Goal: Task Accomplishment & Management: Complete application form

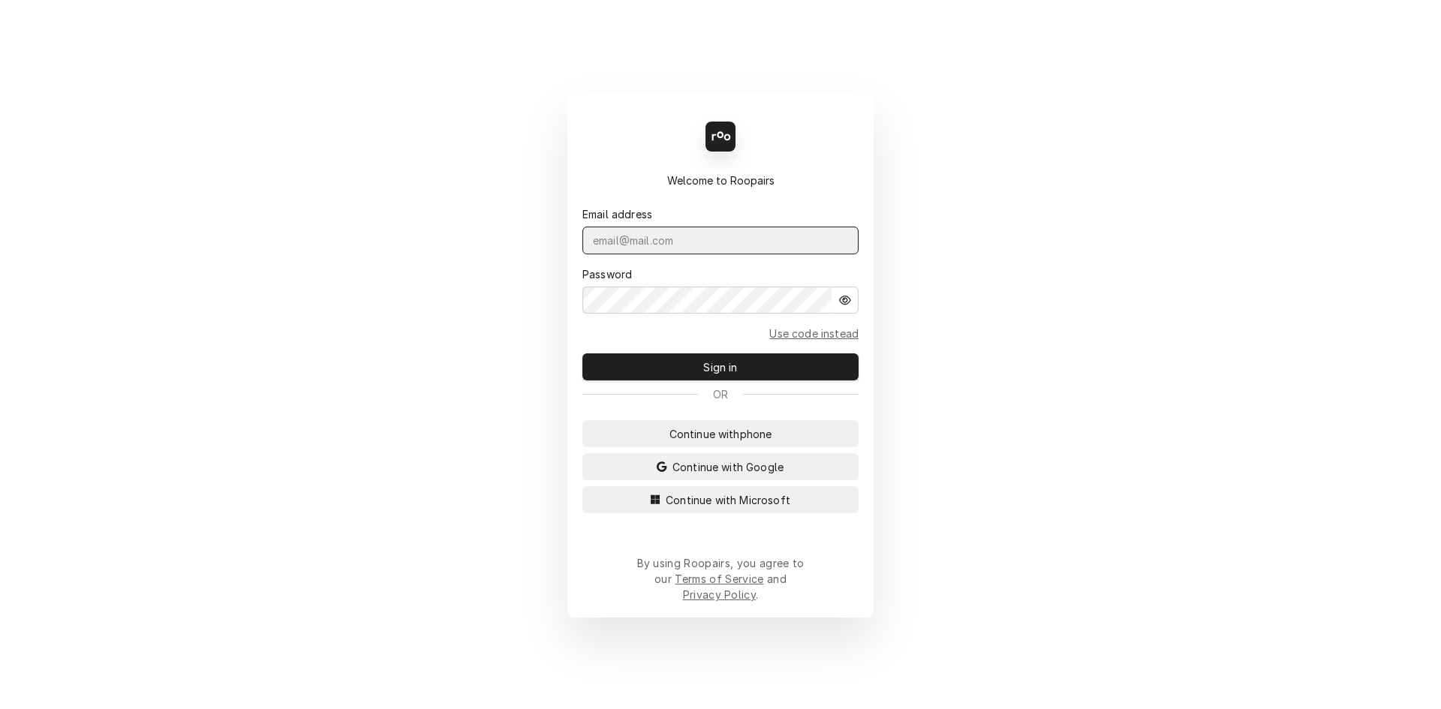
click at [682, 254] on input "Dynamic Content Wrapper" at bounding box center [720, 241] width 276 height 28
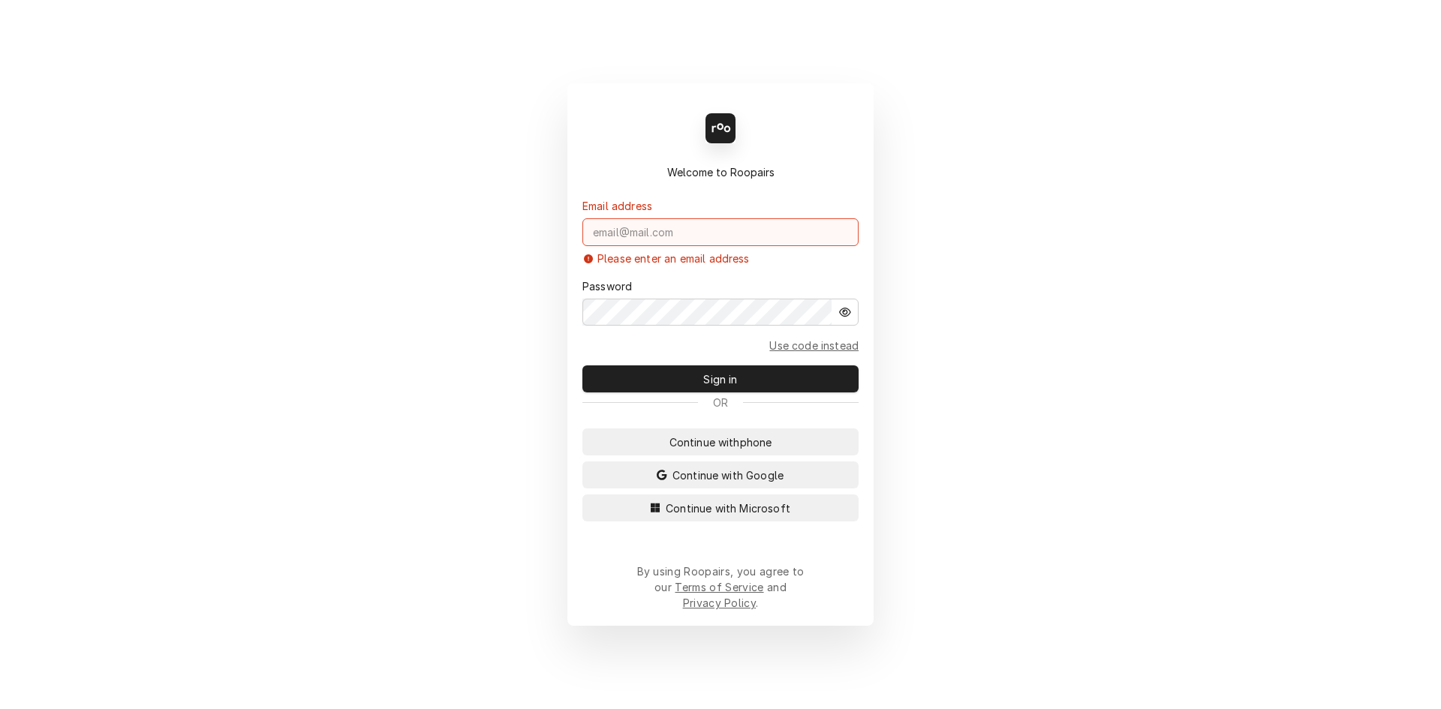
paste input "[PERSON_NAME][EMAIL_ADDRESS][DOMAIN_NAME] PW: Daytoday1029!"
drag, startPoint x: 845, startPoint y: 245, endPoint x: 772, endPoint y: 246, distance: 72.8
click at [770, 246] on input "[PERSON_NAME][EMAIL_ADDRESS][DOMAIN_NAME] PW: Daytoday1029!" at bounding box center [720, 232] width 276 height 28
drag, startPoint x: 844, startPoint y: 251, endPoint x: 747, endPoint y: 250, distance: 97.6
click at [747, 246] on input "David.s@daytodayhvac.com PW: Daytoday1029!" at bounding box center [720, 232] width 276 height 28
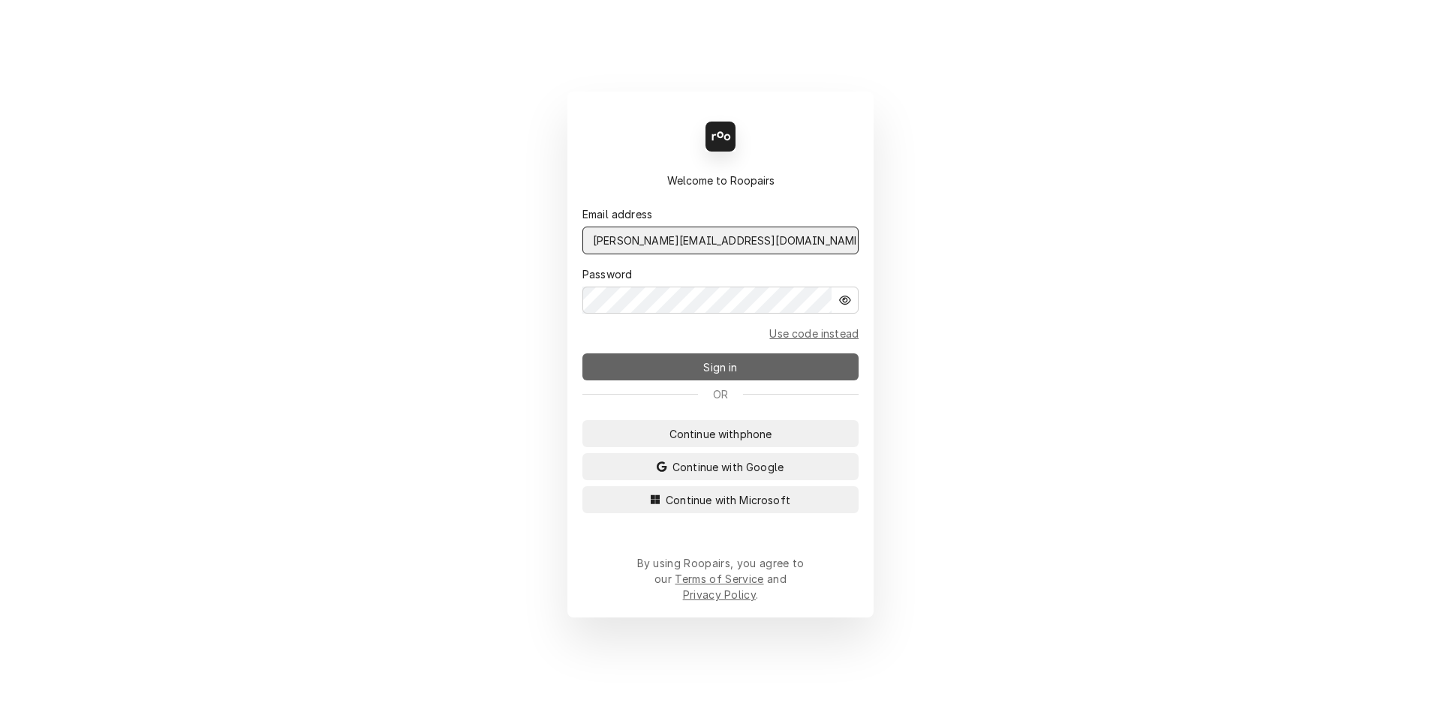
type input "David.s@daytodayhvac.com"
click at [765, 368] on button "Sign in" at bounding box center [720, 366] width 276 height 27
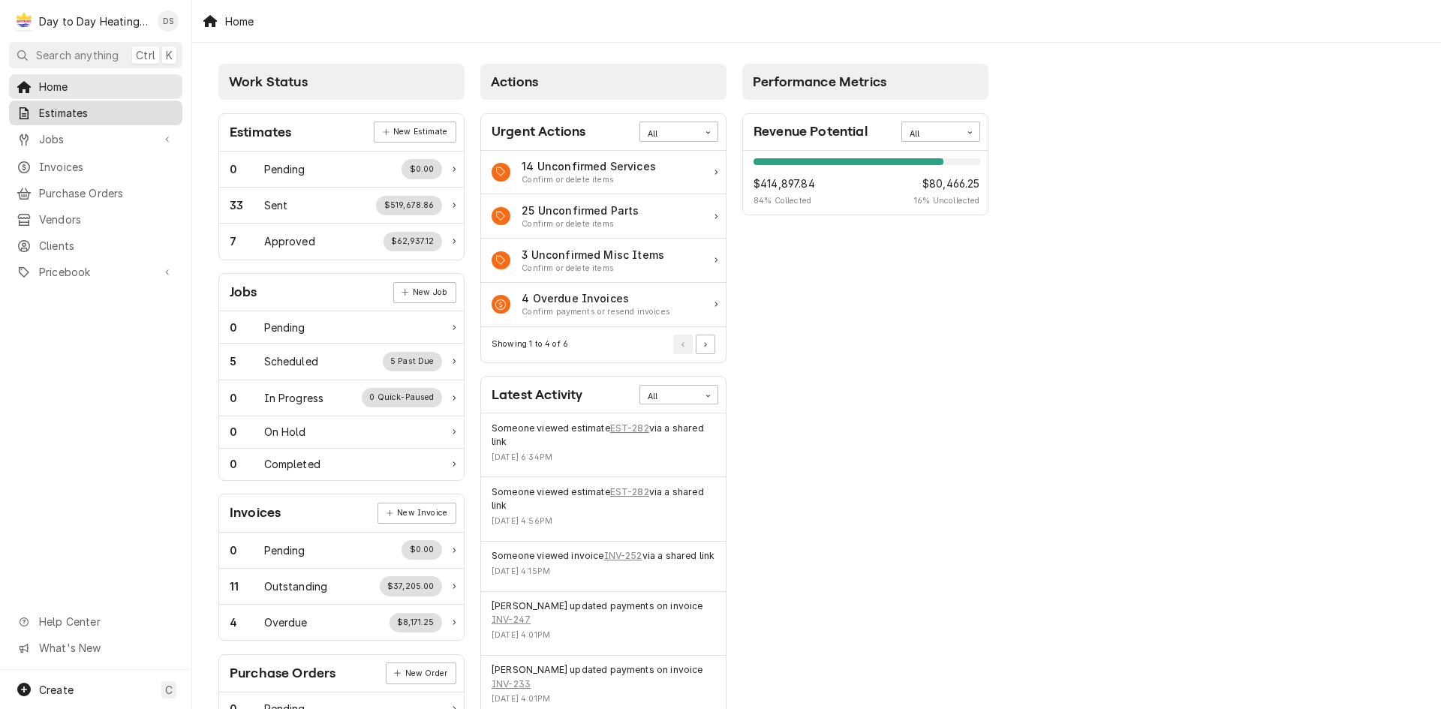
click at [105, 110] on span "Estimates" at bounding box center [107, 113] width 136 height 16
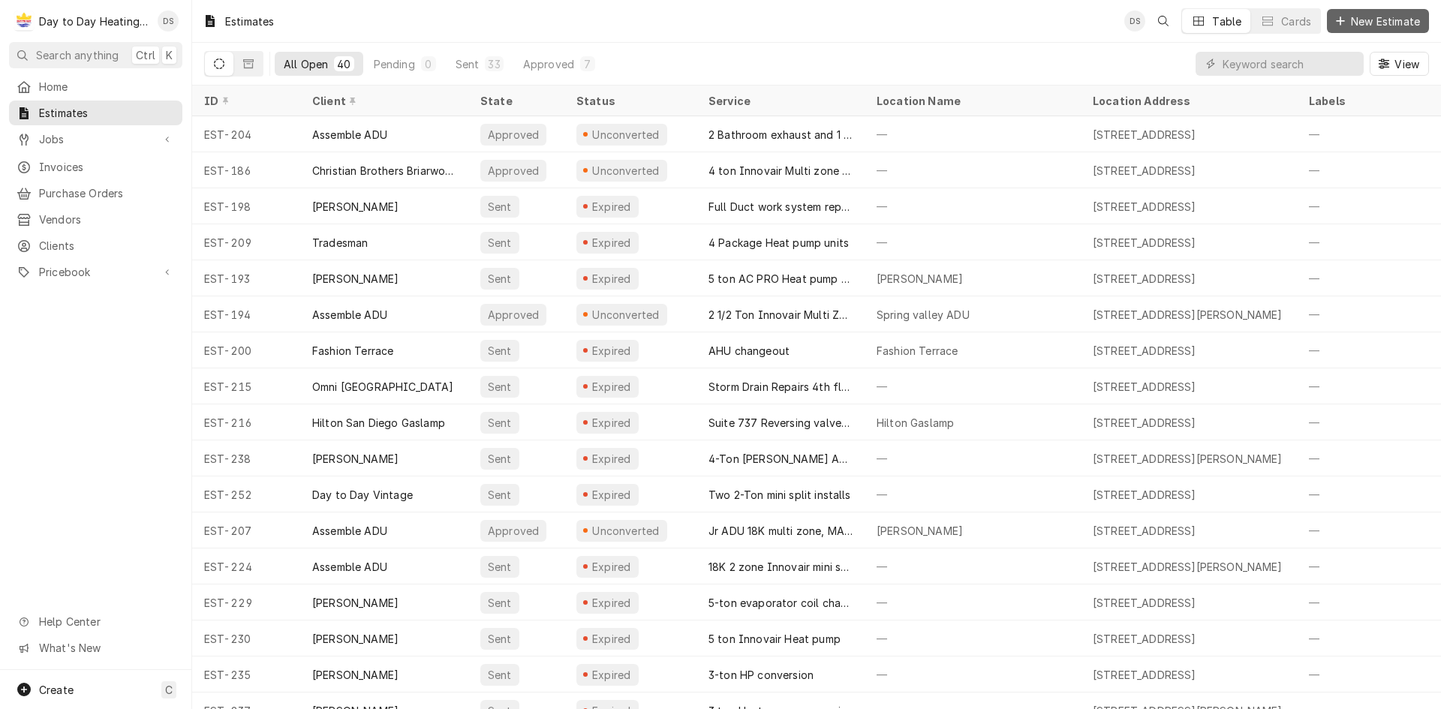
click at [1408, 22] on span "New Estimate" at bounding box center [1385, 22] width 75 height 16
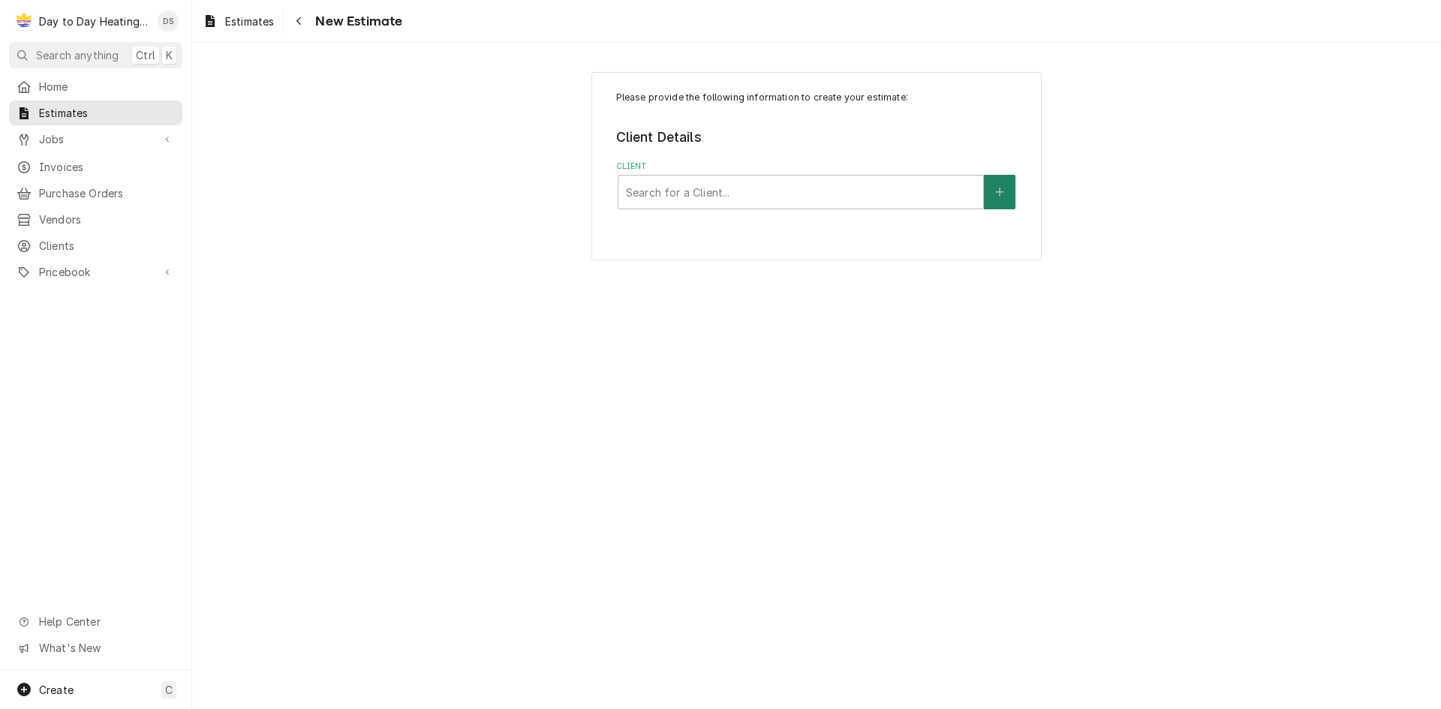
click at [1009, 189] on button "Client" at bounding box center [1000, 192] width 32 height 35
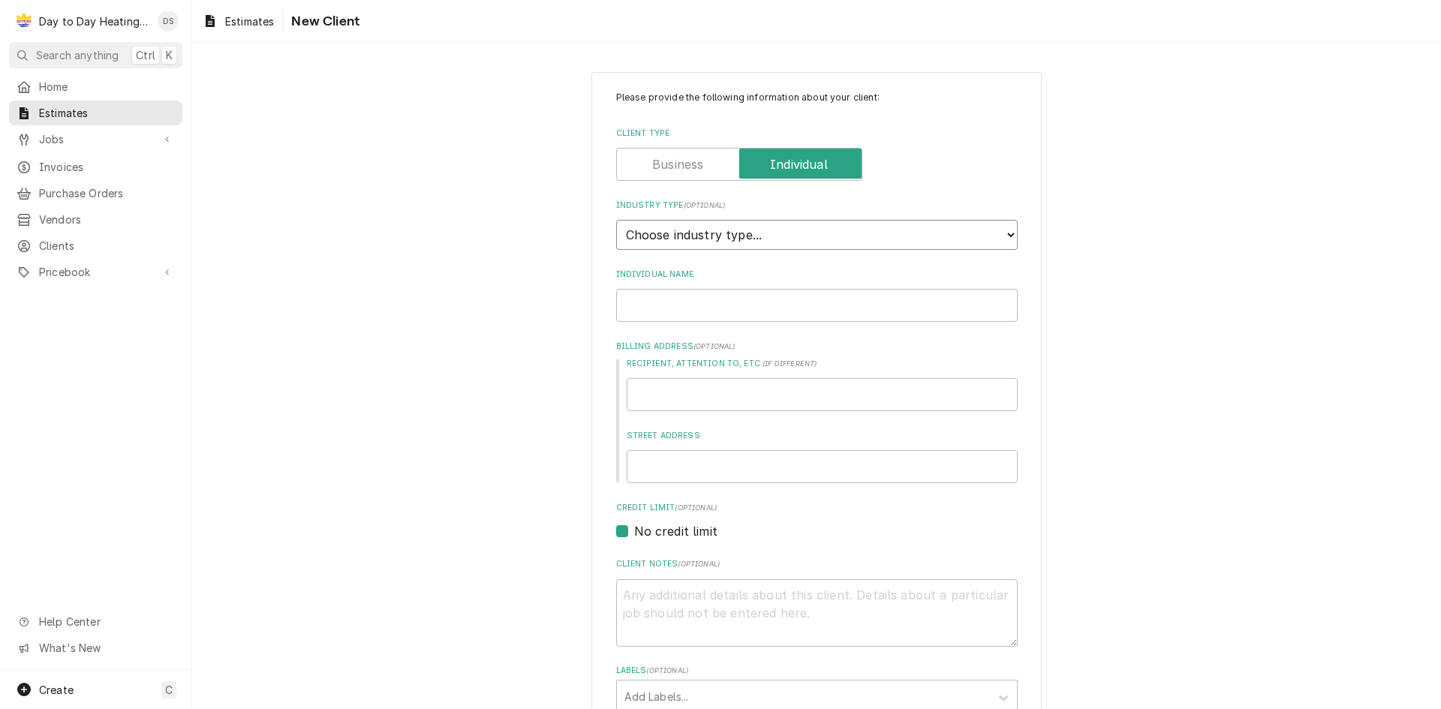
click at [648, 236] on select "Choose industry type... Residential Commercial Industrial Government" at bounding box center [816, 235] width 401 height 30
select select "1"
click at [616, 220] on select "Choose industry type... Residential Commercial Industrial Government" at bounding box center [816, 235] width 401 height 30
click at [705, 307] on input "Individual Name" at bounding box center [816, 305] width 401 height 33
type textarea "x"
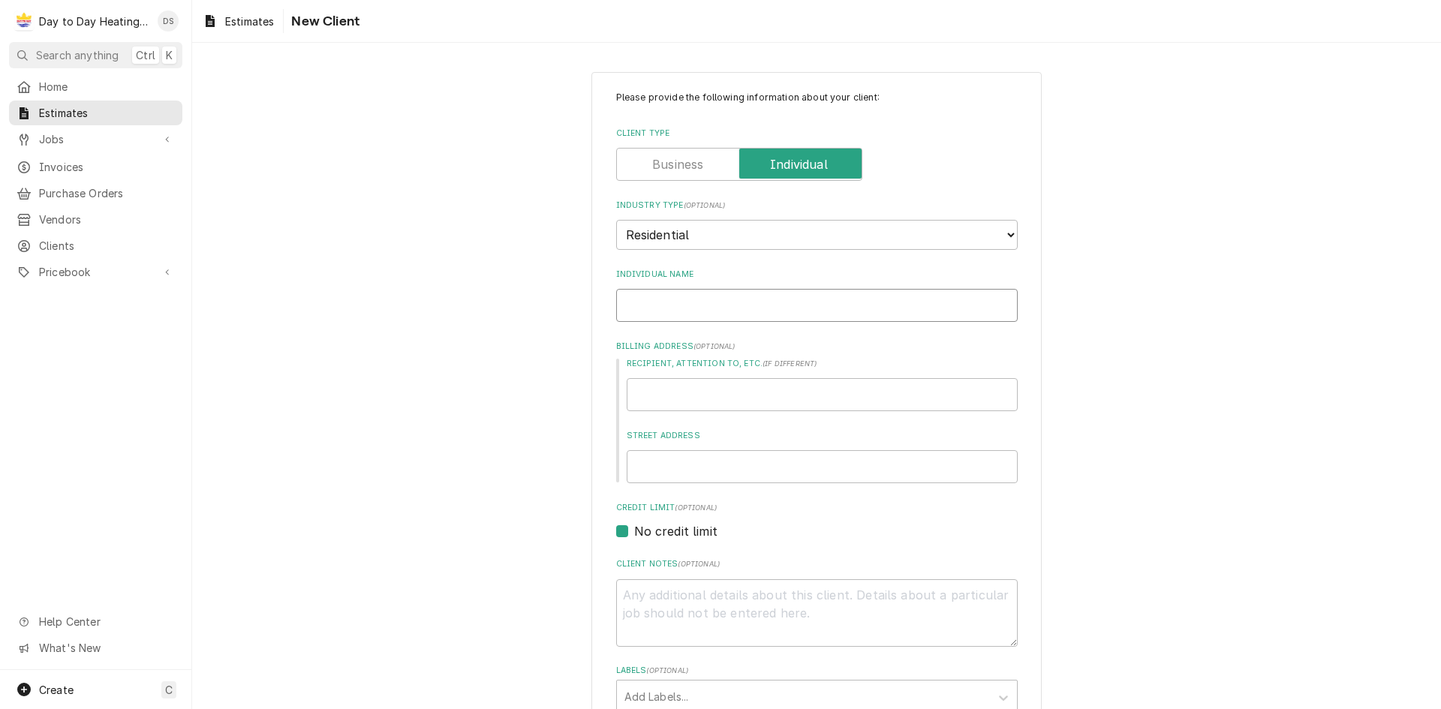
type input "K"
type textarea "x"
type input "Ke"
type textarea "x"
type input "Kev"
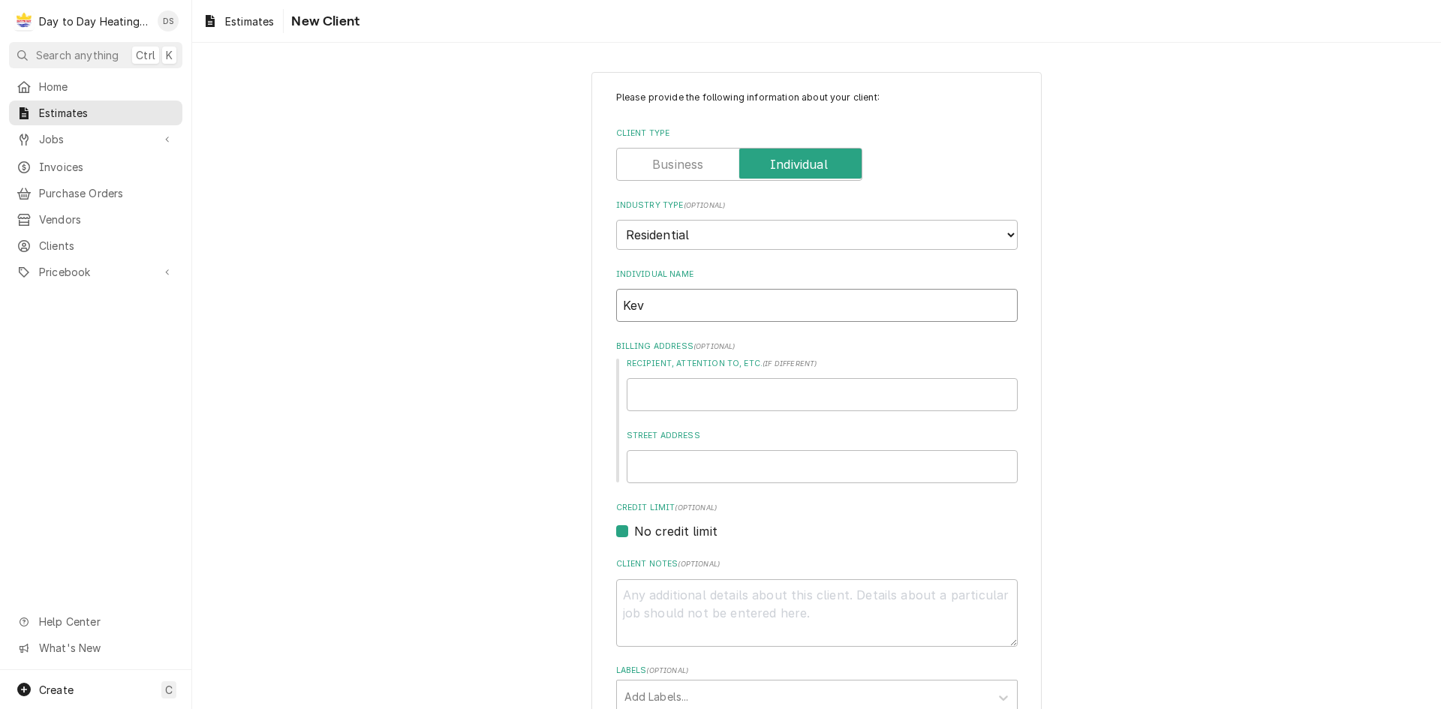
type textarea "x"
type input "Kevi"
type textarea "x"
type input "Kevin"
type textarea "x"
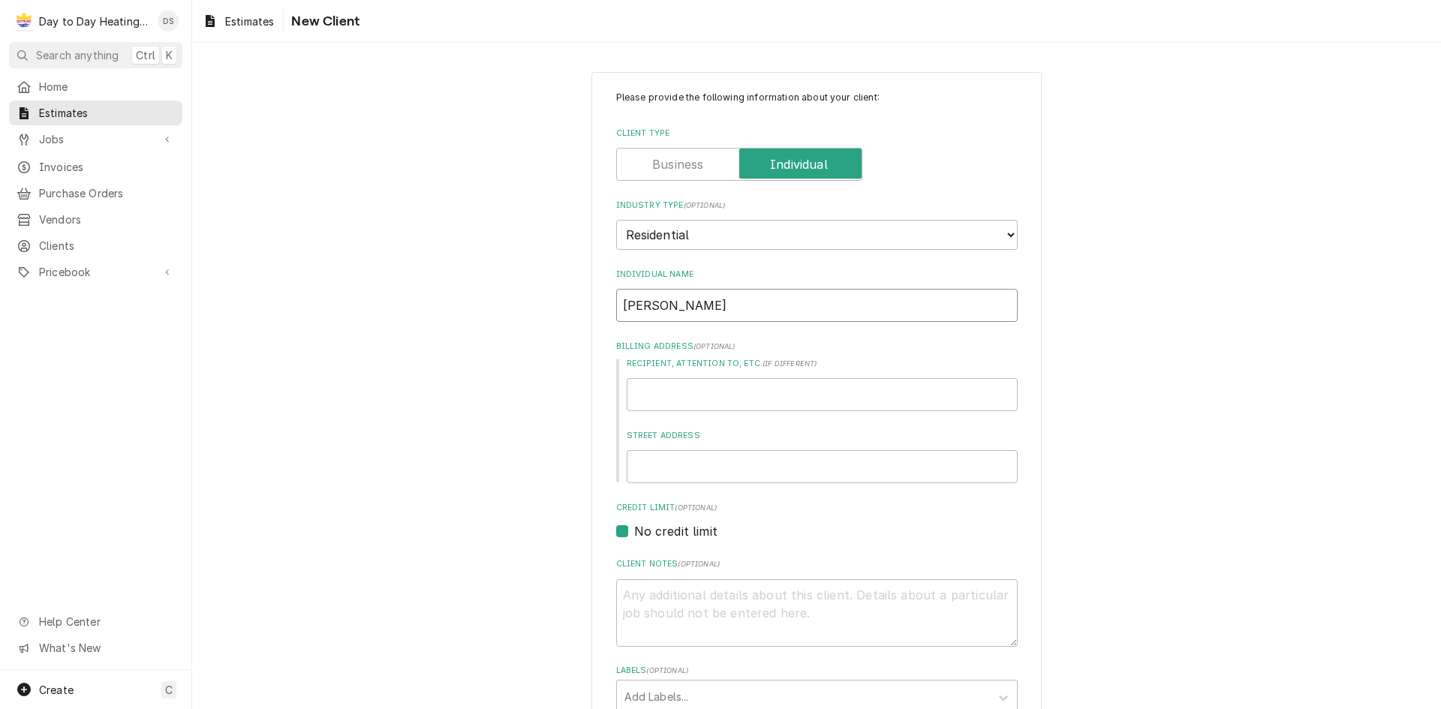
type input "Kevin"
type textarea "x"
type input "Kevin L"
type textarea "x"
type input "Kevin Li"
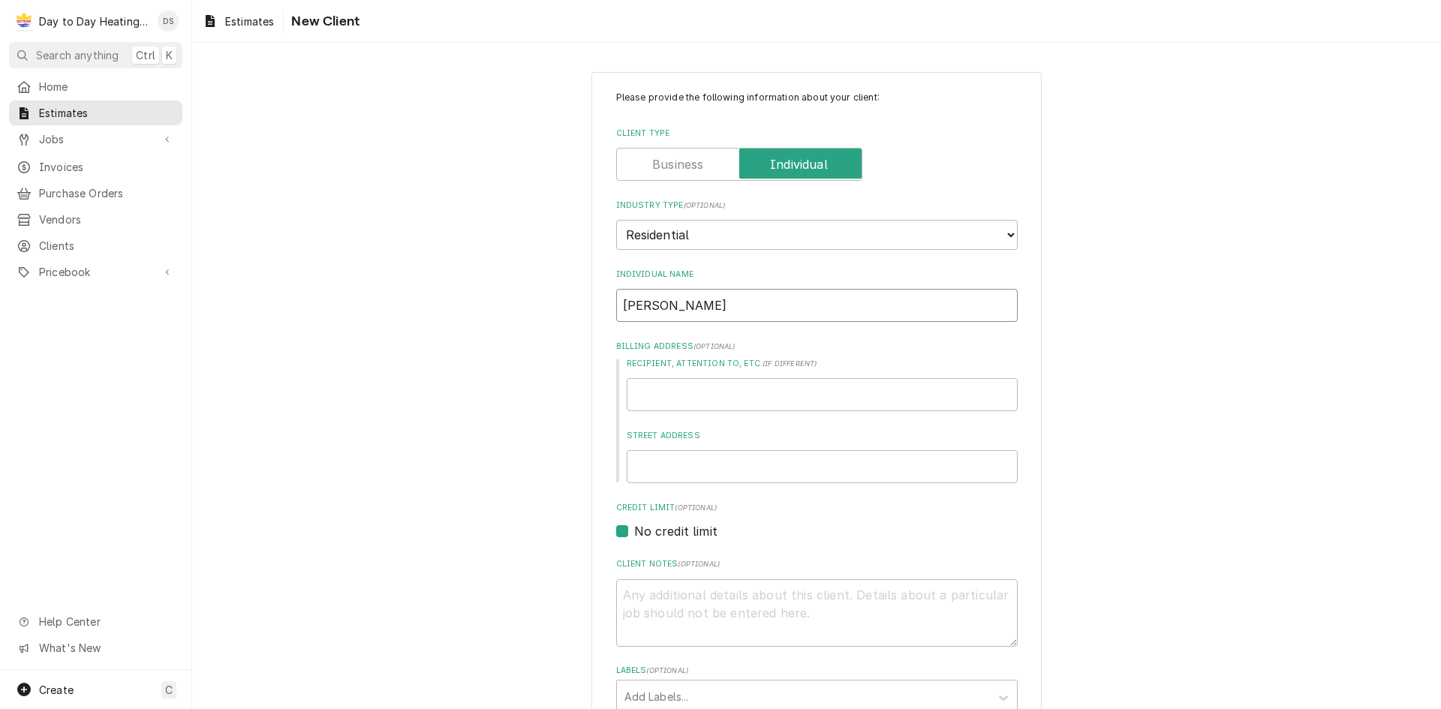
type textarea "x"
type input "Kevin Lil"
type textarea "x"
type input "Kevin Lill"
type textarea "x"
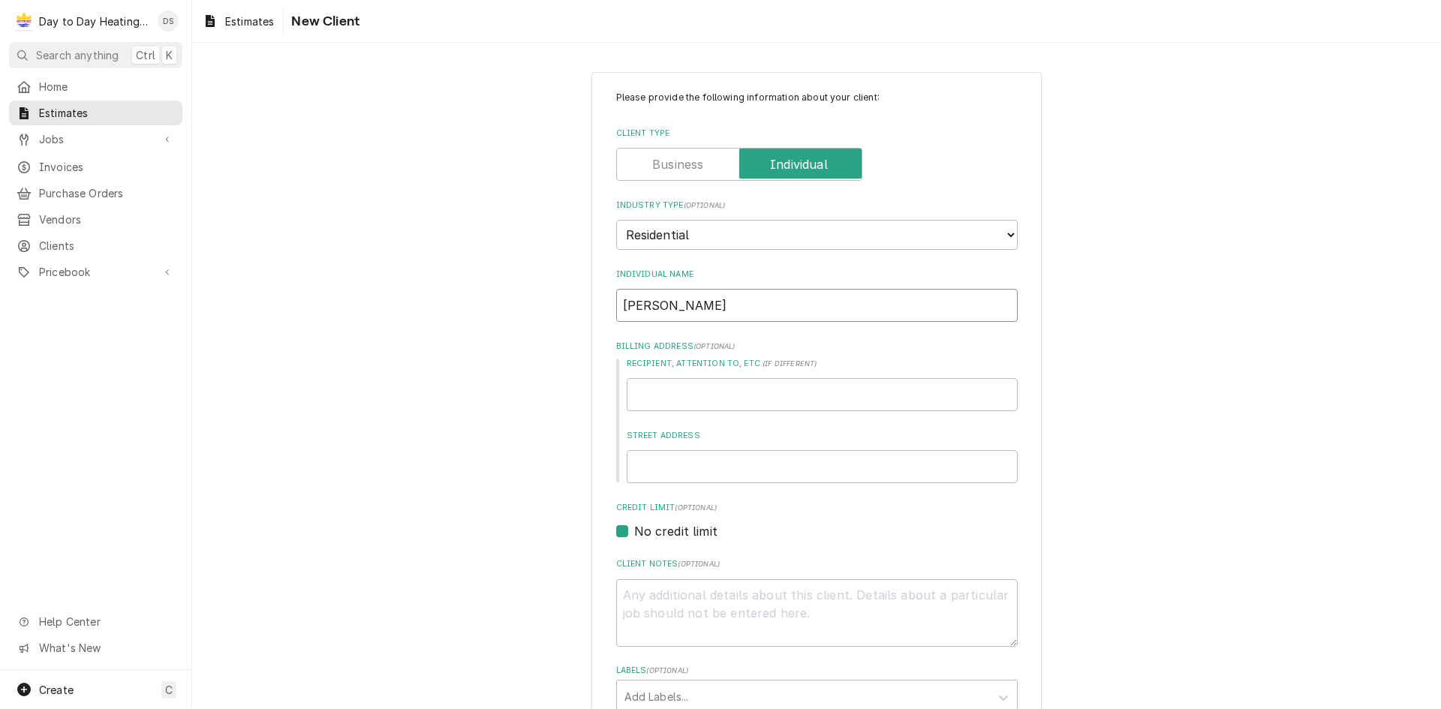
type input "Kevin Lilly"
type textarea "x"
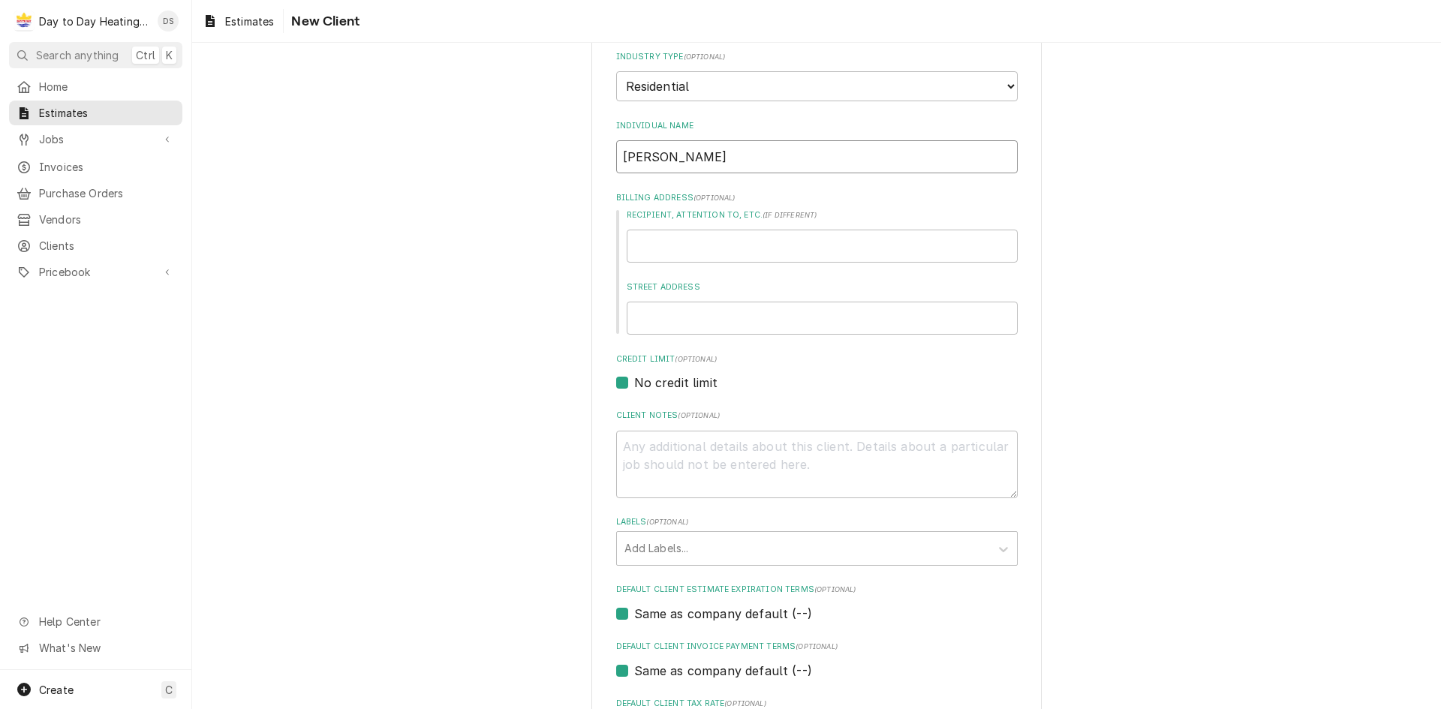
scroll to position [150, 0]
type input "Kevin Lilly"
click at [678, 266] on div "Recipient, Attention To, etc. ( if different ) Street Address" at bounding box center [816, 270] width 401 height 125
click at [679, 249] on input "Recipient, Attention To, etc. ( if different )" at bounding box center [822, 244] width 391 height 33
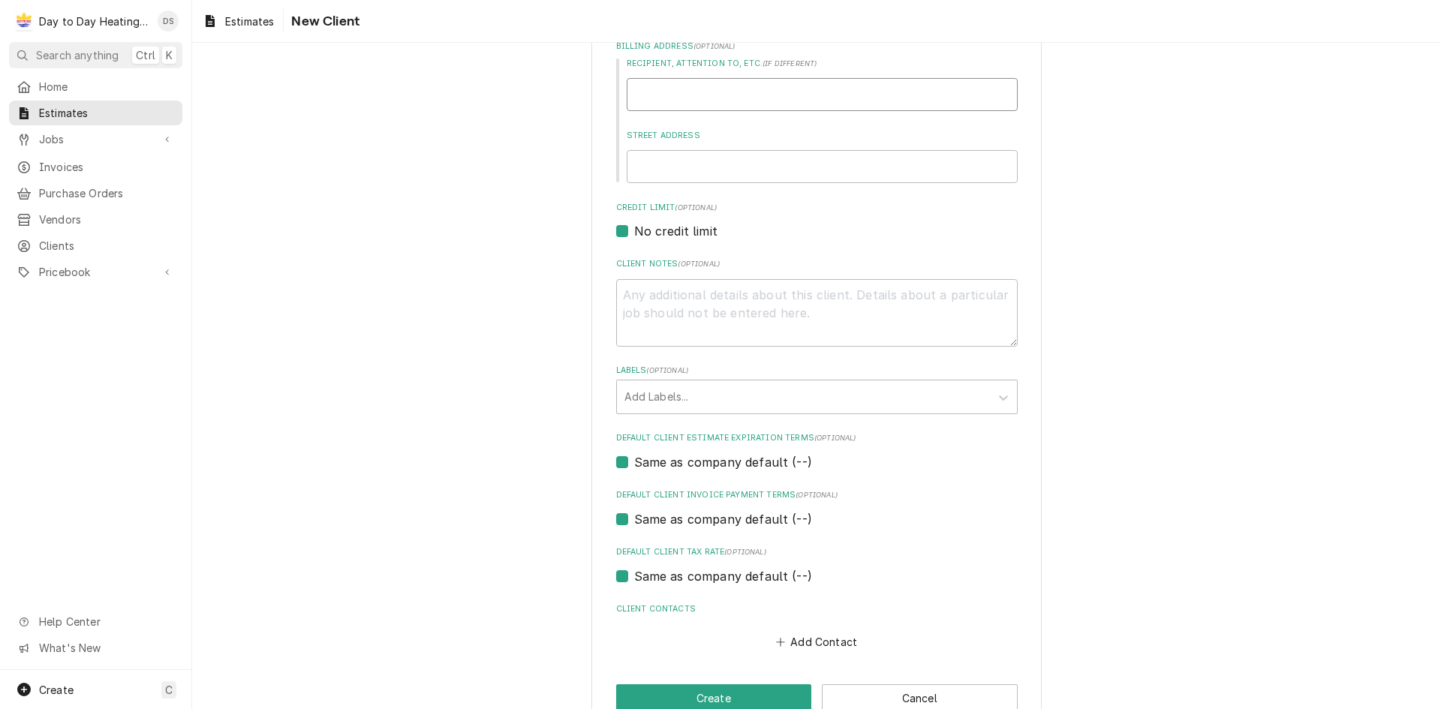
scroll to position [335, 0]
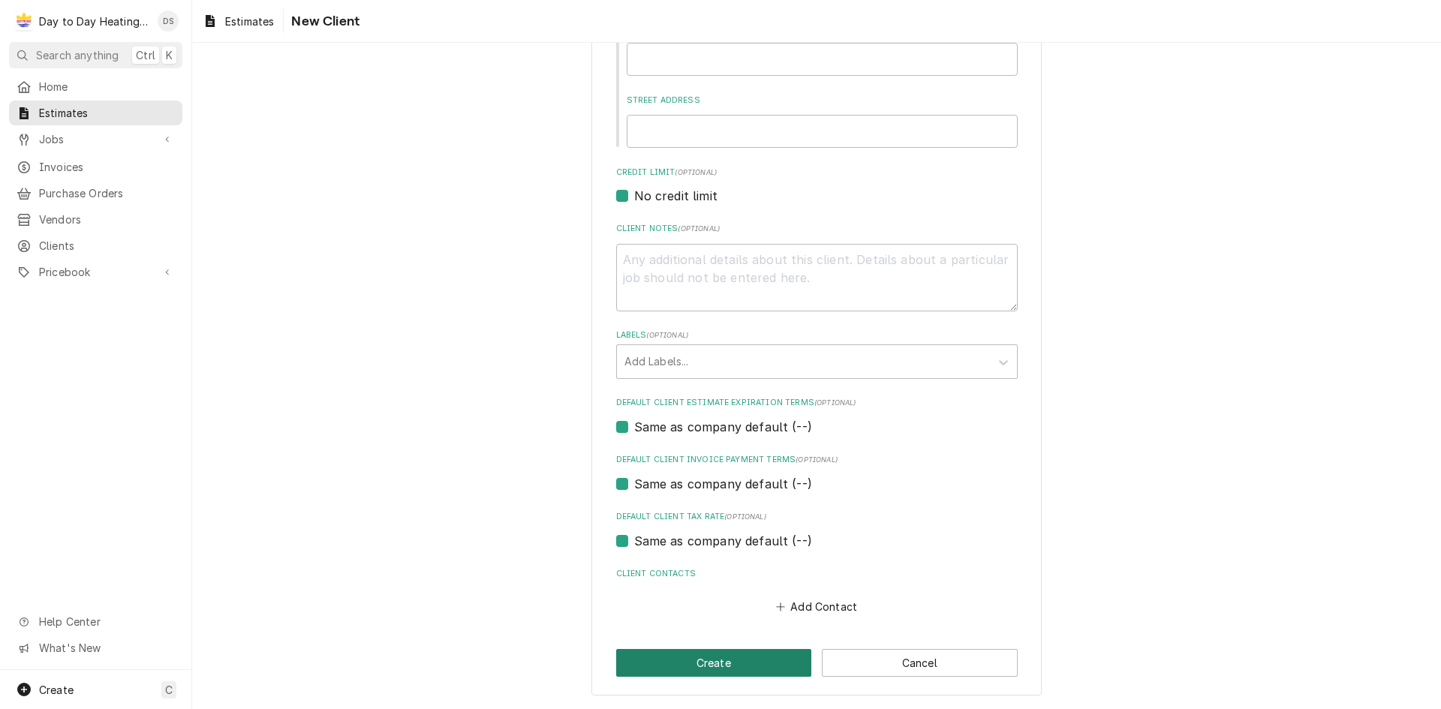
click at [738, 669] on button "Create" at bounding box center [714, 663] width 196 height 28
type textarea "x"
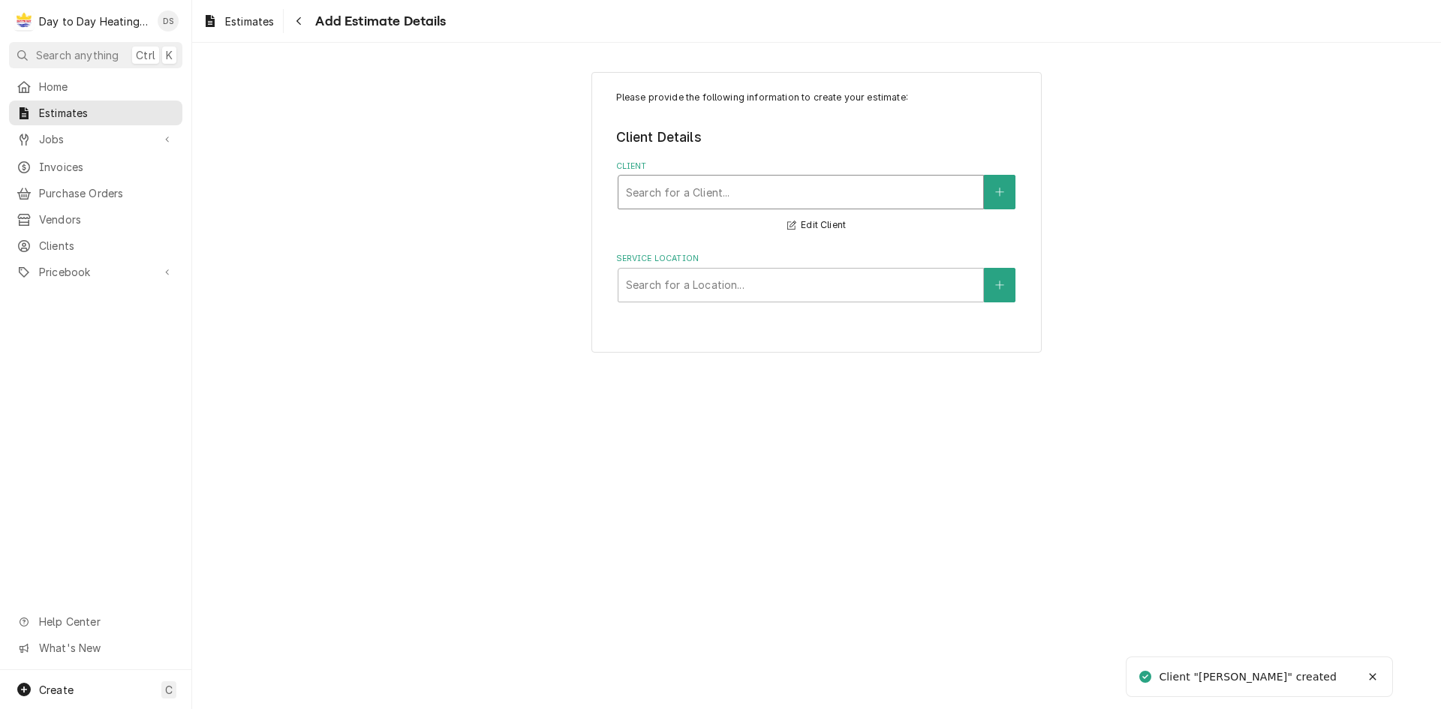
click at [737, 199] on div "Client" at bounding box center [801, 192] width 350 height 27
type input "kev"
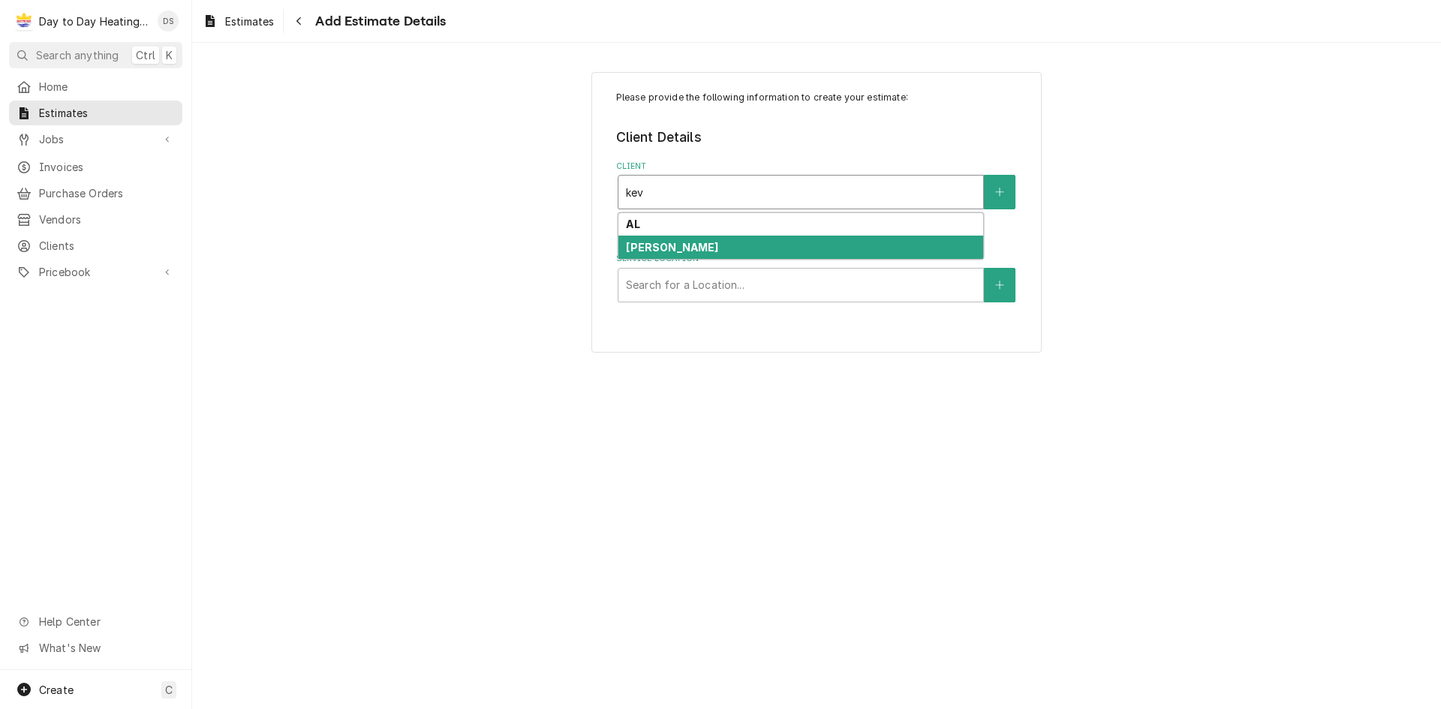
click at [734, 251] on div "Kevin Lilly" at bounding box center [800, 247] width 365 height 23
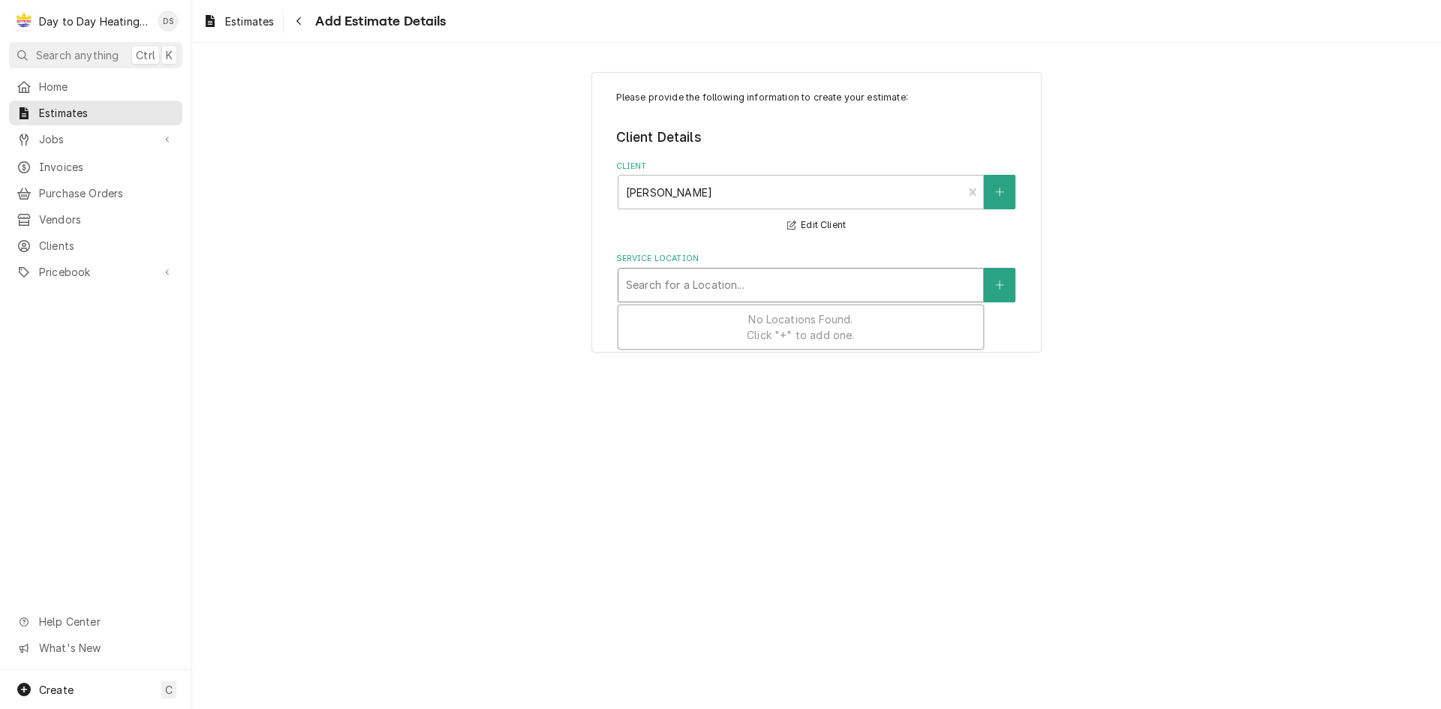
click at [716, 283] on div "Service Location" at bounding box center [801, 285] width 350 height 27
click at [991, 275] on button "Service Location" at bounding box center [1000, 285] width 32 height 35
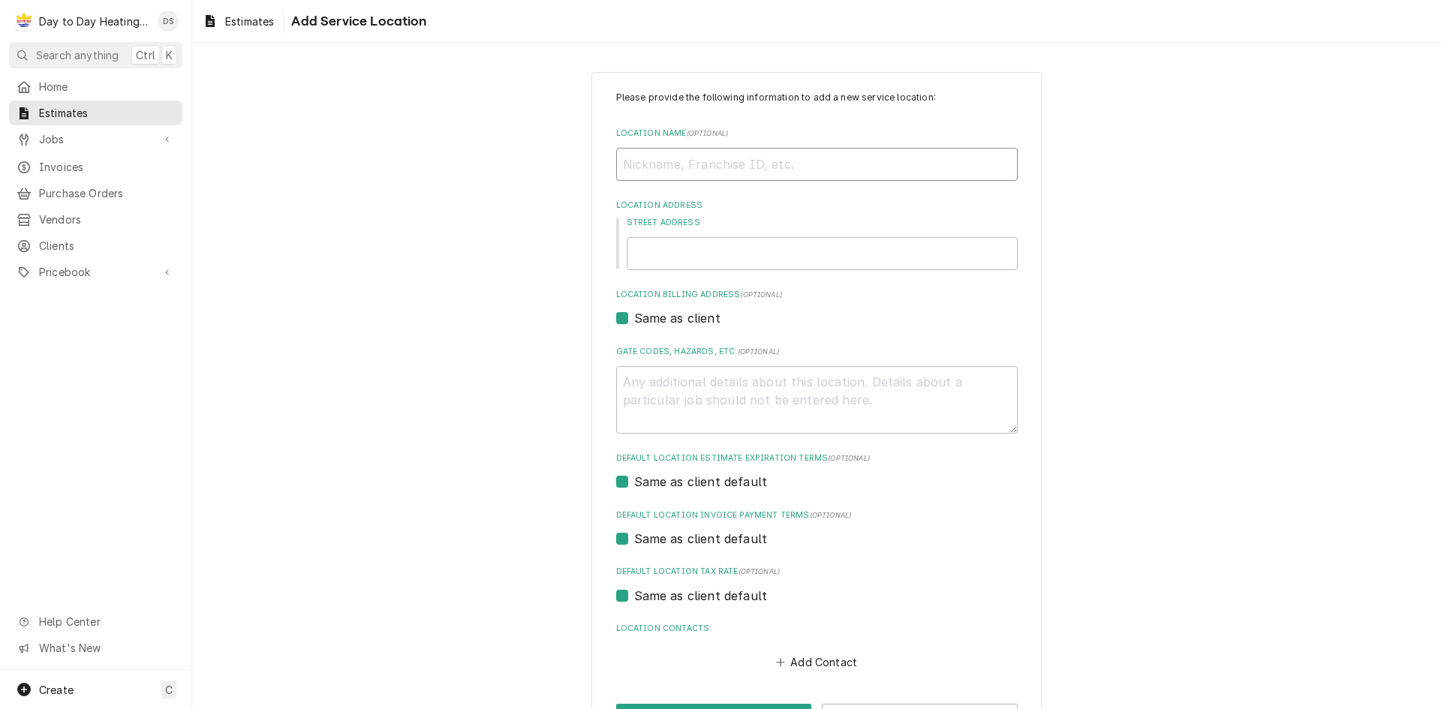
click at [737, 164] on input "Location Name ( optional )" at bounding box center [816, 164] width 401 height 33
type textarea "x"
type input "4"
type textarea "x"
type input "47"
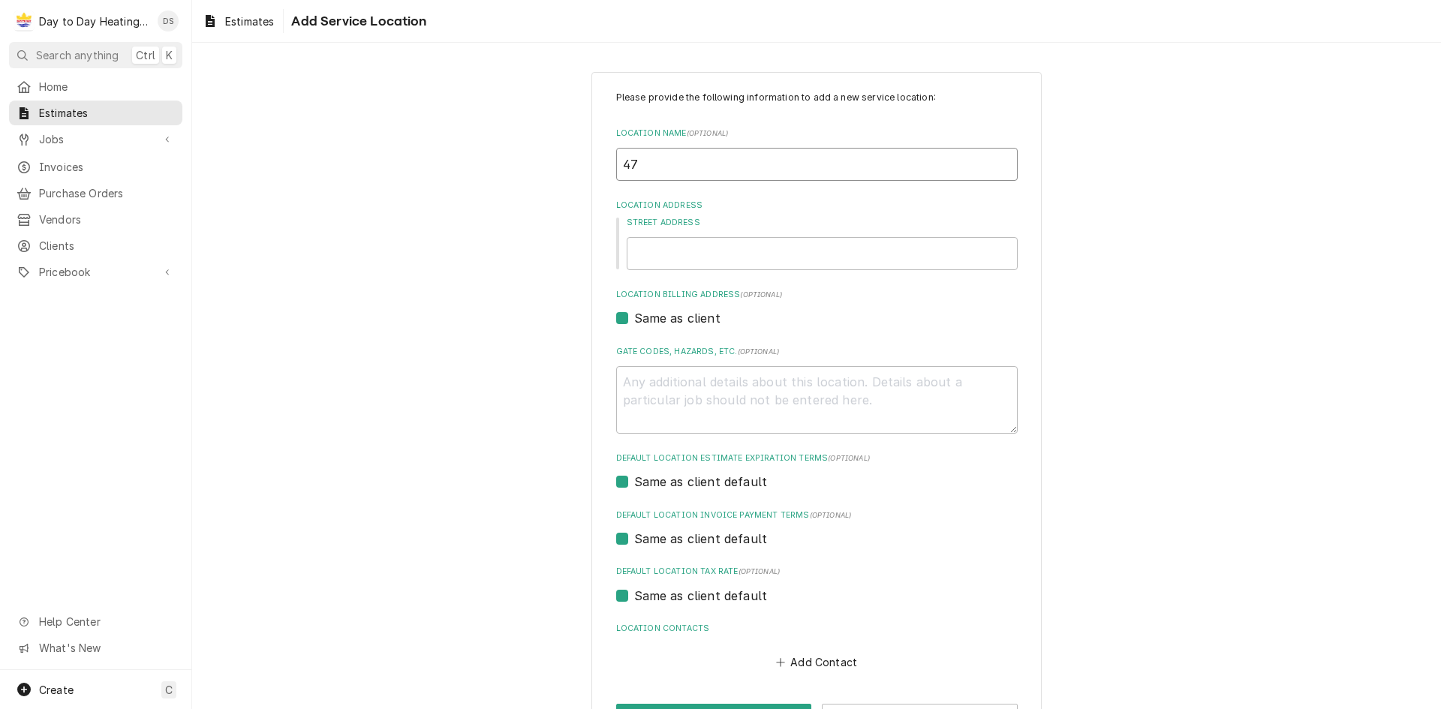
type textarea "x"
type input "477"
type textarea "x"
type input "4775"
type textarea "x"
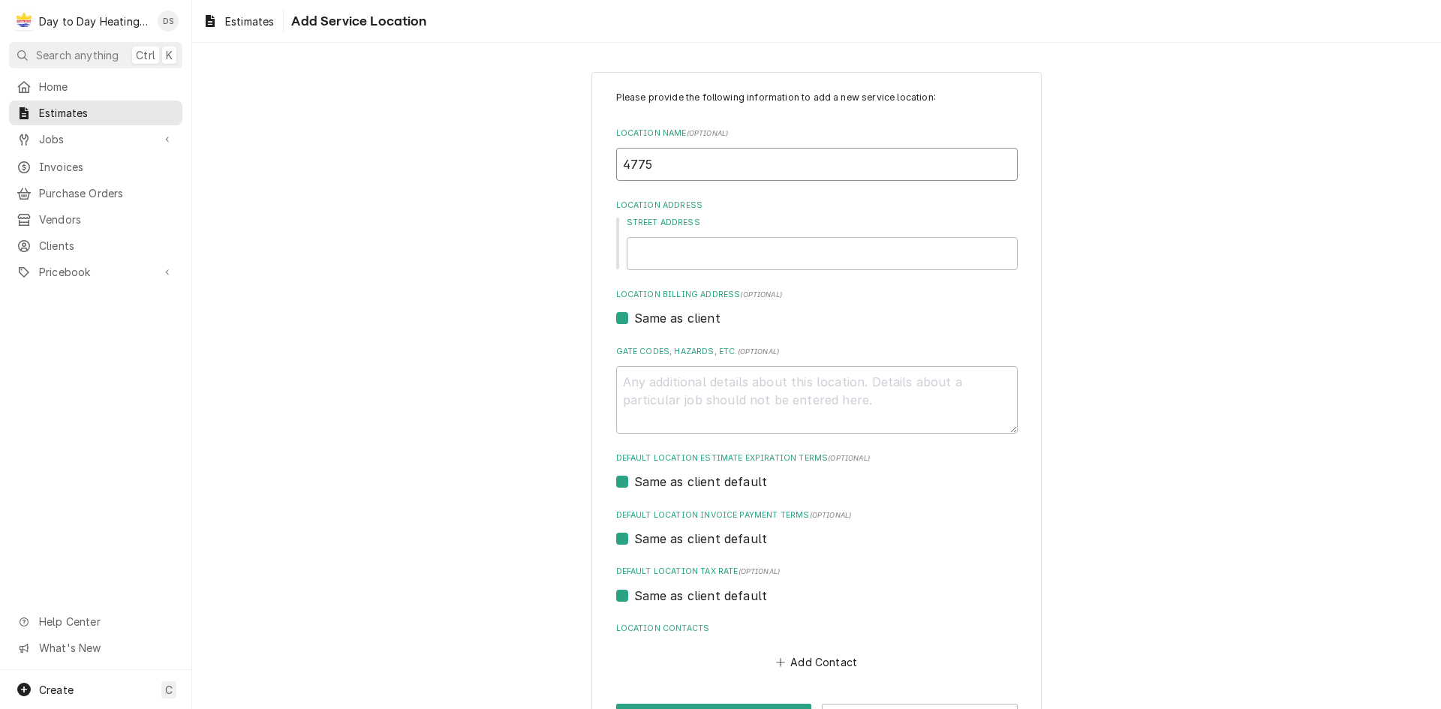
type input "4775"
type textarea "x"
type input "4775 C"
type textarea "x"
type input "4775"
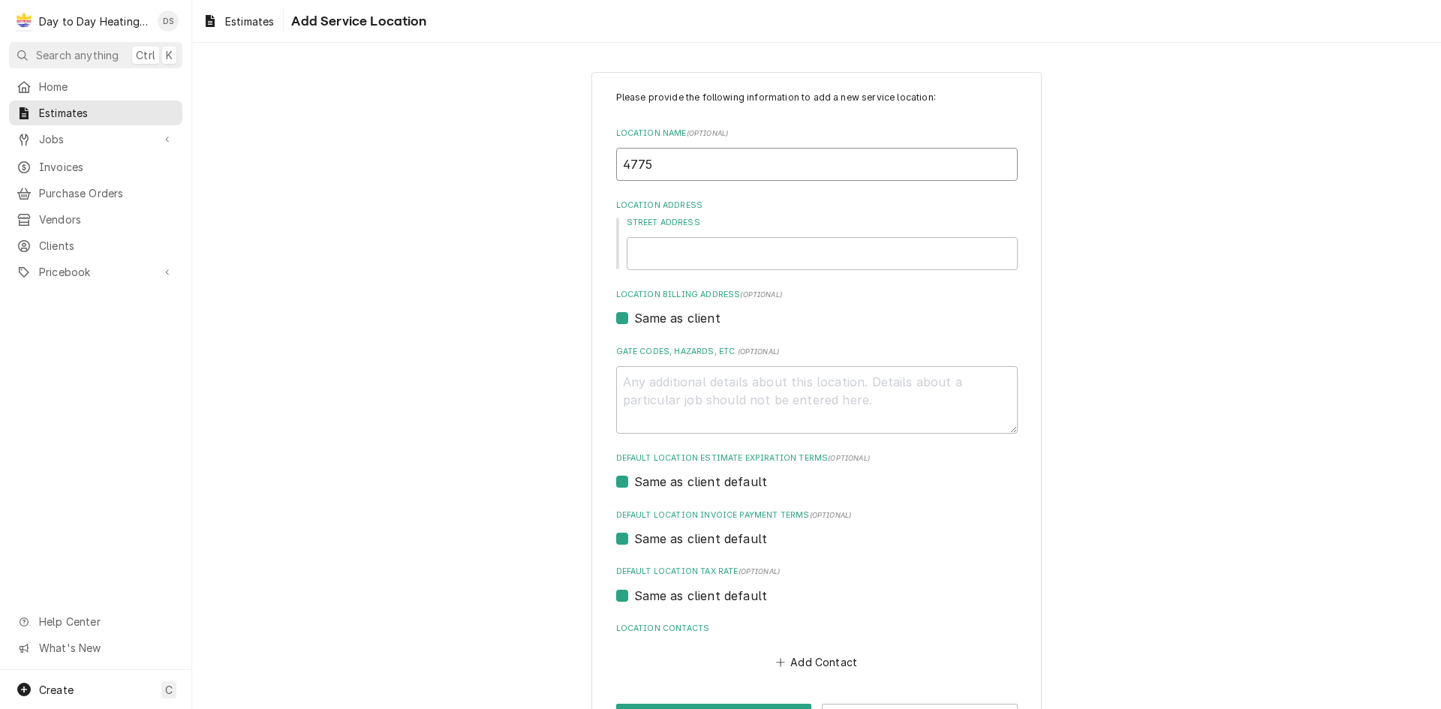
type textarea "x"
type input "4775 R"
type textarea "x"
type input "4775 Ro"
type textarea "x"
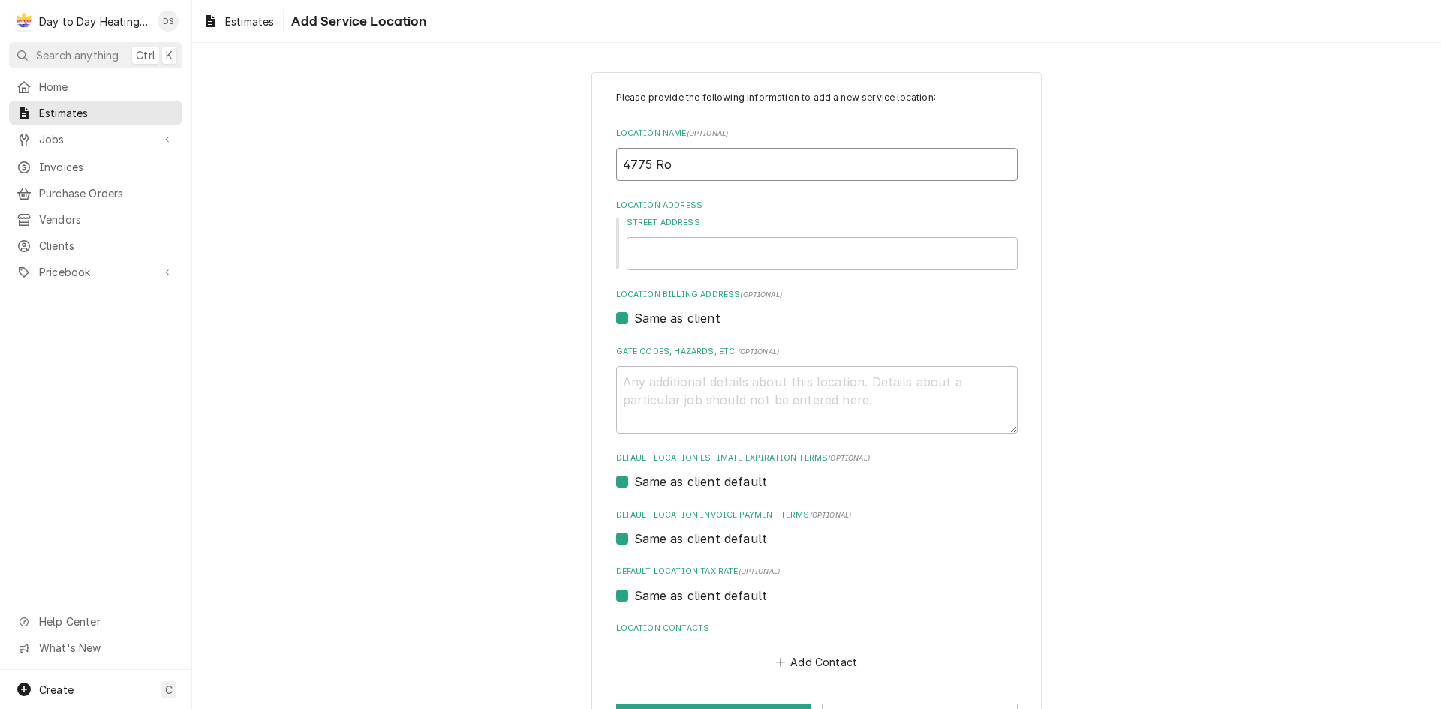
type input "4775 Rob"
type textarea "x"
type input "4775 Robb"
type textarea "x"
type input "4775 Robbi"
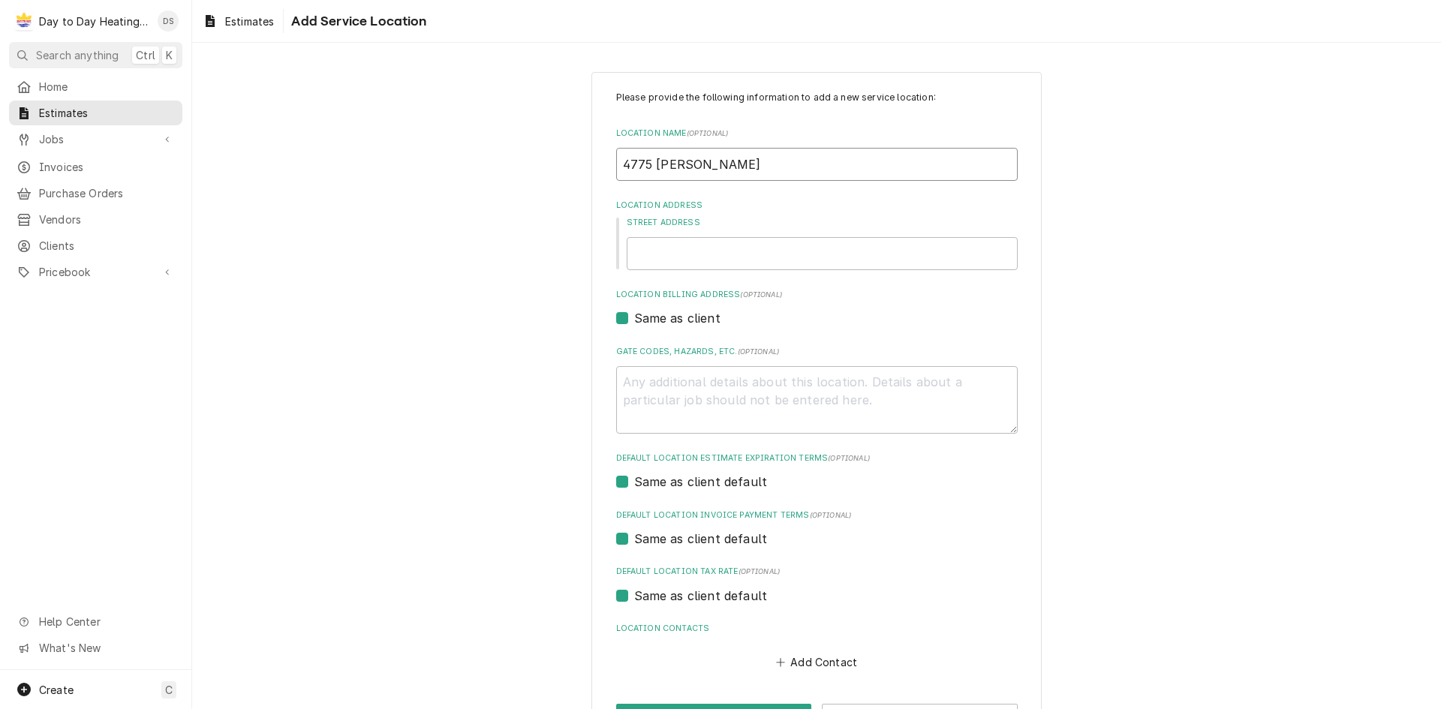
type textarea "x"
type input "4775 Robbin"
type textarea "x"
type input "4775 Robbins"
type textarea "x"
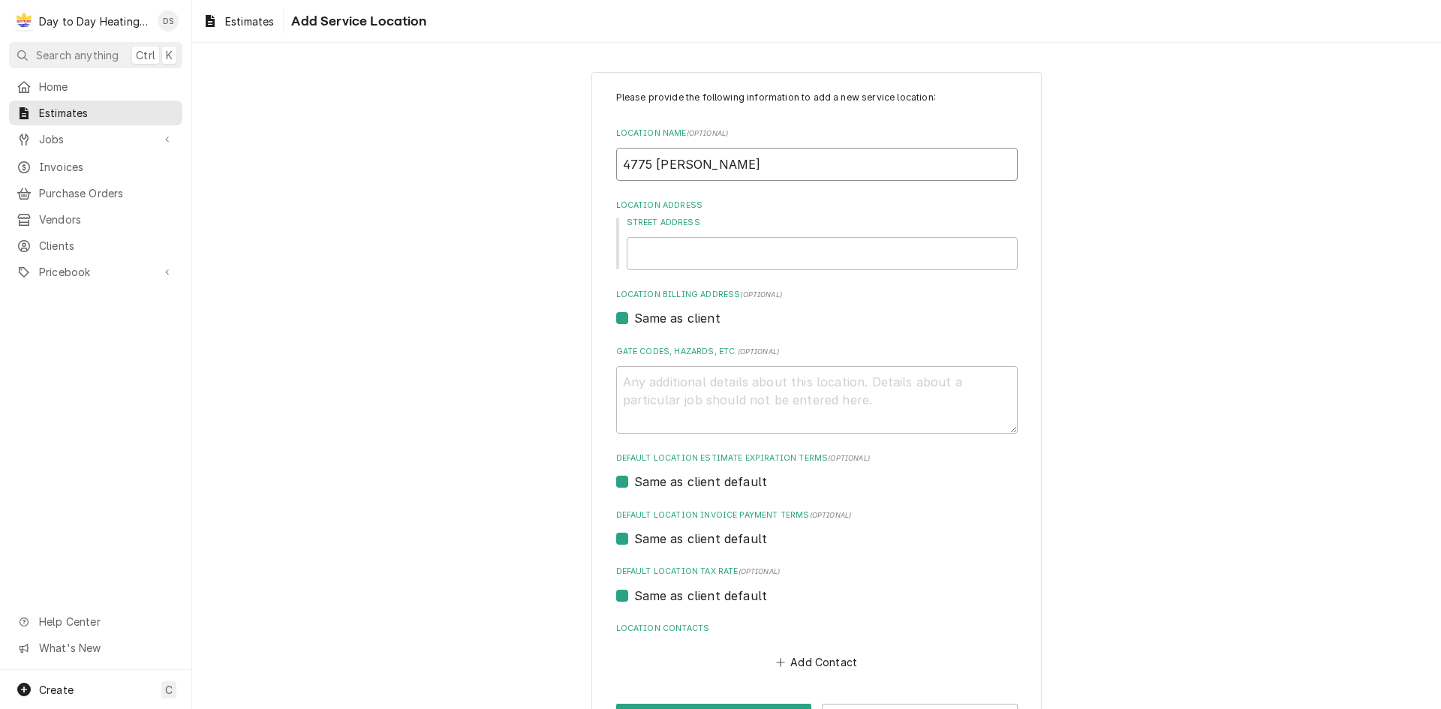
type input "4775 Robbins"
type textarea "x"
type input "4775 Robbins S"
type textarea "x"
type input "4775 Robbins St"
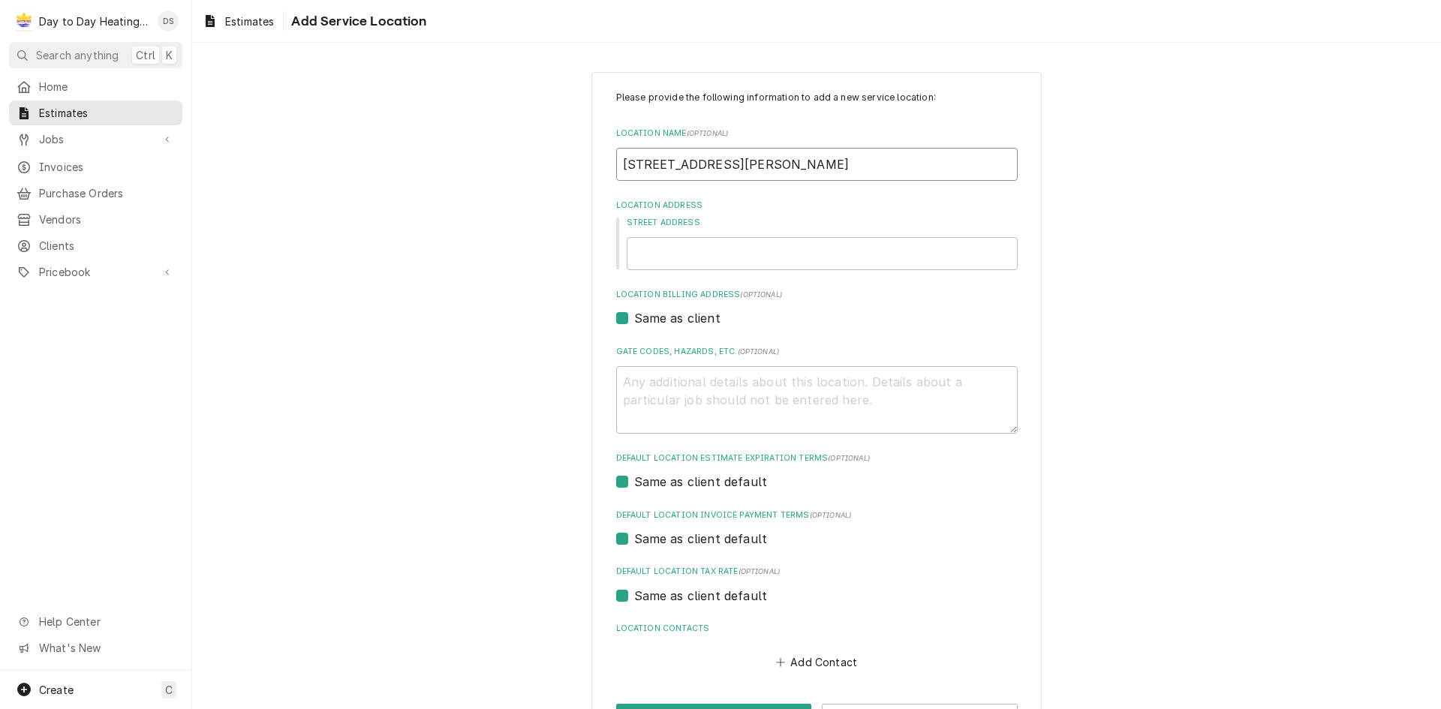
type textarea "x"
type input "4775 Robbins Str"
type textarea "x"
type input "4775 Robbins Stre"
type textarea "x"
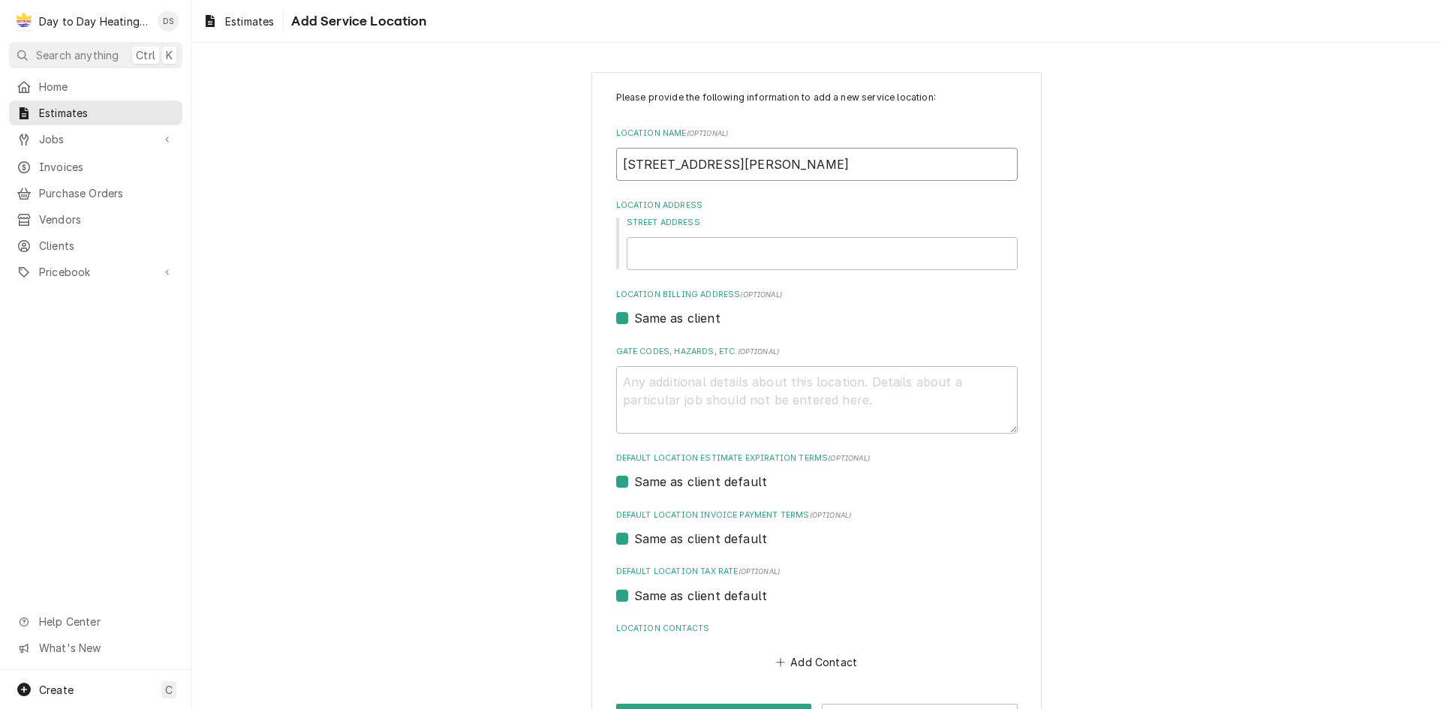
type input "4775 Robbins Stree"
type textarea "x"
type input "4775 Robbins Street"
type textarea "x"
type input "4775 Robbins Street"
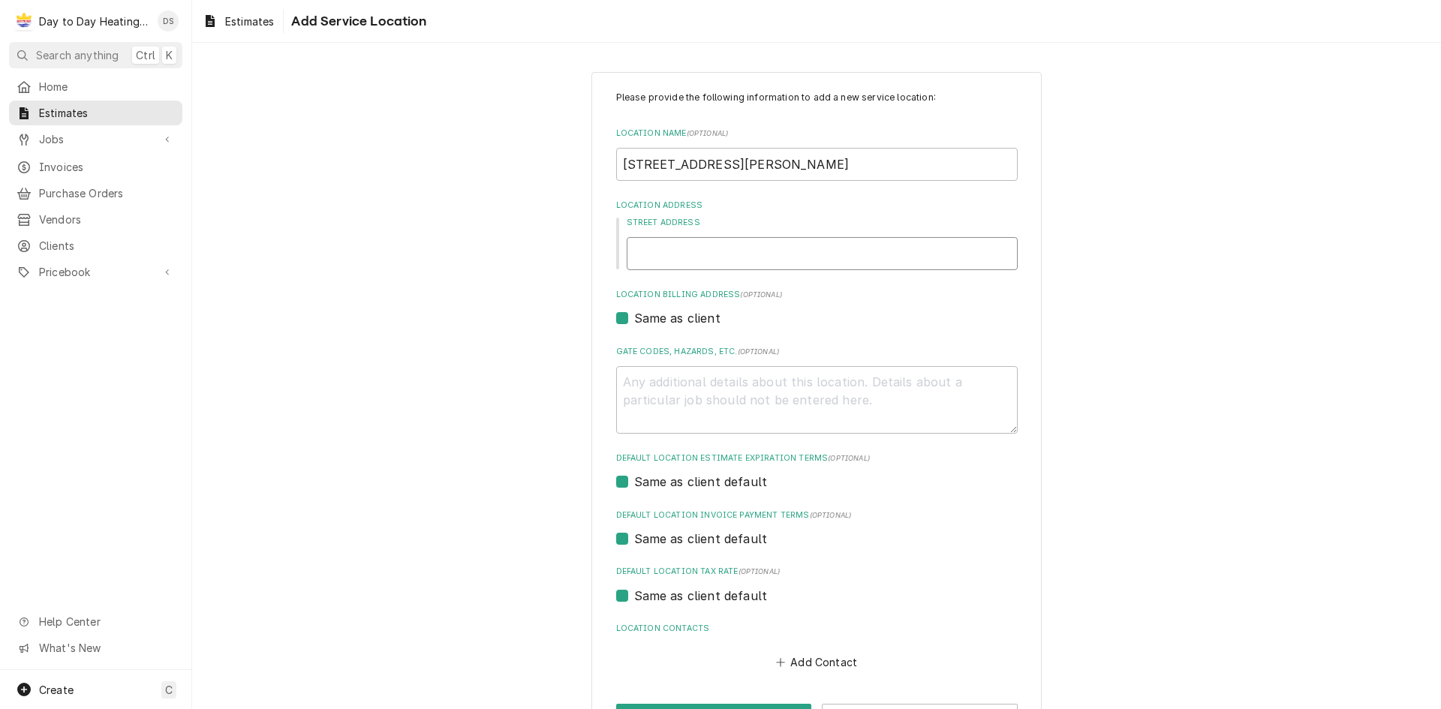
click at [857, 260] on input "Street Address" at bounding box center [822, 253] width 391 height 33
type textarea "x"
type input "4"
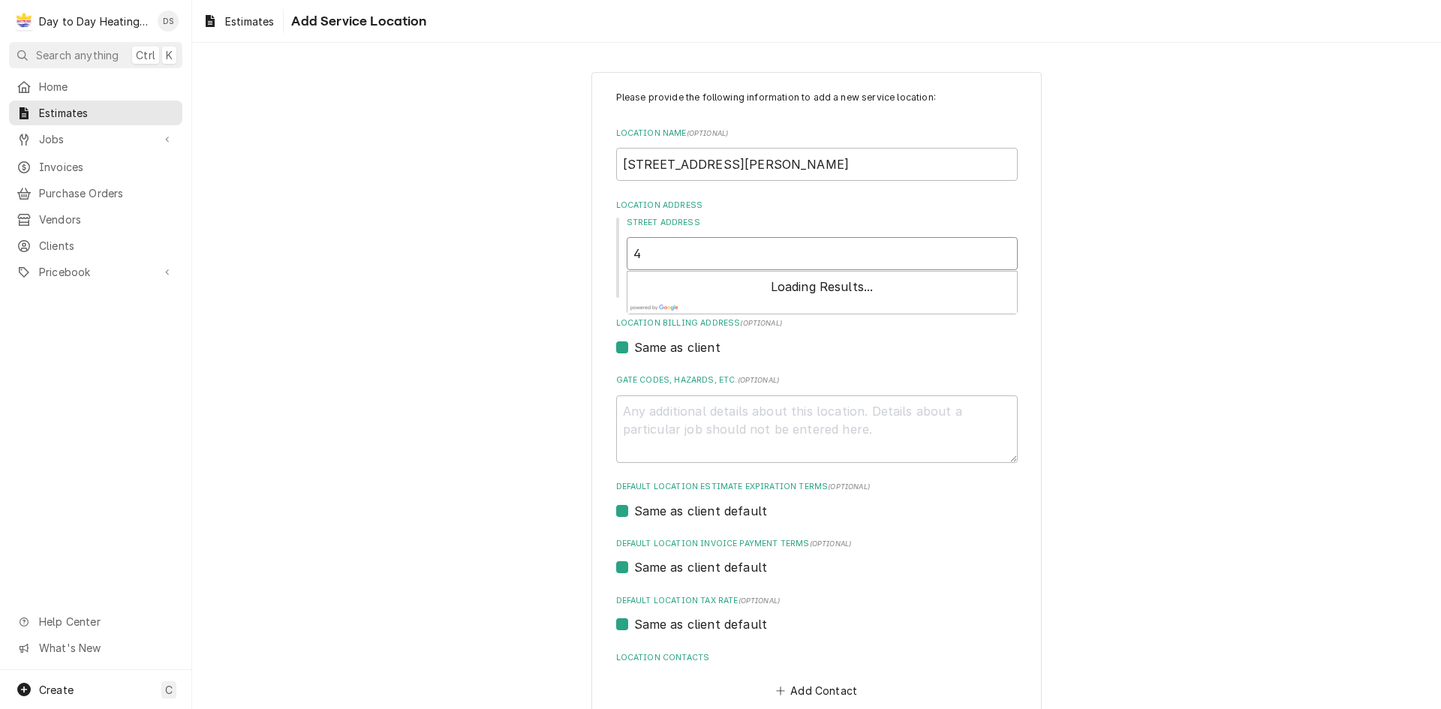
type textarea "x"
type input "47"
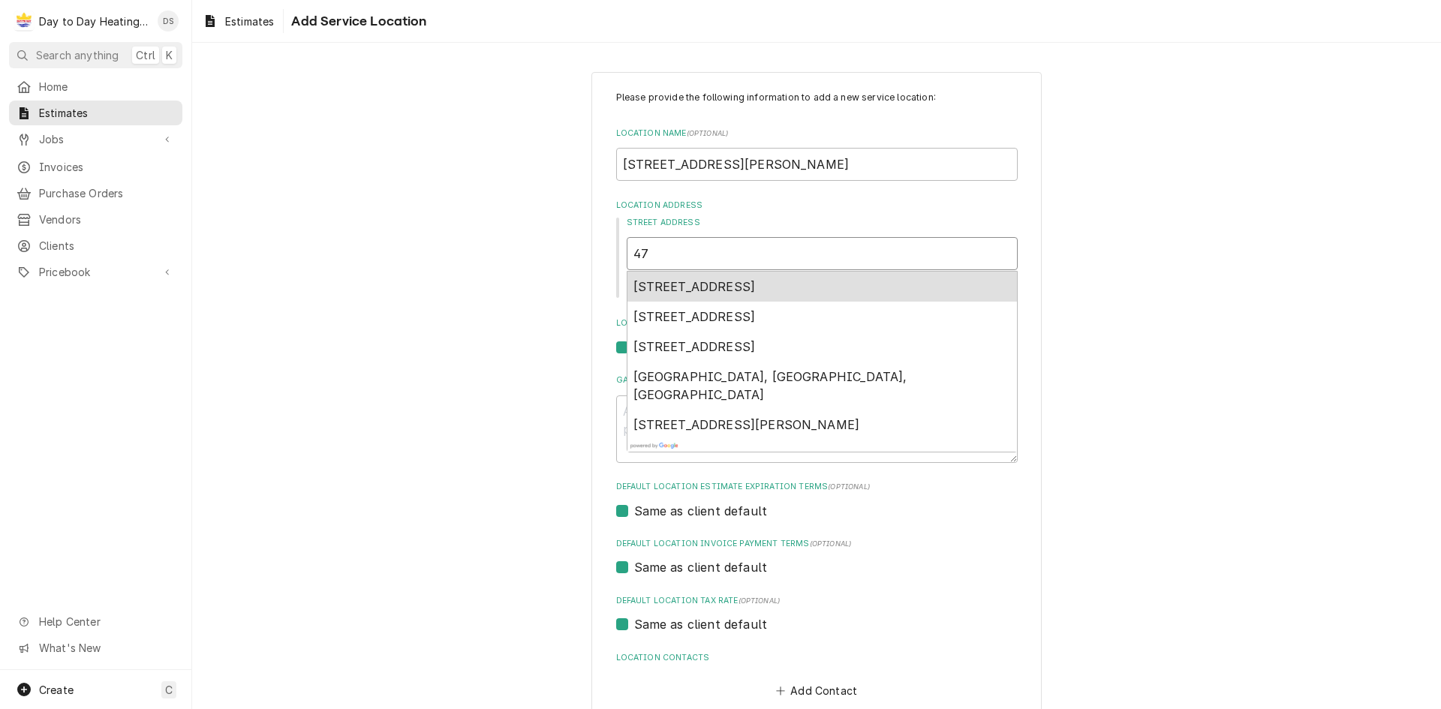
type textarea "x"
type input "477"
type textarea "x"
type input "4775"
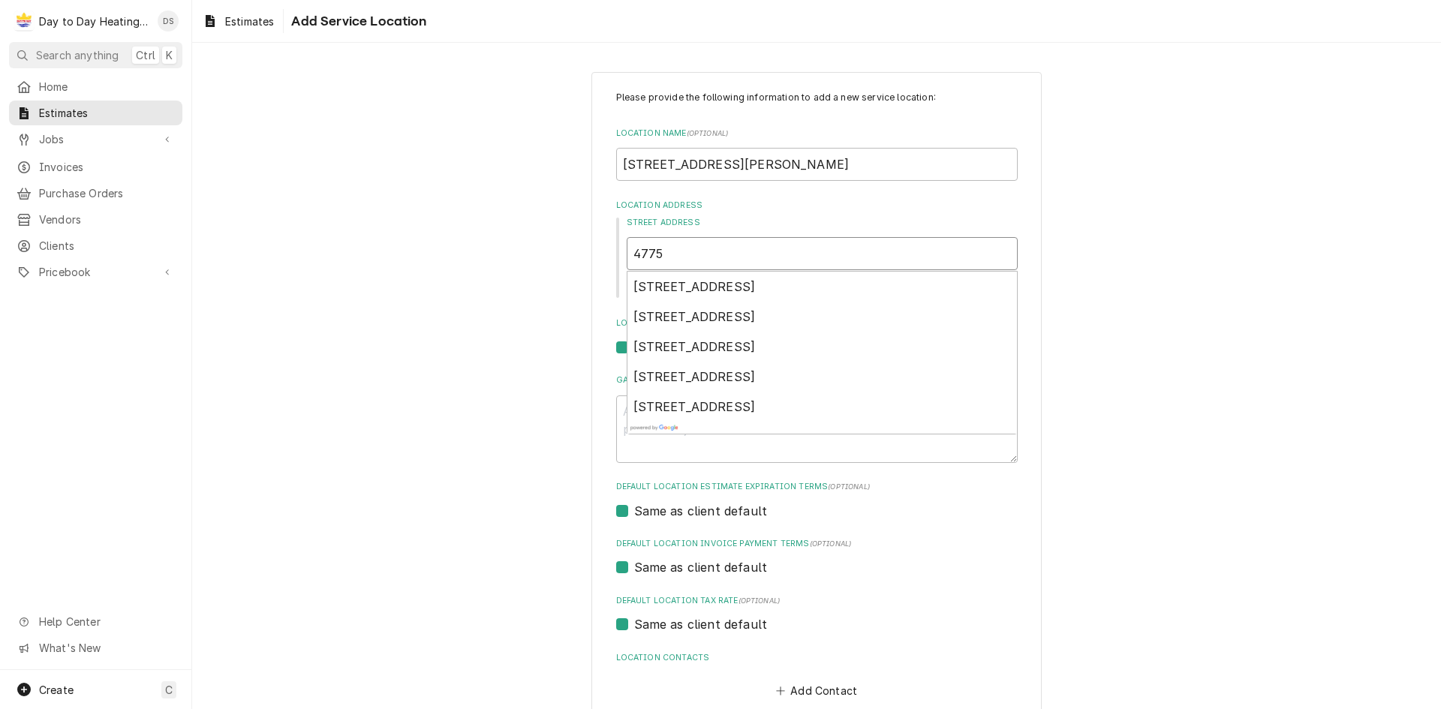
type textarea "x"
type input "4775"
type textarea "x"
type input "4775 R"
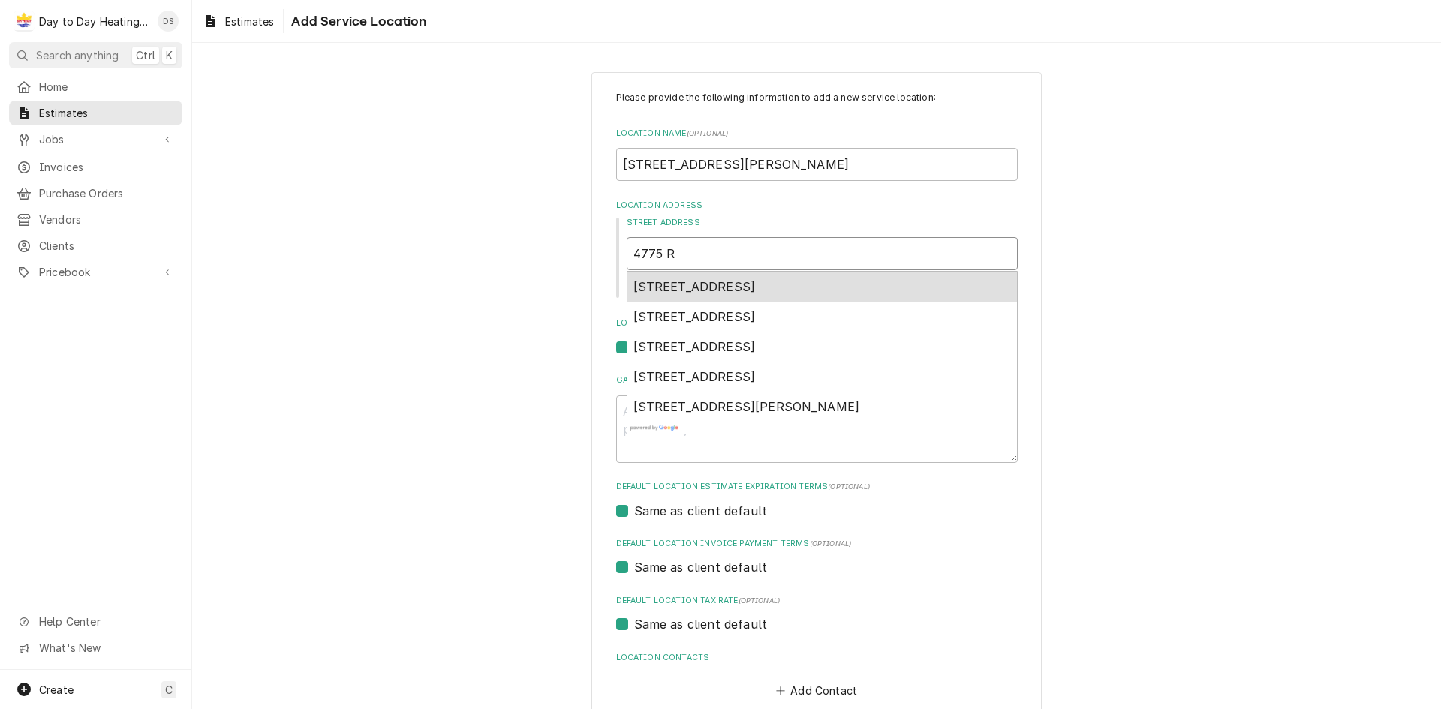
type textarea "x"
type input "4775 Ro"
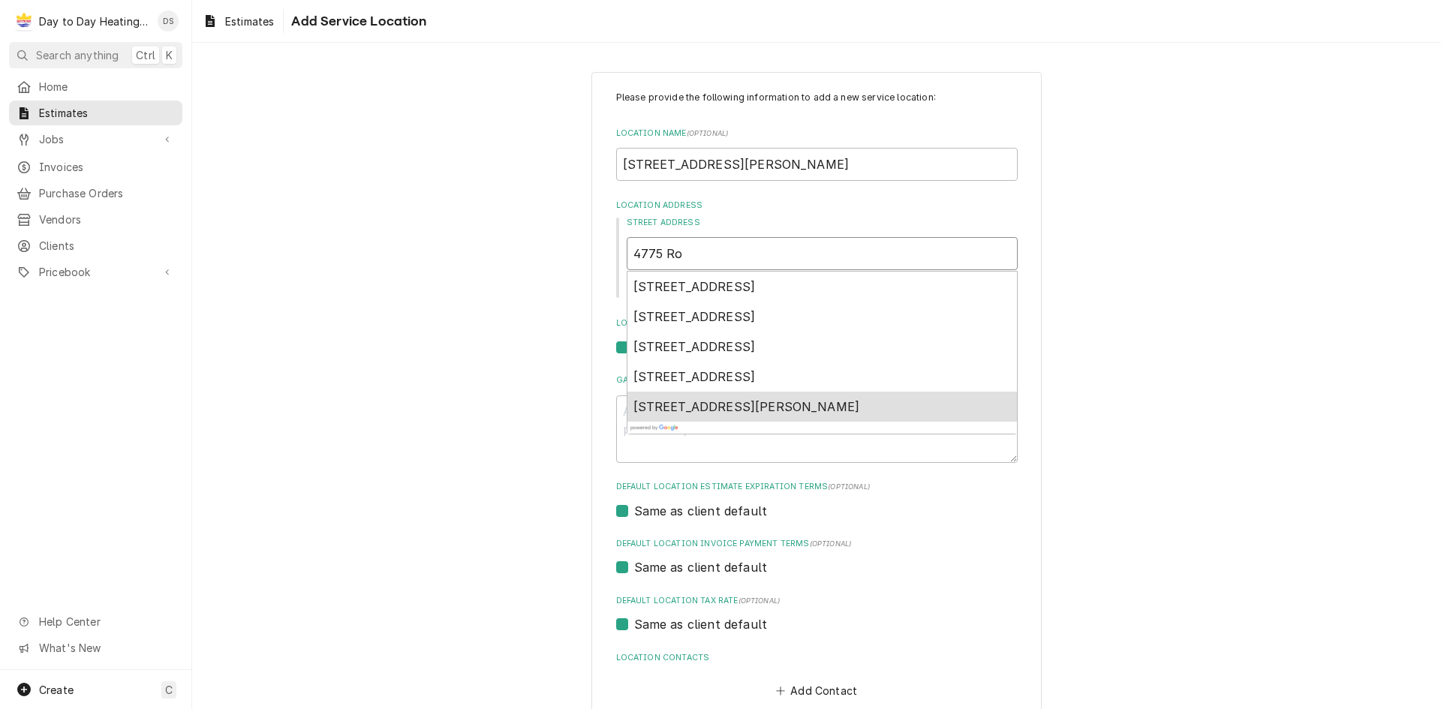
click at [741, 407] on span "4775 Robbins Street, San Diego, CA, USA" at bounding box center [746, 406] width 227 height 15
type textarea "x"
type input "4775 Robbins St"
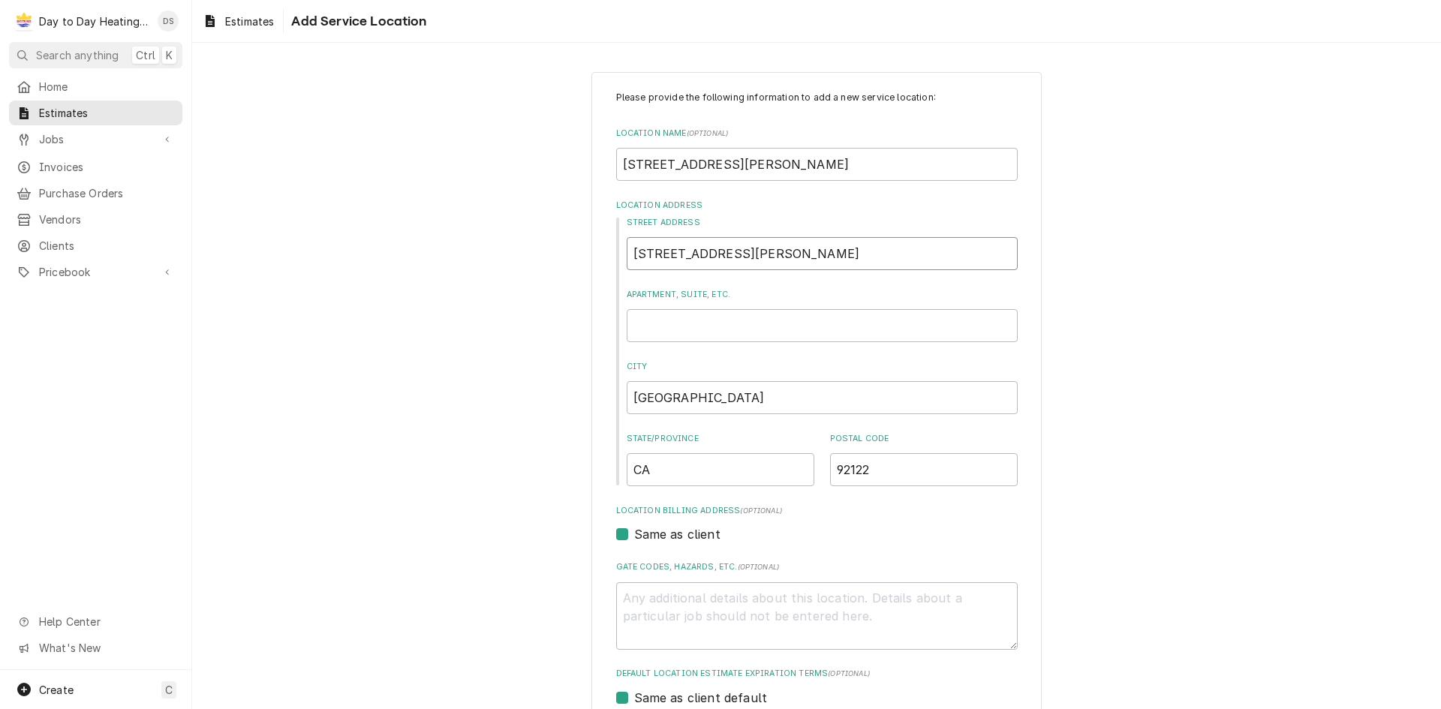
type textarea "x"
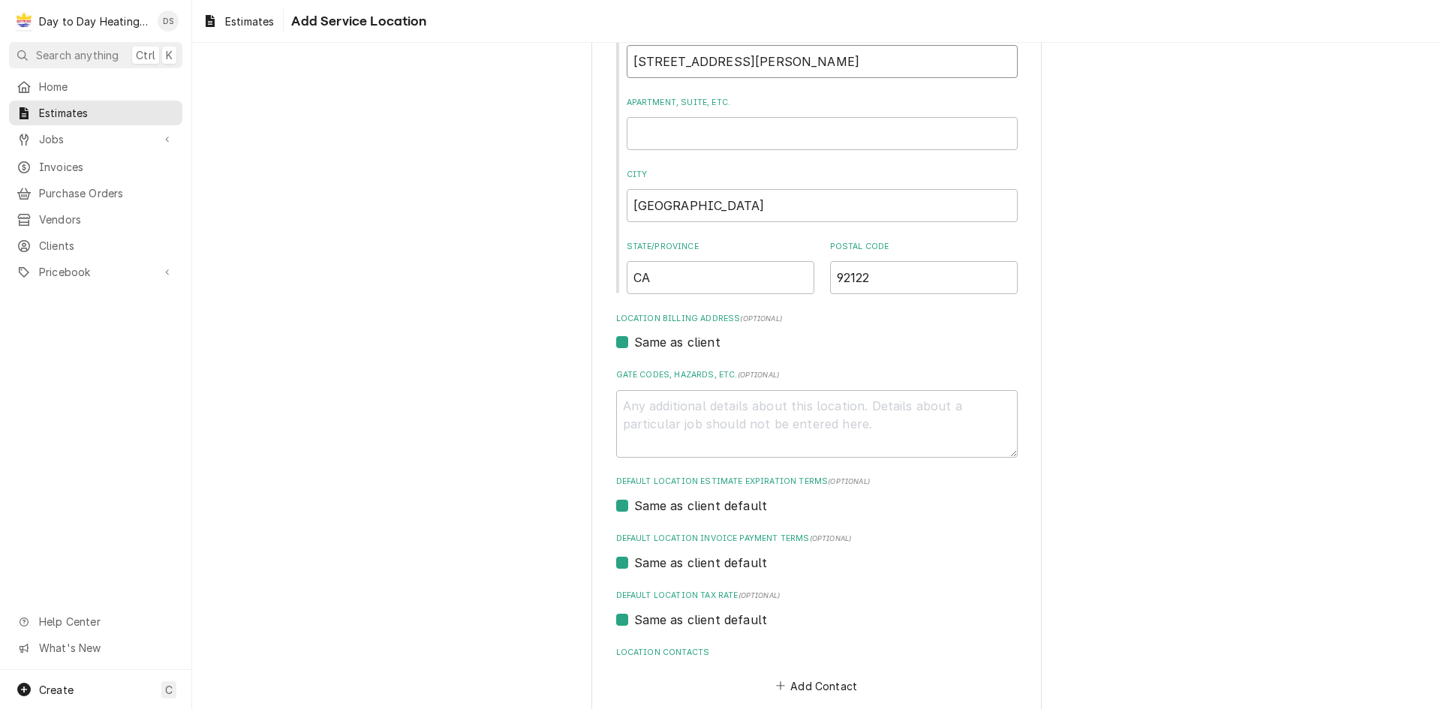
scroll to position [225, 0]
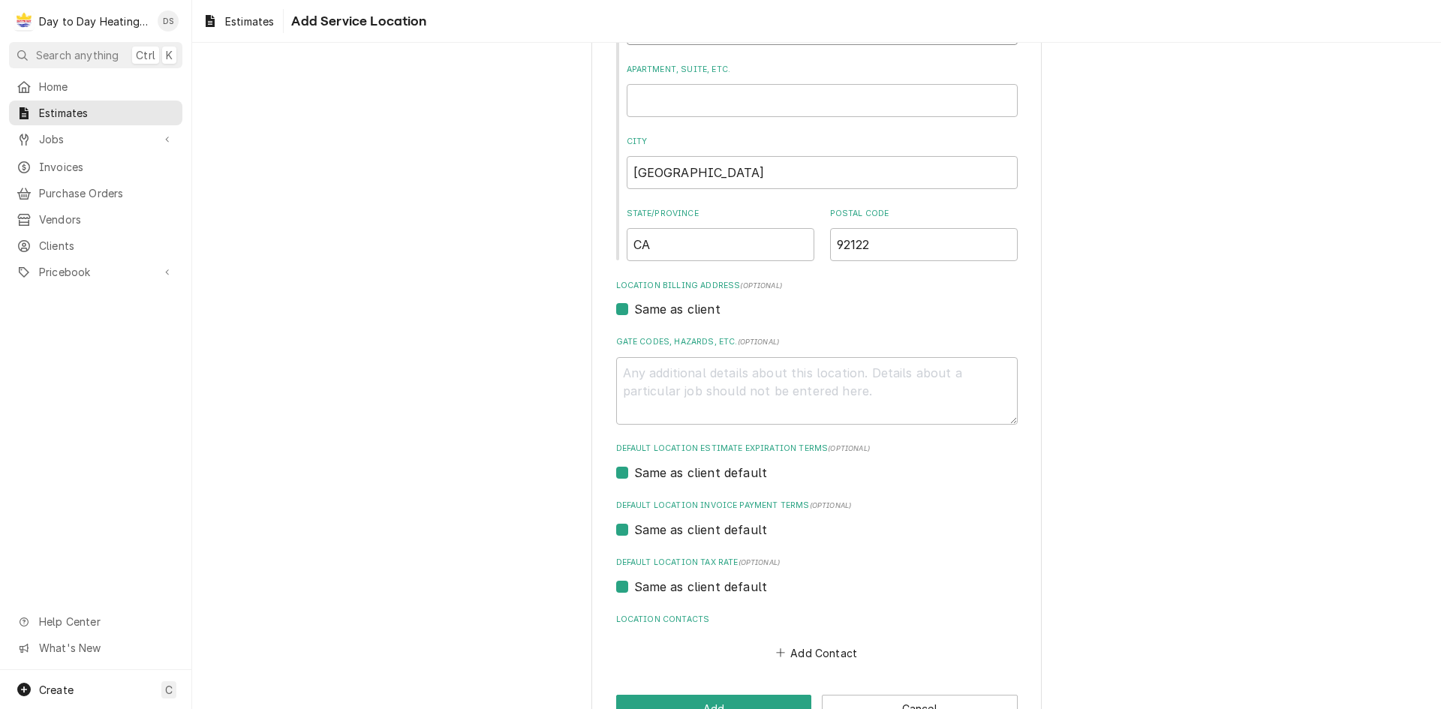
type input "4775 Robbins St"
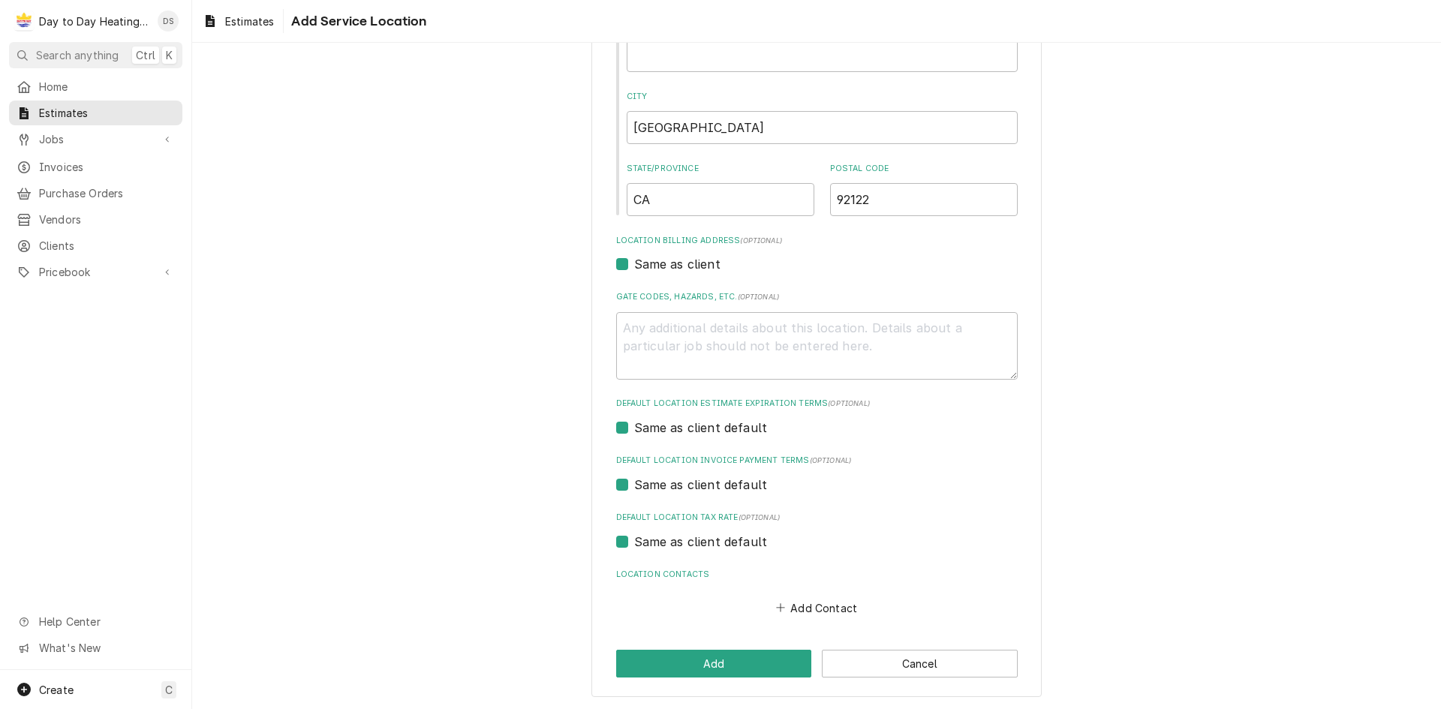
scroll to position [271, 0]
click at [743, 663] on button "Add" at bounding box center [714, 663] width 196 height 28
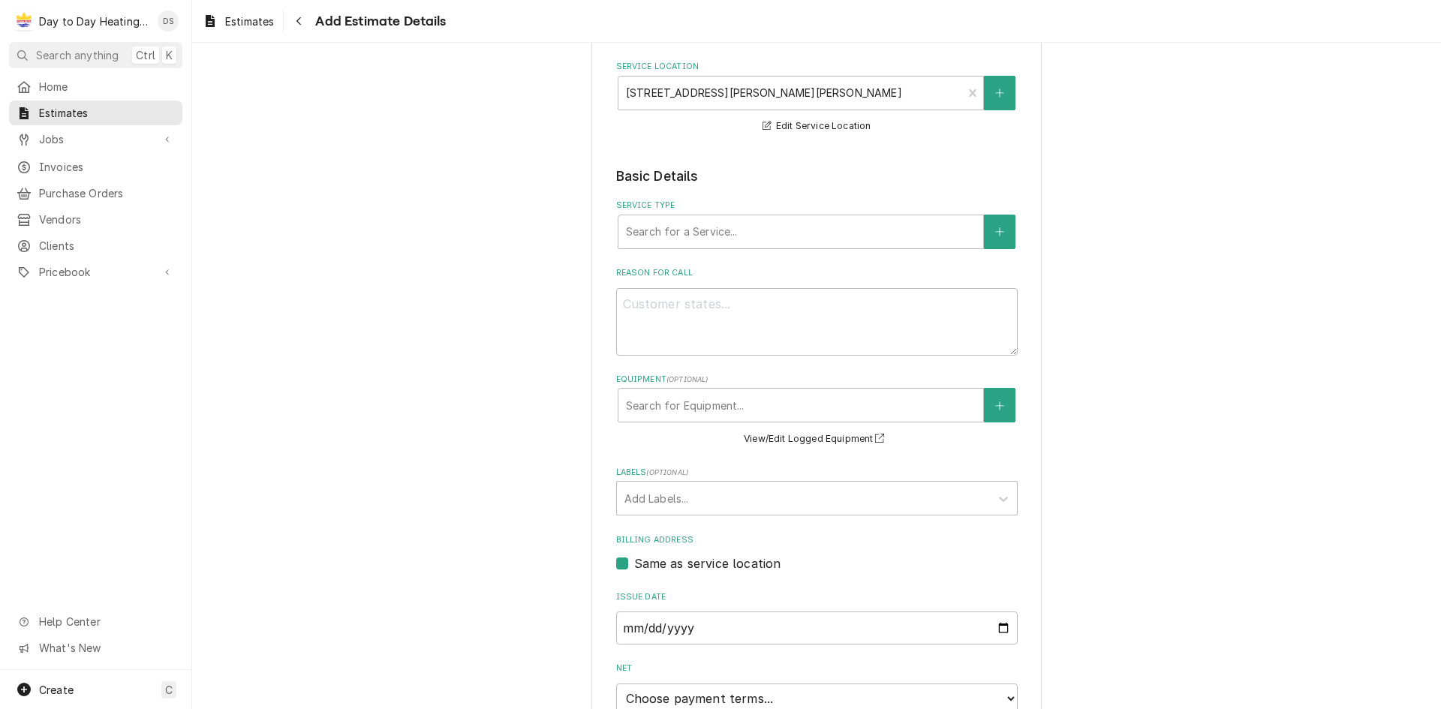
scroll to position [225, 0]
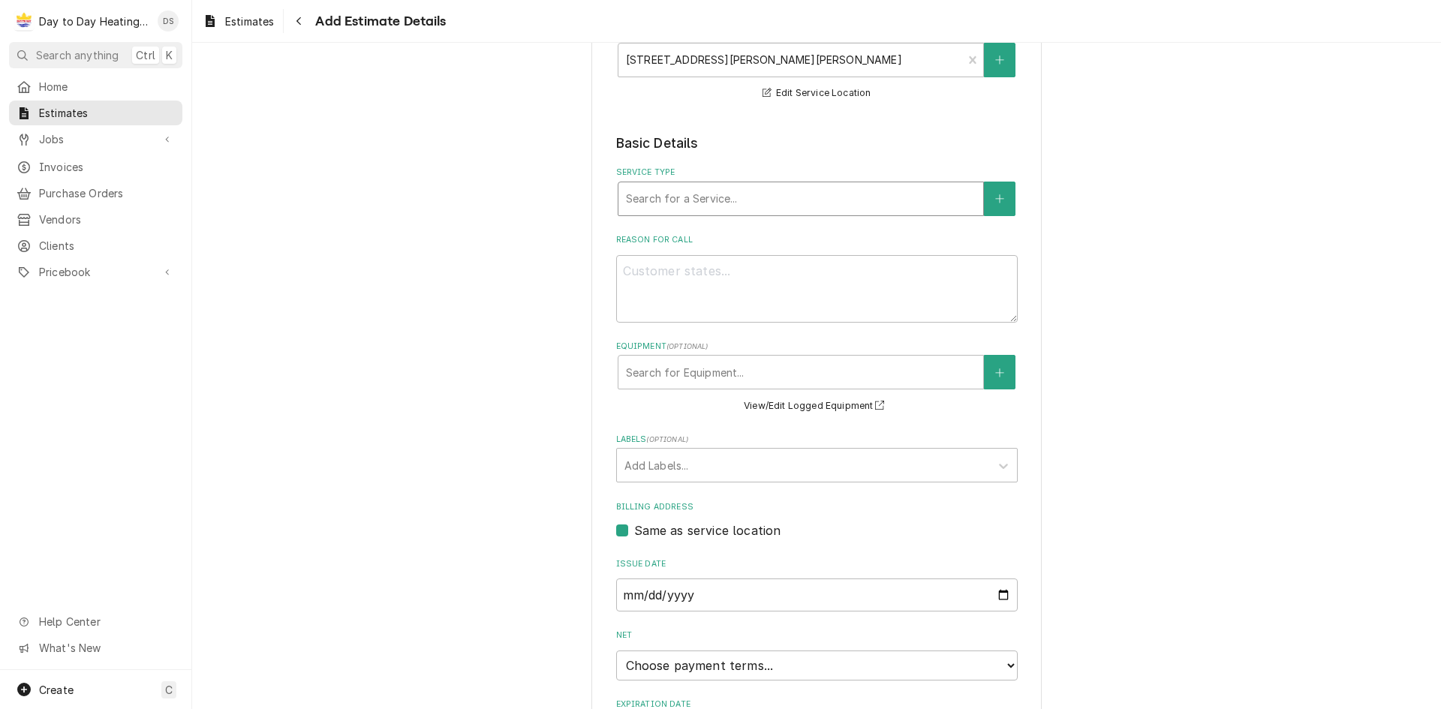
click at [668, 194] on div "Service Type" at bounding box center [801, 198] width 350 height 27
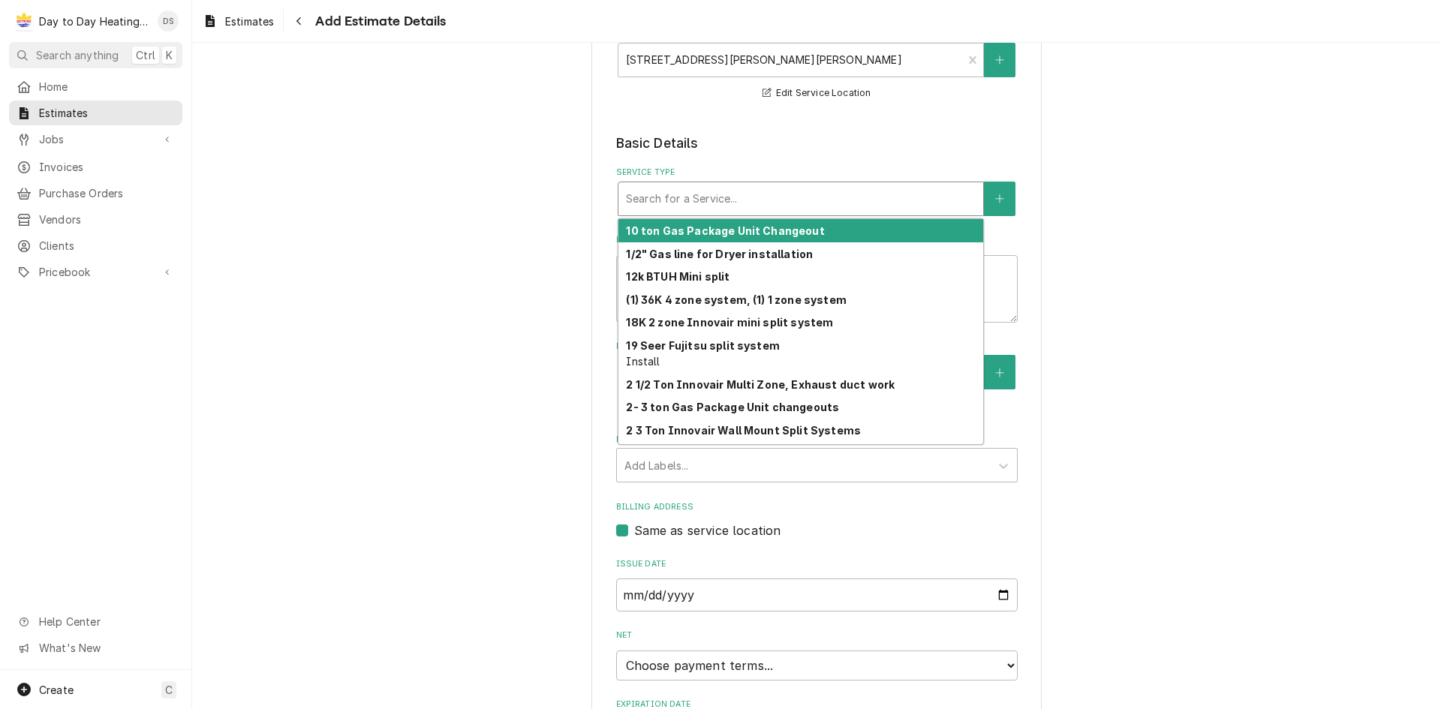
click at [1117, 186] on div "Please provide the following information to create your estimate: Client Detail…" at bounding box center [816, 353] width 1249 height 1040
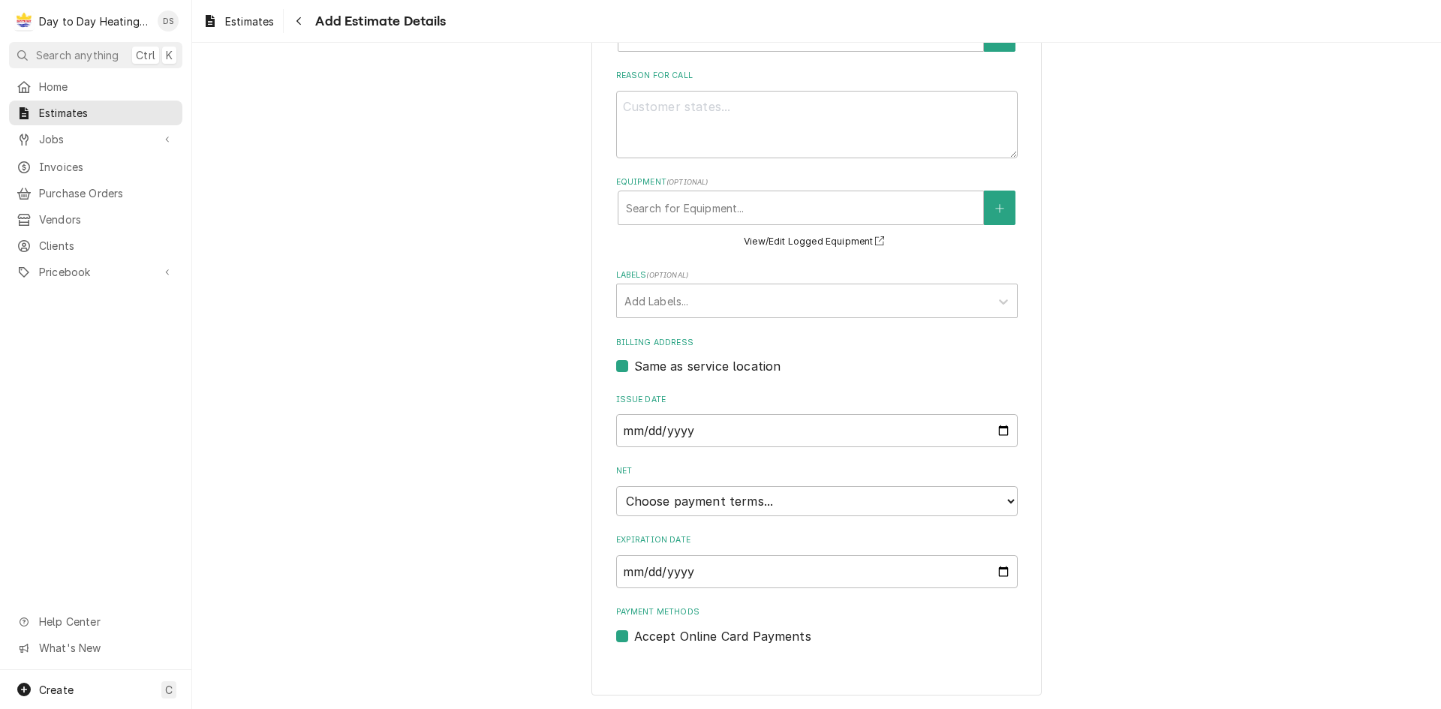
scroll to position [164, 0]
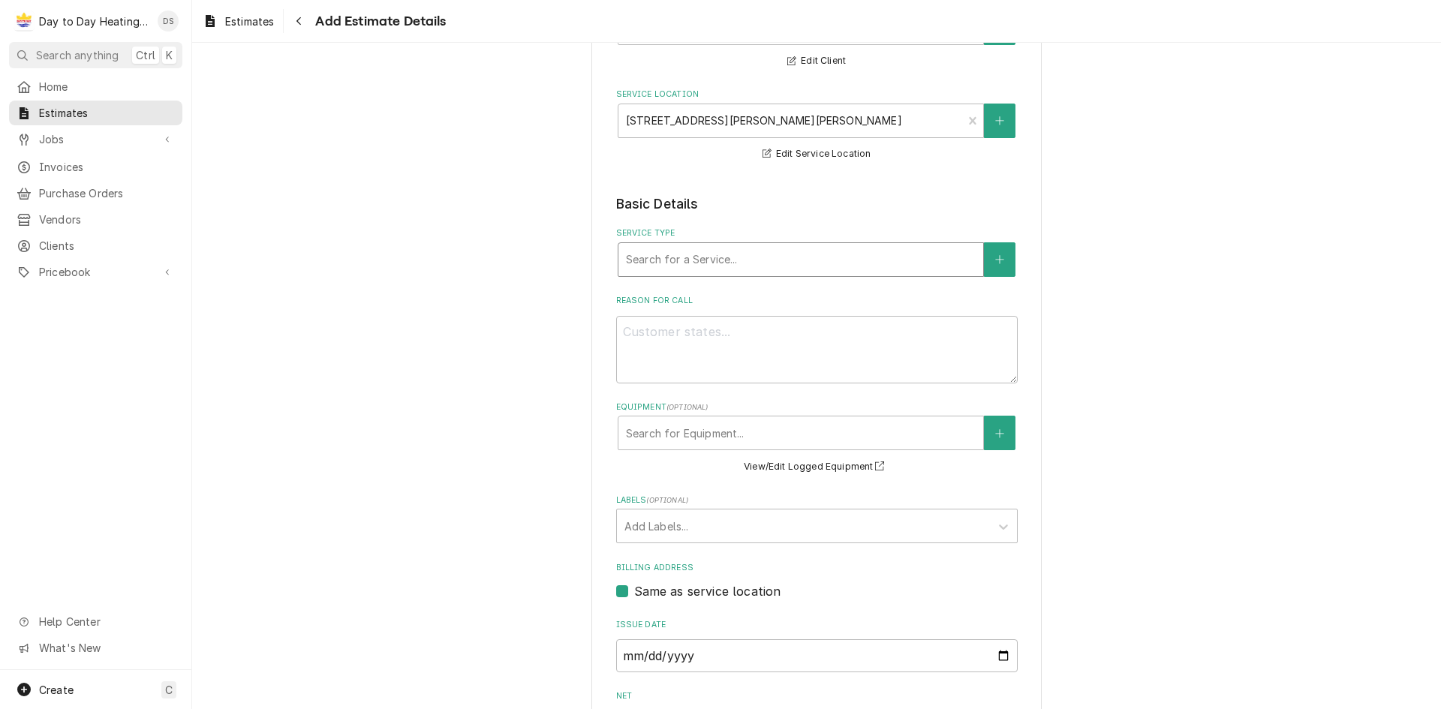
click at [699, 263] on div "Service Type" at bounding box center [801, 259] width 350 height 27
click at [1114, 241] on div "Please provide the following information to create your estimate: Client Detail…" at bounding box center [816, 414] width 1249 height 1040
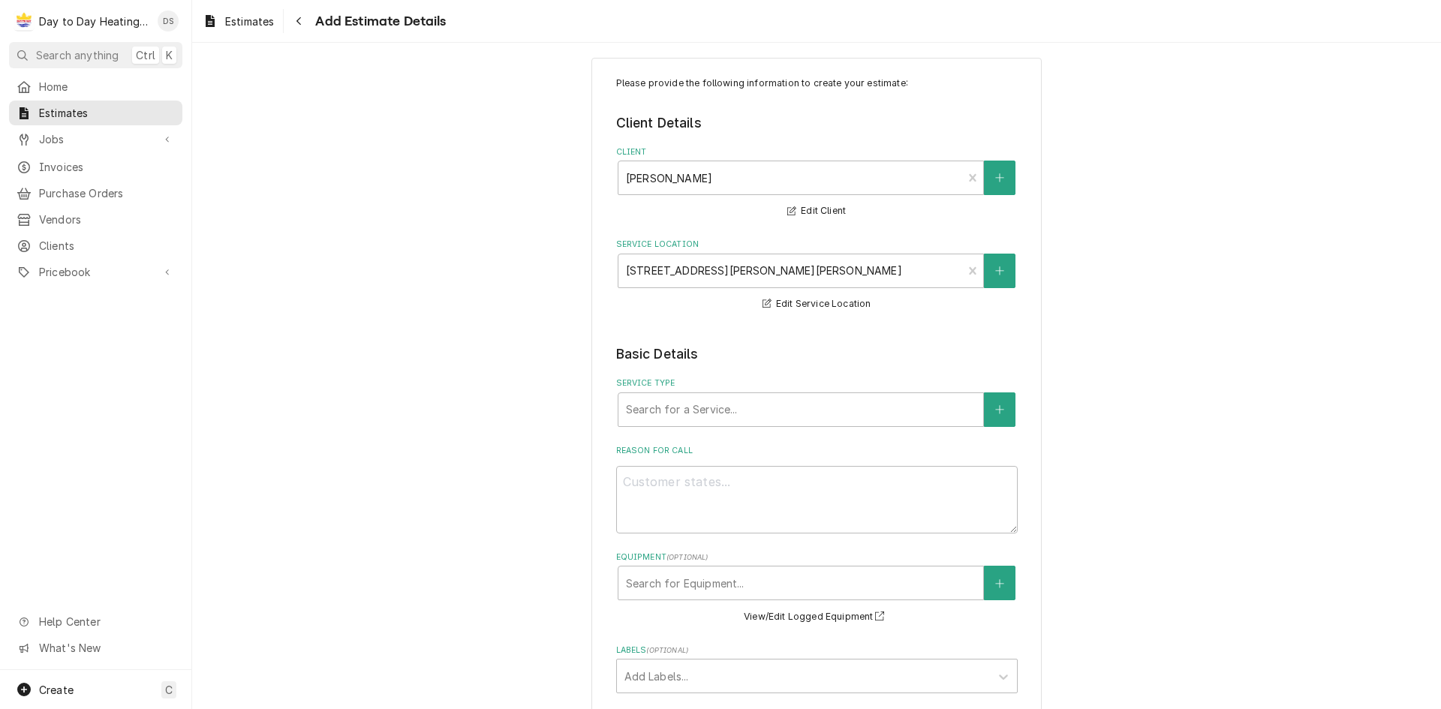
scroll to position [89, 0]
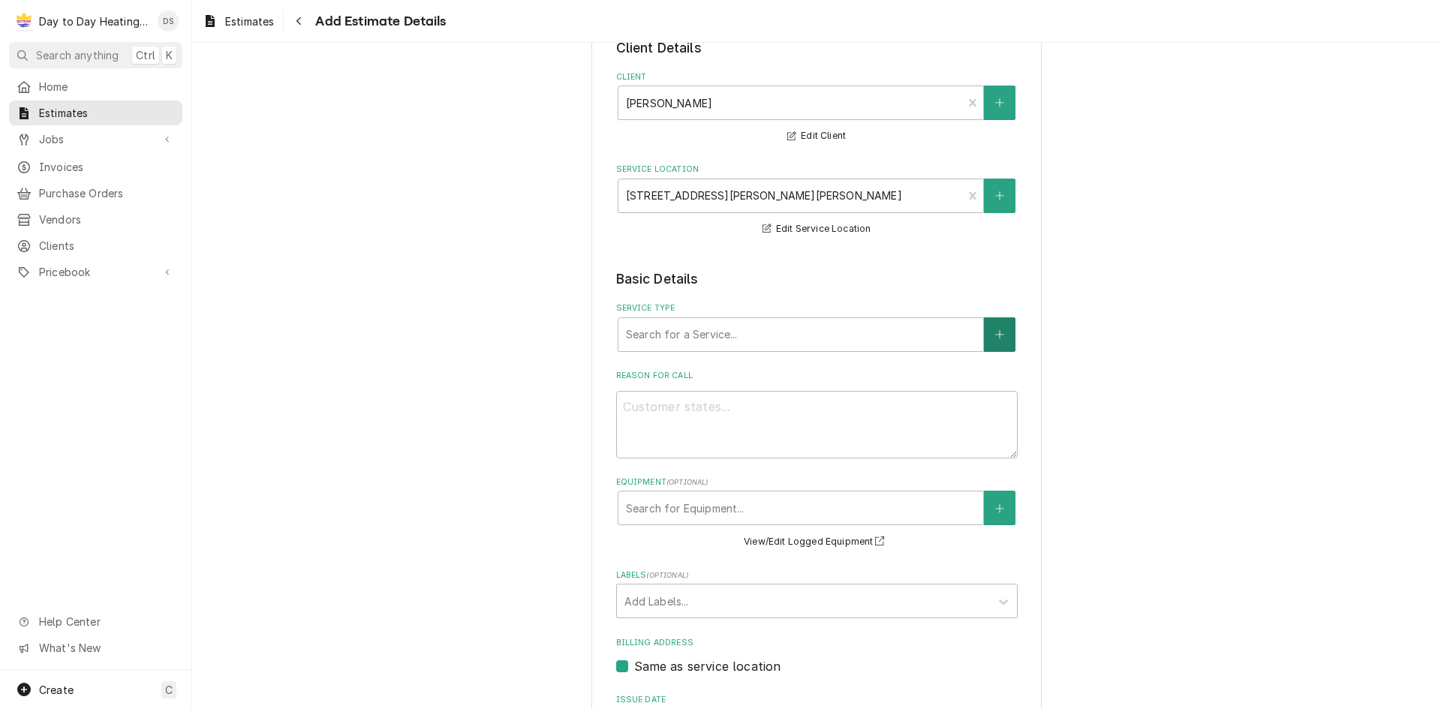
click at [995, 332] on icon "Create New Service" at bounding box center [999, 334] width 8 height 8
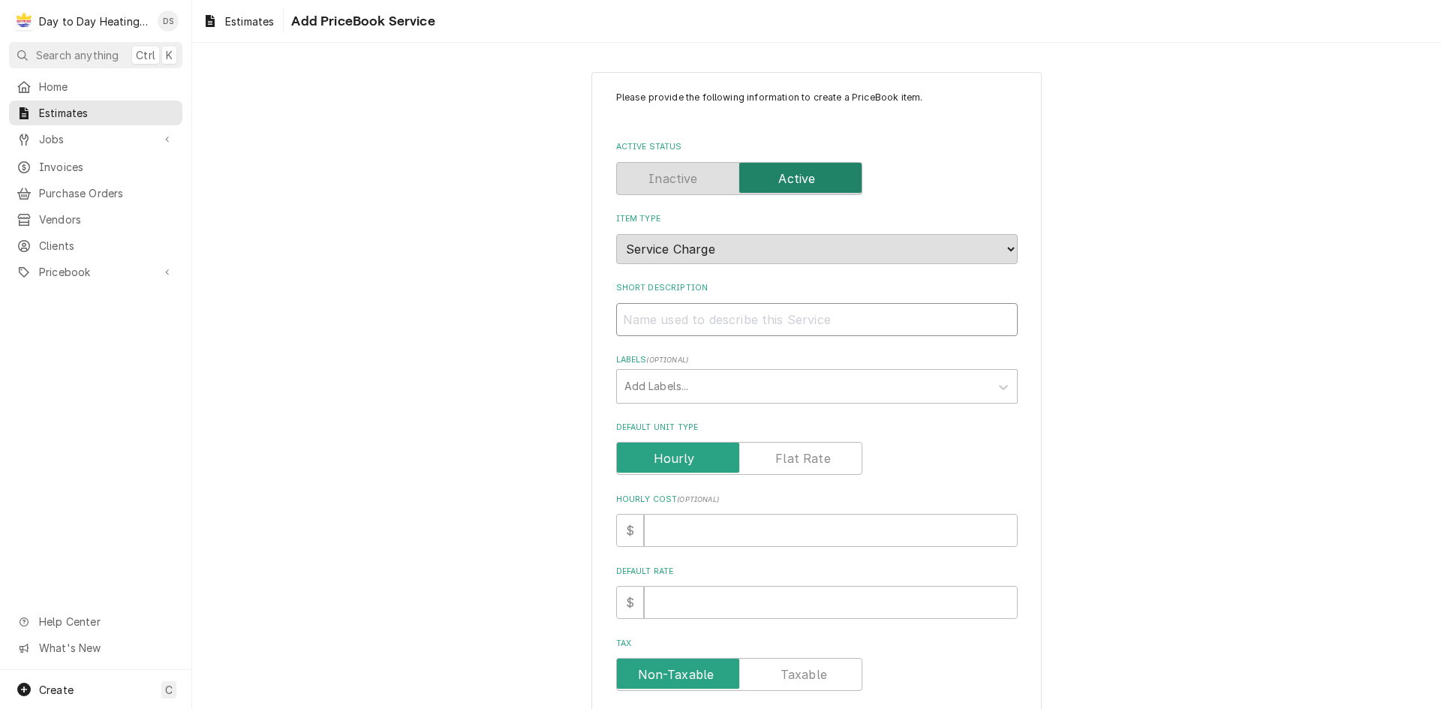
click at [959, 335] on input "Short Description" at bounding box center [816, 319] width 401 height 33
click at [785, 324] on input "Short Description" at bounding box center [816, 319] width 401 height 33
type textarea "x"
type input "I"
type textarea "x"
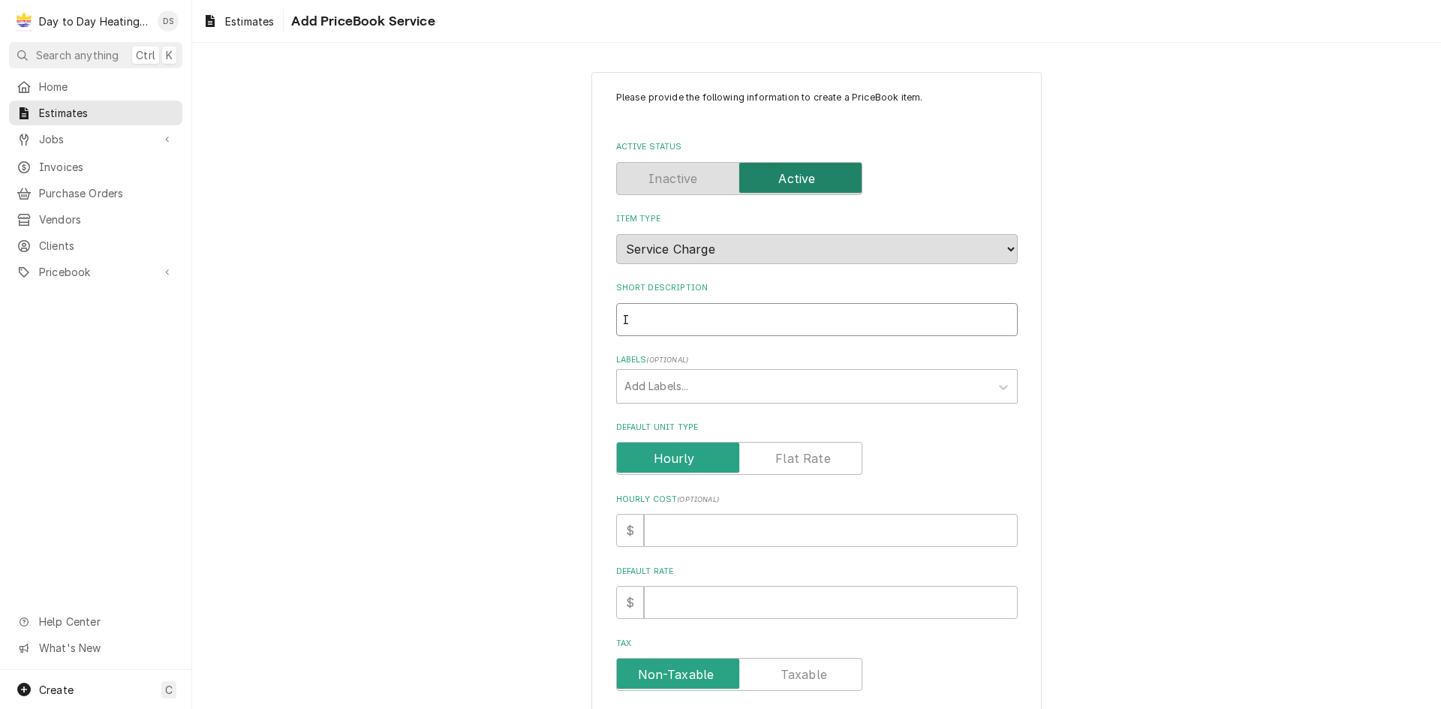
type input "In"
type textarea "x"
type input "Inn"
type textarea "x"
type input "Inno"
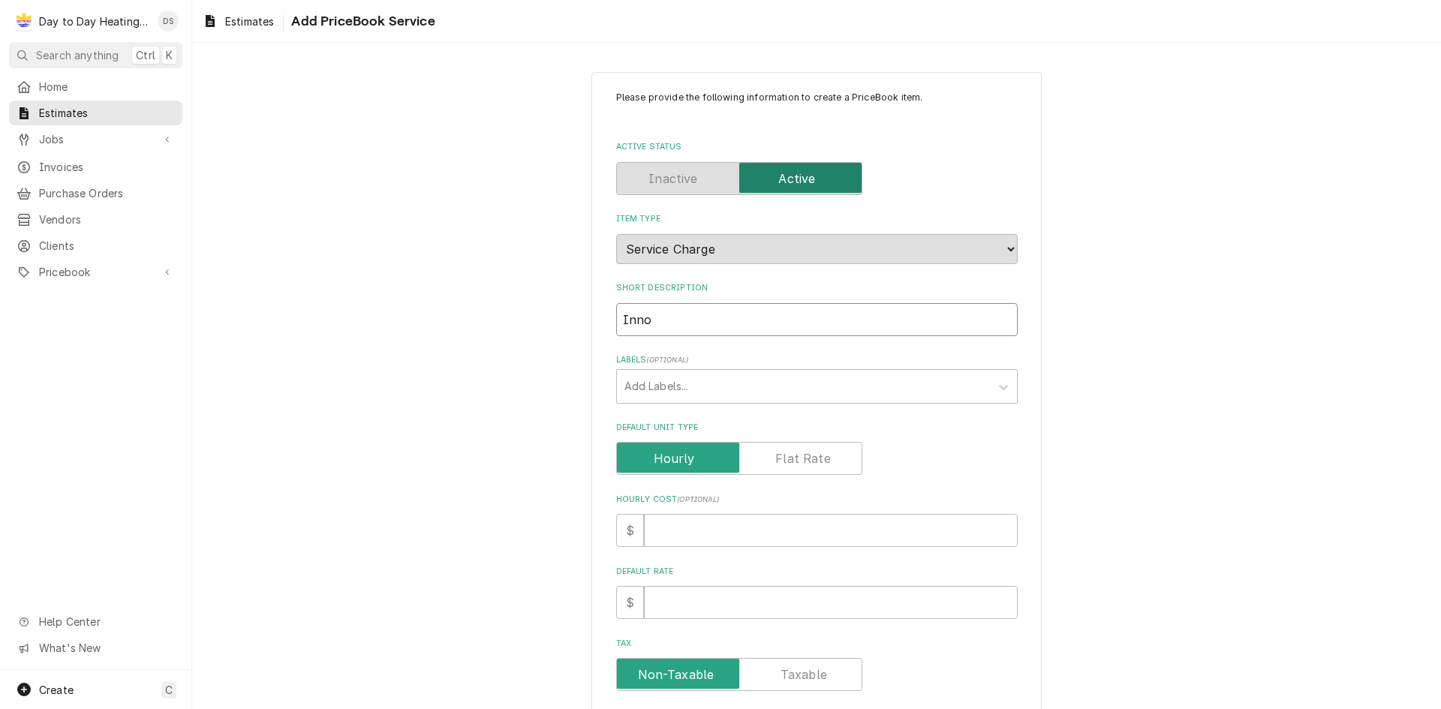
type textarea "x"
type input "Innov"
type textarea "x"
type input "Innova"
type textarea "x"
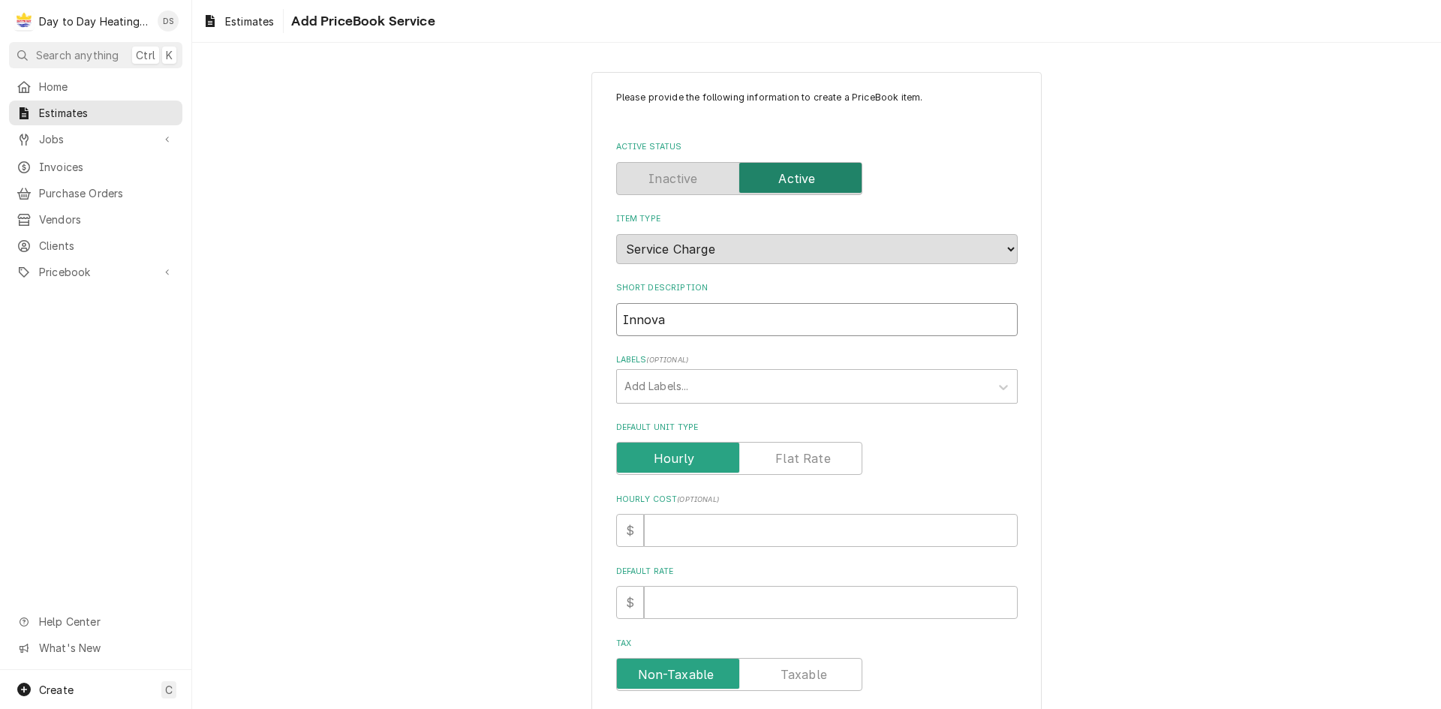
type input "Innovai"
type textarea "x"
type input "Innovair"
type textarea "x"
type input "Innovair"
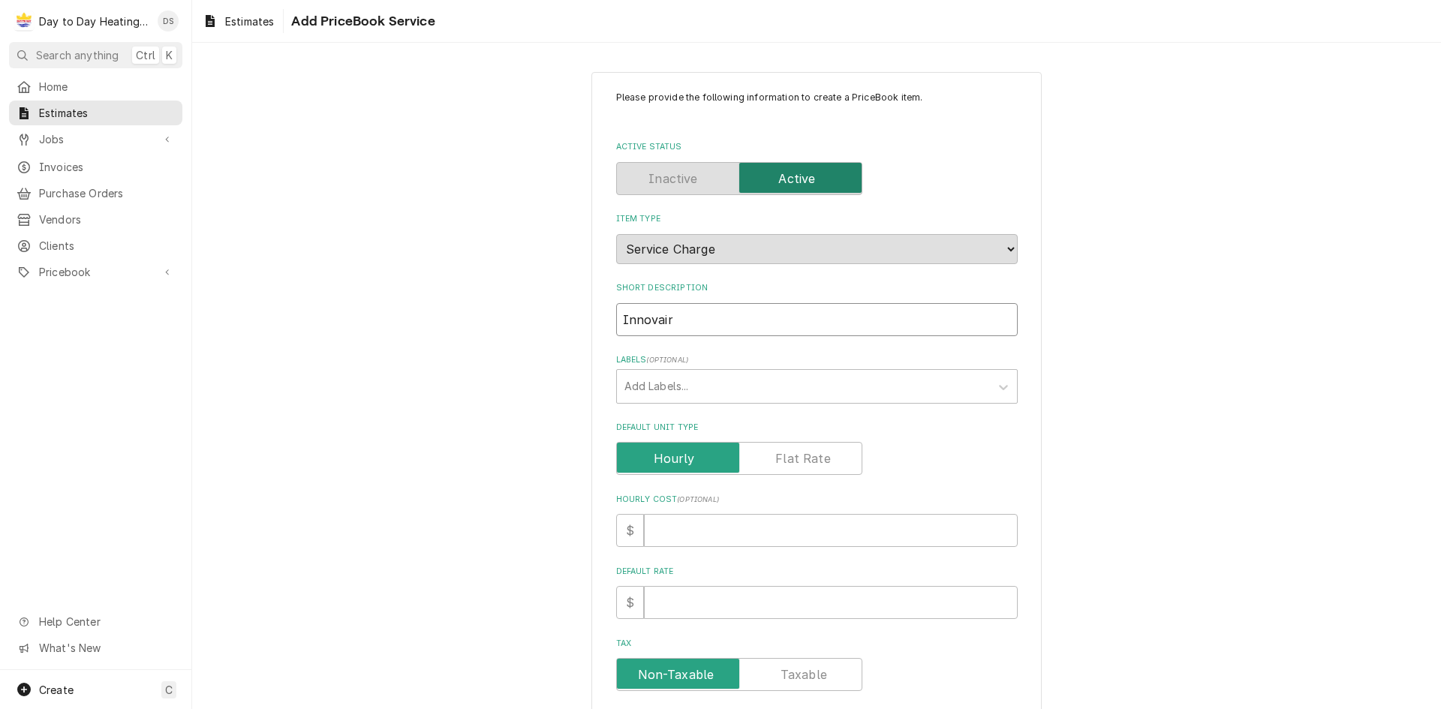
type textarea "x"
type input "Innovair 4"
type textarea "x"
type input "Innovair 4t"
type textarea "x"
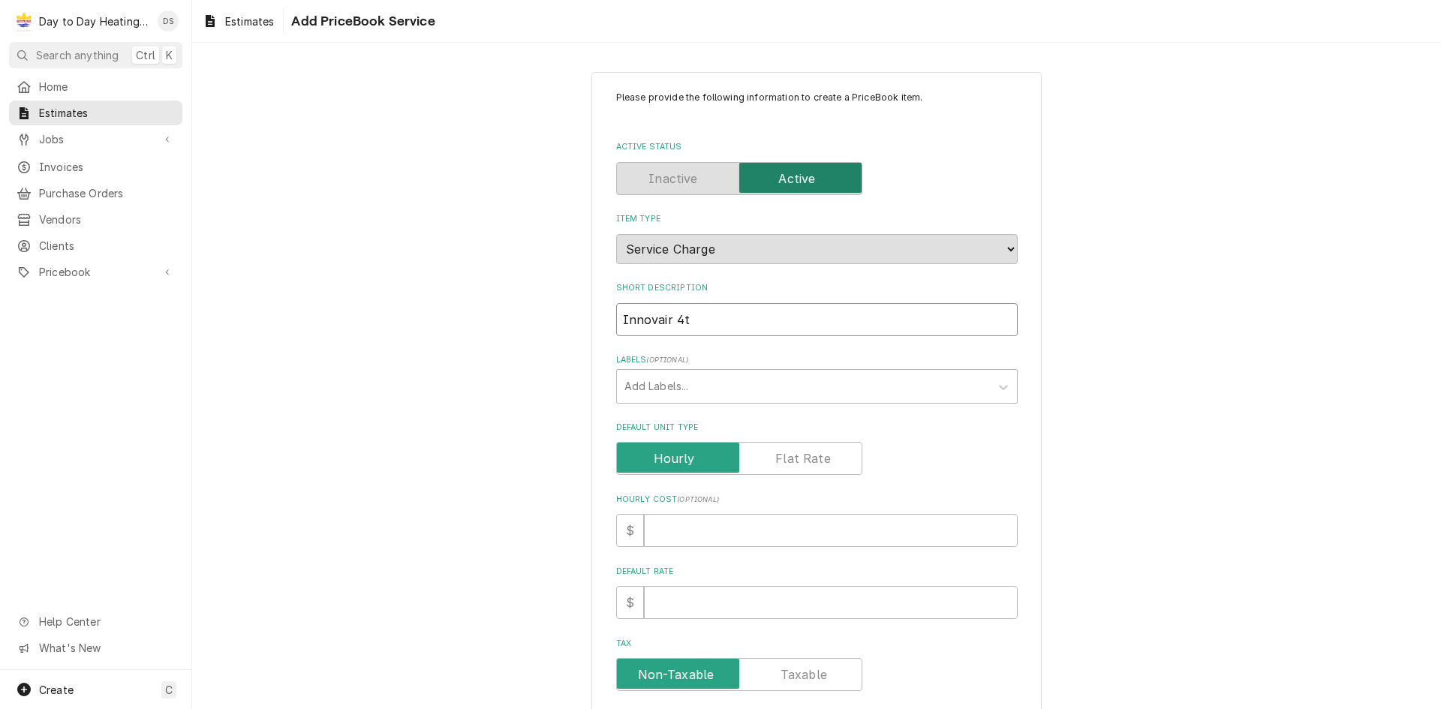
type input "Innovair 4to"
type textarea "x"
type input "Innovair 4ton"
type textarea "x"
type input "Innovair 4ton"
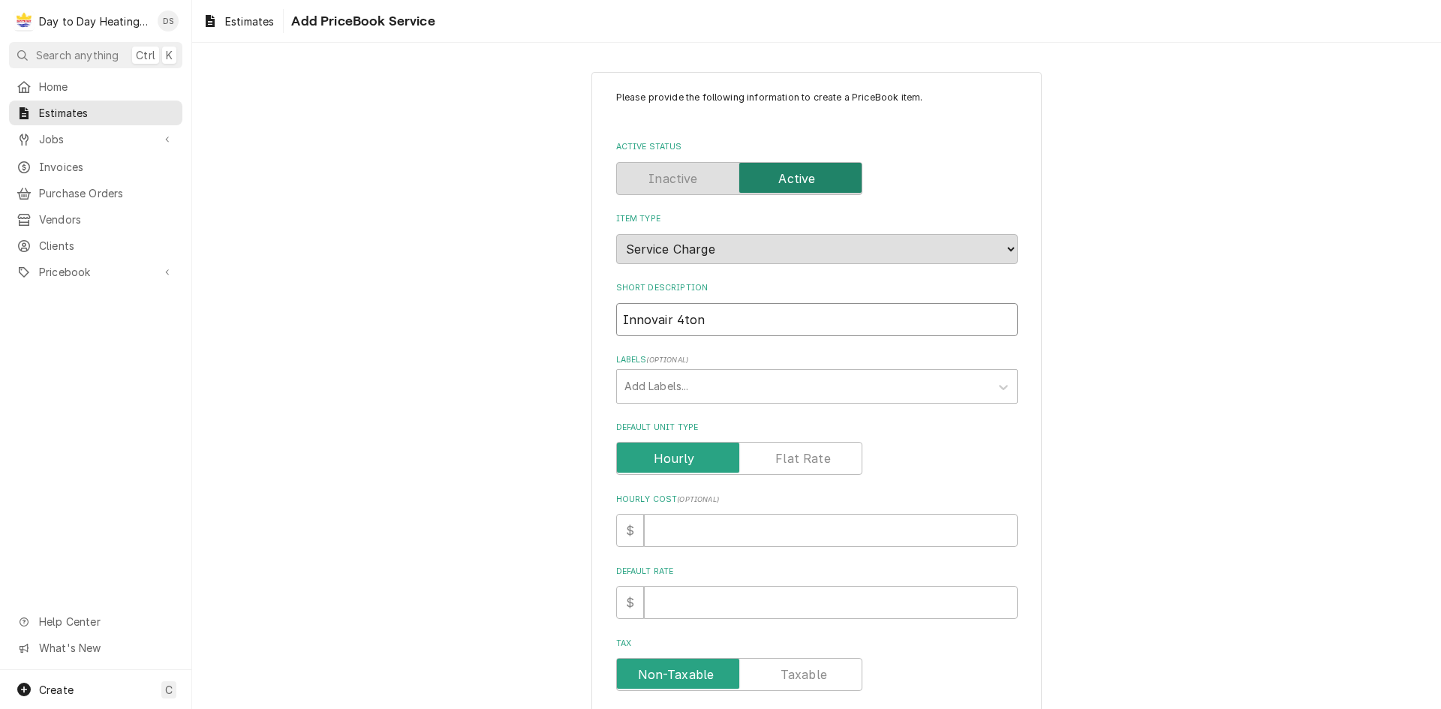
type textarea "x"
type input "Innovair 4ton H"
type textarea "x"
type input "Innovair 4ton HP"
type textarea "x"
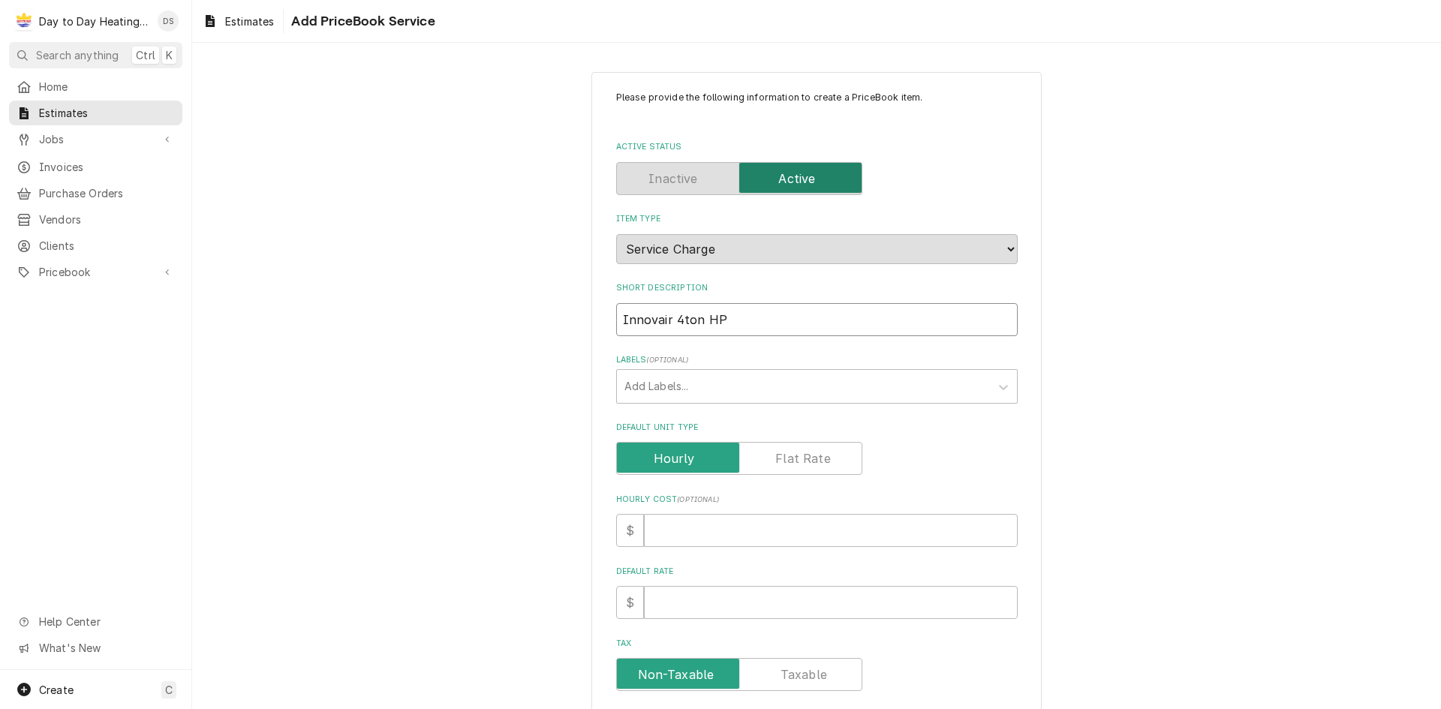
type input "Innovair 4ton HP"
click at [795, 456] on label "Default Unit Type" at bounding box center [739, 458] width 246 height 33
click at [795, 456] on input "Default Unit Type" at bounding box center [739, 458] width 233 height 33
checkbox input "true"
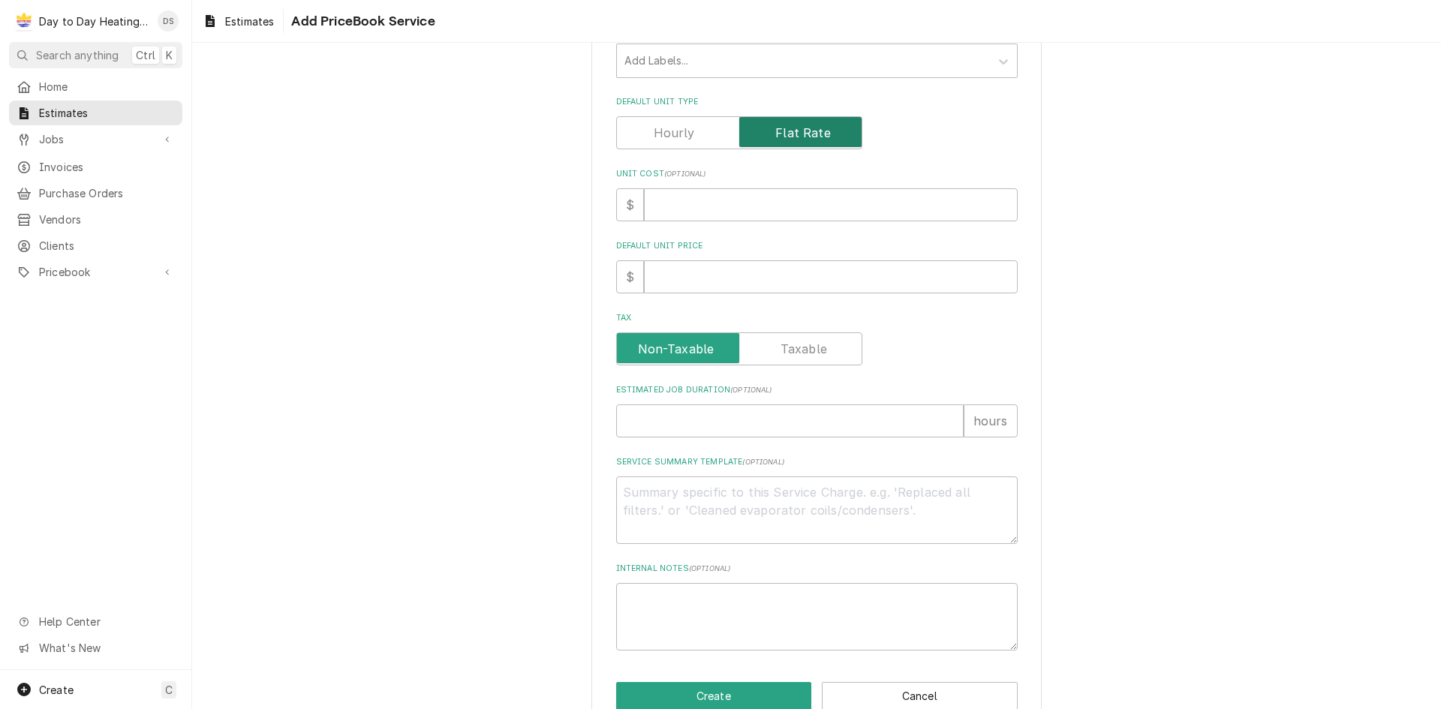
scroll to position [359, 0]
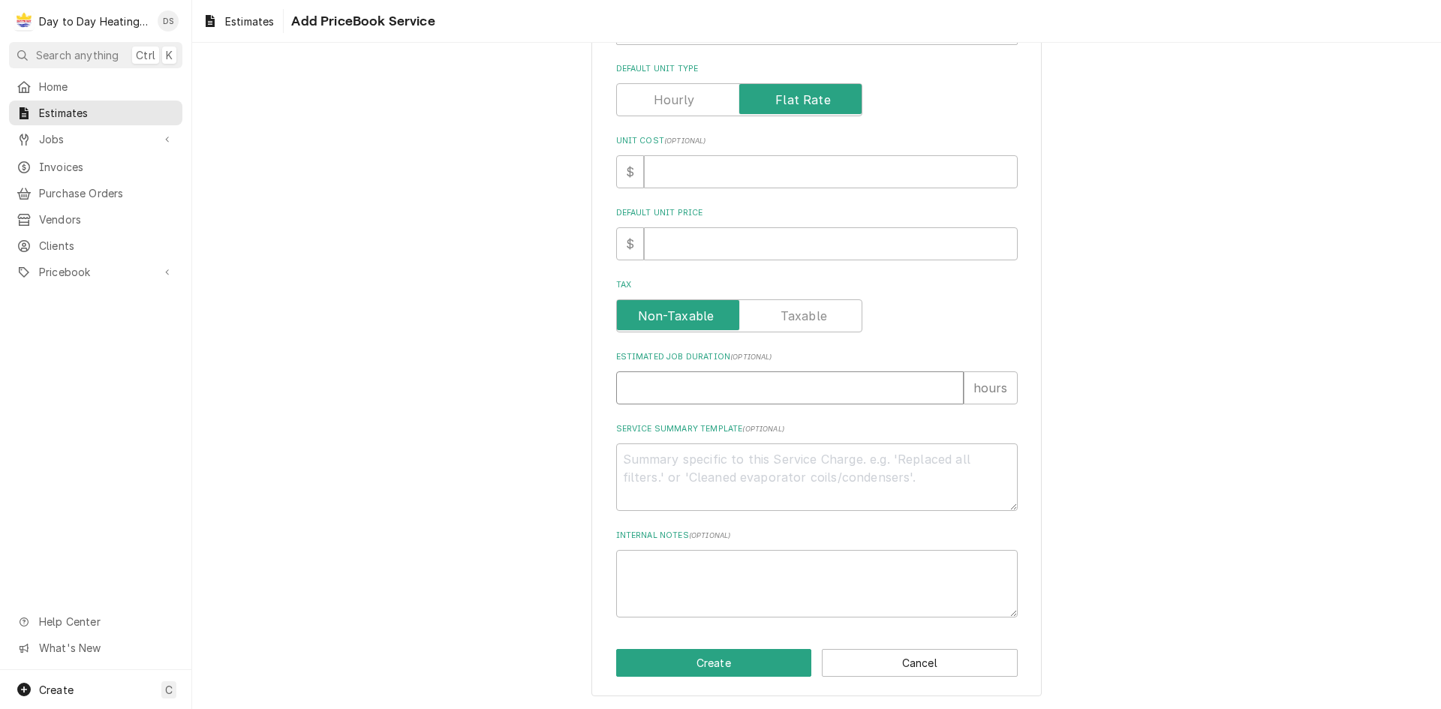
click at [771, 390] on input "Estimated Job Duration ( optional )" at bounding box center [789, 387] width 347 height 33
click at [937, 330] on div "Tax" at bounding box center [816, 315] width 401 height 33
click at [740, 459] on textarea "Service Summary Template ( optional )" at bounding box center [816, 478] width 401 height 68
click at [716, 456] on textarea "Service Summary Template ( optional )" at bounding box center [816, 478] width 401 height 68
type textarea "x"
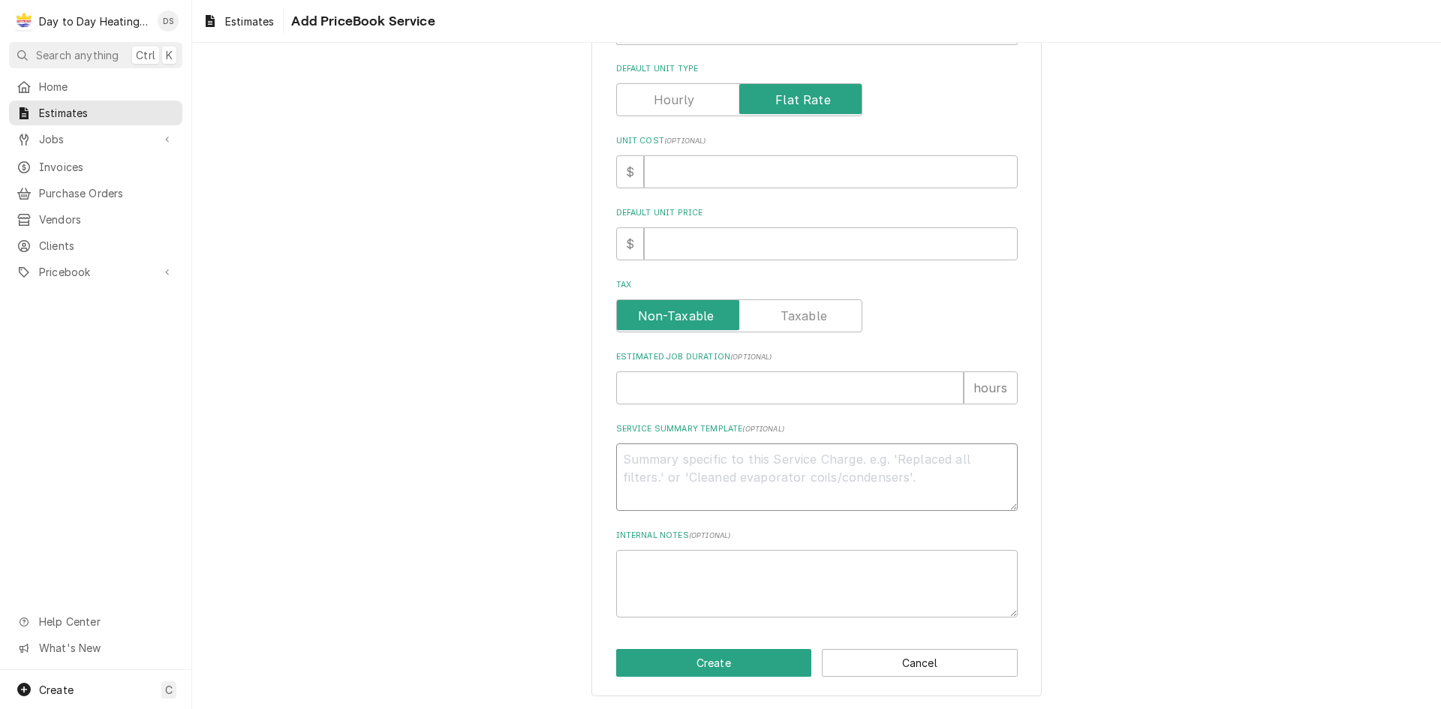
type textarea "E"
type textarea "x"
type textarea "Eq"
type textarea "x"
type textarea "Eq"
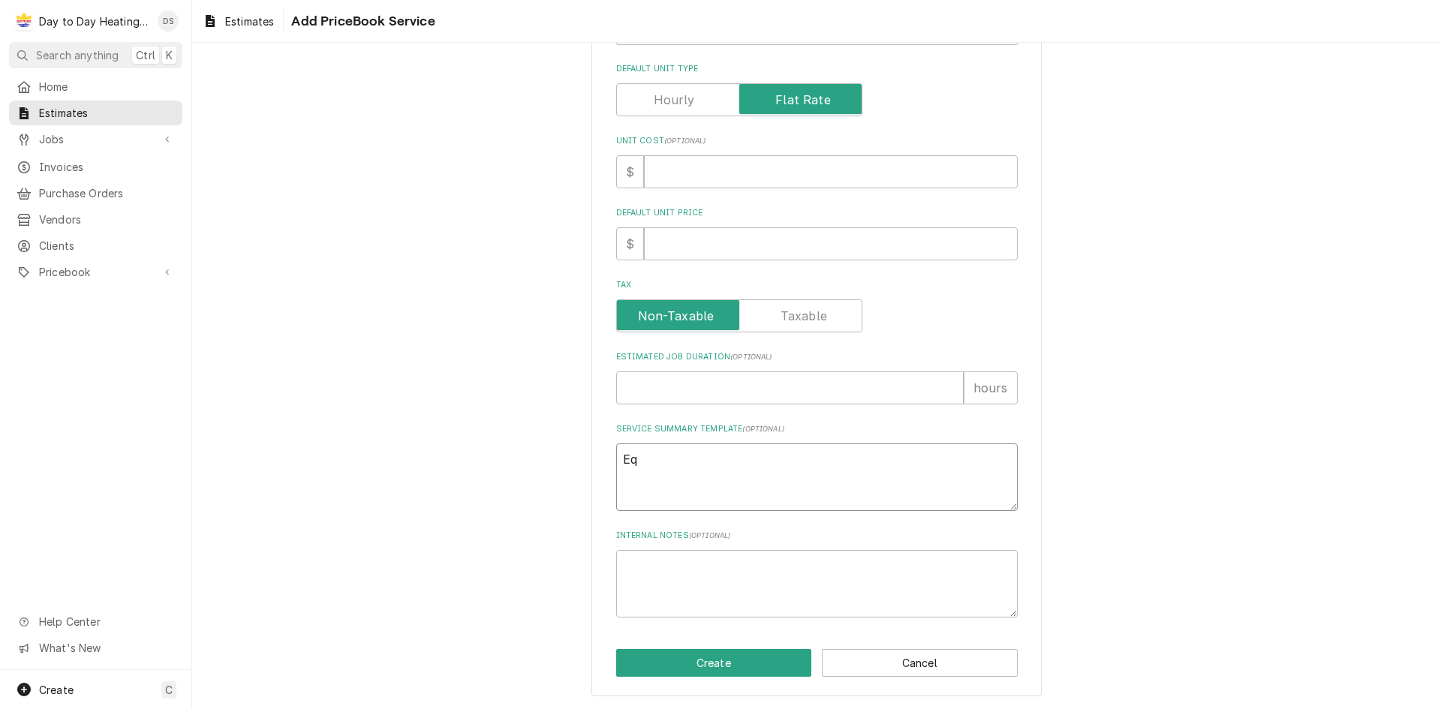
type textarea "x"
type textarea "Equ"
type textarea "x"
type textarea "Equi"
type textarea "x"
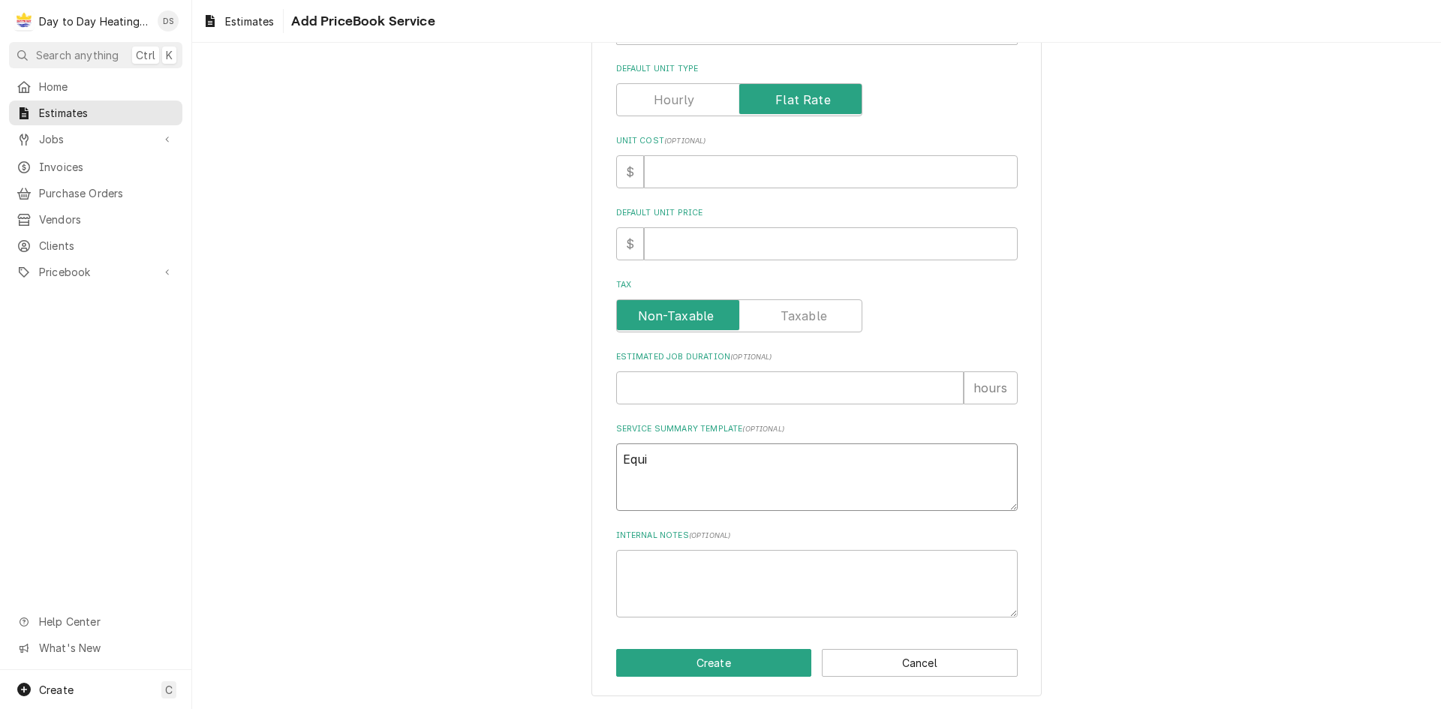
type textarea "Equip"
type textarea "x"
type textarea "Equipm"
type textarea "x"
type textarea "Equipme"
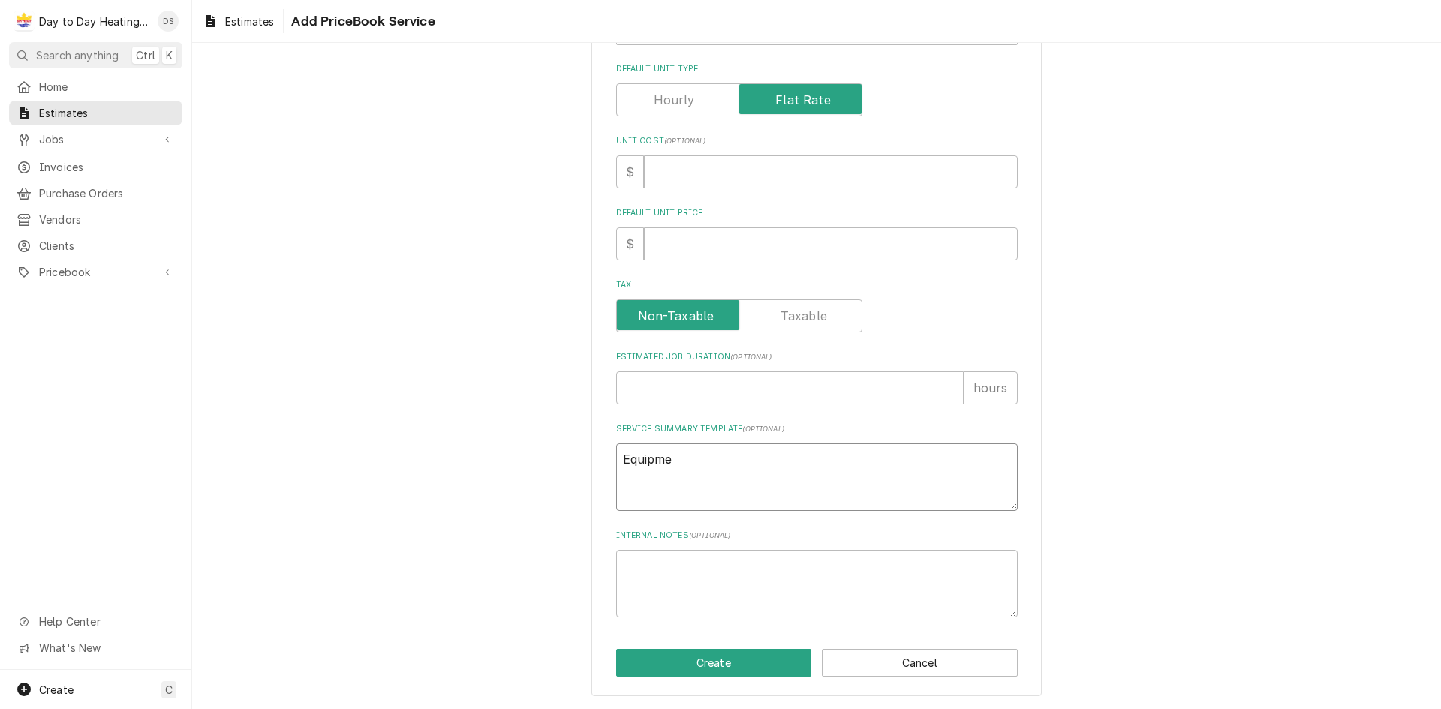
type textarea "x"
type textarea "Equipmet"
type textarea "x"
type textarea "Equipmet"
type textarea "x"
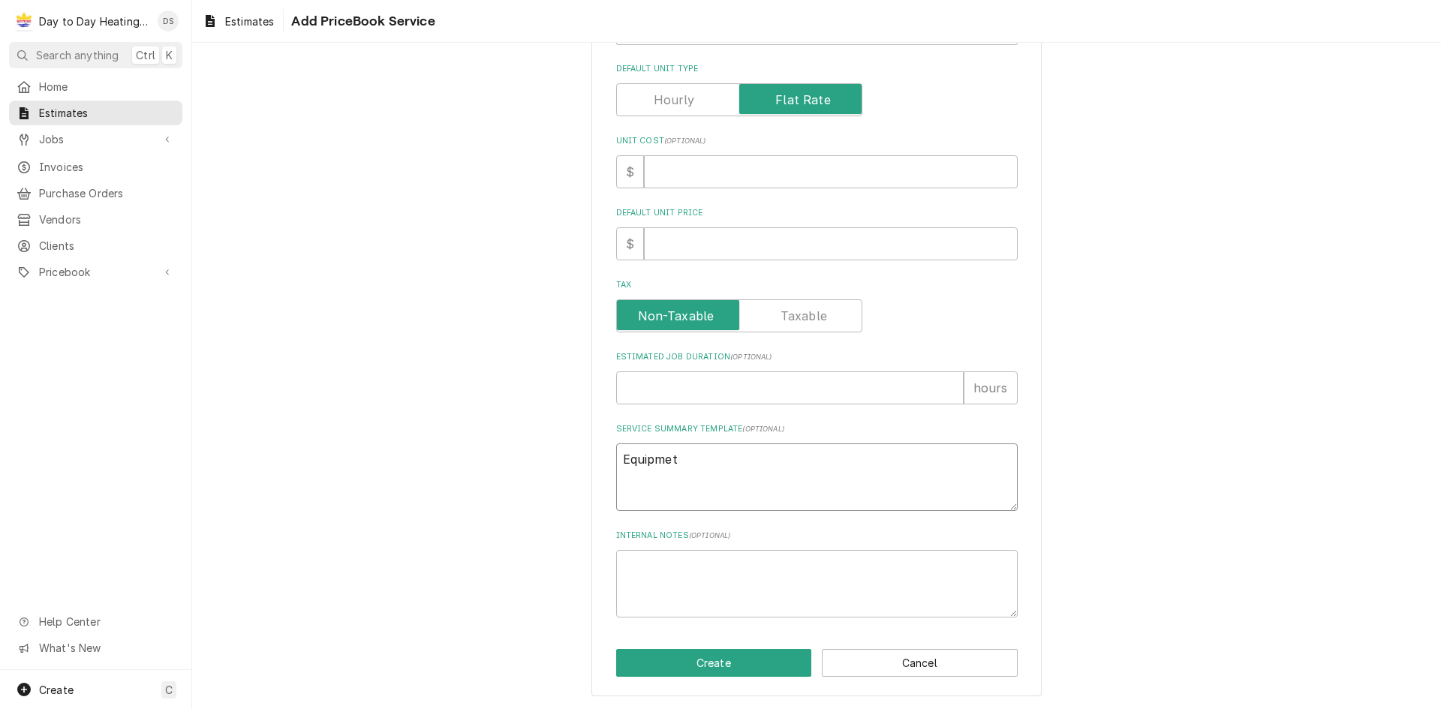
type textarea "Equipment"
type textarea "x"
type textarea "Equipment"
click at [638, 579] on textarea "Internal Notes ( optional )" at bounding box center [816, 584] width 401 height 68
click at [648, 498] on textarea "Equipment" at bounding box center [816, 478] width 401 height 68
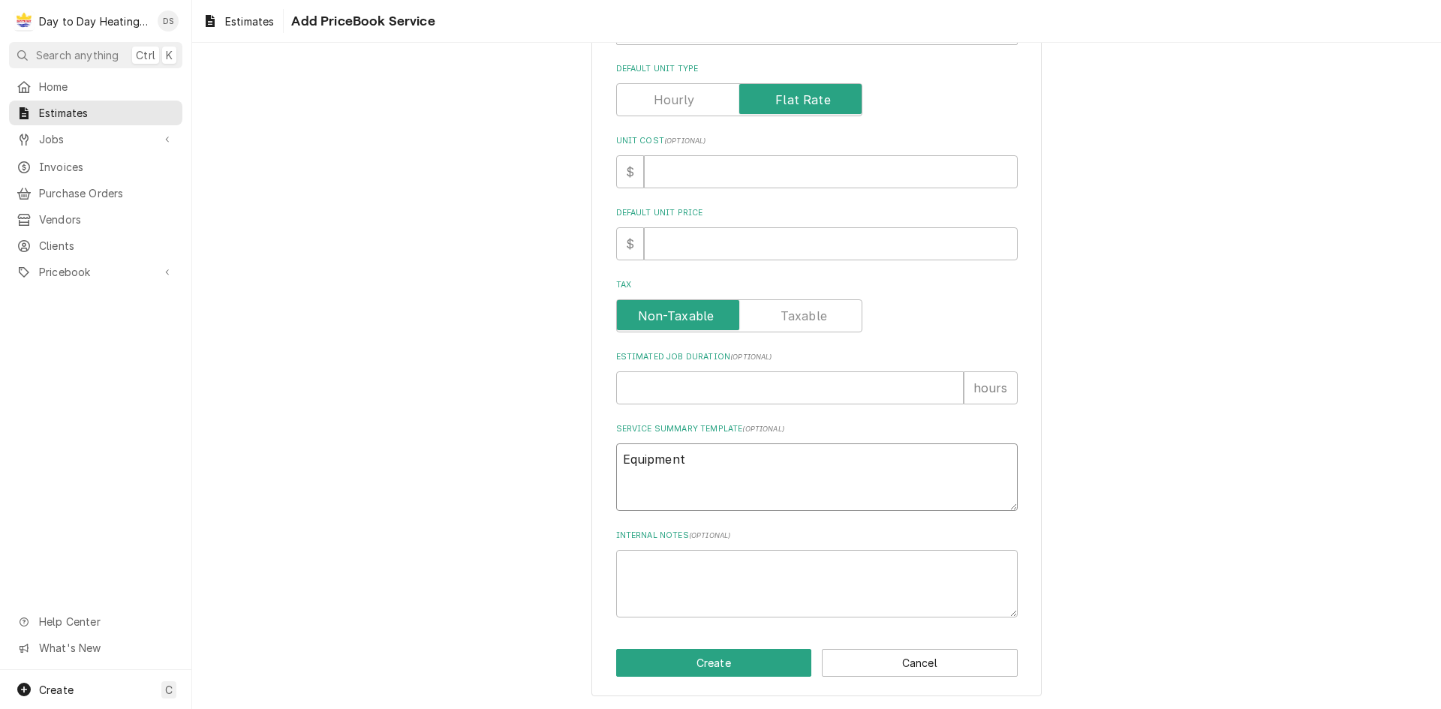
click at [703, 459] on textarea "Equipment" at bounding box center [816, 478] width 401 height 68
type textarea "x"
type textarea "Equipment"
type textarea "x"
type textarea "Equipment"
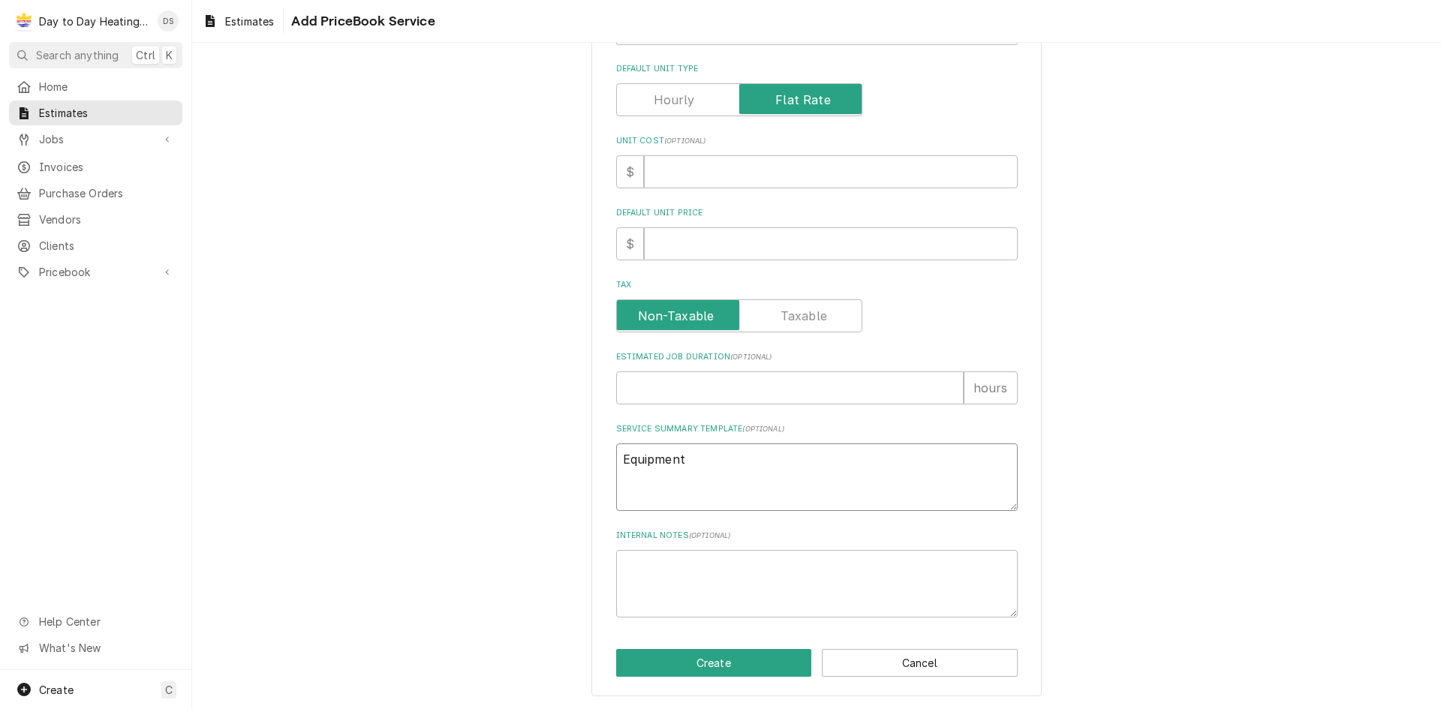
type textarea "x"
type textarea "Equipment"
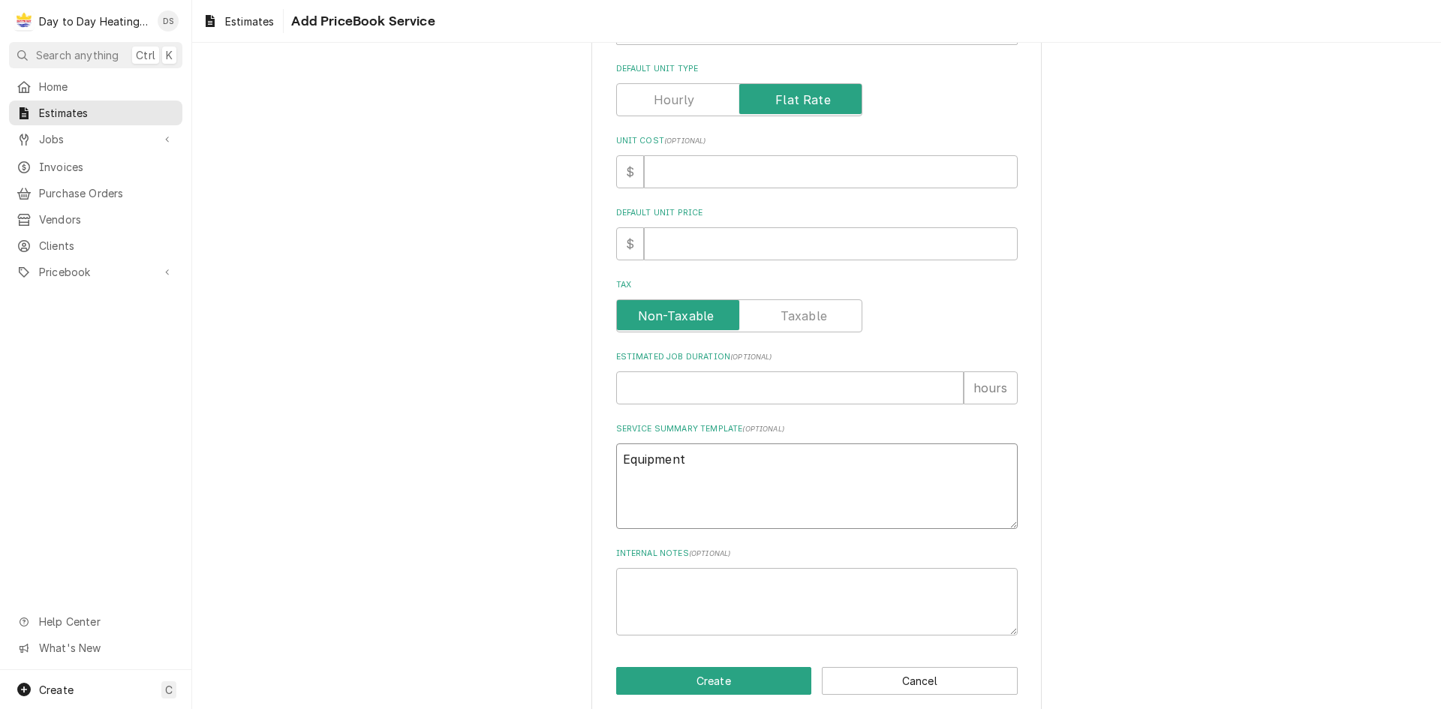
paste textarea "SCOPE OF WORK: -Secure power to existing furnace -Disconnect all electrical pip…"
type textarea "x"
type textarea "Equipment SCOPE OF WORK: -Secure power to existing furnace -Disconnect all elec…"
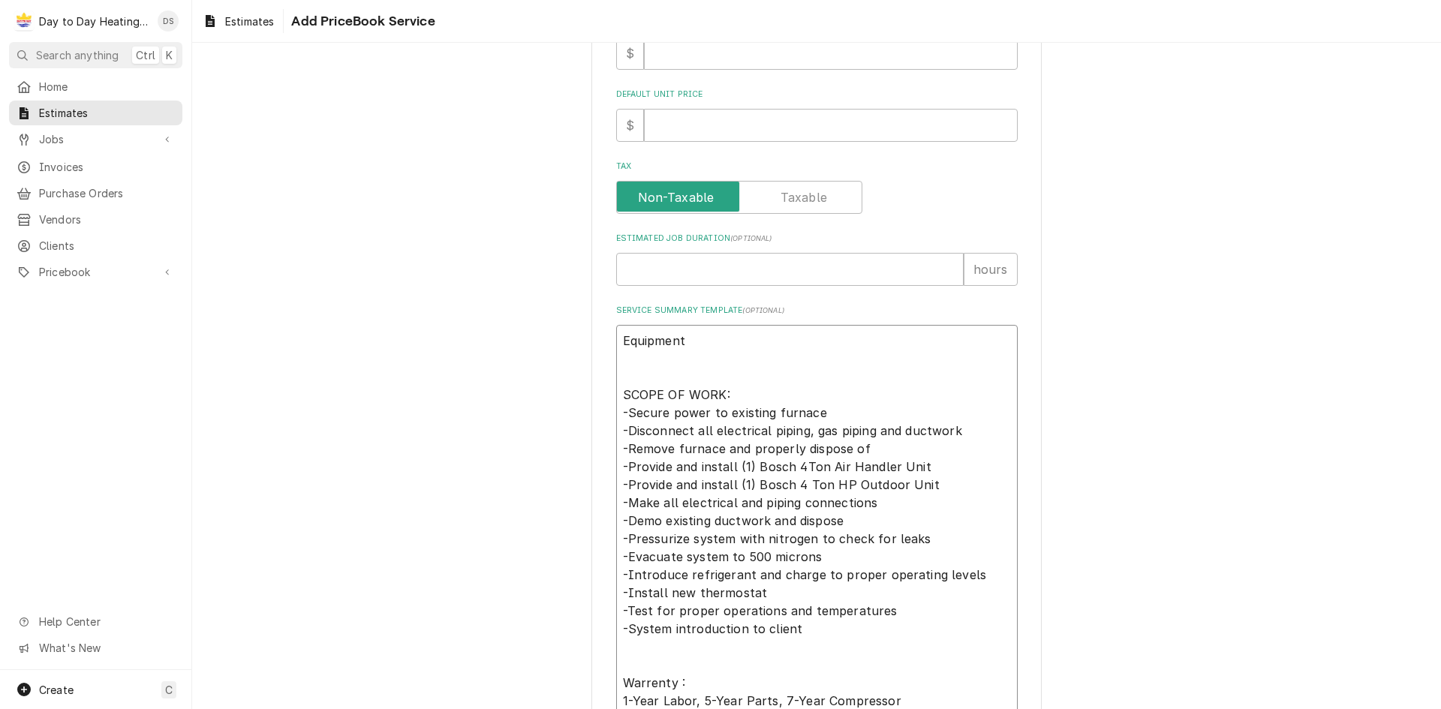
type textarea "x"
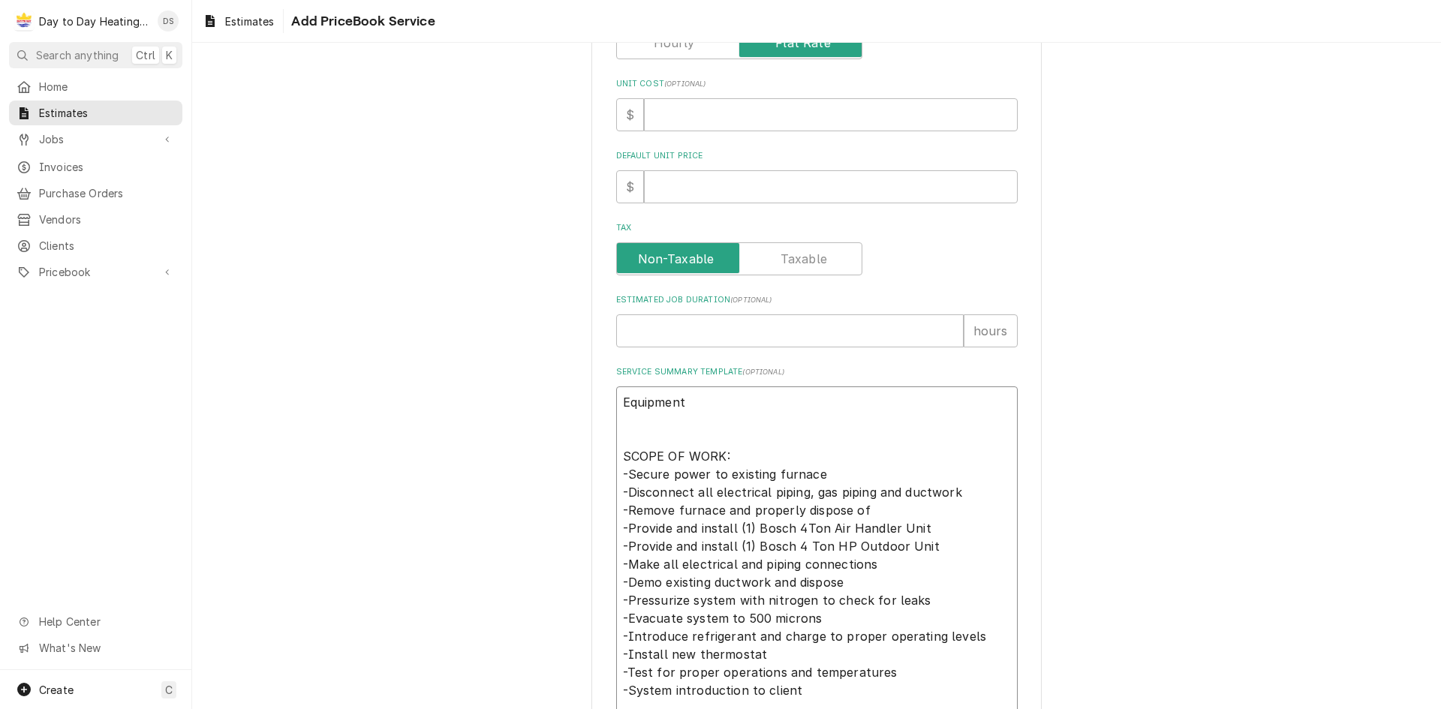
scroll to position [383, 0]
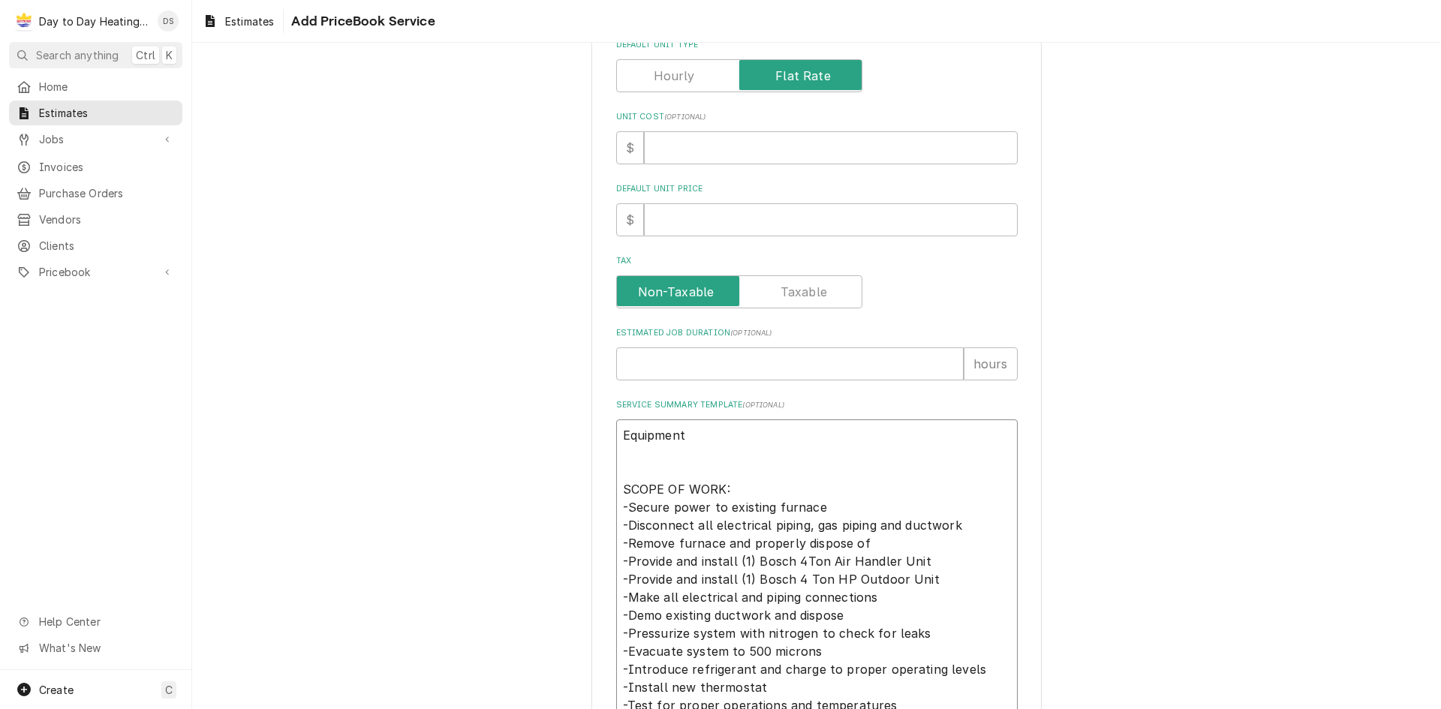
type textarea "Equipment SCOPE OF WORK: -Secure power to existing furnace -Disconnect all elec…"
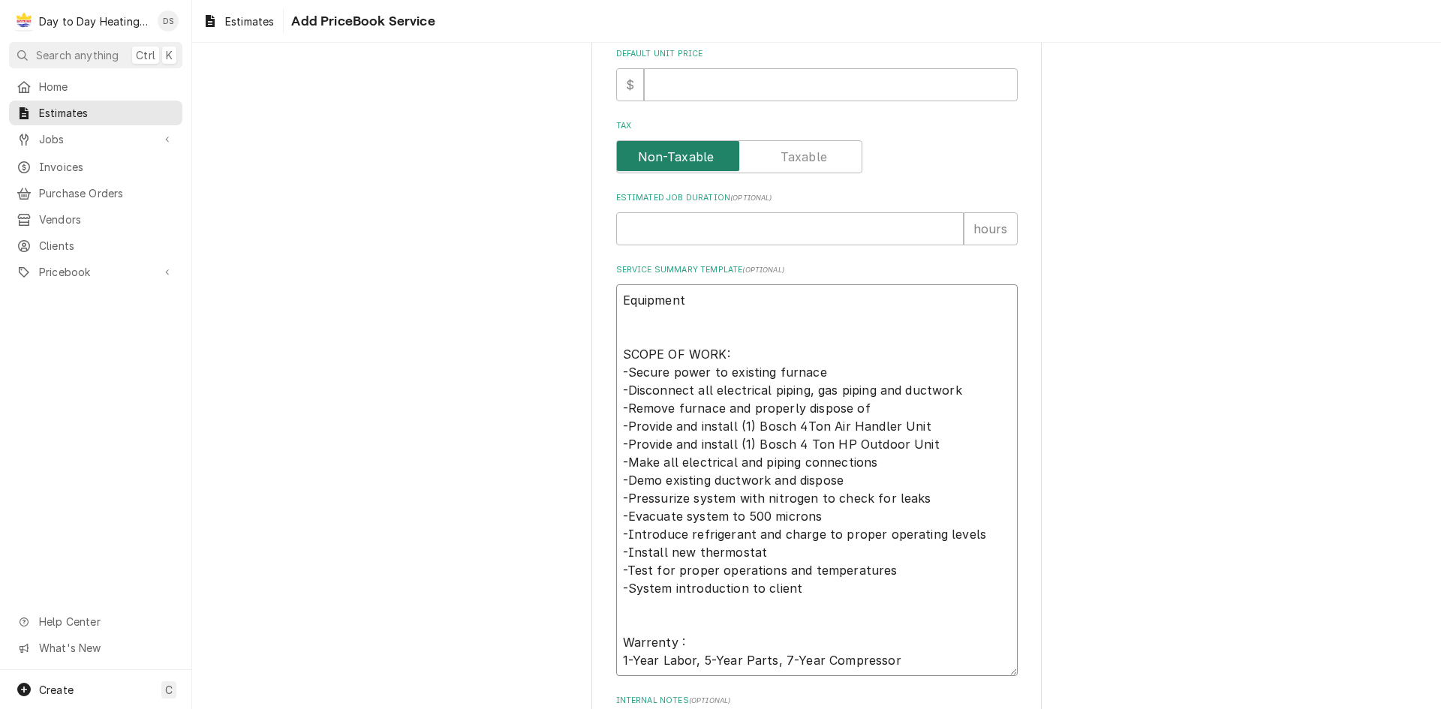
scroll to position [533, 0]
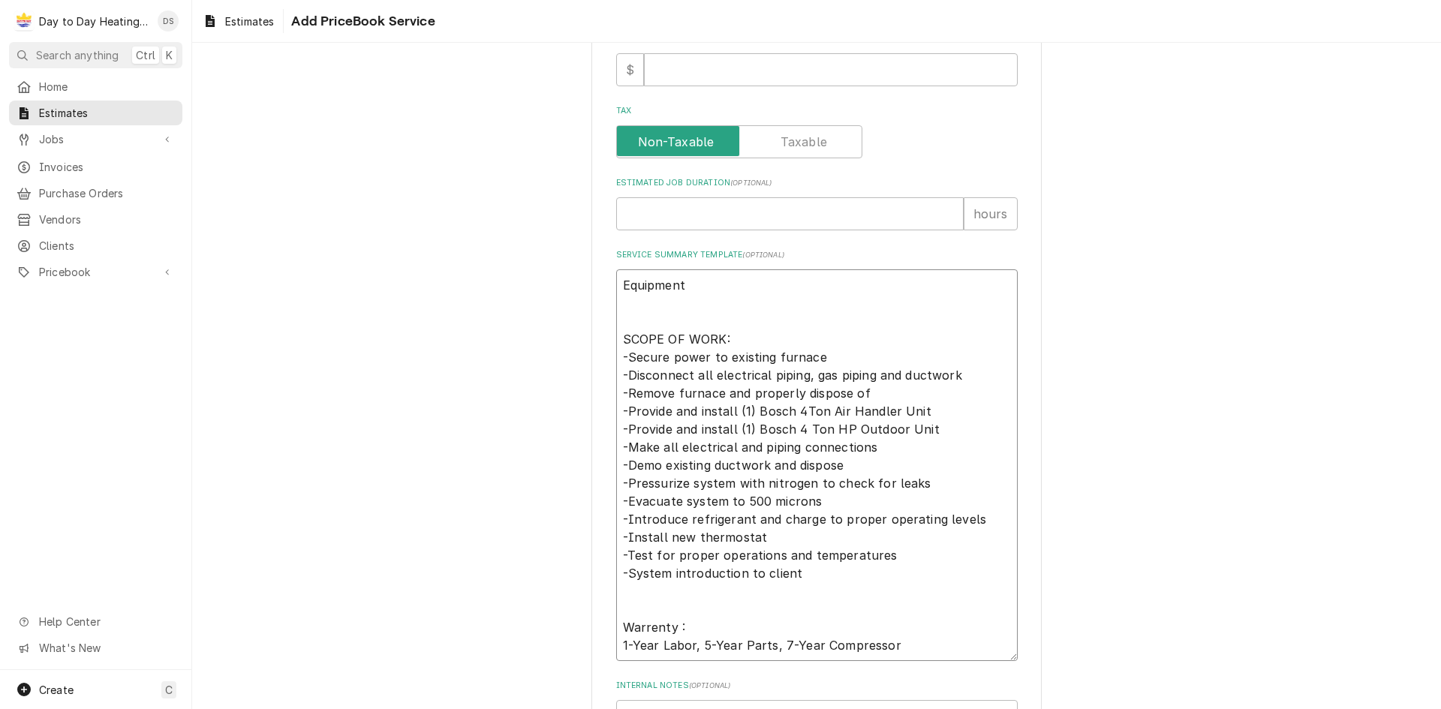
click at [691, 291] on textarea "Equipment SCOPE OF WORK: -Secure power to existing furnace -Disconnect all elec…" at bounding box center [816, 465] width 401 height 392
type textarea "x"
type textarea "Equipment SCOPE OF WORK: -Secure power to existing furnace -Disconnect all elec…"
type textarea "x"
type textarea "Equipment: SCOPE OF WORK: -Secure power to existing furnace -Disconnect all ele…"
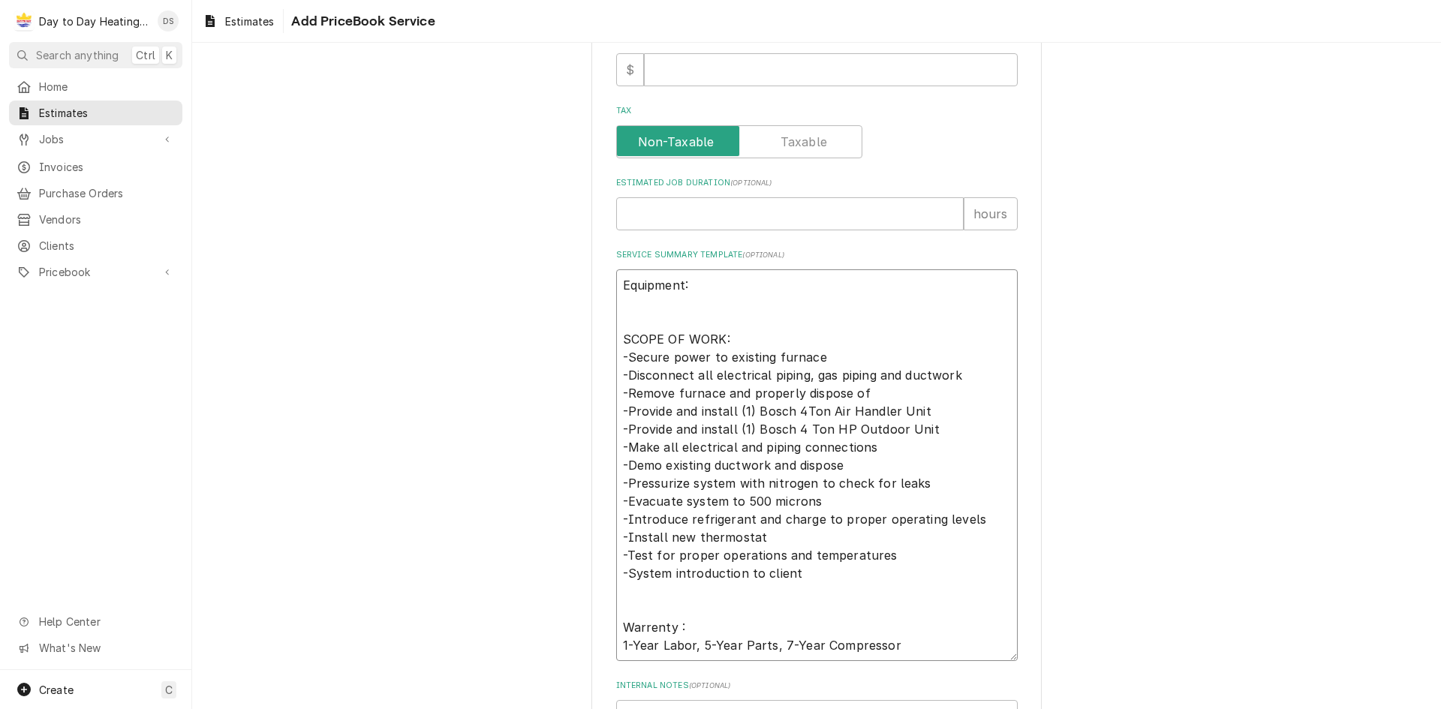
type textarea "x"
type textarea "Equipment: SCOPE OF WORK: -Secure power to existing furnace -Disconnect all ele…"
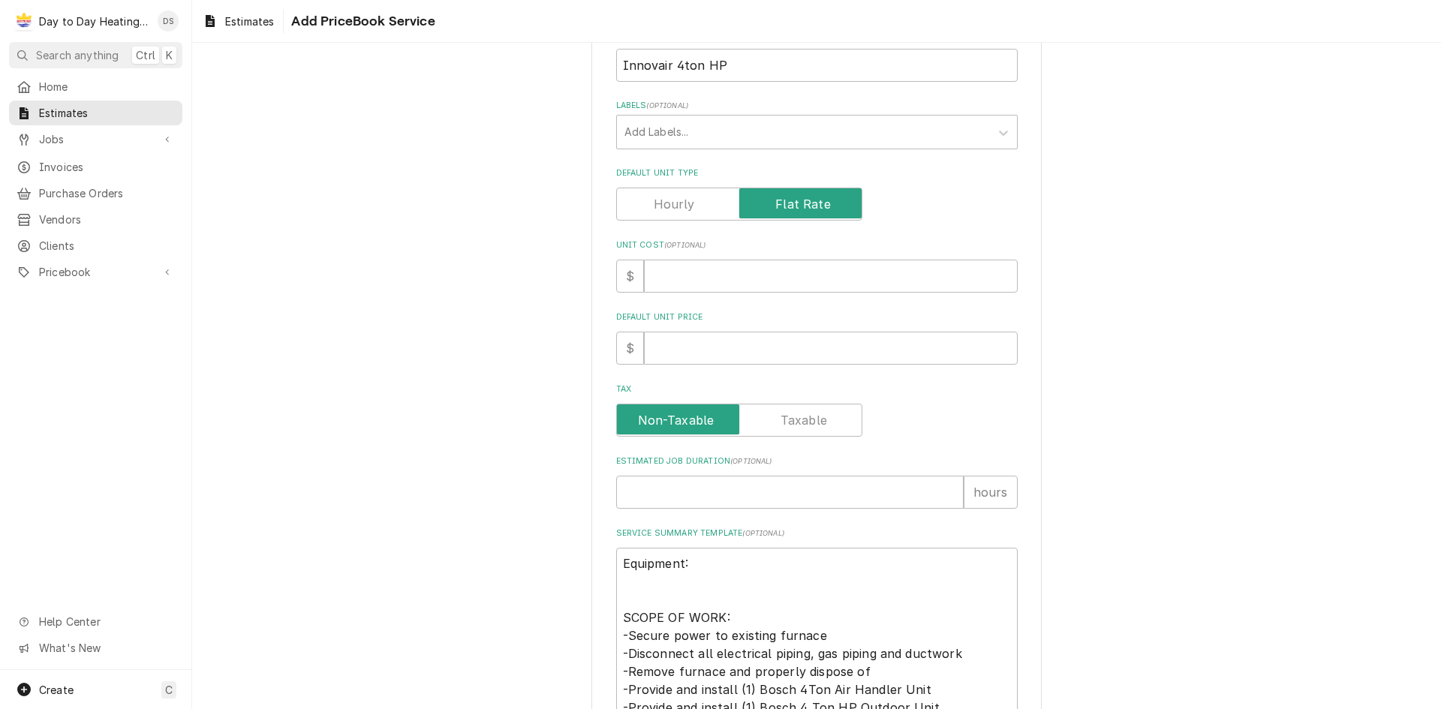
scroll to position [458, 0]
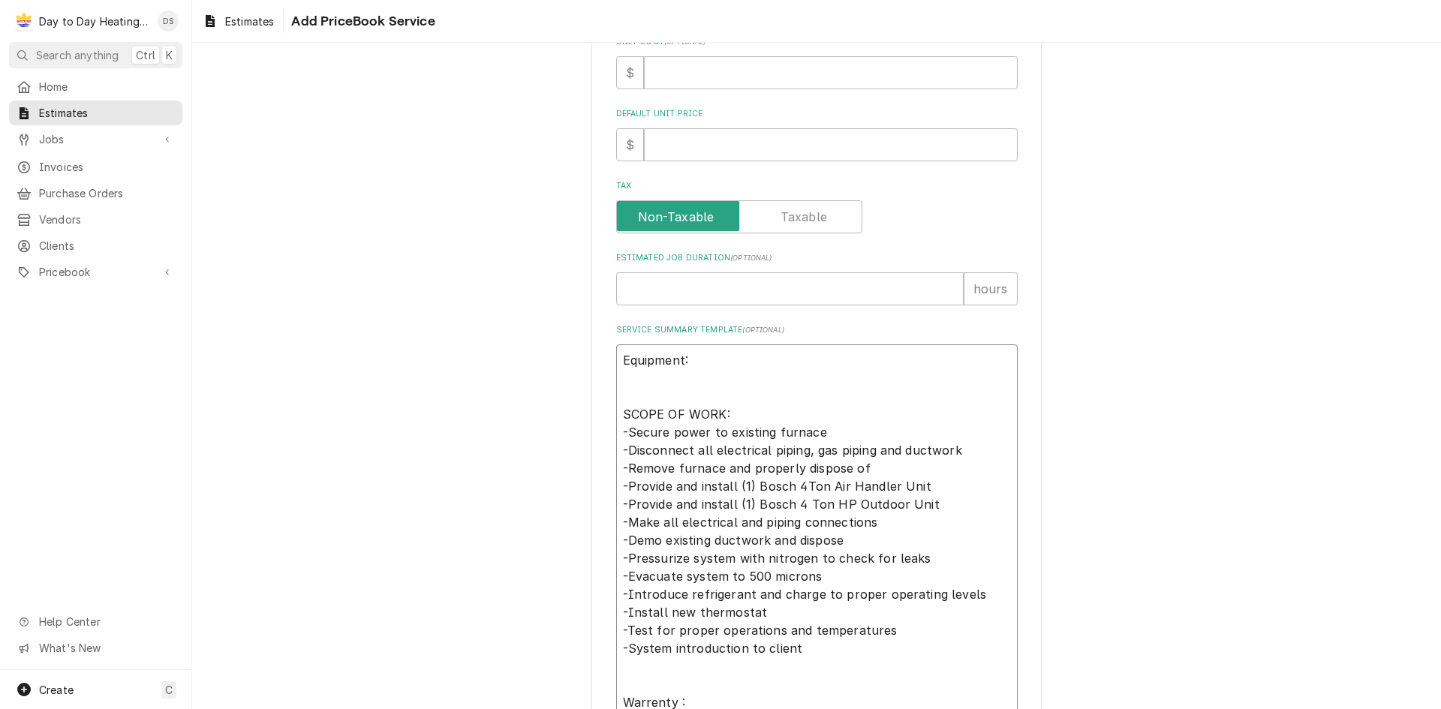
click at [728, 383] on textarea "Equipment: SCOPE OF WORK: -Secure power to existing furnace -Disconnect all ele…" at bounding box center [816, 540] width 401 height 392
type textarea "x"
type textarea "Equipment: - SCOPE OF WORK: -Secure power to existing furnace -Disconnect all e…"
paste textarea "389-339 SOV48H2BA INNOVAIR 4 TON HEAT PUMP SLIMLINE 208/230"
type textarea "x"
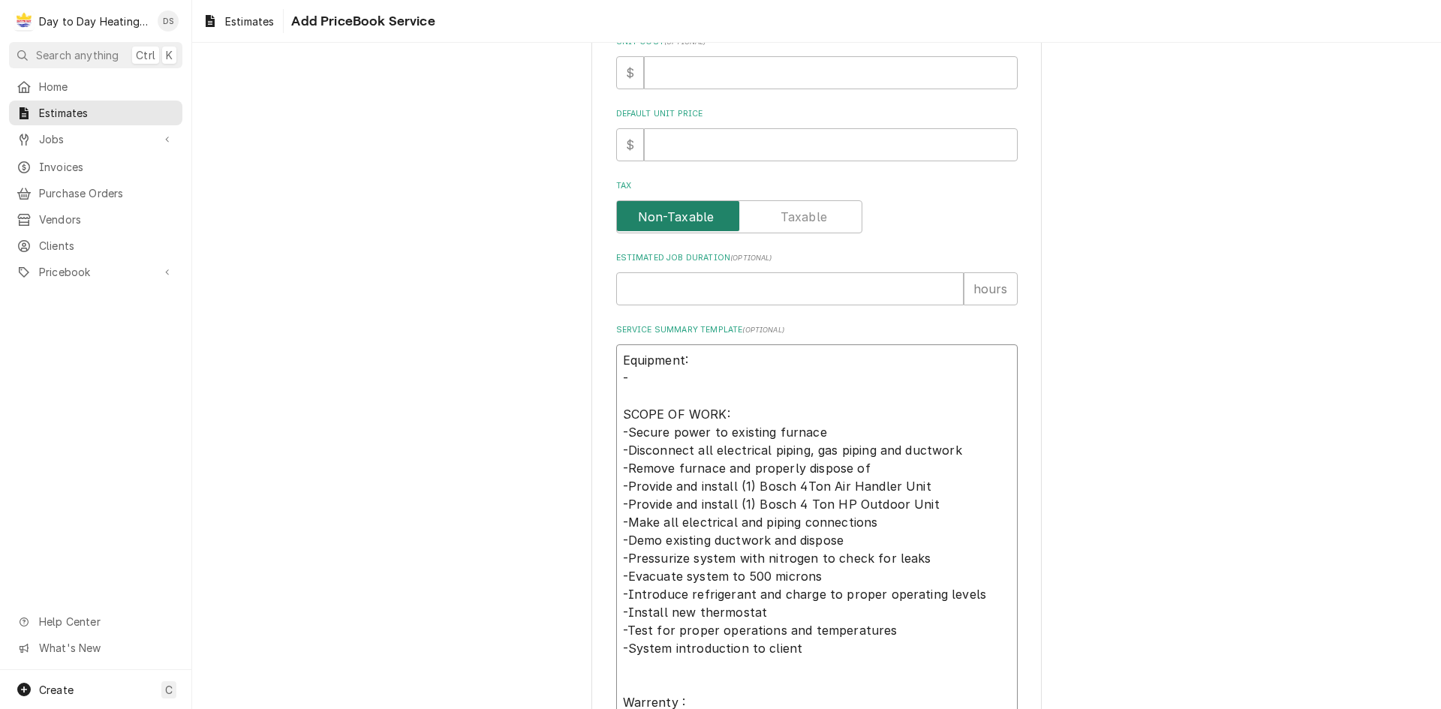
type textarea "Equipment: -389-339 SOV48H2BA INNOVAIR 4 TON HEAT PUMP SLIMLINE 208/230 SCOPE O…"
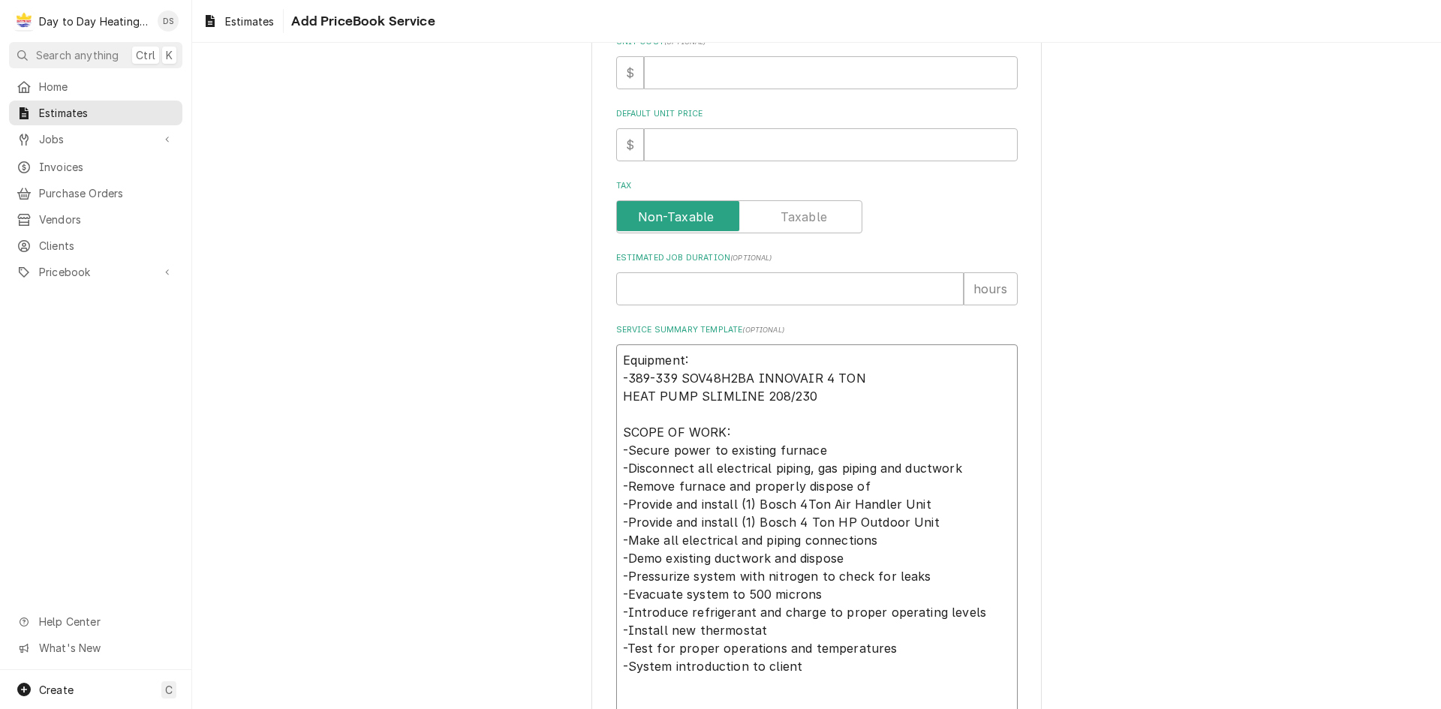
type textarea "x"
type textarea "Equipment: -389-339 SOV48H2BA INNOVAIR 4 TON HEAT PUMP SLIMLINE 208/230 SCOPE O…"
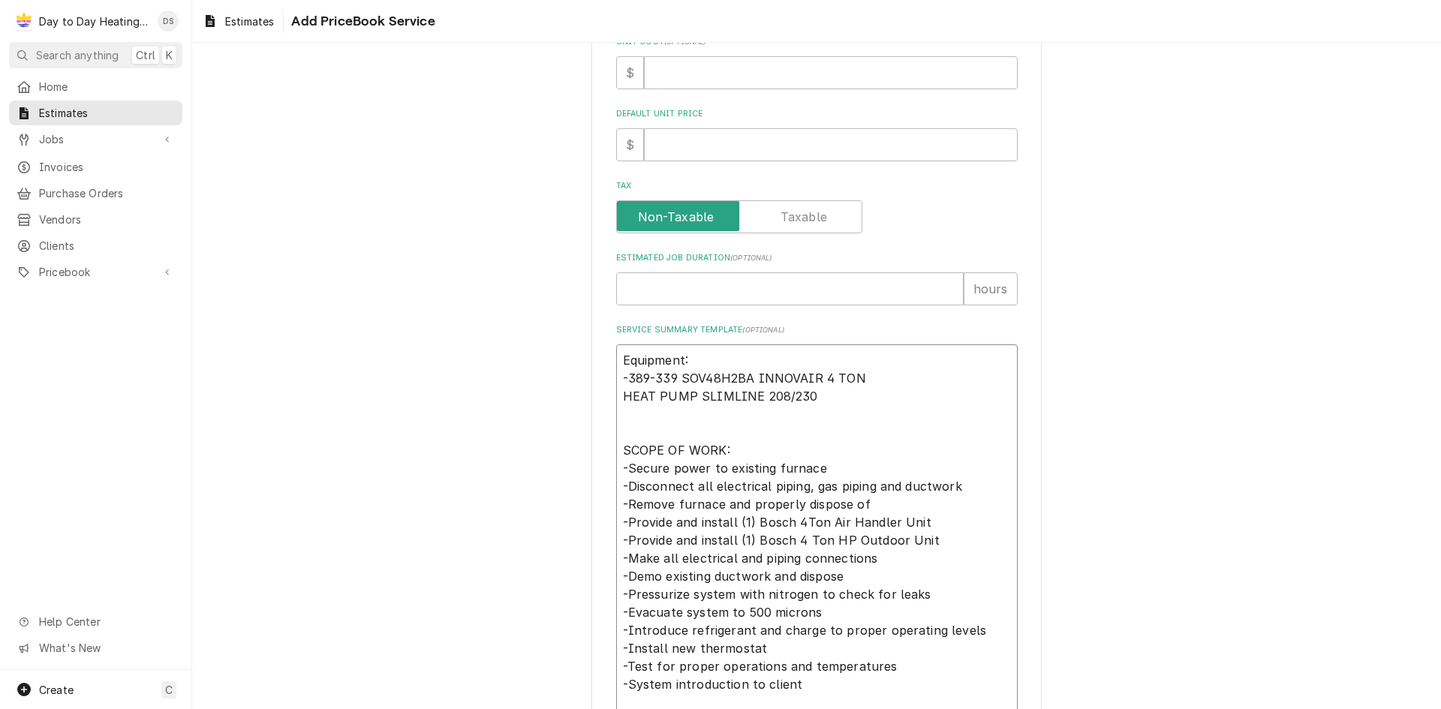
type textarea "x"
type textarea "Equipment: -389-339 SOV48H2BA INNOVAIR 4 TON HEAT PUMP SLIMLINE 208/230 SCOPE O…"
click at [836, 403] on textarea "Equipment: -389-339 SOV48H2BA INNOVAIR 4 TON HEAT PUMP SLIMLINE 208/230 SCOPE O…" at bounding box center [816, 558] width 401 height 428
type textarea "x"
type textarea "Equipment: -389-339 SOV48H2BA INNOVAIR 4 TON HEAT PUMP SLIMLINE 208/230 SCOPE O…"
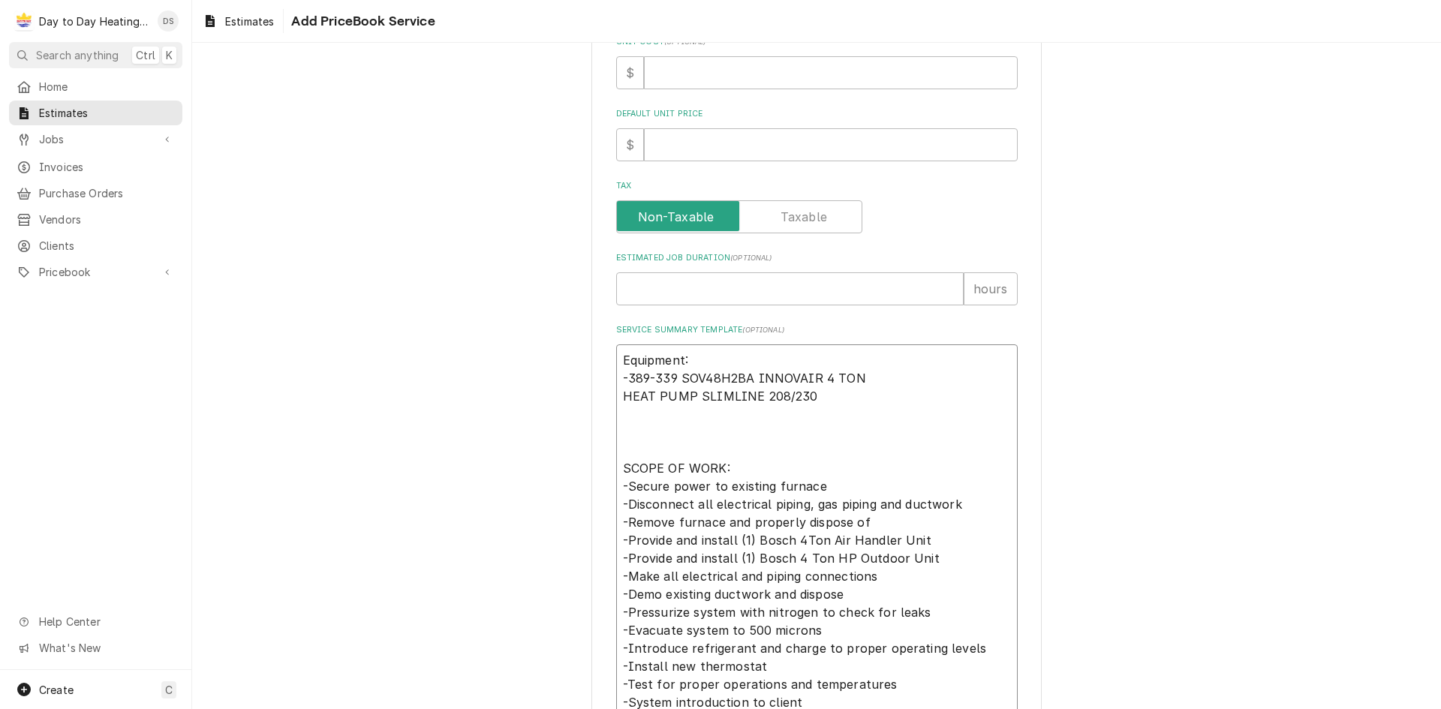
type textarea "x"
type textarea "Equipment: -389-339 SOV48H2BA INNOVAIR 4 TON HEAT PUMP SLIMLINE 208/230 SCOPE O…"
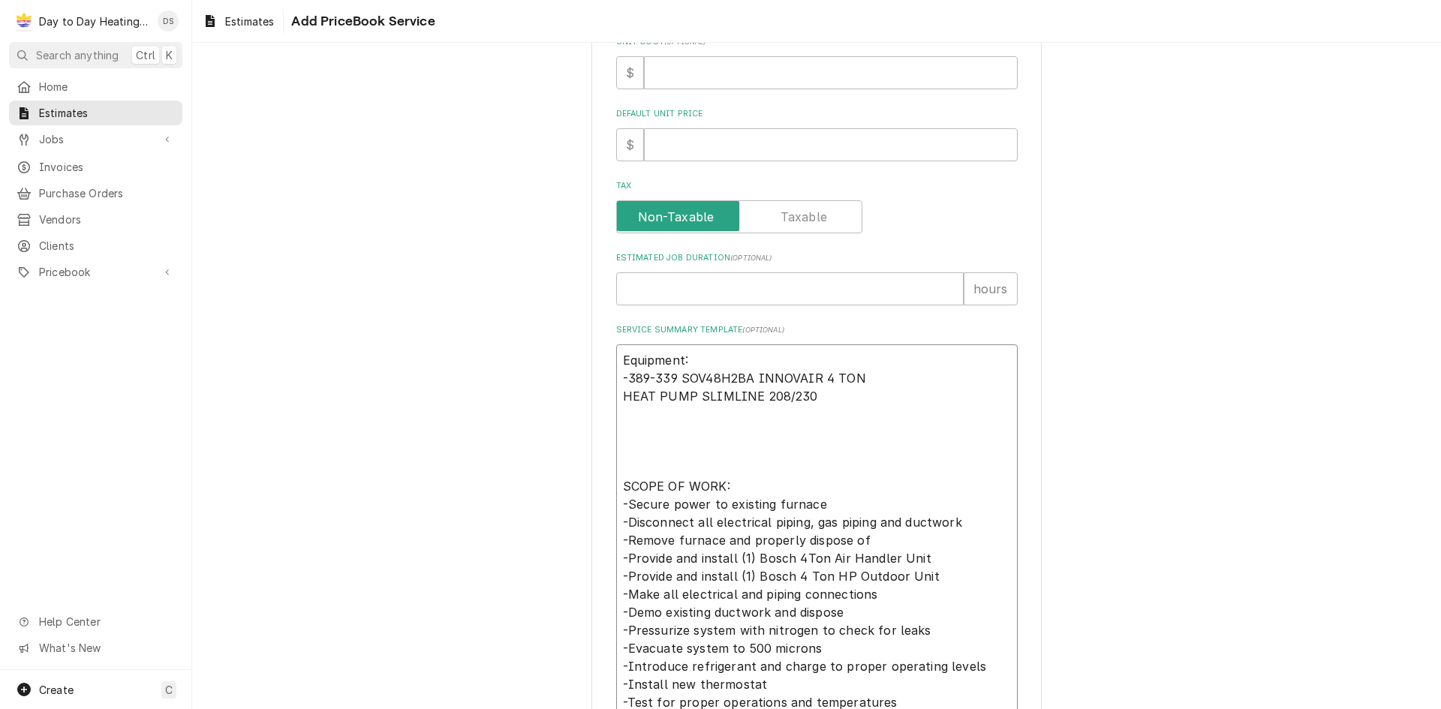
paste textarea "389-340 SAV48BDA INNOVAIR 4 TON AIR HANDLER R454B 115/208/230"
type textarea "x"
type textarea "Equipment: -389-339 SOV48H2BA INNOVAIR 4 TON HEAT PUMP SLIMLINE 208/230 389-340…"
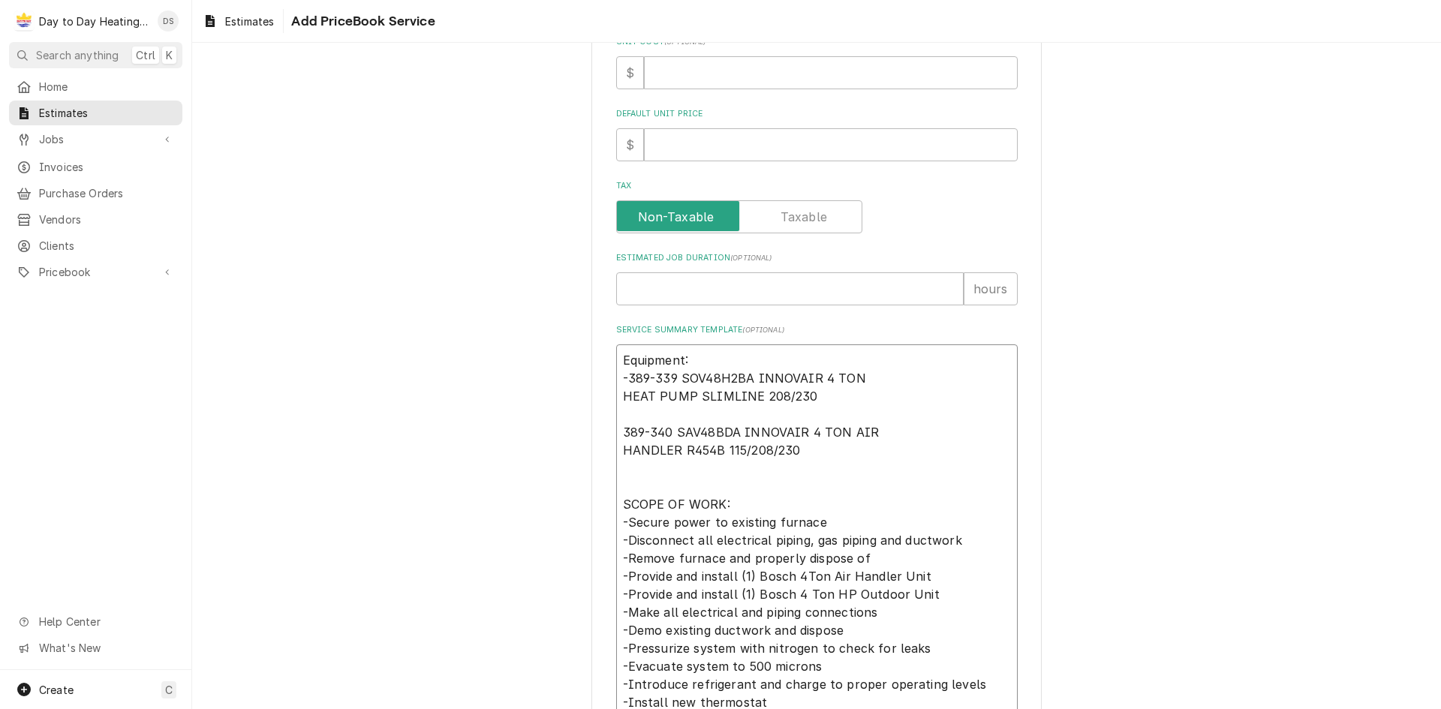
click at [616, 433] on textarea "Equipment: -389-339 SOV48H2BA INNOVAIR 4 TON HEAT PUMP SLIMLINE 208/230 389-340…" at bounding box center [816, 585] width 401 height 482
type textarea "x"
type textarea "Equipment: -389-339 SOV48H2BA INNOVAIR 4 TON HEAT PUMP SLIMLINE 208/230 -389-34…"
type textarea "x"
click at [898, 456] on textarea "Equipment: -389-339 SOV48H2BA INNOVAIR 4 TON HEAT PUMP SLIMLINE 208/230 -389-34…" at bounding box center [816, 585] width 401 height 482
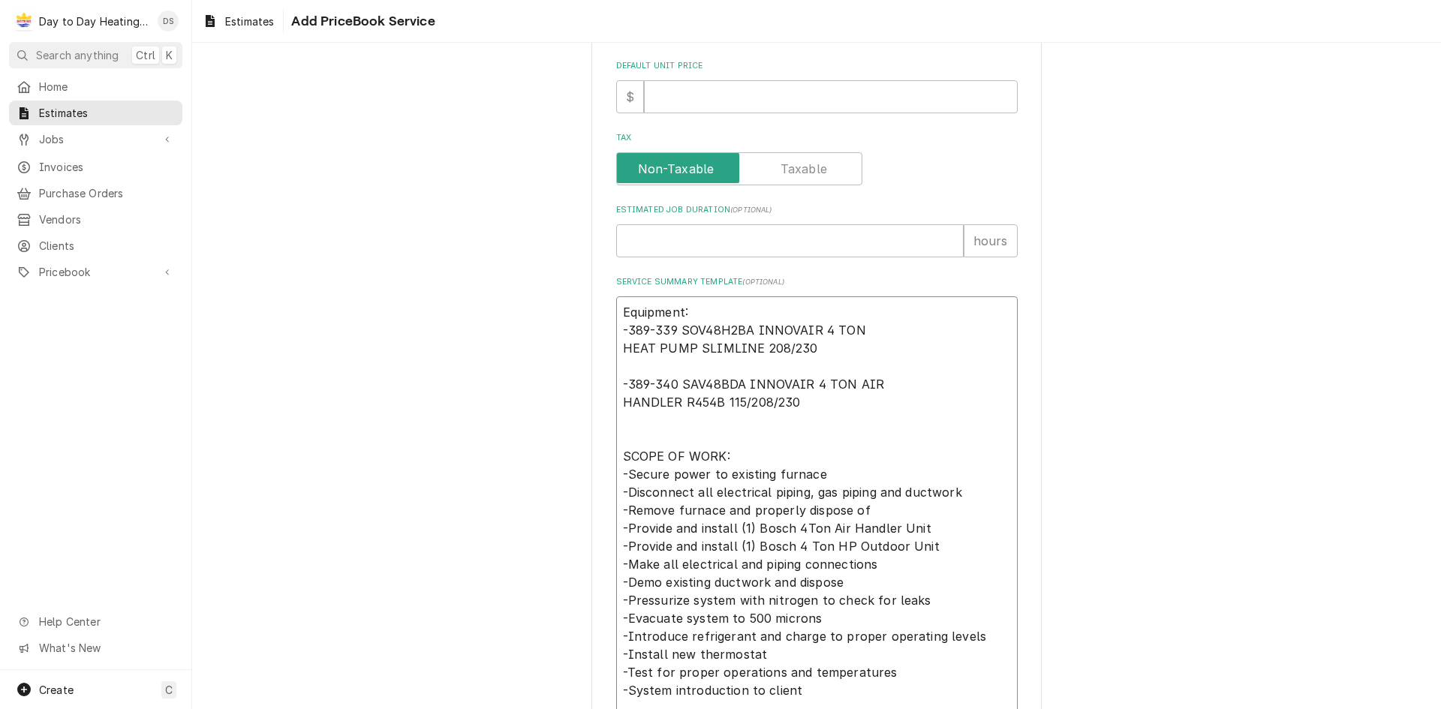
scroll to position [533, 0]
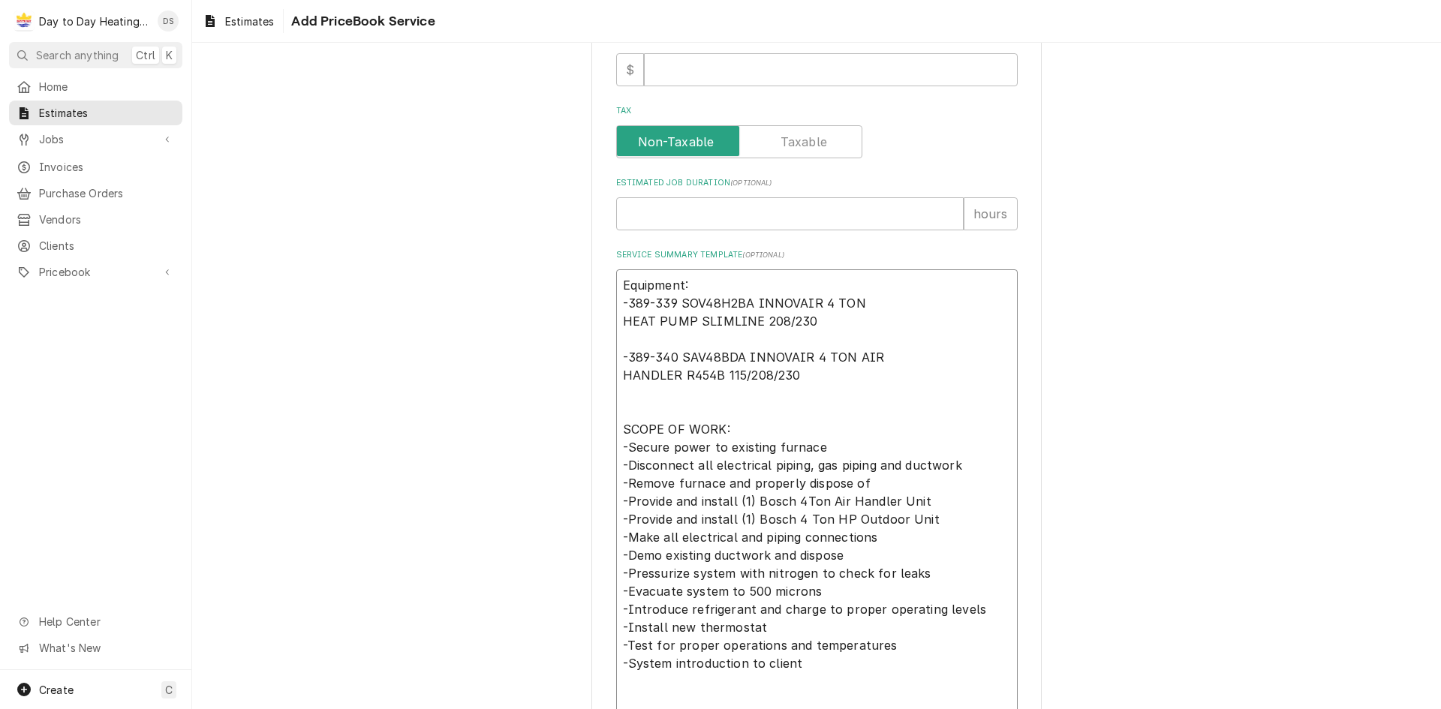
type textarea "Equipment: -389-339 SOV48H2BA INNOVAIR 4 TON HEAT PUMP SLIMLINE 208/230 -389-34…"
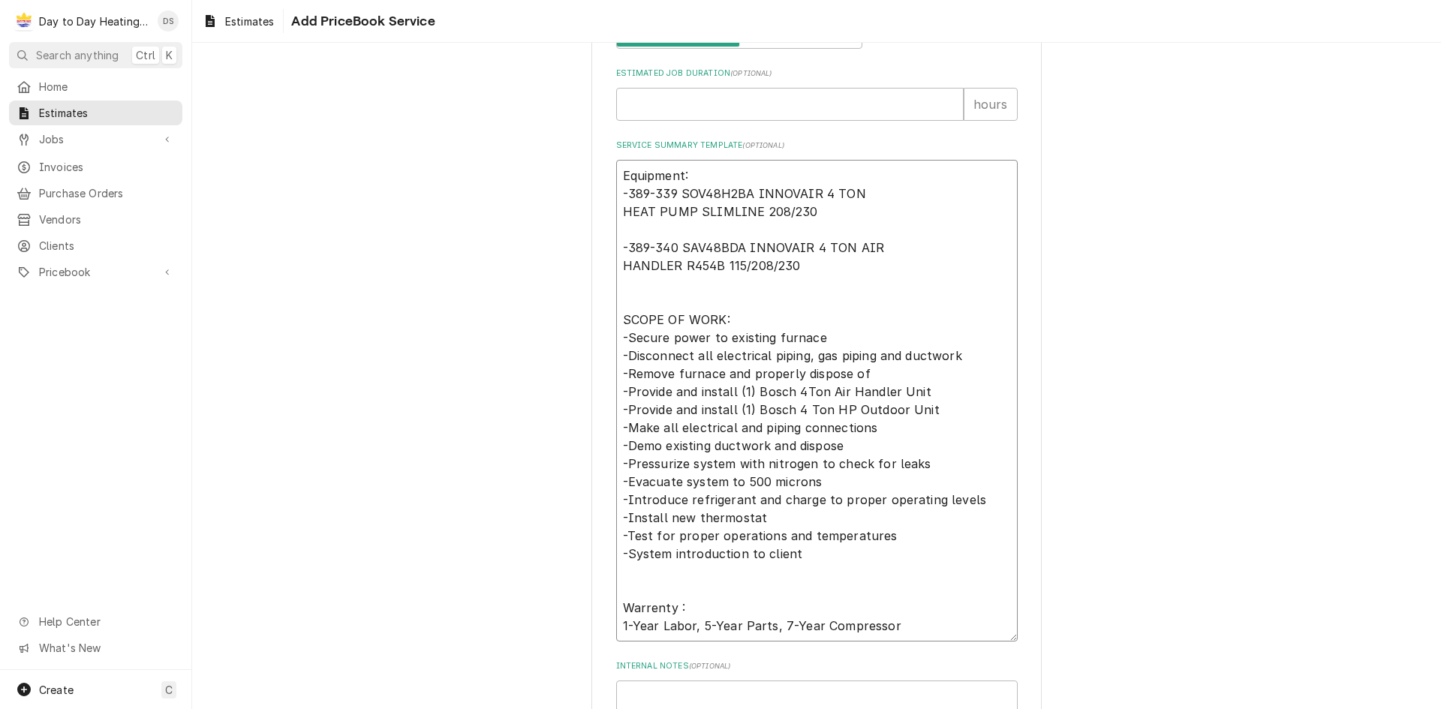
scroll to position [608, 0]
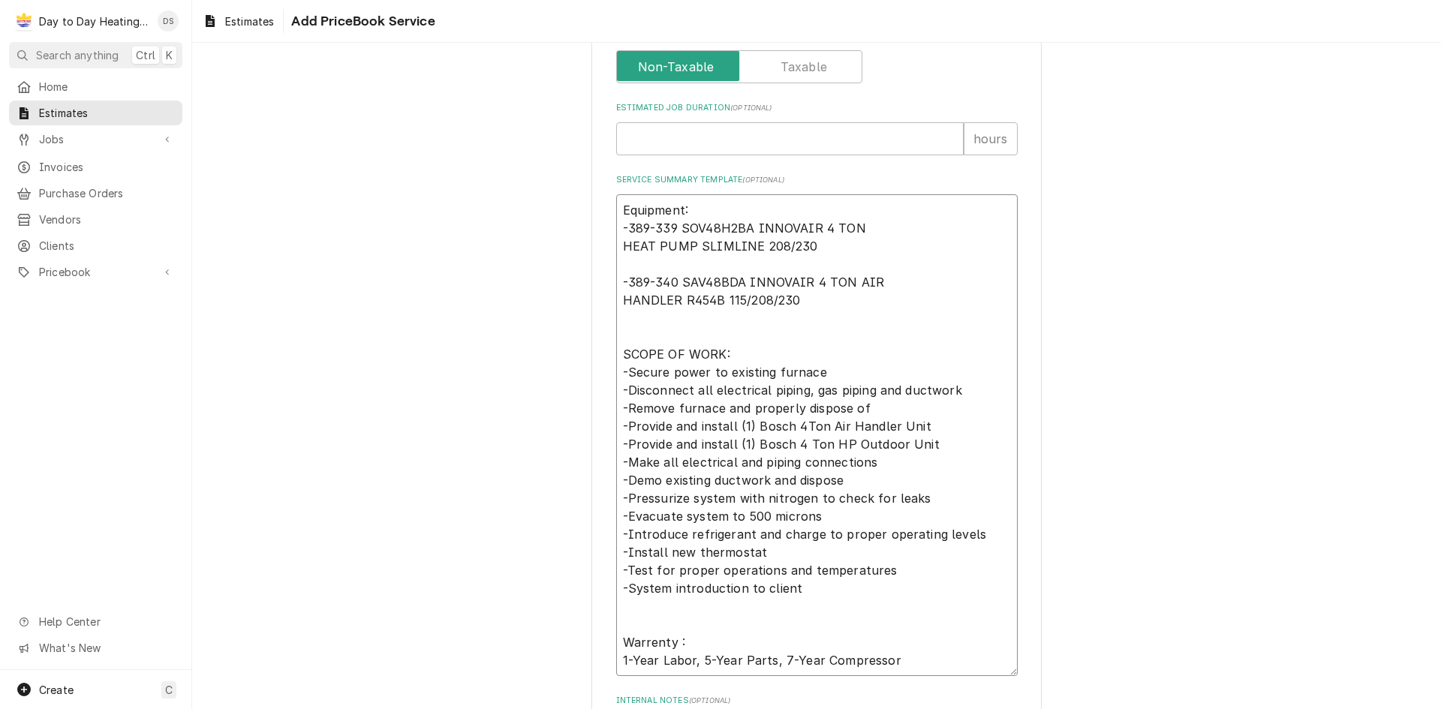
drag, startPoint x: 798, startPoint y: 390, endPoint x: 750, endPoint y: 391, distance: 47.3
click at [750, 391] on textarea "Equipment: -389-339 SOV48H2BA INNOVAIR 4 TON HEAT PUMP SLIMLINE 208/230 -389-34…" at bounding box center [816, 435] width 401 height 482
drag, startPoint x: 811, startPoint y: 225, endPoint x: 831, endPoint y: 224, distance: 20.3
click at [831, 224] on textarea "Equipment: -389-339 SOV48H2BA INNOVAIR 4 TON HEAT PUMP SLIMLINE 208/230 -389-34…" at bounding box center [816, 435] width 401 height 482
drag, startPoint x: 842, startPoint y: 269, endPoint x: 780, endPoint y: 236, distance: 70.5
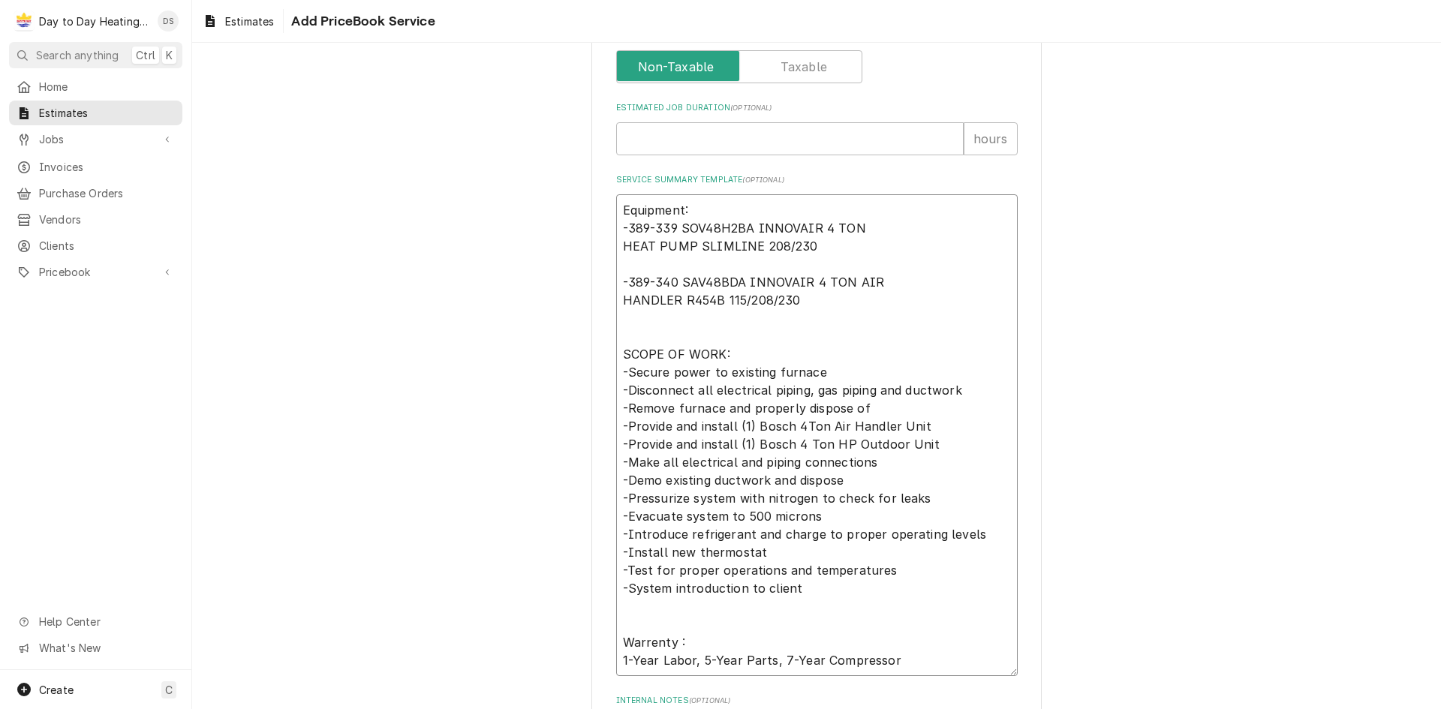
click at [840, 266] on textarea "Equipment: -389-339 SOV48H2BA INNOVAIR 4 TON HEAT PUMP SLIMLINE 208/230 -389-34…" at bounding box center [816, 435] width 401 height 482
drag, startPoint x: 748, startPoint y: 224, endPoint x: 685, endPoint y: 246, distance: 66.7
click at [685, 246] on textarea "Equipment: -389-339 SOV48H2BA INNOVAIR 4 TON HEAT PUMP SLIMLINE 208/230 -389-34…" at bounding box center [816, 435] width 401 height 482
click at [897, 496] on textarea "Equipment: -389-339 SOV48H2BA INNOVAIR 4 TON HEAT PUMP SLIMLINE 208/230 -389-34…" at bounding box center [816, 435] width 401 height 482
drag, startPoint x: 750, startPoint y: 424, endPoint x: 913, endPoint y: 431, distance: 163.0
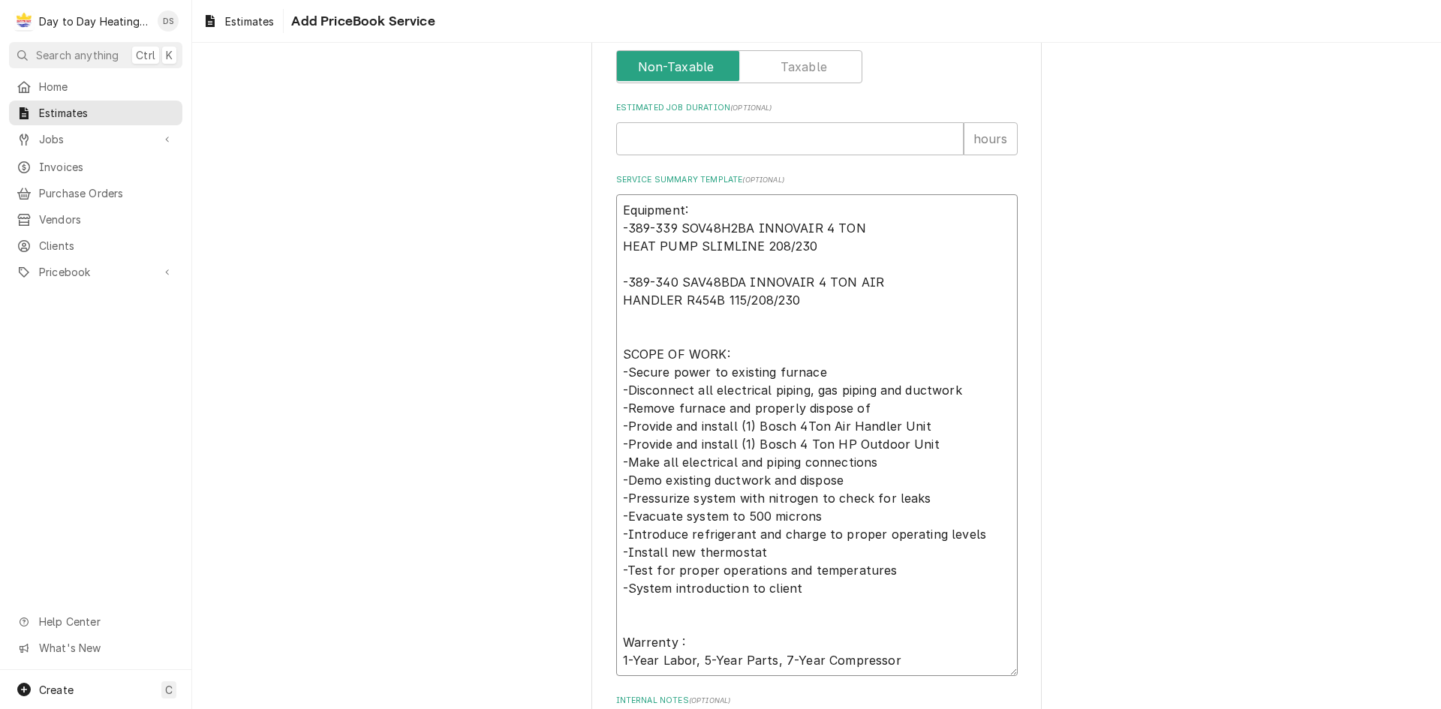
click at [913, 431] on textarea "Equipment: -389-339 SOV48H2BA INNOVAIR 4 TON HEAT PUMP SLIMLINE 208/230 -389-34…" at bounding box center [816, 435] width 401 height 482
click at [938, 462] on textarea "Equipment: -389-339 SOV48H2BA INNOVAIR 4 TON HEAT PUMP SLIMLINE 208/230 -389-34…" at bounding box center [816, 435] width 401 height 482
drag, startPoint x: 750, startPoint y: 444, endPoint x: 922, endPoint y: 444, distance: 171.9
click at [922, 444] on textarea "Equipment: -389-339 SOV48H2BA INNOVAIR 4 TON HEAT PUMP SLIMLINE 208/230 -389-34…" at bounding box center [816, 435] width 401 height 482
click at [847, 445] on textarea "Equipment: -389-339 SOV48H2BA INNOVAIR 4 TON HEAT PUMP SLIMLINE 208/230 -389-34…" at bounding box center [816, 435] width 401 height 482
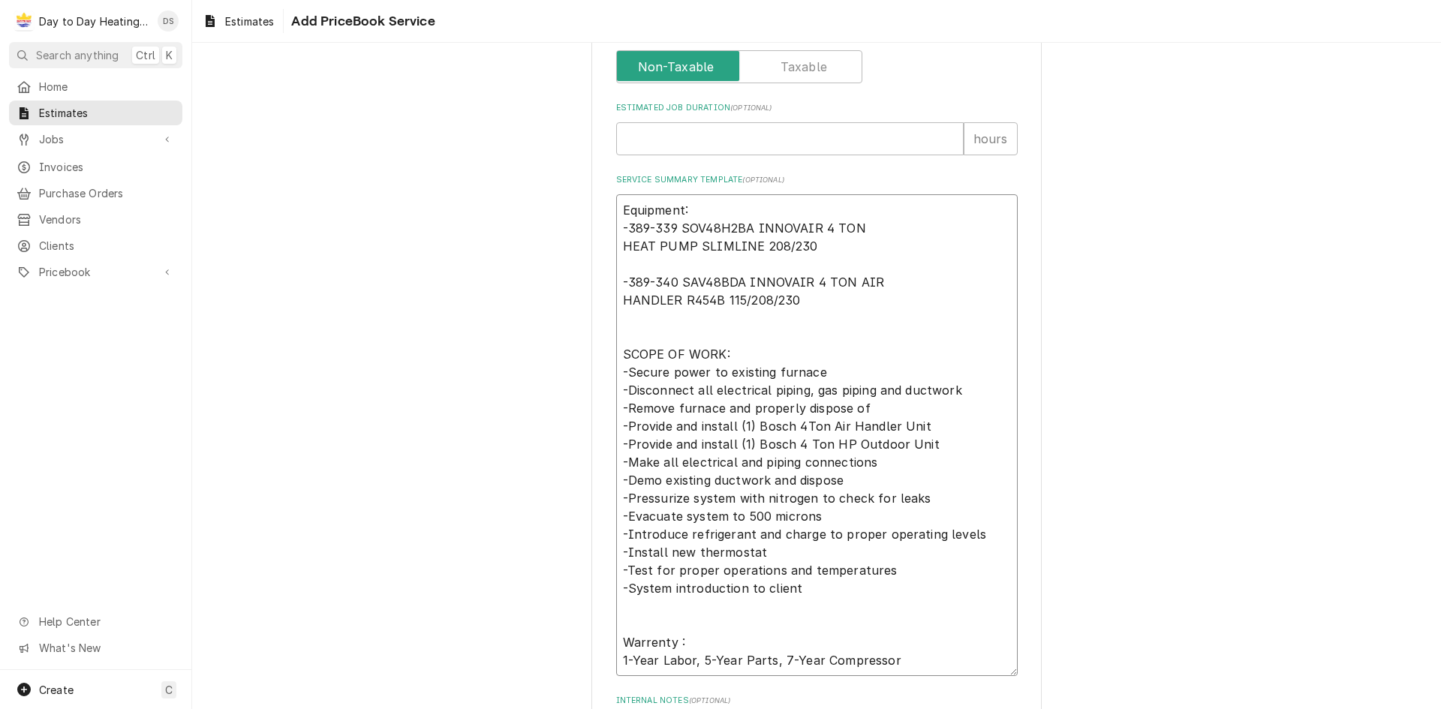
drag, startPoint x: 847, startPoint y: 445, endPoint x: 752, endPoint y: 447, distance: 94.6
click at [752, 447] on textarea "Equipment: -389-339 SOV48H2BA INNOVAIR 4 TON HEAT PUMP SLIMLINE 208/230 -389-34…" at bounding box center [816, 435] width 401 height 482
paste textarea "INNOVAIR 4 TON HEAT PUMP"
type textarea "x"
type textarea "Equipment: -389-339 SOV48H2BA INNOVAIR 4 TON HEAT PUMP SLIMLINE 208/230 -389-34…"
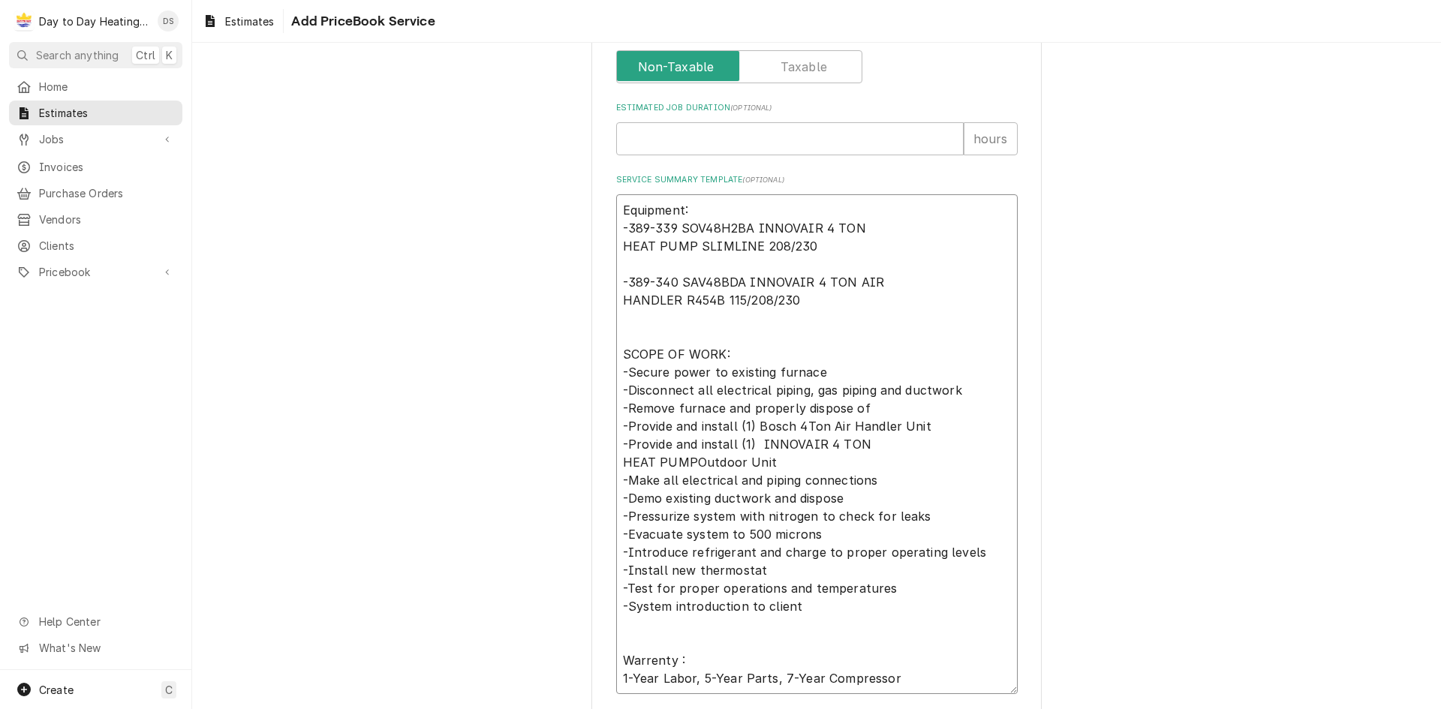
type textarea "x"
type textarea "Equipment: -389-339 SOV48H2BA INNOVAIR 4 TON HEAT PUMP SLIMLINE 208/230 -389-34…"
click at [828, 459] on textarea "Equipment: -389-339 SOV48H2BA INNOVAIR 4 TON HEAT PUMP SLIMLINE 208/230 -389-34…" at bounding box center [816, 444] width 401 height 500
drag, startPoint x: 746, startPoint y: 281, endPoint x: 672, endPoint y: 302, distance: 76.3
click at [672, 302] on textarea "Equipment: -389-339 SOV48H2BA INNOVAIR 4 TON HEAT PUMP SLIMLINE 208/230 -389-34…" at bounding box center [816, 444] width 401 height 500
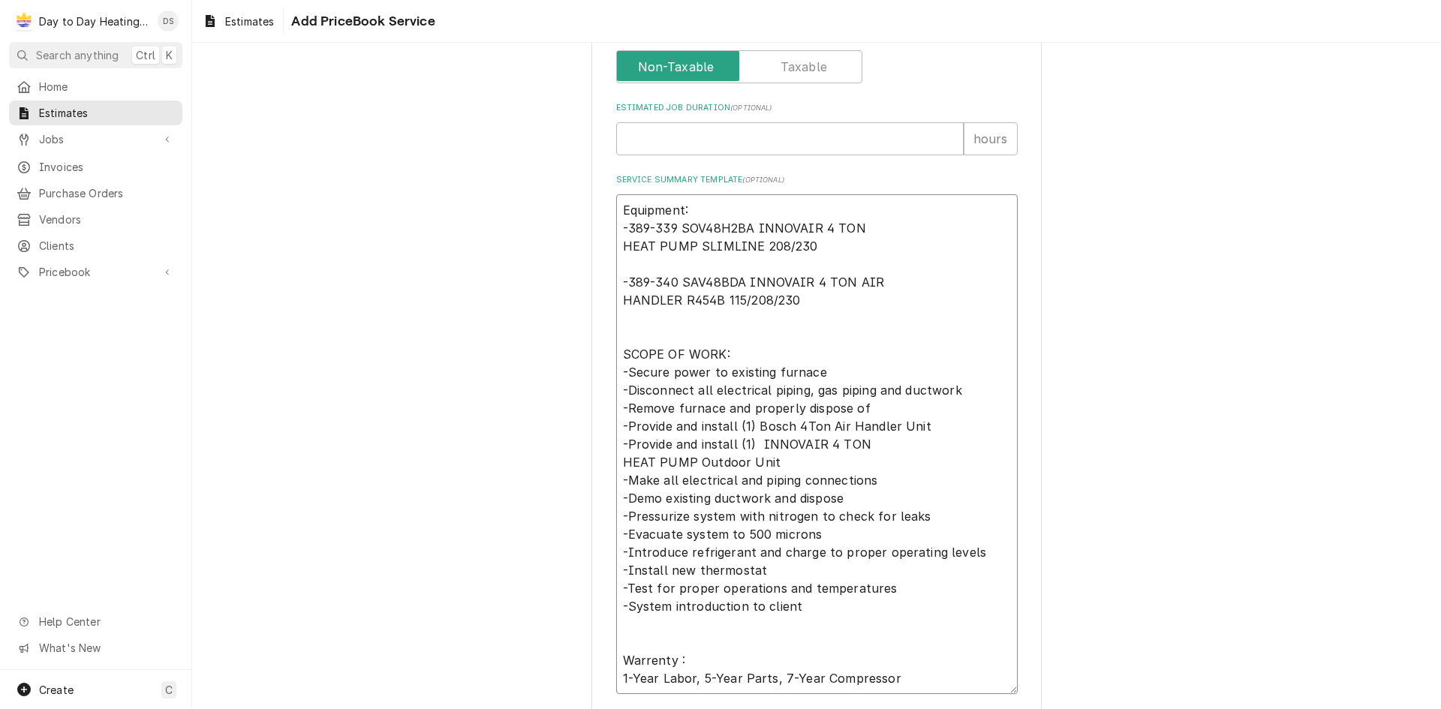
click at [949, 468] on textarea "Equipment: -389-339 SOV48H2BA INNOVAIR 4 TON HEAT PUMP SLIMLINE 208/230 -389-34…" at bounding box center [816, 444] width 401 height 500
drag, startPoint x: 748, startPoint y: 425, endPoint x: 919, endPoint y: 432, distance: 170.5
click at [919, 432] on textarea "Equipment: -389-339 SOV48H2BA INNOVAIR 4 TON HEAT PUMP SLIMLINE 208/230 -389-34…" at bounding box center [816, 444] width 401 height 500
paste textarea "INNOVAIR 4 TON AIR HANDLER"
type textarea "x"
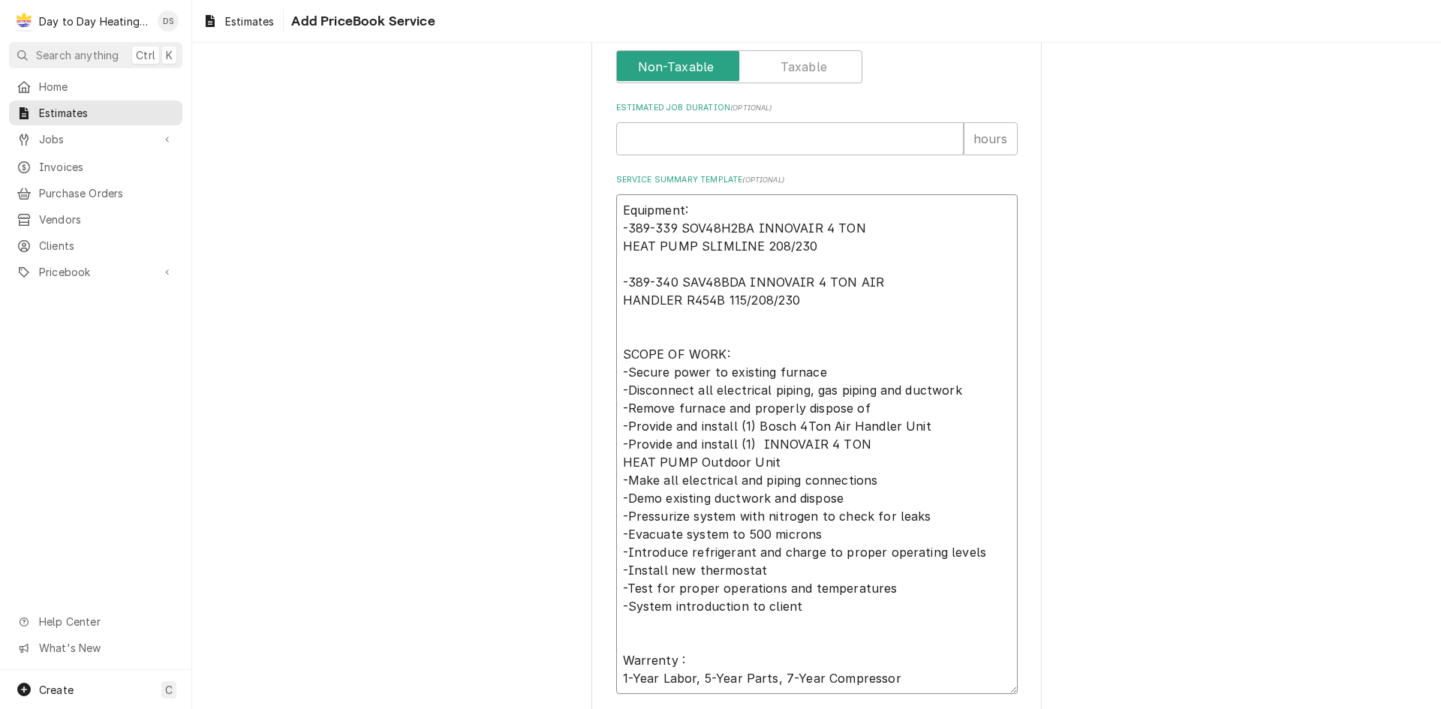
type textarea "Equipment: -389-339 SOV48H2BA INNOVAIR 4 TON HEAT PUMP SLIMLINE 208/230 -389-34…"
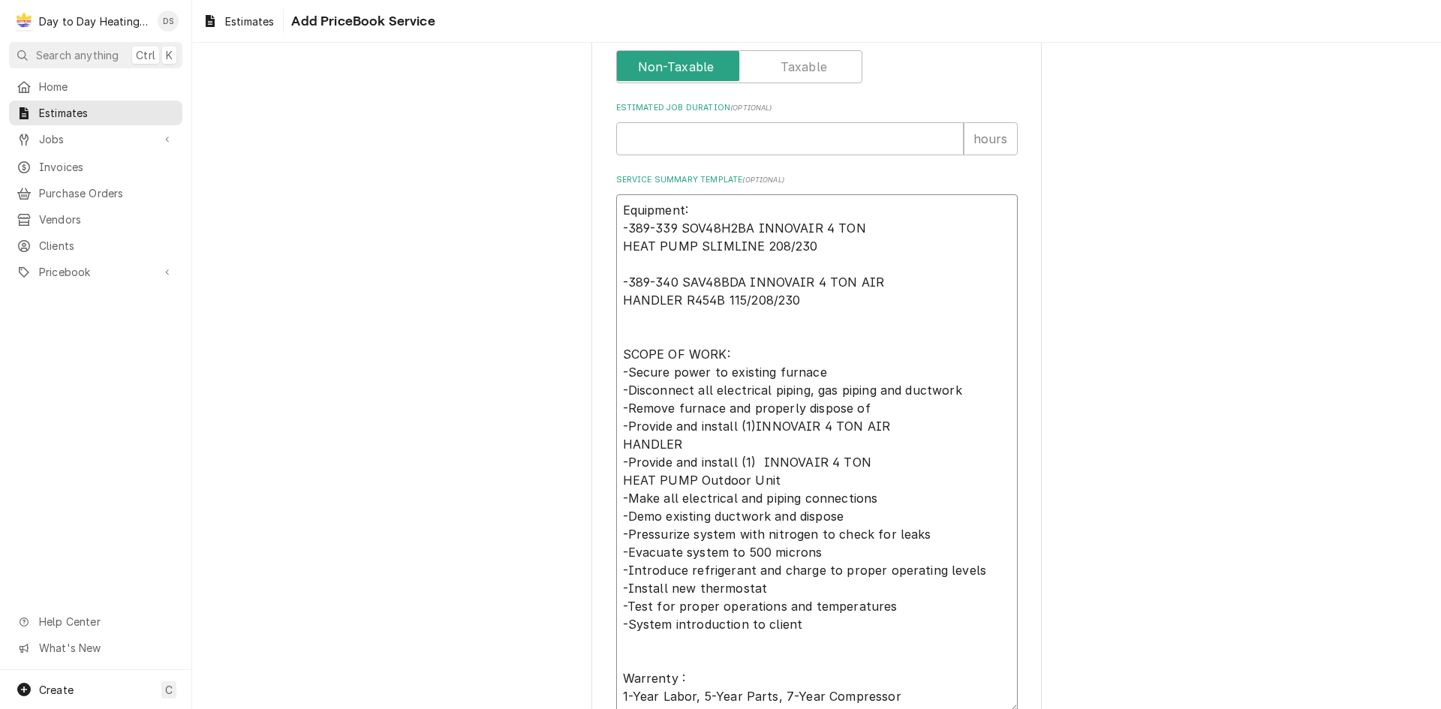
click at [903, 456] on textarea "Equipment: -389-339 SOV48H2BA INNOVAIR 4 TON HEAT PUMP SLIMLINE 208/230 -389-34…" at bounding box center [816, 453] width 401 height 518
click at [848, 427] on textarea "Equipment: -389-339 SOV48H2BA INNOVAIR 4 TON HEAT PUMP SLIMLINE 208/230 -389-34…" at bounding box center [816, 453] width 401 height 518
type textarea "x"
type textarea "Equipment: -389-339 SOV48H2BA INNOVAIR 4 TON HEAT PUMP SLIMLINE 208/230 -389-34…"
type textarea "x"
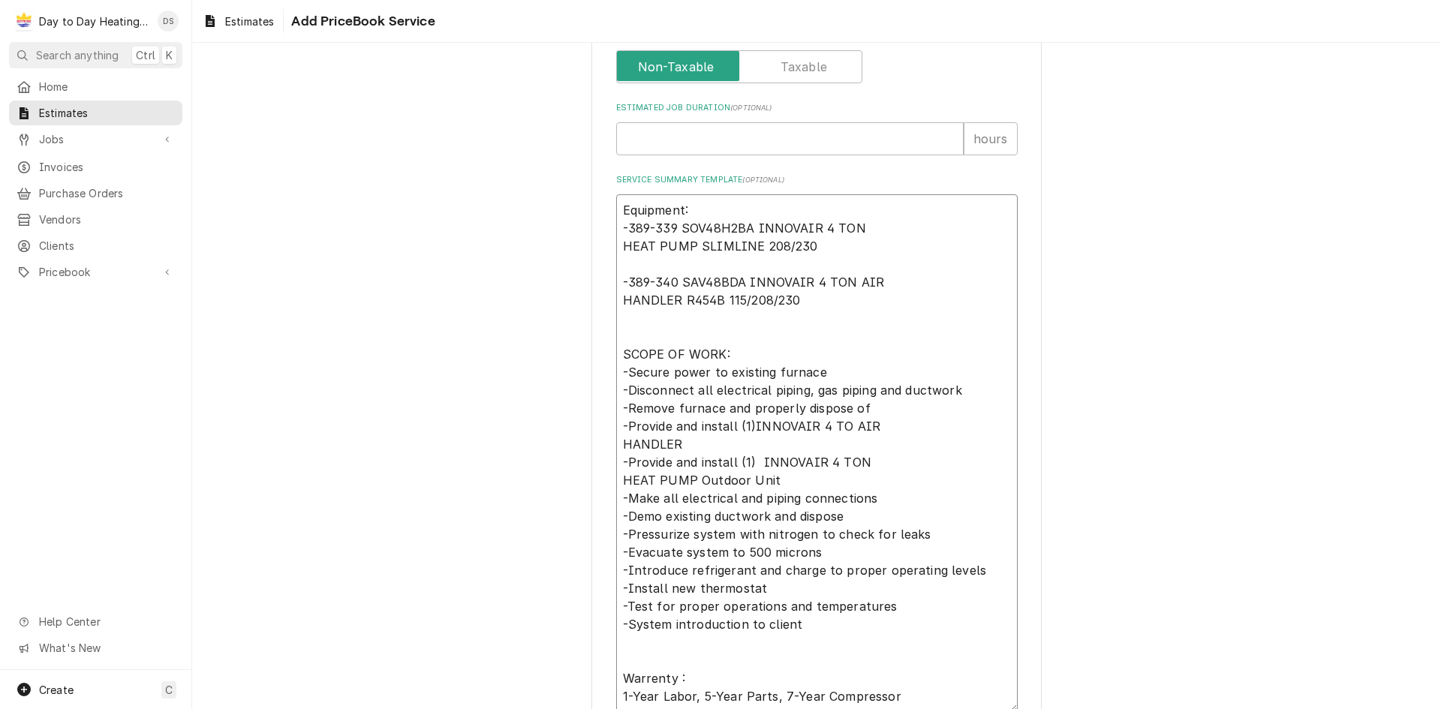
type textarea "Equipment: -389-339 SOV48H2BA INNOVAIR 4 TON HEAT PUMP SLIMLINE 208/230 -389-34…"
type textarea "x"
type textarea "Equipment: -389-339 SOV48H2BA INNOVAIR 4 TON HEAT PUMP SLIMLINE 208/230 -389-34…"
type textarea "x"
type textarea "Equipment: -389-339 SOV48H2BA INNOVAIR 4 TON HEAT PUMP SLIMLINE 208/230 -389-34…"
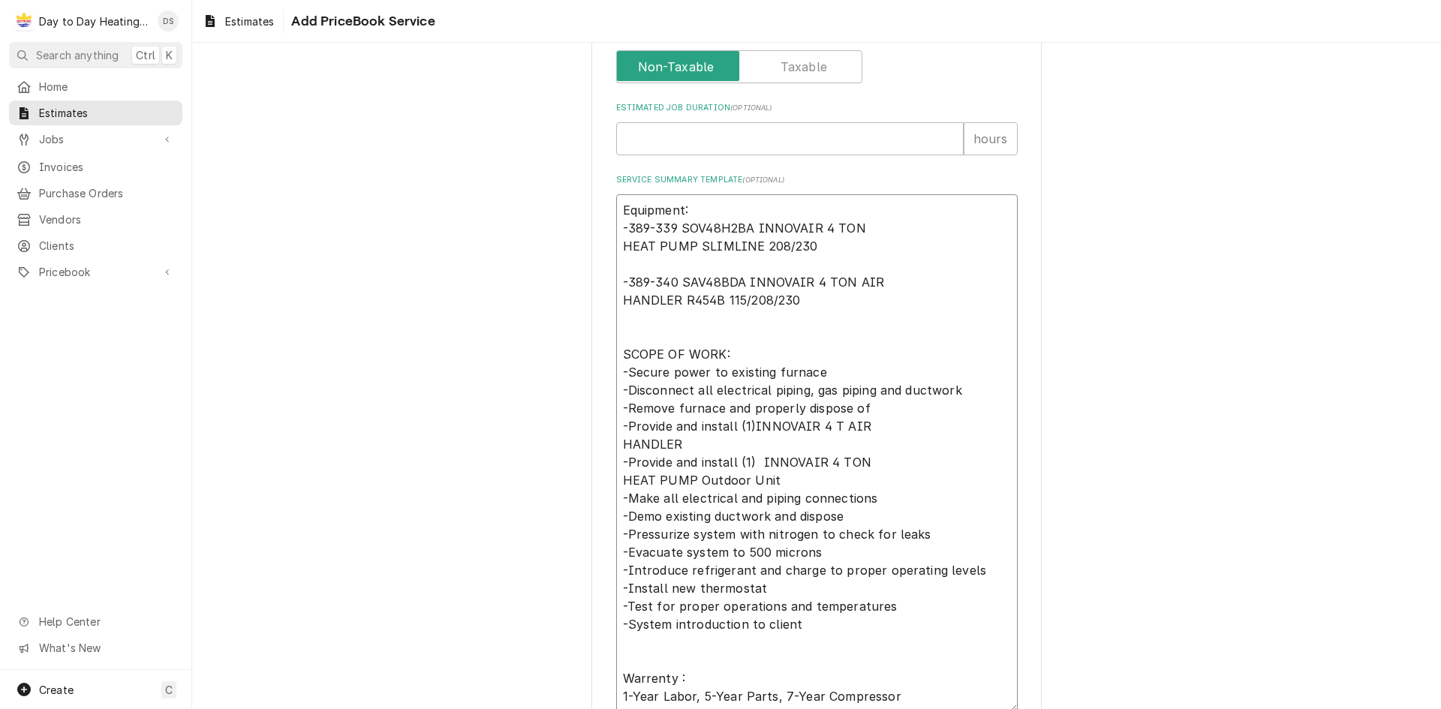
type textarea "x"
type textarea "Equipment: -389-339 SOV48H2BA INNOVAIR 4 TON HEAT PUMP SLIMLINE 208/230 -389-34…"
type textarea "x"
click at [872, 432] on textarea "Equipment: -389-339 SOV48H2BA INNOVAIR 4 TON HEAT PUMP SLIMLINE 208/230 -389-34…" at bounding box center [816, 453] width 401 height 518
click at [676, 446] on textarea "Equipment: -389-339 SOV48H2BA INNOVAIR 4 TON HEAT PUMP SLIMLINE 208/230 -389-34…" at bounding box center [816, 453] width 401 height 518
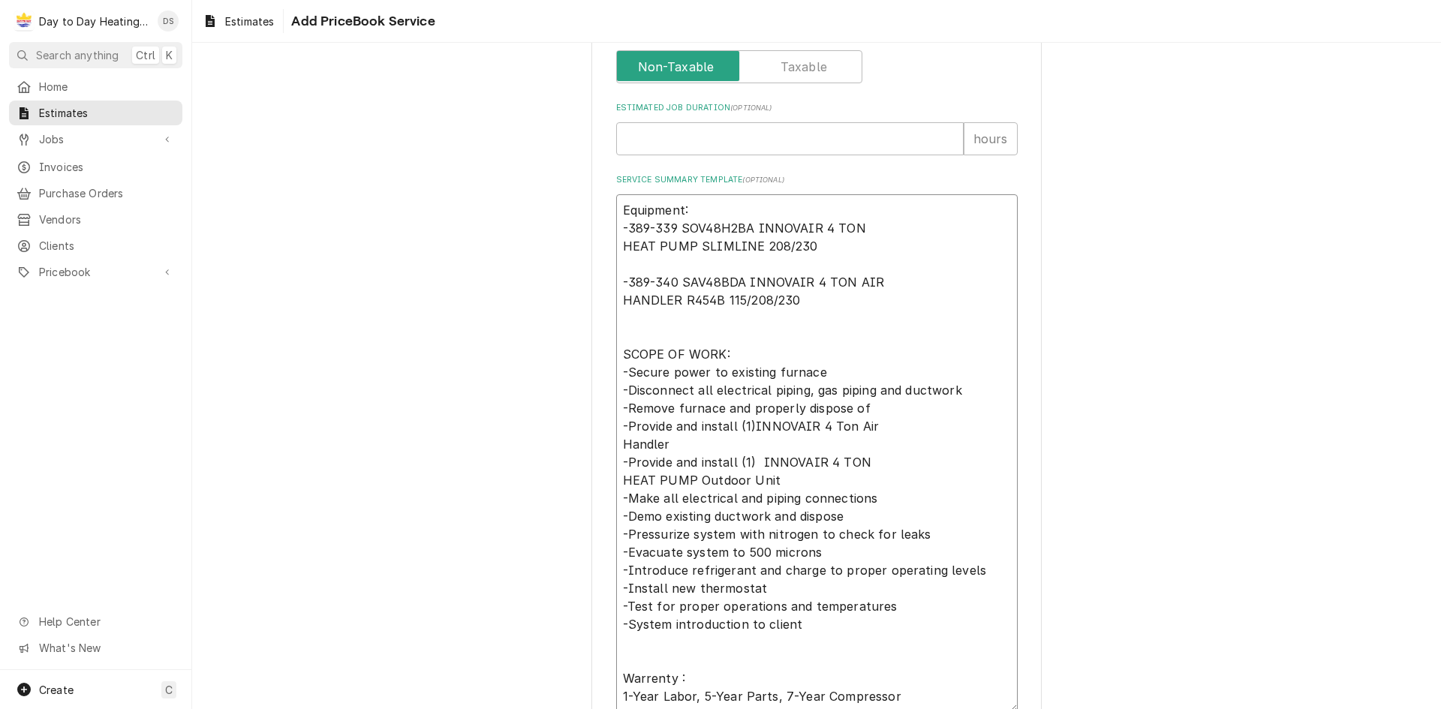
click at [879, 477] on textarea "Equipment: -389-339 SOV48H2BA INNOVAIR 4 TON HEAT PUMP SLIMLINE 208/230 -389-34…" at bounding box center [816, 453] width 401 height 518
click at [805, 426] on textarea "Equipment: -389-339 SOV48H2BA INNOVAIR 4 TON HEAT PUMP SLIMLINE 208/230 -389-34…" at bounding box center [816, 453] width 401 height 518
drag, startPoint x: 776, startPoint y: 424, endPoint x: 945, endPoint y: 462, distance: 173.1
click at [945, 462] on textarea "Equipment: -389-339 SOV48H2BA INNOVAIR 4 TON HEAT PUMP SLIMLINE 208/230 -389-34…" at bounding box center [816, 453] width 401 height 518
click at [747, 426] on textarea "Equipment: -389-339 SOV48H2BA INNOVAIR 4 TON HEAT PUMP SLIMLINE 208/230 -389-34…" at bounding box center [816, 453] width 401 height 518
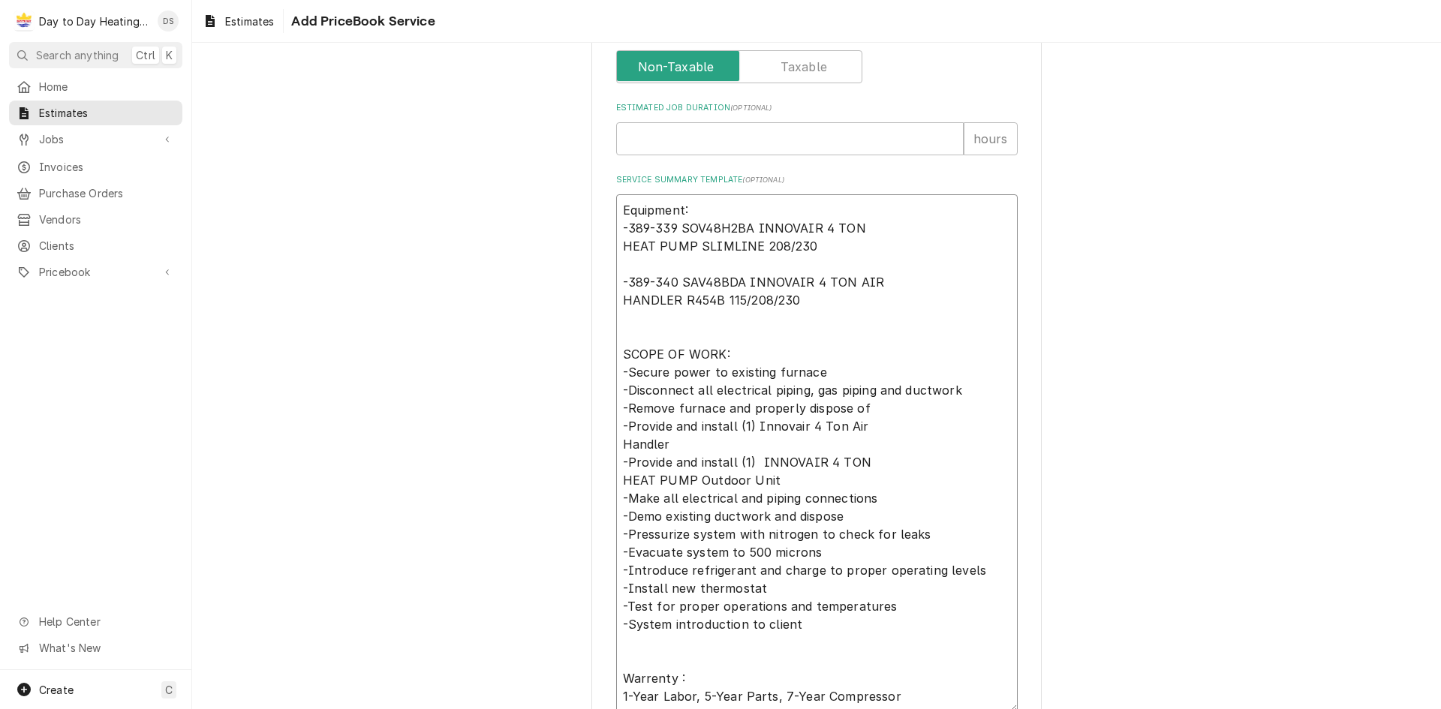
click at [926, 464] on textarea "Equipment: -389-339 SOV48H2BA INNOVAIR 4 TON HEAT PUMP SLIMLINE 208/230 -389-34…" at bounding box center [816, 453] width 401 height 518
click at [617, 444] on textarea "Equipment: -389-339 SOV48H2BA INNOVAIR 4 TON HEAT PUMP SLIMLINE 208/230 -389-34…" at bounding box center [816, 453] width 401 height 518
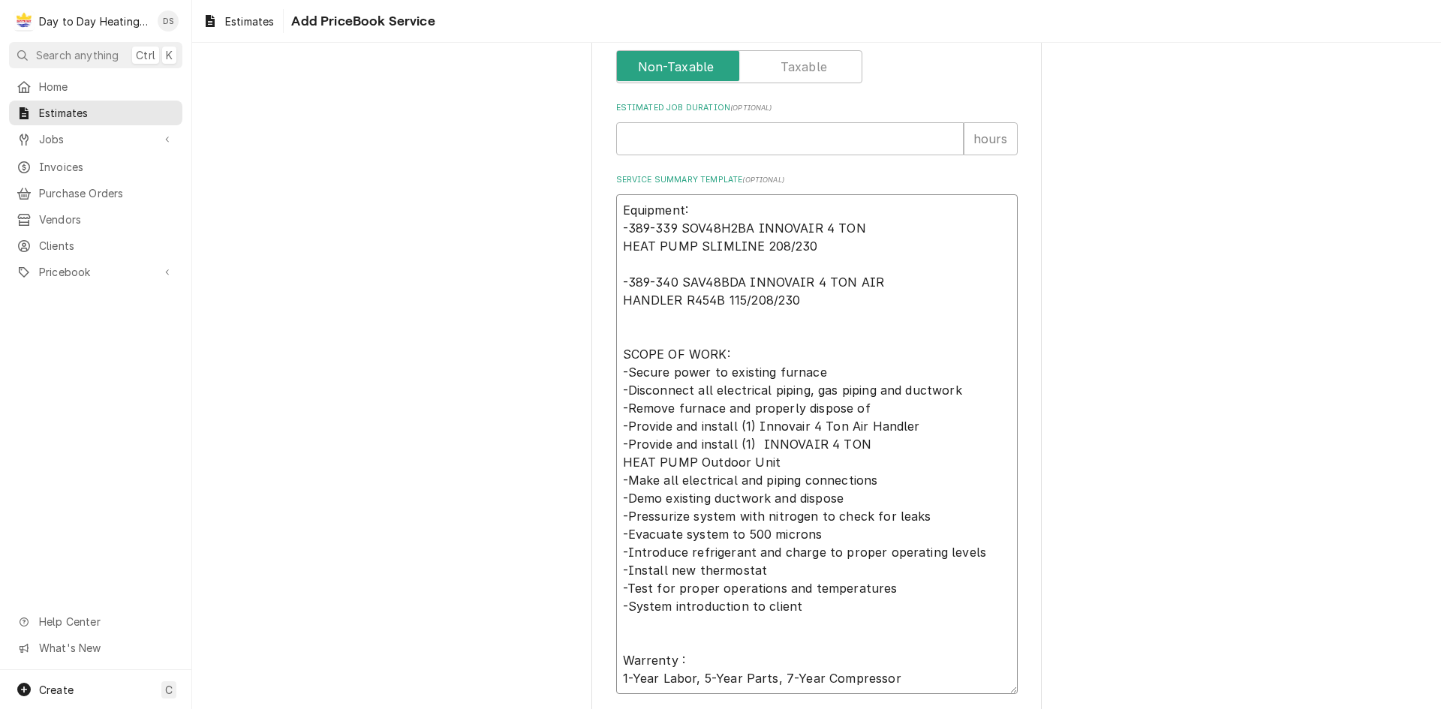
click at [885, 463] on textarea "Equipment: -389-339 SOV48H2BA INNOVAIR 4 TON HEAT PUMP SLIMLINE 208/230 -389-34…" at bounding box center [816, 444] width 401 height 500
click at [690, 460] on textarea "Equipment: -389-339 SOV48H2BA INNOVAIR 4 TON HEAT PUMP SLIMLINE 208/230 -389-34…" at bounding box center [816, 444] width 401 height 500
click at [856, 445] on textarea "Equipment: -389-339 SOV48H2BA INNOVAIR 4 TON HEAT PUMP SLIMLINE 208/230 -389-34…" at bounding box center [816, 444] width 401 height 500
click at [816, 449] on textarea "Equipment: -389-339 SOV48H2BA INNOVAIR 4 TON HEAT PUMP SLIMLINE 208/230 -389-34…" at bounding box center [816, 444] width 401 height 500
click at [887, 471] on textarea "Equipment: -389-339 SOV48H2BA INNOVAIR 4 TON HEAT PUMP SLIMLINE 208/230 -389-34…" at bounding box center [816, 444] width 401 height 500
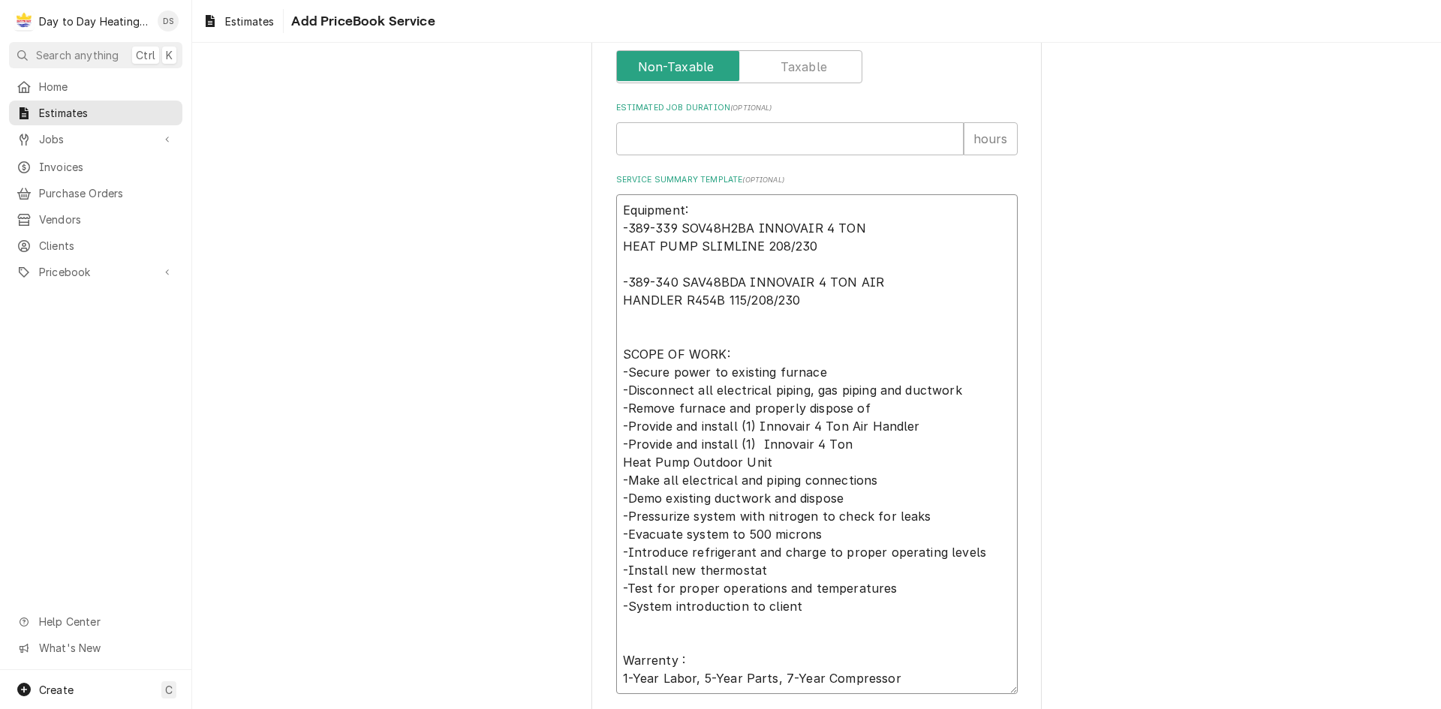
drag, startPoint x: 835, startPoint y: 502, endPoint x: 627, endPoint y: 502, distance: 208.6
click at [627, 502] on textarea "Equipment: -389-339 SOV48H2BA INNOVAIR 4 TON HEAT PUMP SLIMLINE 208/230 -389-34…" at bounding box center [816, 444] width 401 height 500
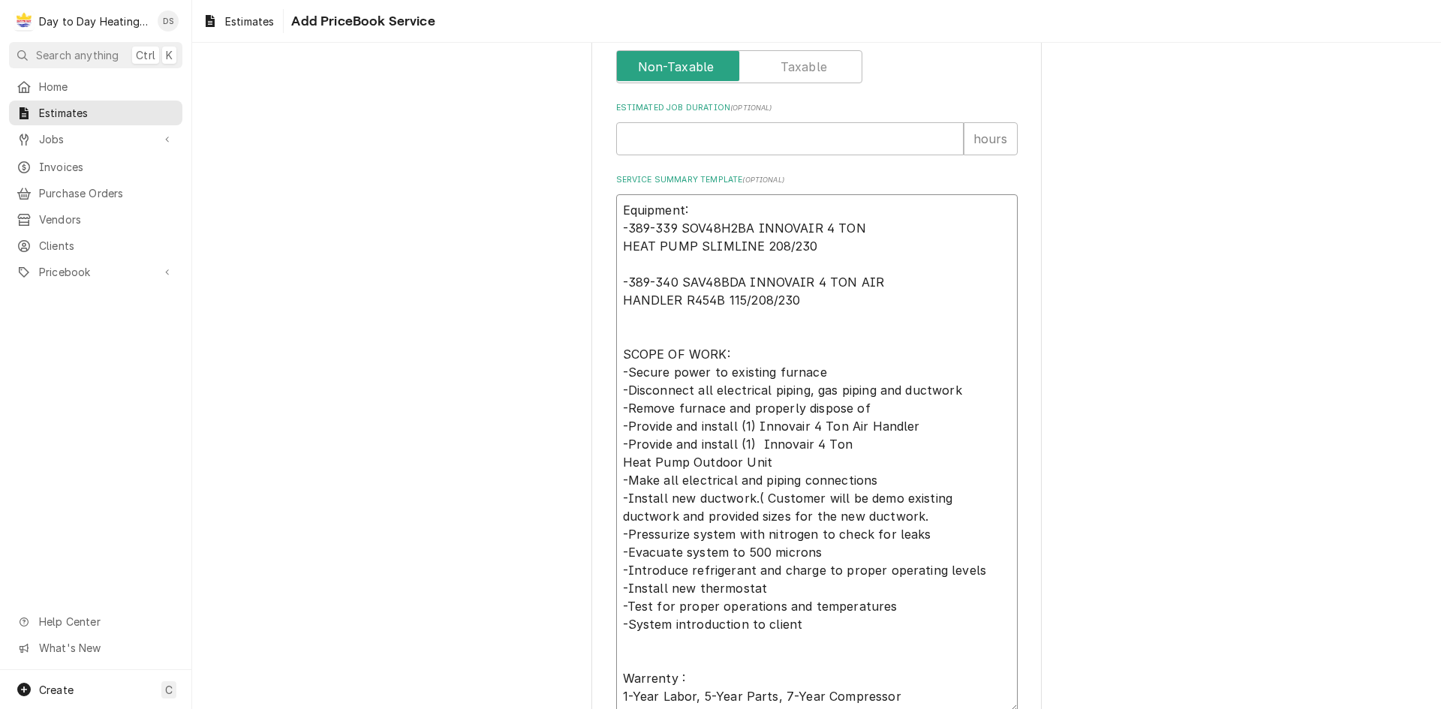
drag, startPoint x: 865, startPoint y: 410, endPoint x: 609, endPoint y: 407, distance: 255.9
click at [609, 407] on div "Please provide the following information to create a PriceBook item. Active Sta…" at bounding box center [816, 180] width 450 height 1433
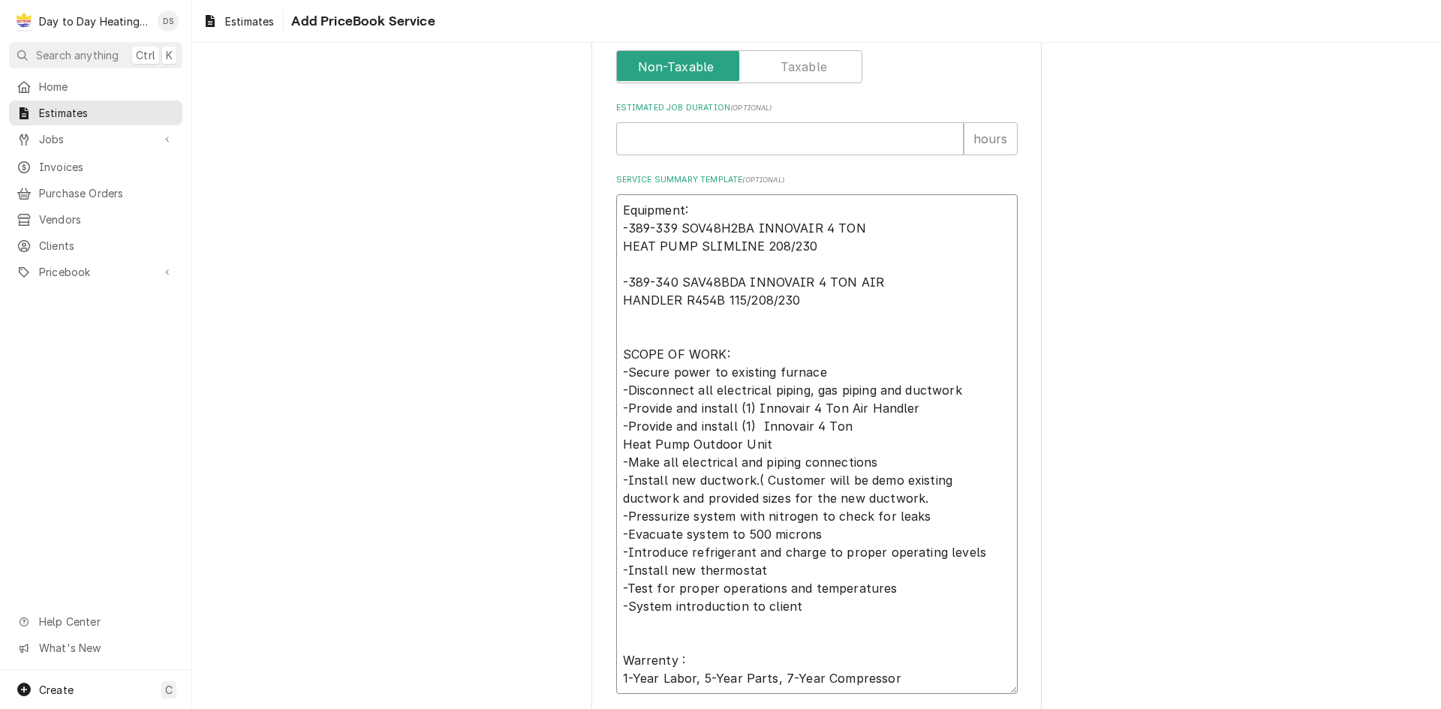
drag, startPoint x: 859, startPoint y: 389, endPoint x: 615, endPoint y: 398, distance: 243.3
click at [616, 400] on textarea "Equipment: -389-339 SOV48H2BA INNOVAIR 4 TON HEAT PUMP SLIMLINE 208/230 -389-34…" at bounding box center [816, 444] width 401 height 500
click at [964, 389] on textarea "Equipment: -389-339 SOV48H2BA INNOVAIR 4 TON HEAT PUMP SLIMLINE 208/230 -389-34…" at bounding box center [816, 444] width 401 height 500
drag, startPoint x: 964, startPoint y: 387, endPoint x: 617, endPoint y: 393, distance: 346.8
click at [617, 393] on textarea "Equipment: -389-339 SOV48H2BA INNOVAIR 4 TON HEAT PUMP SLIMLINE 208/230 -389-34…" at bounding box center [816, 444] width 401 height 500
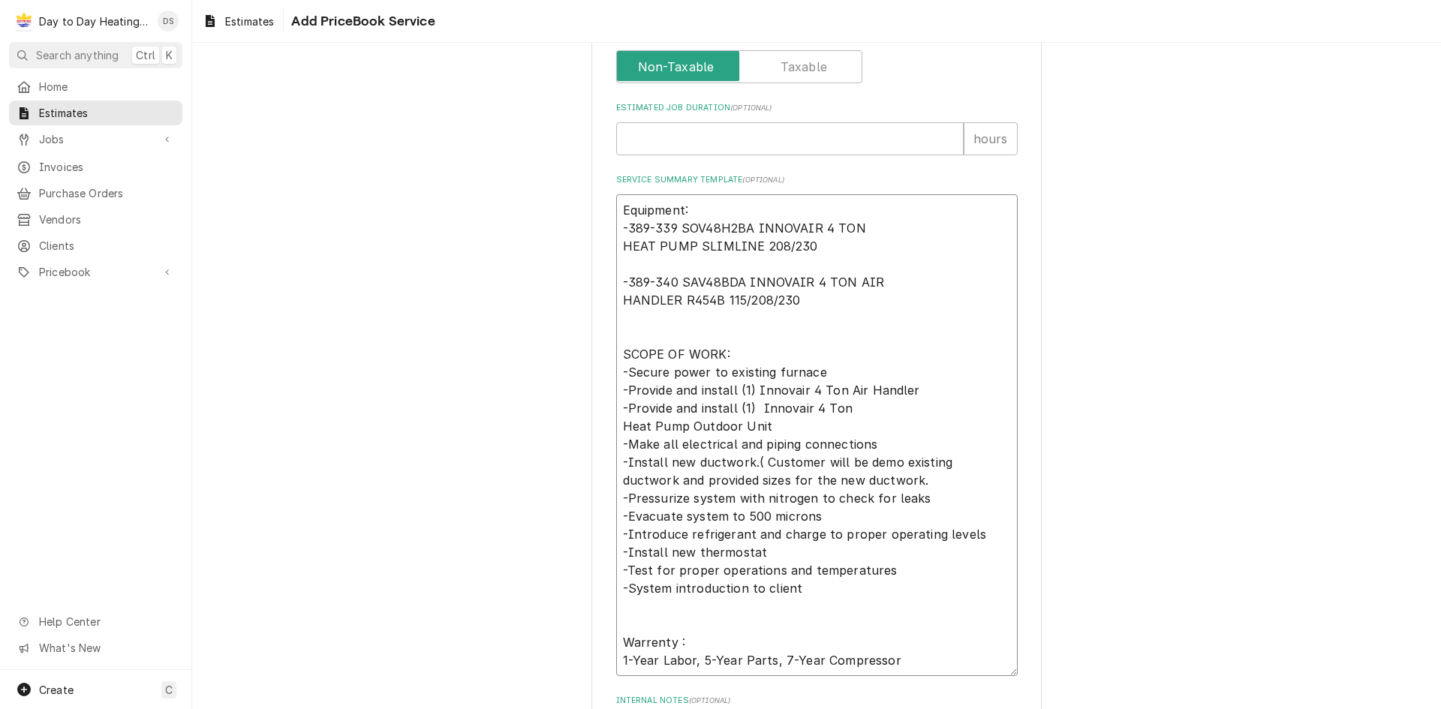
drag, startPoint x: 828, startPoint y: 373, endPoint x: 611, endPoint y: 370, distance: 217.7
click at [616, 370] on textarea "Equipment: -389-339 SOV48H2BA INNOVAIR 4 TON HEAT PUMP SLIMLINE 208/230 -389-34…" at bounding box center [816, 435] width 401 height 482
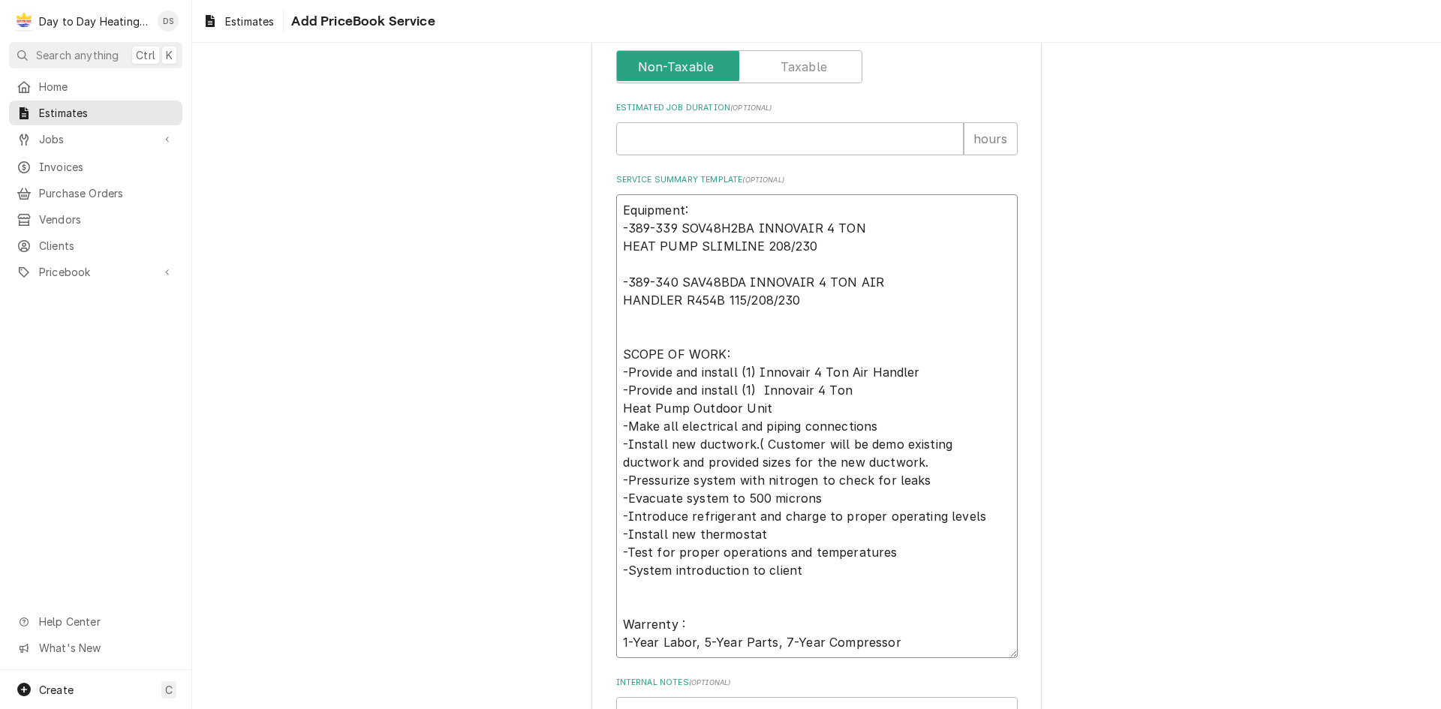
click at [890, 444] on textarea "Equipment: -389-339 SOV48H2BA INNOVAIR 4 TON HEAT PUMP SLIMLINE 208/230 -389-34…" at bounding box center [816, 426] width 401 height 464
click at [961, 462] on textarea "Equipment: -389-339 SOV48H2BA INNOVAIR 4 TON HEAT PUMP SLIMLINE 208/230 -389-34…" at bounding box center [816, 426] width 401 height 464
click at [735, 355] on textarea "Equipment: -389-339 SOV48H2BA INNOVAIR 4 TON HEAT PUMP SLIMLINE 208/230 -389-34…" at bounding box center [816, 426] width 401 height 464
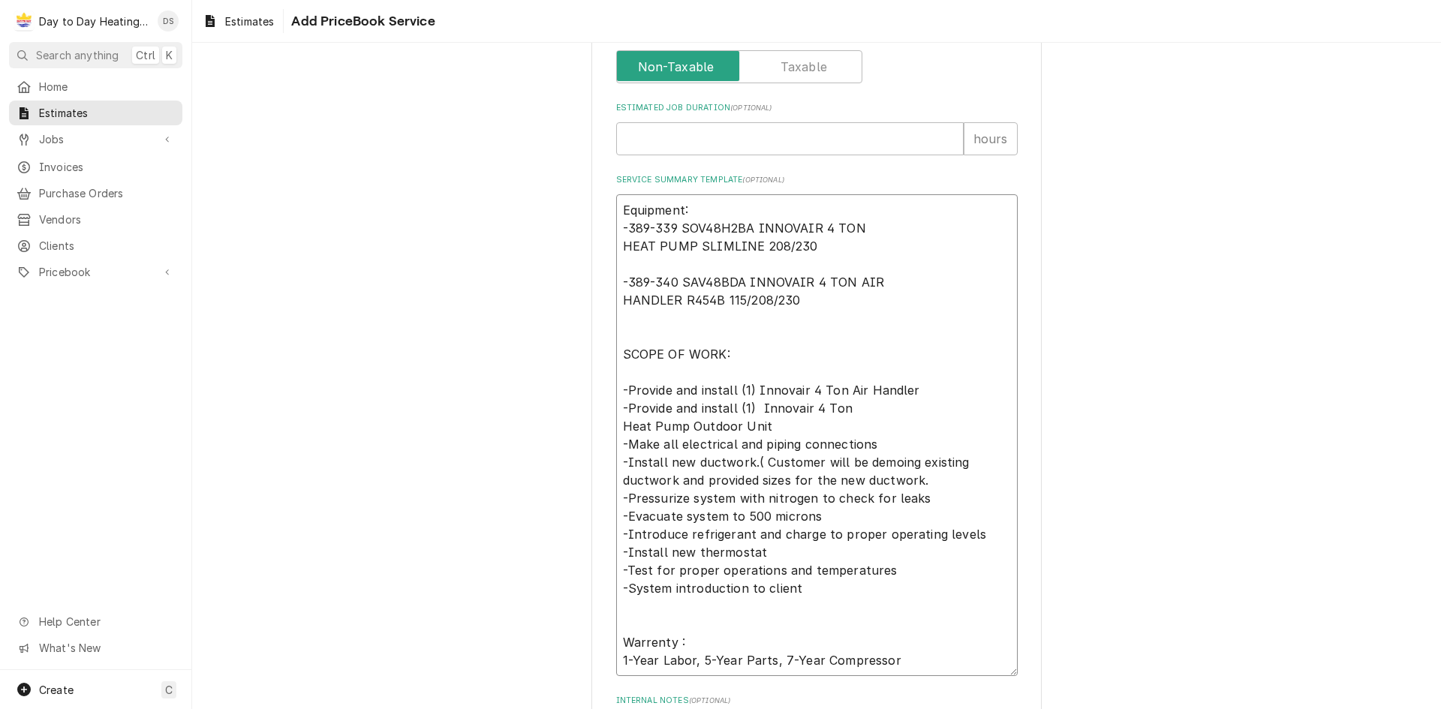
paste textarea "-Remove furnace and properly dispose of"
click at [1120, 511] on div "Please provide the following information to create a PriceBook item. Active Sta…" at bounding box center [816, 163] width 1249 height 1424
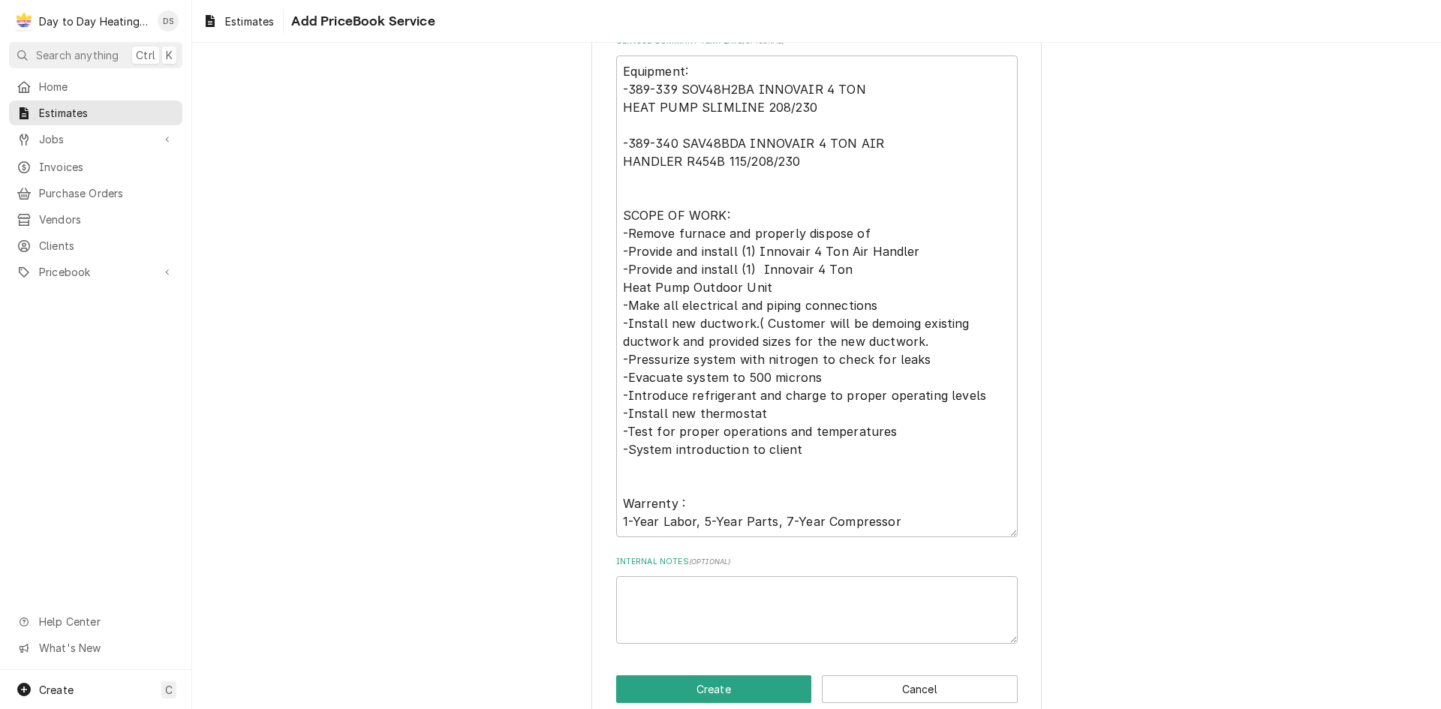
scroll to position [773, 0]
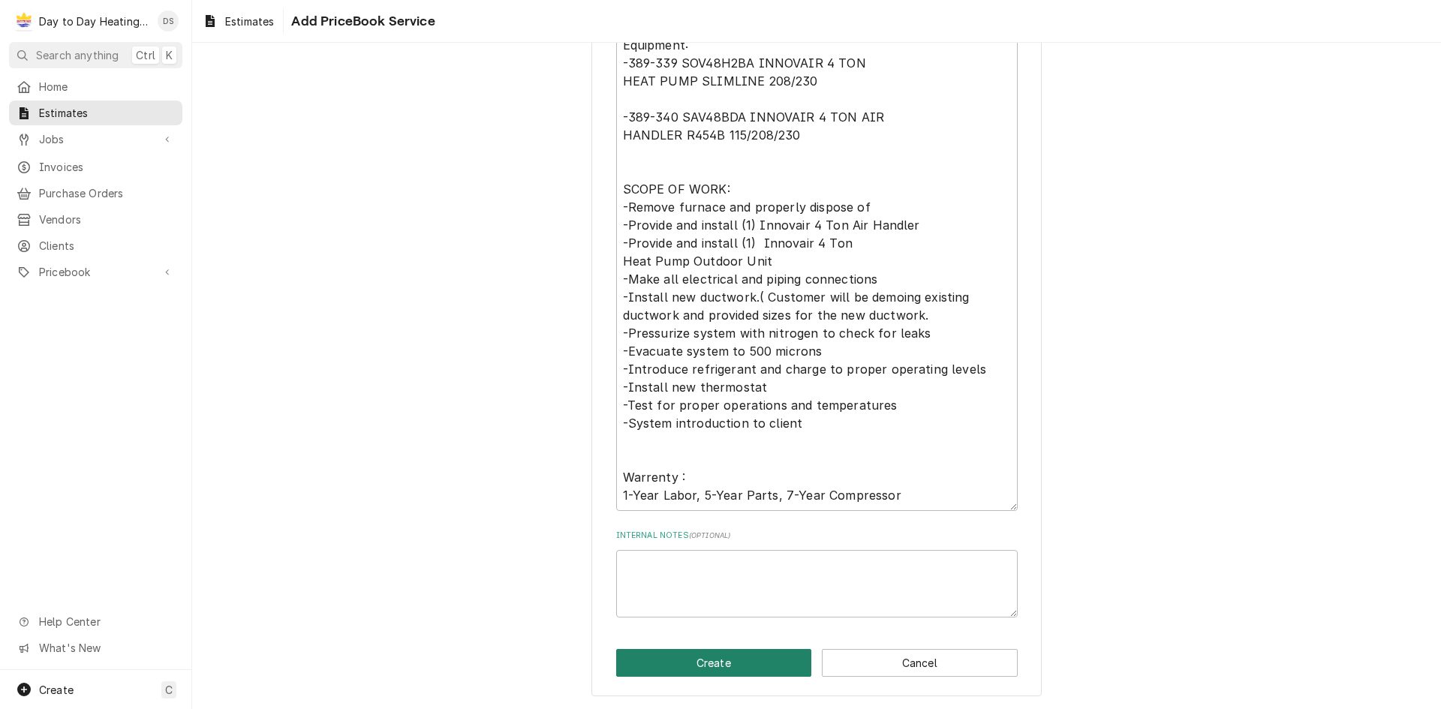
click at [723, 666] on button "Create" at bounding box center [714, 663] width 196 height 28
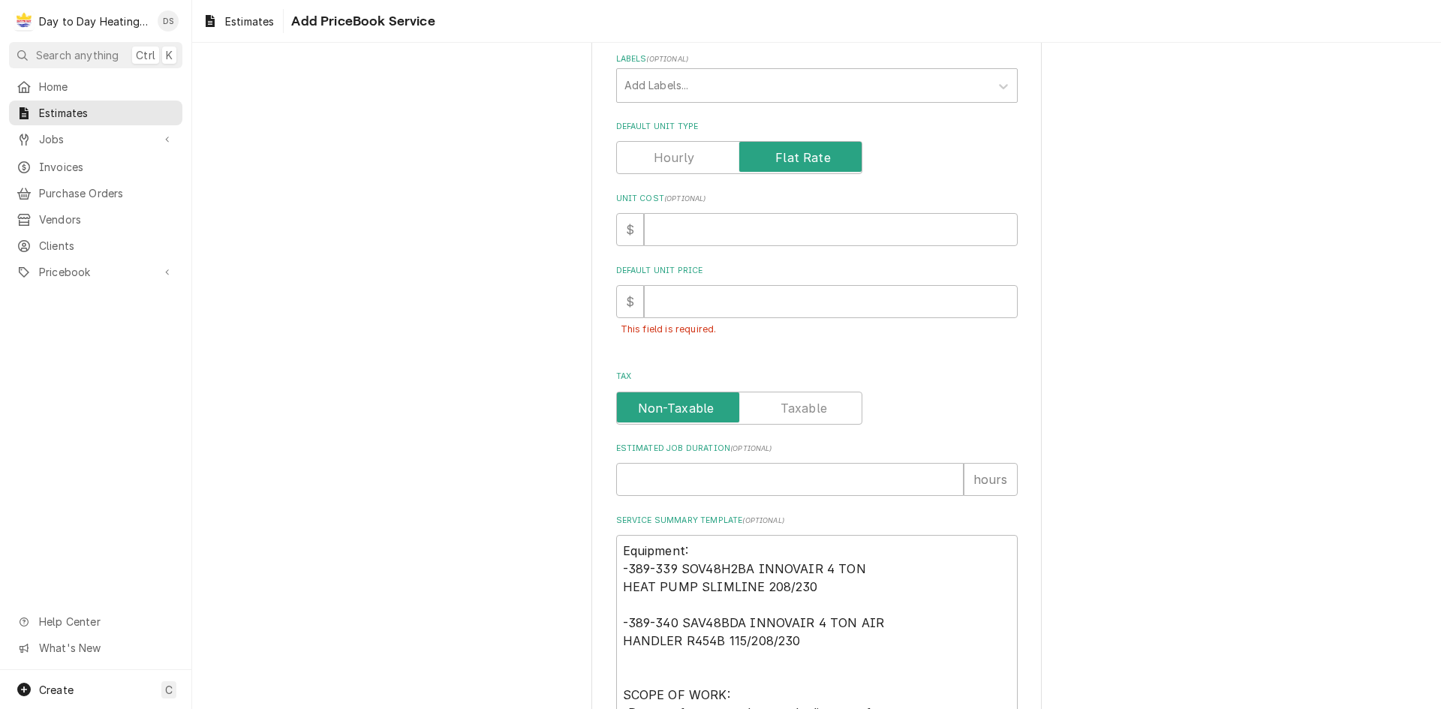
scroll to position [298, 0]
click at [666, 305] on input "Default Unit Price" at bounding box center [831, 304] width 374 height 33
click at [1186, 392] on div "Please provide the following information to create a PriceBook item. Active Sta…" at bounding box center [816, 489] width 1249 height 1457
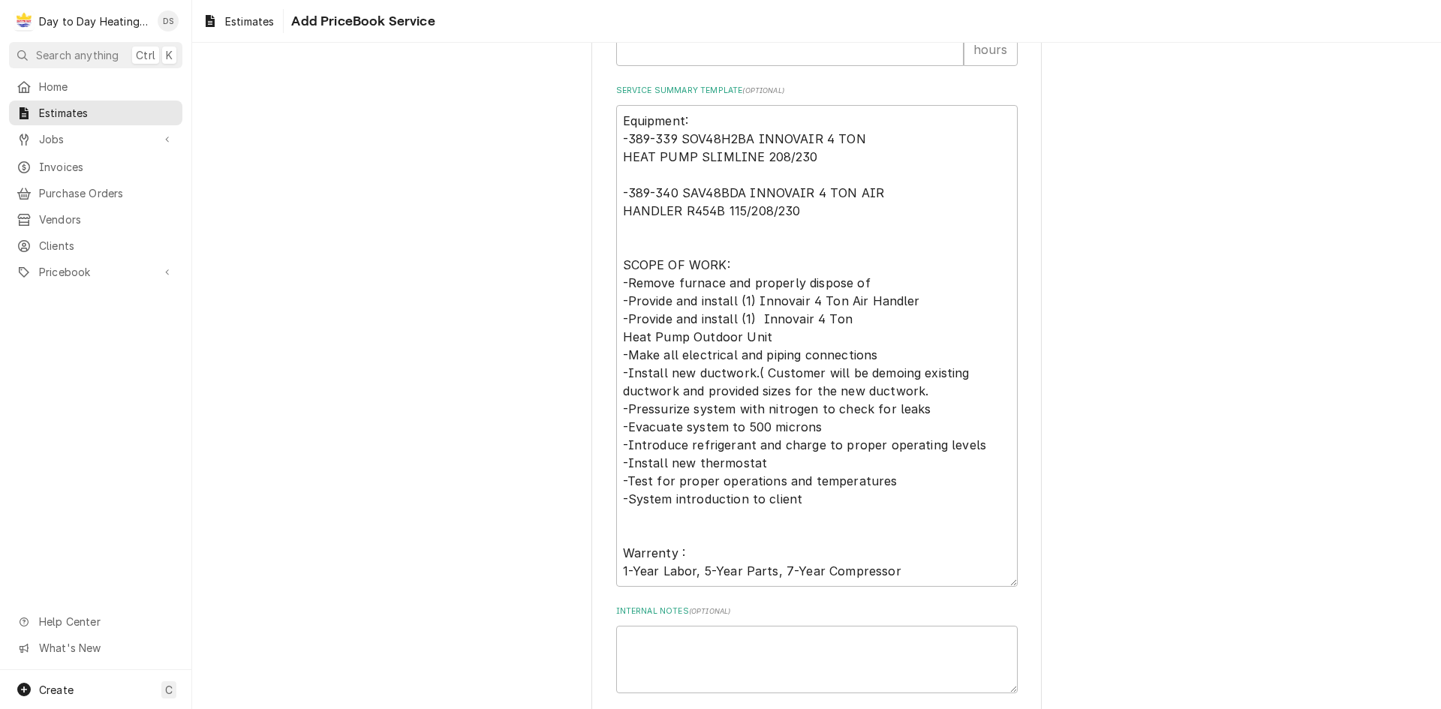
scroll to position [807, 0]
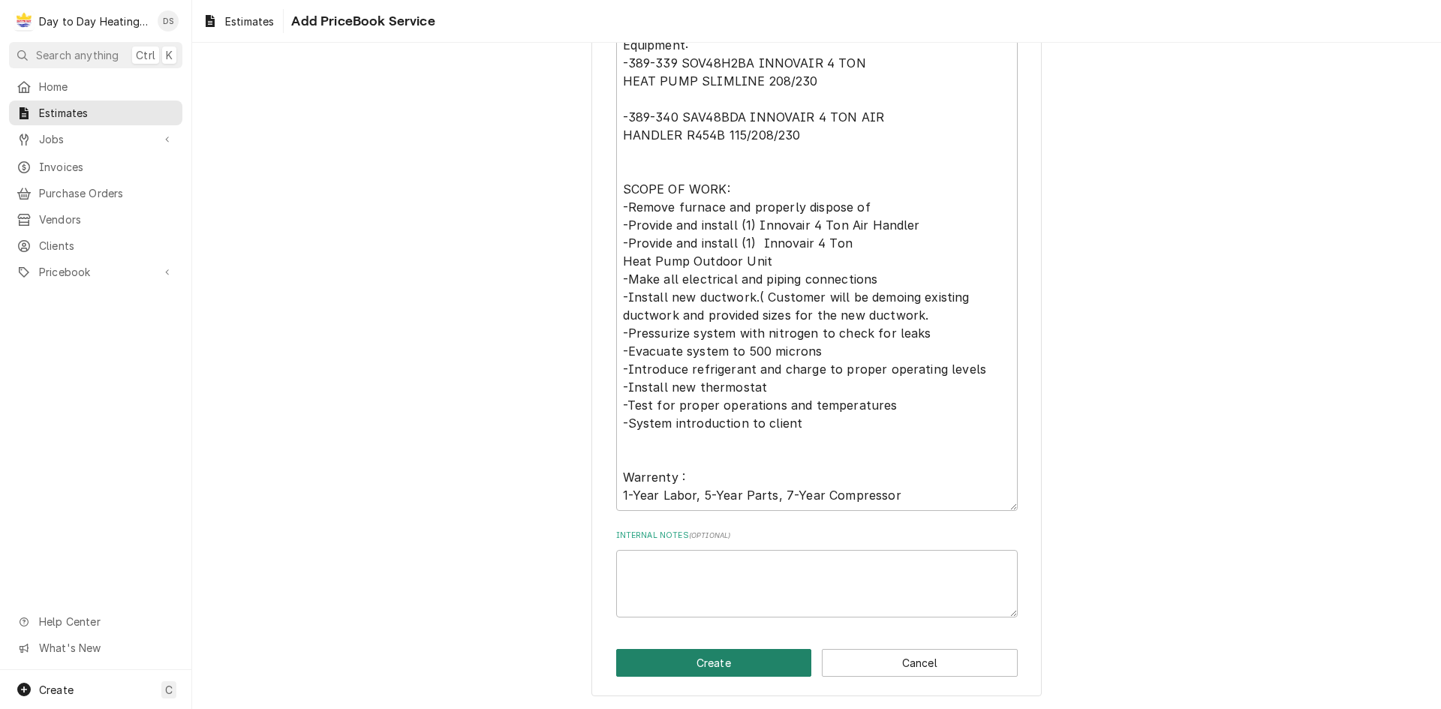
click at [775, 666] on button "Create" at bounding box center [714, 663] width 196 height 28
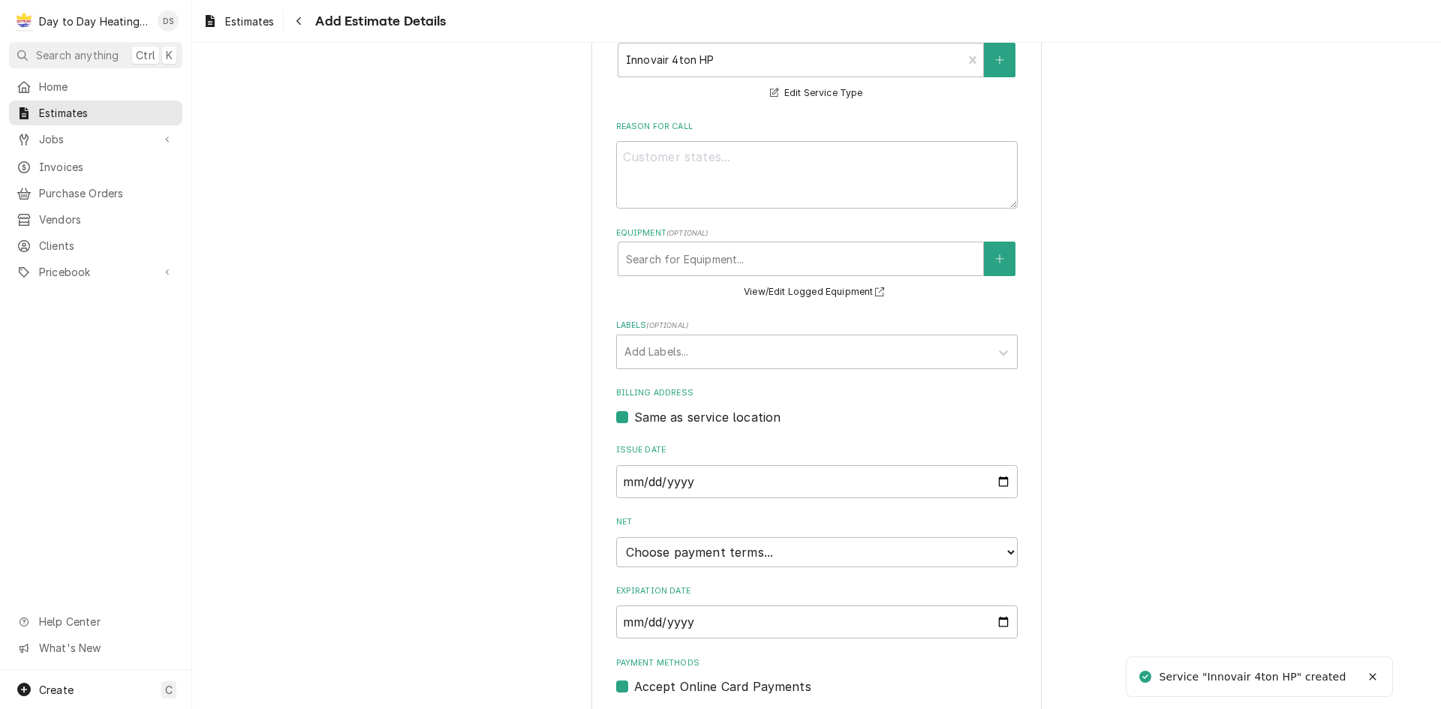
scroll to position [414, 0]
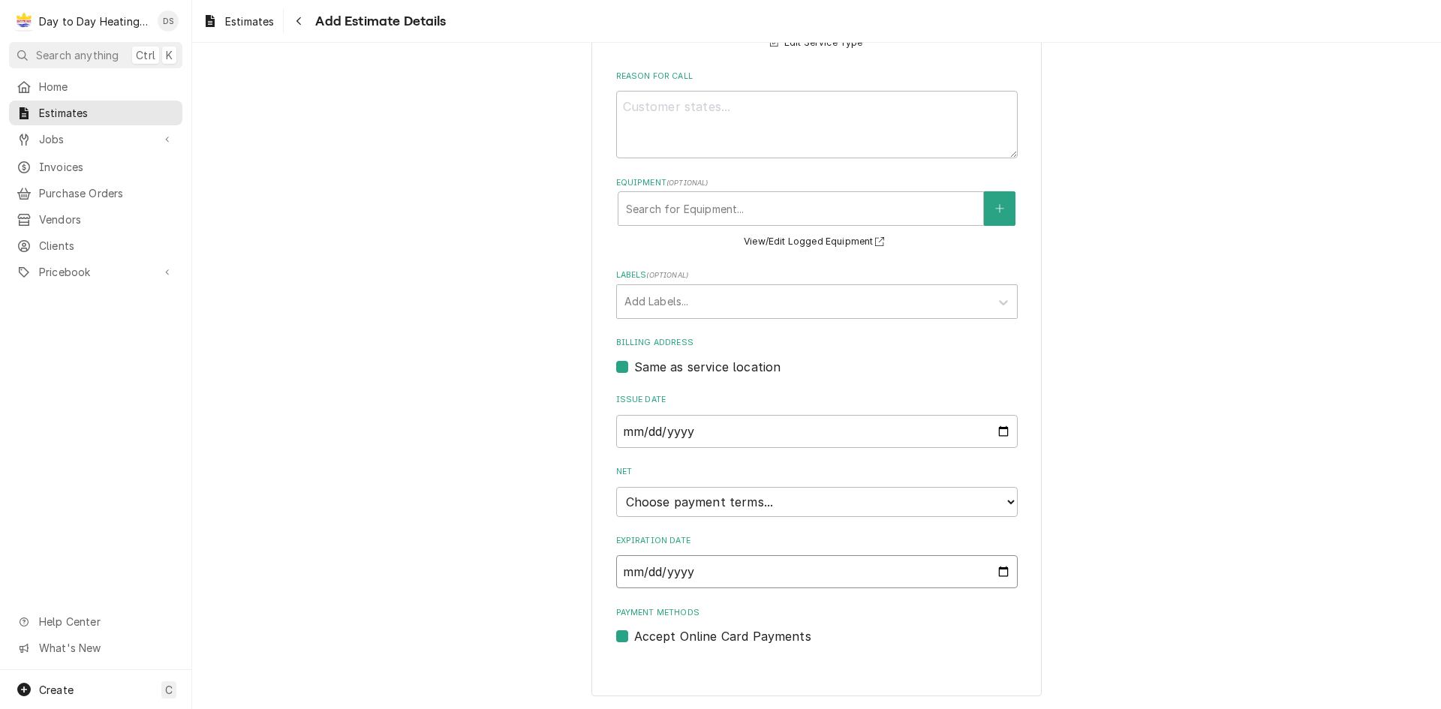
click at [998, 573] on input "Expiration Date" at bounding box center [816, 571] width 401 height 33
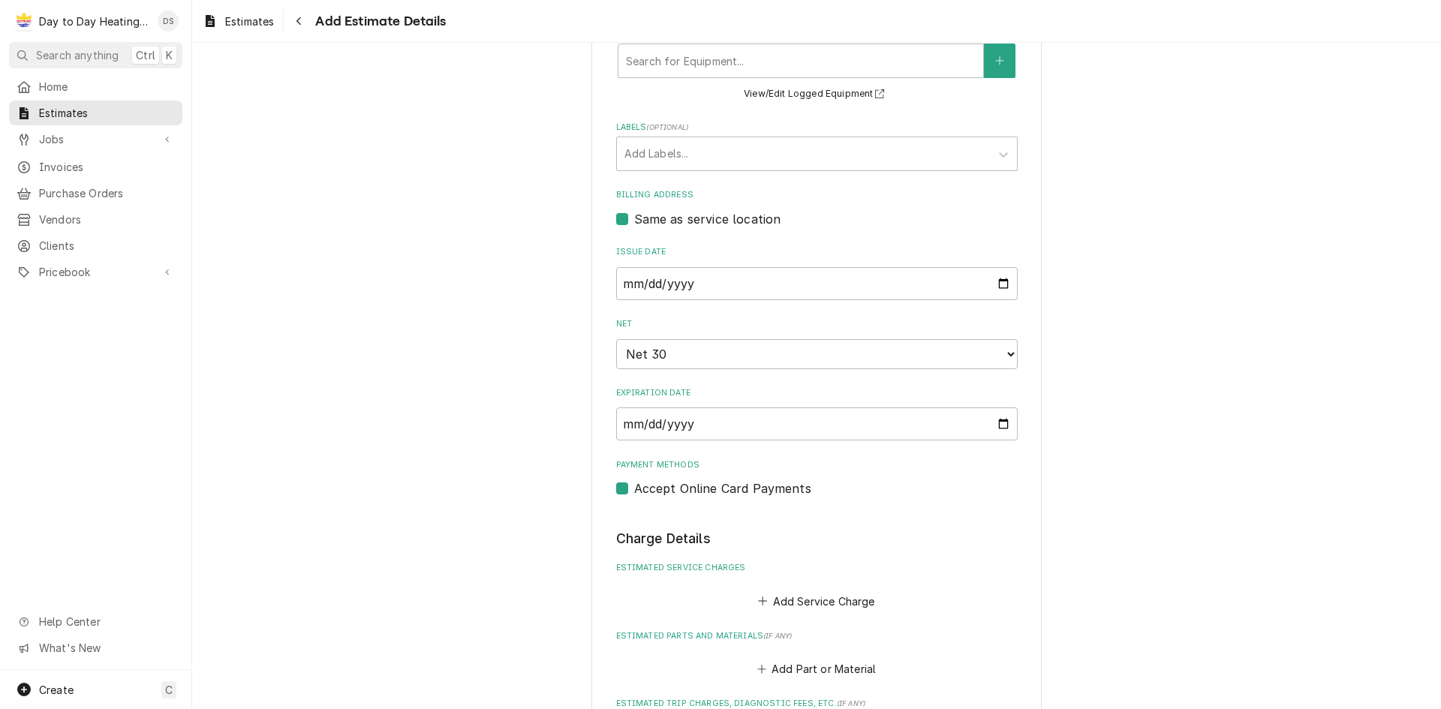
scroll to position [712, 0]
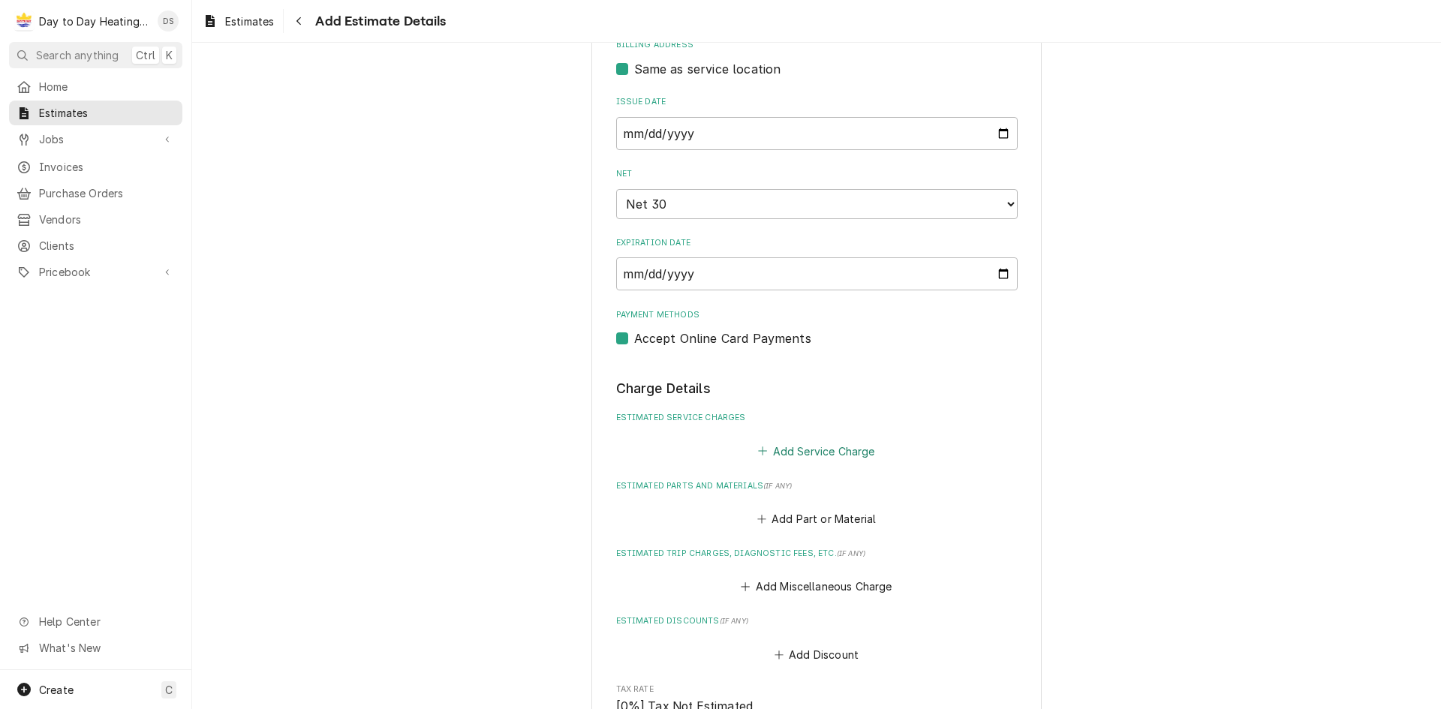
click at [804, 454] on button "Add Service Charge" at bounding box center [817, 451] width 122 height 21
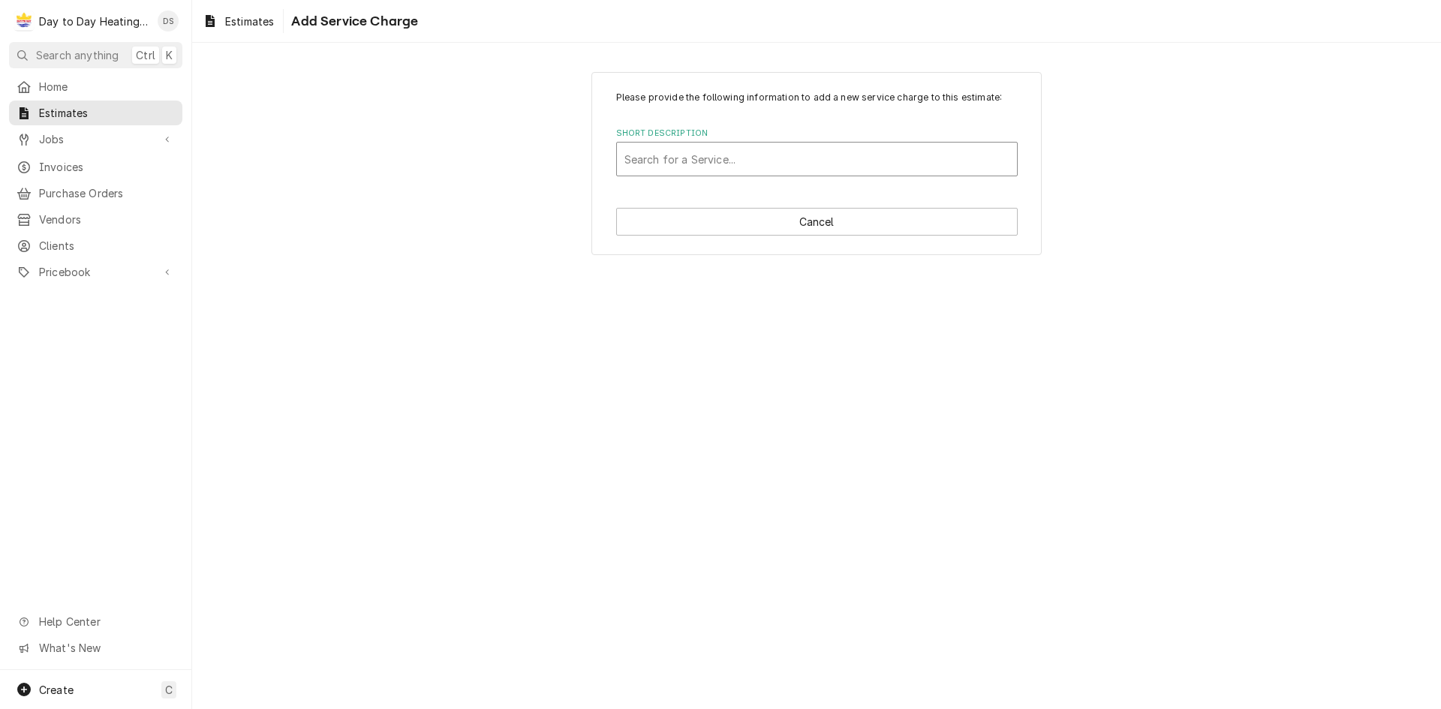
click at [826, 161] on div "Short Description" at bounding box center [816, 159] width 385 height 27
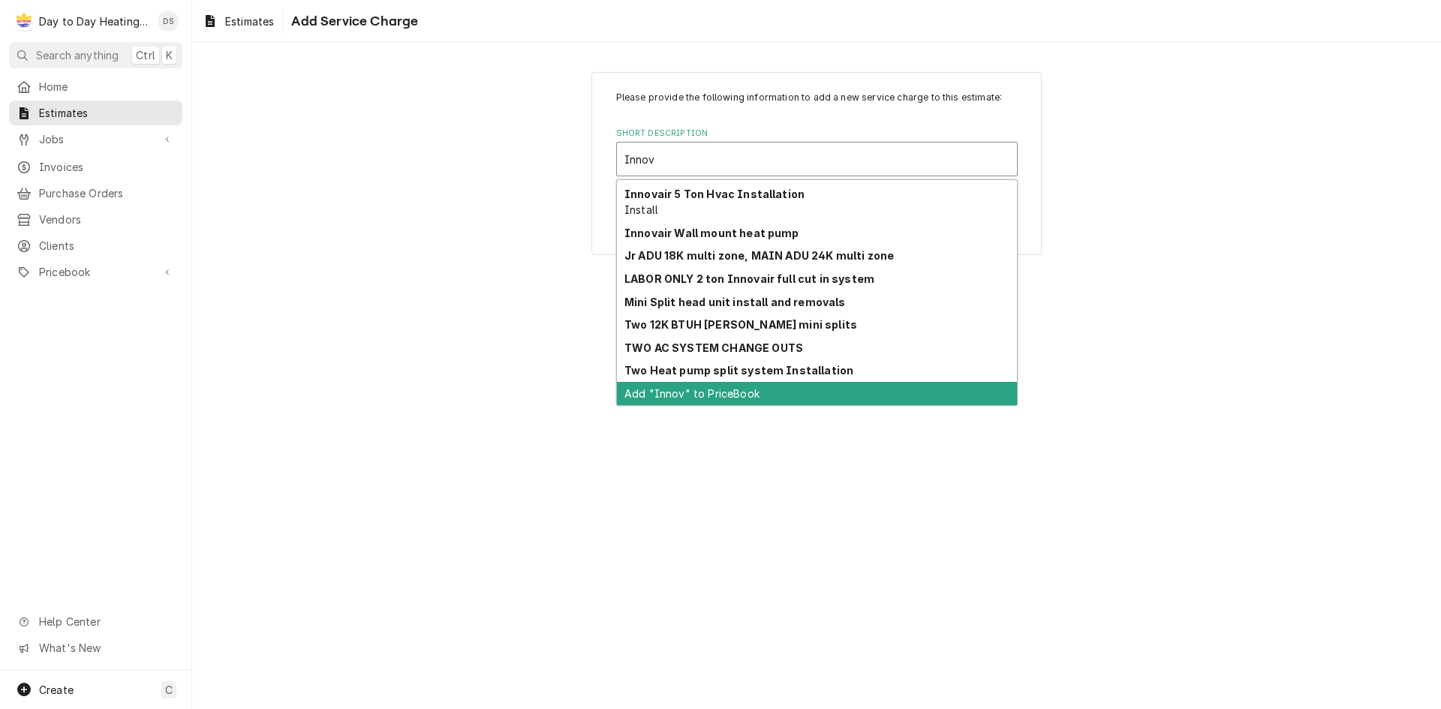
scroll to position [992, 0]
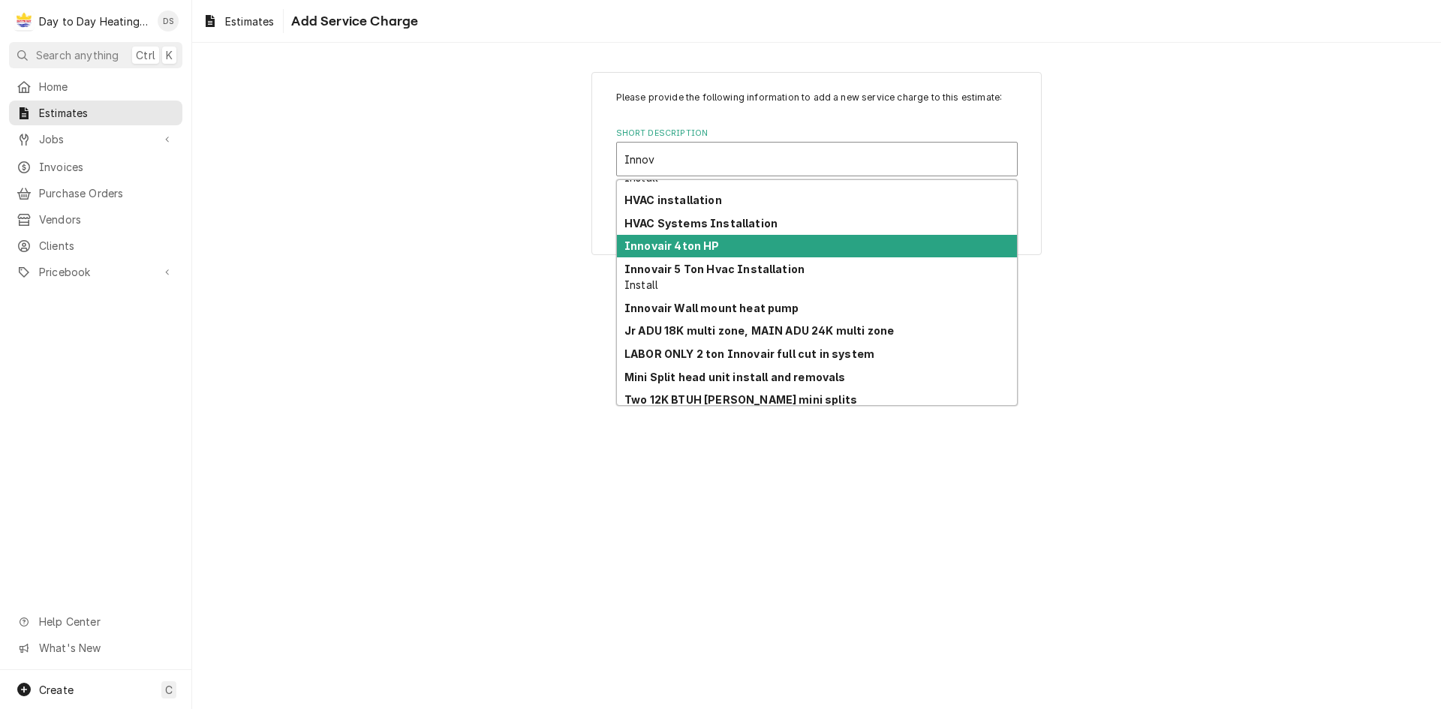
click at [725, 252] on div "Innovair 4ton HP" at bounding box center [817, 246] width 400 height 23
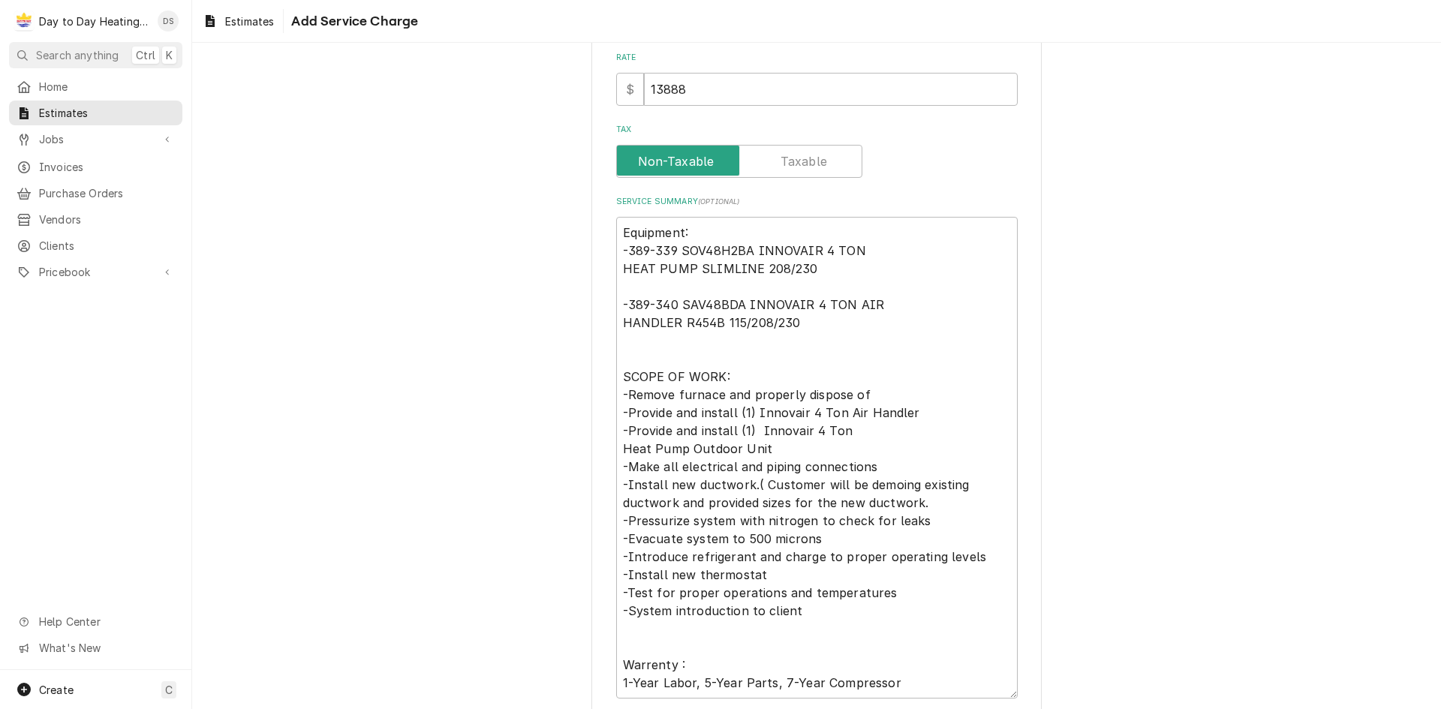
scroll to position [393, 0]
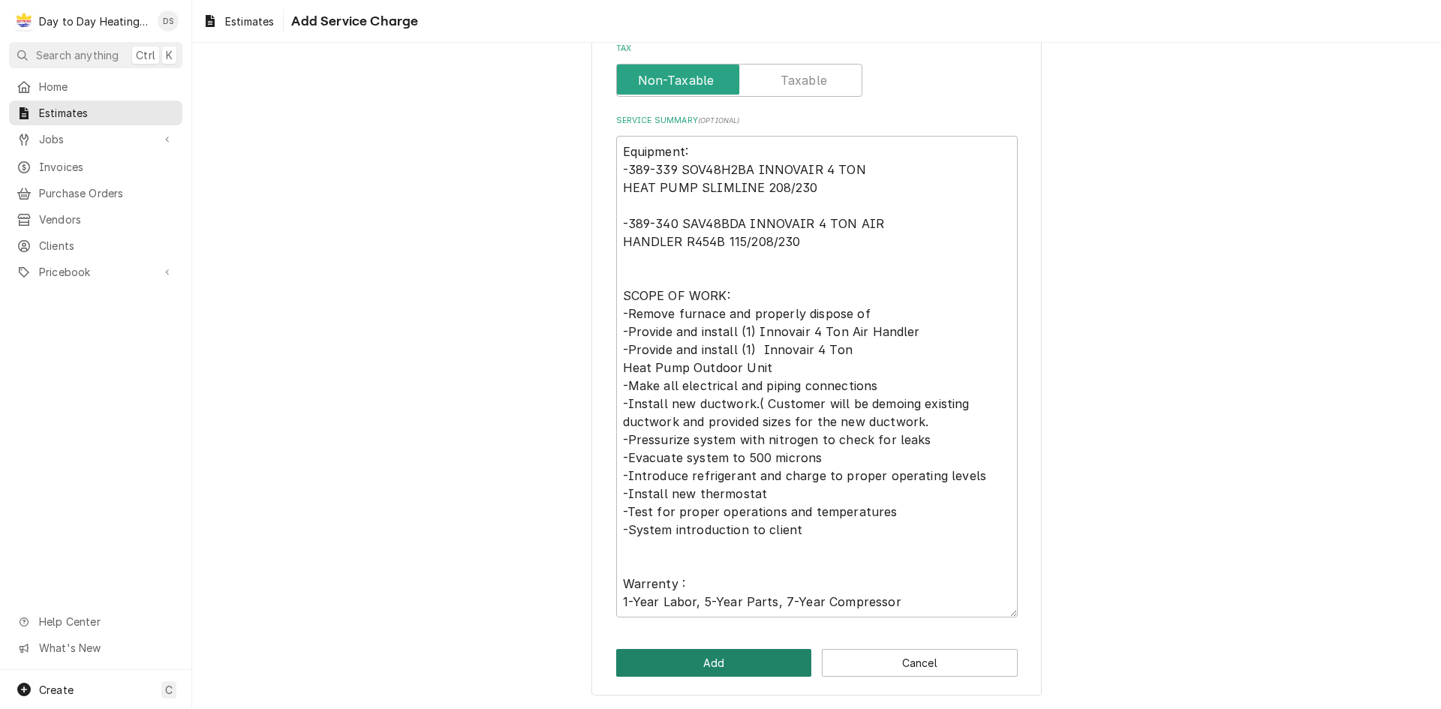
click at [745, 667] on button "Add" at bounding box center [714, 663] width 196 height 28
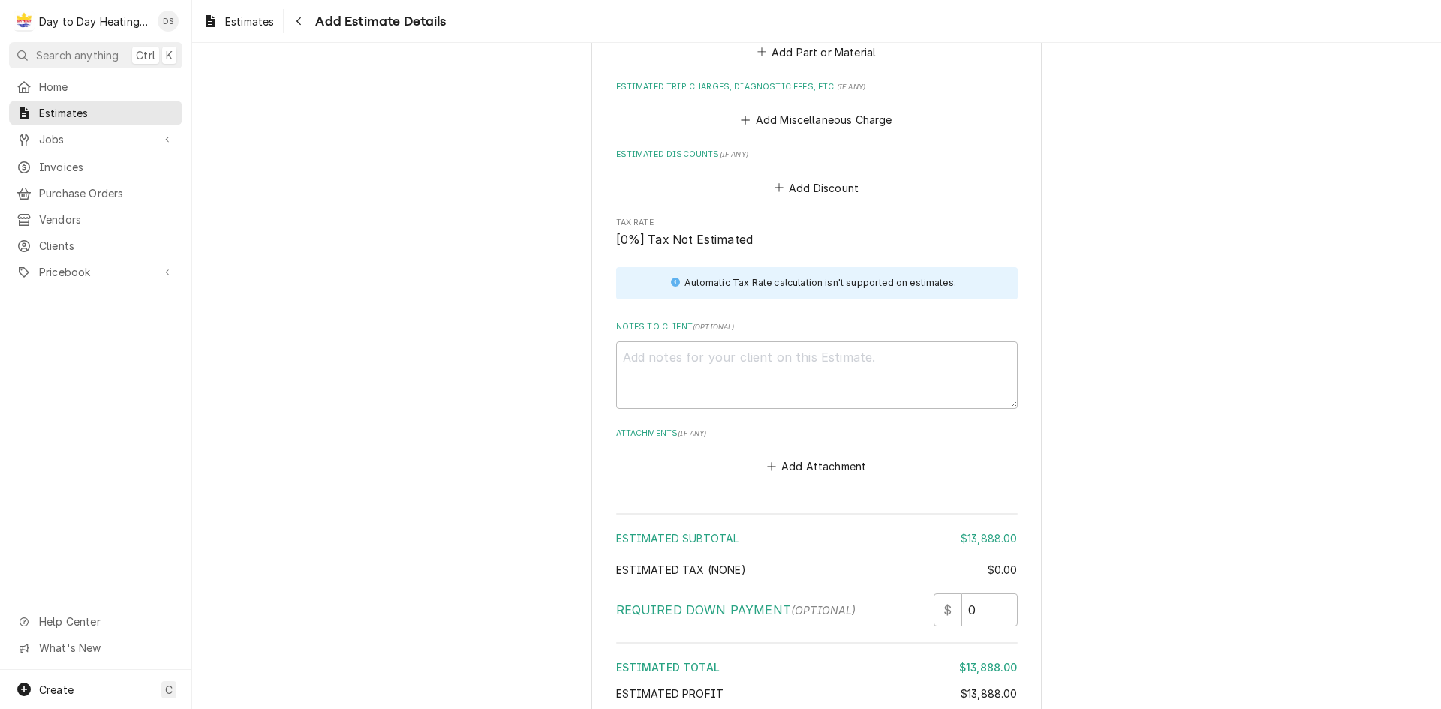
scroll to position [1842, 0]
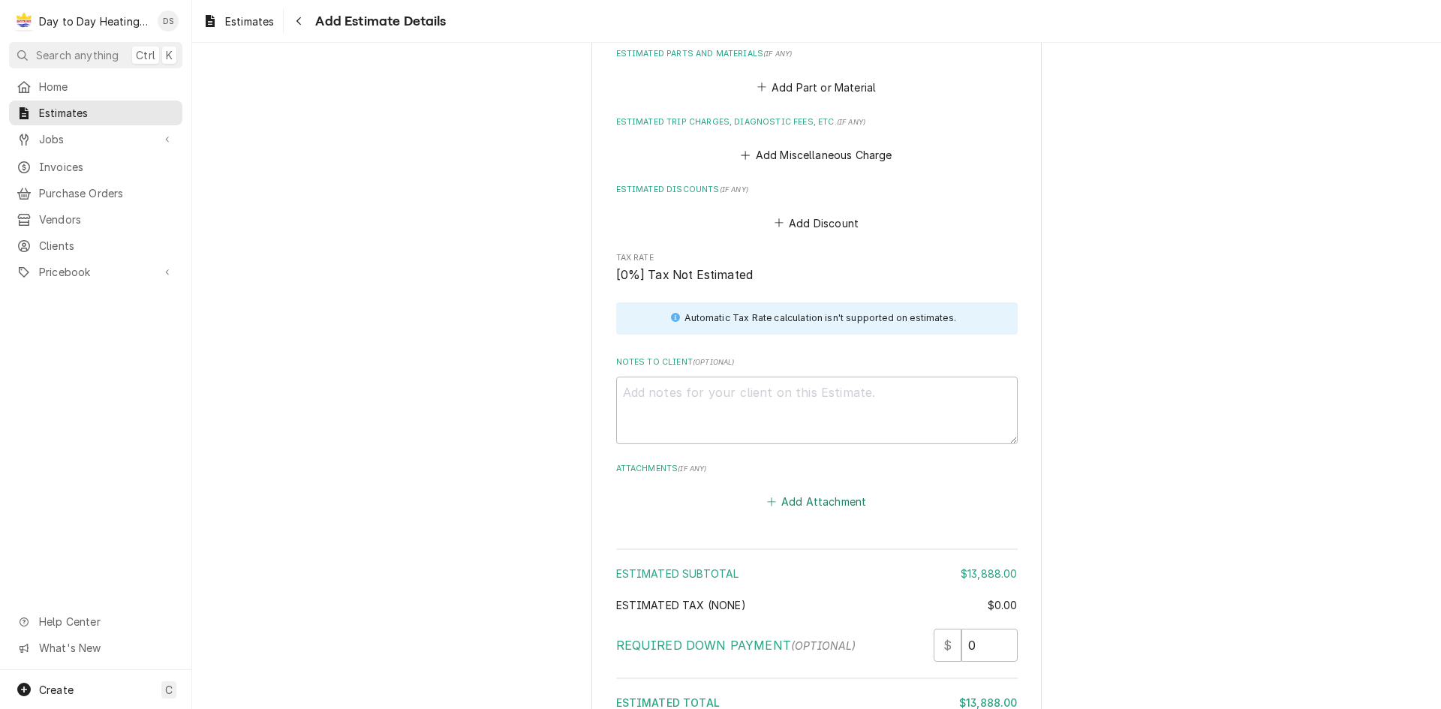
click at [805, 491] on button "Add Attachment" at bounding box center [816, 501] width 105 height 21
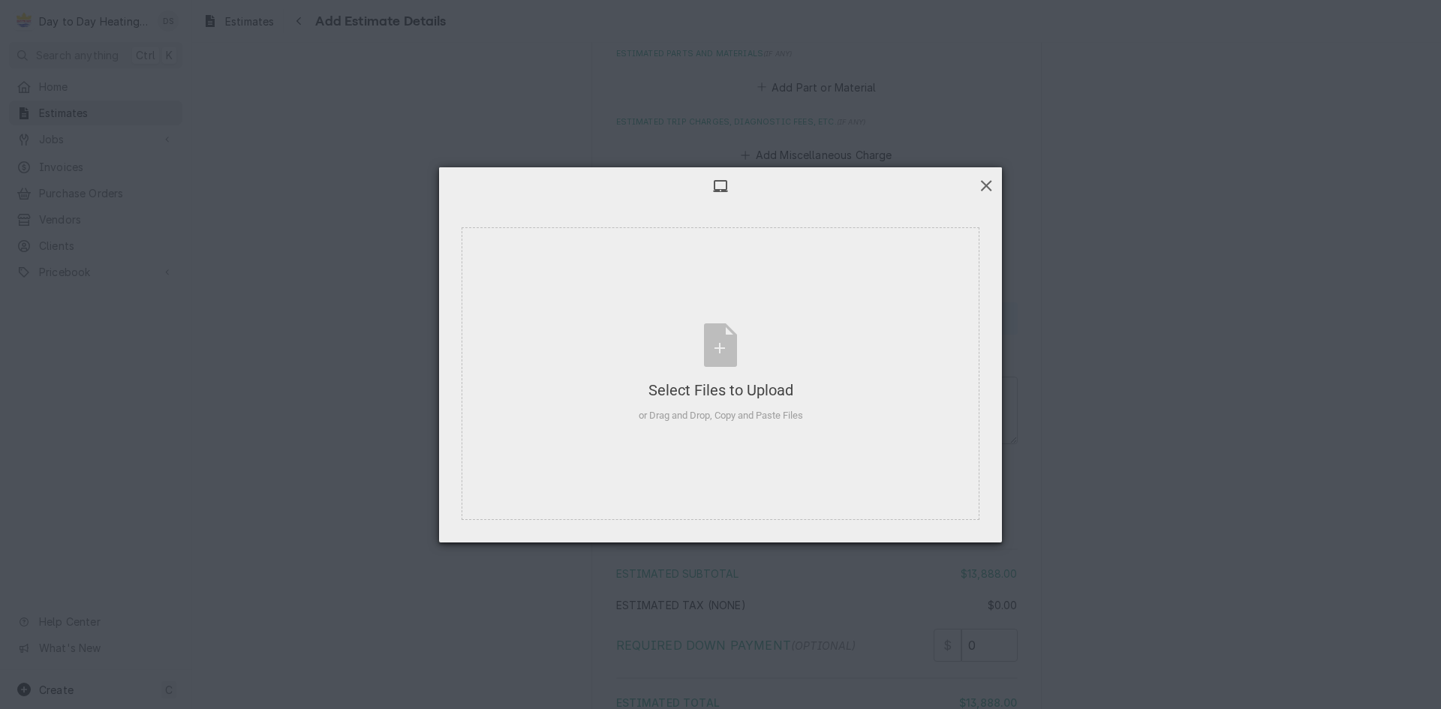
click at [985, 188] on span at bounding box center [986, 185] width 17 height 17
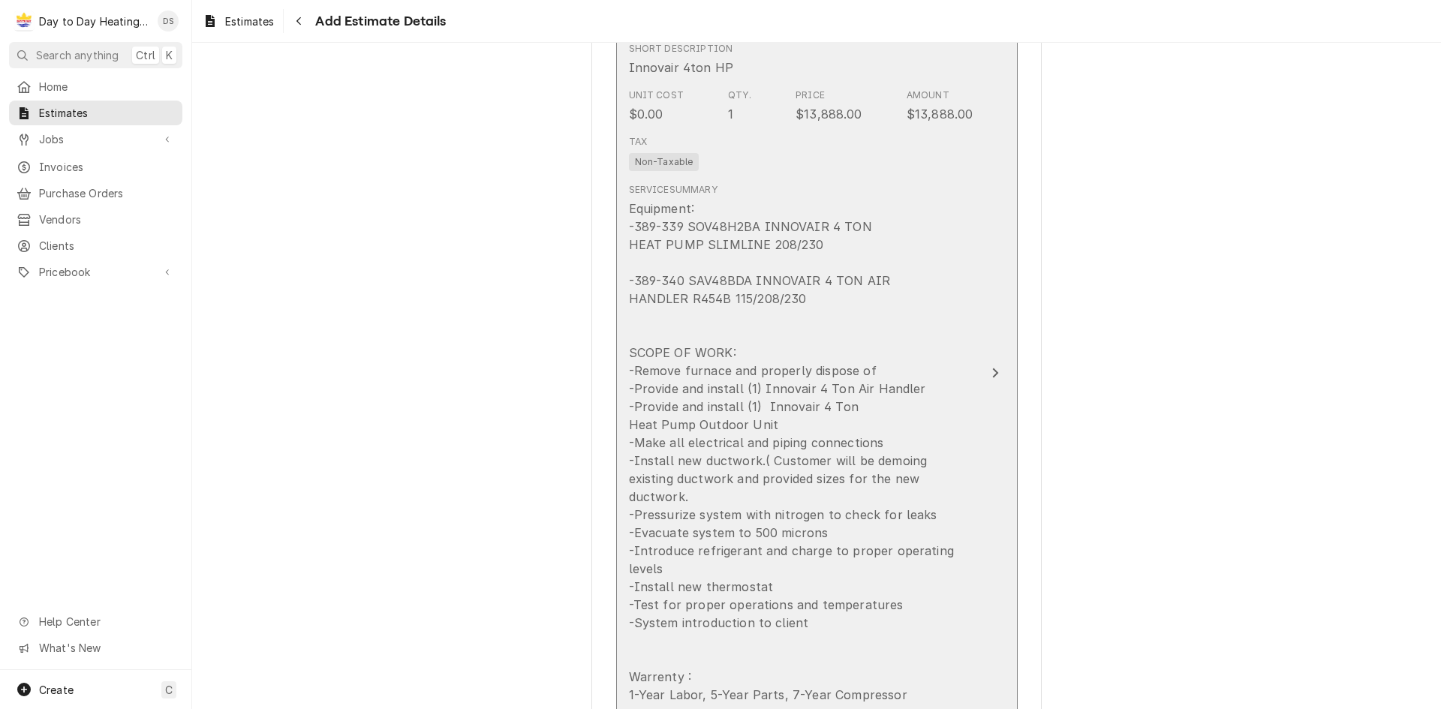
scroll to position [1017, 0]
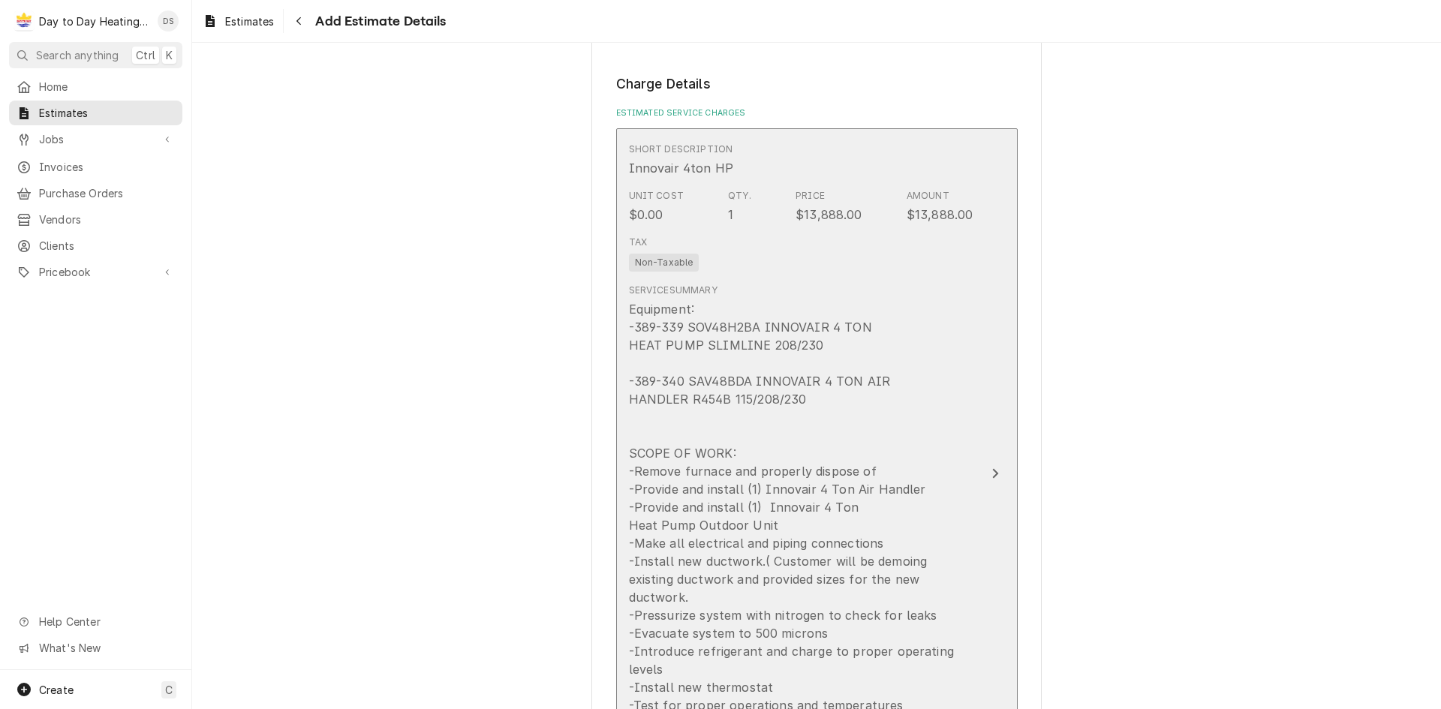
click at [991, 468] on icon "Update Line Item" at bounding box center [995, 474] width 8 height 12
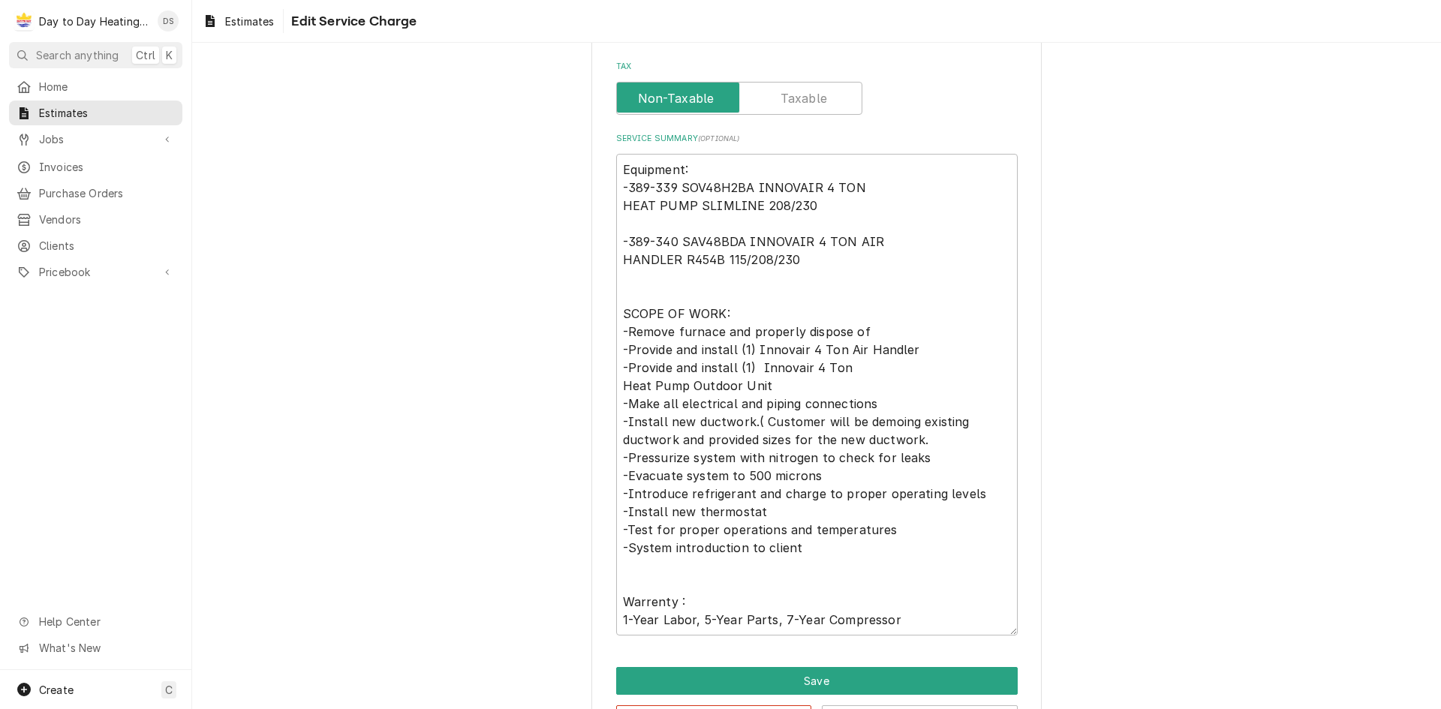
scroll to position [432, 0]
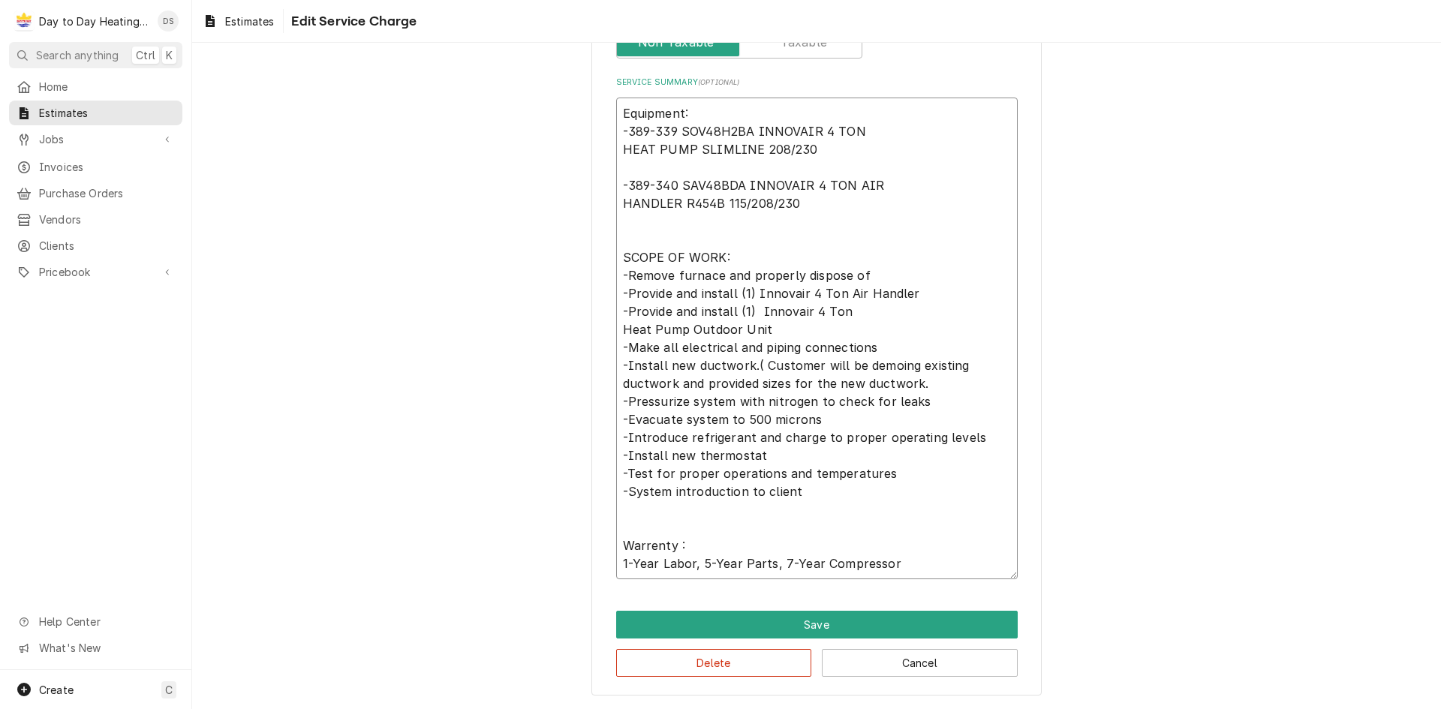
drag, startPoint x: 754, startPoint y: 454, endPoint x: 613, endPoint y: 449, distance: 141.2
click at [616, 449] on textarea "Equipment: -389-339 SOV48H2BA INNOVAIR 4 TON HEAT PUMP SLIMLINE 208/230 -389-34…" at bounding box center [816, 339] width 401 height 482
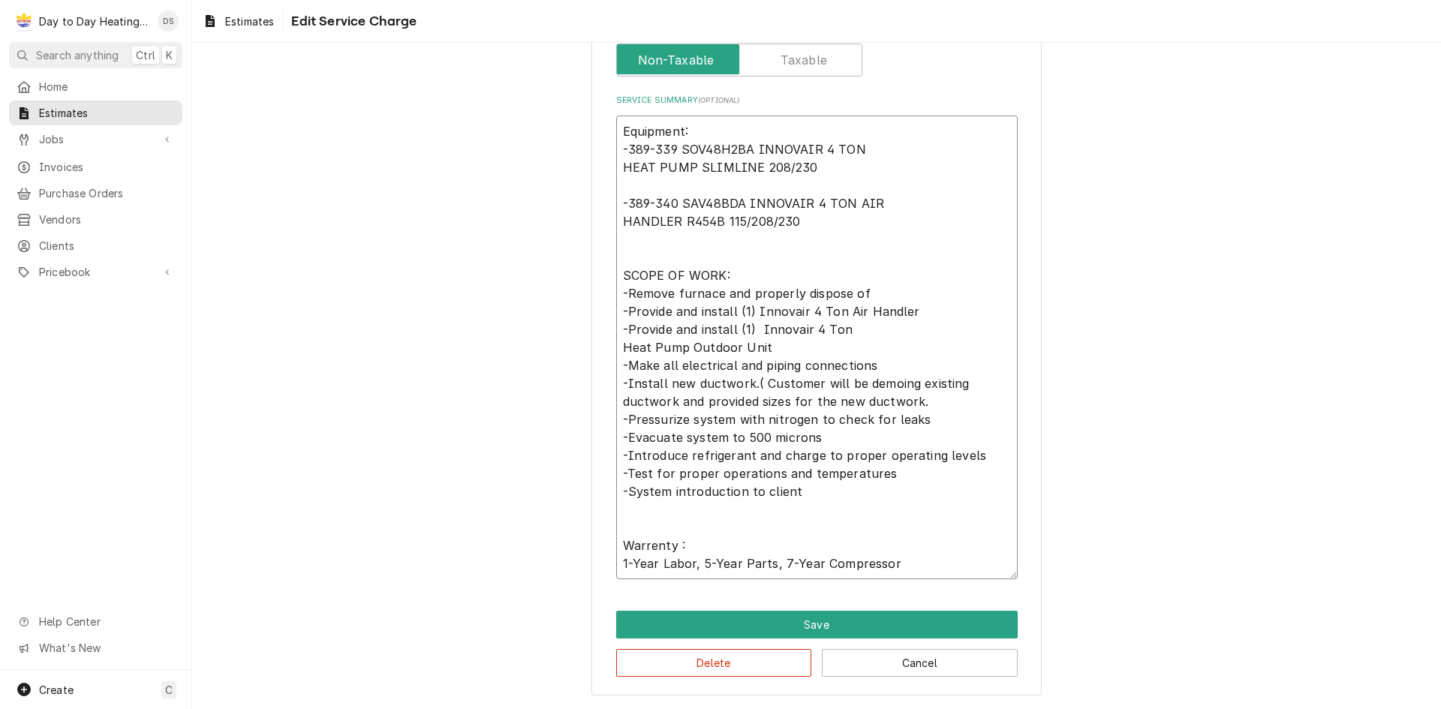
scroll to position [413, 0]
click at [816, 552] on textarea "Equipment: -389-339 SOV48H2BA INNOVAIR 4 TON HEAT PUMP SLIMLINE 208/230 -389-34…" at bounding box center [816, 348] width 401 height 464
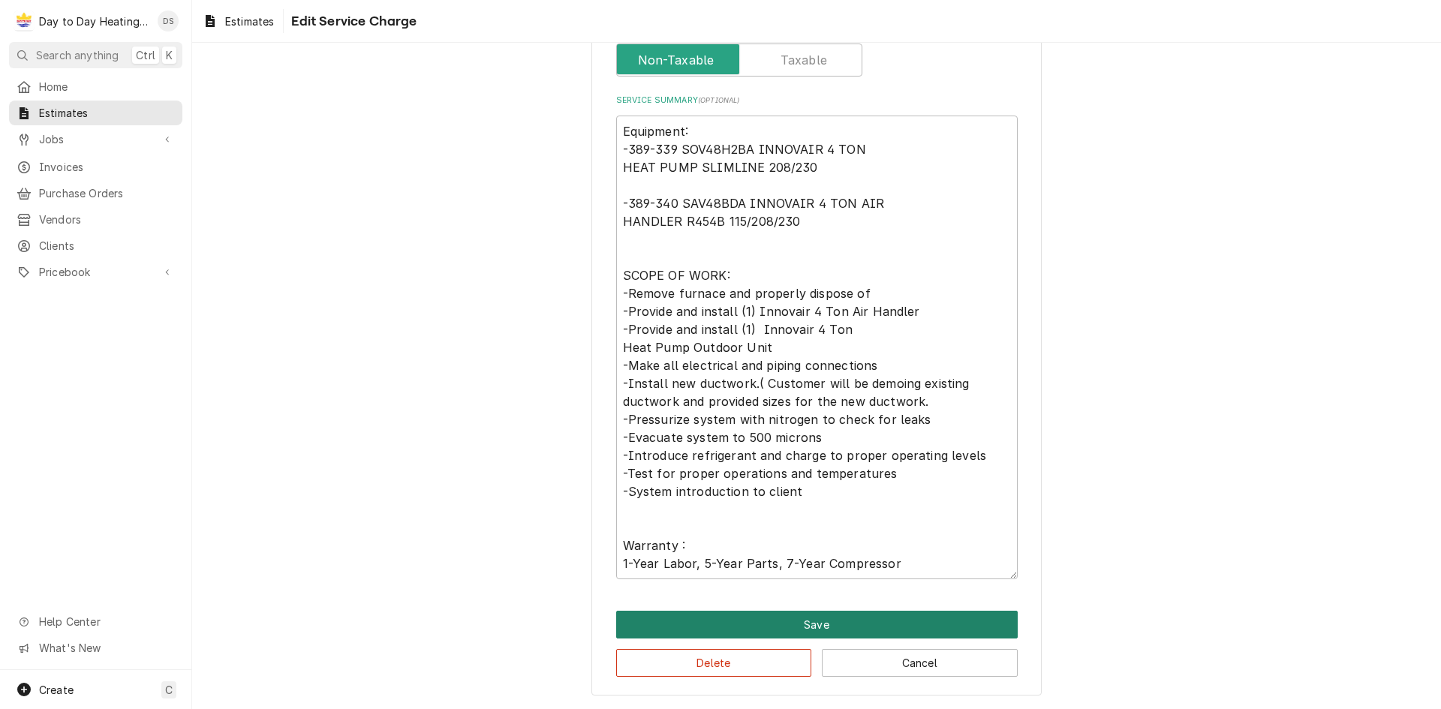
click at [827, 622] on button "Save" at bounding box center [816, 625] width 401 height 28
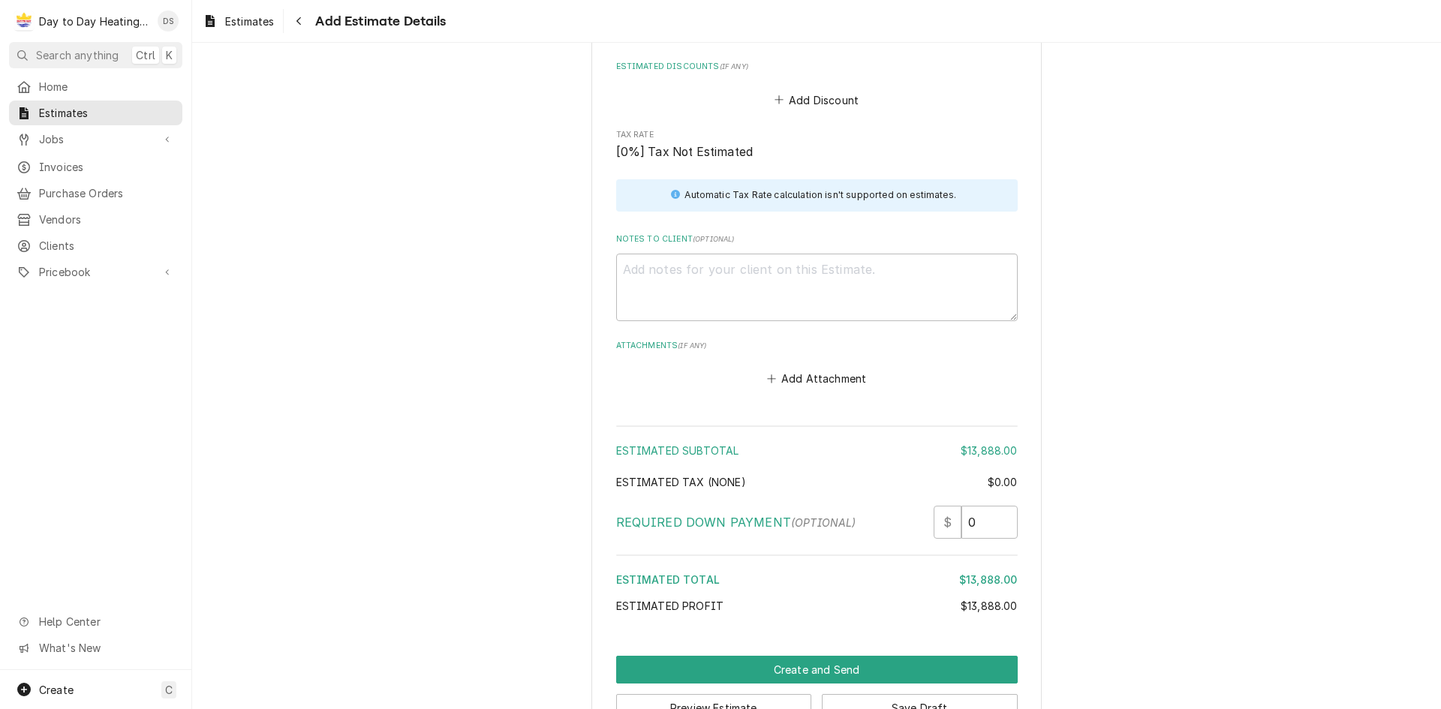
scroll to position [1974, 0]
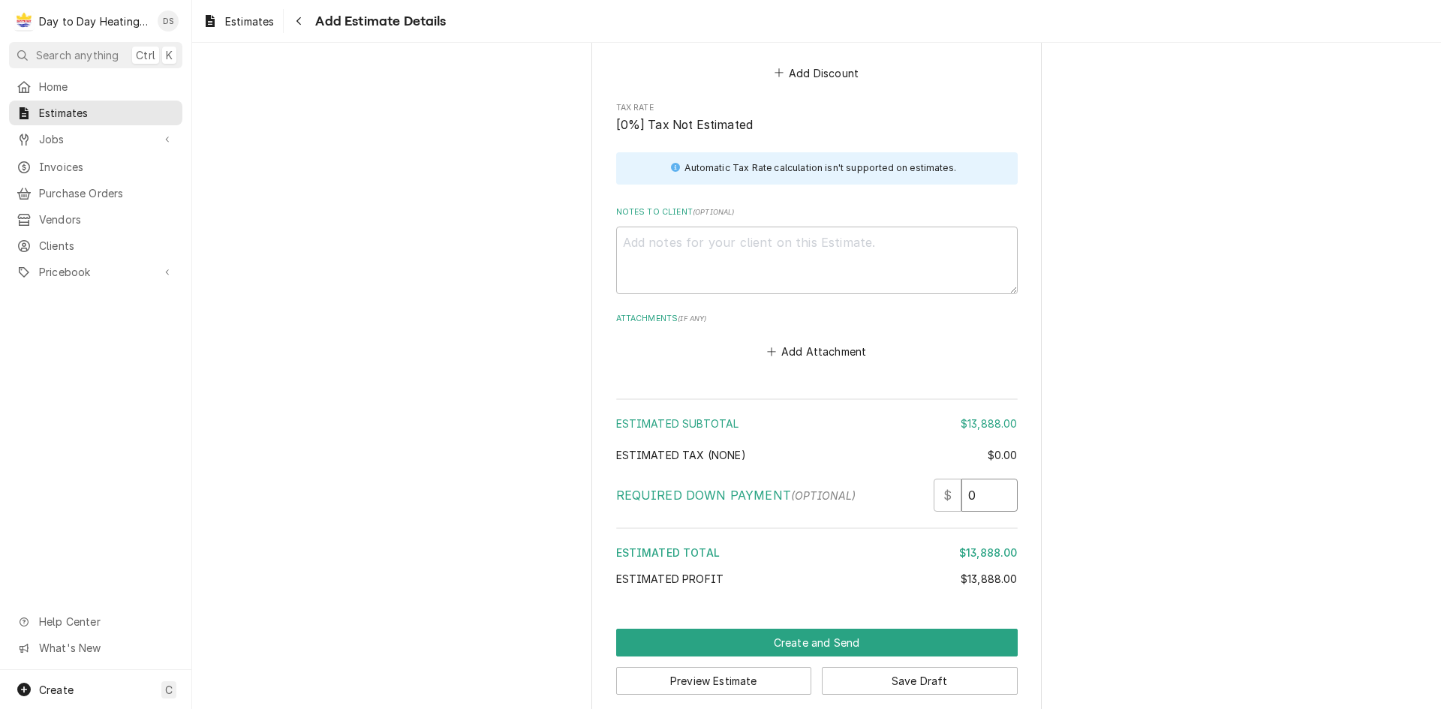
click at [975, 479] on input "0" at bounding box center [989, 495] width 56 height 33
click at [1000, 479] on input "0.5" at bounding box center [989, 495] width 56 height 33
click at [1000, 479] on input "1" at bounding box center [989, 495] width 56 height 33
click at [1000, 479] on input "1.5" at bounding box center [989, 495] width 56 height 33
click at [1000, 479] on input "2" at bounding box center [989, 495] width 56 height 33
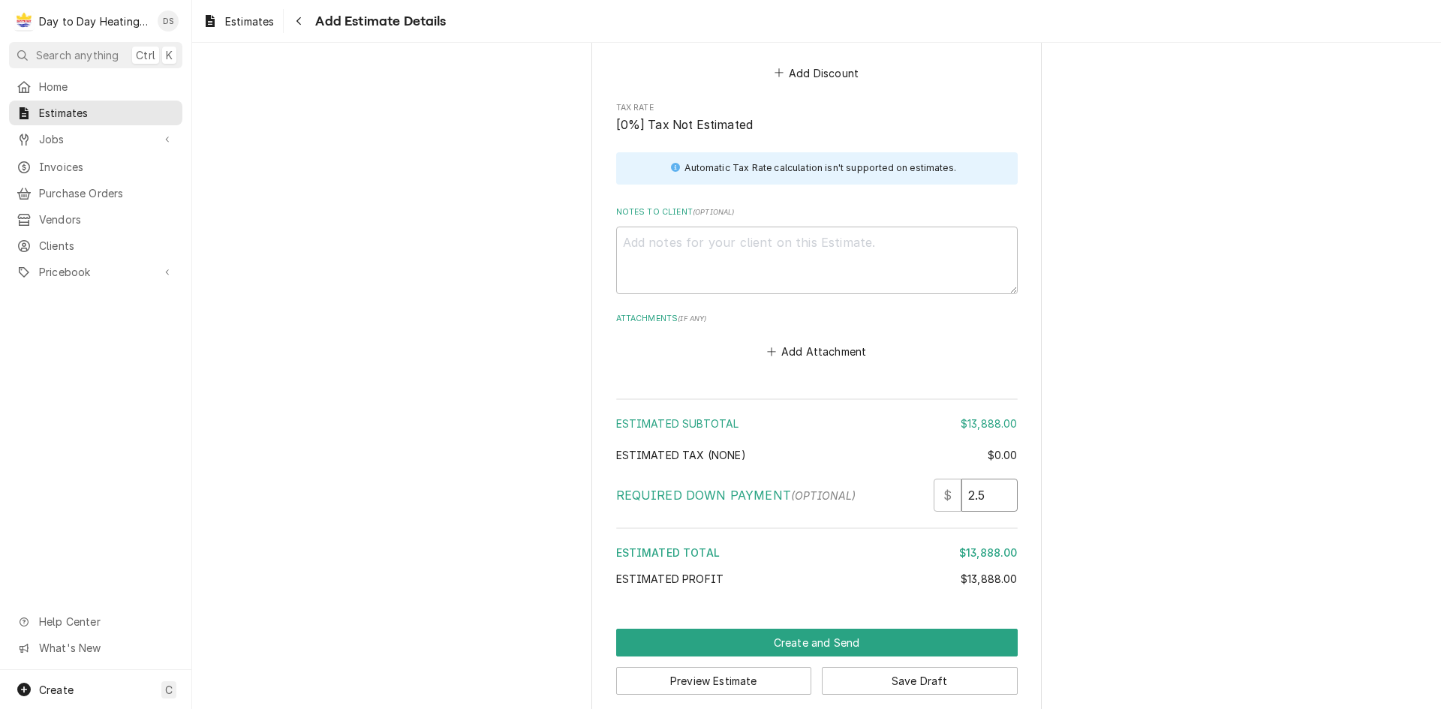
click at [1000, 479] on input "2.5" at bounding box center [989, 495] width 56 height 33
click at [1000, 479] on input "3" at bounding box center [989, 495] width 56 height 33
click at [1000, 479] on input "3.5" at bounding box center [989, 495] width 56 height 33
click at [997, 483] on input "3" at bounding box center [989, 495] width 56 height 33
click at [997, 483] on input "2.5" at bounding box center [989, 495] width 56 height 33
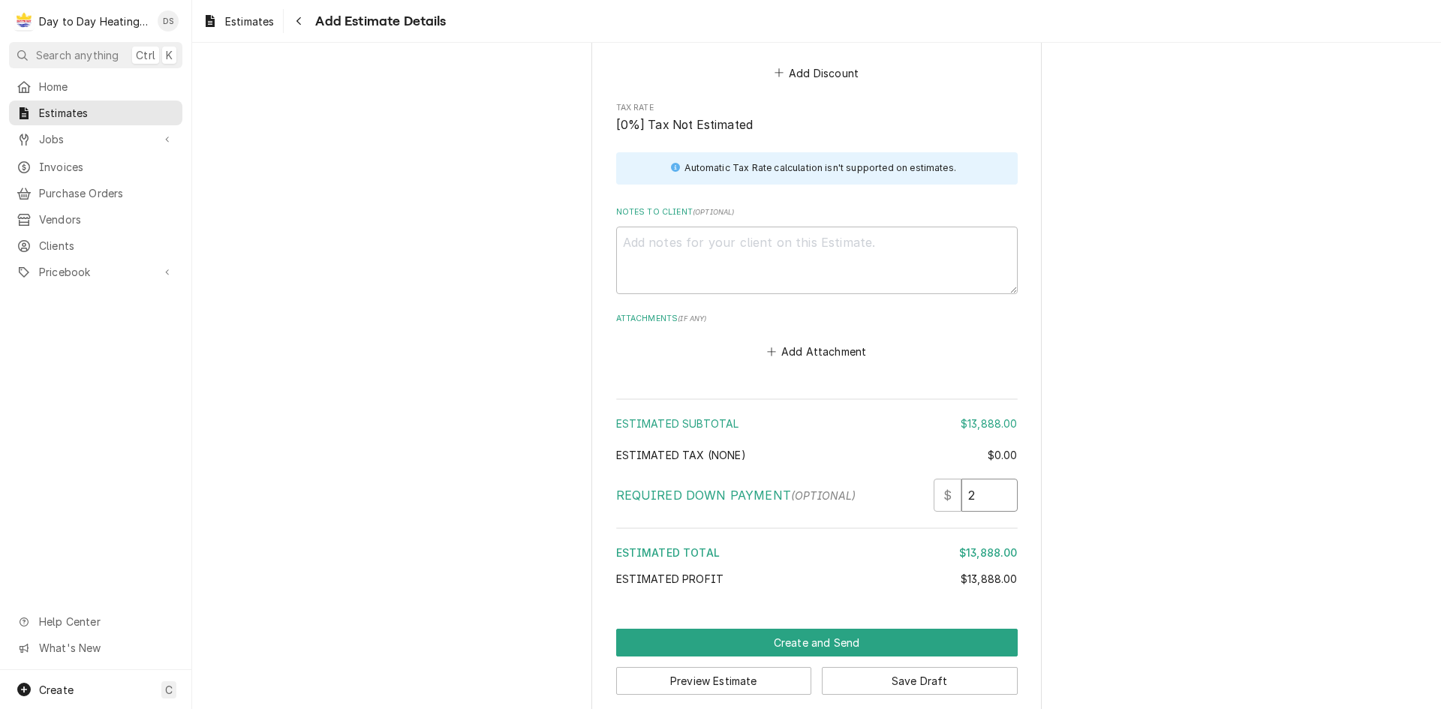
click at [997, 483] on input "2" at bounding box center [989, 495] width 56 height 33
click at [997, 483] on input "1.5" at bounding box center [989, 495] width 56 height 33
click at [997, 483] on input "1" at bounding box center [989, 495] width 56 height 33
click at [997, 483] on input "0.5" at bounding box center [989, 495] width 56 height 33
click at [997, 483] on input "0" at bounding box center [989, 495] width 56 height 33
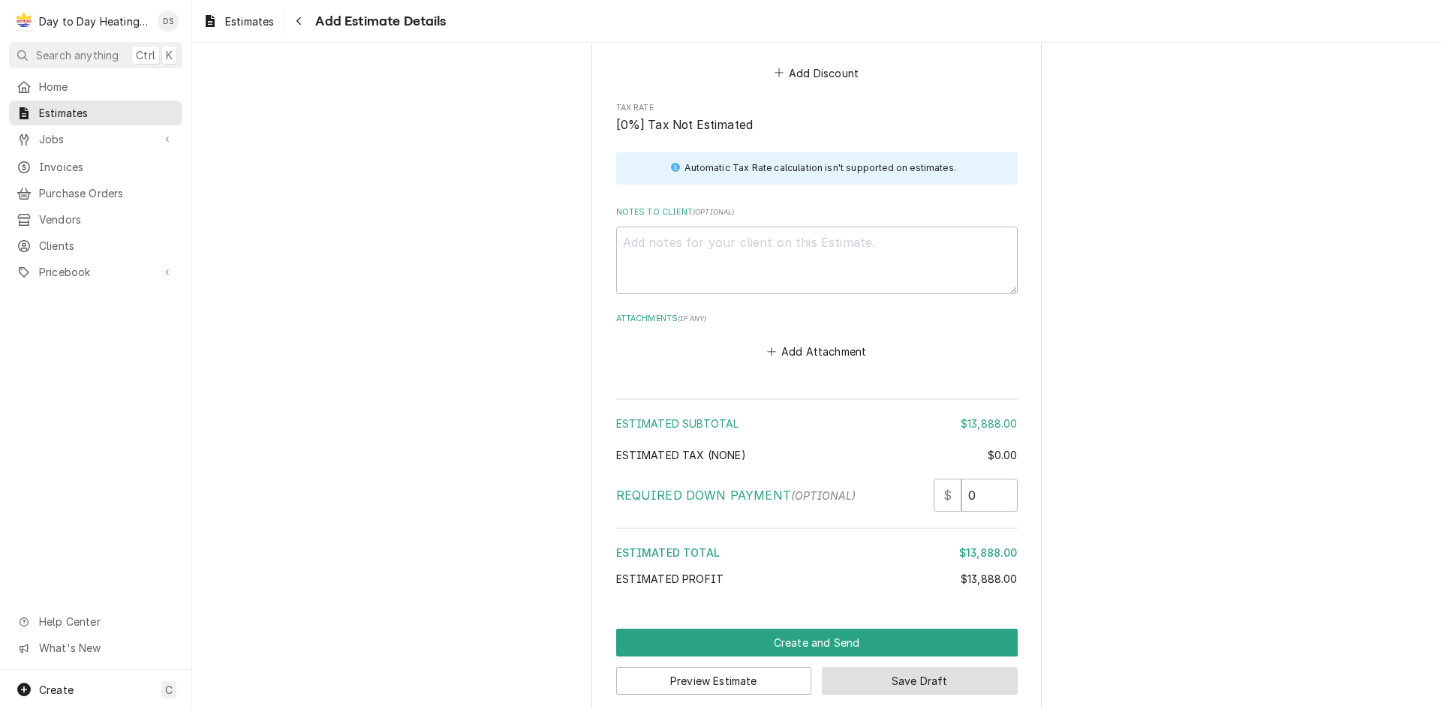
click at [913, 667] on button "Save Draft" at bounding box center [920, 681] width 196 height 28
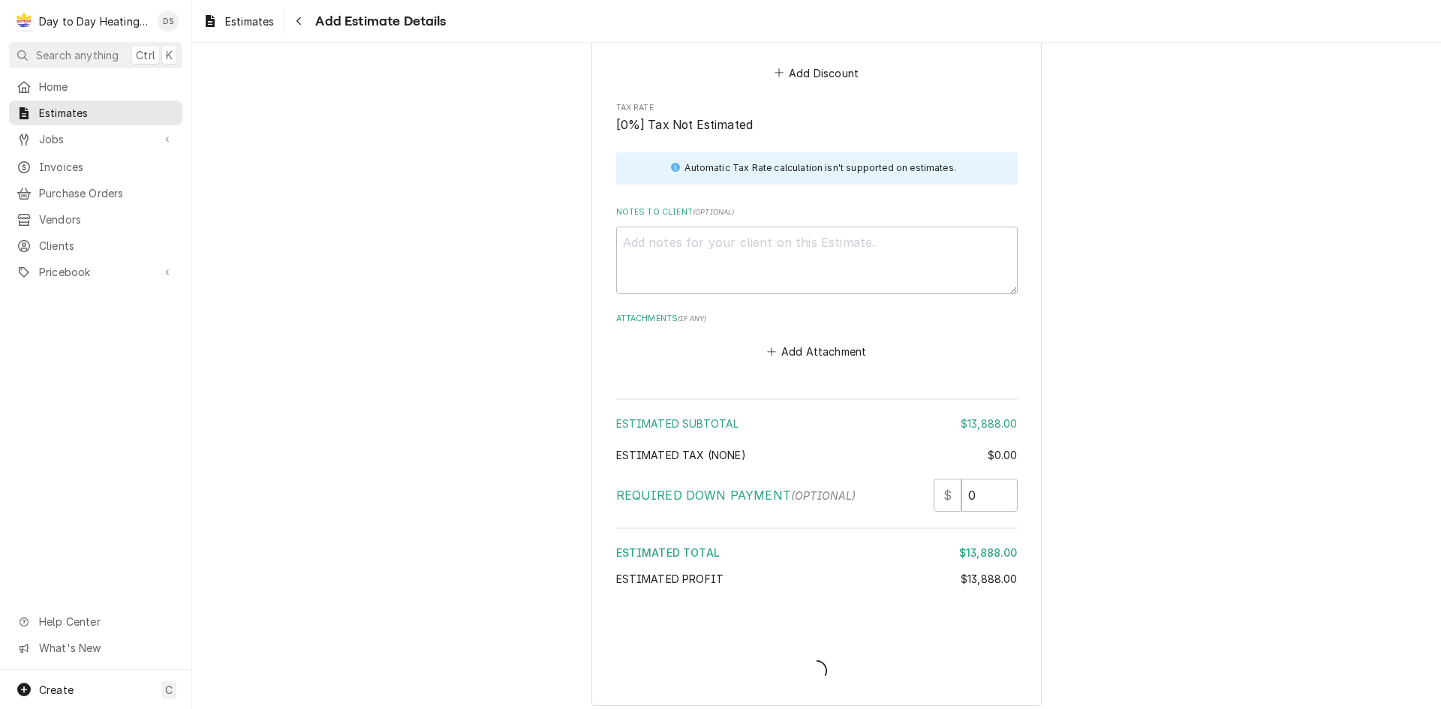
scroll to position [1966, 0]
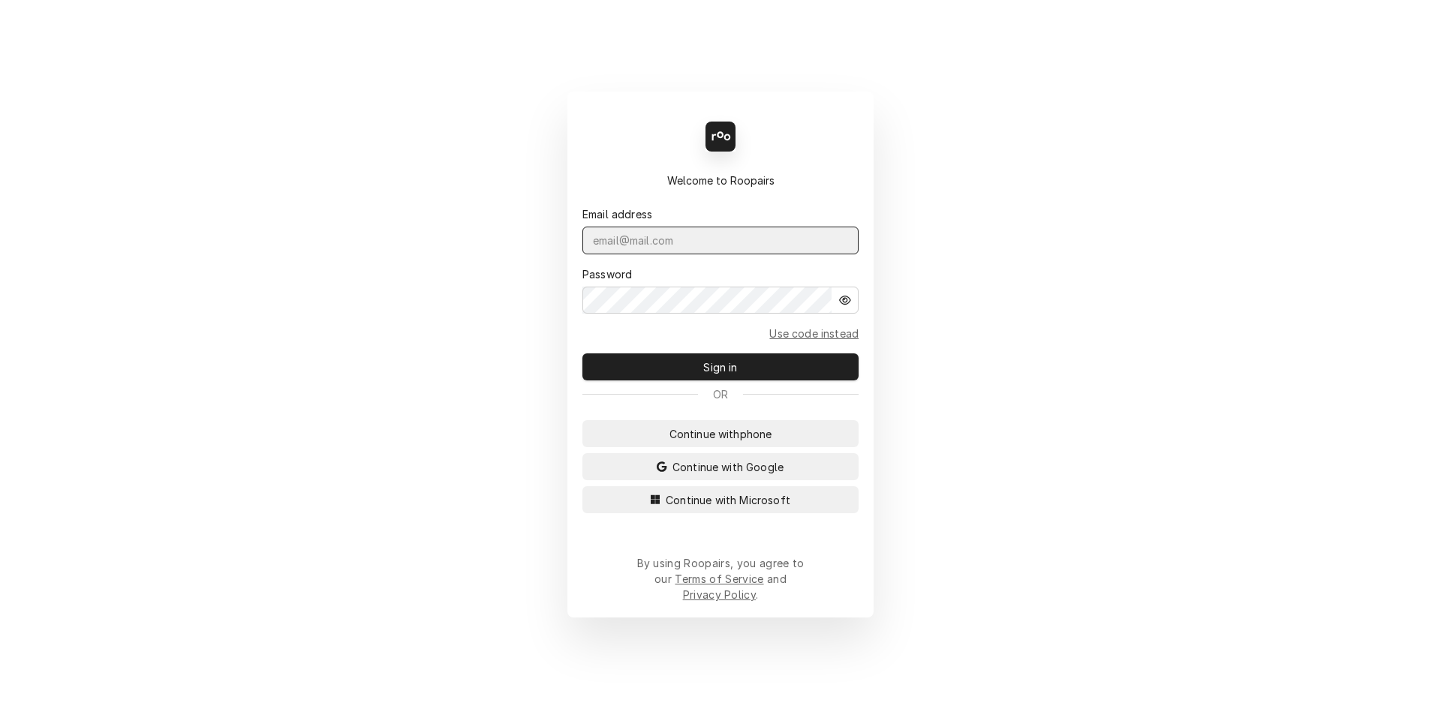
click at [688, 254] on input "Dynamic Content Wrapper" at bounding box center [720, 241] width 276 height 28
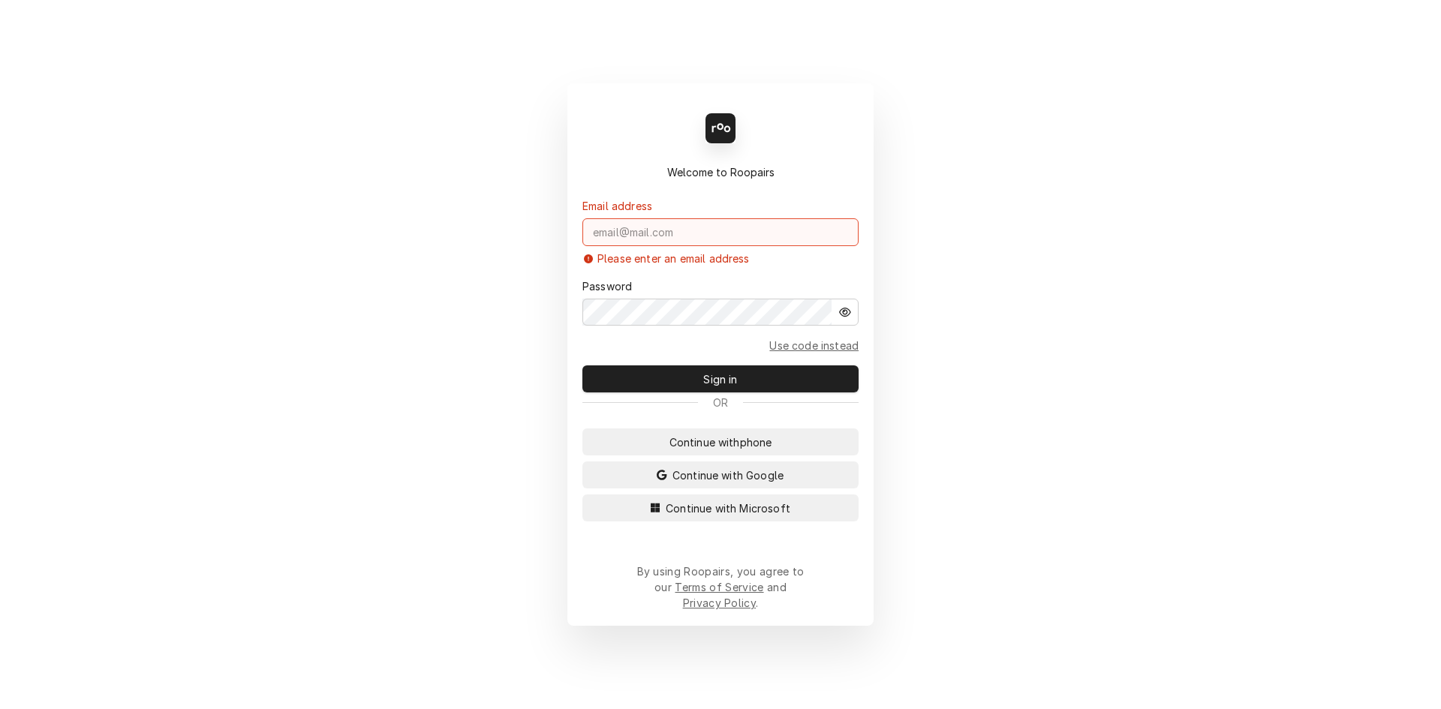
paste input "[PERSON_NAME][EMAIL_ADDRESS][DOMAIN_NAME] PW: Daytoday1029!"
drag, startPoint x: 847, startPoint y: 244, endPoint x: 770, endPoint y: 245, distance: 76.6
click at [770, 245] on input "[PERSON_NAME][EMAIL_ADDRESS][DOMAIN_NAME] PW: Daytoday1029!" at bounding box center [720, 232] width 276 height 28
drag, startPoint x: 844, startPoint y: 242, endPoint x: 745, endPoint y: 240, distance: 98.3
click at [745, 240] on input "[PERSON_NAME][EMAIL_ADDRESS][DOMAIN_NAME] PW: Daytoday1029!" at bounding box center [720, 232] width 276 height 28
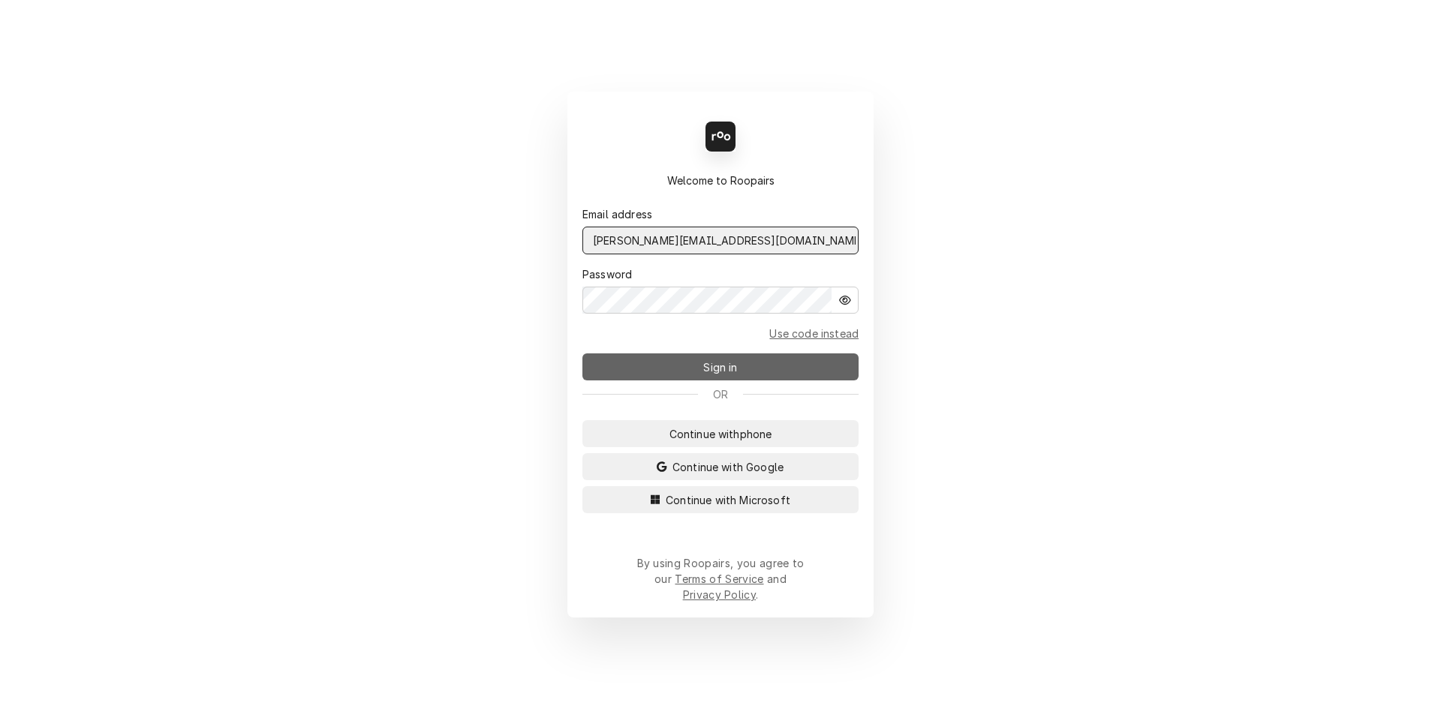
type input "David.s@daytodayhvac.com"
click at [771, 371] on button "Sign in" at bounding box center [720, 366] width 276 height 27
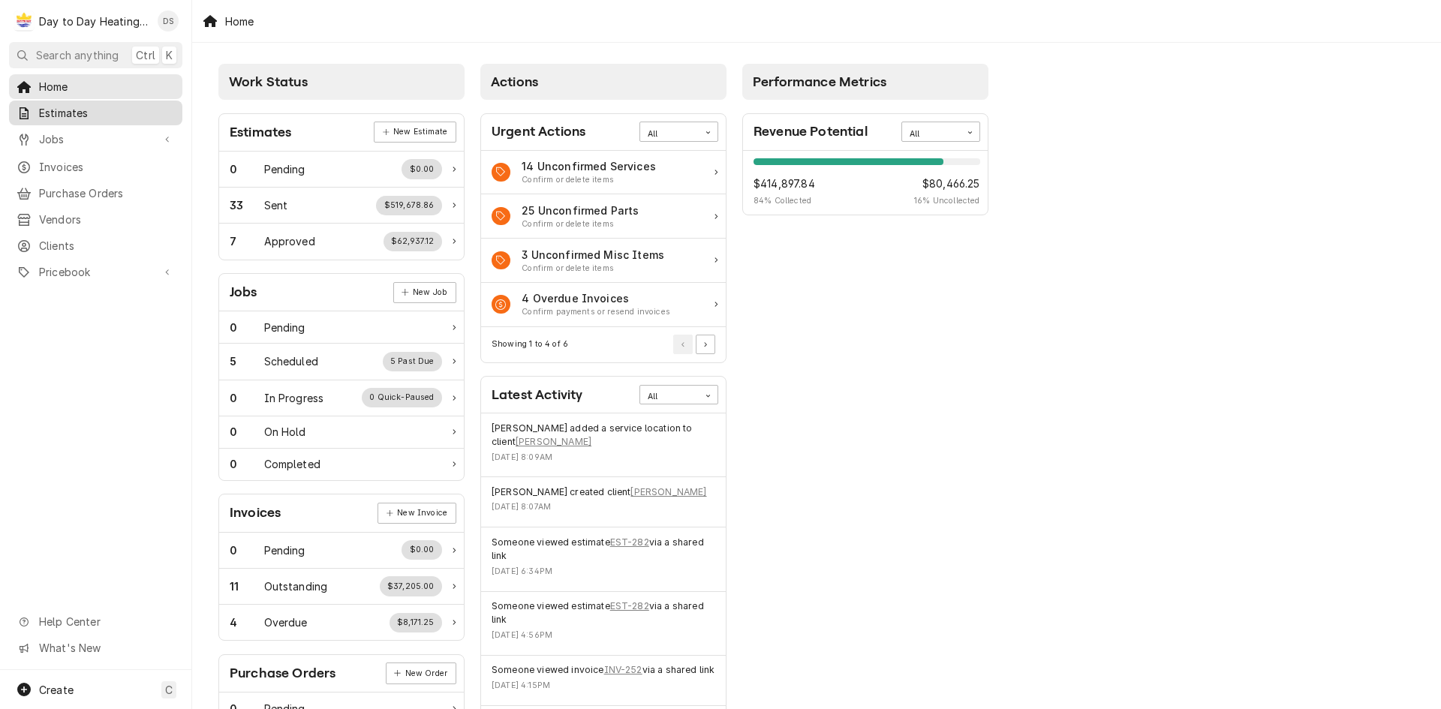
click at [102, 104] on div "Estimates" at bounding box center [95, 113] width 167 height 19
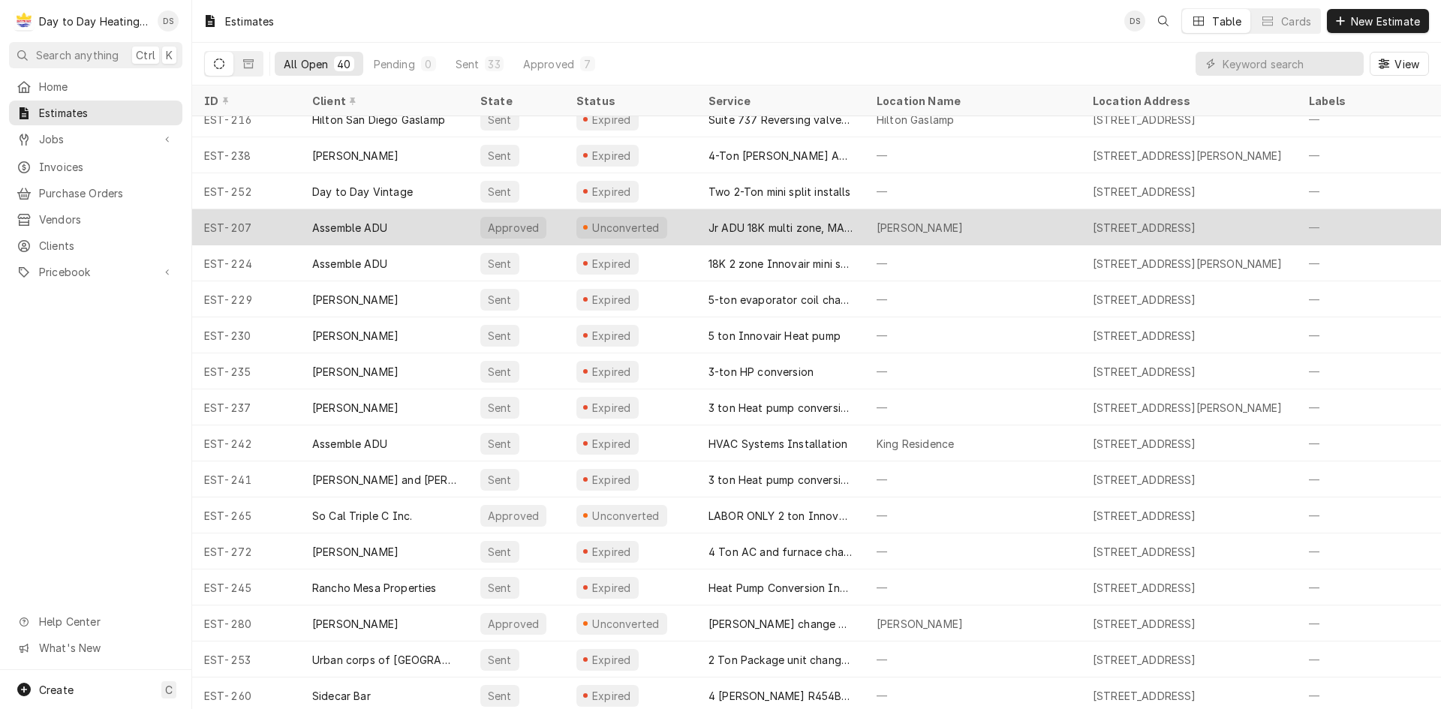
scroll to position [317, 0]
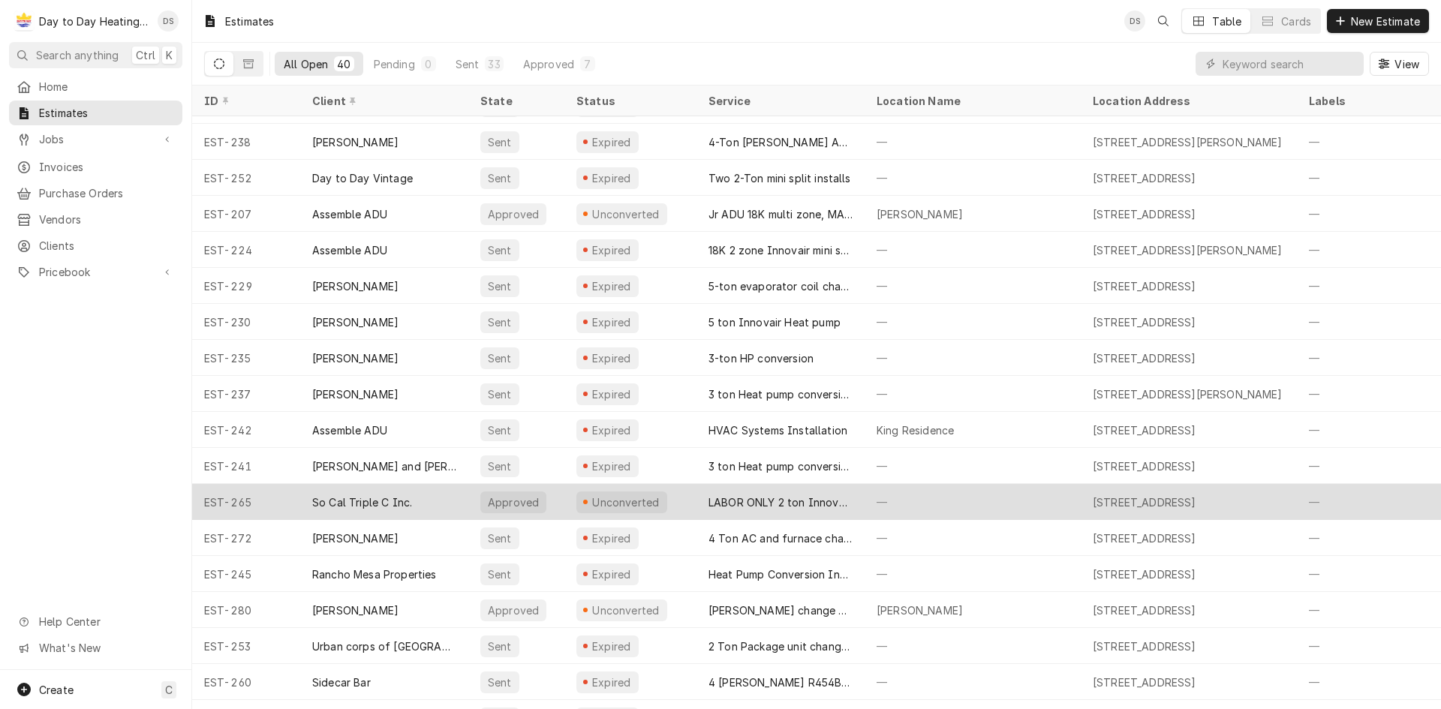
click at [353, 499] on div "So Cal Triple C Inc." at bounding box center [362, 503] width 100 height 16
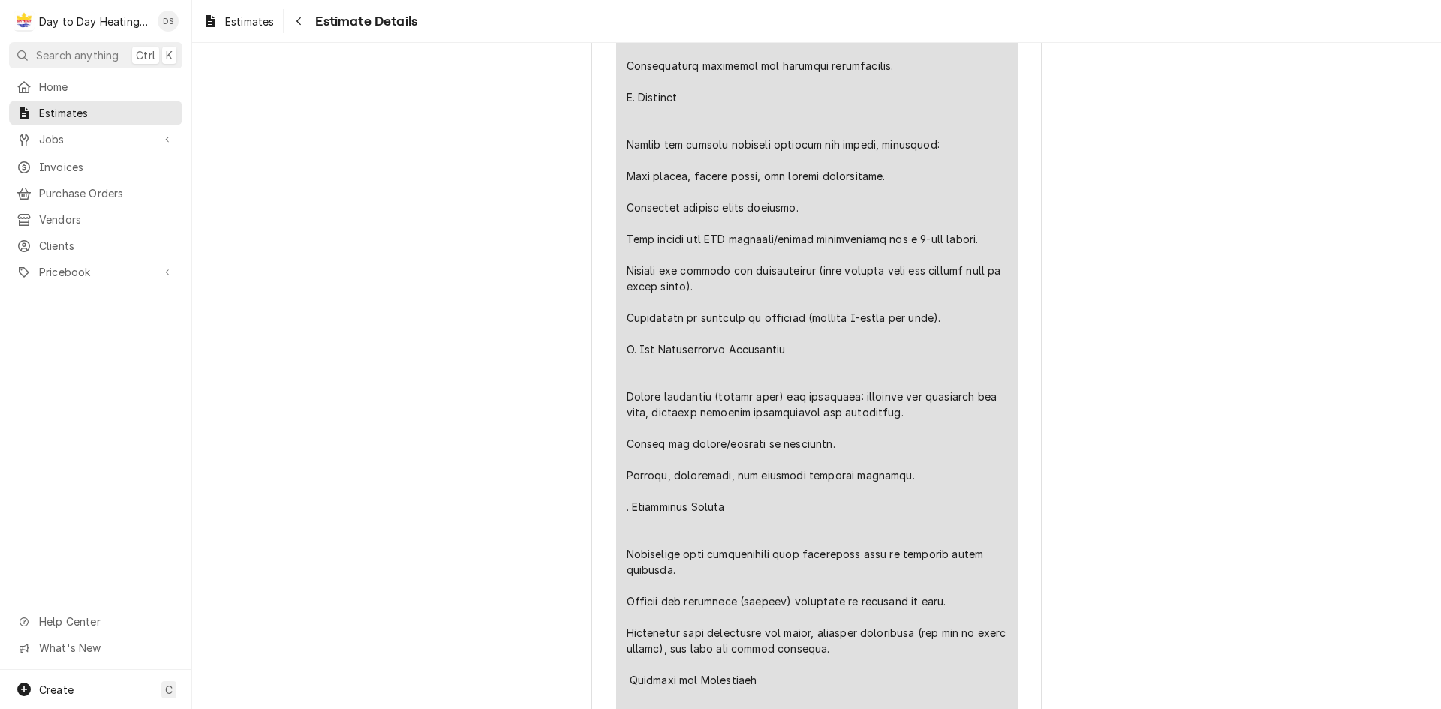
scroll to position [1576, 0]
click at [302, 23] on icon "Navigate back" at bounding box center [299, 21] width 7 height 11
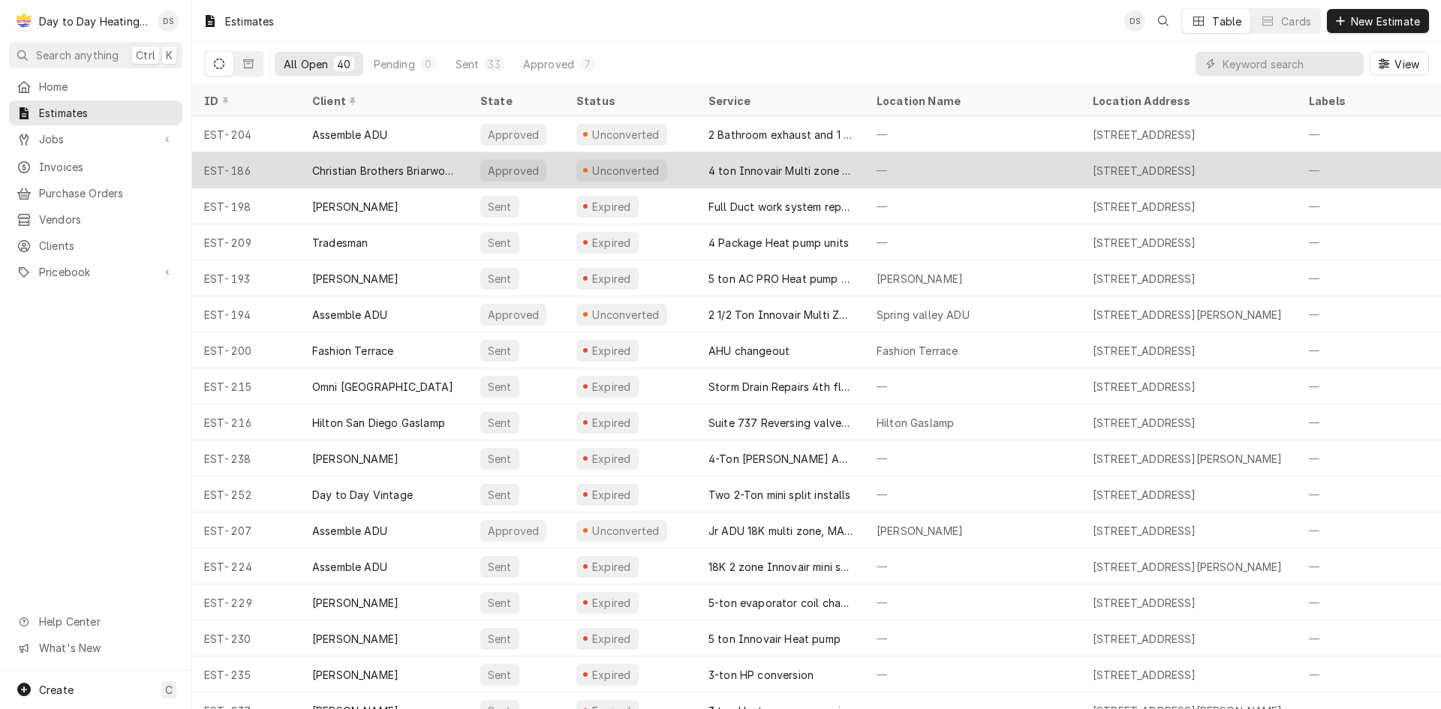
click at [350, 172] on div "Christian Brothers Briarwood" at bounding box center [384, 171] width 144 height 16
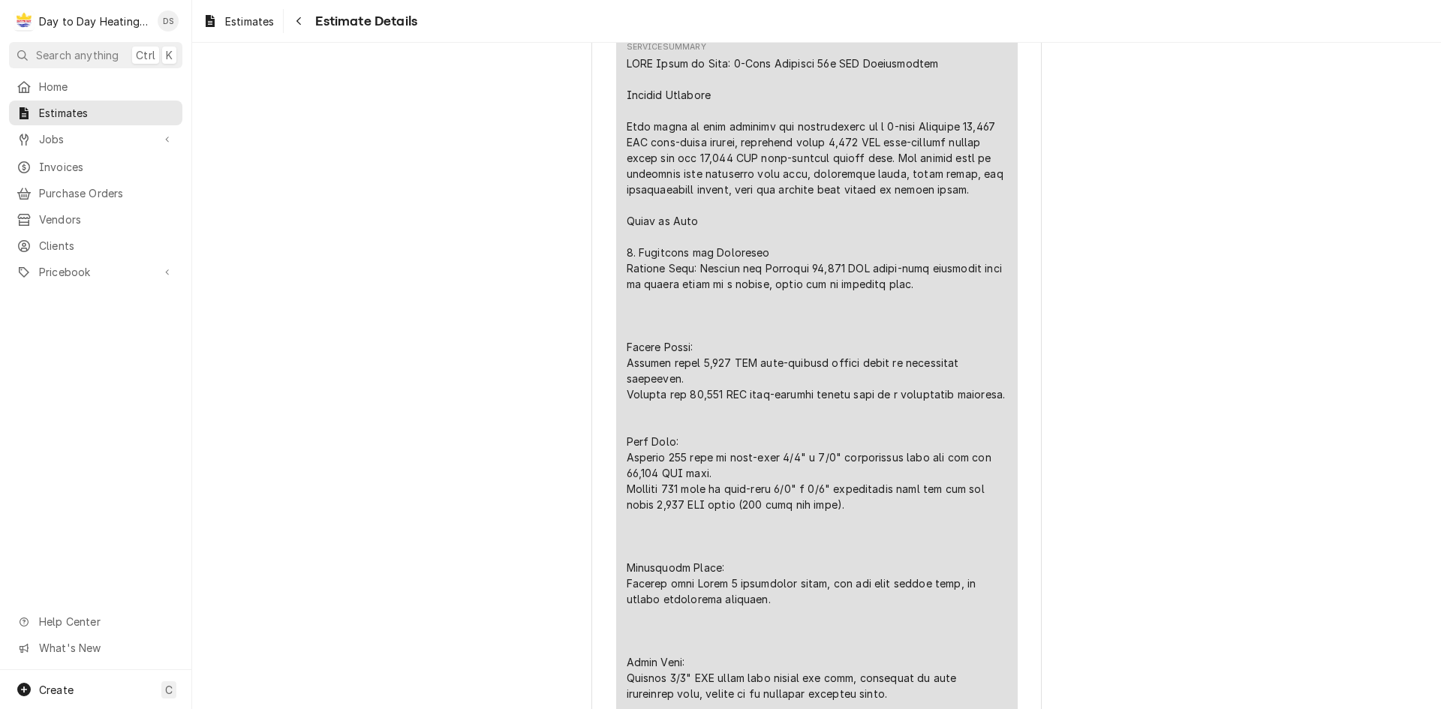
scroll to position [1126, 0]
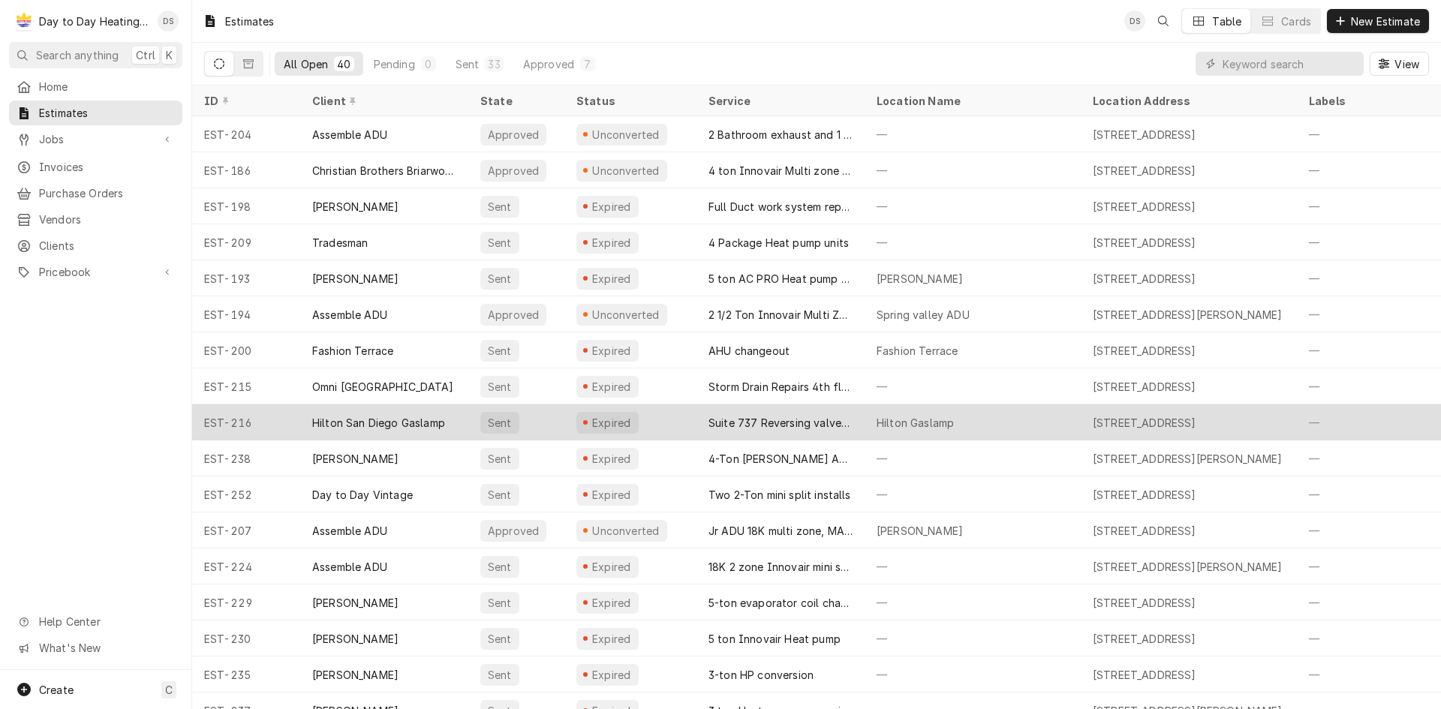
click at [374, 417] on div "Hilton San Diego Gaslamp" at bounding box center [378, 423] width 133 height 16
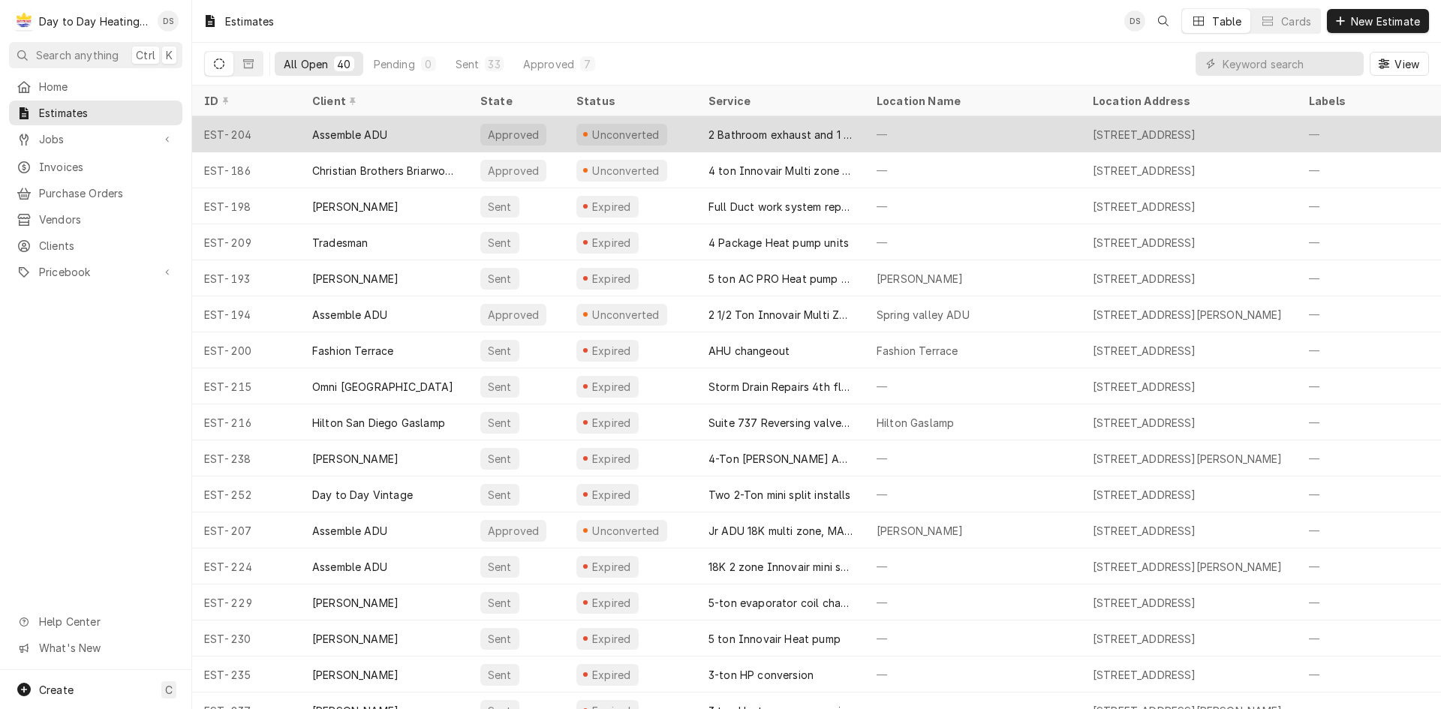
click at [386, 127] on div "Assemble ADU" at bounding box center [349, 135] width 75 height 16
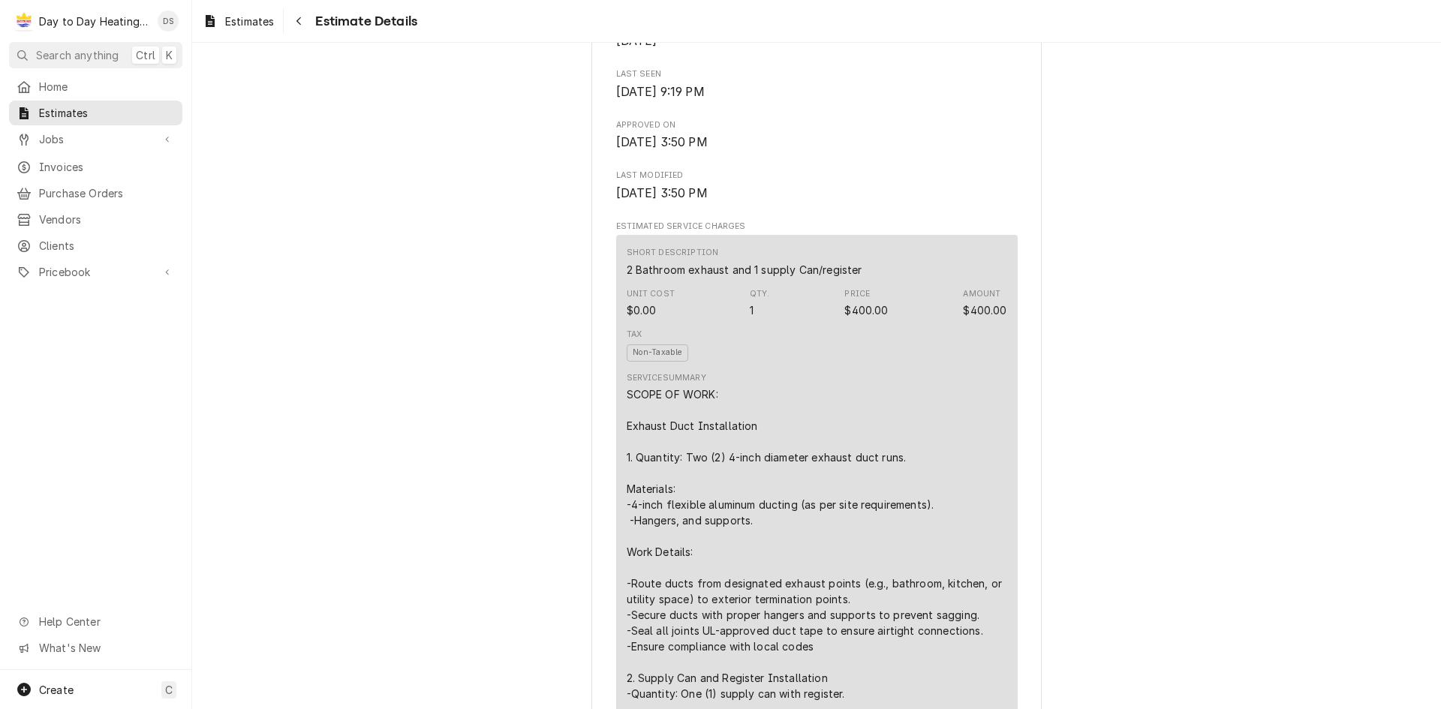
scroll to position [675, 0]
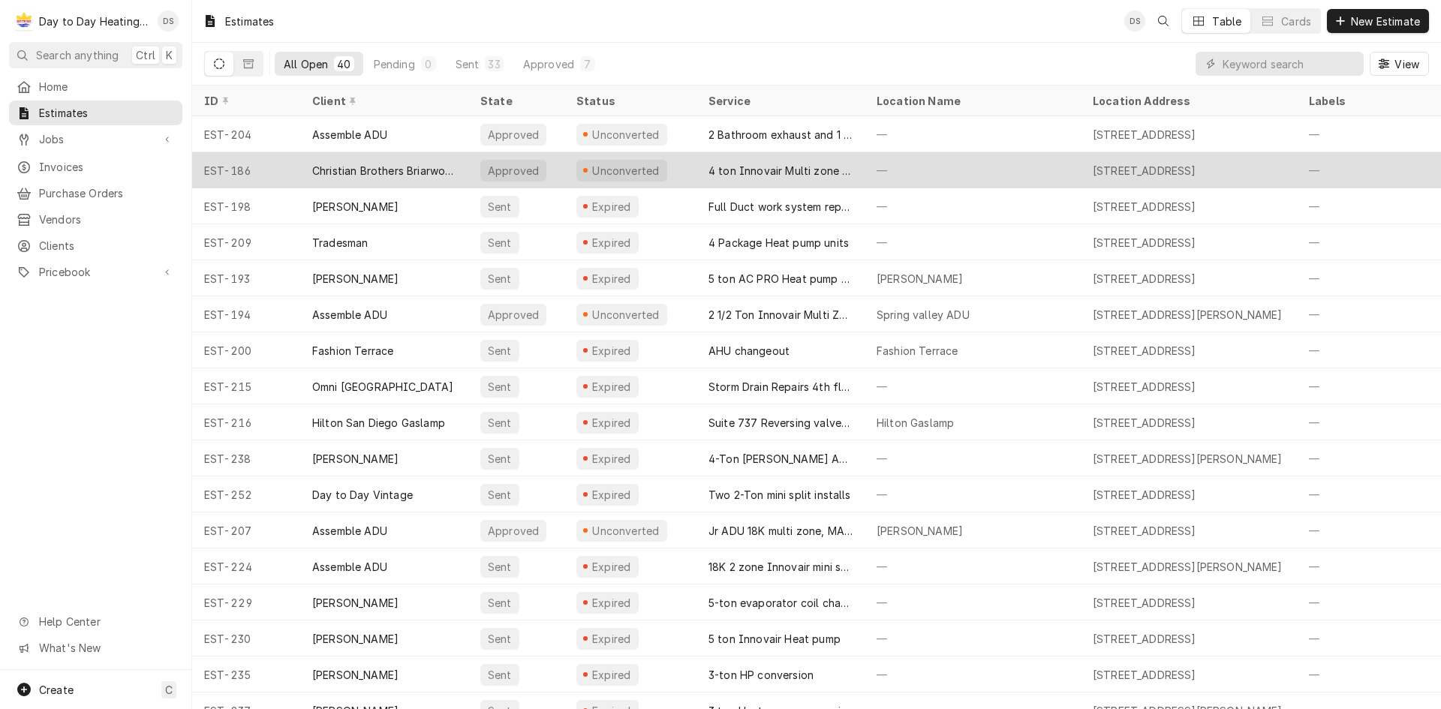
click at [364, 175] on div "Christian Brothers Briarwood" at bounding box center [384, 171] width 144 height 16
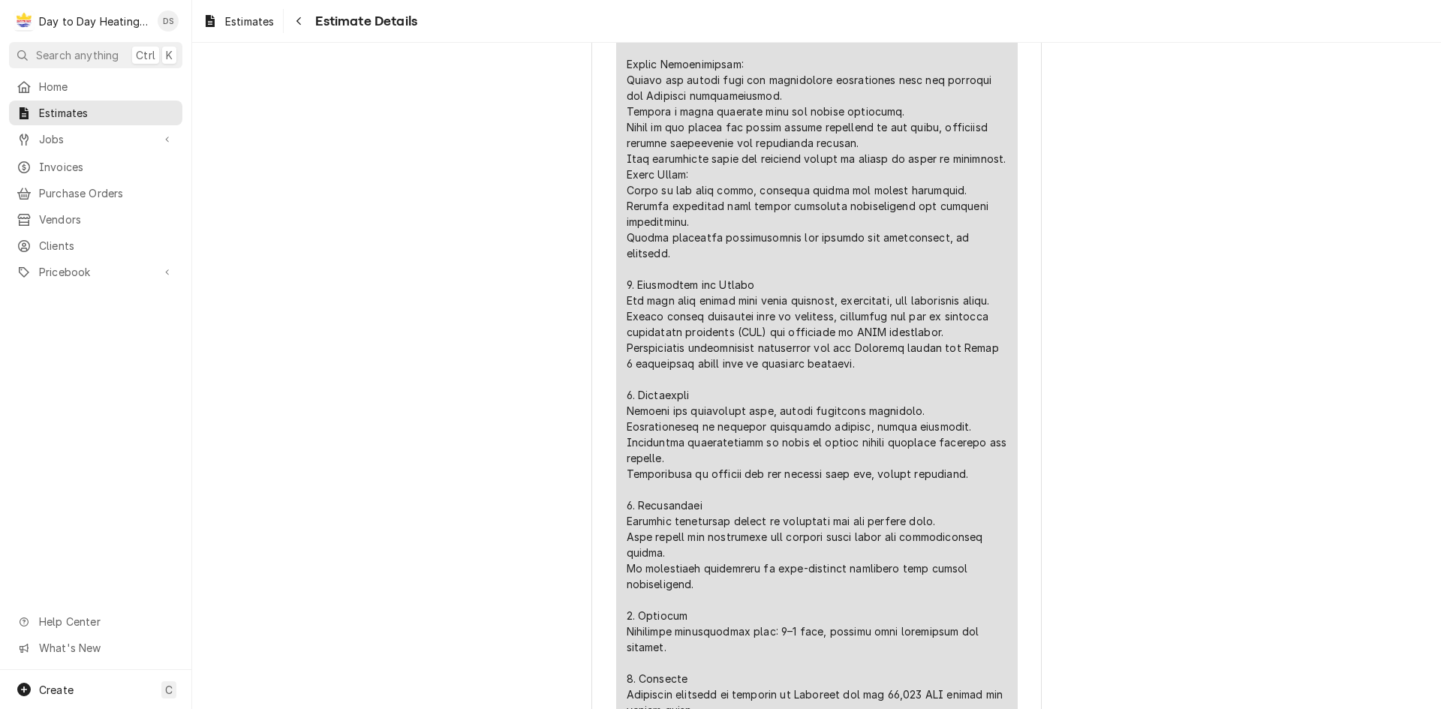
scroll to position [3002, 0]
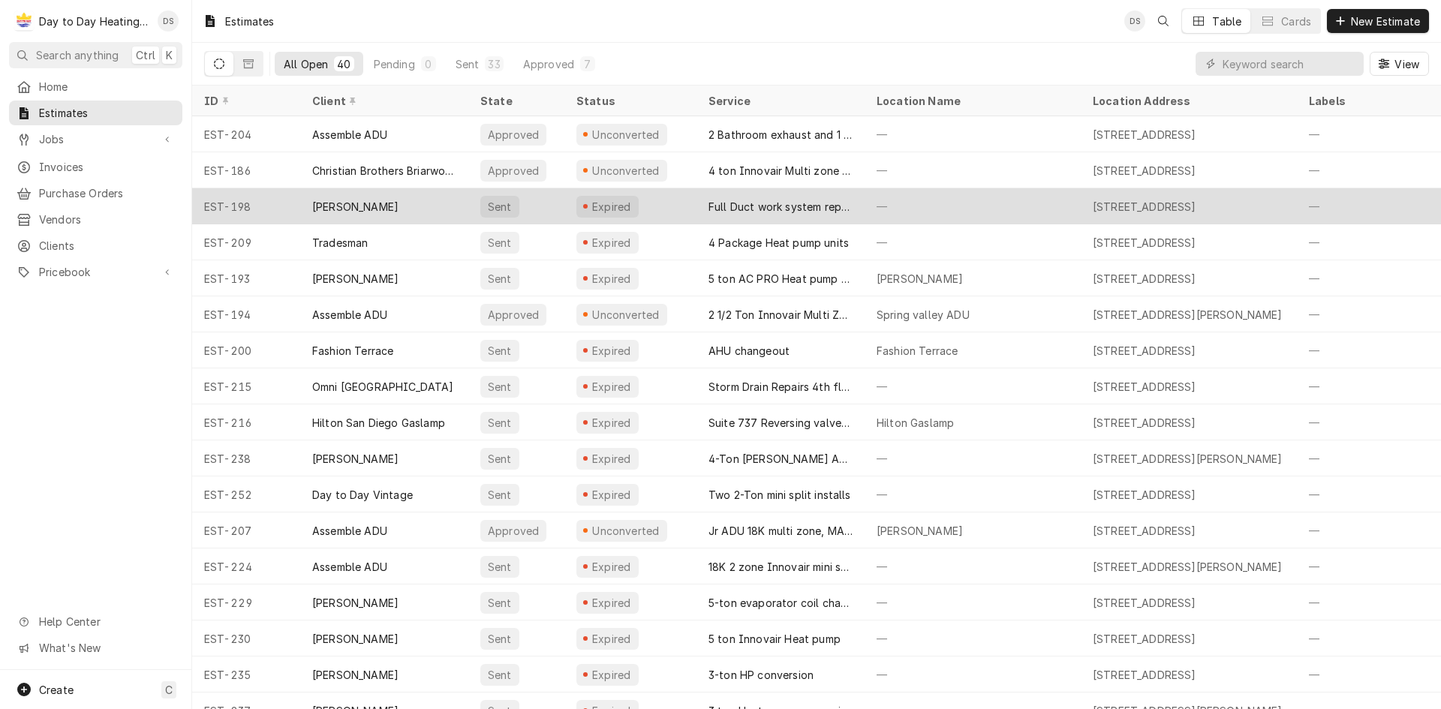
click at [317, 201] on div "[PERSON_NAME]" at bounding box center [355, 207] width 86 height 16
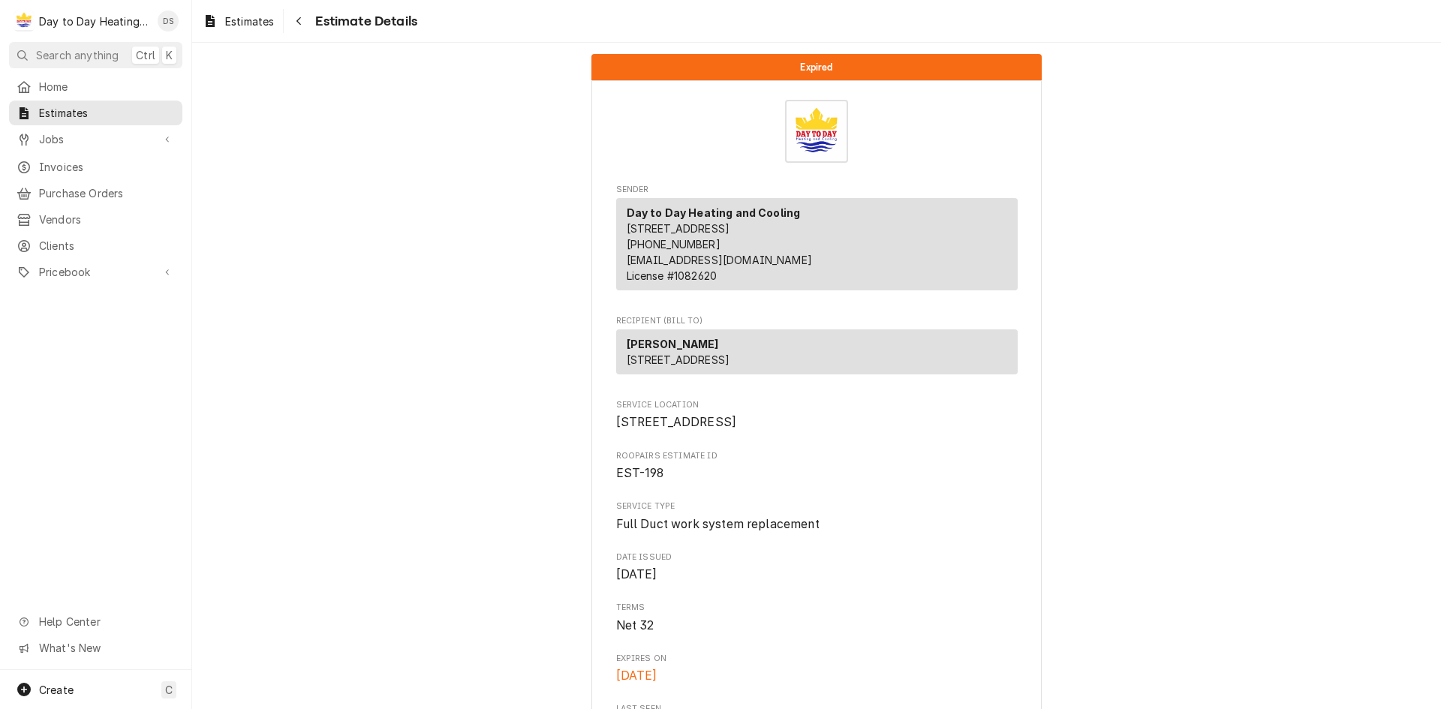
drag, startPoint x: 0, startPoint y: 0, endPoint x: 302, endPoint y: 212, distance: 368.9
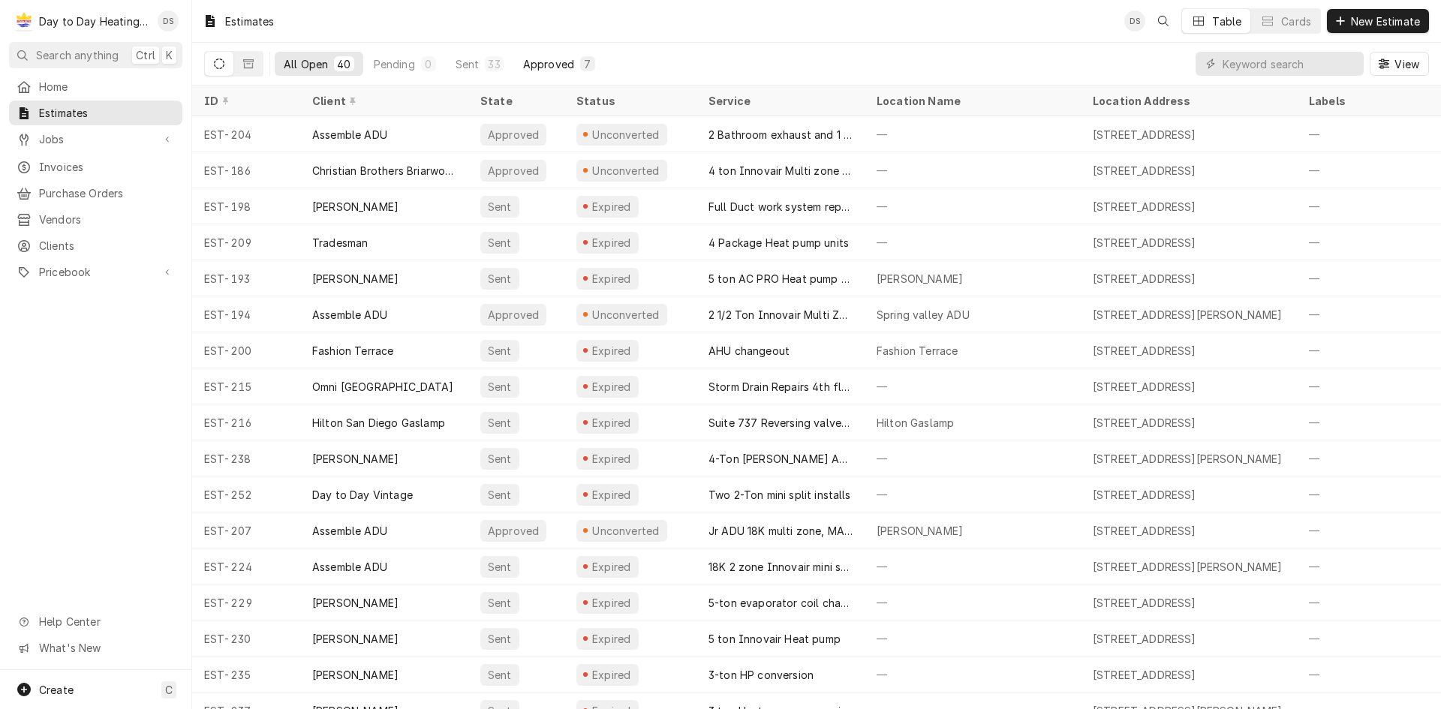
click at [557, 65] on div "Approved" at bounding box center [548, 64] width 51 height 16
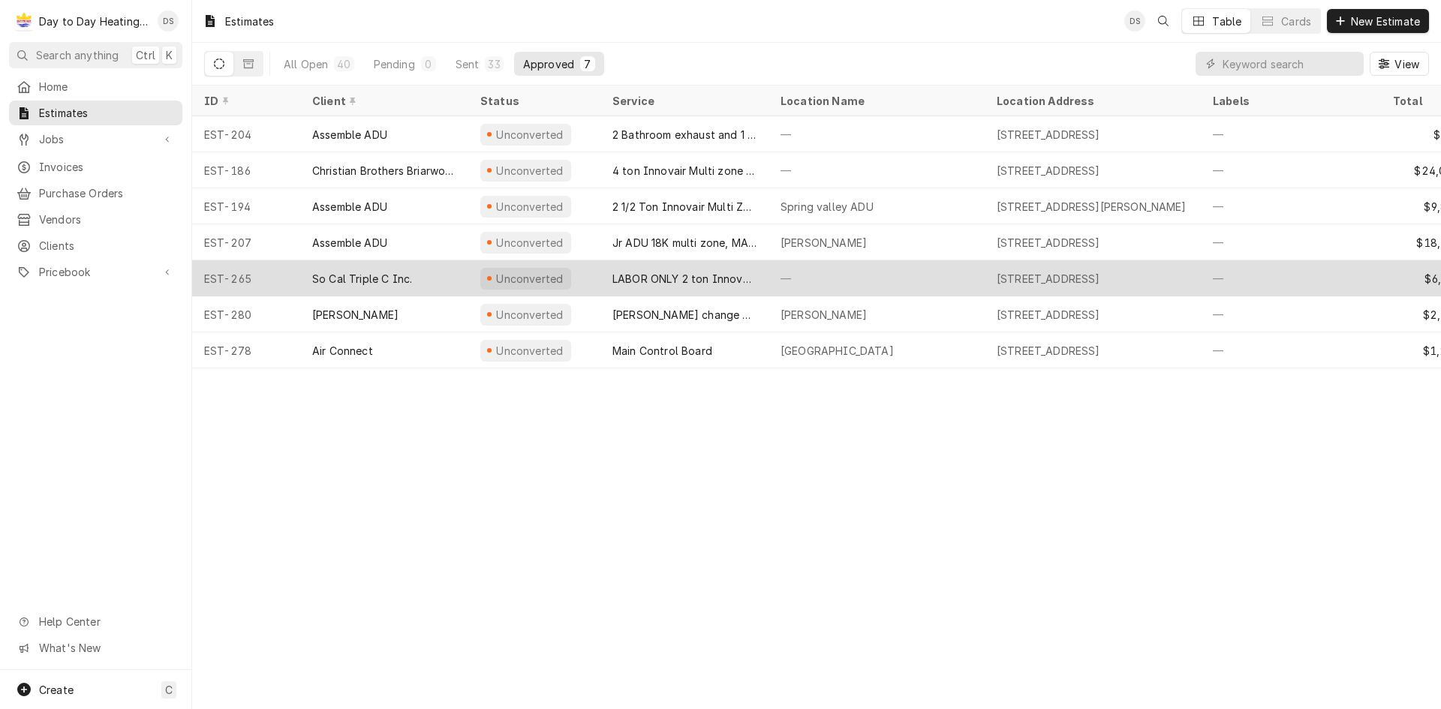
click at [347, 271] on div "So Cal Triple C Inc." at bounding box center [362, 279] width 100 height 16
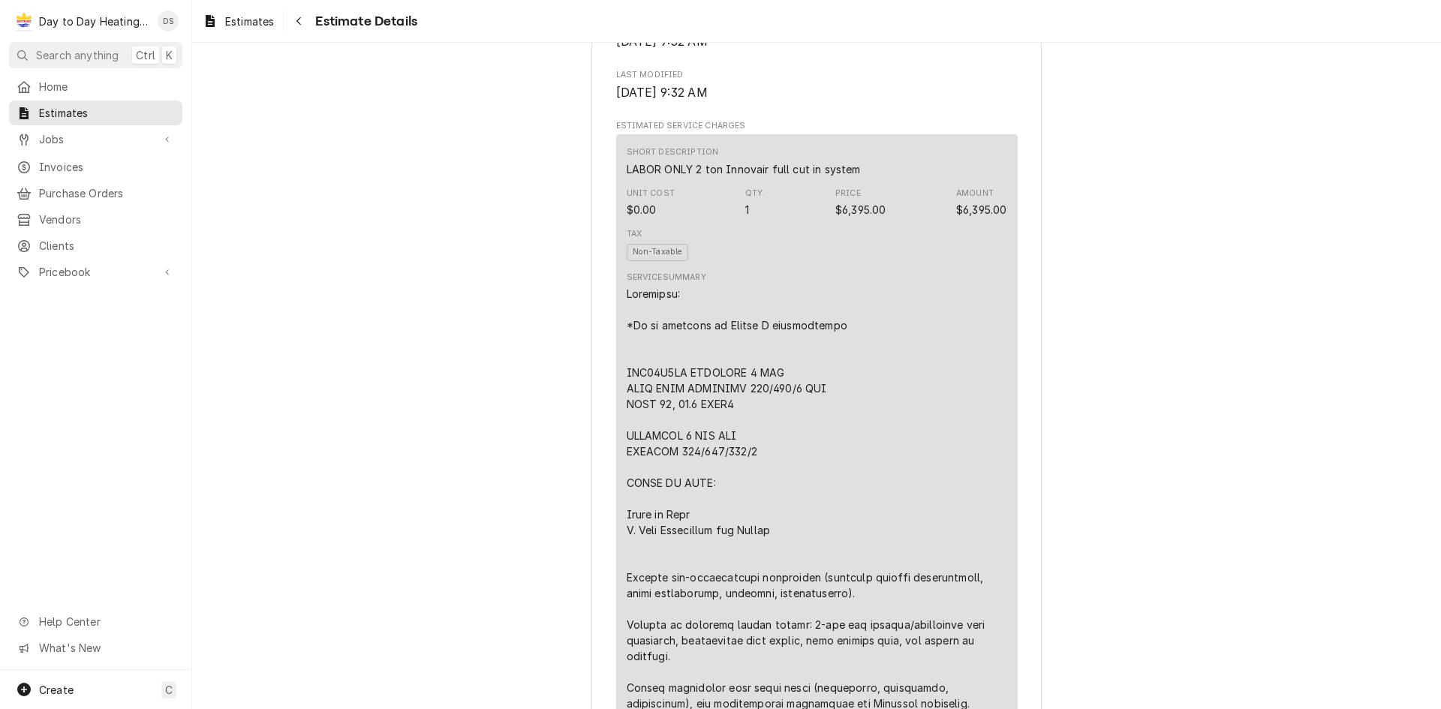
scroll to position [825, 0]
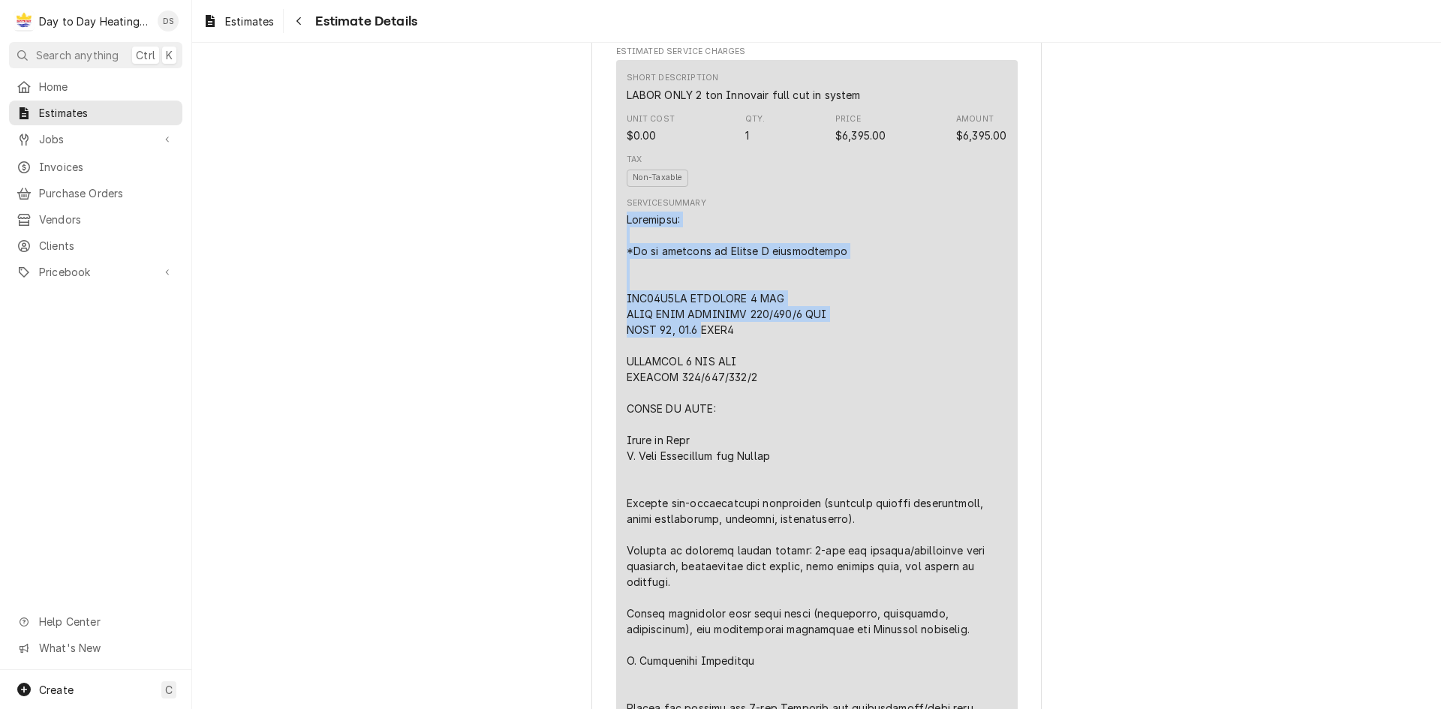
drag, startPoint x: 623, startPoint y: 272, endPoint x: 694, endPoint y: 375, distance: 125.7
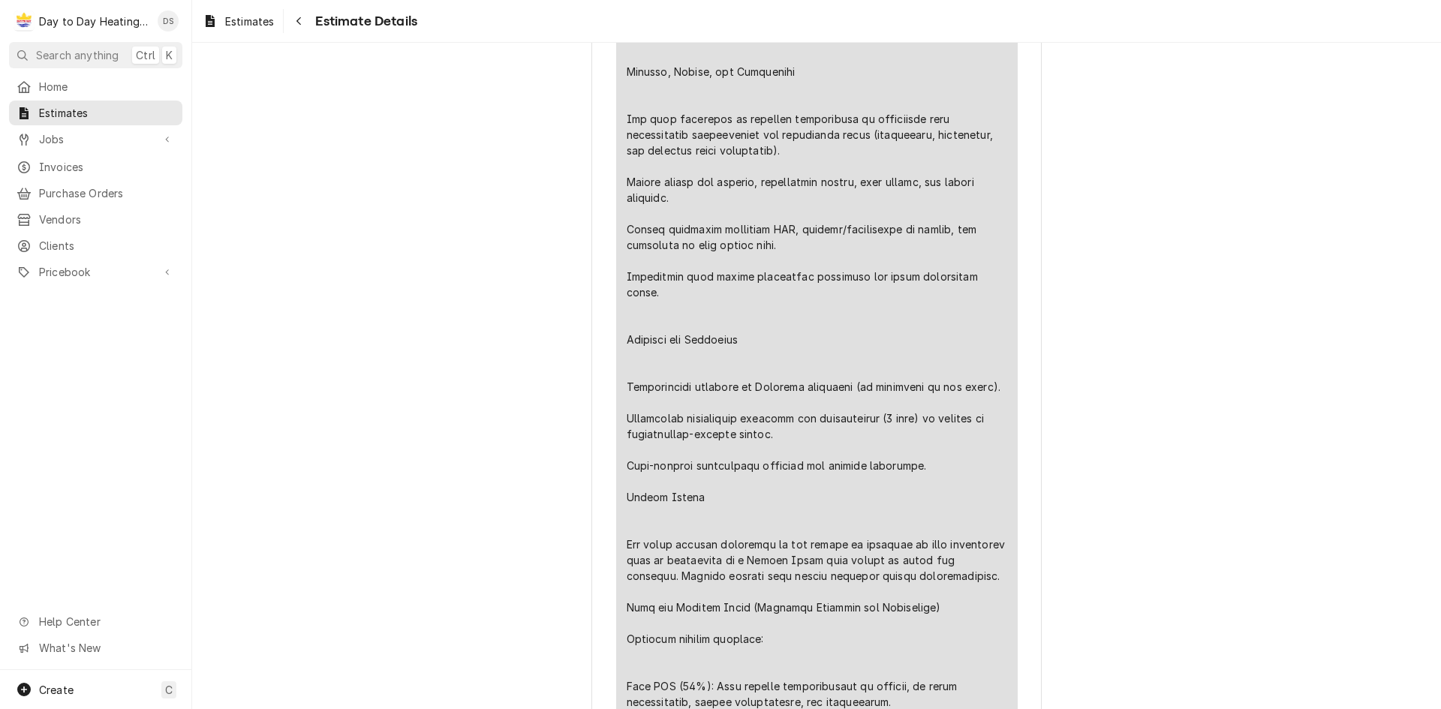
scroll to position [2927, 0]
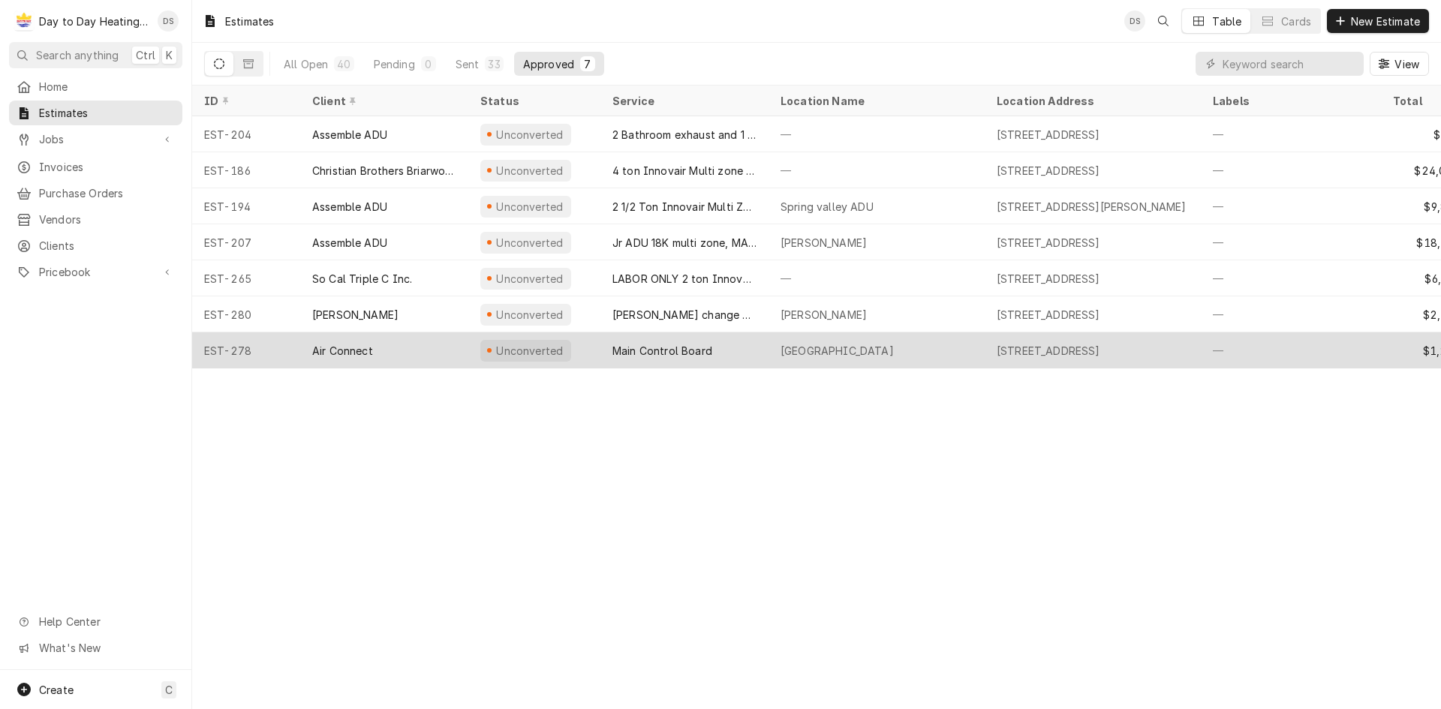
click at [368, 356] on div "Air Connect" at bounding box center [384, 350] width 168 height 36
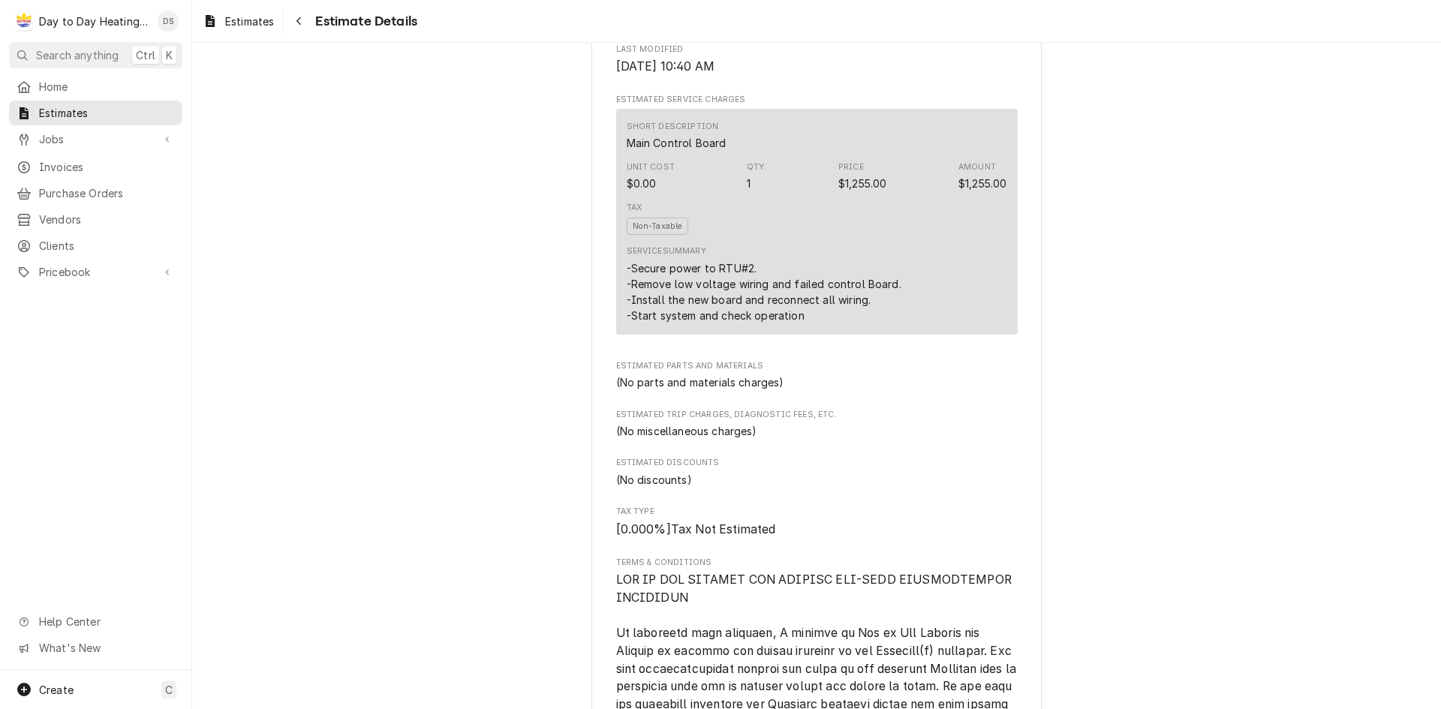
scroll to position [825, 0]
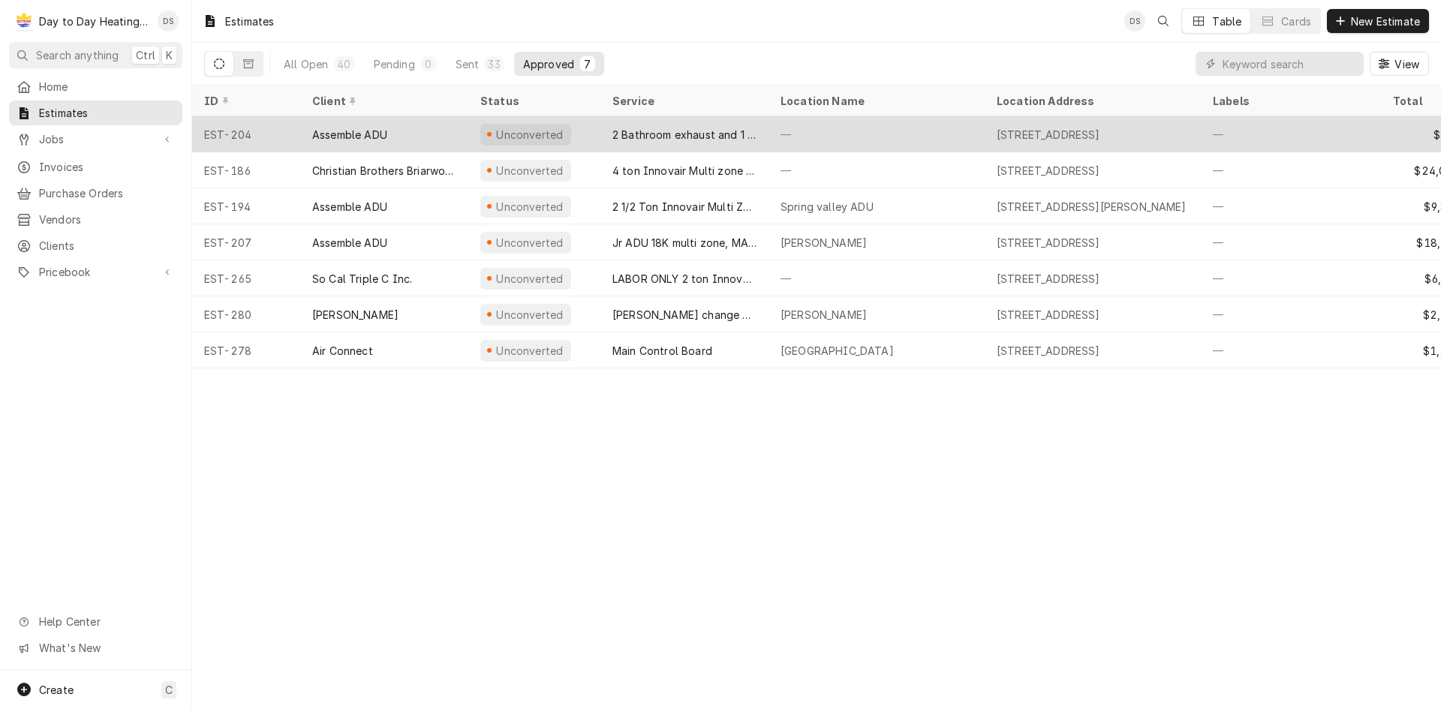
click at [368, 138] on div "Assemble ADU" at bounding box center [349, 135] width 75 height 16
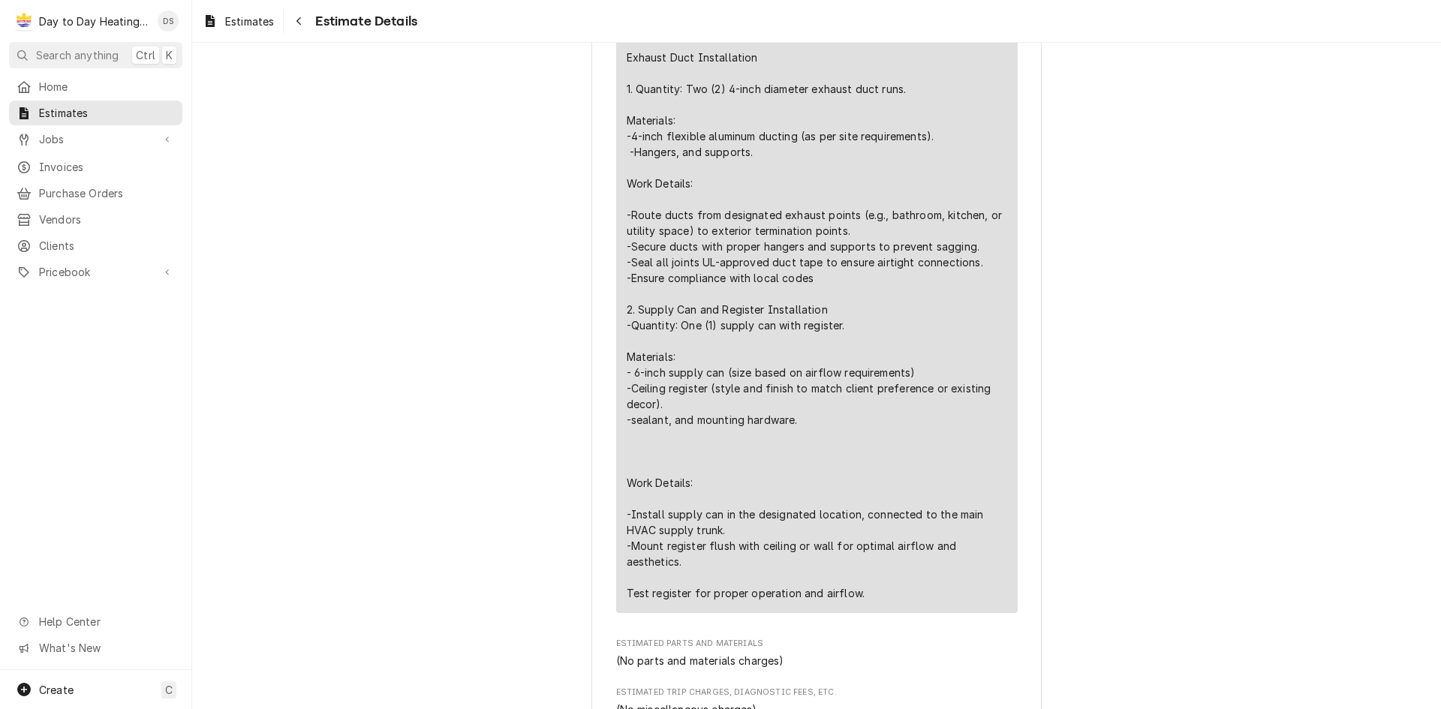
scroll to position [1051, 0]
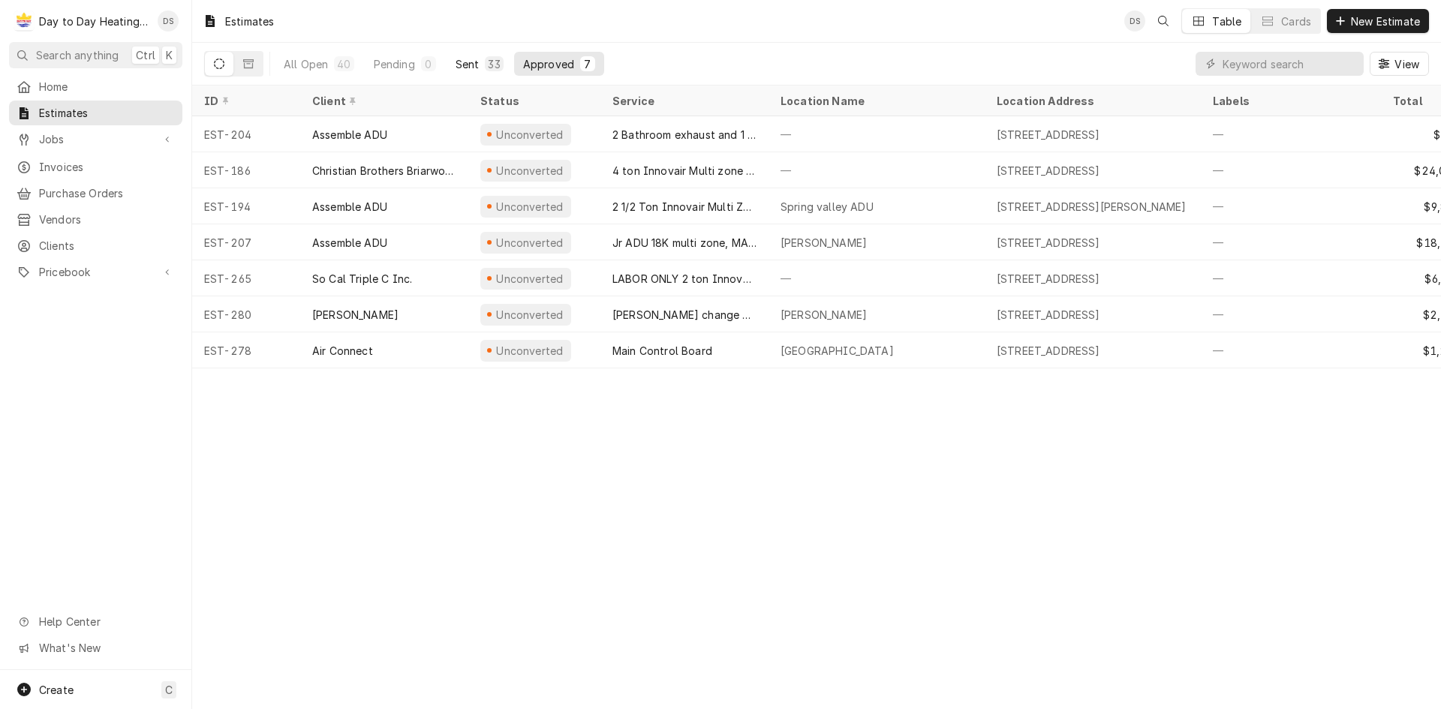
click at [462, 74] on div "All Open 40 Pending 0 Sent 33 Approved 7" at bounding box center [439, 64] width 329 height 42
click at [465, 59] on div "Sent" at bounding box center [468, 64] width 24 height 16
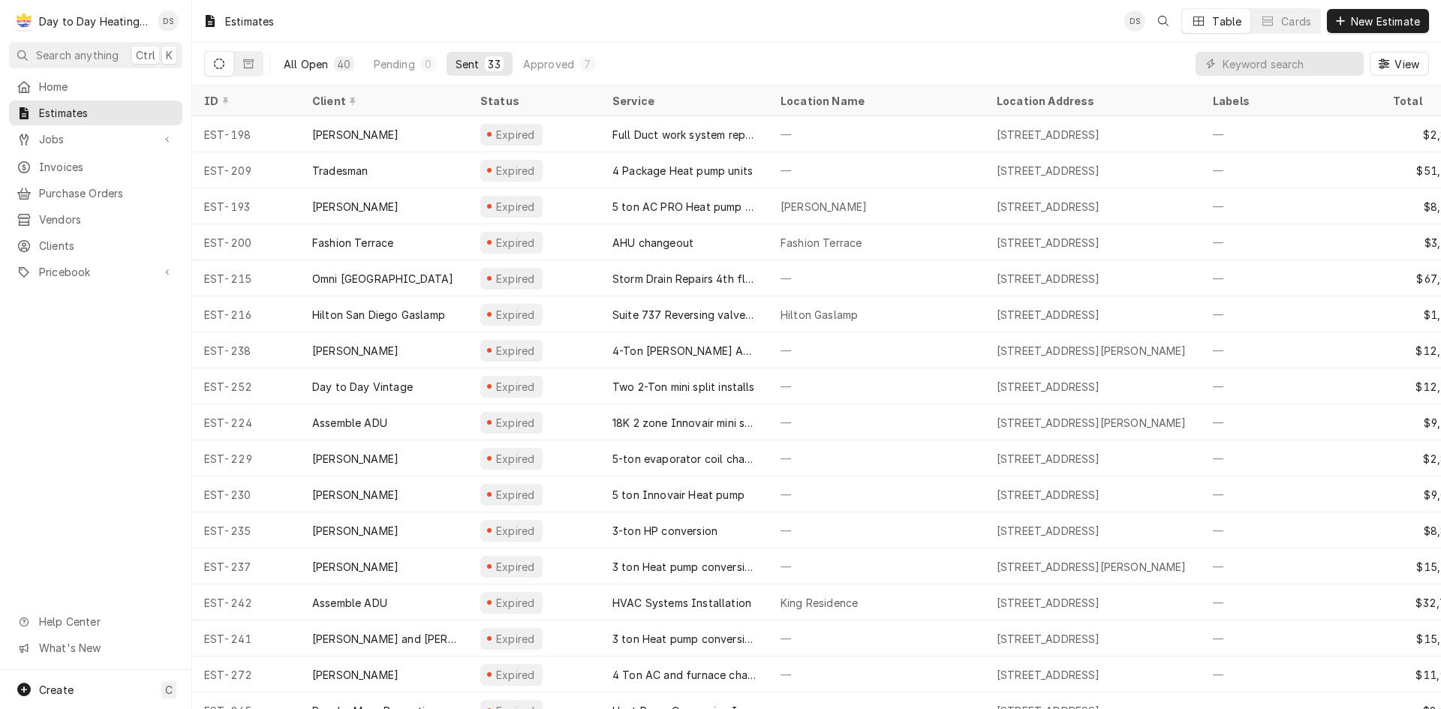
click at [332, 69] on button "All Open 40" at bounding box center [319, 64] width 89 height 24
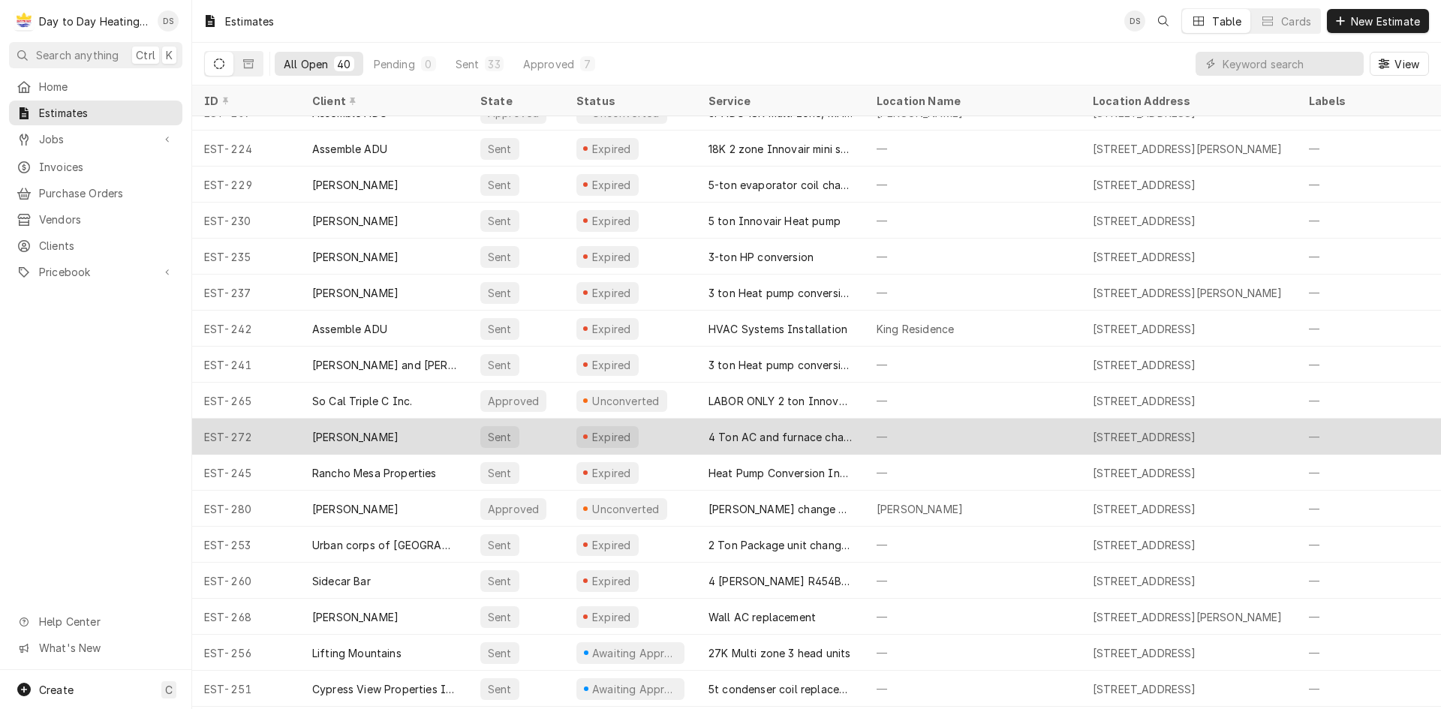
scroll to position [497, 0]
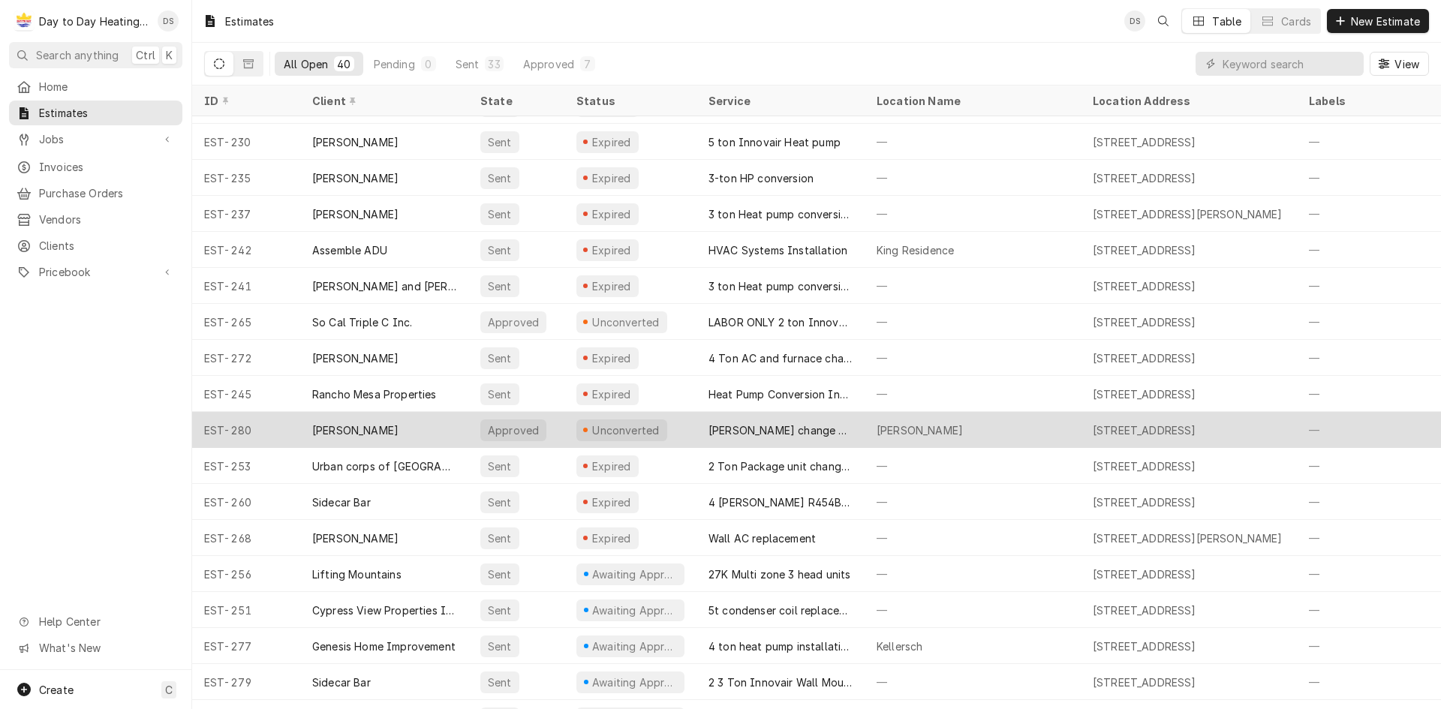
click at [338, 433] on div "[PERSON_NAME]" at bounding box center [384, 430] width 168 height 36
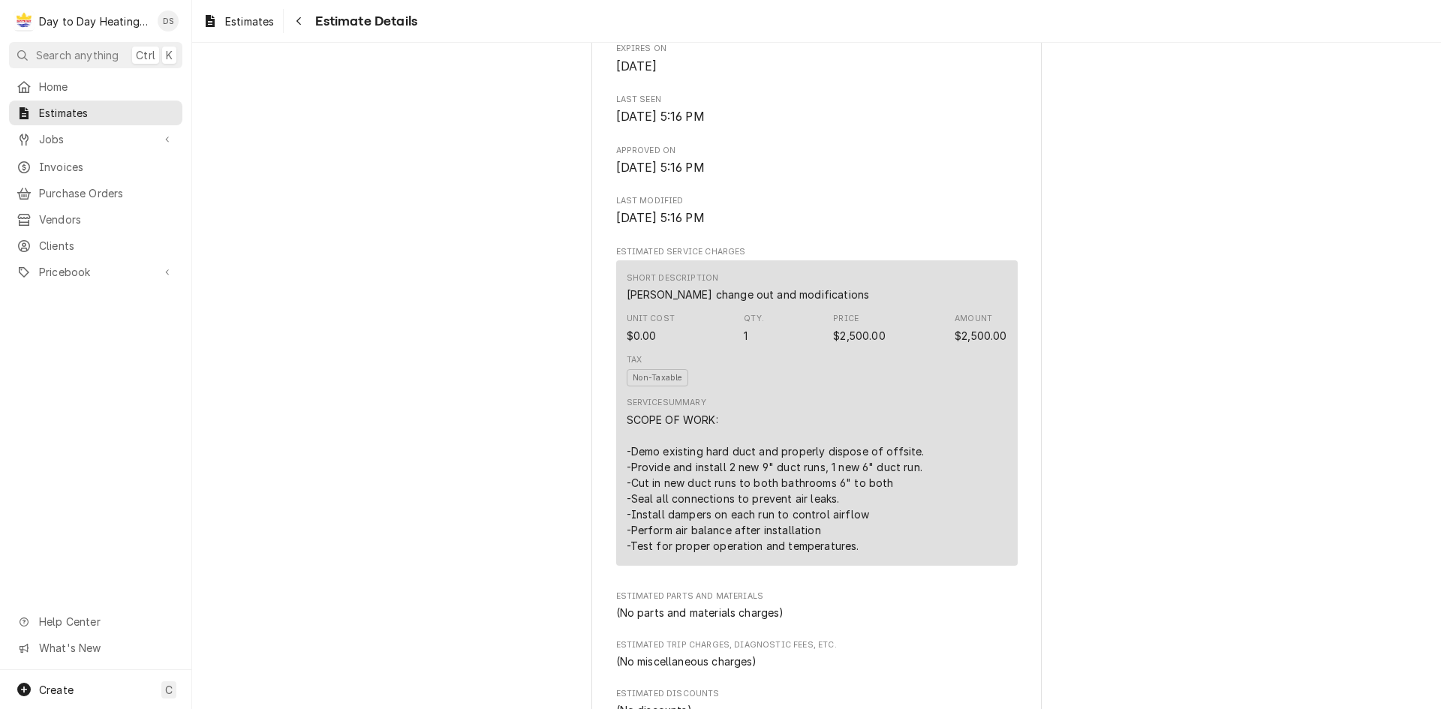
scroll to position [675, 0]
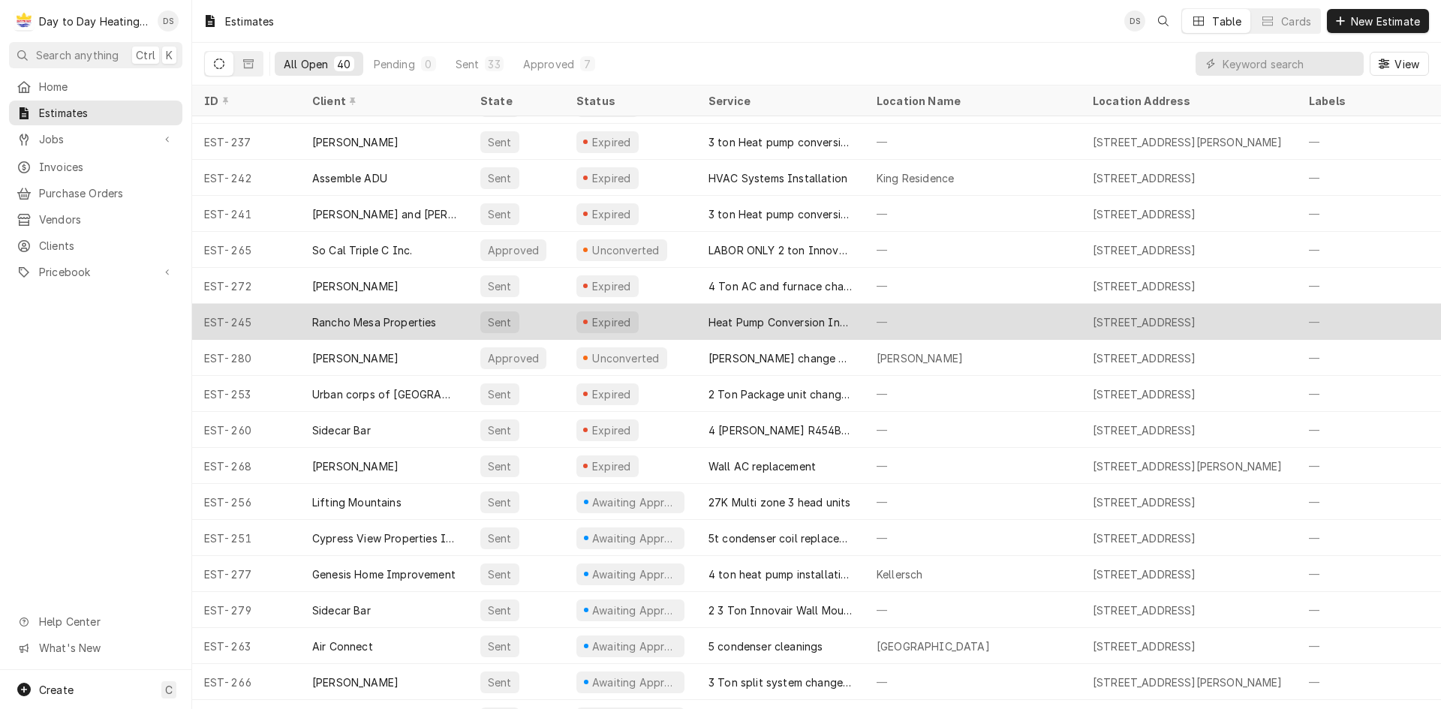
scroll to position [644, 0]
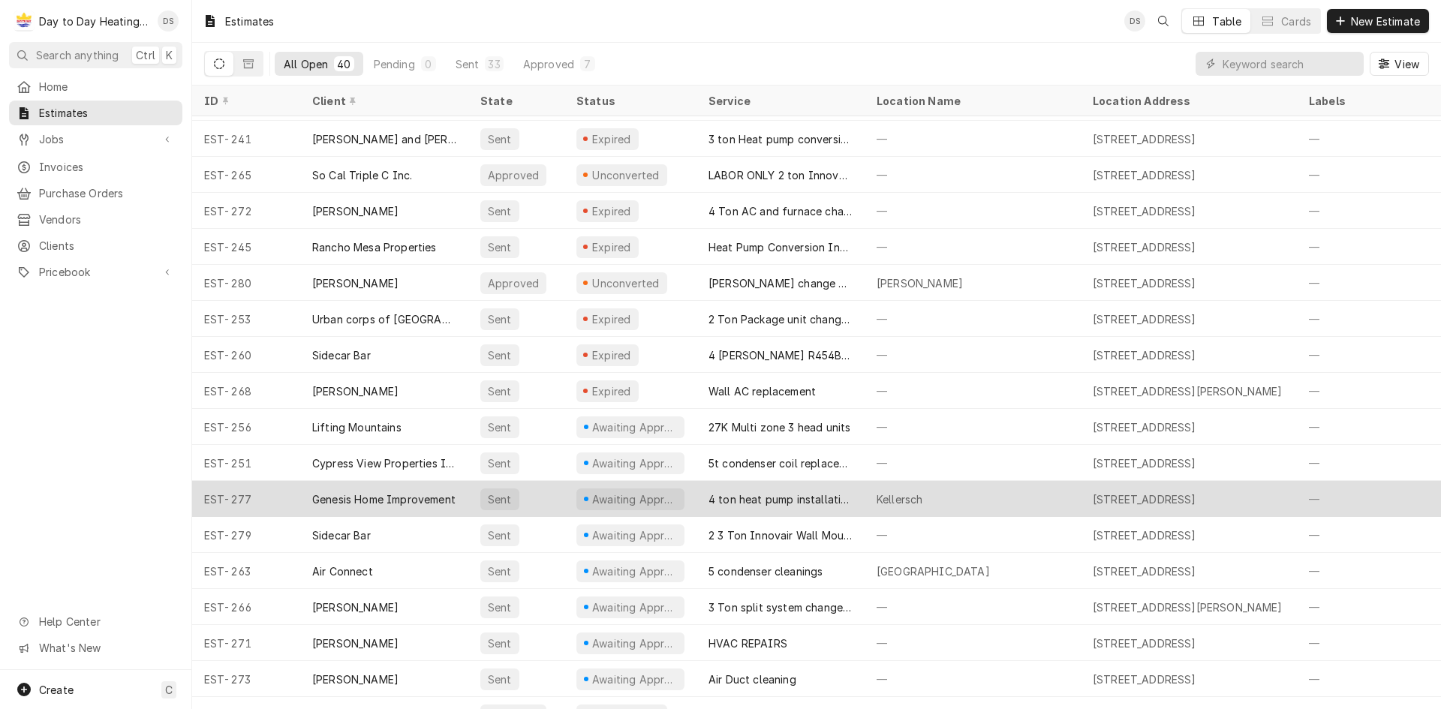
click at [375, 504] on div "Genesis Home Improvement" at bounding box center [383, 500] width 143 height 16
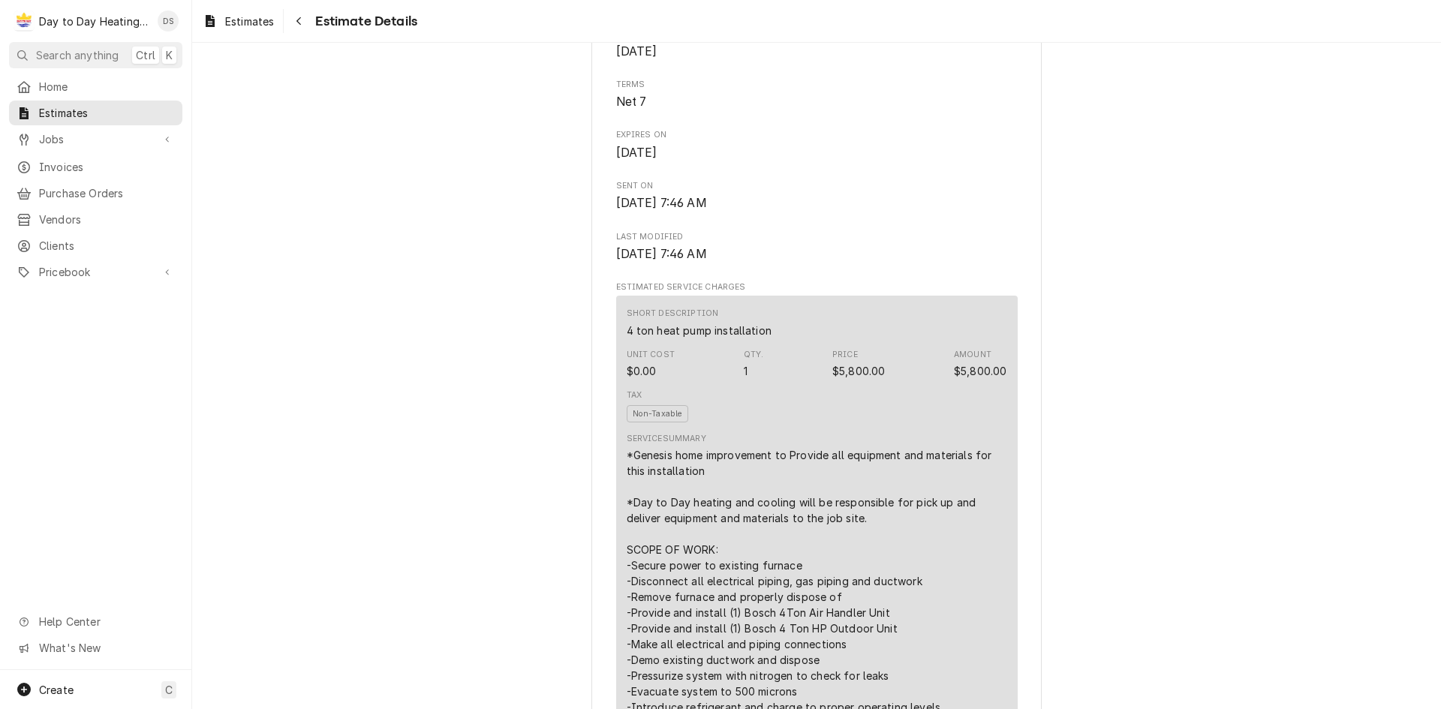
scroll to position [750, 0]
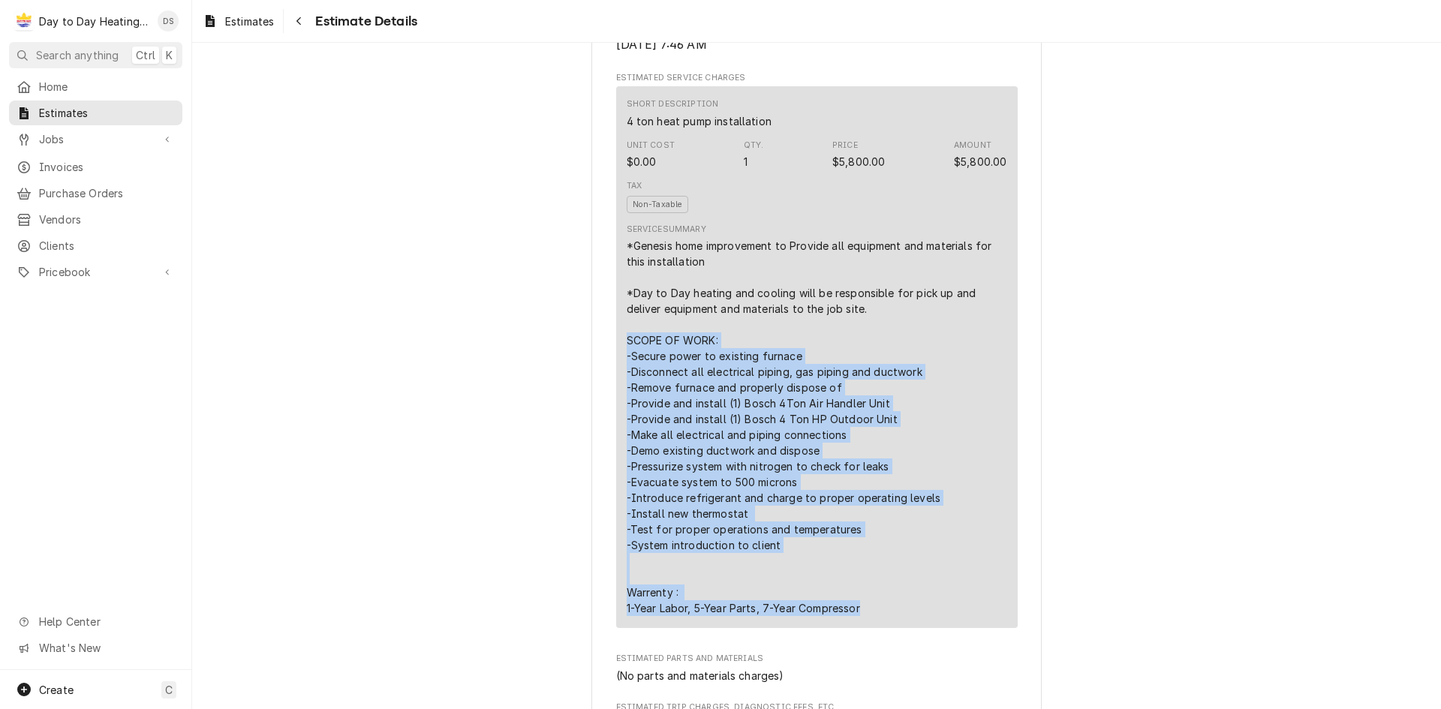
drag, startPoint x: 874, startPoint y: 663, endPoint x: 618, endPoint y: 392, distance: 372.7
click at [618, 392] on div "Short Description 4 ton heat pump installation Unit Cost $0.00 Qty. 1 Price $5,…" at bounding box center [816, 357] width 401 height 542
copy div "SCOPE OF WORK: -Secure power to existing furnace -Disconnect all electrical pip…"
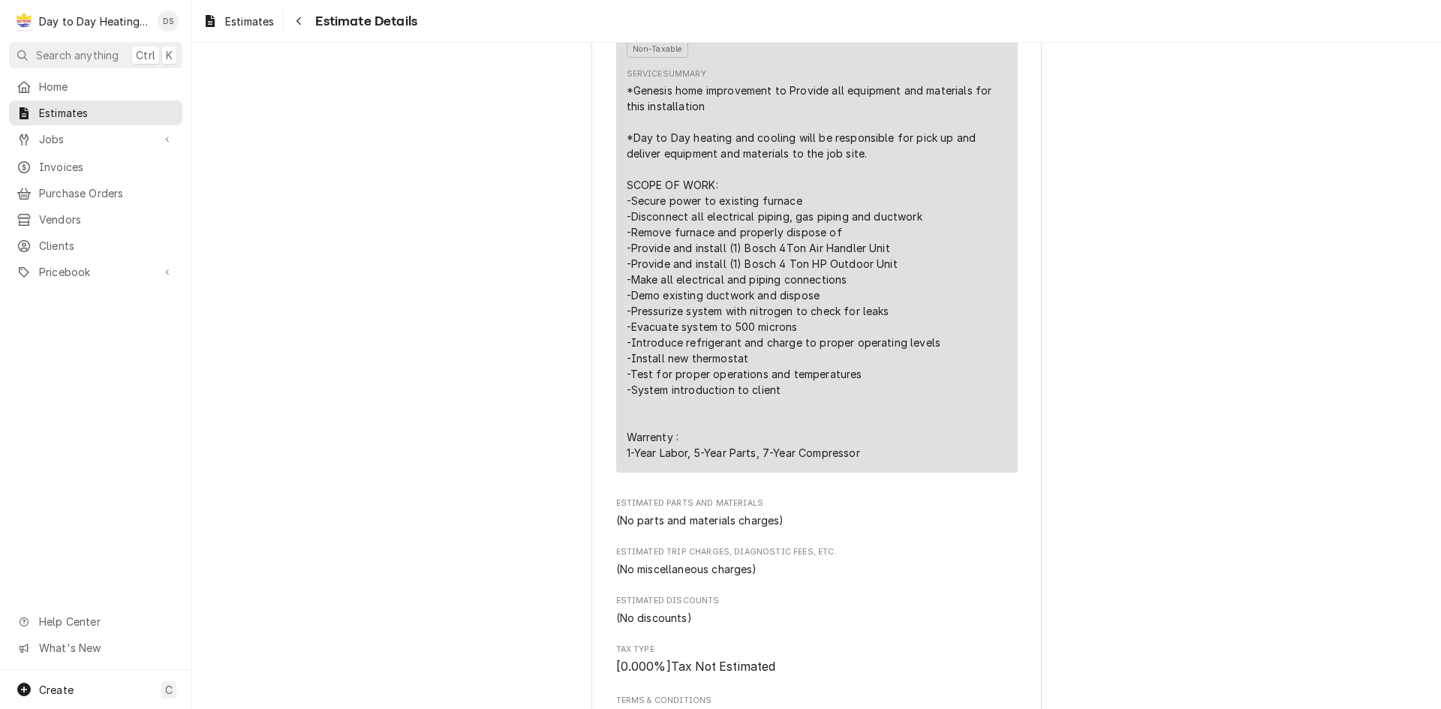
scroll to position [901, 0]
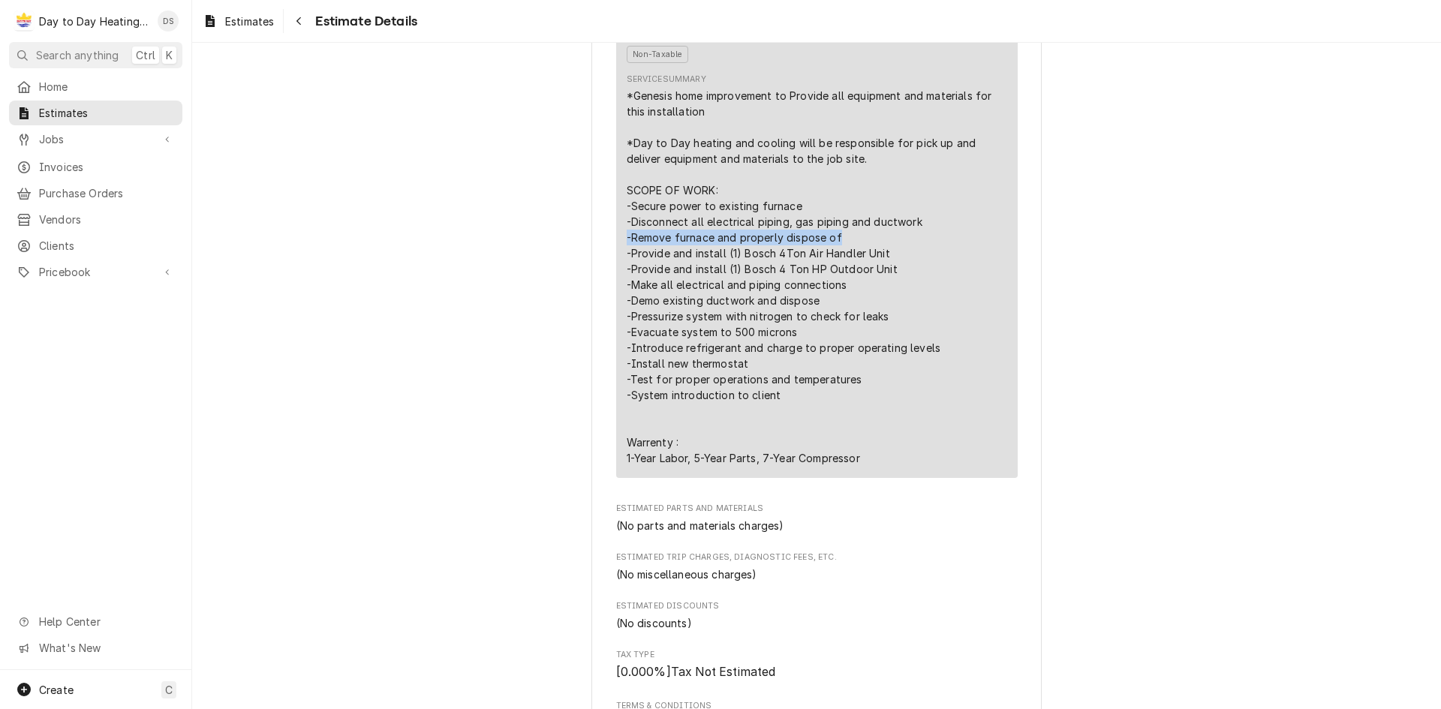
drag, startPoint x: 832, startPoint y: 286, endPoint x: 623, endPoint y: 287, distance: 209.4
click at [627, 287] on div "*Genesis home improvement to Provide all equipment and materials for this insta…" at bounding box center [817, 277] width 380 height 378
copy div "-Remove furnace and properly dispose of"
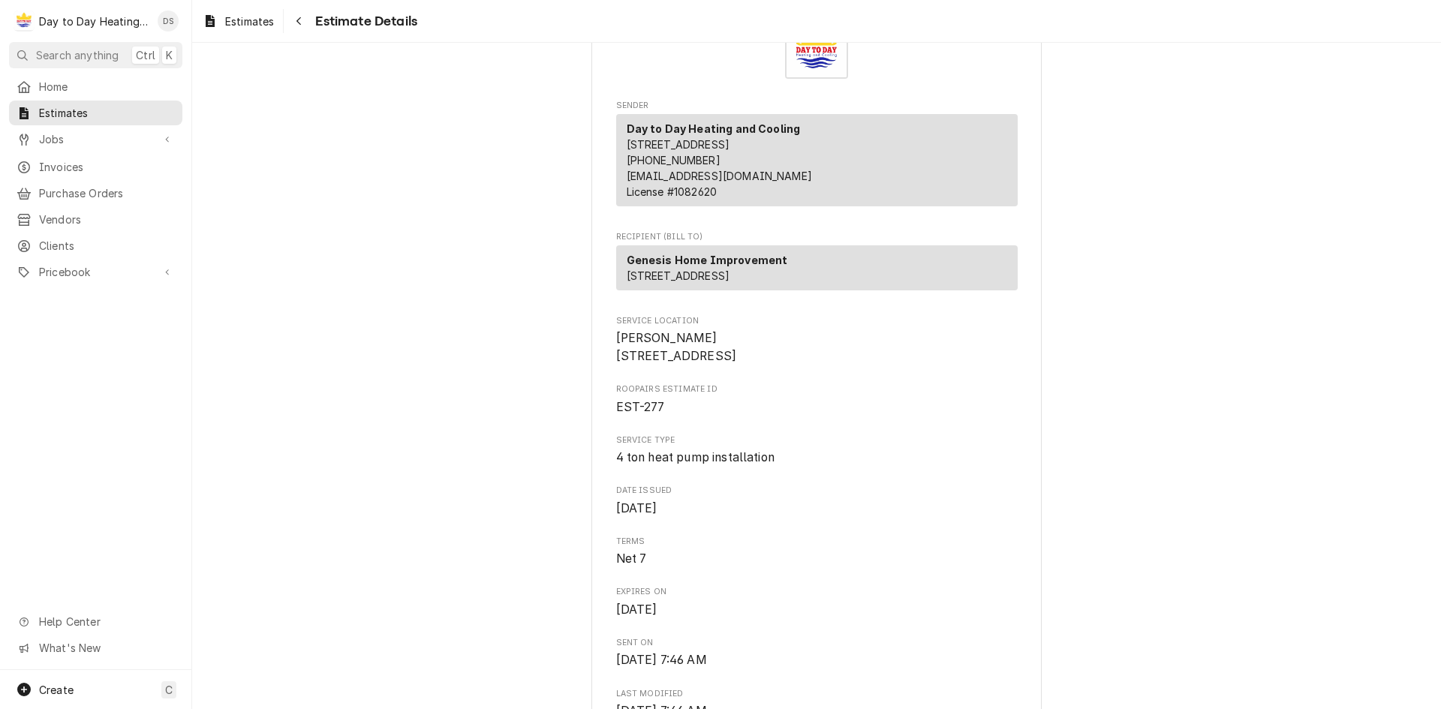
scroll to position [0, 0]
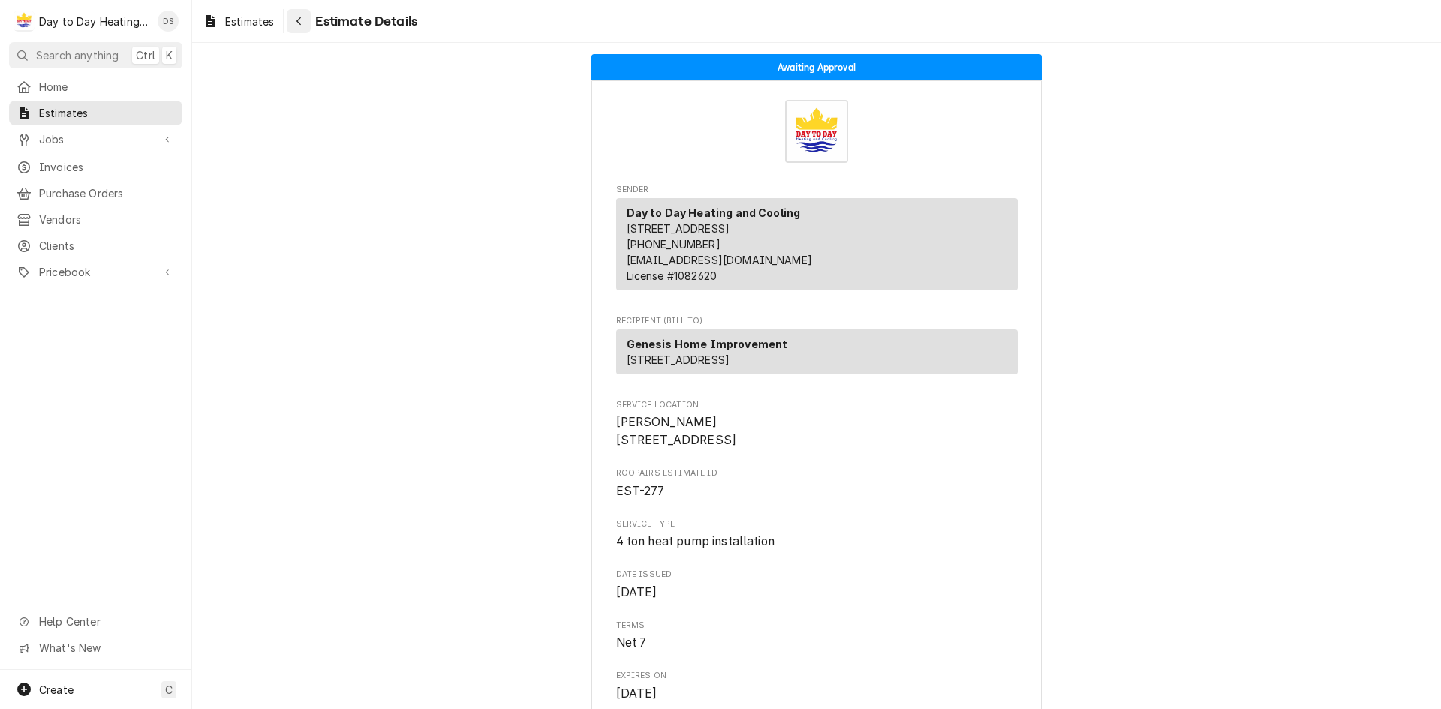
click at [308, 27] on button "Navigate back" at bounding box center [299, 21] width 24 height 24
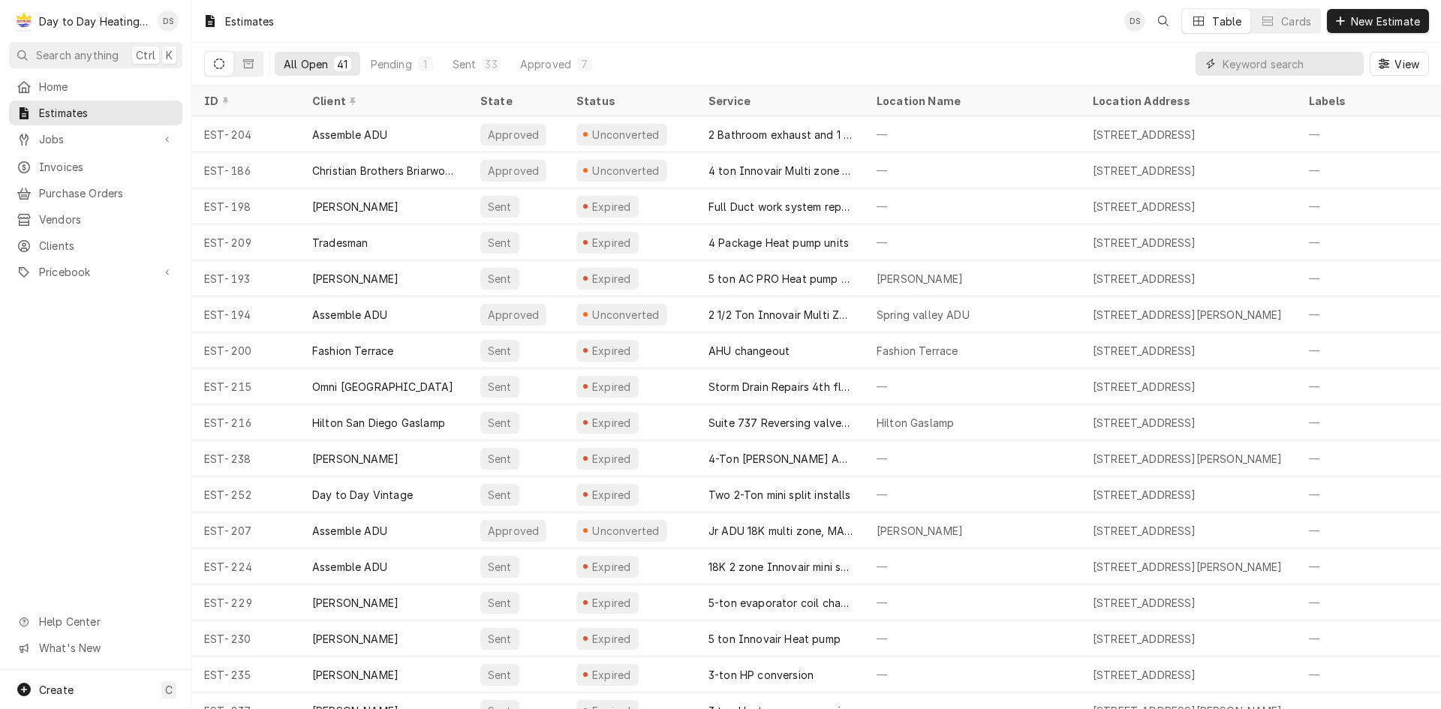
click at [1239, 67] on input "Dynamic Content Wrapper" at bounding box center [1289, 64] width 134 height 24
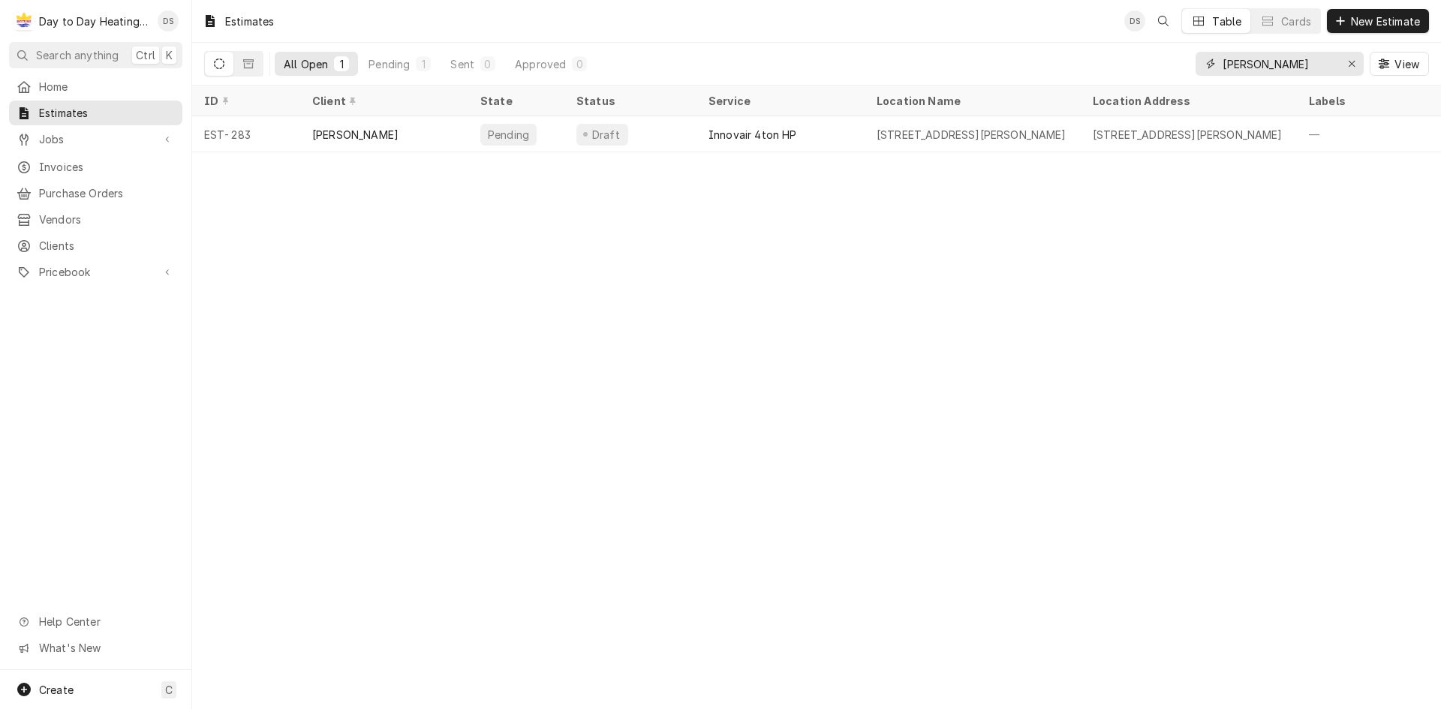
type input "Kevin"
click at [720, 292] on div "Estimates DS Table Cards New Estimate All Open 1 Pending 1 Sent 0 Approved 0 Ke…" at bounding box center [816, 354] width 1249 height 709
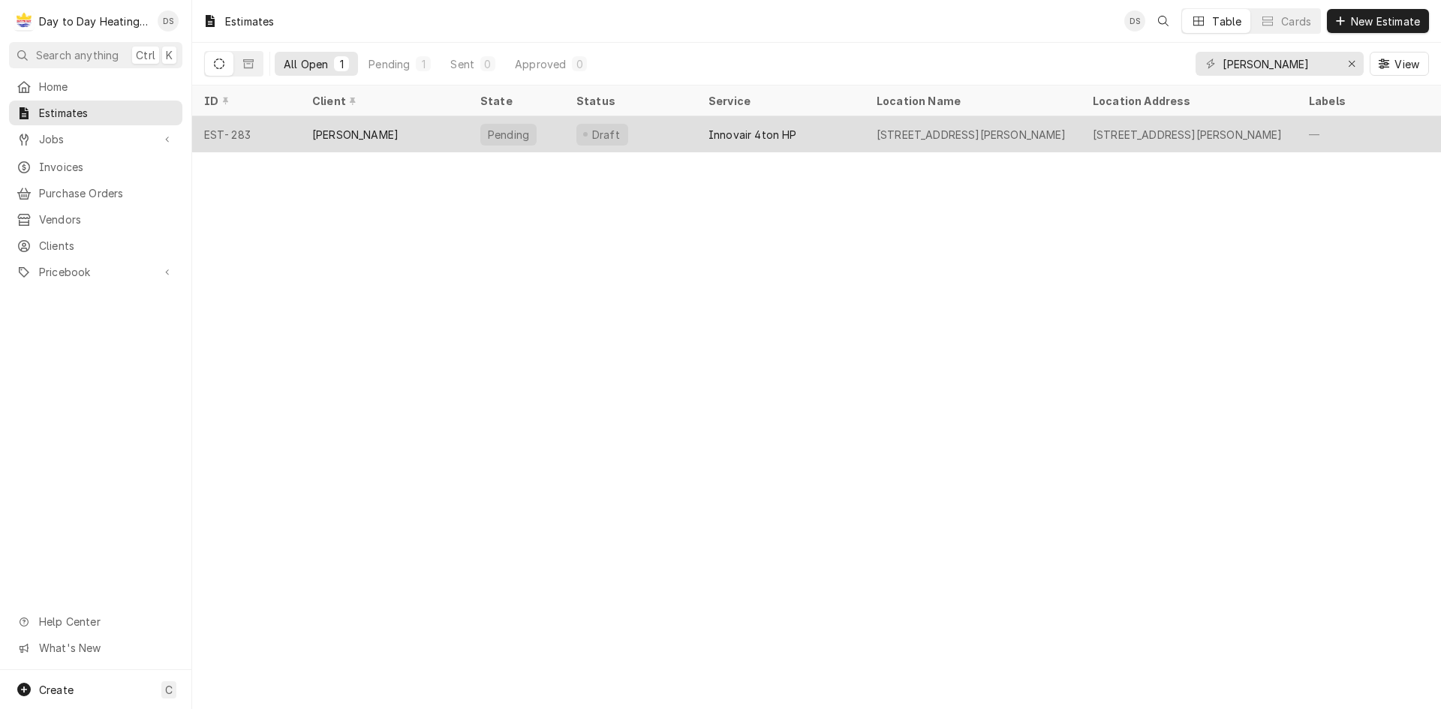
click at [364, 134] on div "Kevin Lilly" at bounding box center [384, 134] width 168 height 36
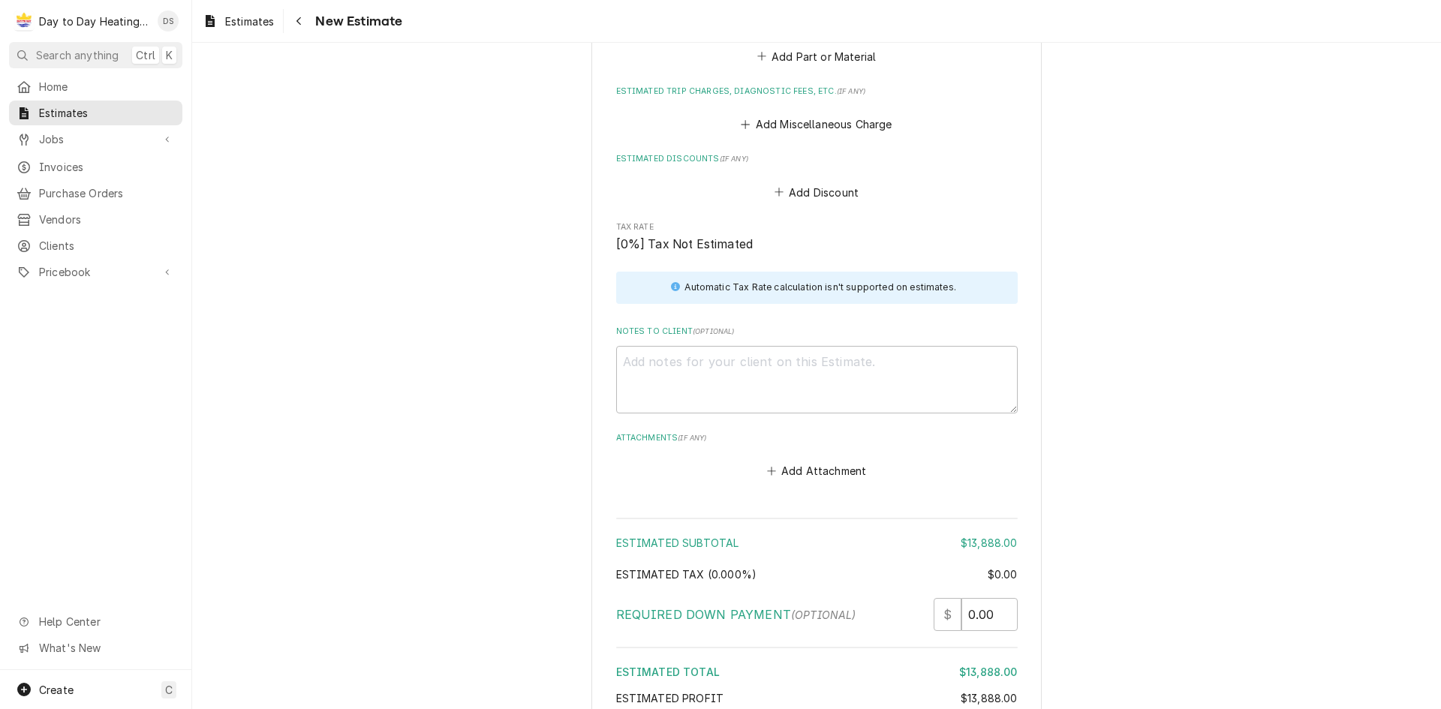
scroll to position [1784, 0]
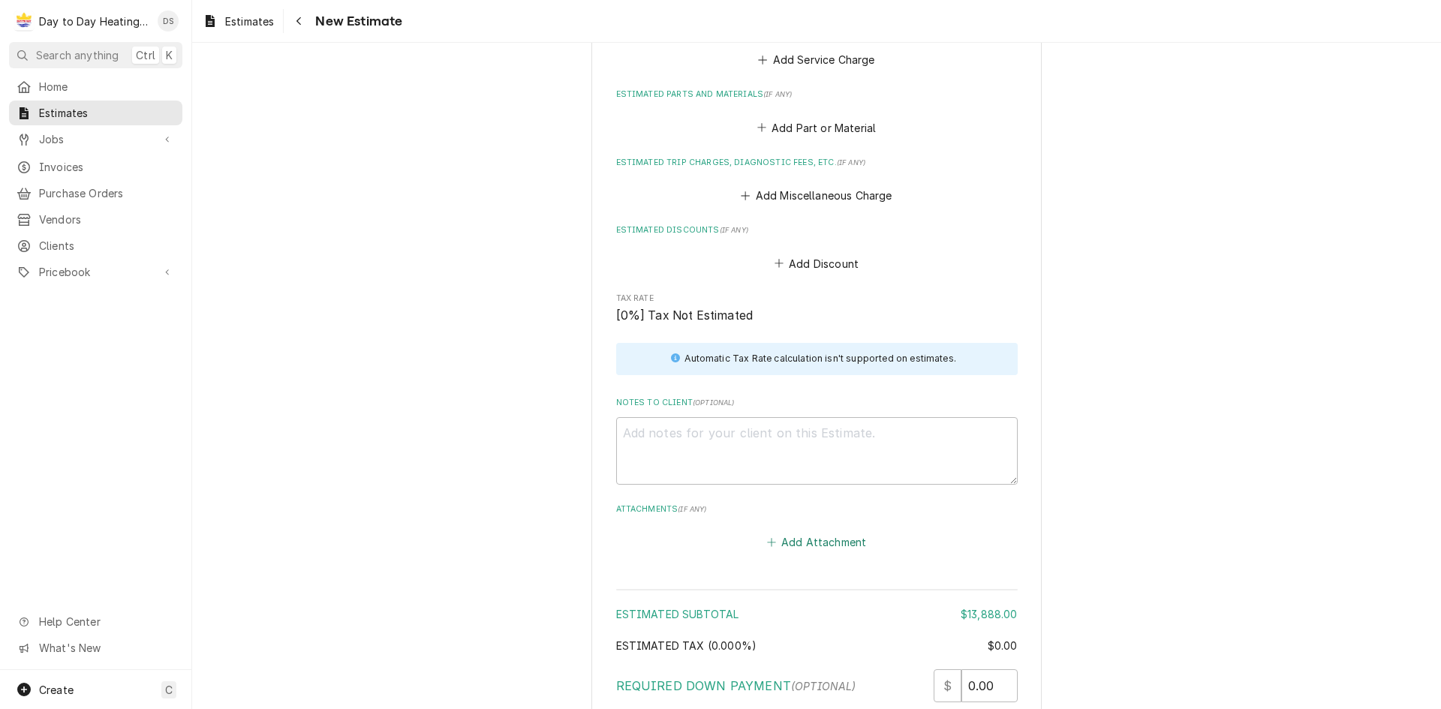
click at [834, 531] on button "Add Attachment" at bounding box center [816, 541] width 105 height 21
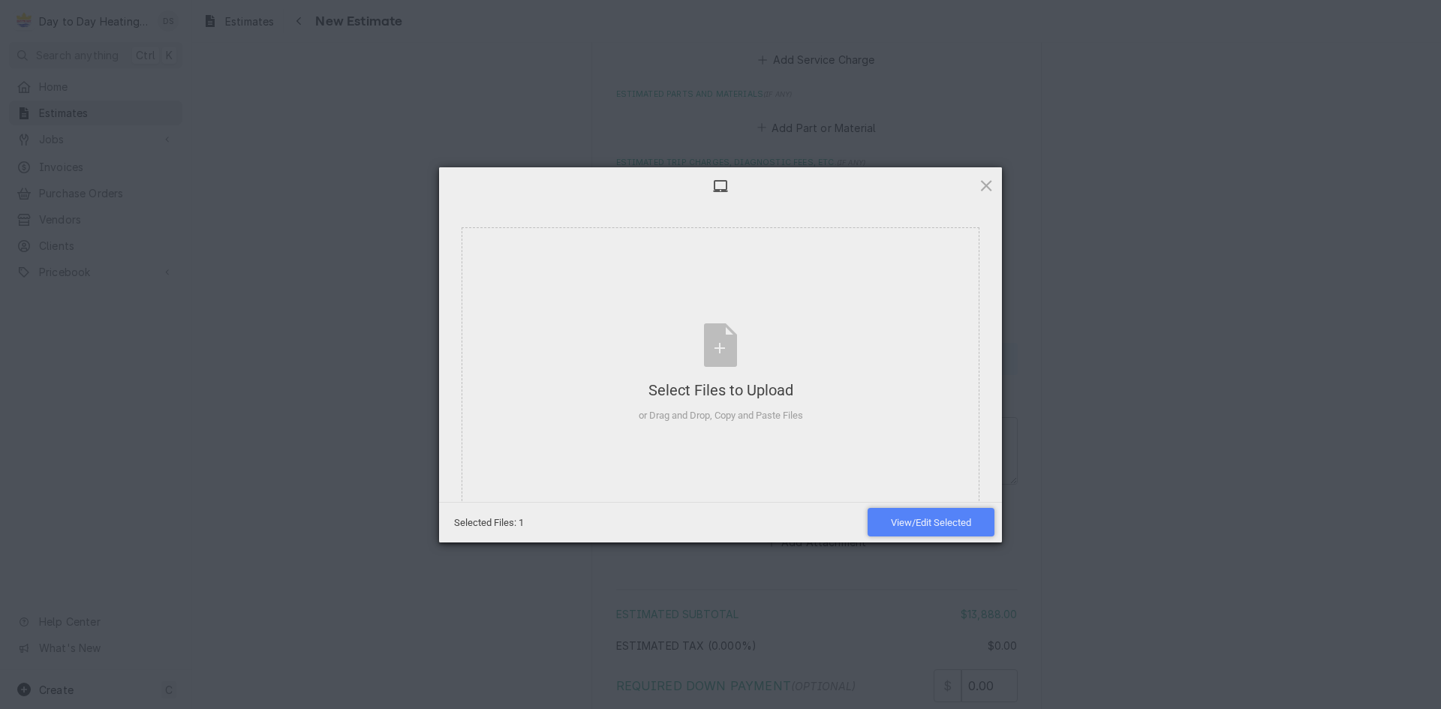
click at [970, 524] on span "View/Edit Selected" at bounding box center [931, 522] width 80 height 11
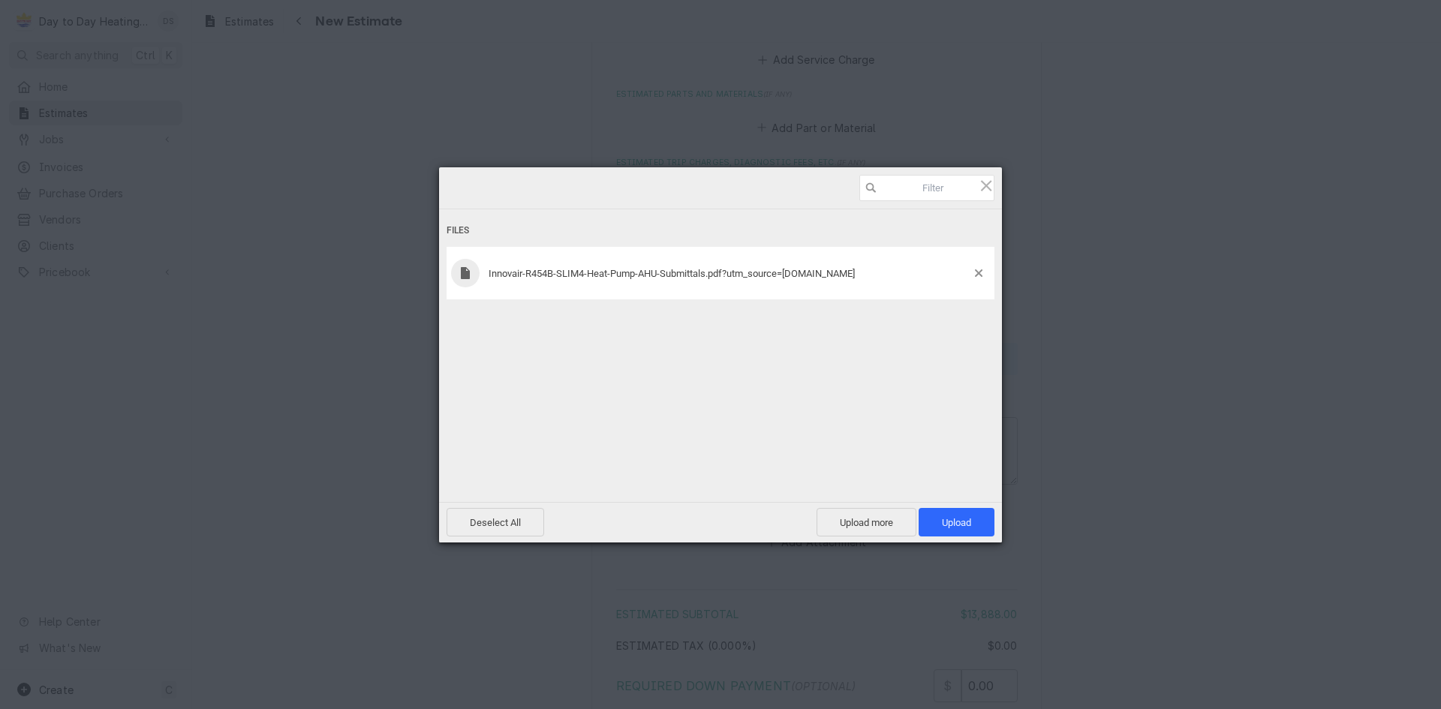
click at [501, 277] on span "Innovair-R454B-SLIM4-Heat-Pump-AHU-Submittals.pdf?utm_source=[DOMAIN_NAME]" at bounding box center [672, 273] width 366 height 11
click at [547, 276] on span "Innovair-R454B-SLIM4-Heat-Pump-AHU-Submittals.pdf?utm_source=[DOMAIN_NAME]" at bounding box center [672, 273] width 366 height 11
click at [951, 522] on span "Upload 1" at bounding box center [956, 522] width 29 height 11
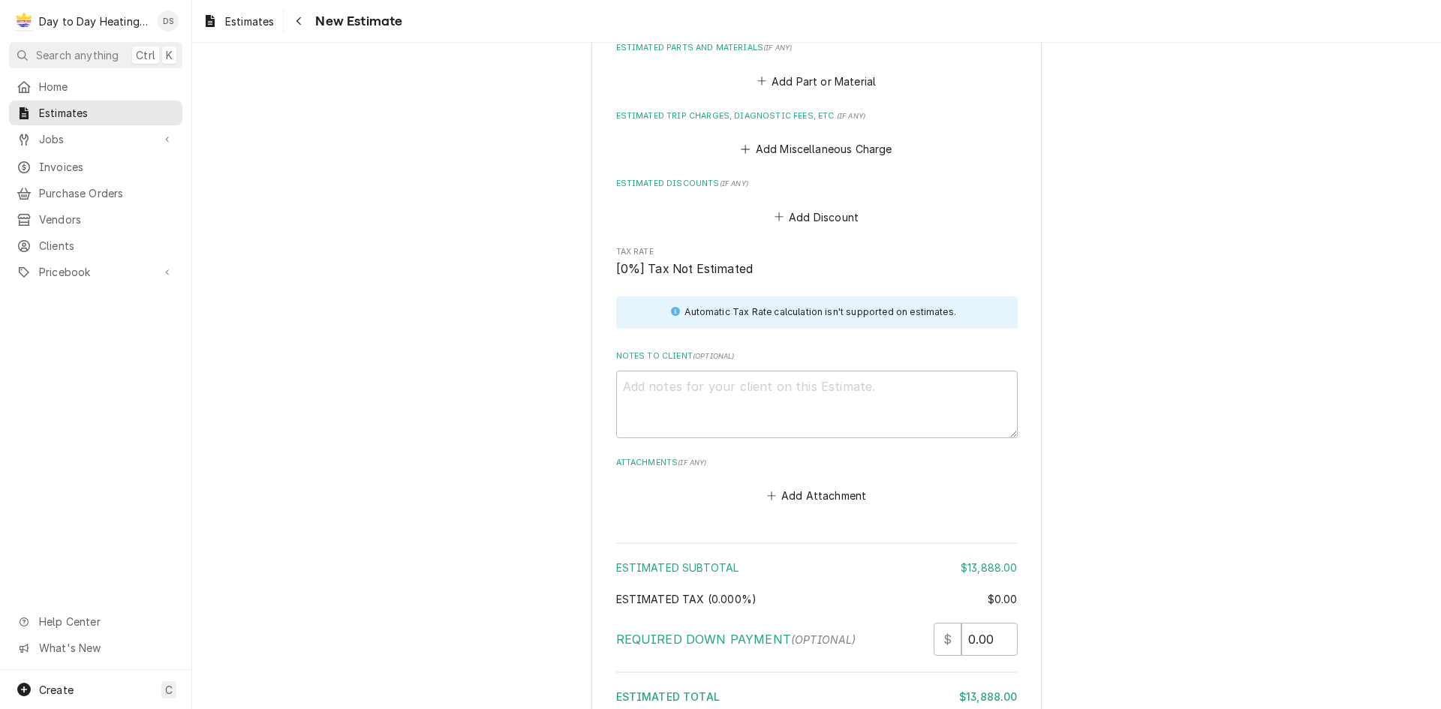
scroll to position [1876, 0]
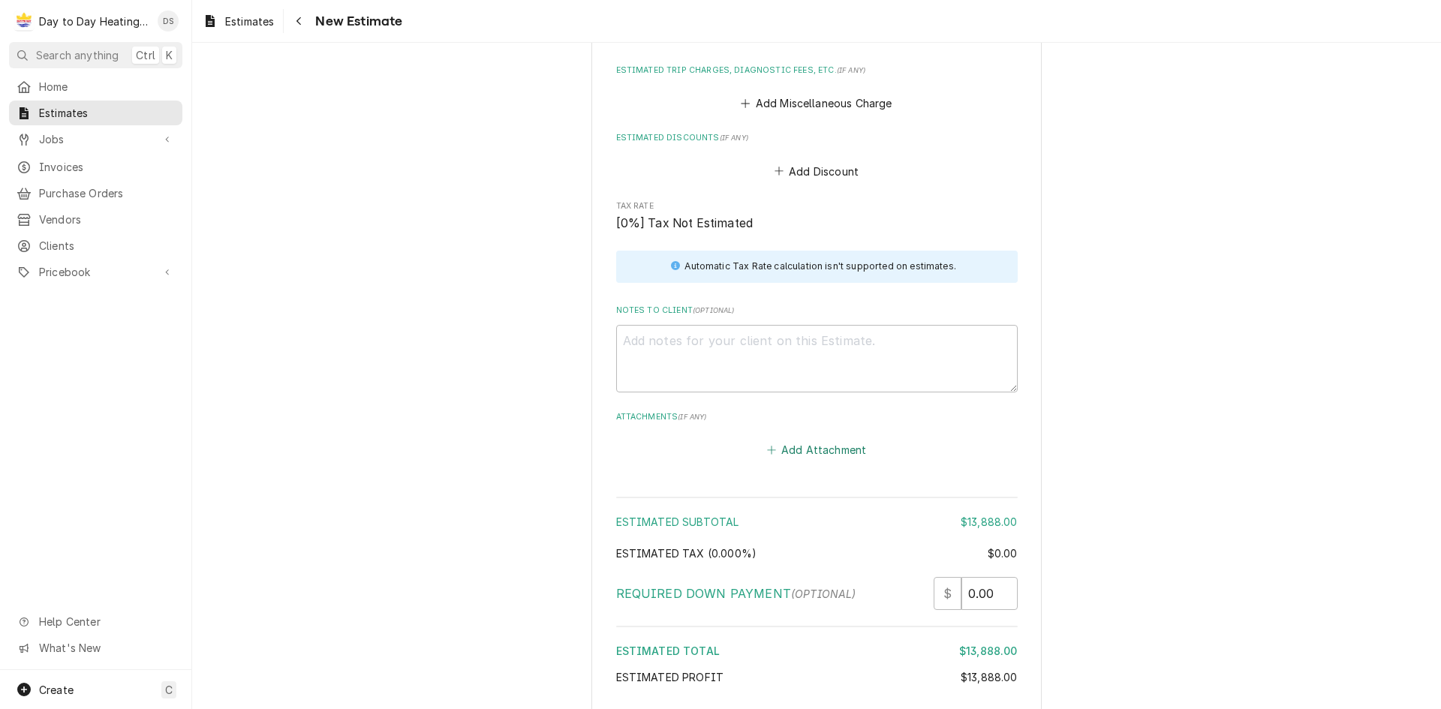
click at [796, 439] on button "Add Attachment" at bounding box center [816, 449] width 105 height 21
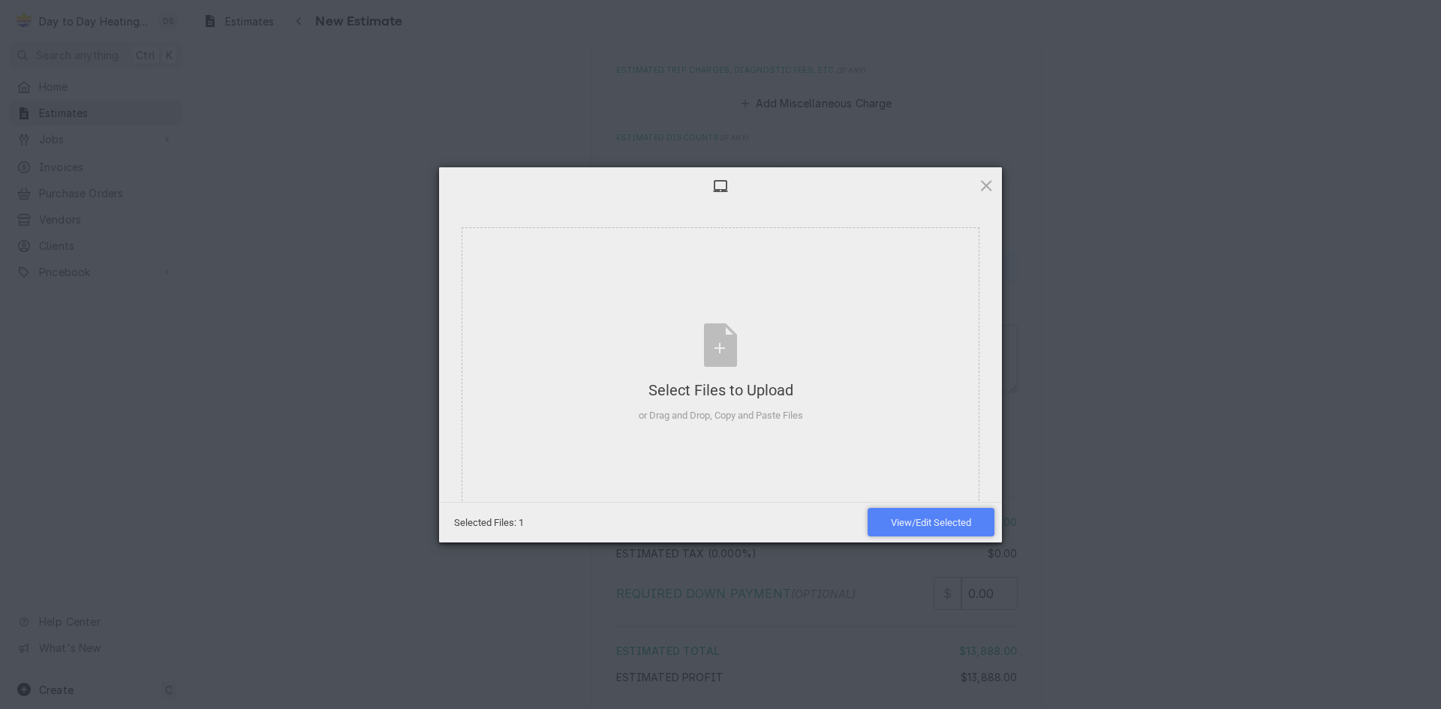
click at [949, 519] on span "View/Edit Selected" at bounding box center [931, 522] width 80 height 11
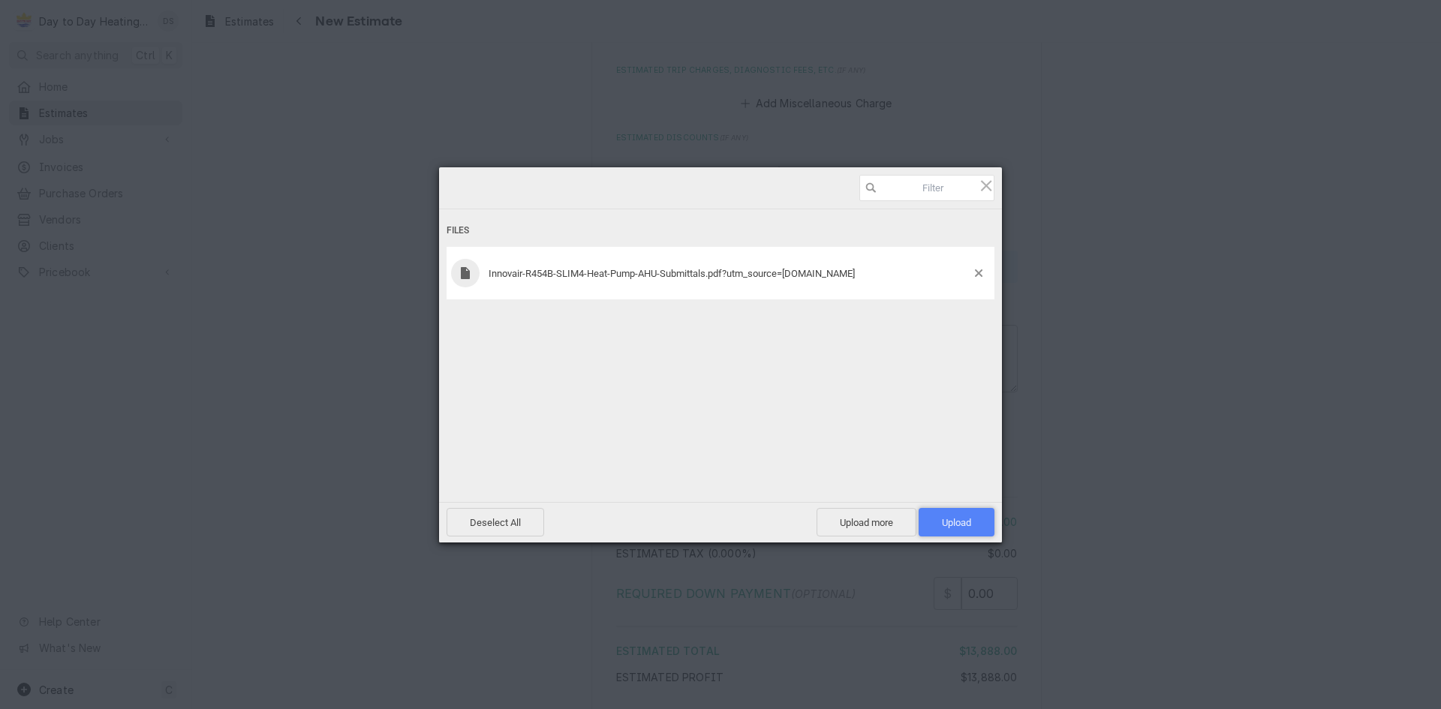
click at [951, 522] on span "Upload 1" at bounding box center [956, 522] width 29 height 11
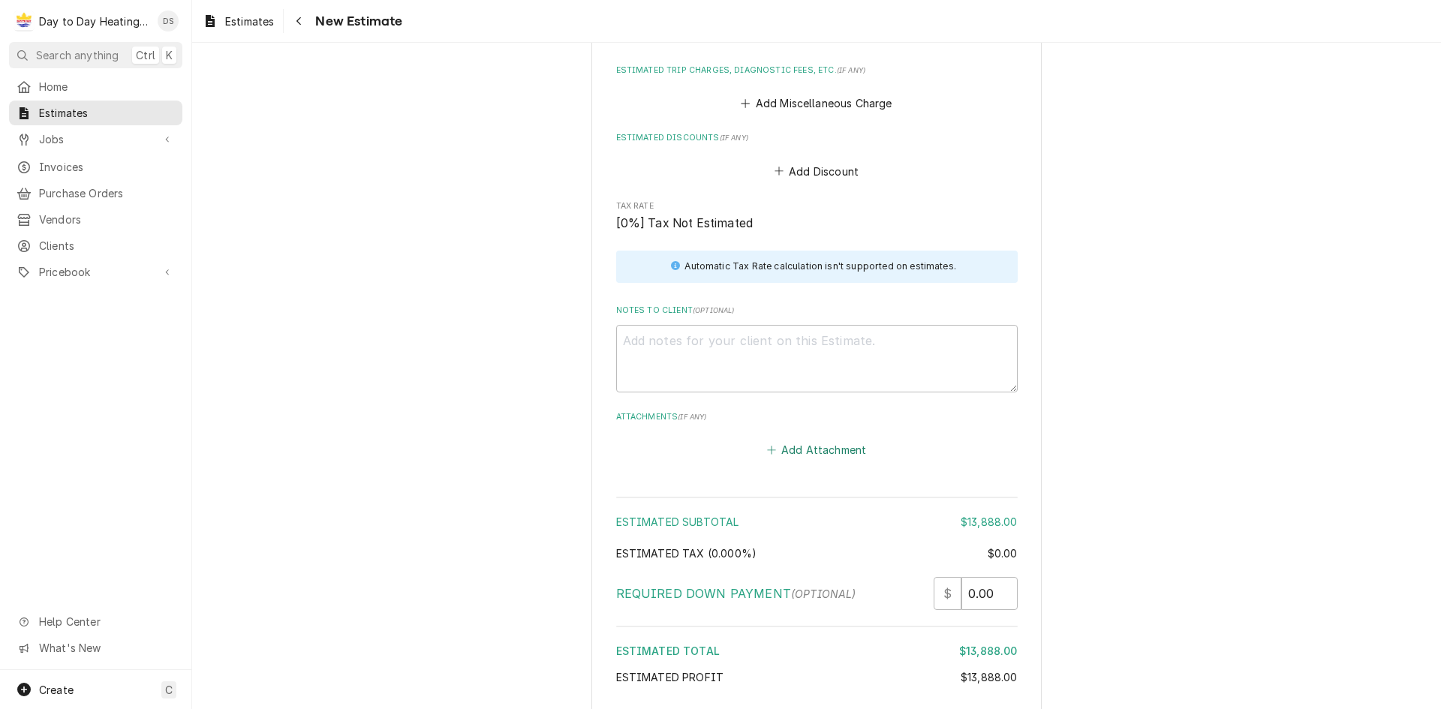
click at [804, 439] on button "Add Attachment" at bounding box center [816, 449] width 105 height 21
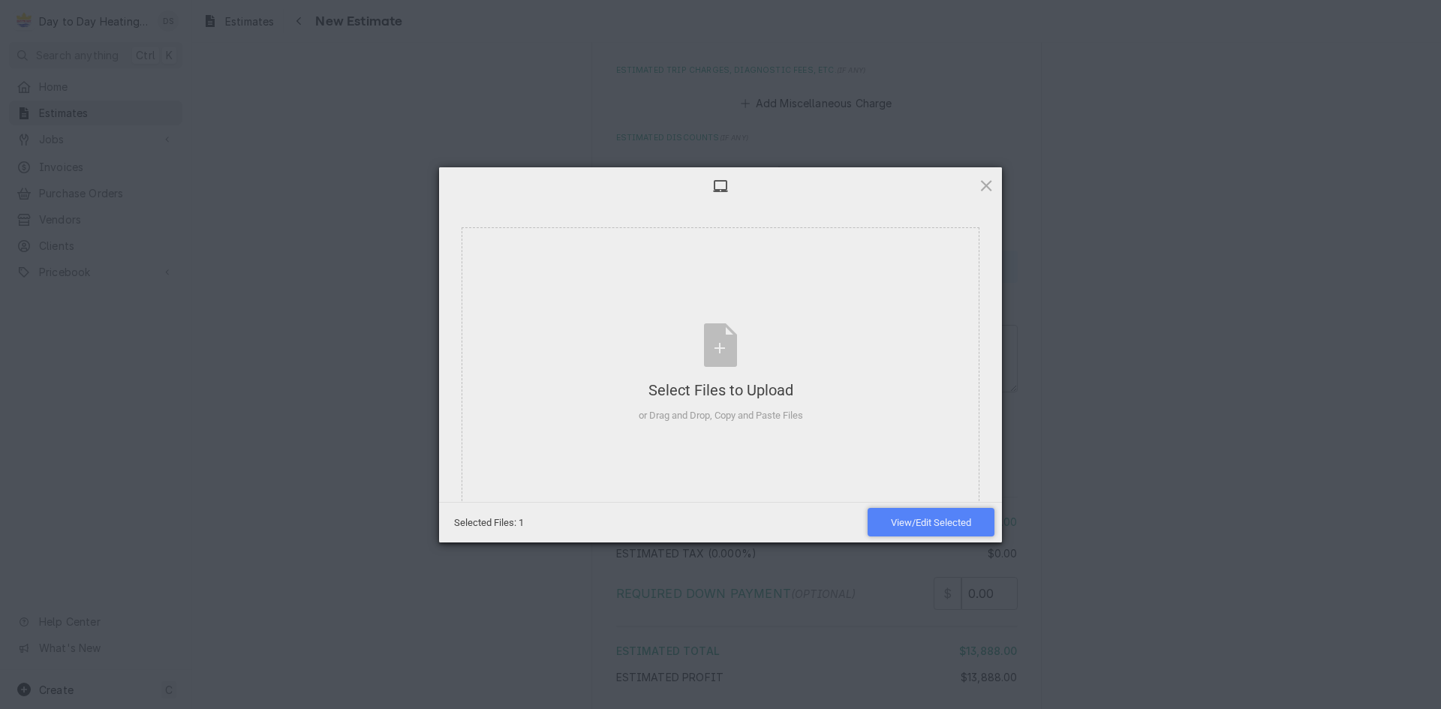
click at [955, 525] on span "View/Edit Selected" at bounding box center [931, 522] width 80 height 11
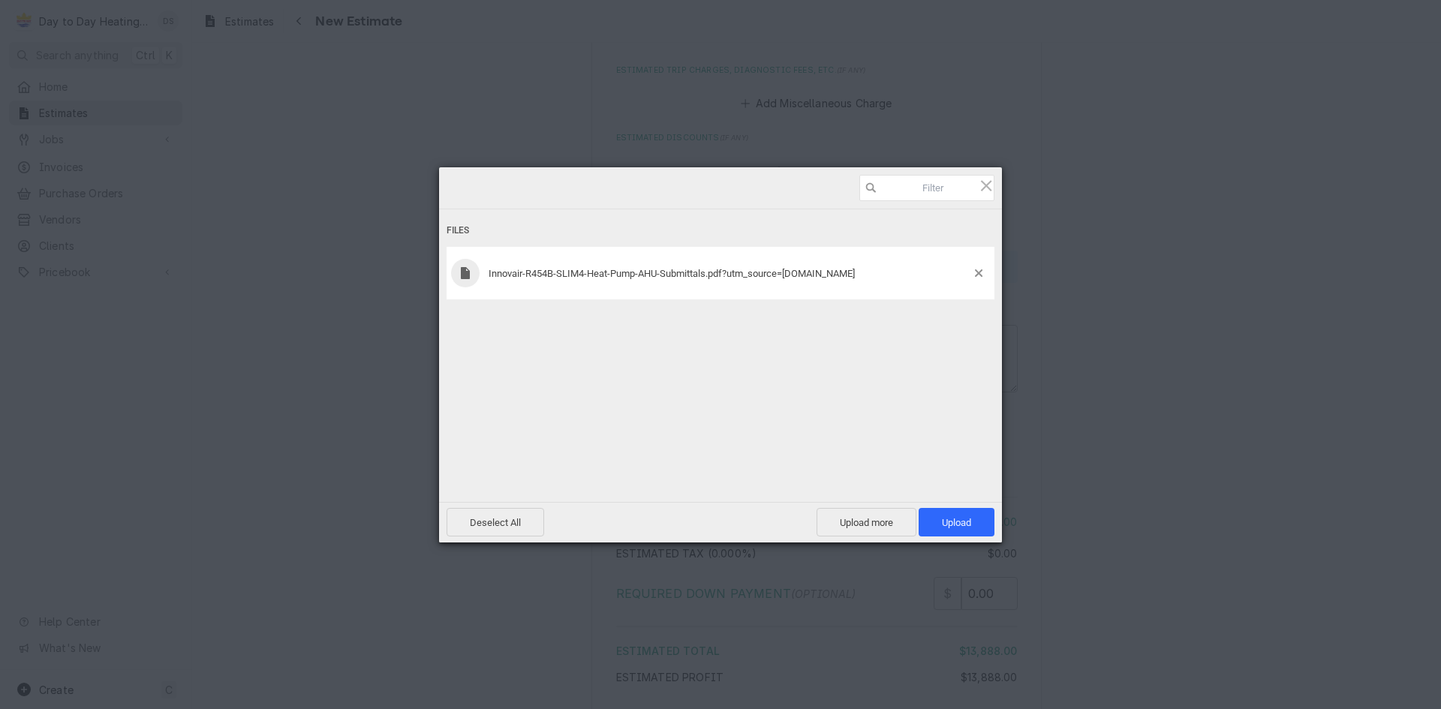
click at [581, 284] on div "Innovair-R454B-SLIM4-Heat-Pump-AHU-Submittals.pdf?utm_source=chatgpt.com" at bounding box center [721, 273] width 548 height 53
click at [472, 266] on div at bounding box center [465, 273] width 29 height 29
click at [876, 521] on span "Upload more" at bounding box center [866, 522] width 100 height 29
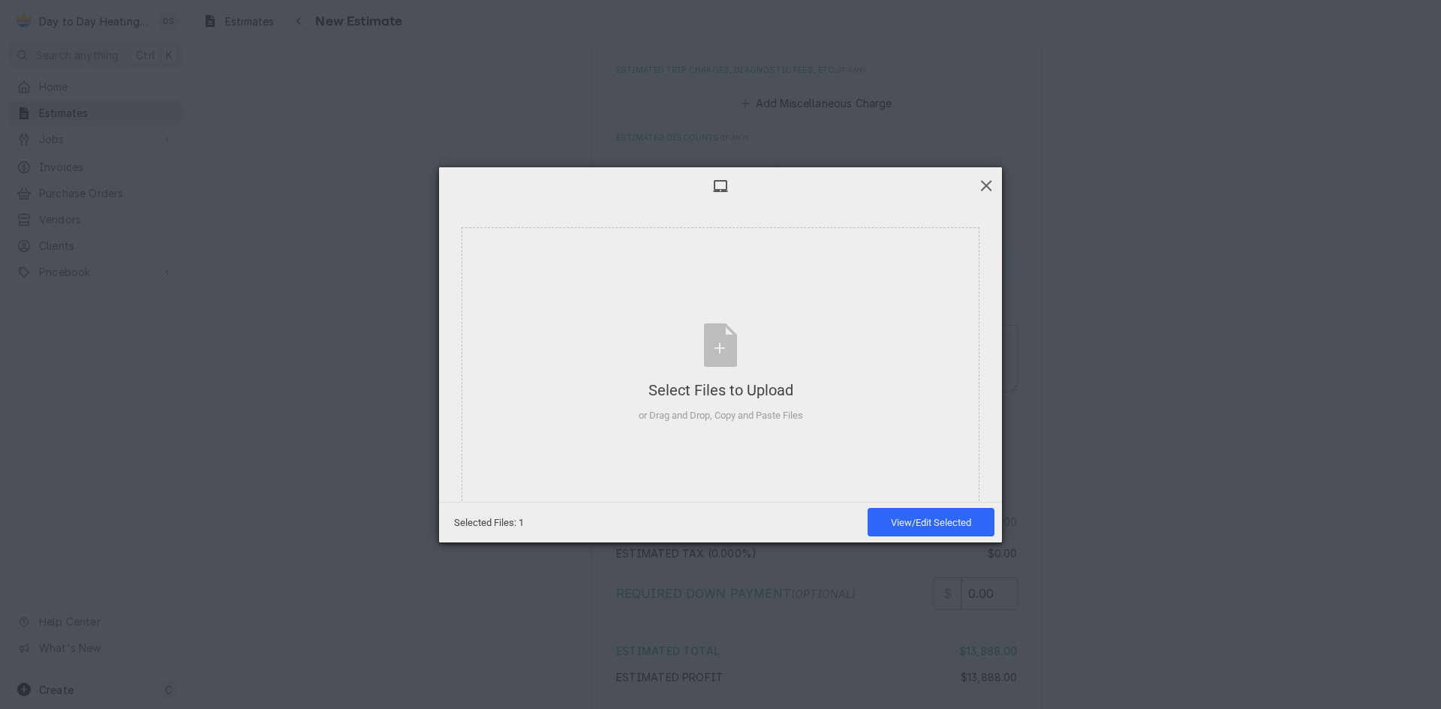
click at [991, 185] on span at bounding box center [986, 185] width 17 height 17
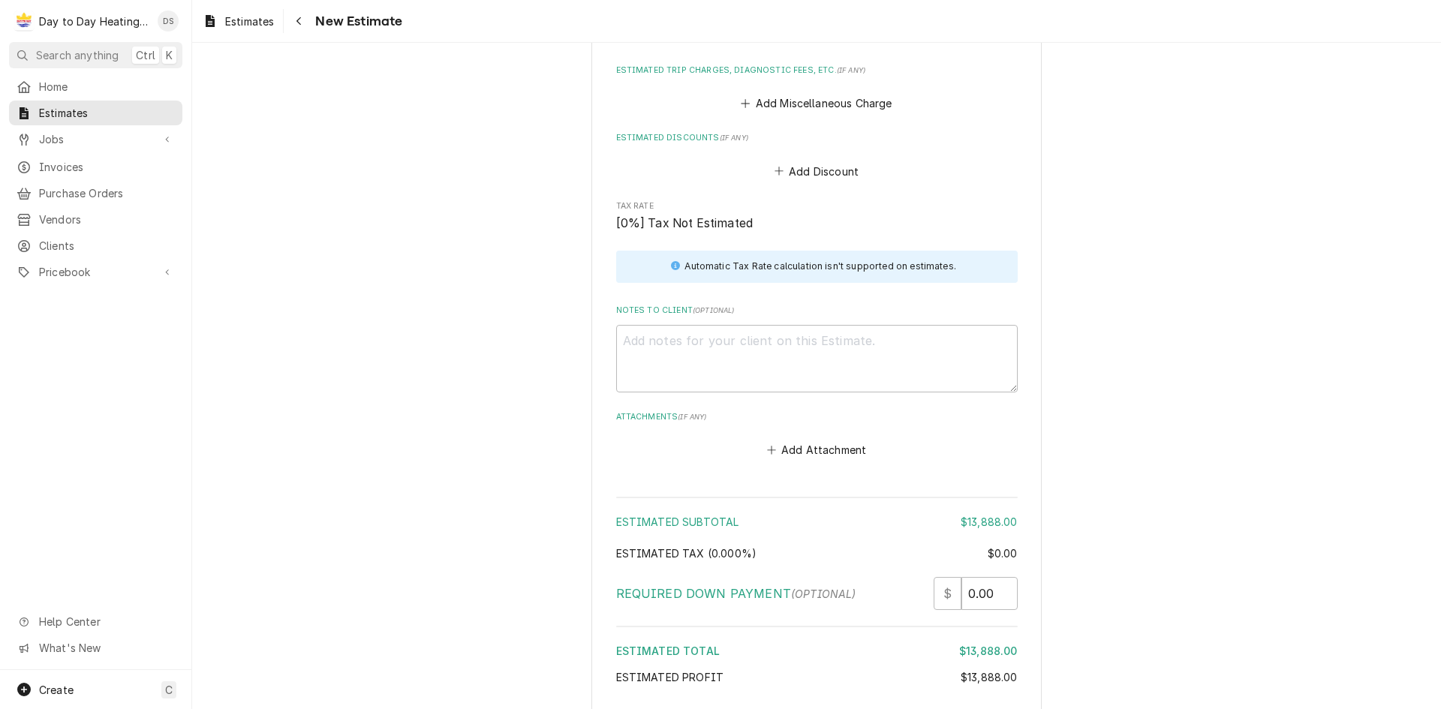
scroll to position [2084, 0]
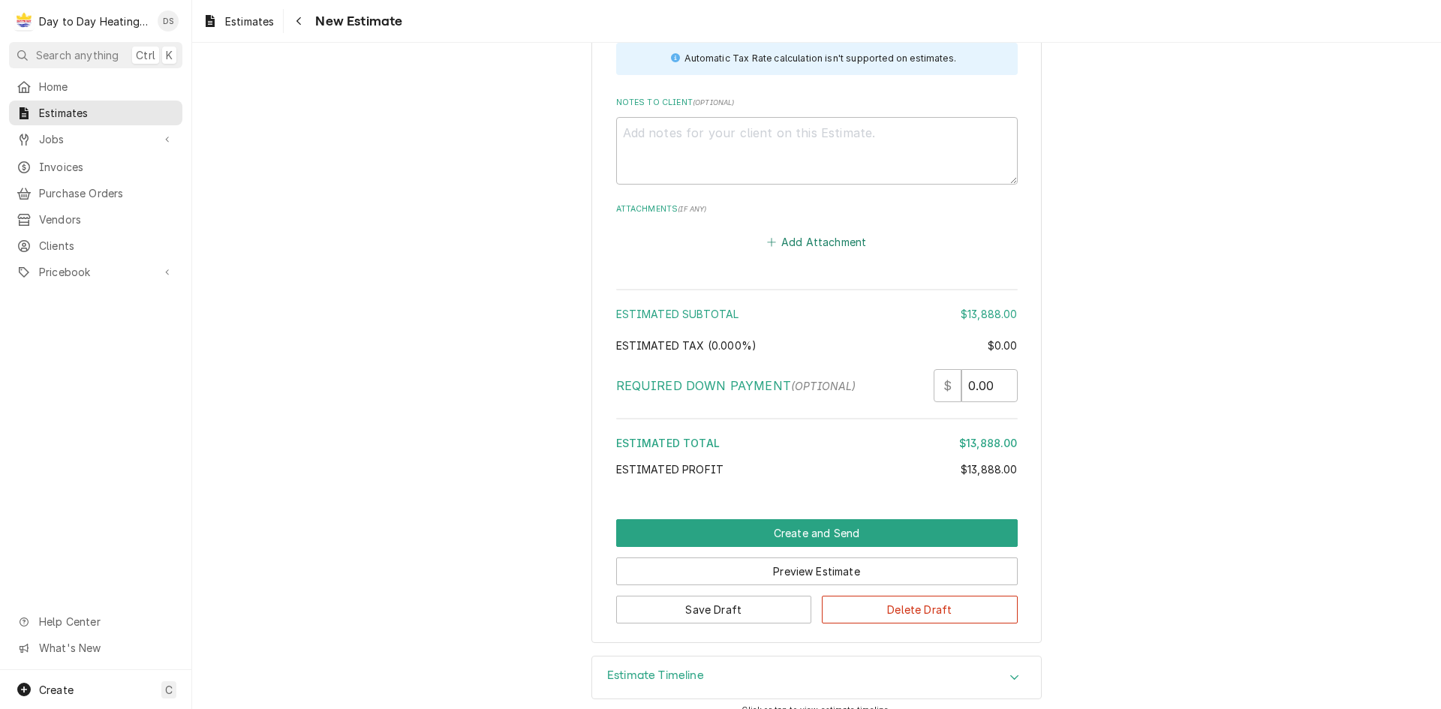
click at [818, 231] on button "Add Attachment" at bounding box center [816, 241] width 105 height 21
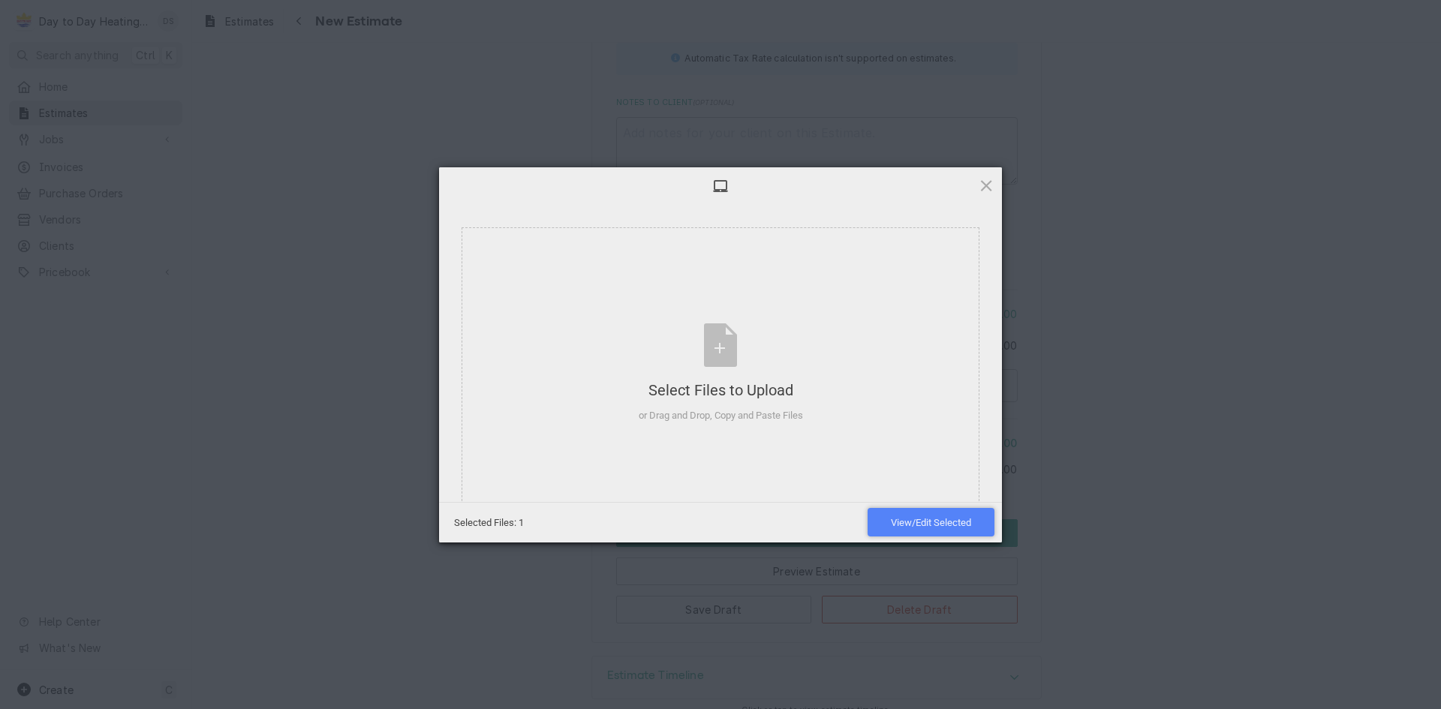
click at [926, 522] on span "View/Edit Selected" at bounding box center [931, 522] width 80 height 11
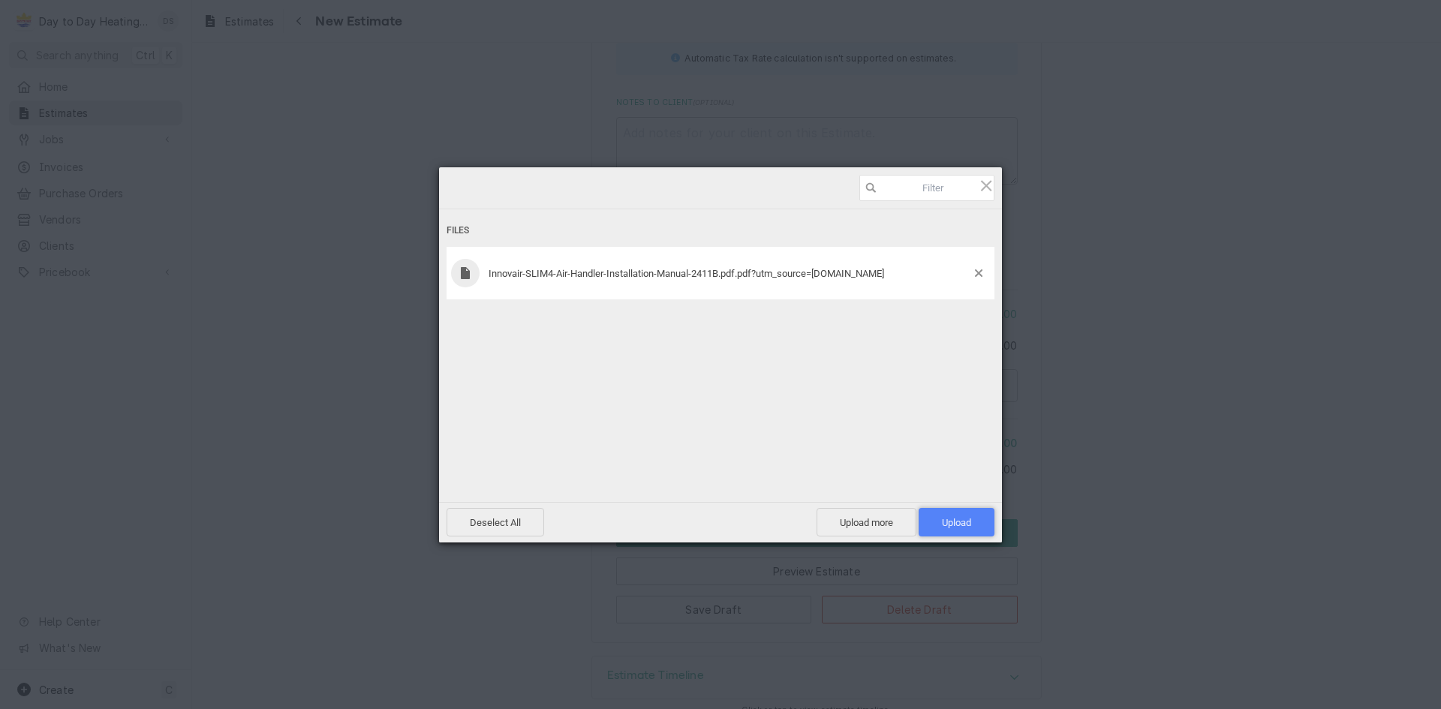
click at [967, 519] on span "Upload 1" at bounding box center [956, 522] width 29 height 11
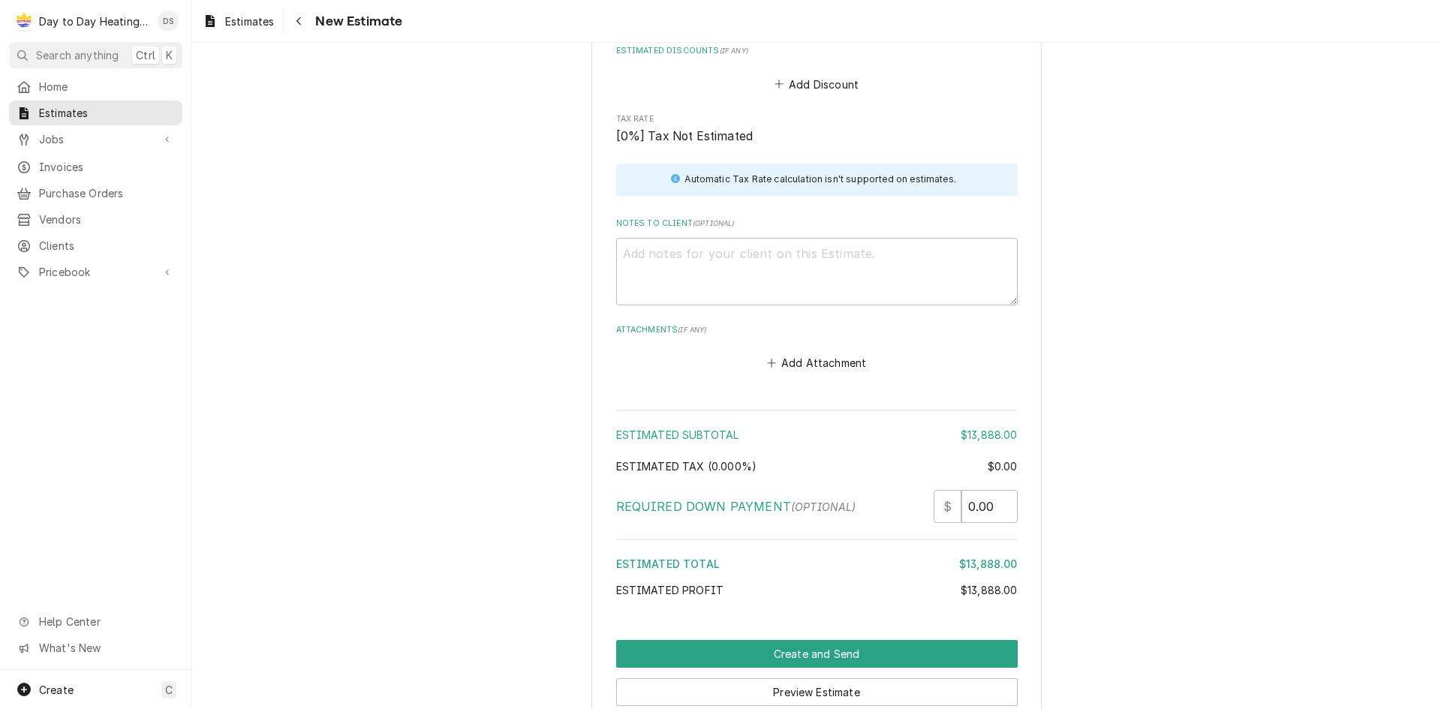
scroll to position [1934, 0]
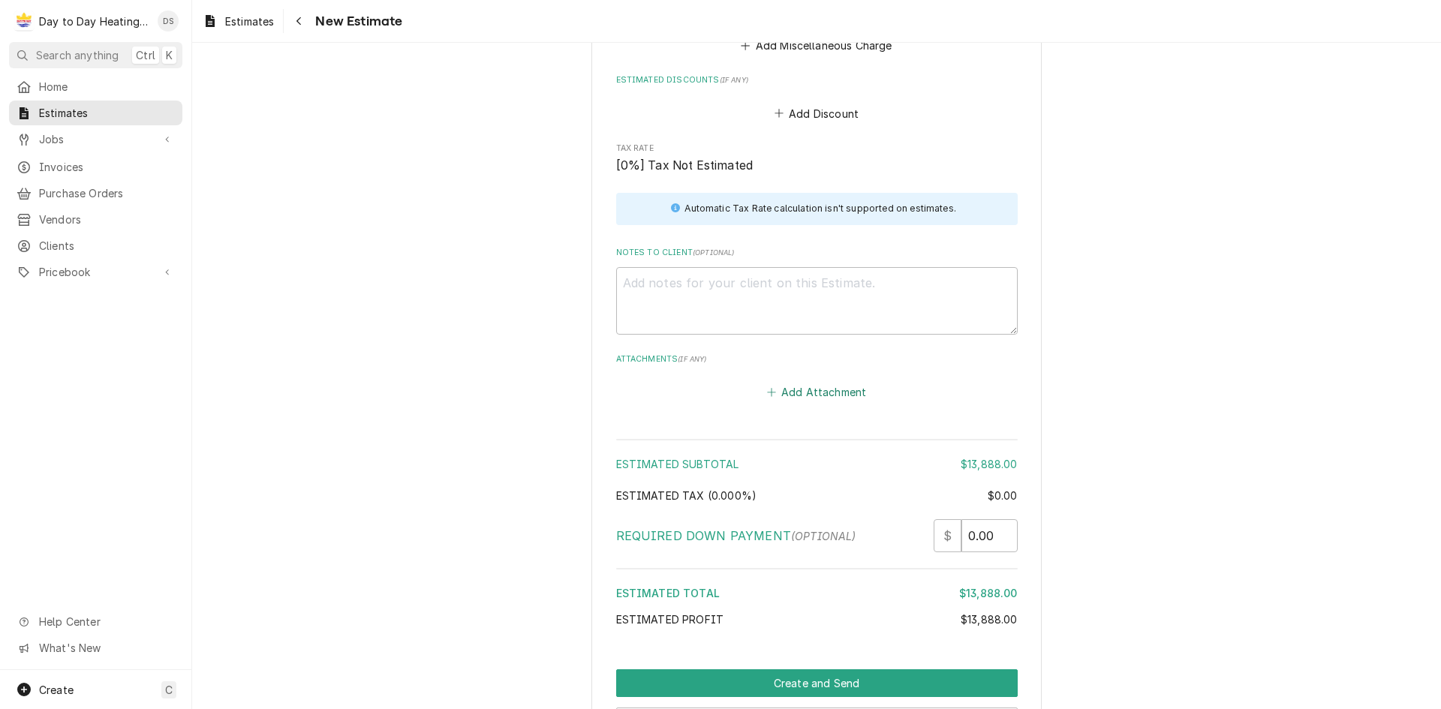
click at [798, 381] on button "Add Attachment" at bounding box center [816, 391] width 105 height 21
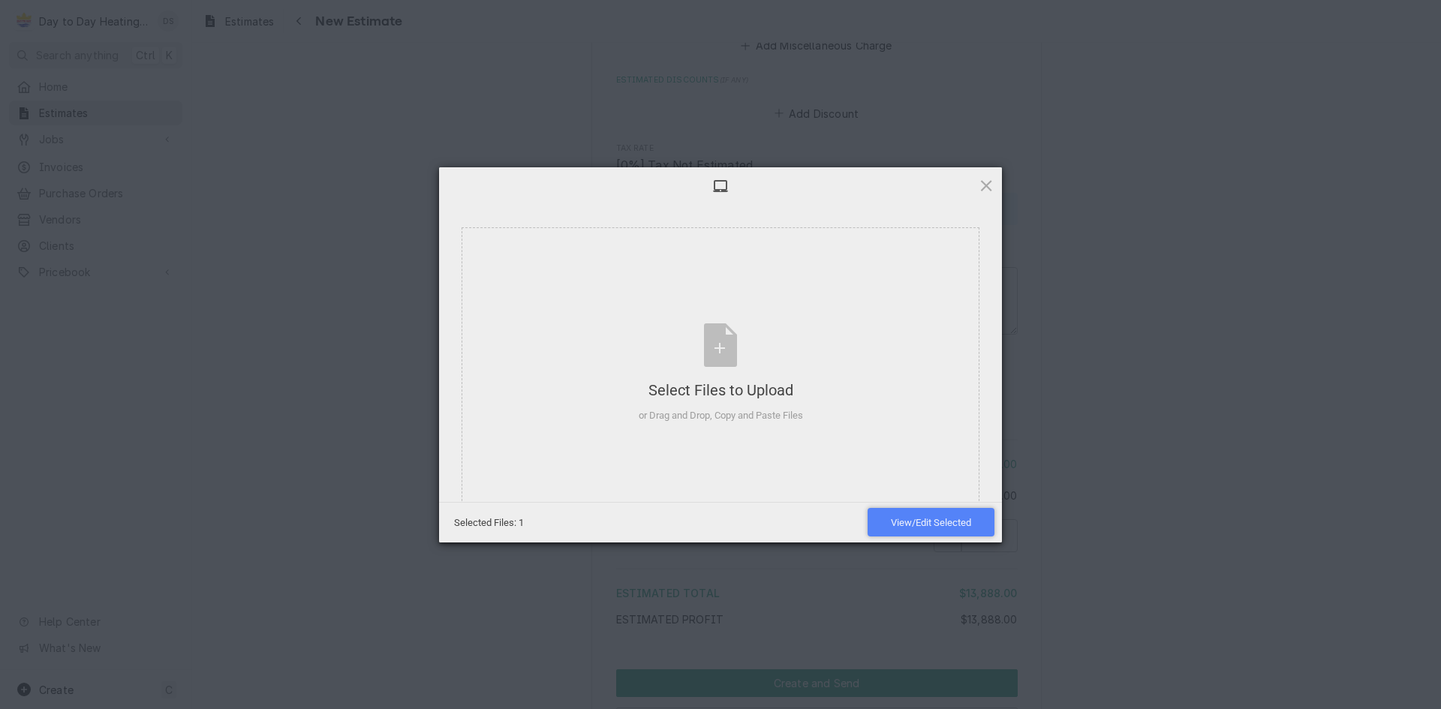
click at [950, 519] on span "View/Edit Selected" at bounding box center [931, 522] width 80 height 11
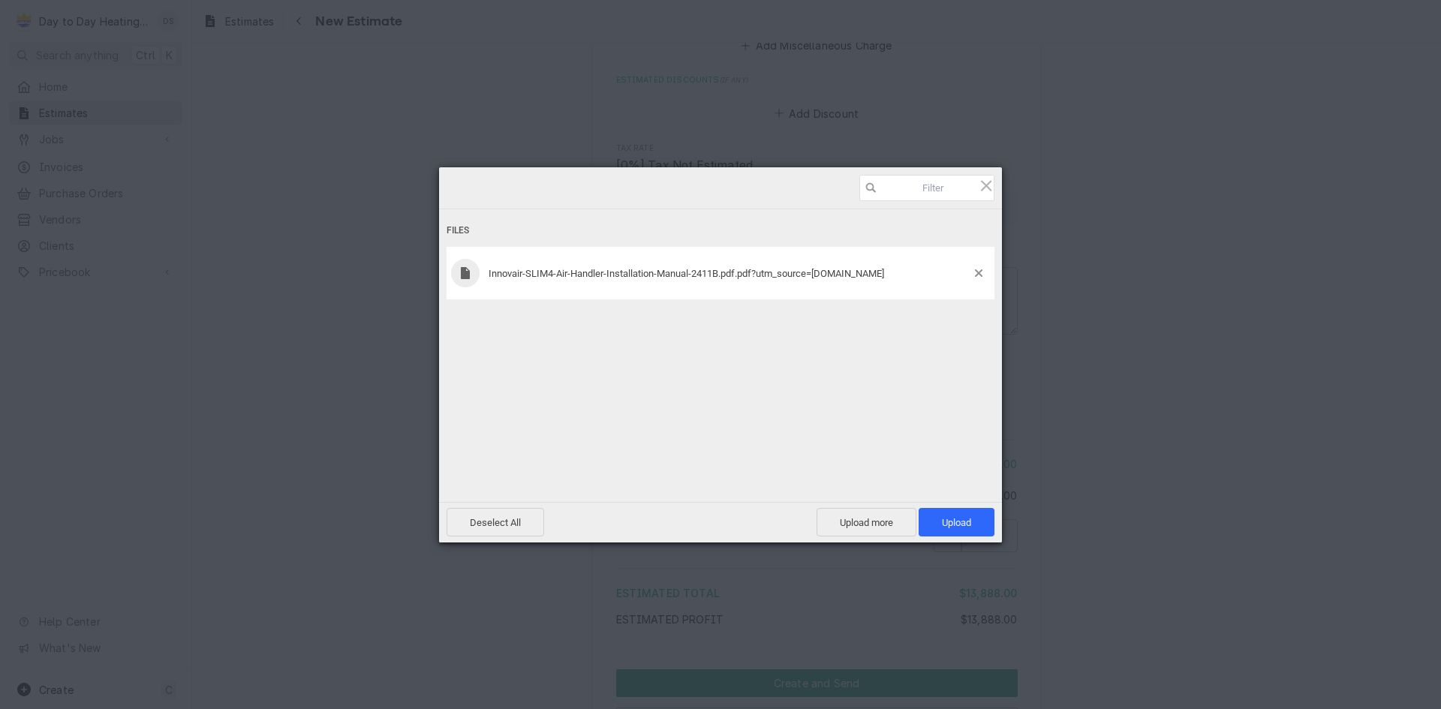
click at [561, 269] on span "Innovair-SLIM4-Air-Handler-Installation-Manual-2411B.pdf.pdf?utm_source=chatgpt…" at bounding box center [686, 273] width 395 height 11
click at [462, 270] on span at bounding box center [465, 273] width 15 height 12
click at [493, 267] on div "Innovair-SLIM4-Air-Handler-Installation-Manual-2411B.pdf.pdf?utm_source=chatgpt…" at bounding box center [721, 273] width 548 height 53
drag, startPoint x: 496, startPoint y: 274, endPoint x: 501, endPoint y: 280, distance: 8.0
click at [499, 277] on span "Innovair-SLIM4-Air-Handler-Installation-Manual-2411B.pdf.pdf?utm_source=chatgpt…" at bounding box center [686, 273] width 395 height 11
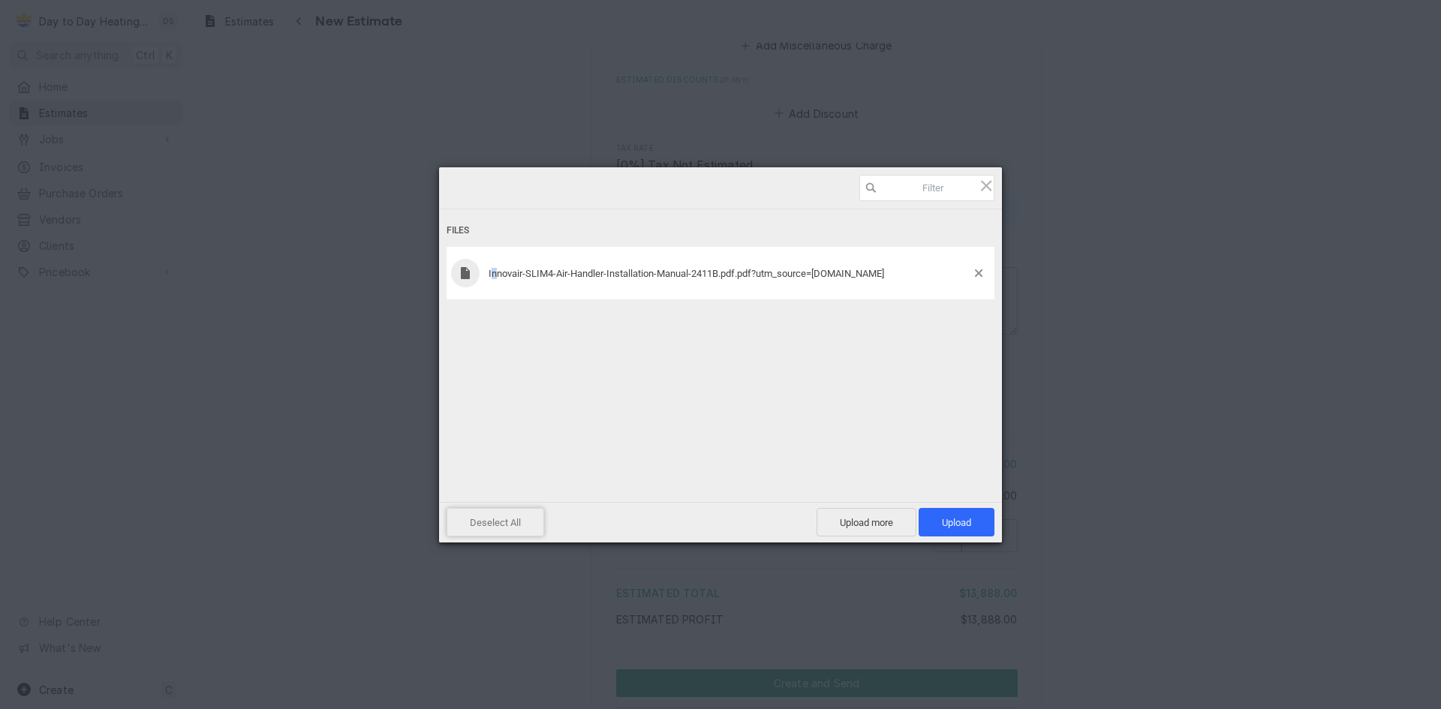
click at [497, 519] on span "Deselect All" at bounding box center [496, 522] width 98 height 29
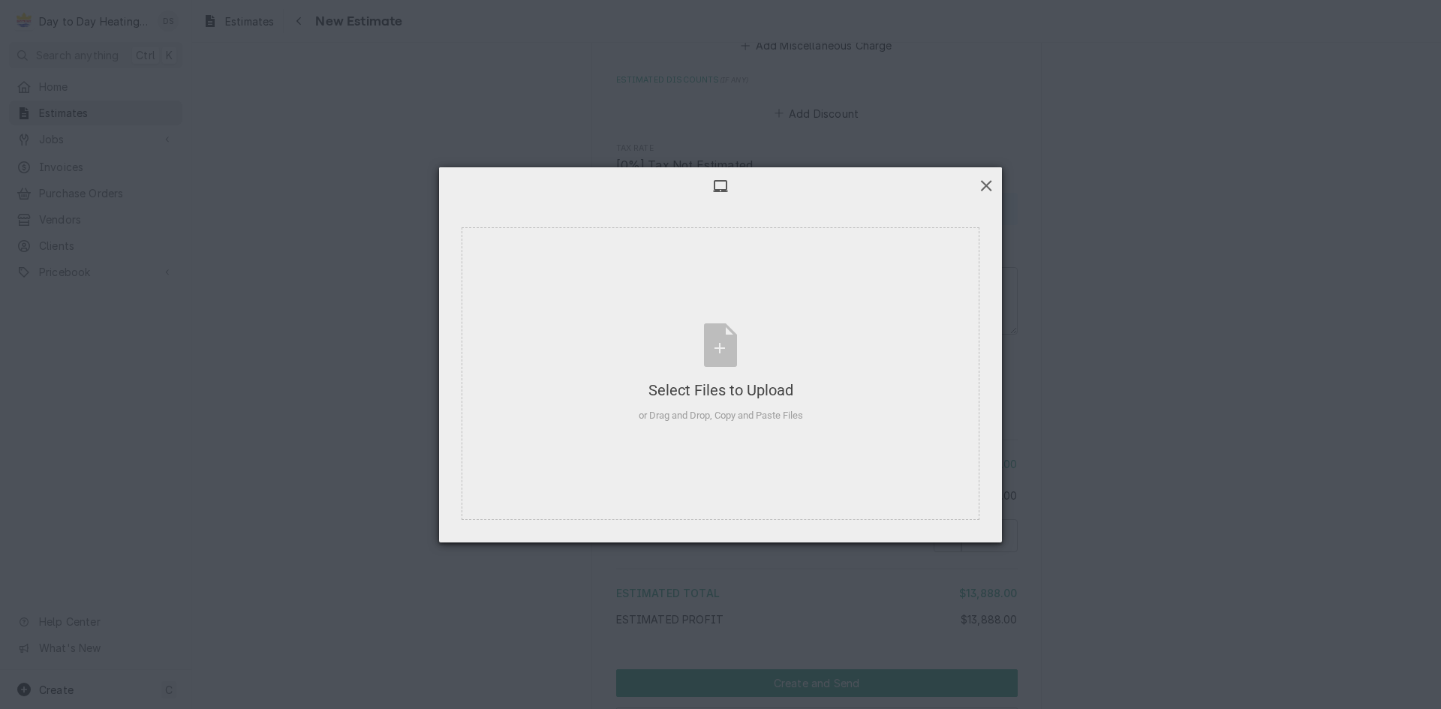
click at [984, 188] on span at bounding box center [986, 185] width 17 height 17
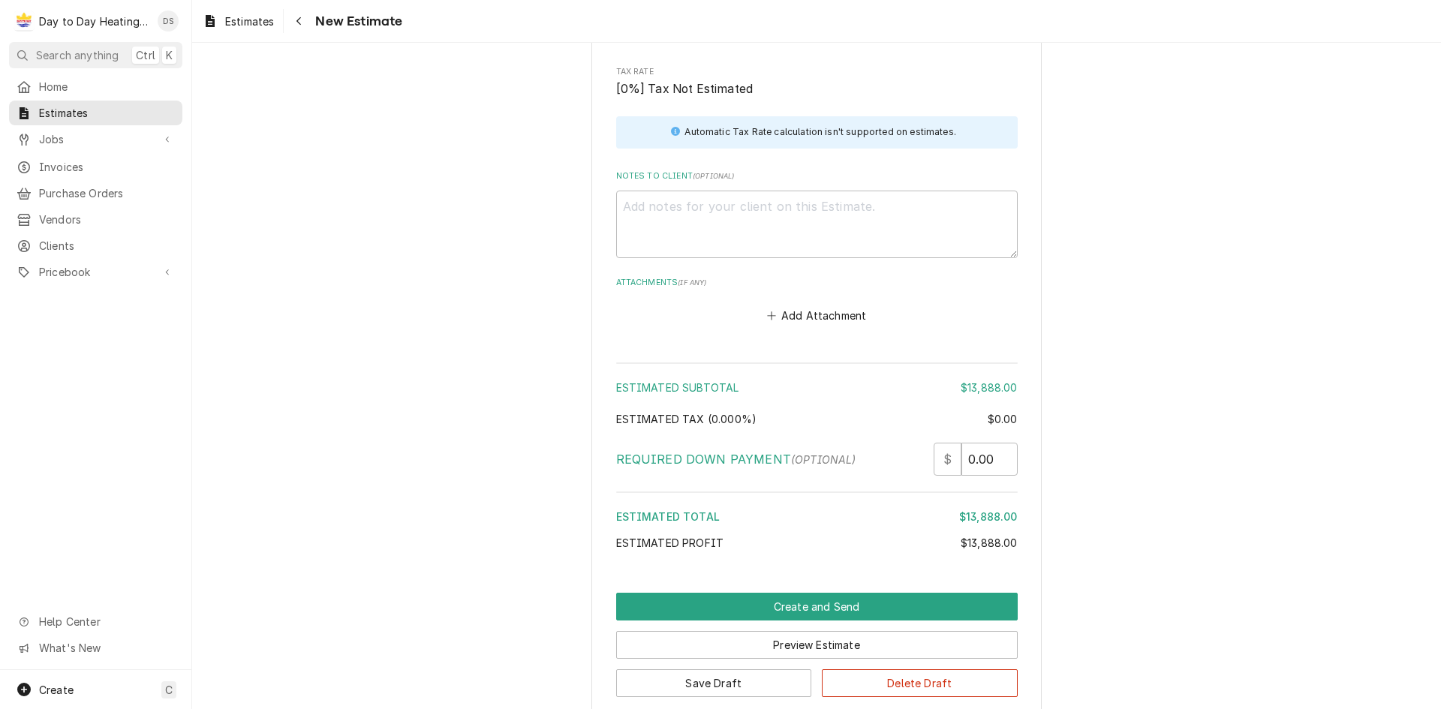
scroll to position [2084, 0]
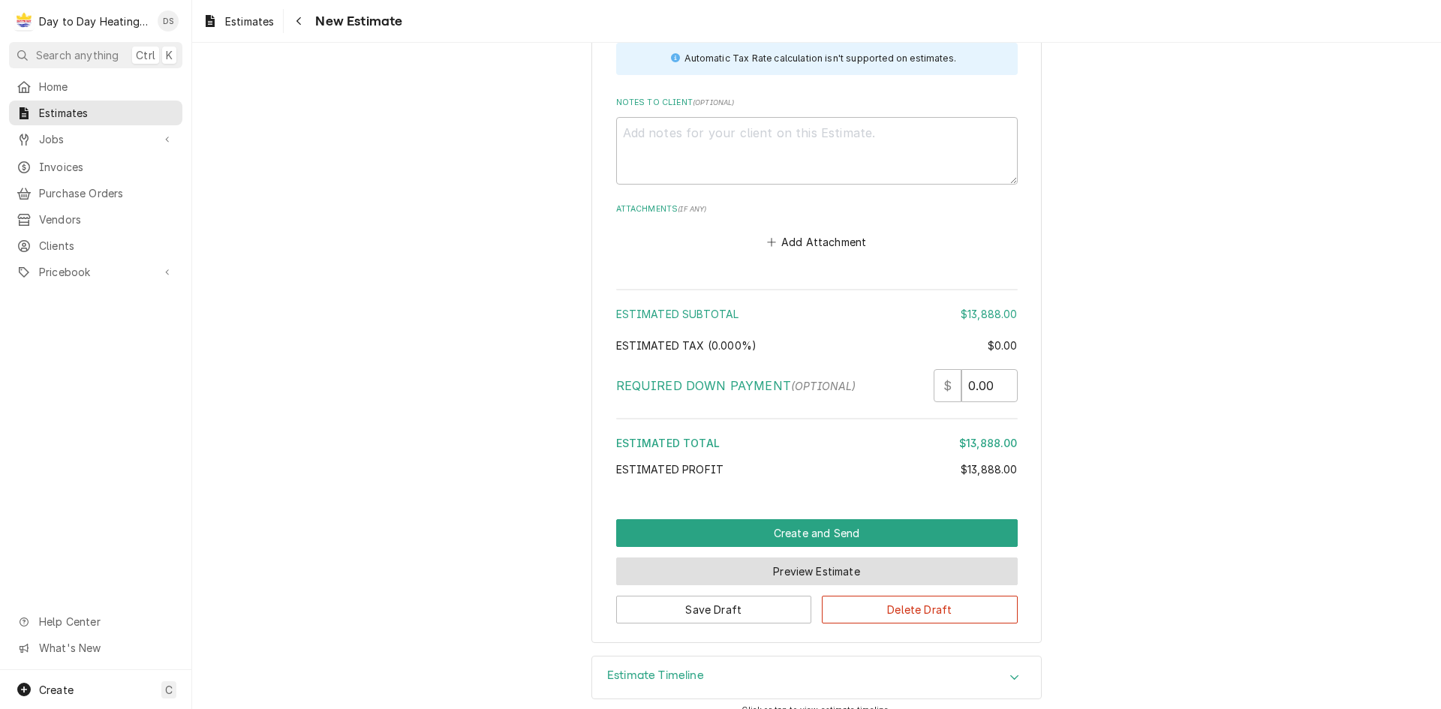
click at [756, 558] on button "Preview Estimate" at bounding box center [816, 572] width 401 height 28
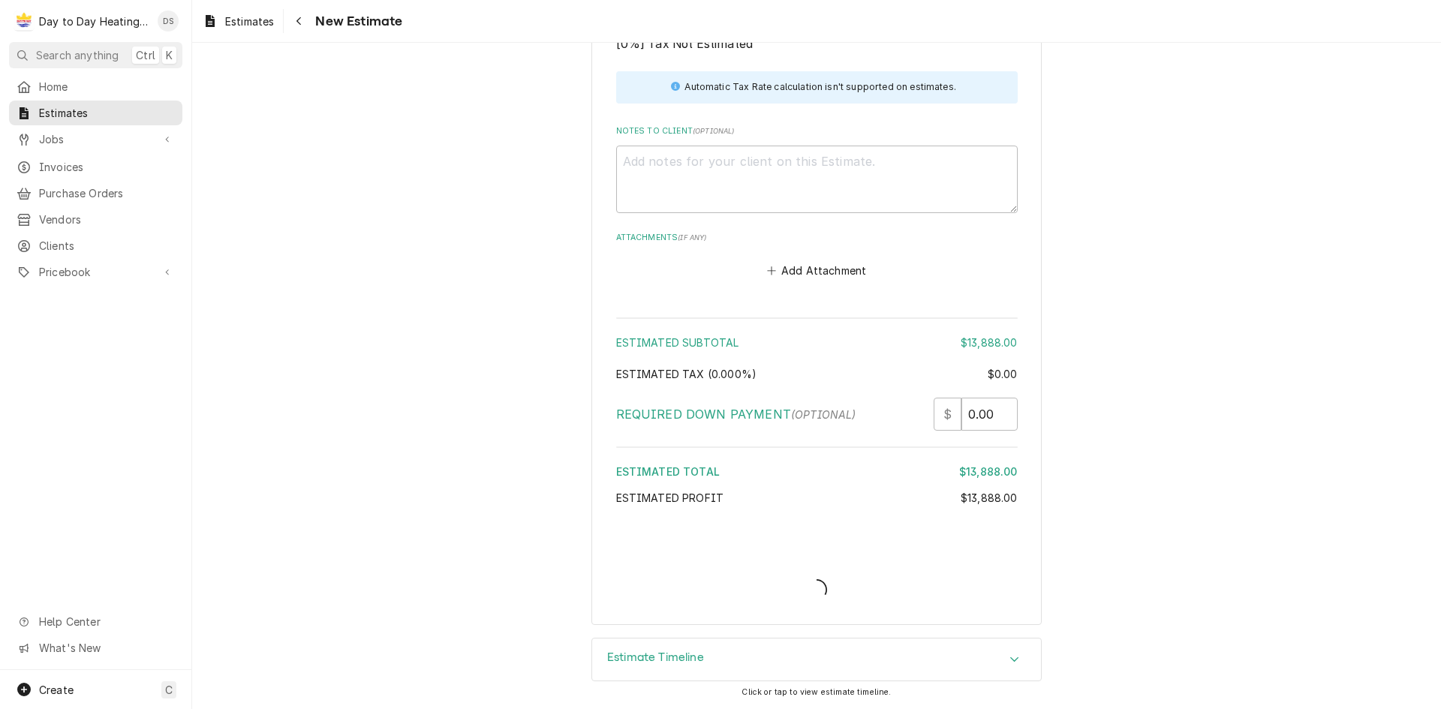
scroll to position [2037, 0]
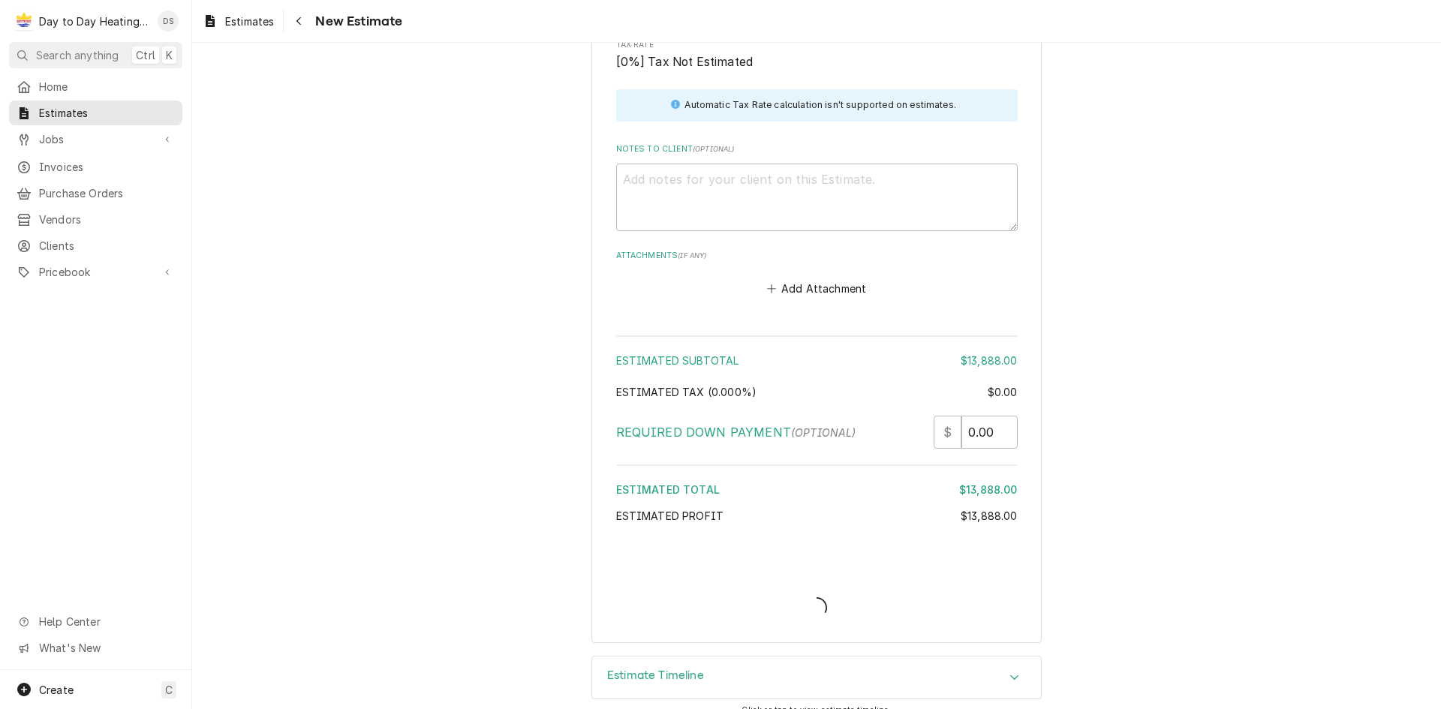
type textarea "x"
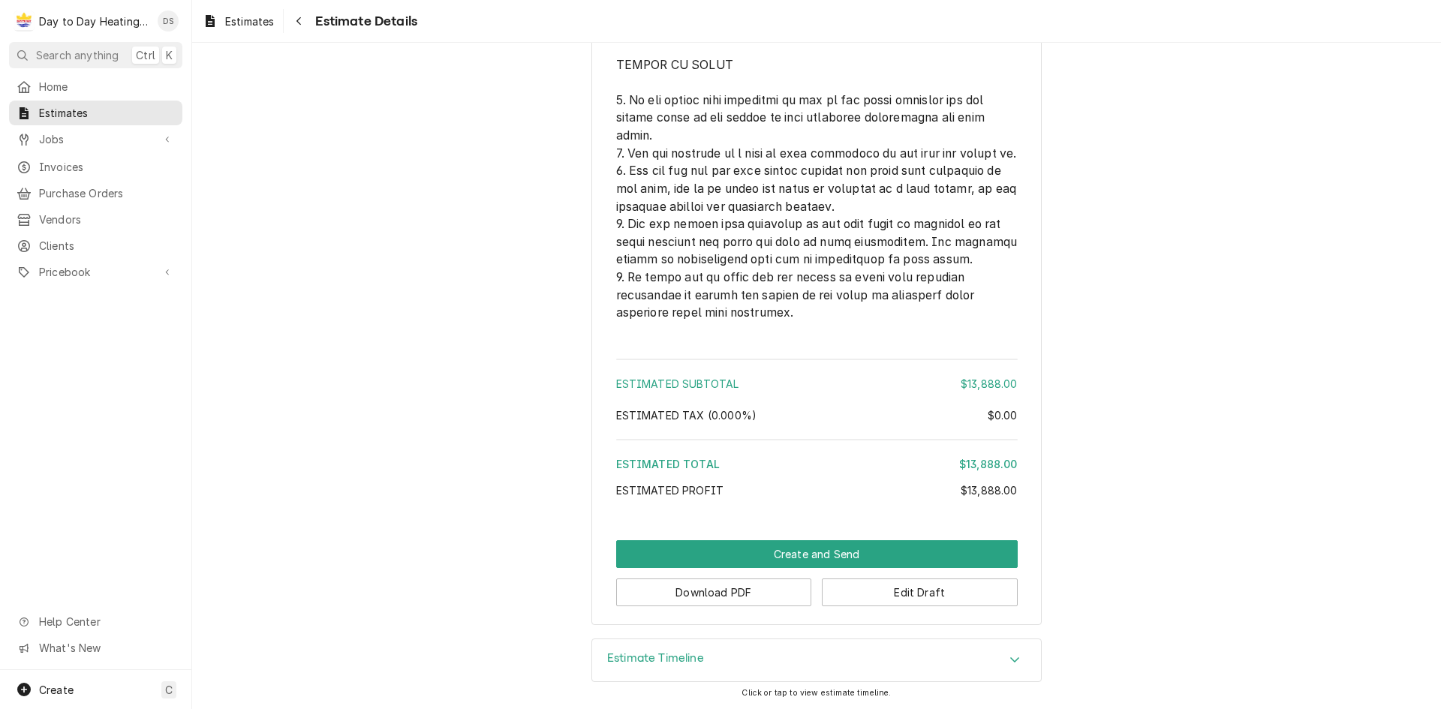
scroll to position [3577, 0]
click at [961, 600] on button "Edit Draft" at bounding box center [920, 593] width 196 height 28
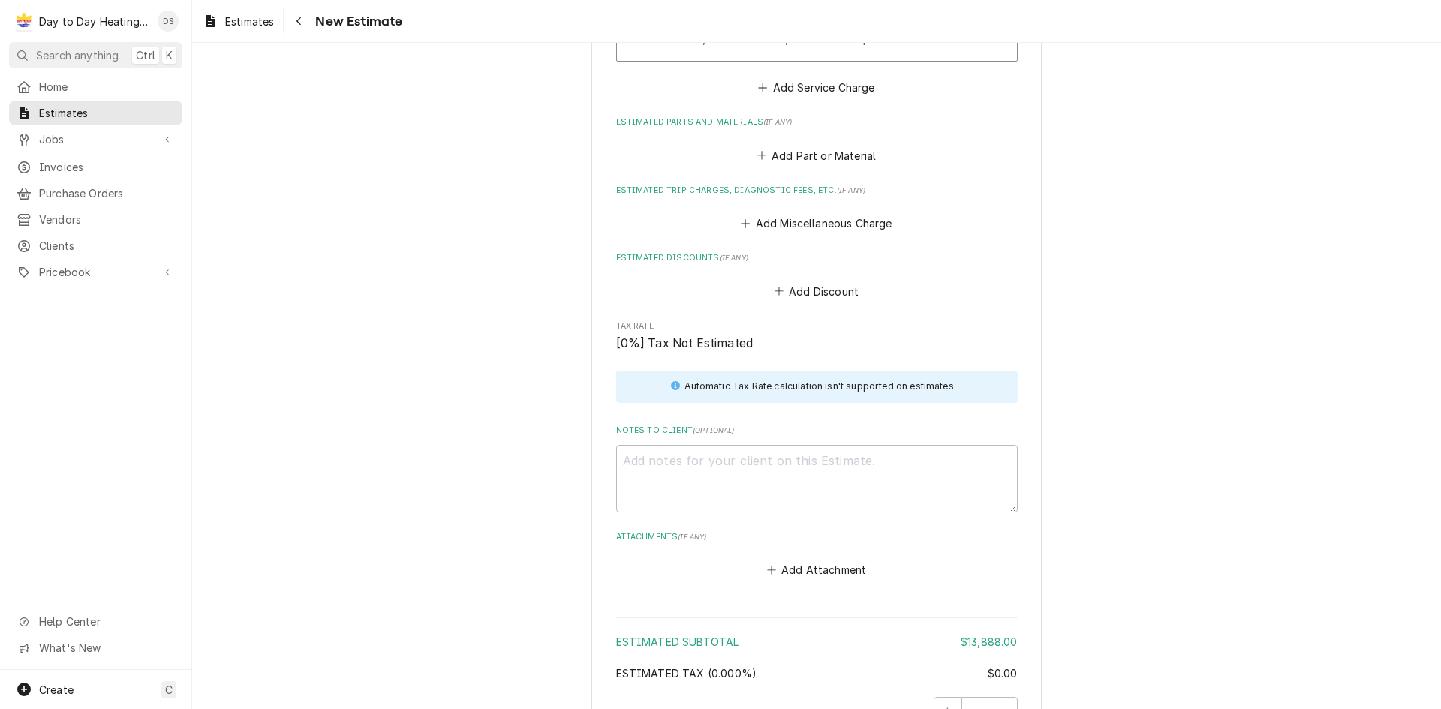
scroll to position [1801, 0]
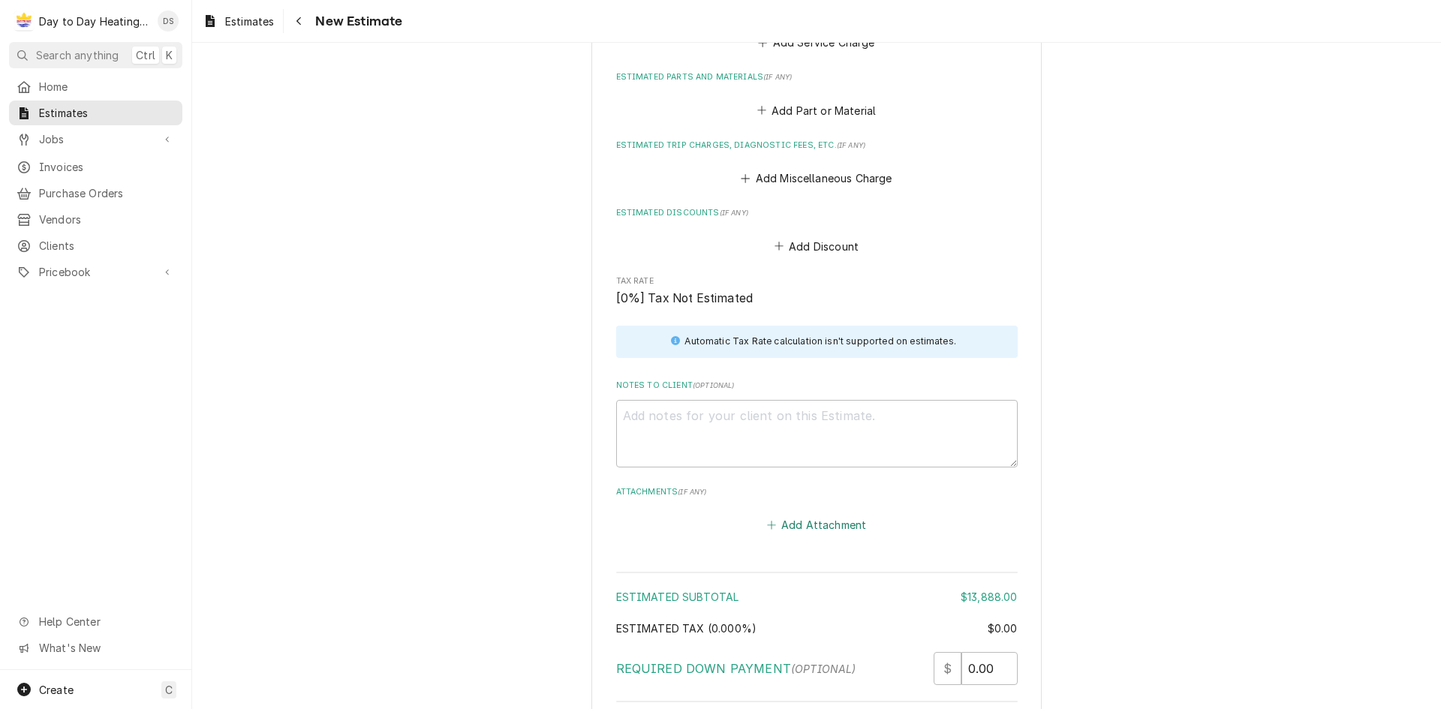
click at [818, 514] on button "Add Attachment" at bounding box center [816, 524] width 105 height 21
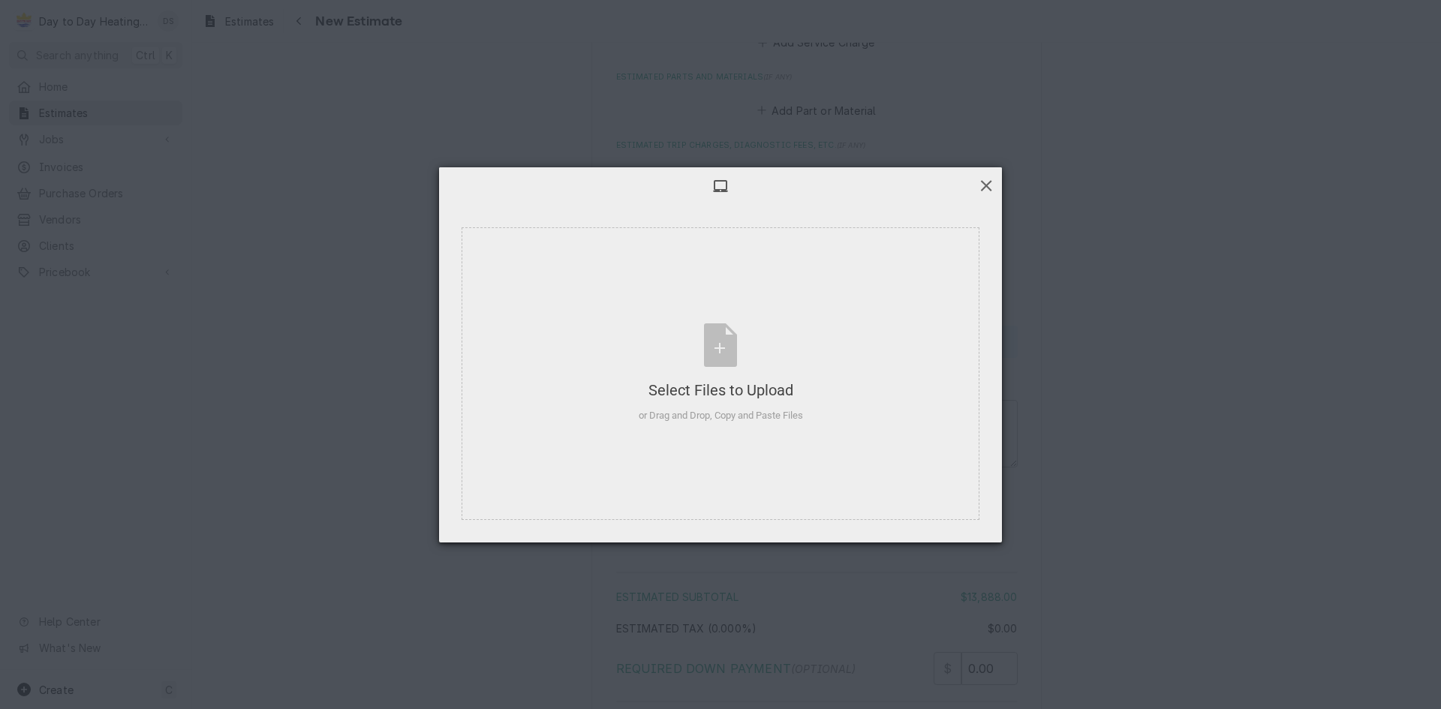
click at [988, 189] on span at bounding box center [986, 185] width 17 height 17
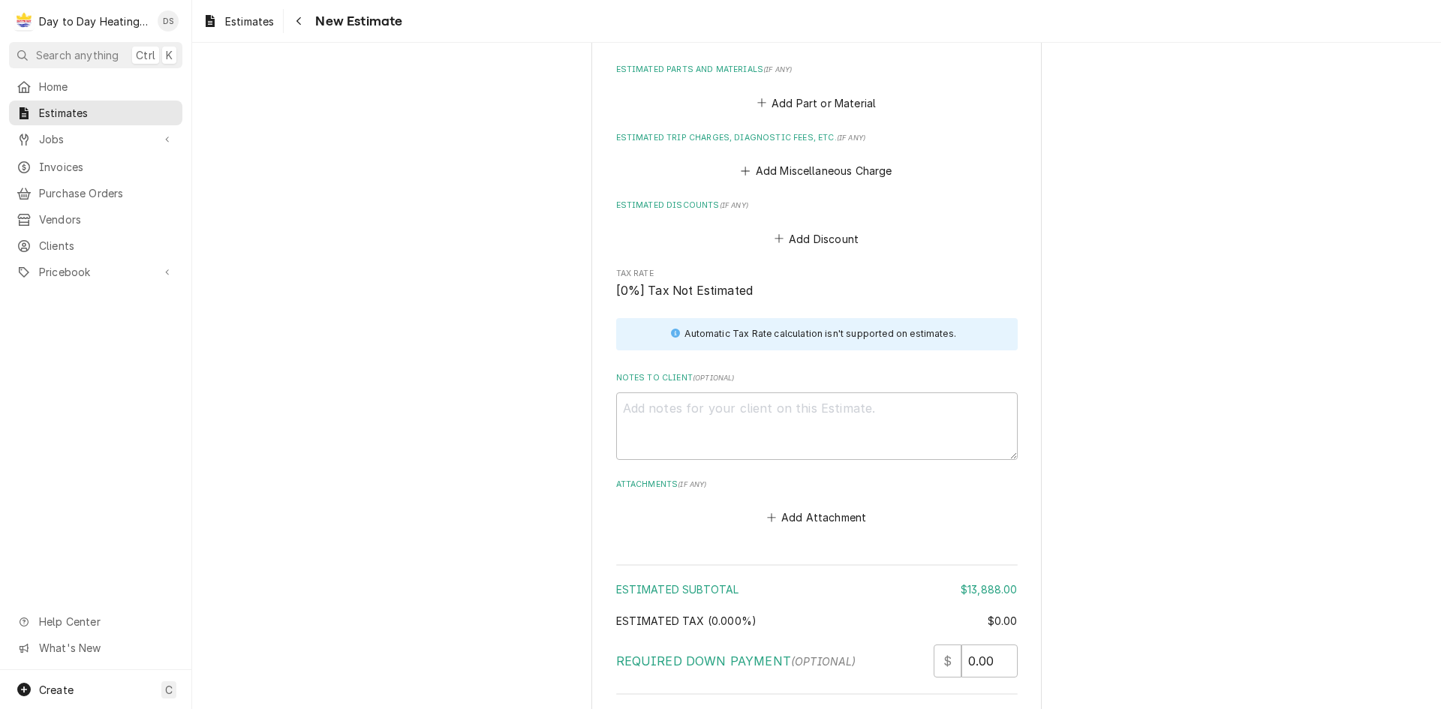
scroll to position [1784, 0]
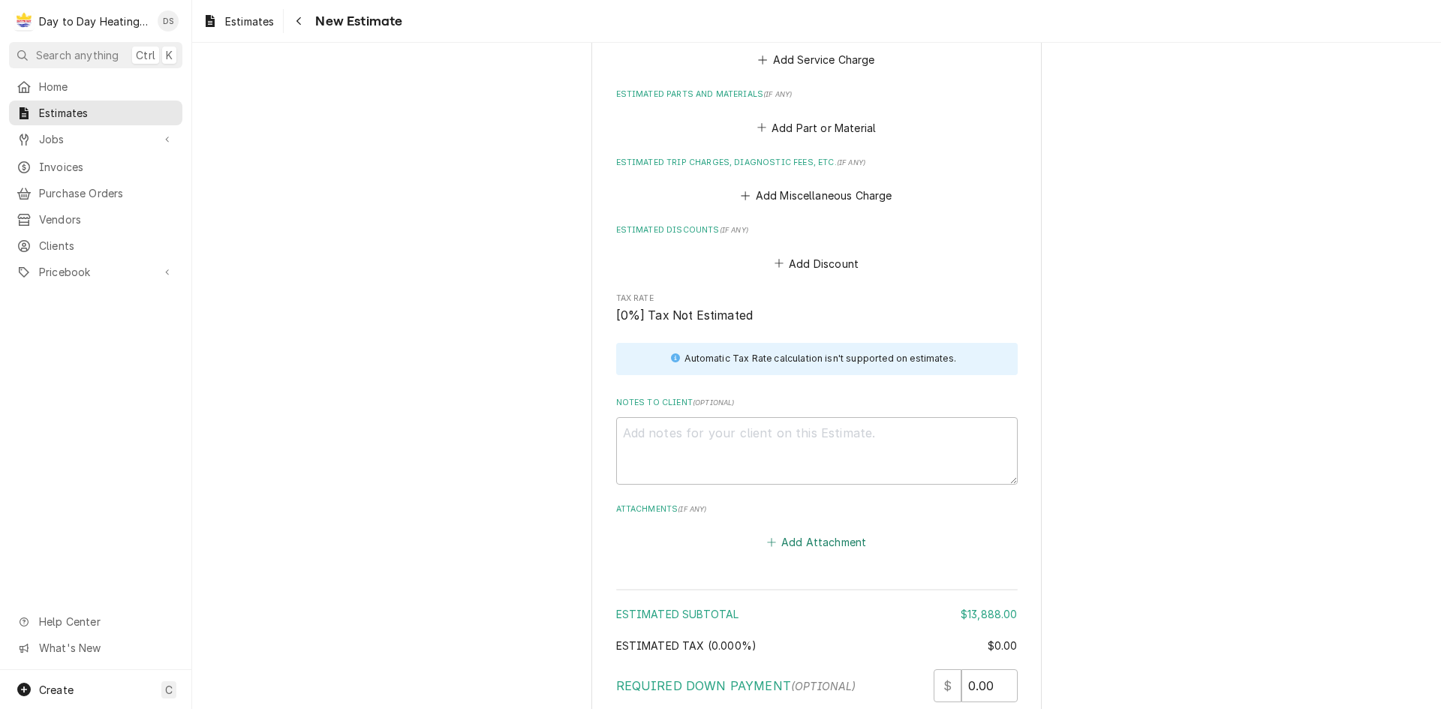
click at [856, 531] on button "Add Attachment" at bounding box center [816, 541] width 105 height 21
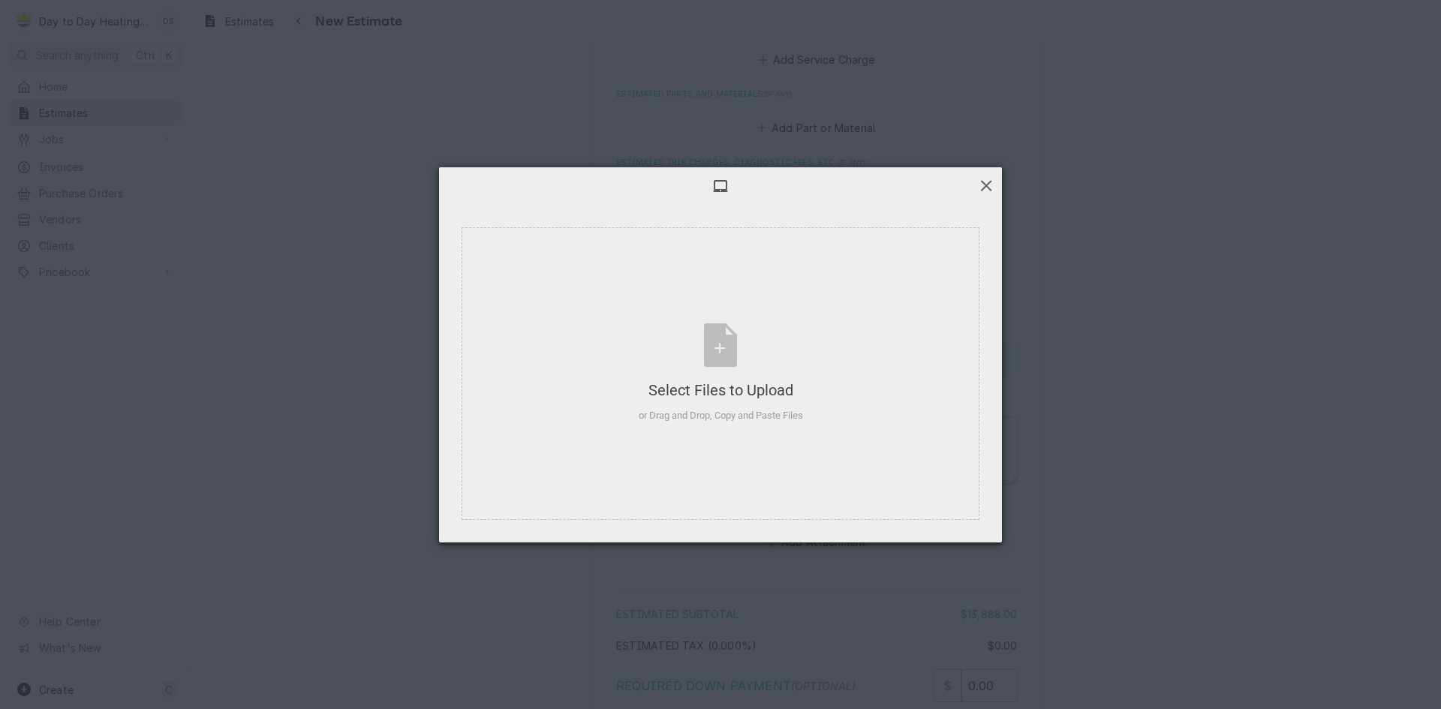
click at [978, 185] on span at bounding box center [986, 185] width 17 height 17
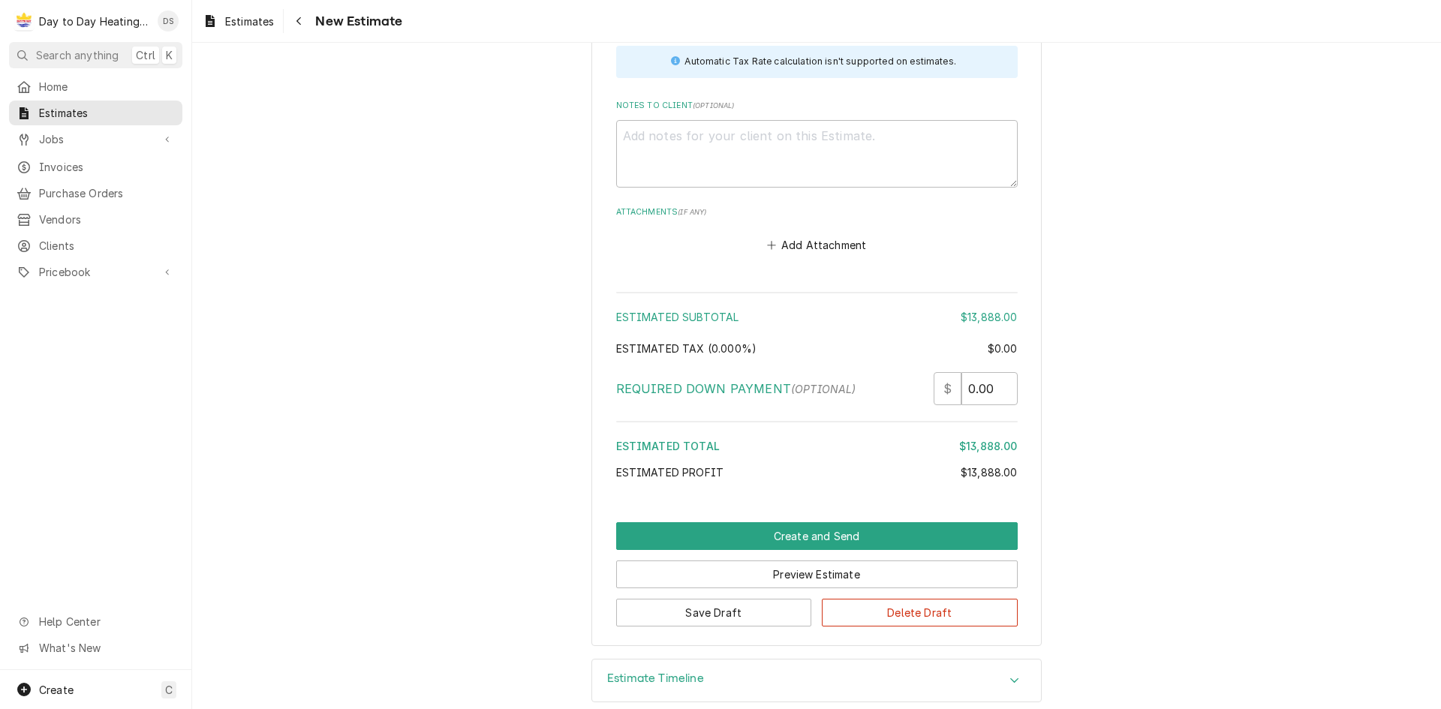
scroll to position [2084, 0]
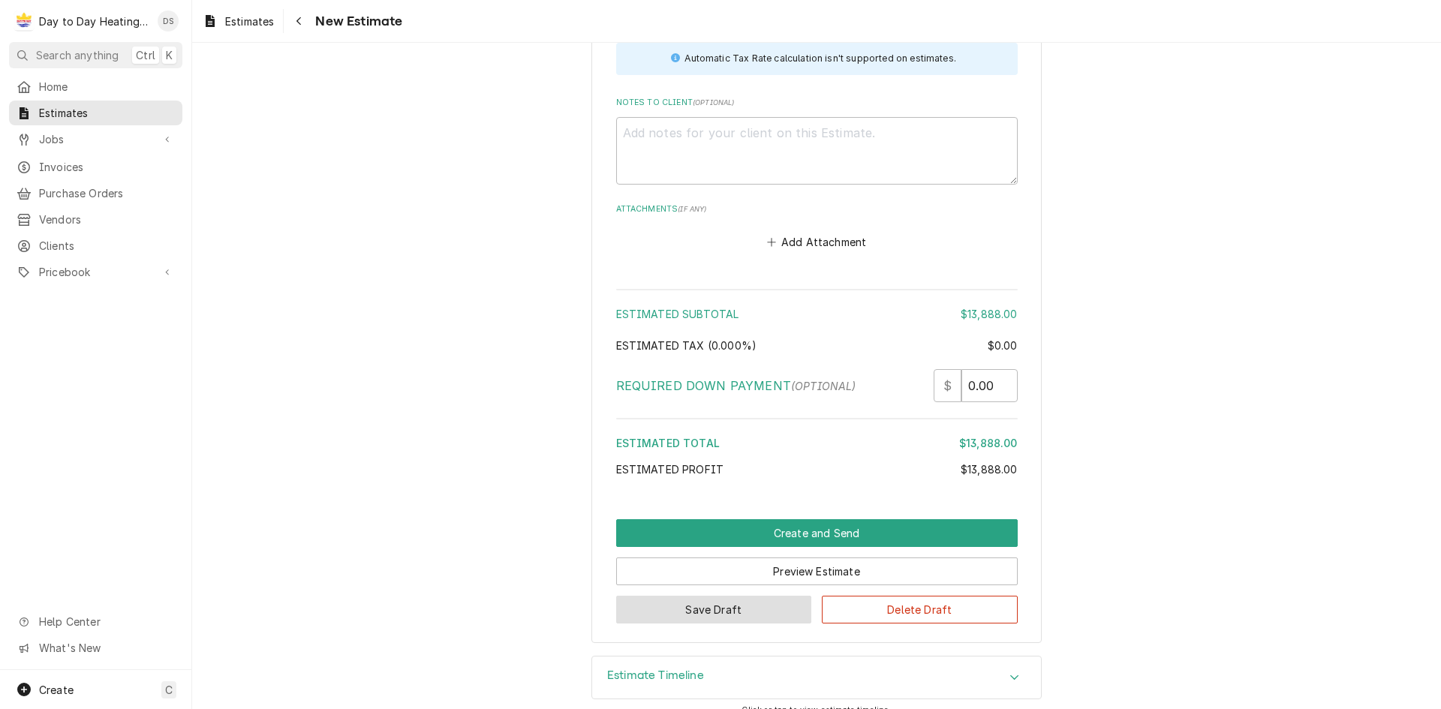
click at [716, 599] on button "Save Draft" at bounding box center [714, 610] width 196 height 28
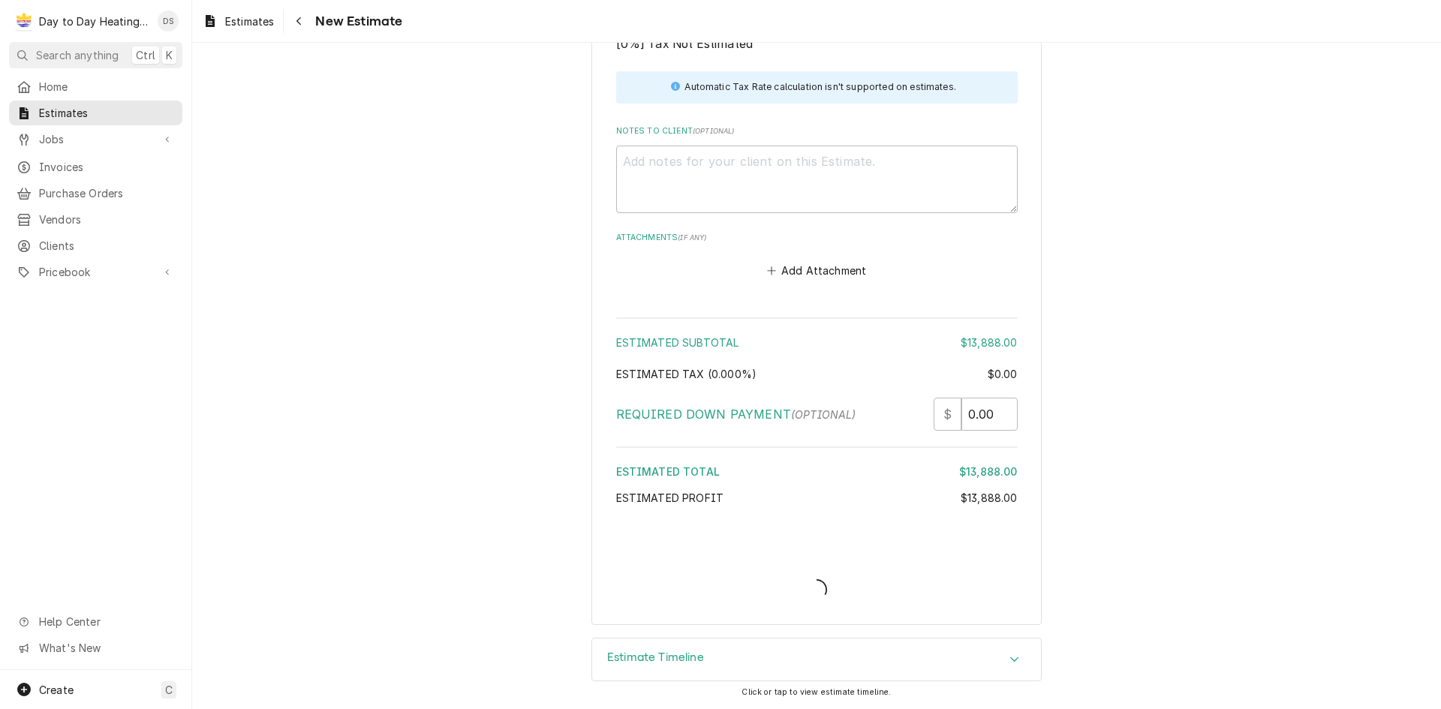
scroll to position [2037, 0]
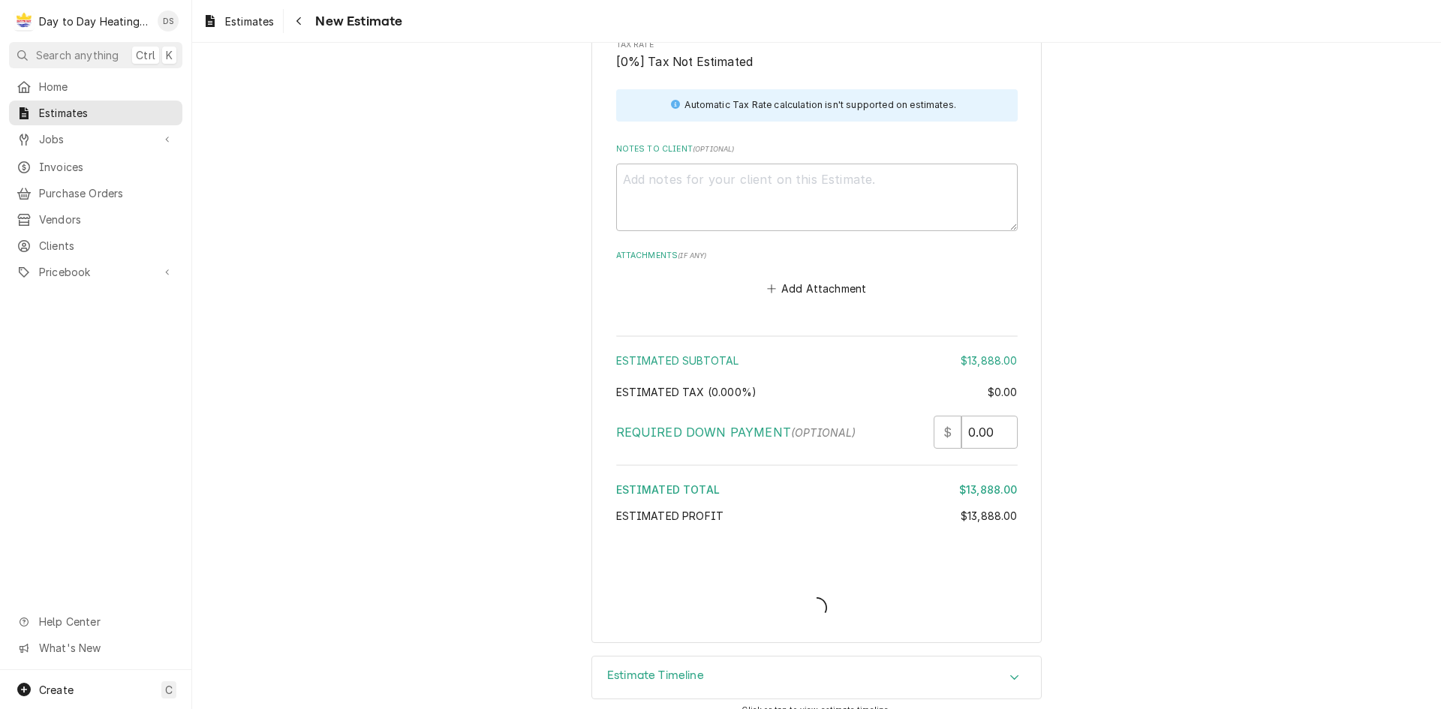
type textarea "x"
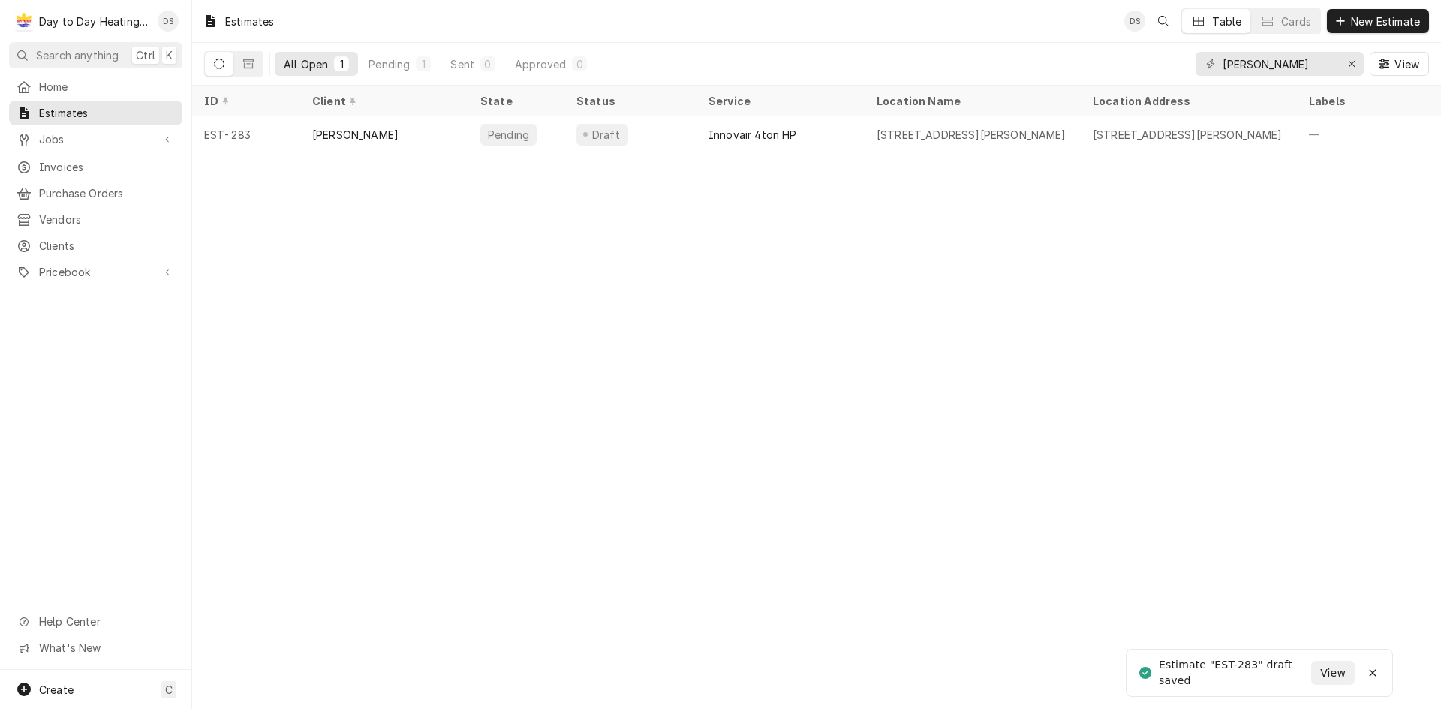
click at [571, 407] on div "Estimates DS Table Cards New Estimate All Open 1 Pending 1 Sent 0 Approved 0 Ke…" at bounding box center [816, 354] width 1249 height 709
click at [1358, 23] on span "New Estimate" at bounding box center [1385, 22] width 75 height 16
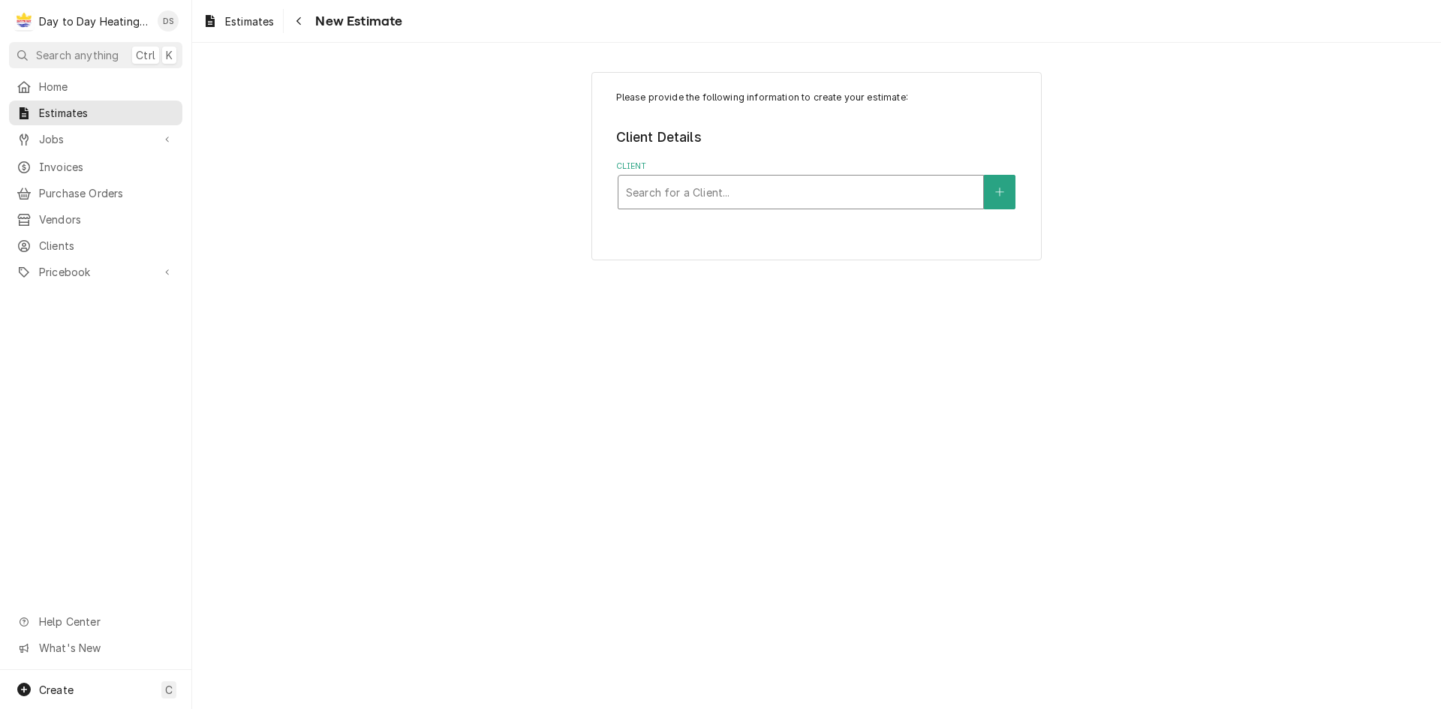
click at [918, 192] on div "Client" at bounding box center [801, 192] width 350 height 27
type input "kev"
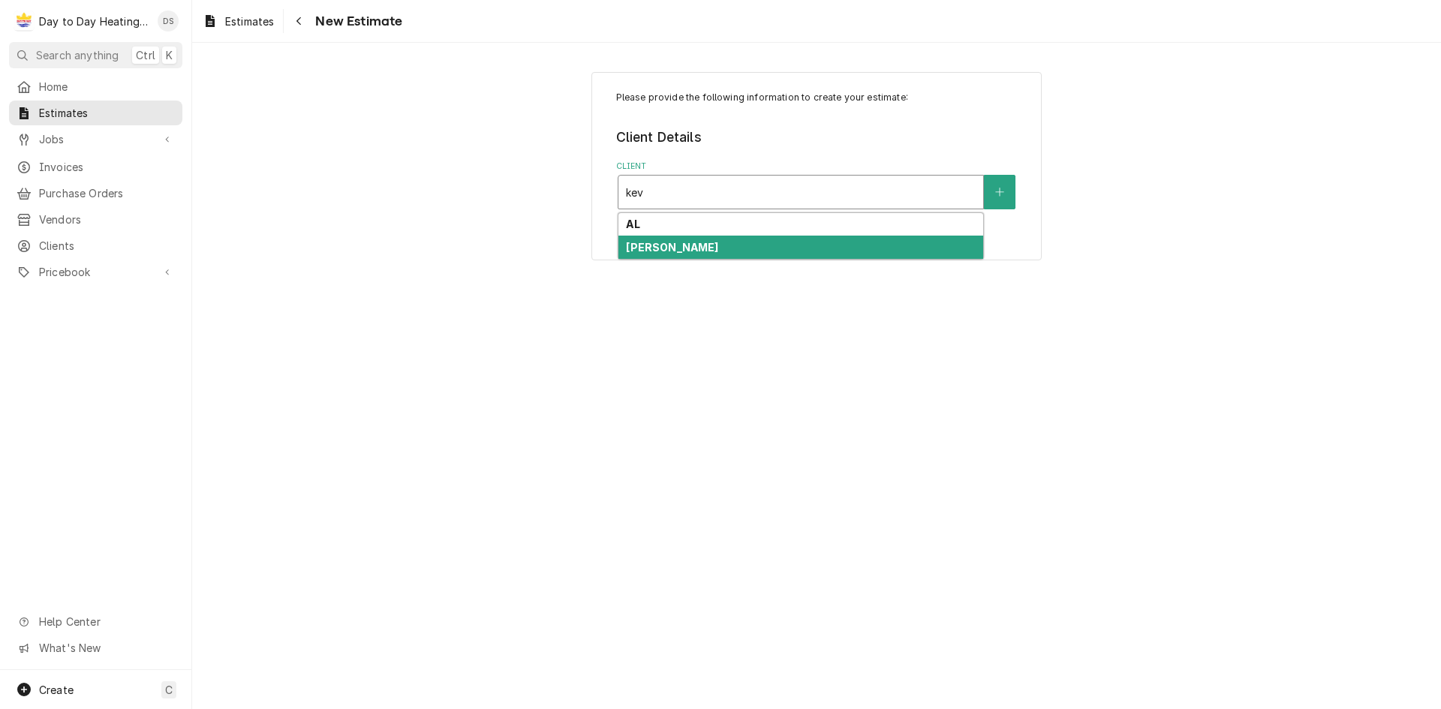
click at [885, 245] on div "[PERSON_NAME]" at bounding box center [800, 247] width 365 height 23
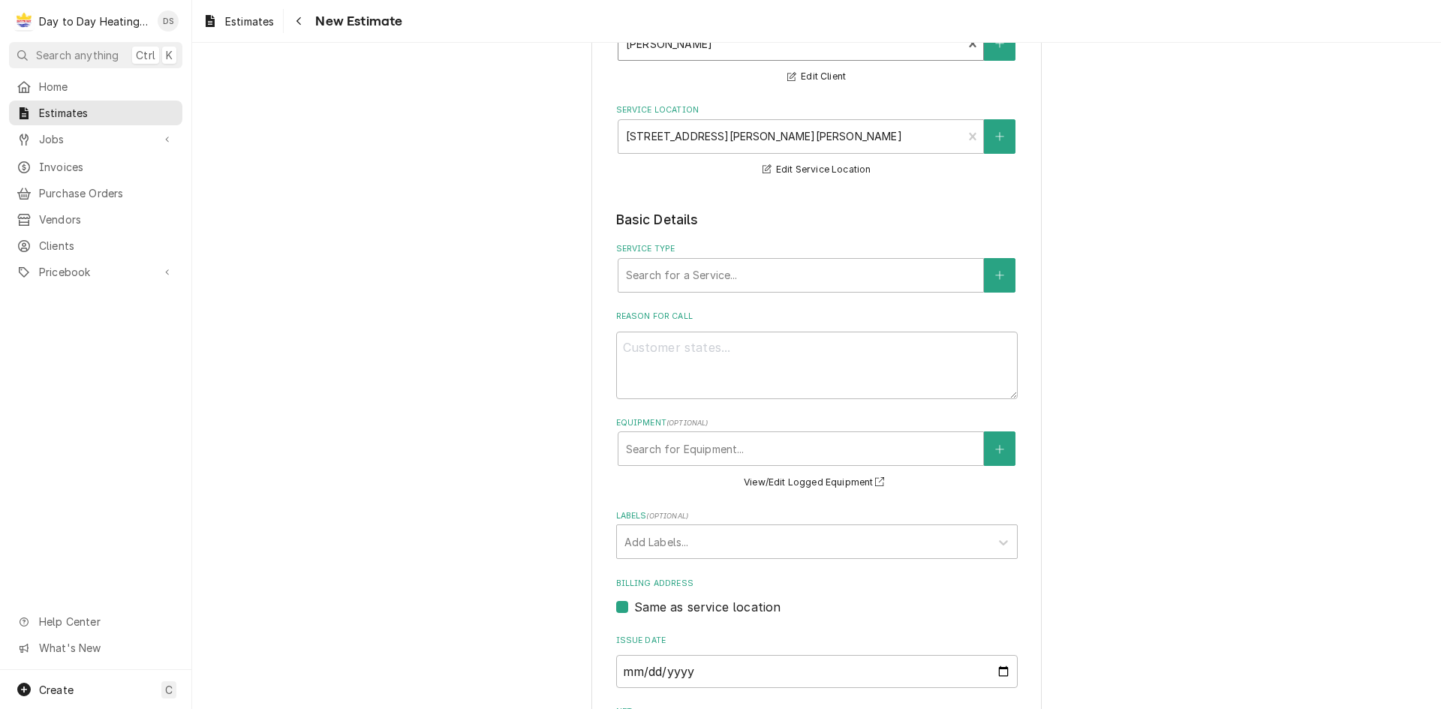
scroll to position [150, 0]
click at [999, 272] on button "Service Type" at bounding box center [1000, 274] width 32 height 35
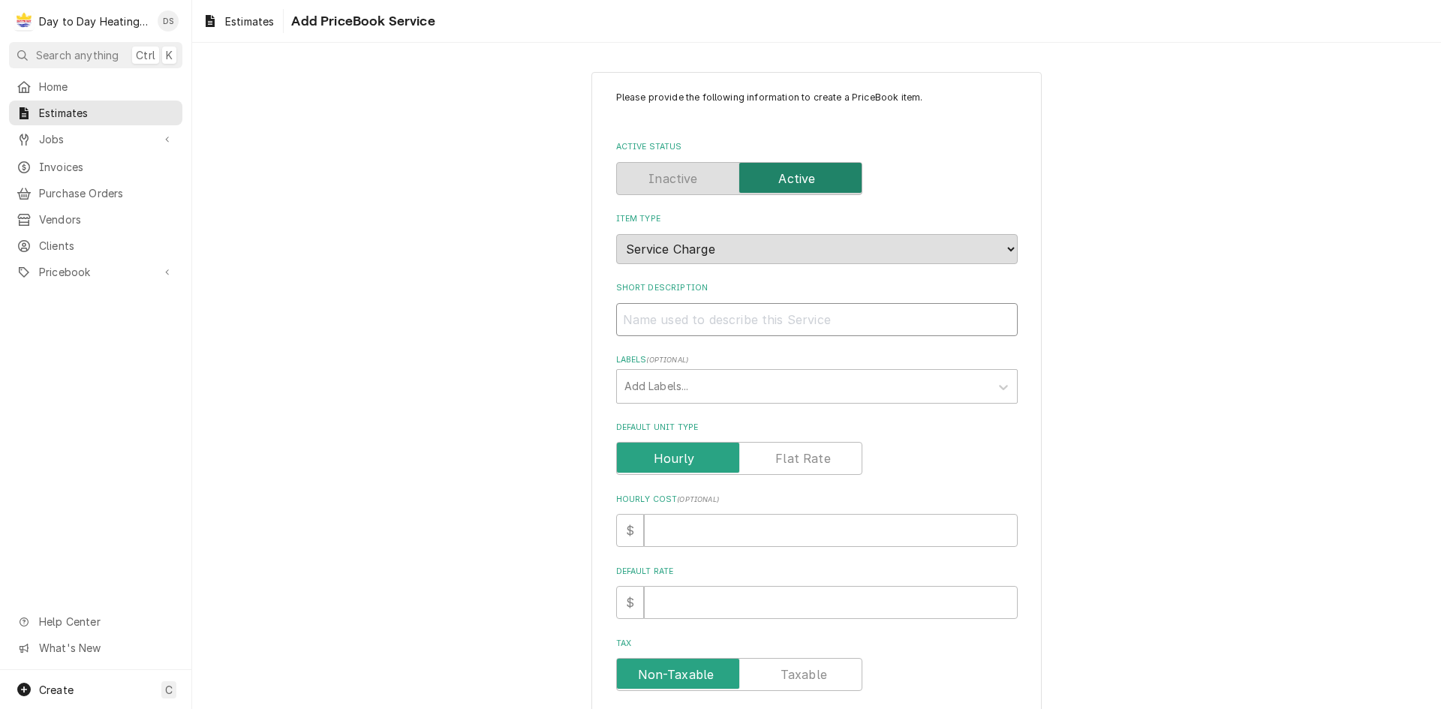
click at [792, 319] on input "Short Description" at bounding box center [816, 319] width 401 height 33
click at [735, 327] on input "Short Description" at bounding box center [816, 319] width 401 height 33
type textarea "x"
type input "r"
type textarea "x"
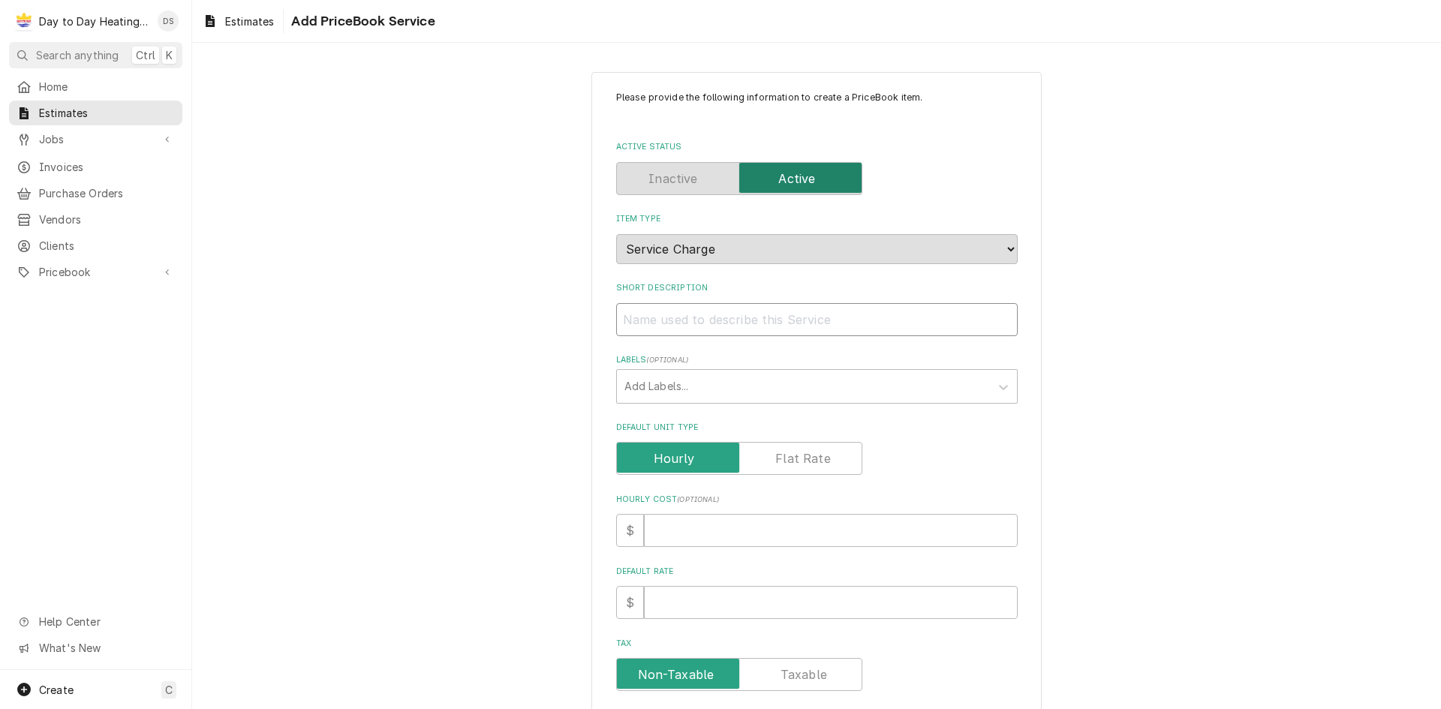
click at [700, 323] on input "Short Description" at bounding box center [816, 319] width 401 height 33
type textarea "x"
type input "G"
type textarea "x"
type input "Go"
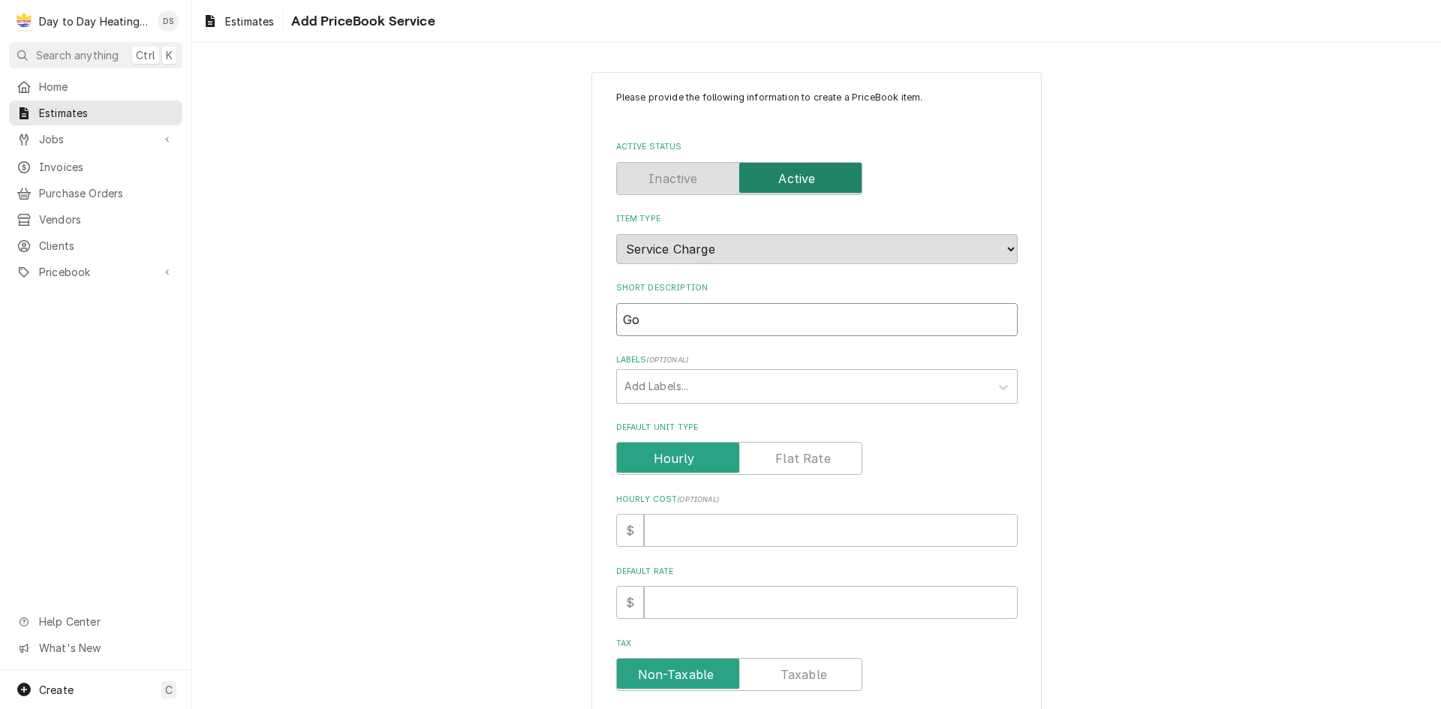
type textarea "x"
type input "Goo"
type textarea "x"
type input "Goof"
type textarea "x"
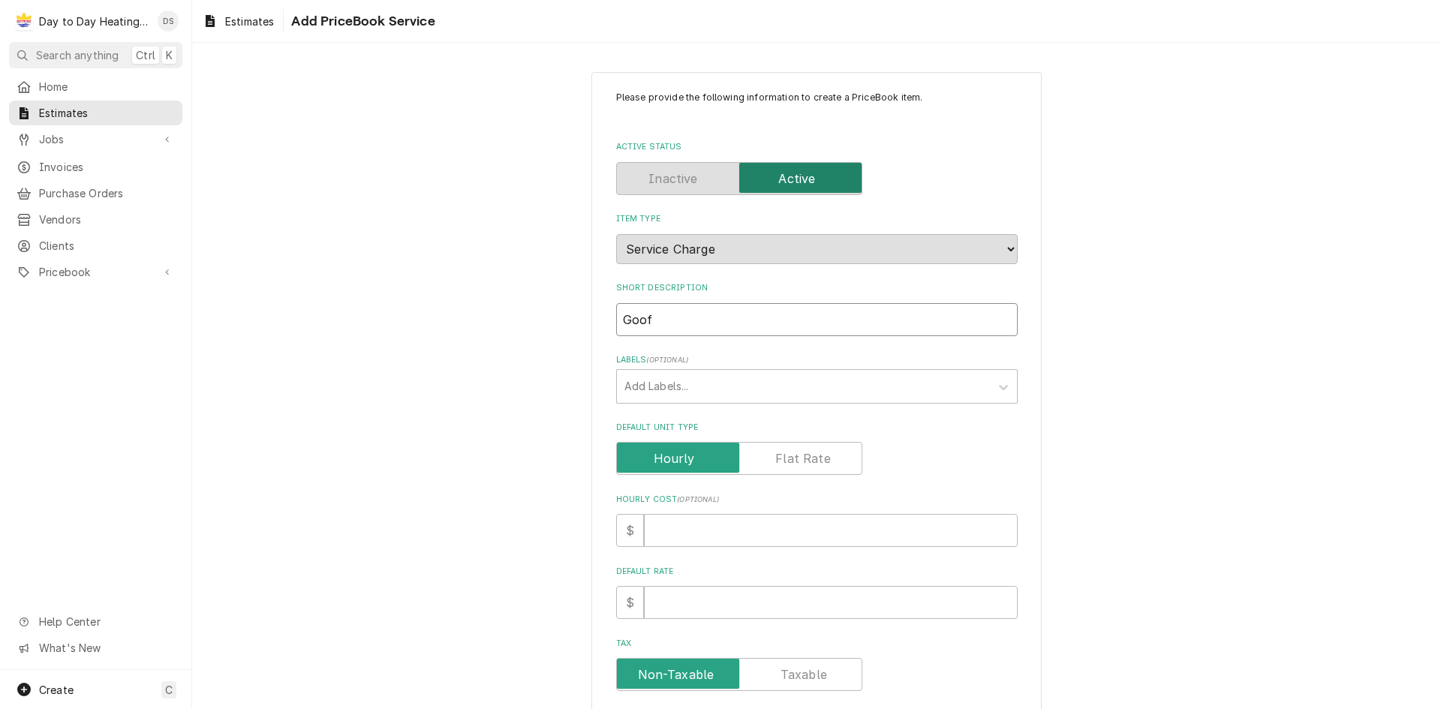
type input "Goo"
type textarea "x"
type input "Good"
type textarea "x"
type input "Goodm"
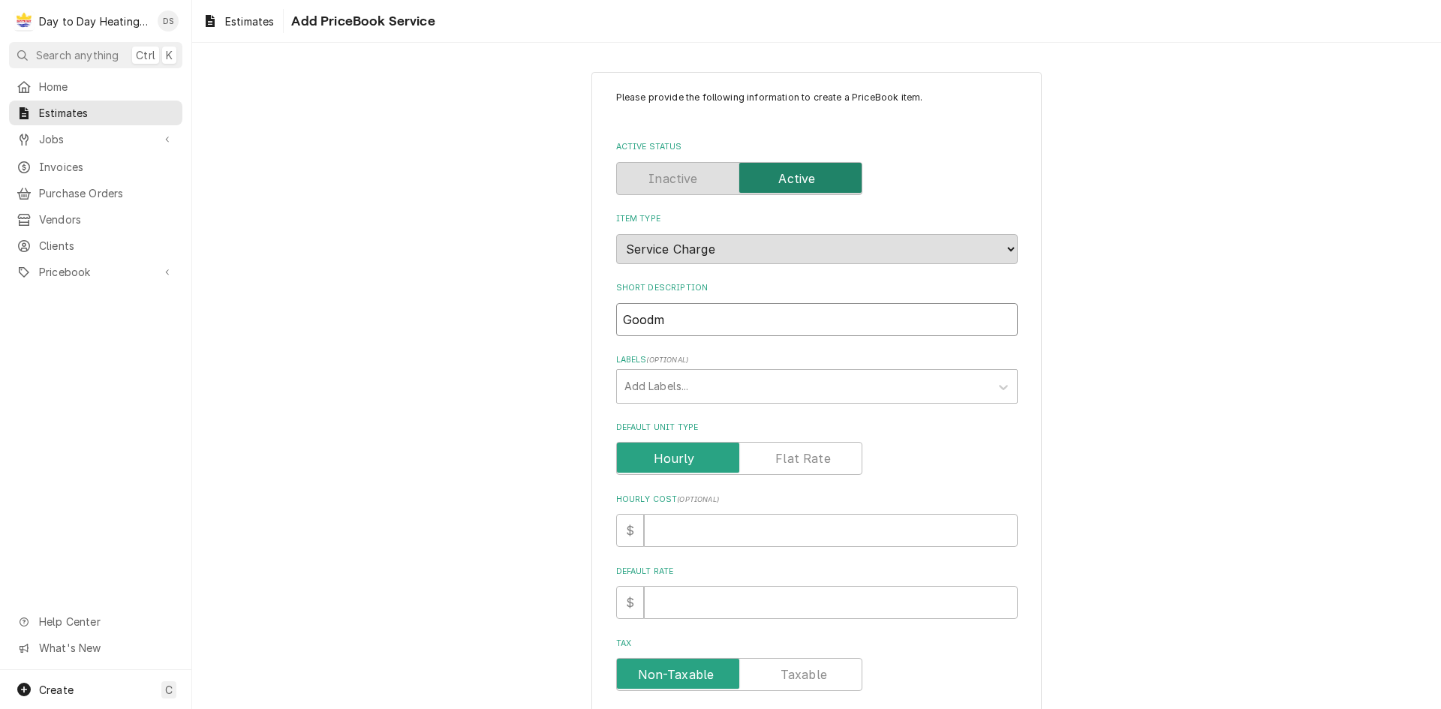
type textarea "x"
type input "Goodma"
type textarea "x"
type input "[PERSON_NAME]"
type textarea "x"
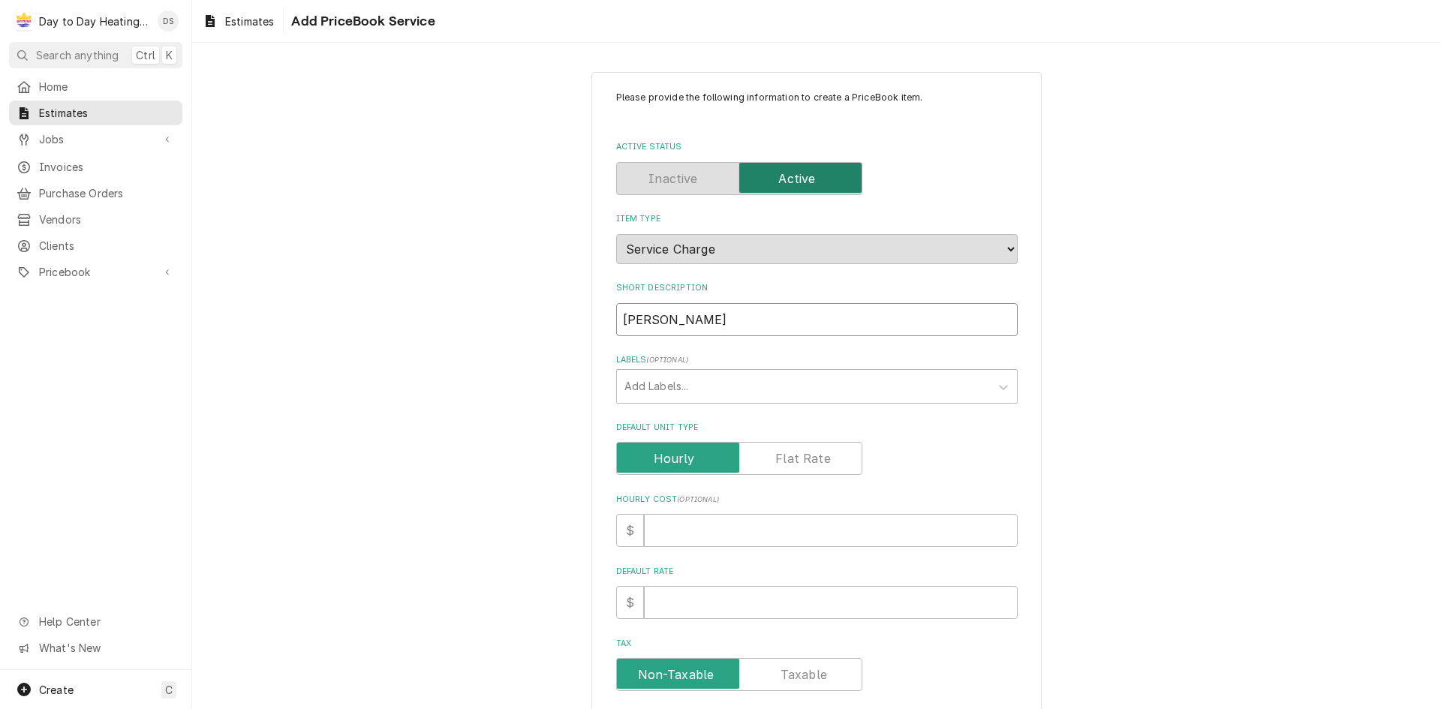
type input "[PERSON_NAME]"
type textarea "x"
type input "[PERSON_NAME] 4"
type textarea "x"
type input "[PERSON_NAME] 4t"
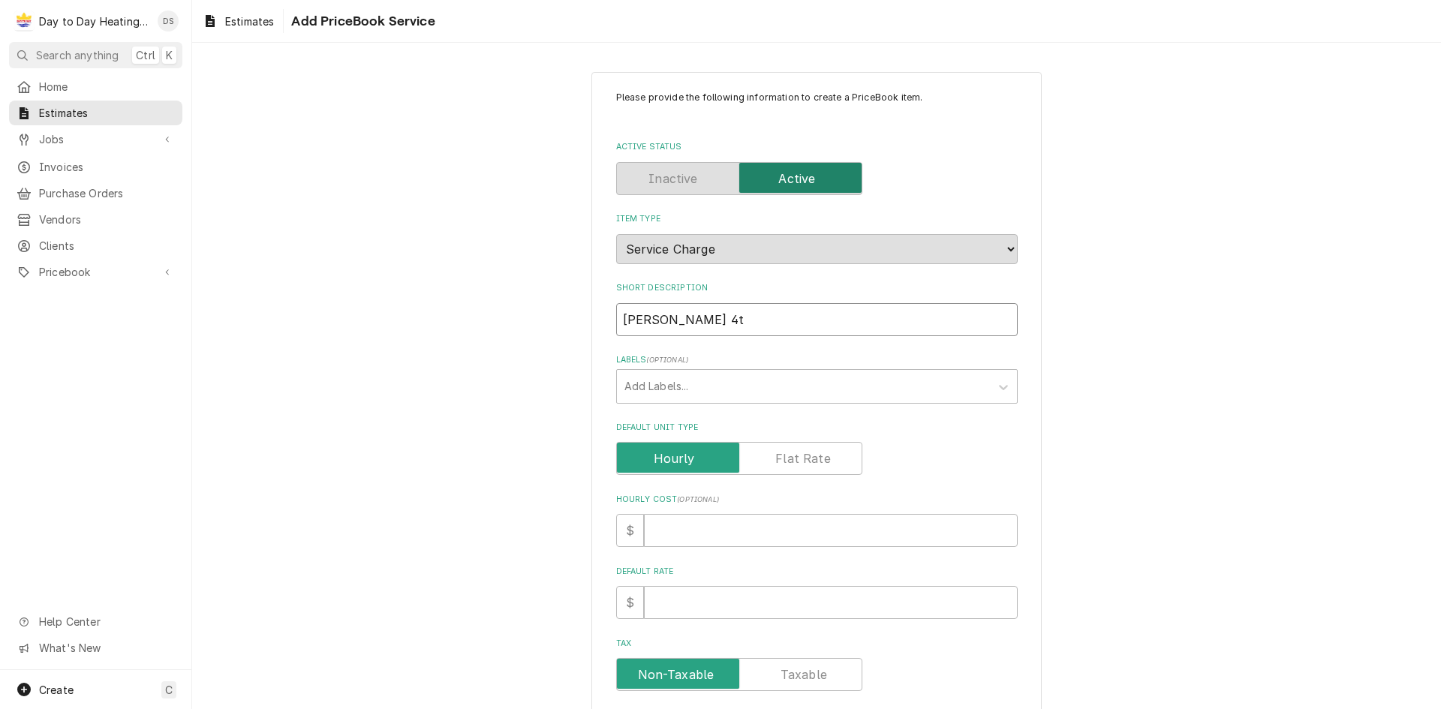
type textarea "x"
type input "[PERSON_NAME] 4to"
type textarea "x"
type input "[PERSON_NAME] 4ton"
type textarea "x"
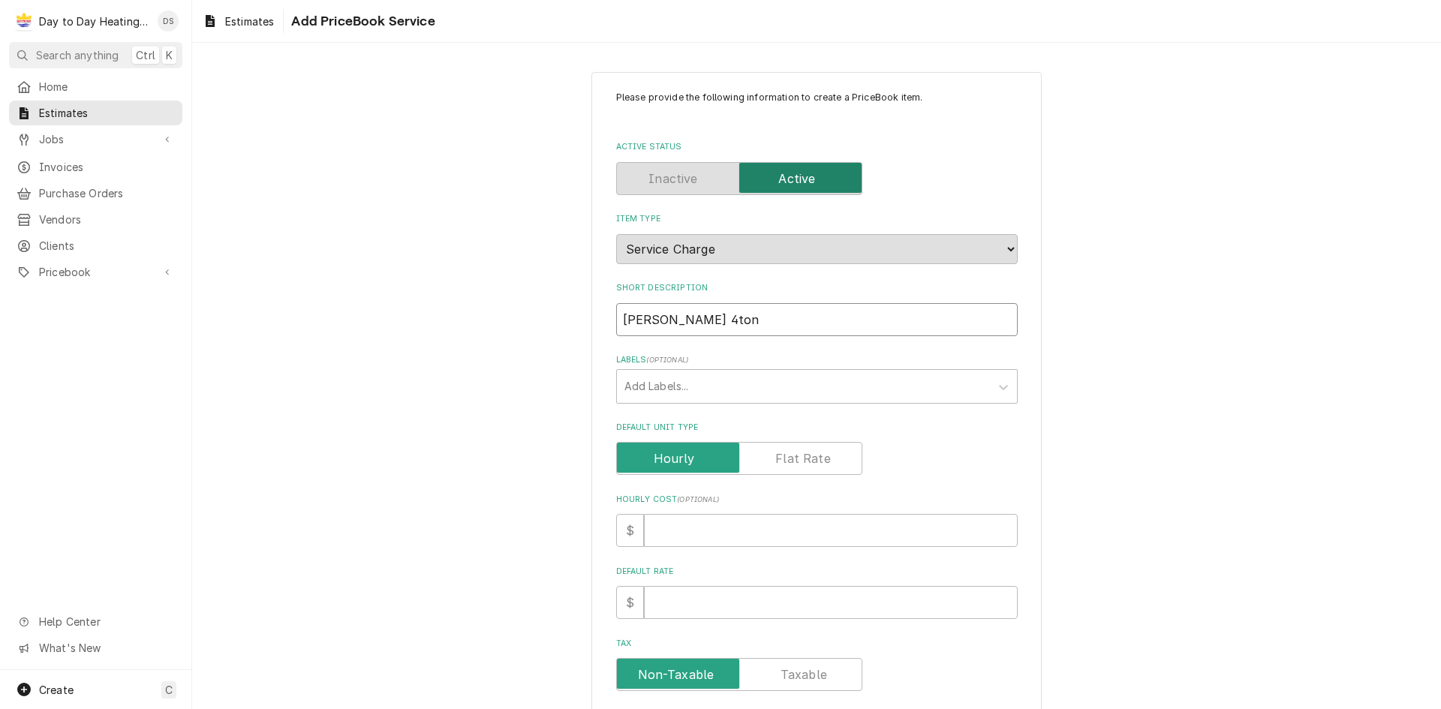
type input "[PERSON_NAME] 4ton"
type textarea "x"
type input "[PERSON_NAME] 4ton H"
type textarea "x"
type input "[PERSON_NAME] 4ton HP"
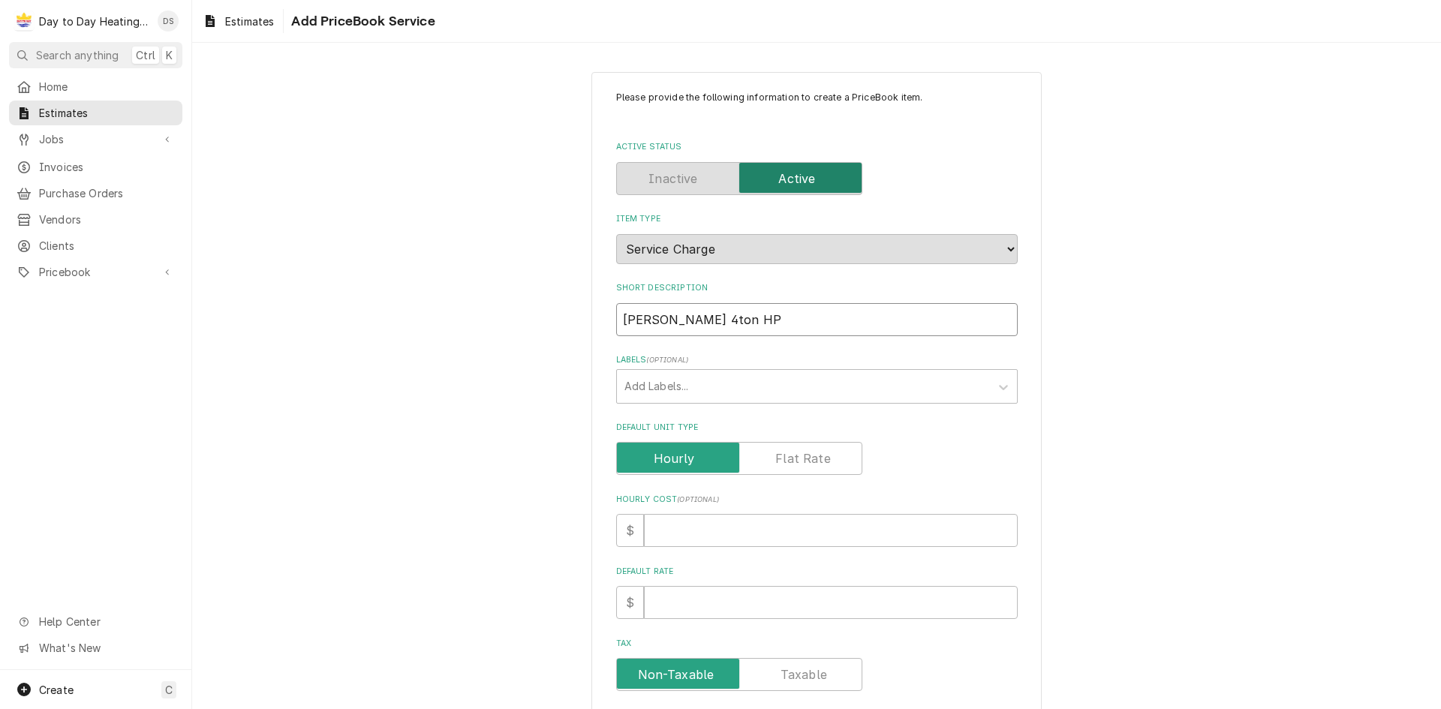
type textarea "x"
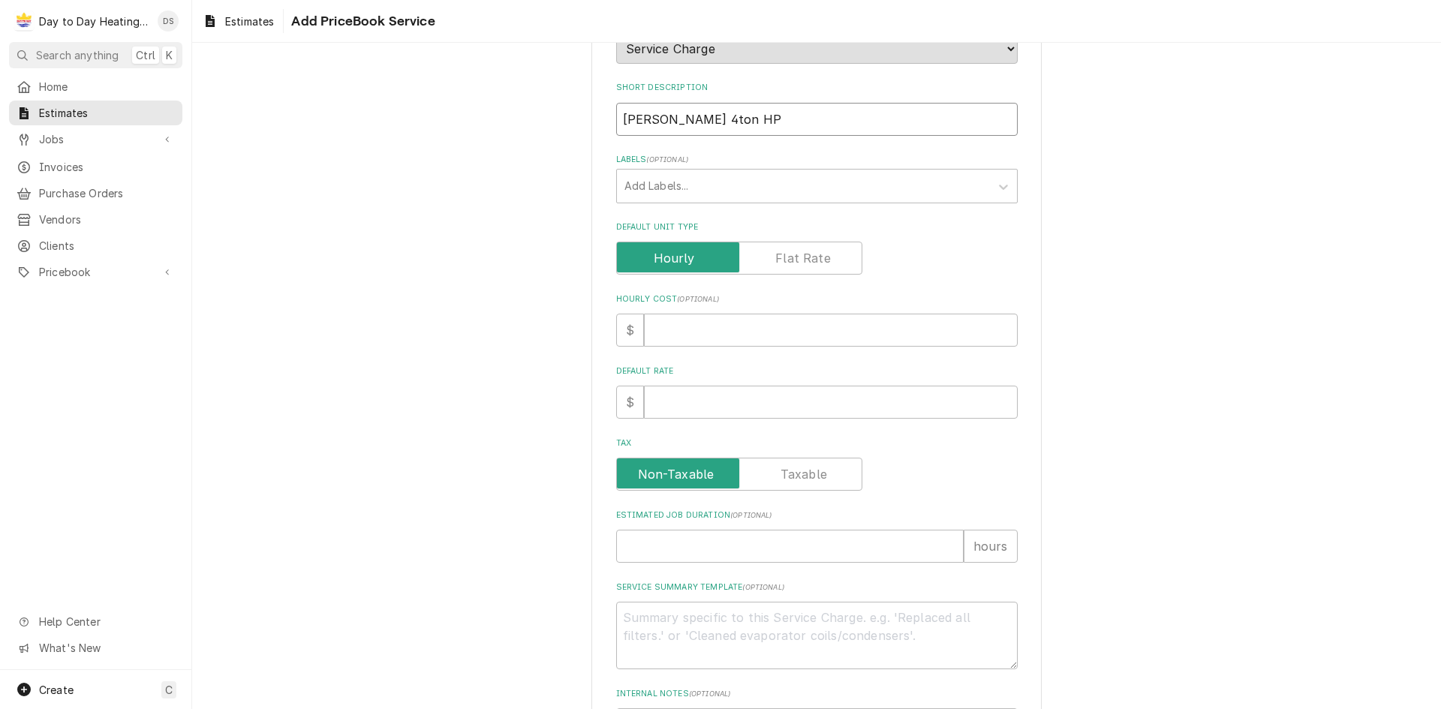
scroll to position [225, 0]
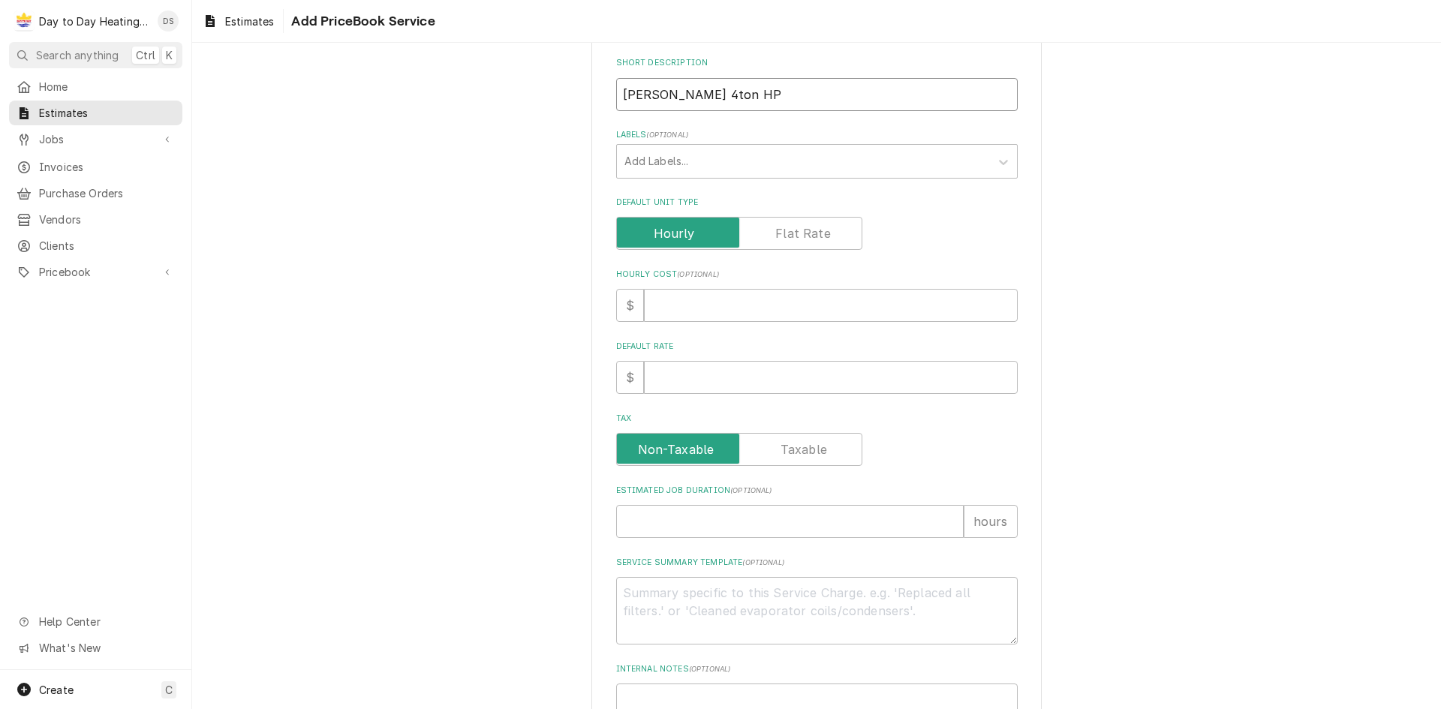
type input "Goodman 4ton HP"
click at [819, 233] on label "Default Unit Type" at bounding box center [739, 233] width 246 height 33
click at [819, 233] on input "Default Unit Type" at bounding box center [739, 233] width 233 height 33
checkbox input "true"
click at [672, 310] on input "Unit Cost ( optional )" at bounding box center [831, 305] width 374 height 33
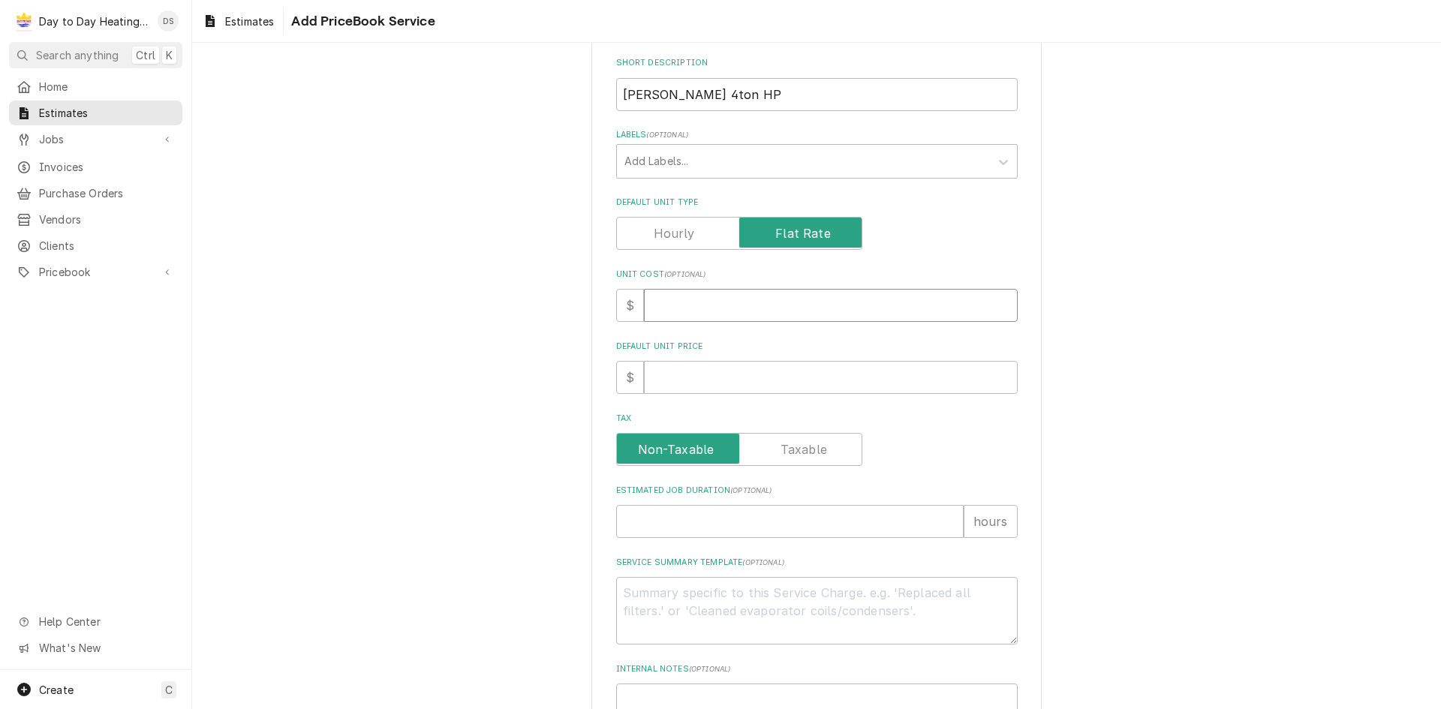
type textarea "x"
type input "1"
type textarea "x"
type input "14"
type textarea "x"
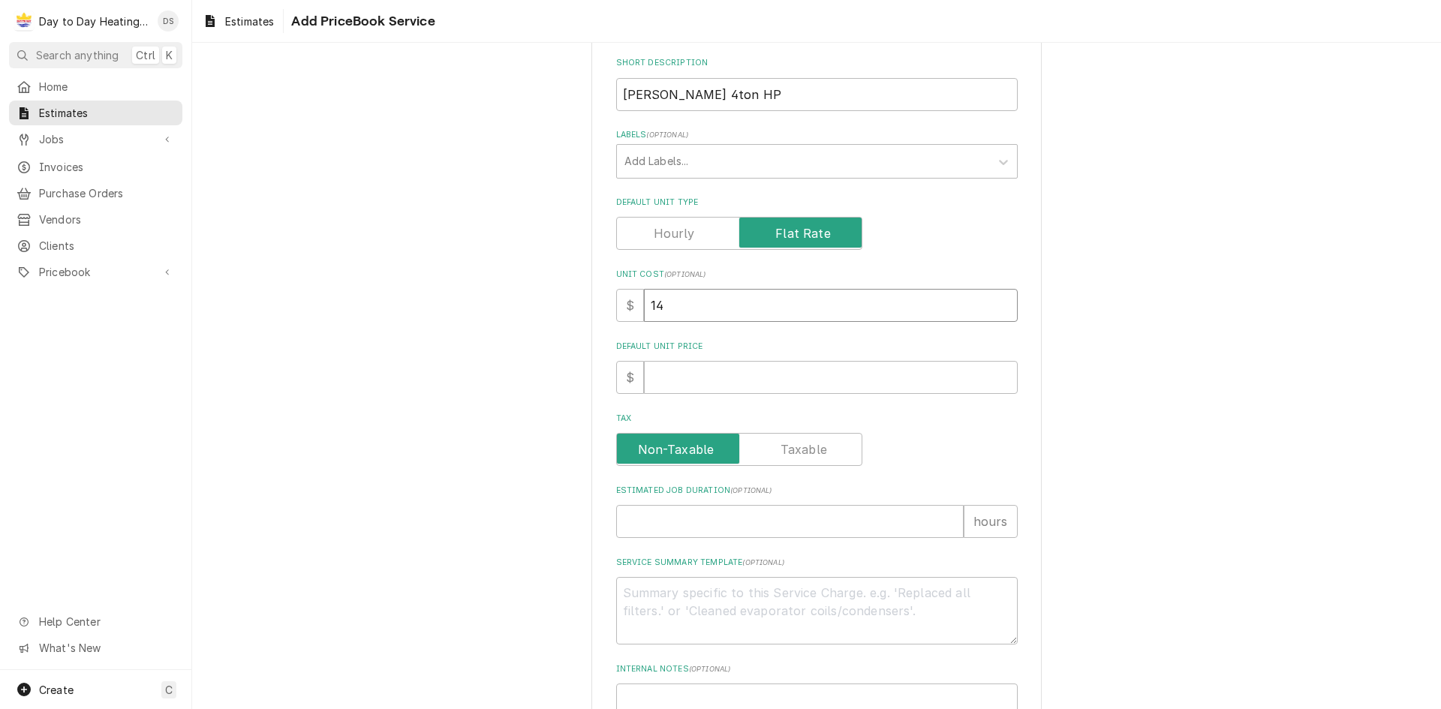
type input "140"
type textarea "x"
type input "1401"
type textarea "x"
type input "14014"
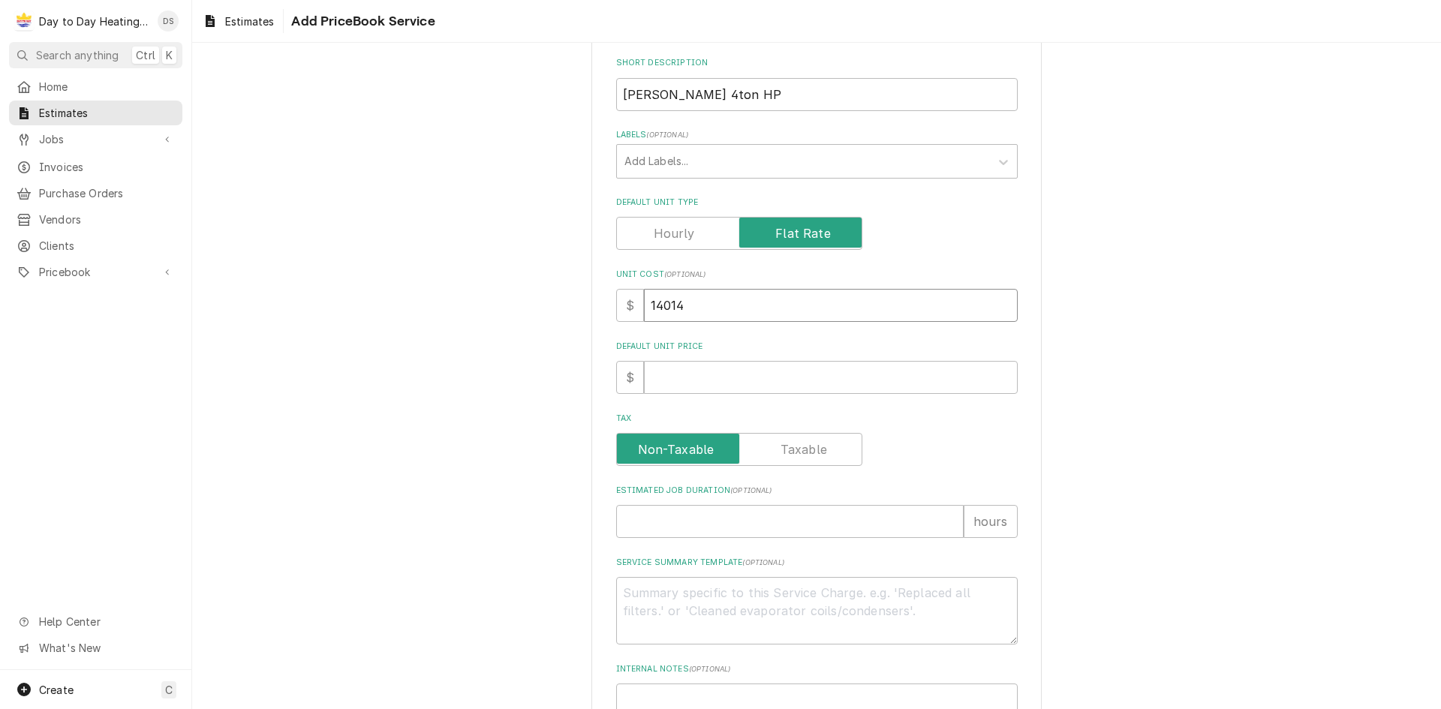
type textarea "x"
type input "14014"
click at [1138, 355] on div "Please provide the following information to create a PriceBook item. Active Sta…" at bounding box center [816, 337] width 1249 height 1009
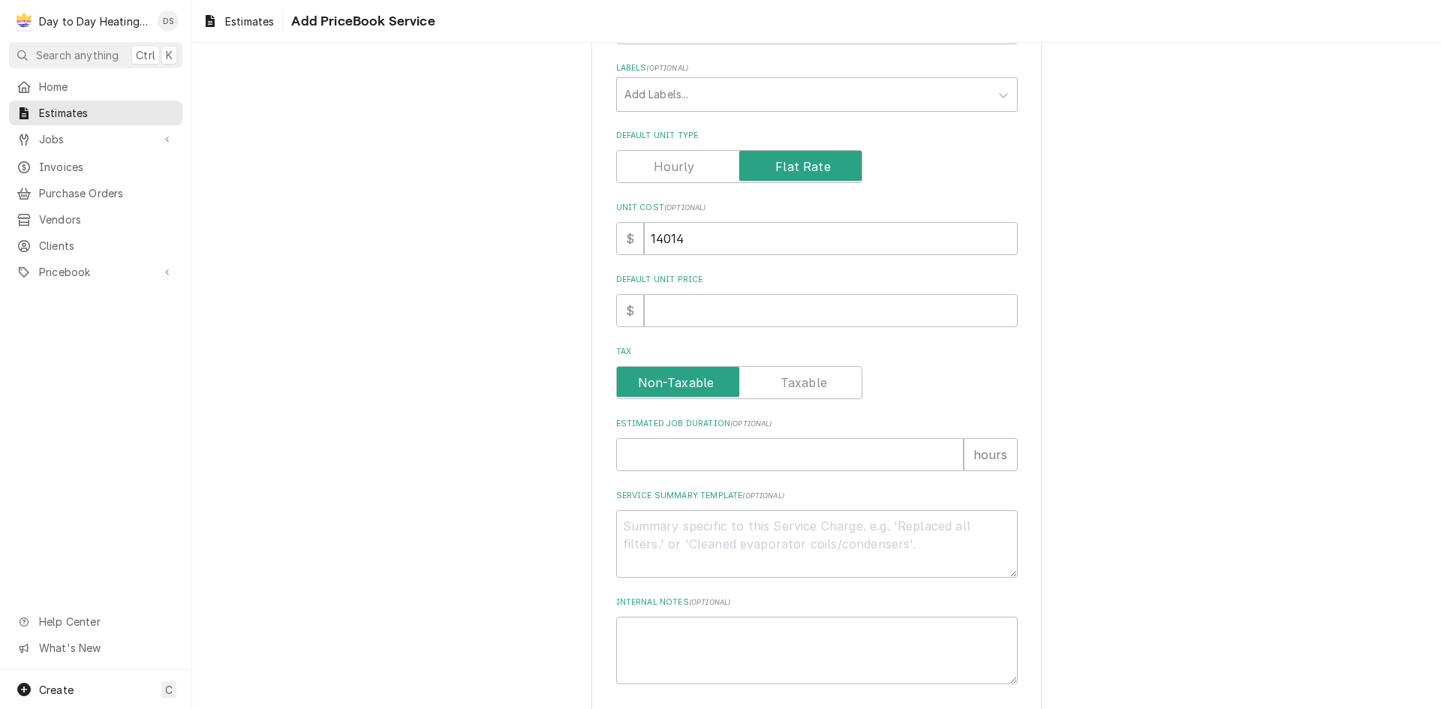
scroll to position [359, 0]
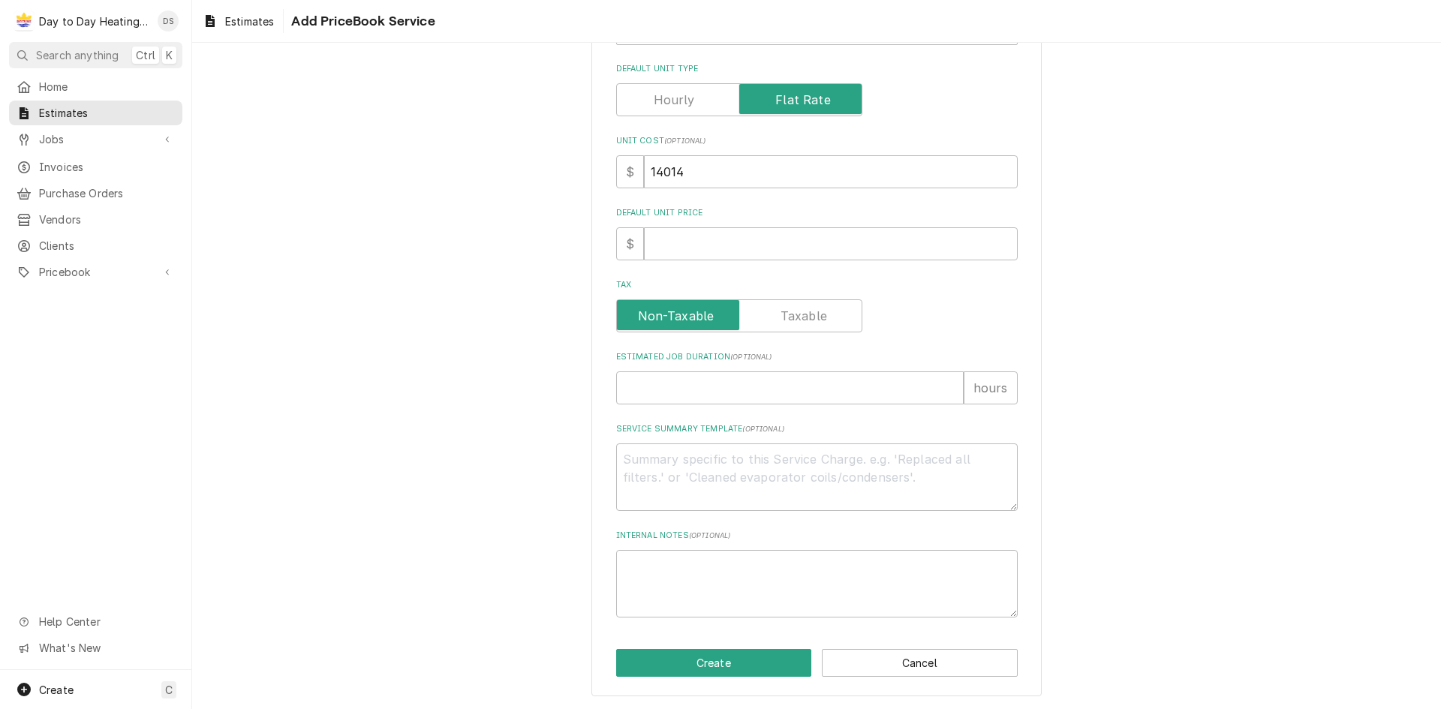
click at [821, 311] on label "Tax" at bounding box center [739, 315] width 246 height 33
click at [821, 311] on input "Tax" at bounding box center [739, 315] width 233 height 33
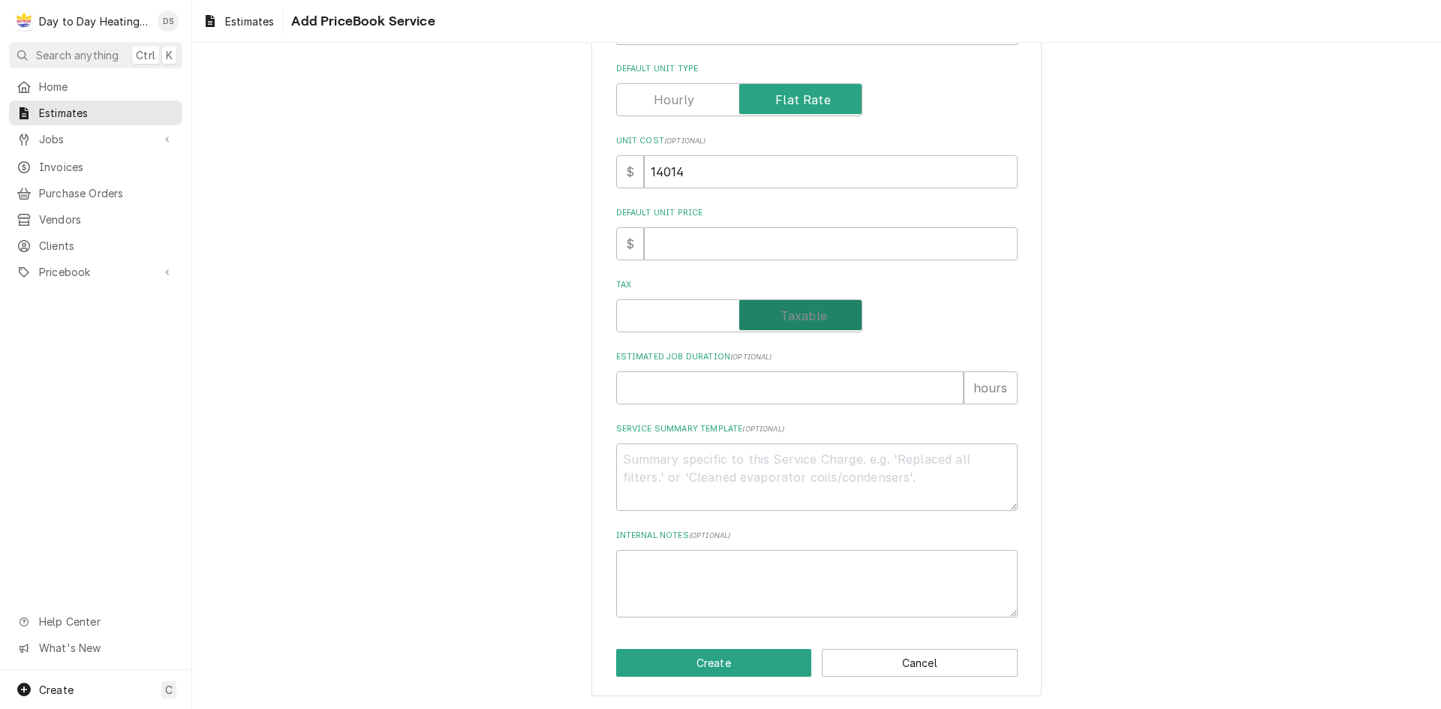
checkbox input "true"
click at [937, 311] on div "Tax" at bounding box center [816, 315] width 401 height 33
click at [762, 380] on input "Estimated Job Duration ( optional )" at bounding box center [789, 387] width 347 height 33
click at [734, 461] on textarea "Service Summary Template ( optional )" at bounding box center [816, 478] width 401 height 68
paste textarea "Equipment: -389-339 SOV48H2BA INNOVAIR 4 TON HEAT PUMP SLIMLINE 208/230 -389-34…"
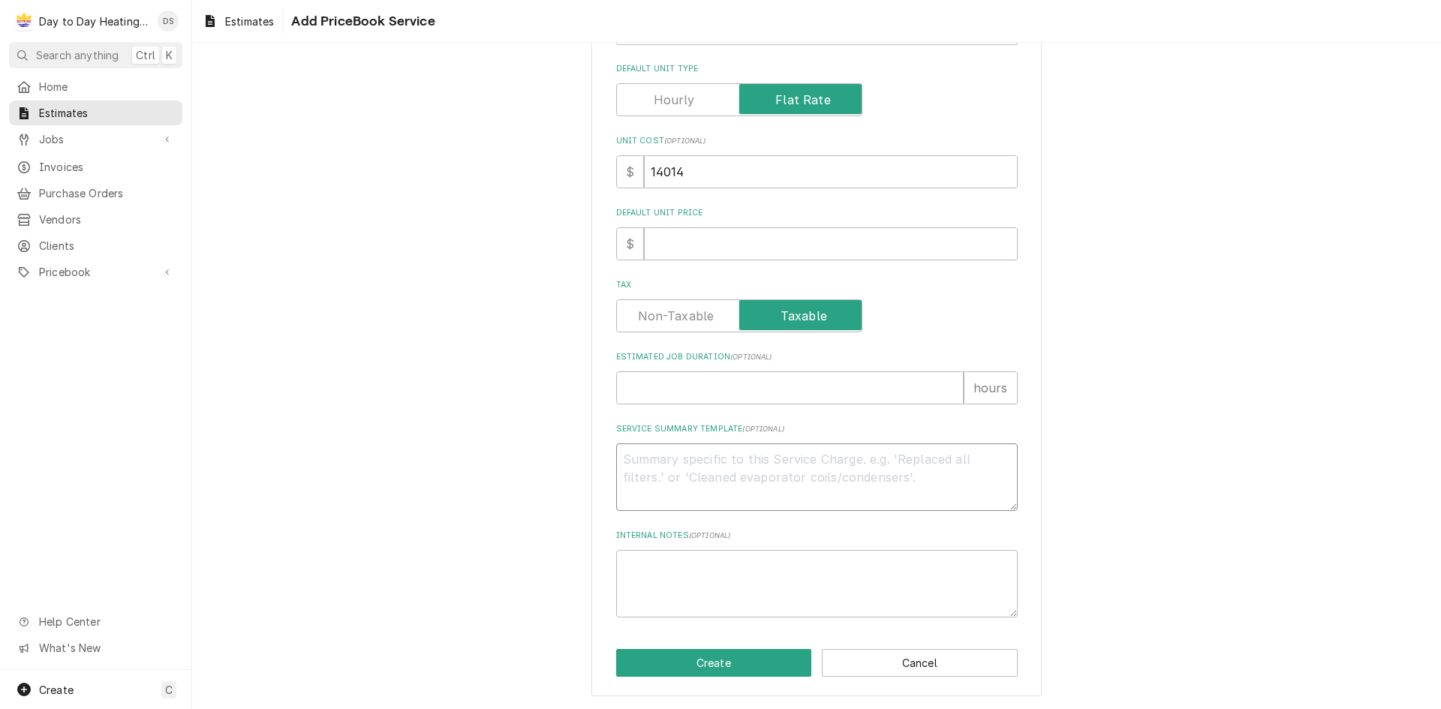
type textarea "x"
type textarea "Equipment: -389-339 SOV48H2BA INNOVAIR 4 TON HEAT PUMP SLIMLINE 208/230 -389-34…"
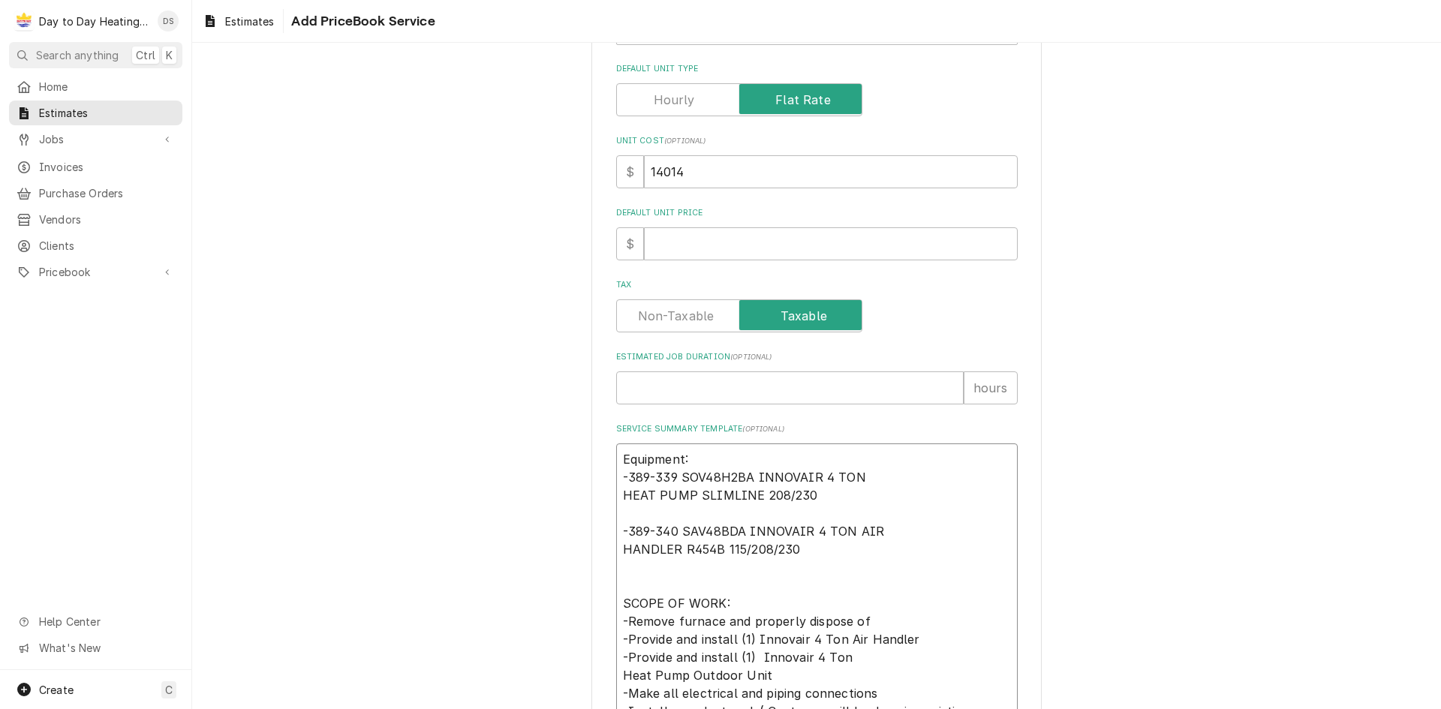
scroll to position [549, 0]
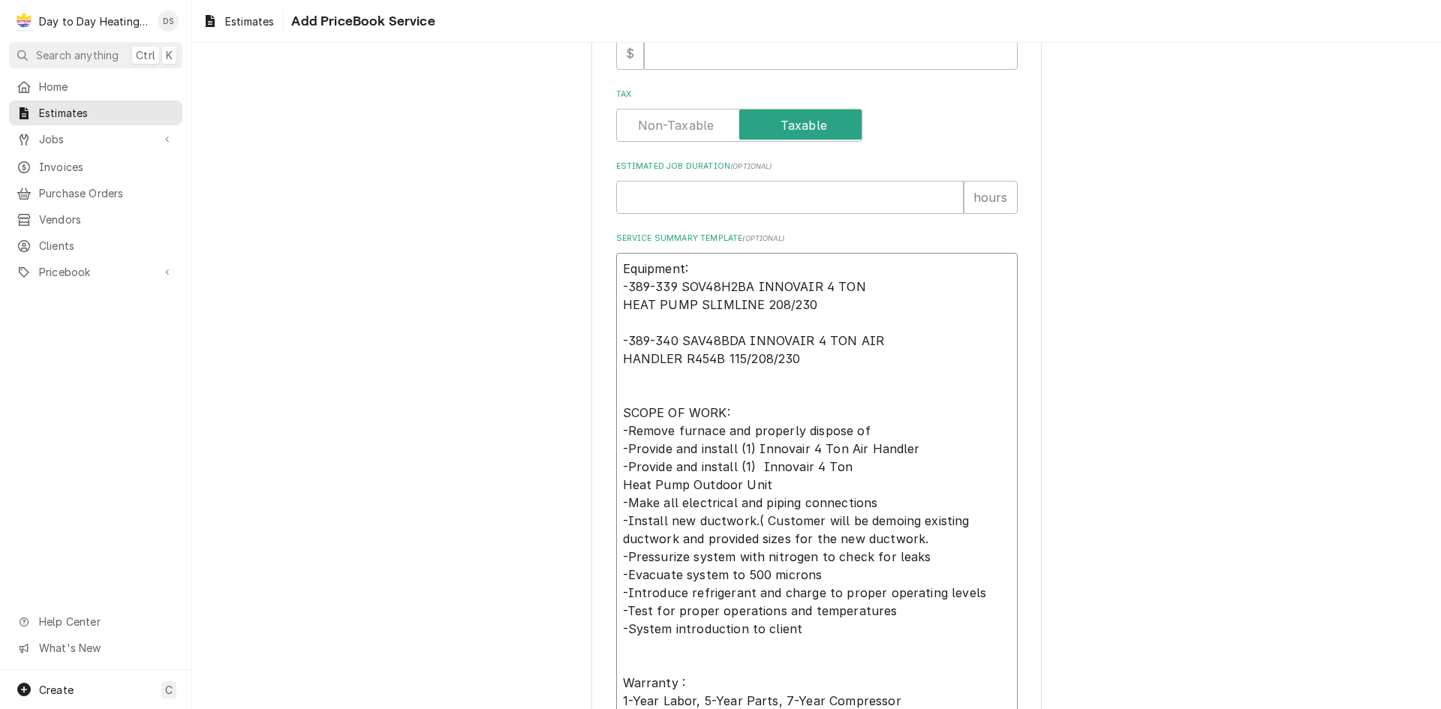
type textarea "x"
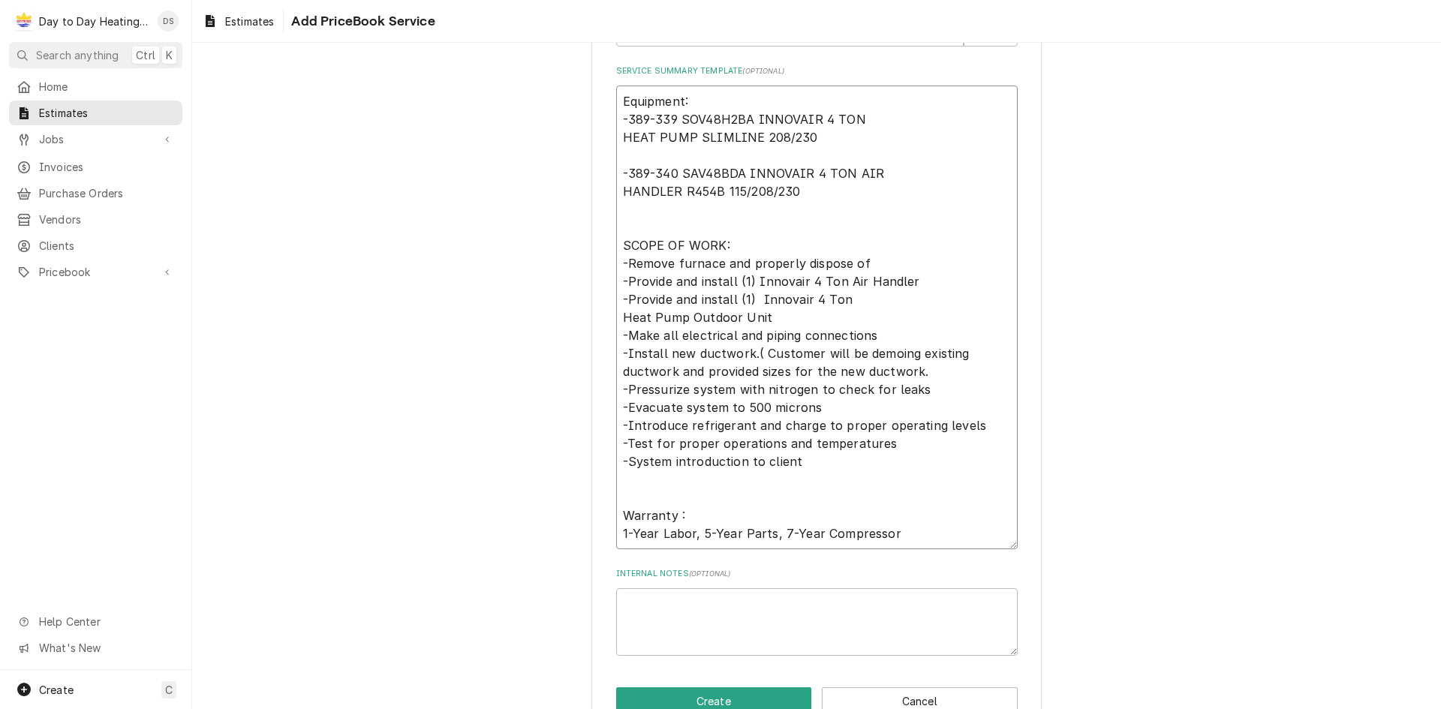
scroll to position [680, 0]
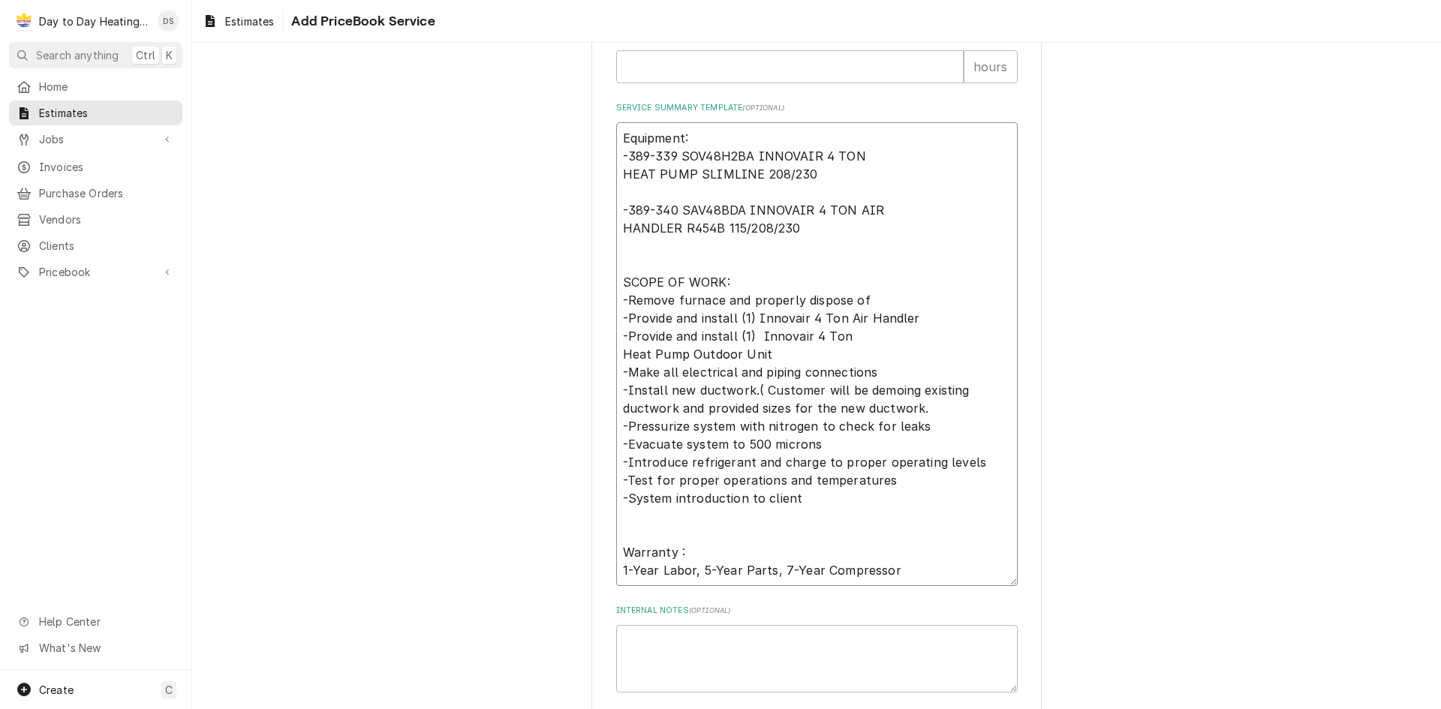
type textarea "Equipment: -389-339 SOV48H2BA INNOVAIR 4 TON HEAT PUMP SLIMLINE 208/230 -389-34…"
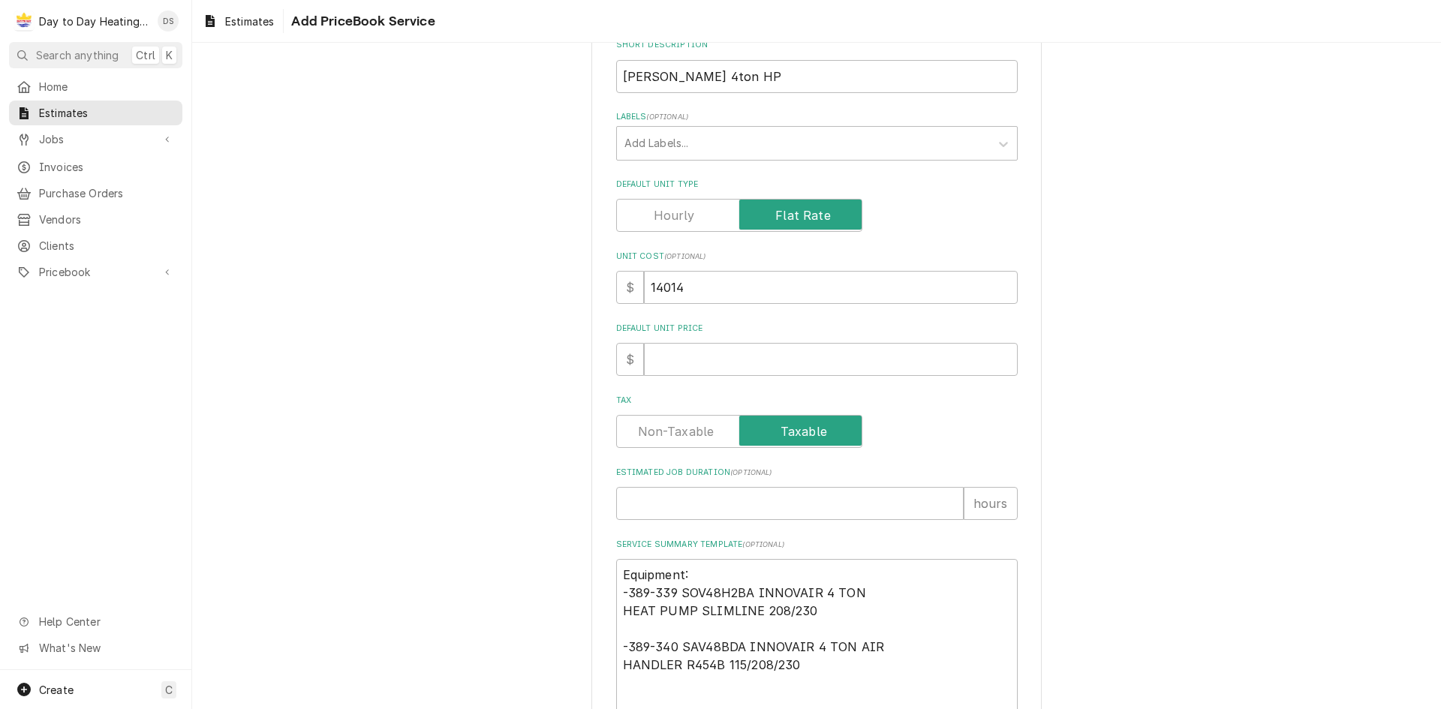
scroll to position [455, 0]
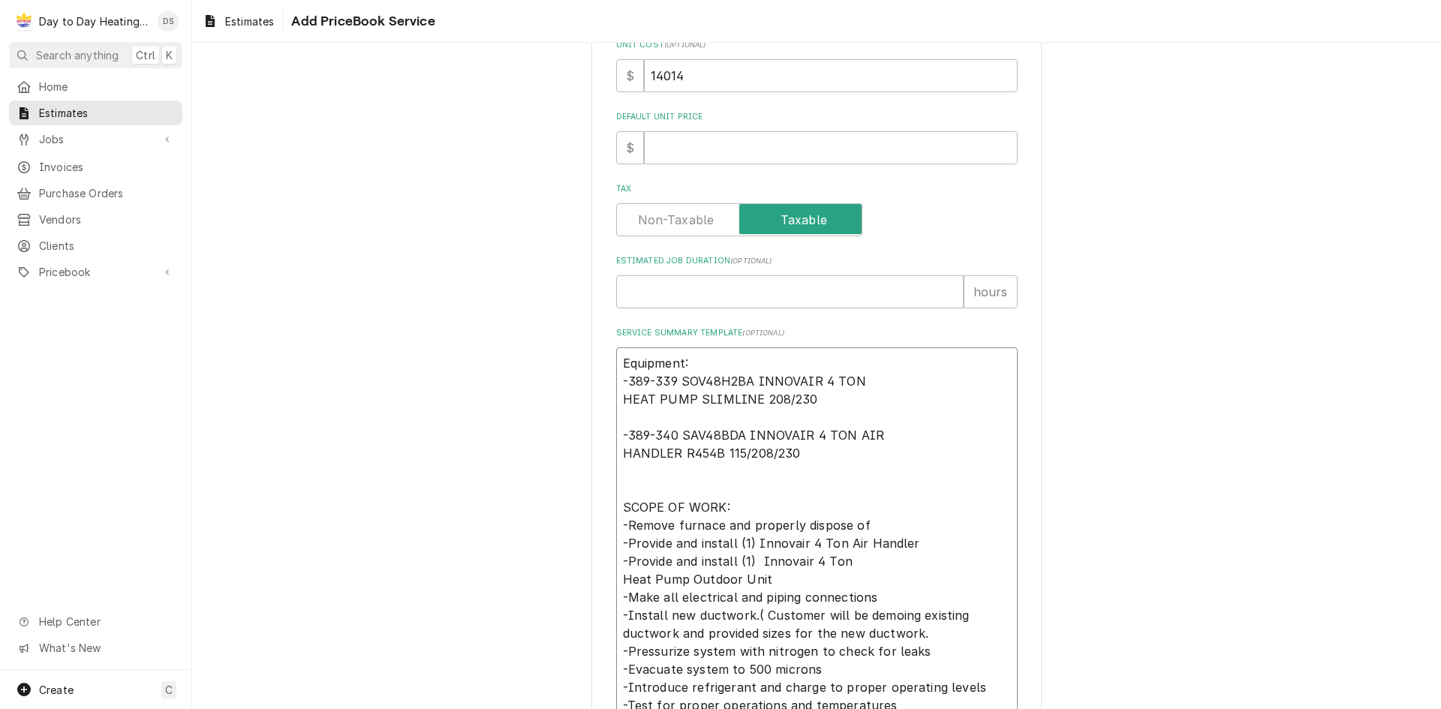
drag, startPoint x: 807, startPoint y: 401, endPoint x: 618, endPoint y: 386, distance: 189.0
click at [618, 386] on textarea "Equipment: -389-339 SOV48H2BA INNOVAIR 4 TON HEAT PUMP SLIMLINE 208/230 -389-34…" at bounding box center [816, 579] width 401 height 464
click at [626, 382] on textarea "Equipment: -389-339 SOV48H2BA INNOVAIR 4 TON HEAT PUMP SLIMLINE 208/230 -389-34…" at bounding box center [816, 579] width 401 height 464
click at [817, 402] on textarea "Equipment: -389-339 SOV48H2BA INNOVAIR 4 TON HEAT PUMP SLIMLINE 208/230 -389-34…" at bounding box center [816, 579] width 401 height 464
drag, startPoint x: 814, startPoint y: 401, endPoint x: 626, endPoint y: 383, distance: 189.2
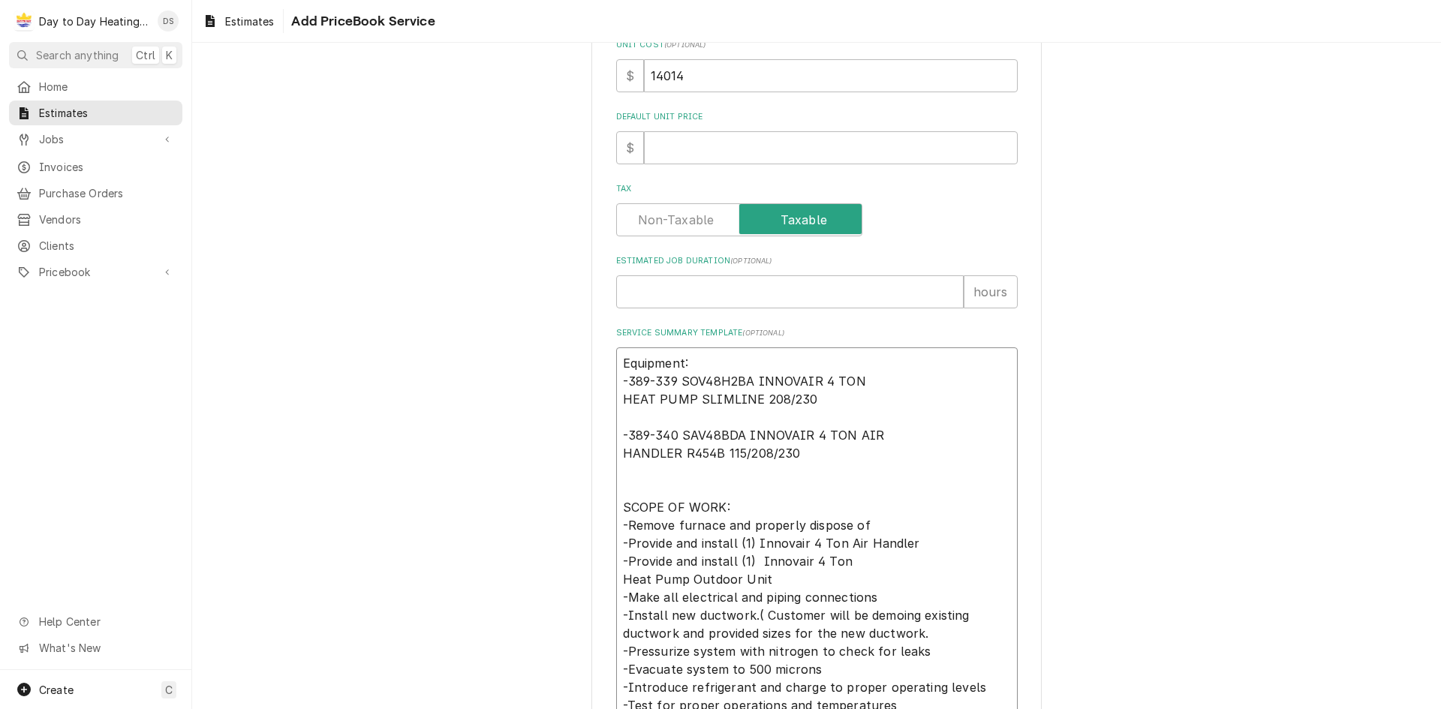
click at [626, 383] on textarea "Equipment: -389-339 SOV48H2BA INNOVAIR 4 TON HEAT PUMP SLIMLINE 208/230 -389-34…" at bounding box center [816, 579] width 401 height 464
paste textarea "GLZS4BA4810 HEAT PUMP GOODMAN 14.3SEER2 7.8HSPF2 4T SINGLE PHASE 208/230V"
type textarea "x"
type textarea "Equipment: -GLZS4BA4810 HEAT PUMP GOODMAN 14.3SEER2 7.8HSPF2 4T SINGLE PHASE 20…"
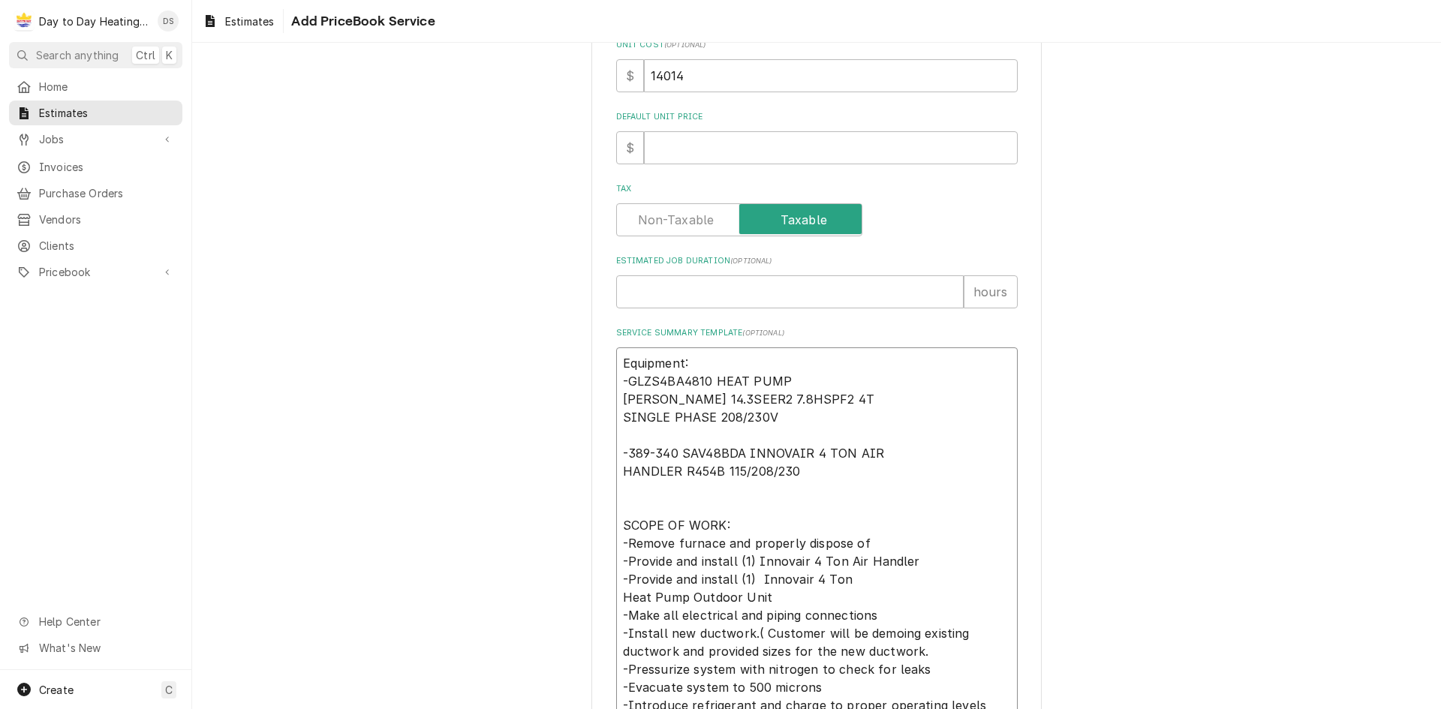
type textarea "x"
type textarea "Equipment: -GLZS4BA4810 HEAT PUMP GOODMAN 14.3SEER2 7.8HSPF2 4T SINGLE PHASE 20…"
drag, startPoint x: 792, startPoint y: 473, endPoint x: 625, endPoint y: 455, distance: 168.3
click at [625, 456] on textarea "Equipment: -GLZS4BA4810 HEAT PUMP GOODMAN 14.3SEER2 7.8HSPF2 4T SINGLE PHASE 20…" at bounding box center [816, 588] width 401 height 482
paste textarea "Service Summary Template"
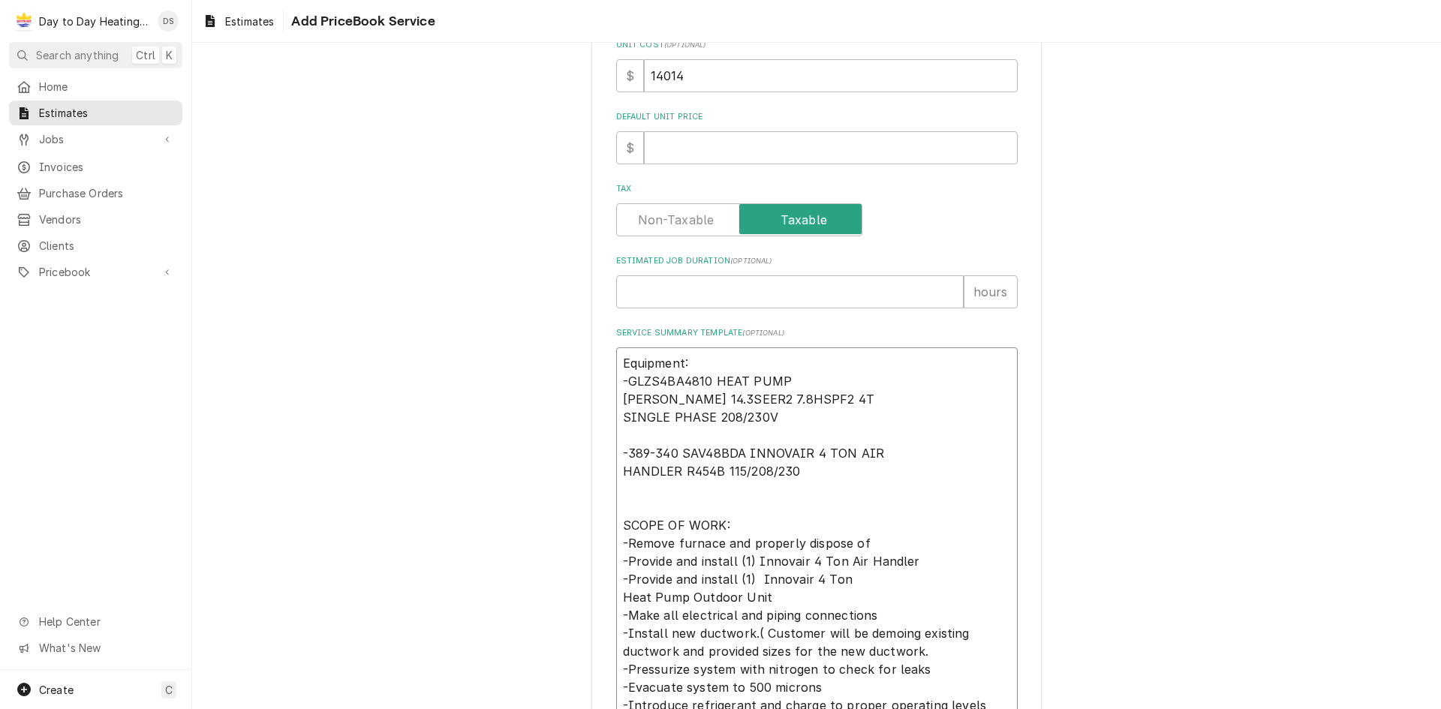
type textarea "x"
type textarea "Equipment: -GLZS4BA4810 HEAT PUMP GOODMAN 14.3SEER2 7.8HSPF2 4T SINGLE PHASE 20…"
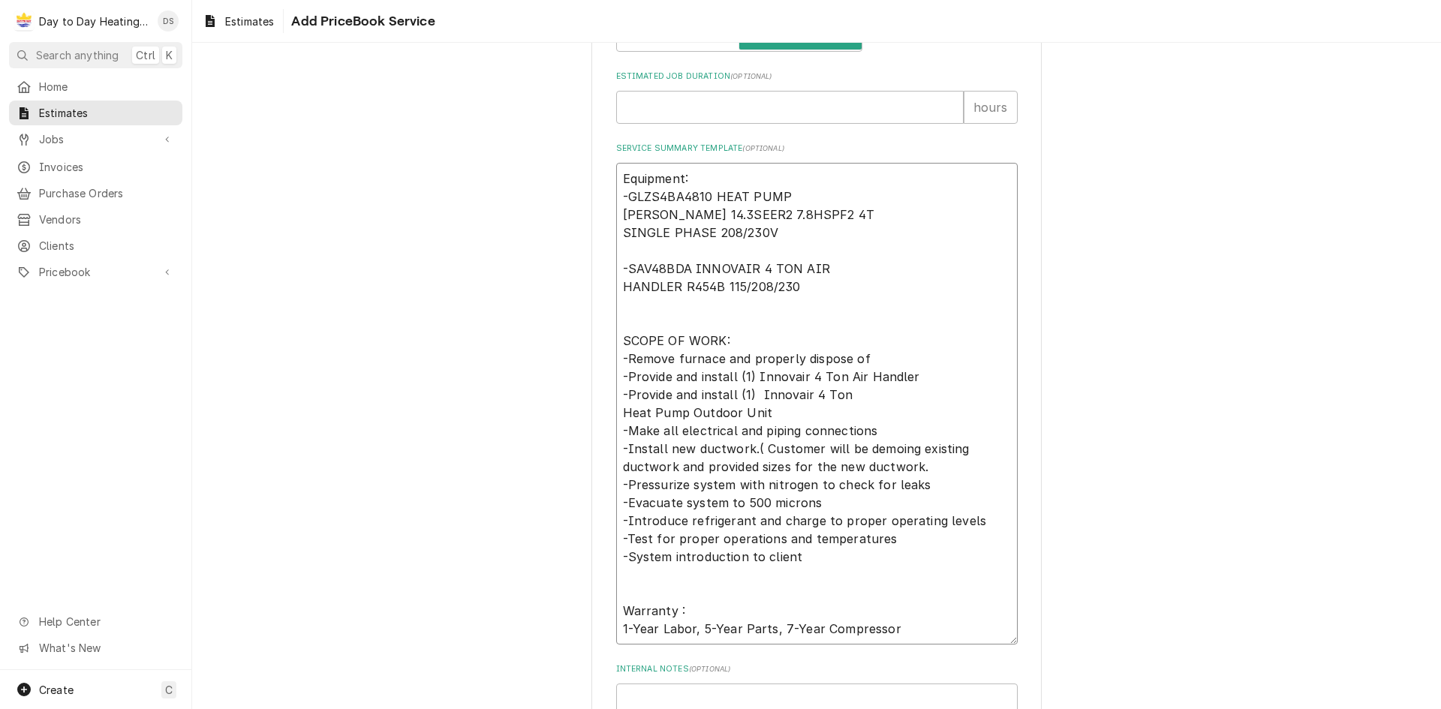
scroll to position [680, 0]
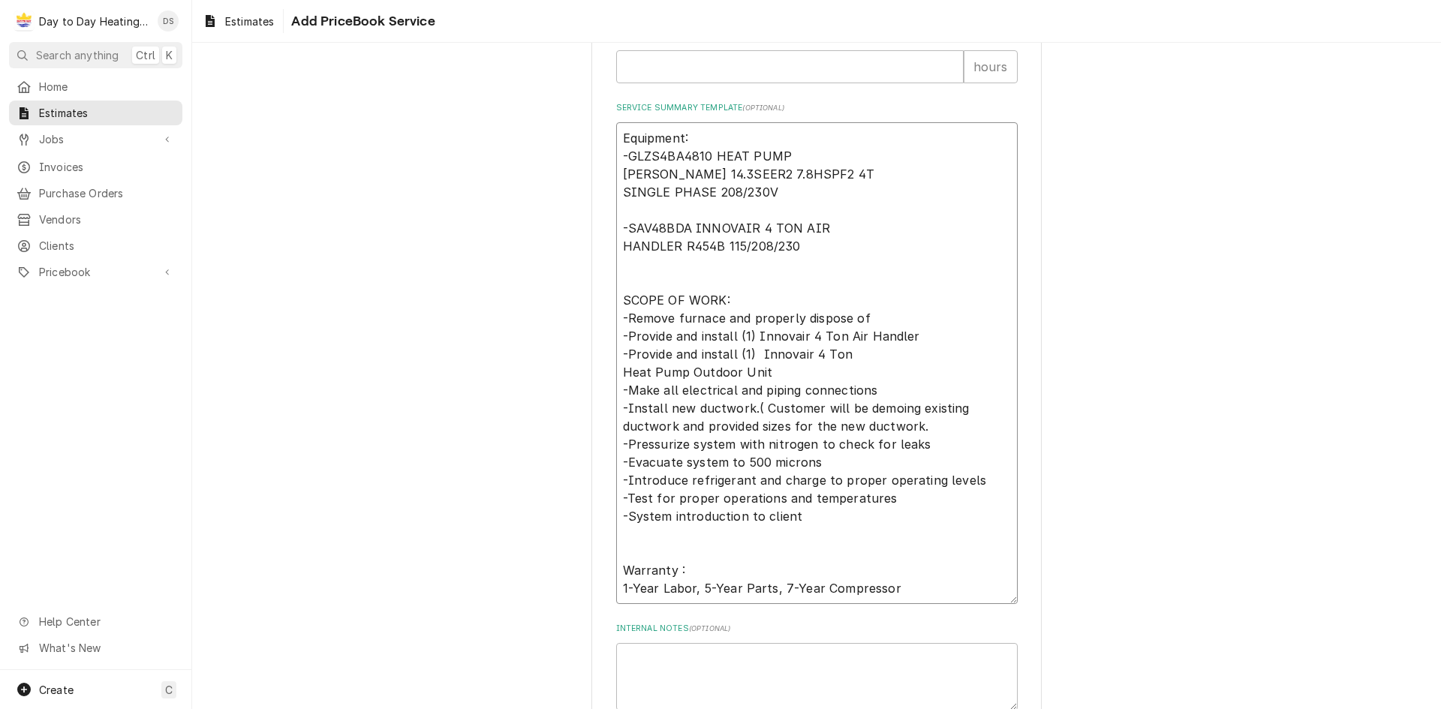
click at [797, 332] on textarea "Equipment: -GLZS4BA4810 HEAT PUMP GOODMAN 14.3SEER2 7.8HSPF2 4T SINGLE PHASE 20…" at bounding box center [816, 363] width 401 height 482
type textarea "x"
type textarea "Equipment: -GLZS4BA4810 HEAT PUMP GOODMAN 14.3SEER2 7.8HSPF2 4T SINGLE PHASE 20…"
type textarea "x"
type textarea "Equipment: -GLZS4BA4810 HEAT PUMP GOODMAN 14.3SEER2 7.8HSPF2 4T SINGLE PHASE 20…"
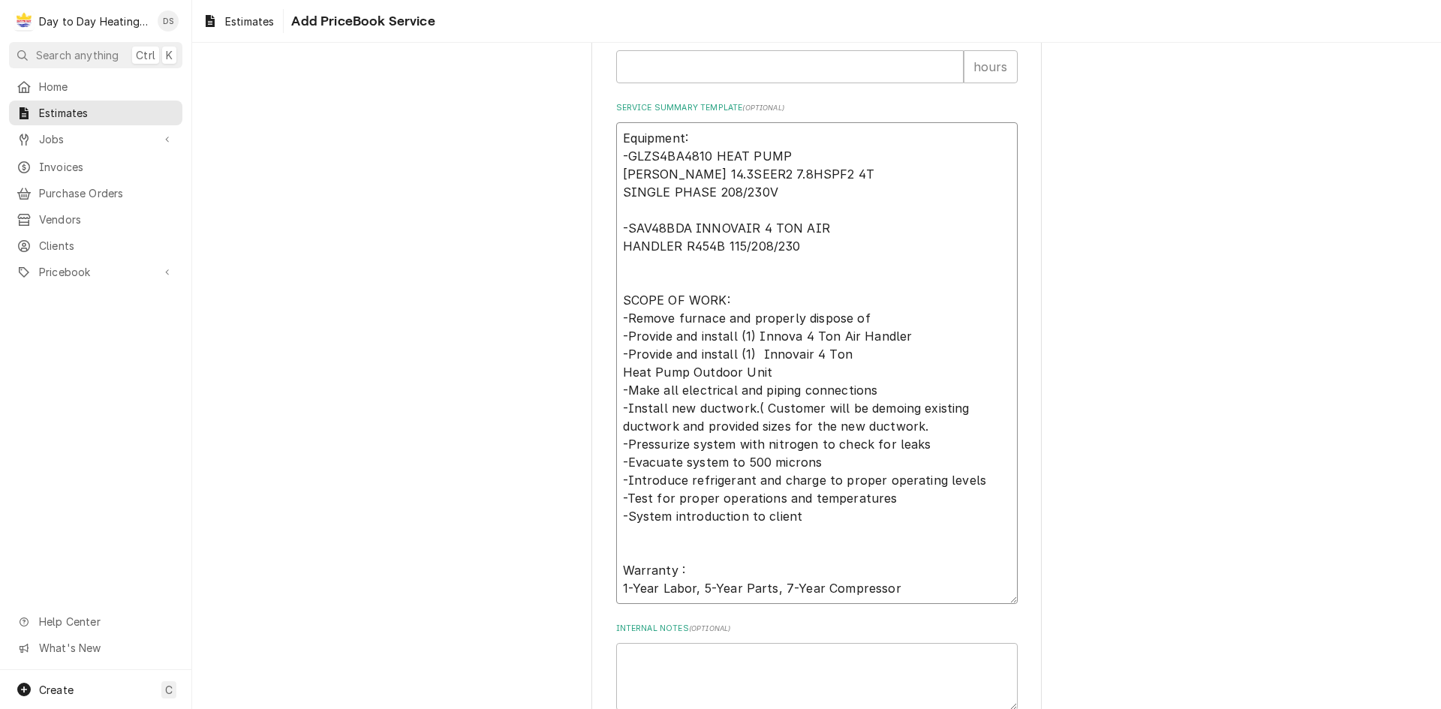
type textarea "x"
type textarea "Equipment: -GLZS4BA4810 HEAT PUMP GOODMAN 14.3SEER2 7.8HSPF2 4T SINGLE PHASE 20…"
type textarea "x"
type textarea "Equipment: -GLZS4BA4810 HEAT PUMP GOODMAN 14.3SEER2 7.8HSPF2 4T SINGLE PHASE 20…"
type textarea "x"
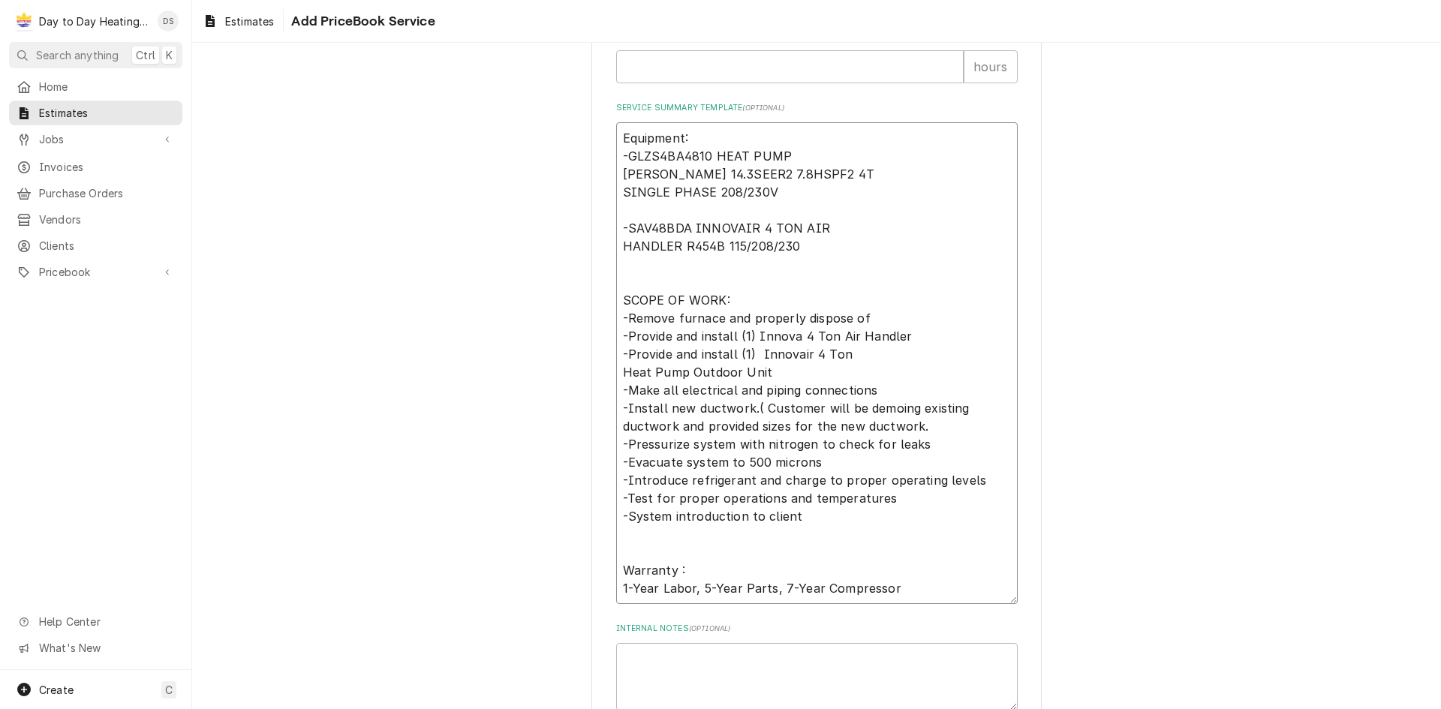
type textarea "Equipment: -GLZS4BA4810 HEAT PUMP GOODMAN 14.3SEER2 7.8HSPF2 4T SINGLE PHASE 20…"
type textarea "x"
type textarea "Equipment: -GLZS4BA4810 HEAT PUMP GOODMAN 14.3SEER2 7.8HSPF2 4T SINGLE PHASE 20…"
click at [800, 377] on textarea "Equipment: -GLZS4BA4810 HEAT PUMP GOODMAN 14.3SEER2 7.8HSPF2 4T SINGLE PHASE 20…" at bounding box center [816, 363] width 401 height 482
click at [799, 355] on textarea "Equipment: -GLZS4BA4810 HEAT PUMP GOODMAN 14.3SEER2 7.8HSPF2 4T SINGLE PHASE 20…" at bounding box center [816, 363] width 401 height 482
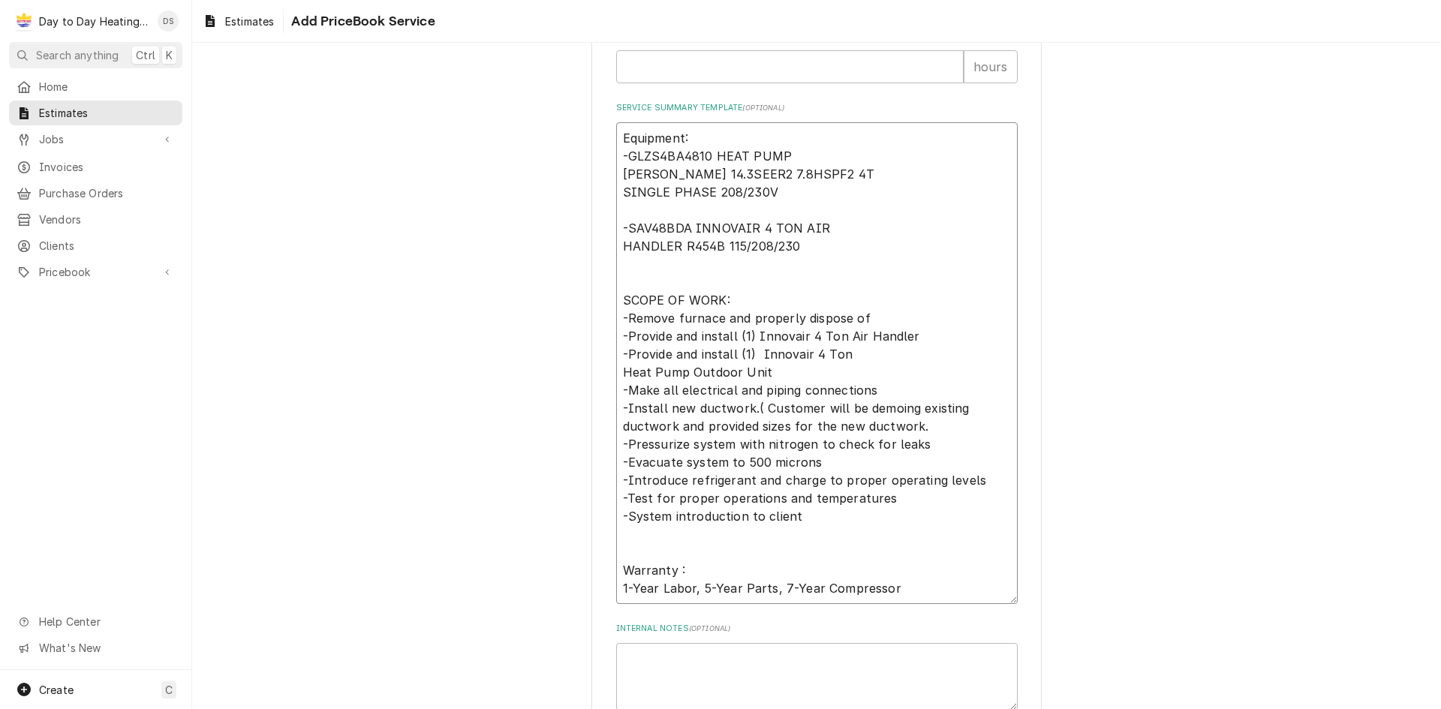
type textarea "x"
type textarea "Equipment: -GLZS4BA4810 HEAT PUMP GOODMAN 14.3SEER2 7.8HSPF2 4T SINGLE PHASE 20…"
type textarea "x"
type textarea "Equipment: -GLZS4BA4810 HEAT PUMP GOODMAN 14.3SEER2 7.8HSPF2 4T SINGLE PHASE 20…"
type textarea "x"
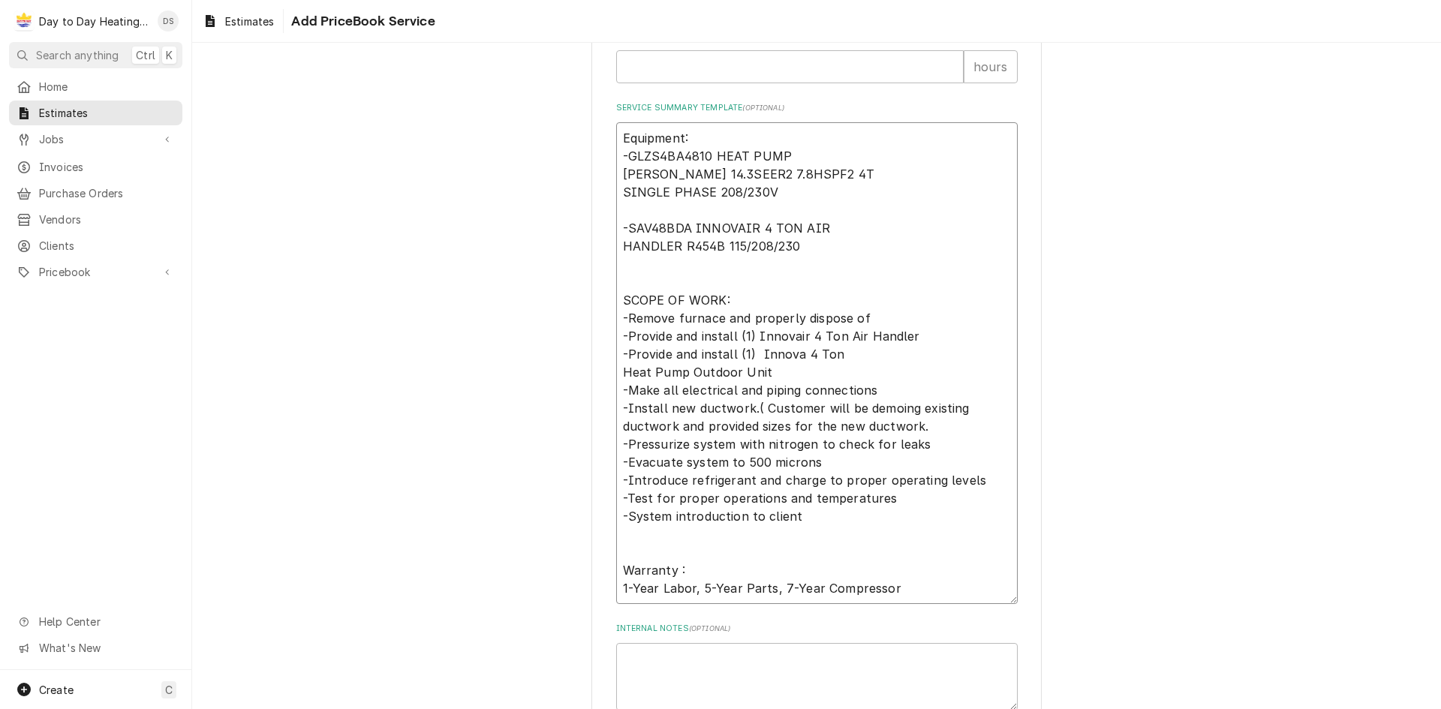
type textarea "Equipment: -GLZS4BA4810 HEAT PUMP GOODMAN 14.3SEER2 7.8HSPF2 4T SINGLE PHASE 20…"
type textarea "x"
type textarea "Equipment: -GLZS4BA4810 HEAT PUMP GOODMAN 14.3SEER2 7.8HSPF2 4T SINGLE PHASE 20…"
type textarea "x"
type textarea "Equipment: -GLZS4BA4810 HEAT PUMP GOODMAN 14.3SEER2 7.8HSPF2 4T SINGLE PHASE 20…"
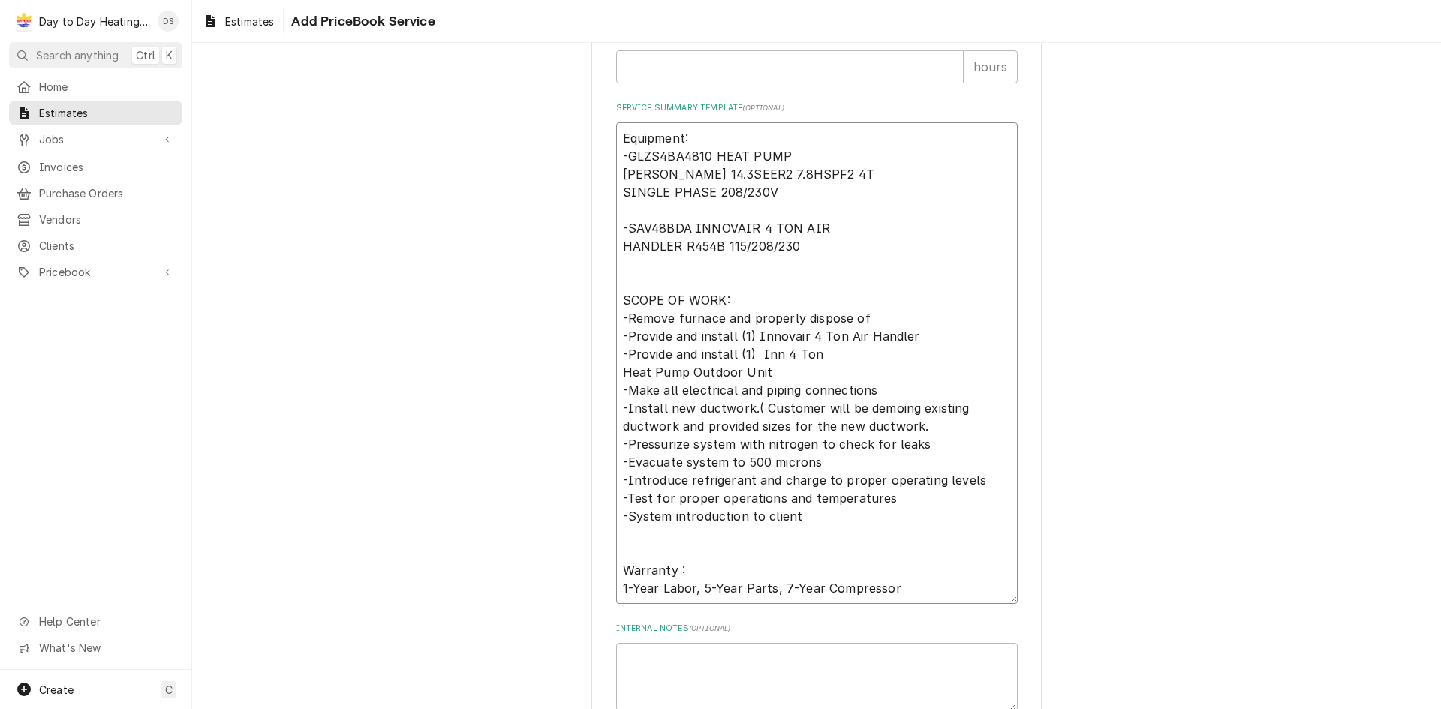
type textarea "x"
type textarea "Equipment: -GLZS4BA4810 HEAT PUMP GOODMAN 14.3SEER2 7.8HSPF2 4T SINGLE PHASE 20…"
type textarea "x"
type textarea "Equipment: -GLZS4BA4810 HEAT PUMP GOODMAN 14.3SEER2 7.8HSPF2 4T SINGLE PHASE 20…"
type textarea "x"
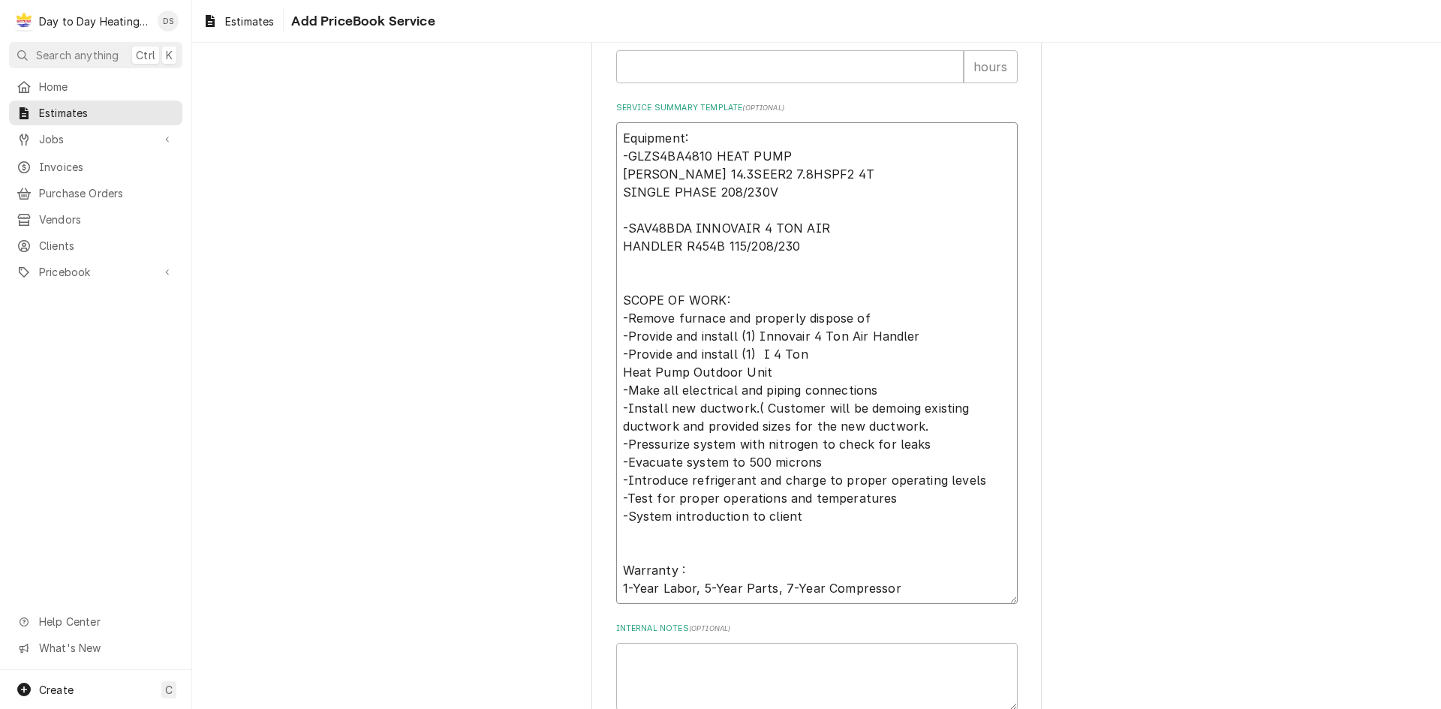
type textarea "Equipment: -GLZS4BA4810 HEAT PUMP GOODMAN 14.3SEER2 7.8HSPF2 4T SINGLE PHASE 20…"
type textarea "x"
type textarea "Equipment: -GLZS4BA4810 HEAT PUMP GOODMAN 14.3SEER2 7.8HSPF2 4T SINGLE PHASE 20…"
type textarea "x"
type textarea "Equipment: -GLZS4BA4810 HEAT PUMP GOODMAN 14.3SEER2 7.8HSPF2 4T SINGLE PHASE 20…"
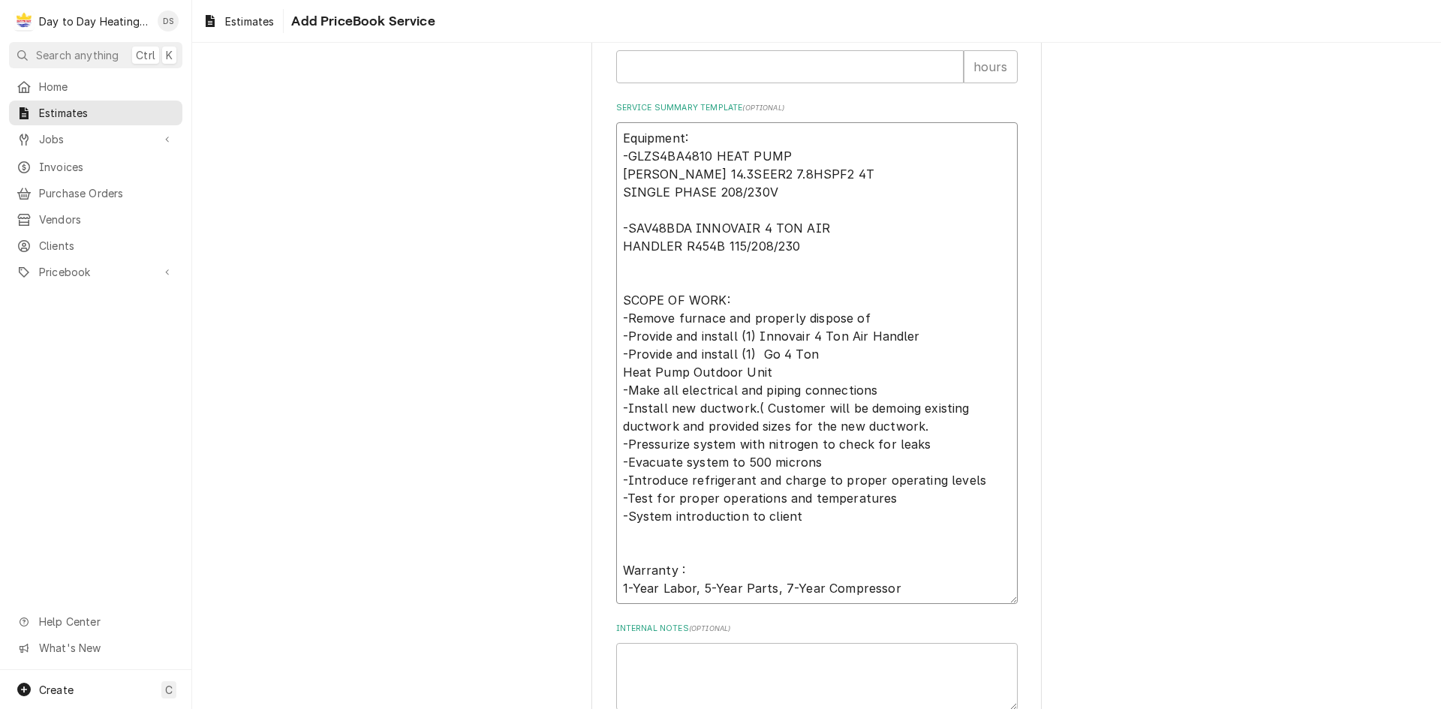
type textarea "x"
type textarea "Equipment: -GLZS4BA4810 HEAT PUMP GOODMAN 14.3SEER2 7.8HSPF2 4T SINGLE PHASE 20…"
type textarea "x"
type textarea "Equipment: -GLZS4BA4810 HEAT PUMP GOODMAN 14.3SEER2 7.8HSPF2 4T SINGLE PHASE 20…"
type textarea "x"
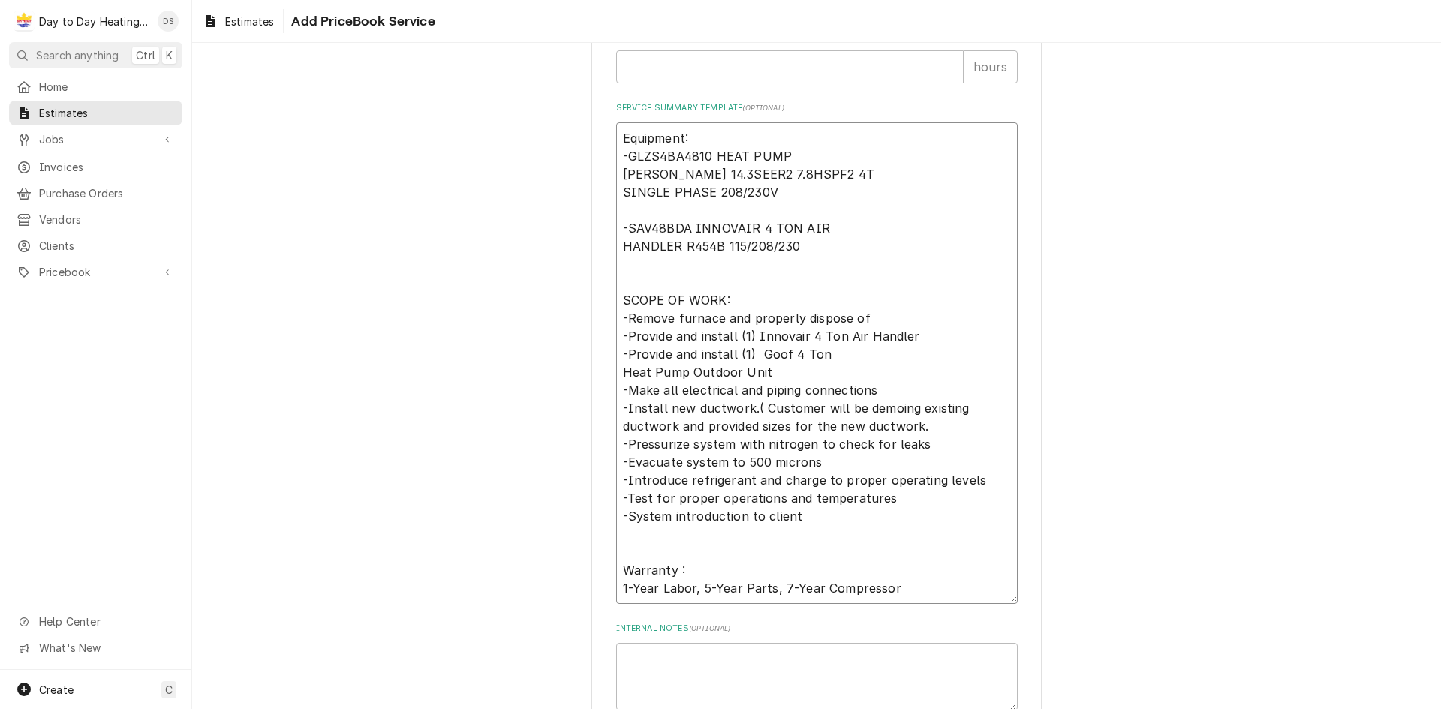
type textarea "Equipment: -GLZS4BA4810 HEAT PUMP GOODMAN 14.3SEER2 7.8HSPF2 4T SINGLE PHASE 20…"
type textarea "x"
type textarea "Equipment: -GLZS4BA4810 HEAT PUMP GOODMAN 14.3SEER2 7.8HSPF2 4T SINGLE PHASE 20…"
type textarea "x"
type textarea "Equipment: -GLZS4BA4810 HEAT PUMP GOODMAN 14.3SEER2 7.8HSPF2 4T SINGLE PHASE 20…"
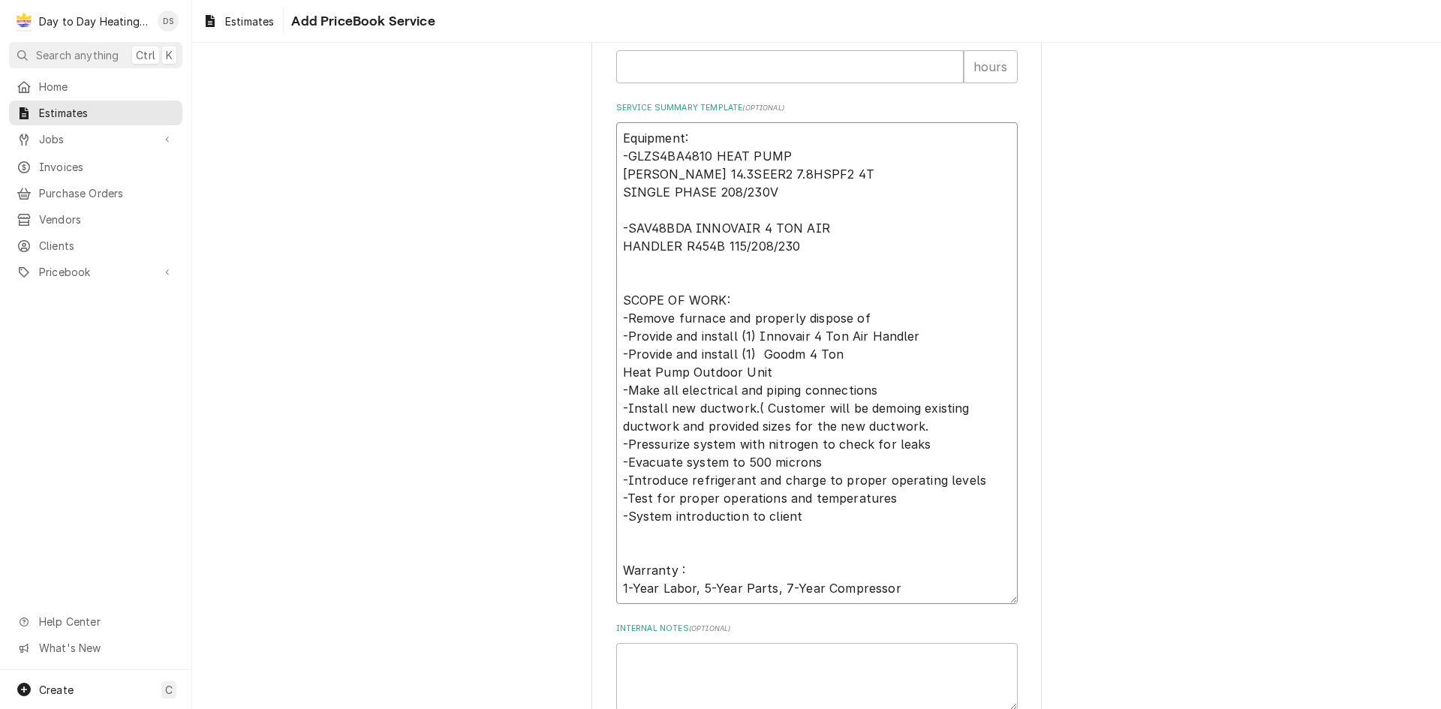
type textarea "x"
type textarea "Equipment: -GLZS4BA4810 HEAT PUMP GOODMAN 14.3SEER2 7.8HSPF2 4T SINGLE PHASE 20…"
type textarea "x"
type textarea "Equipment: -GLZS4BA4810 HEAT PUMP GOODMAN 14.3SEER2 7.8HSPF2 4T SINGLE PHASE 20…"
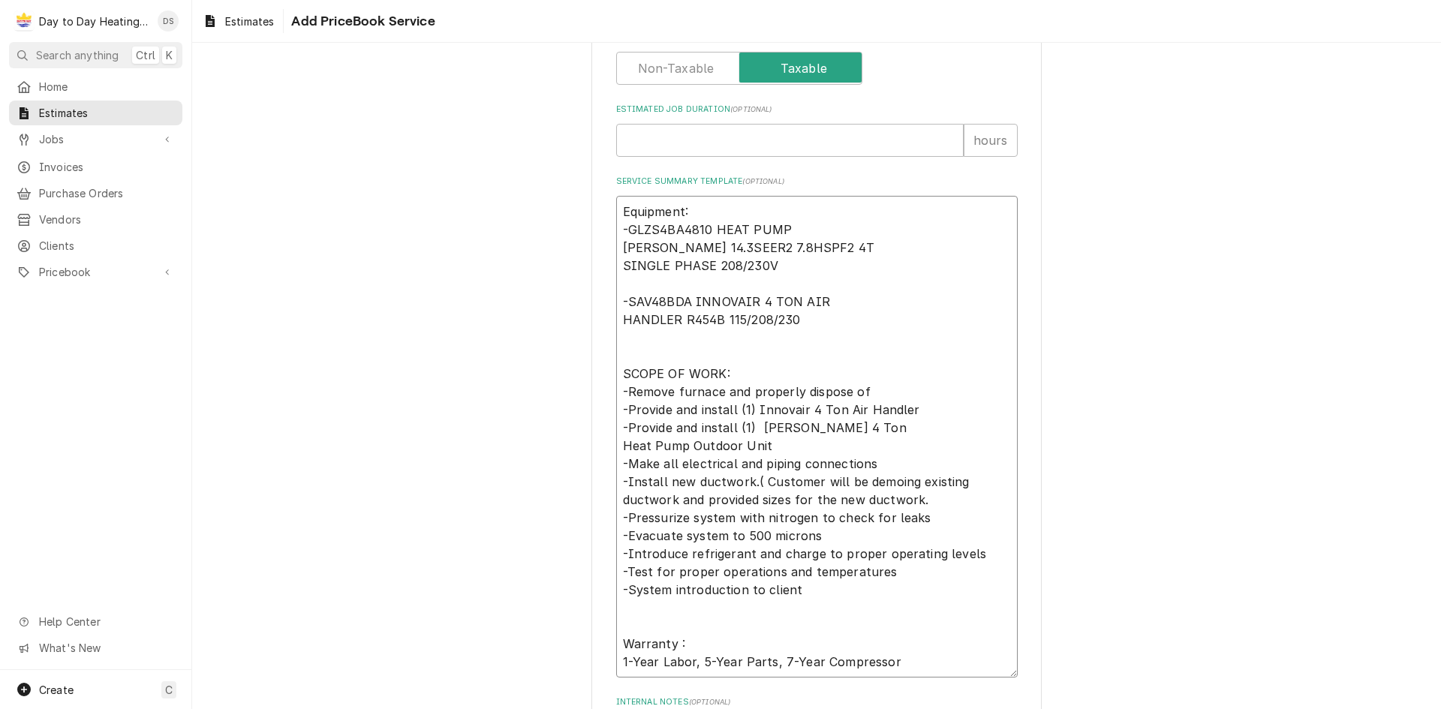
scroll to position [773, 0]
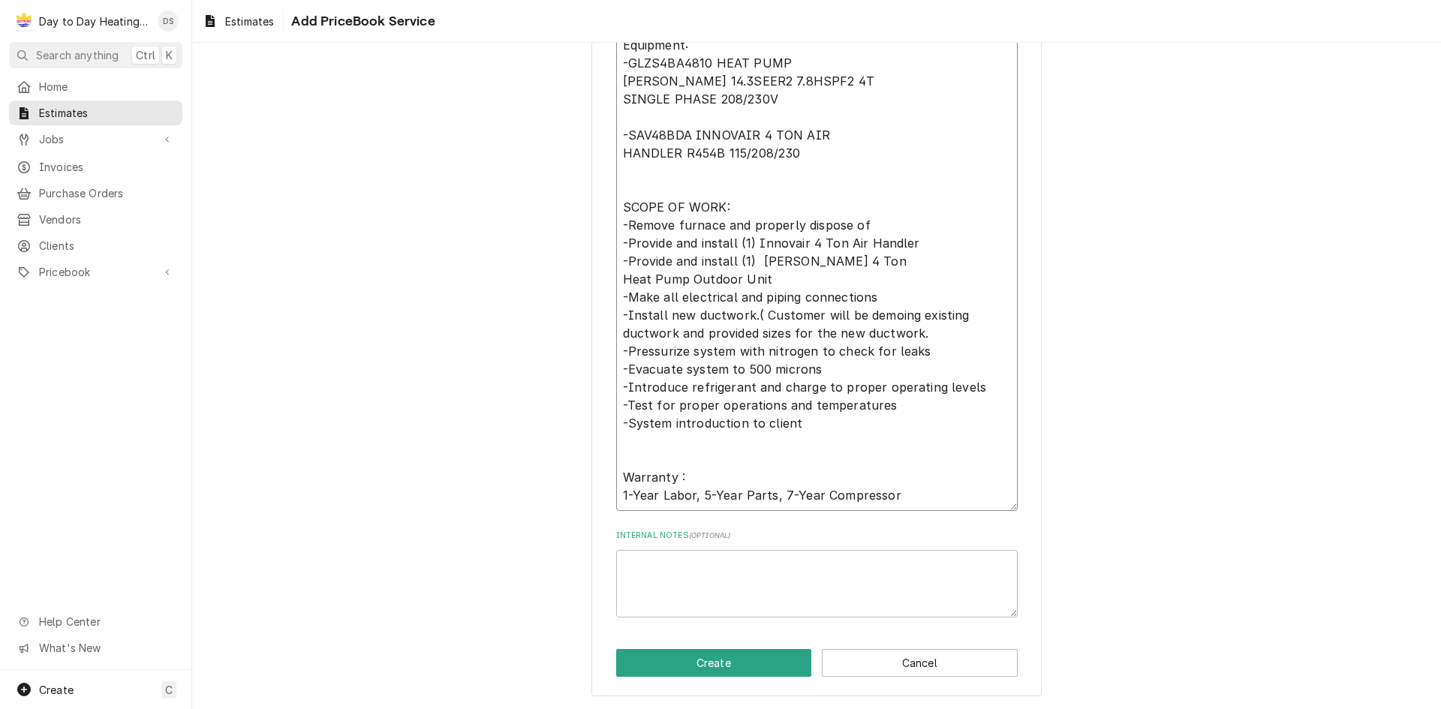
click at [753, 334] on textarea "Equipment: -GLZS4BA4810 HEAT PUMP GOODMAN 14.3SEER2 7.8HSPF2 4T SINGLE PHASE 20…" at bounding box center [816, 270] width 401 height 482
click at [747, 333] on textarea "Equipment: -GLZS4BA4810 HEAT PUMP GOODMAN 14.3SEER2 7.8HSPF2 4T SINGLE PHASE 20…" at bounding box center [816, 270] width 401 height 482
type textarea "x"
type textarea "Equipment: -GLZS4BA4810 HEAT PUMP [PERSON_NAME] 14.3SEER2 7.8HSPF2 4T SINGLE PH…"
type textarea "x"
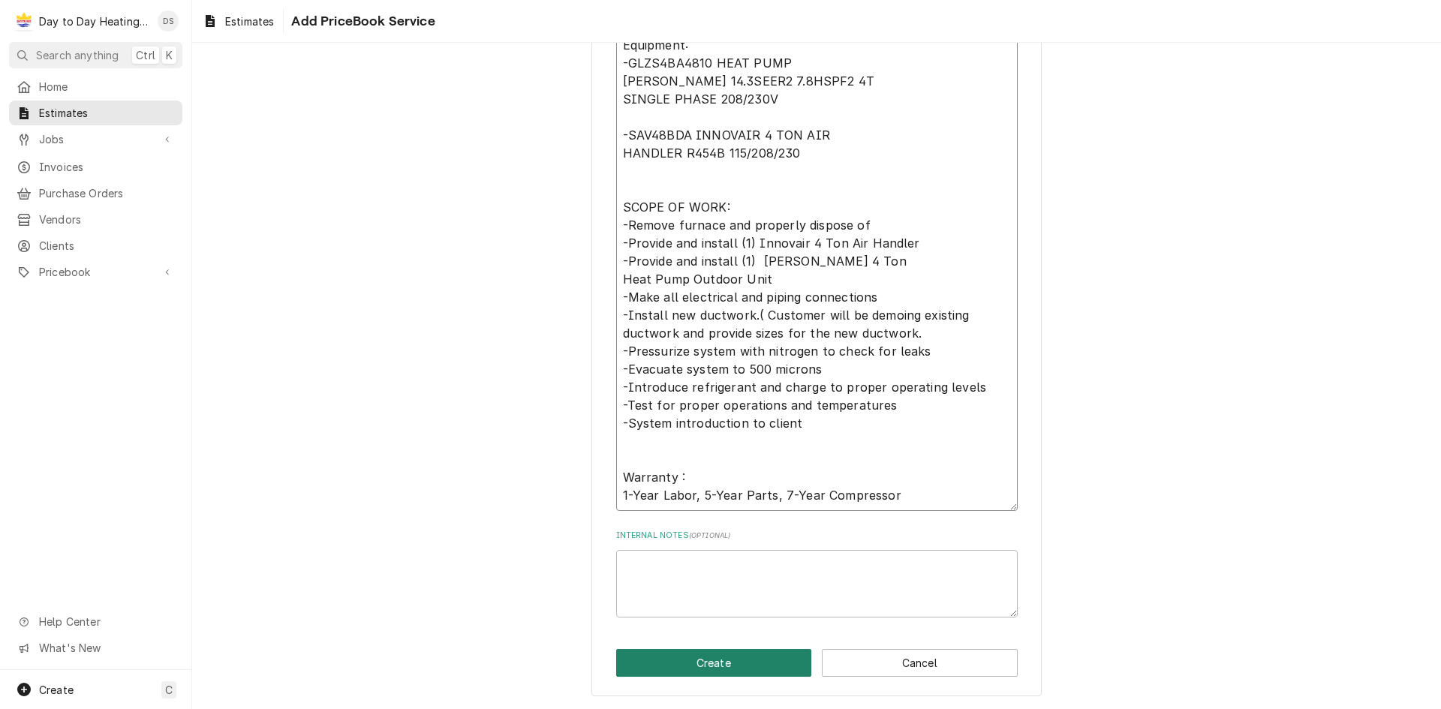
type textarea "Equipment: -GLZS4BA4810 HEAT PUMP [PERSON_NAME] 14.3SEER2 7.8HSPF2 4T SINGLE PH…"
click at [719, 669] on button "Create" at bounding box center [714, 663] width 196 height 28
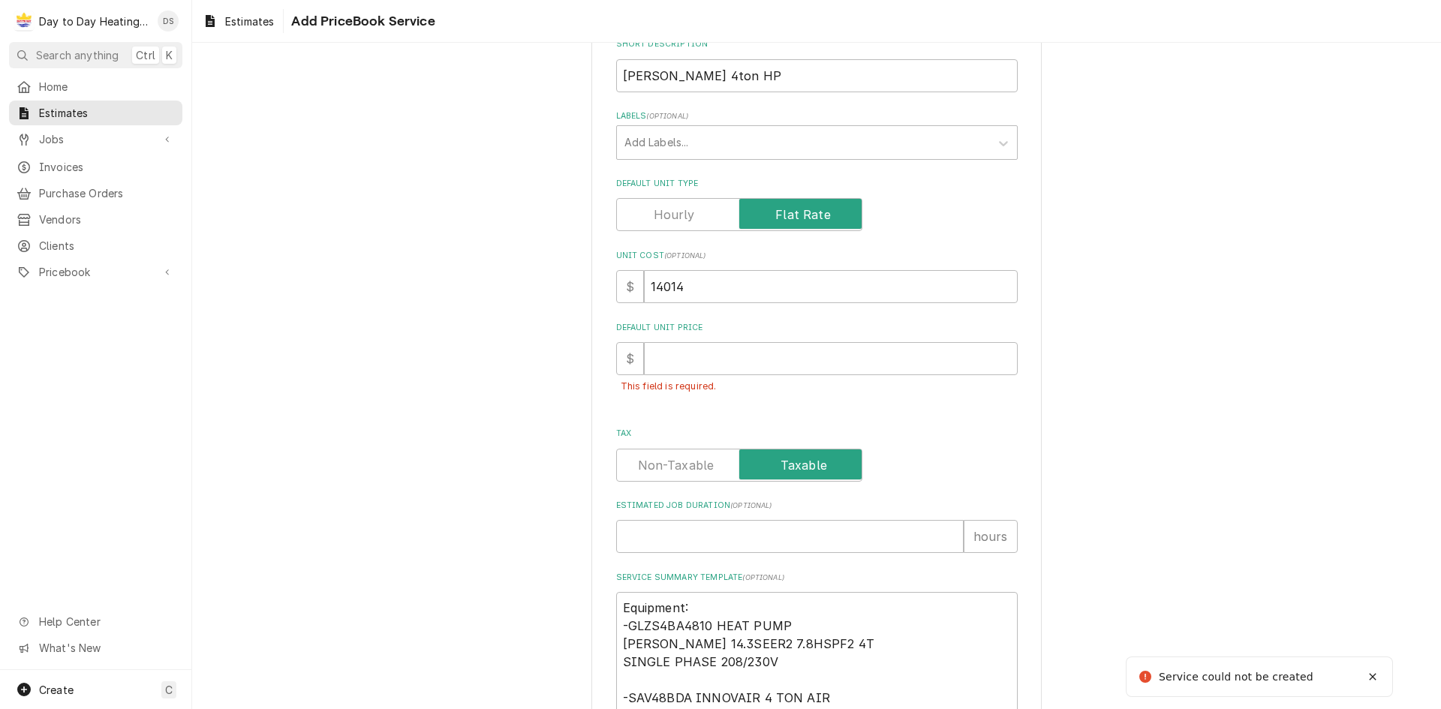
scroll to position [223, 0]
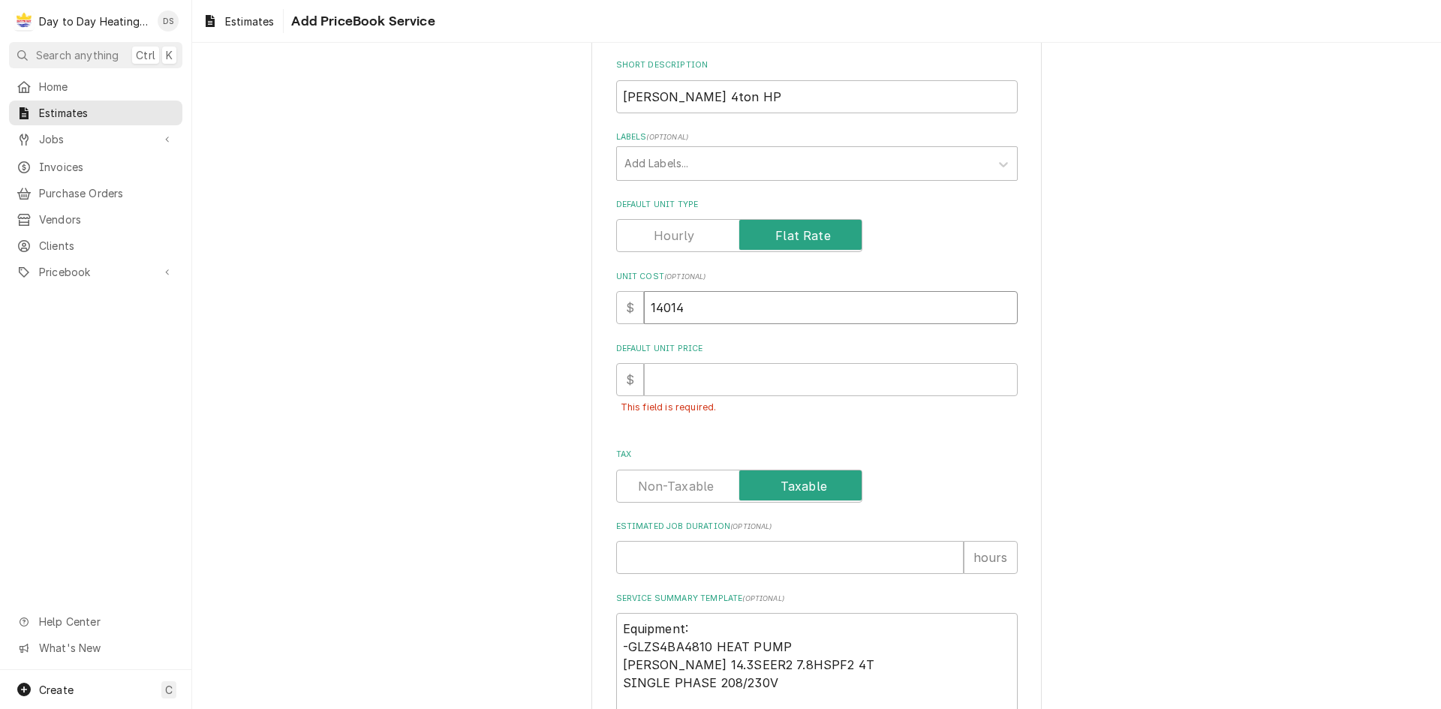
drag, startPoint x: 700, startPoint y: 305, endPoint x: 637, endPoint y: 307, distance: 63.1
click at [644, 307] on input "14014" at bounding box center [831, 307] width 374 height 33
paste input "Unit Cost"
type textarea "x"
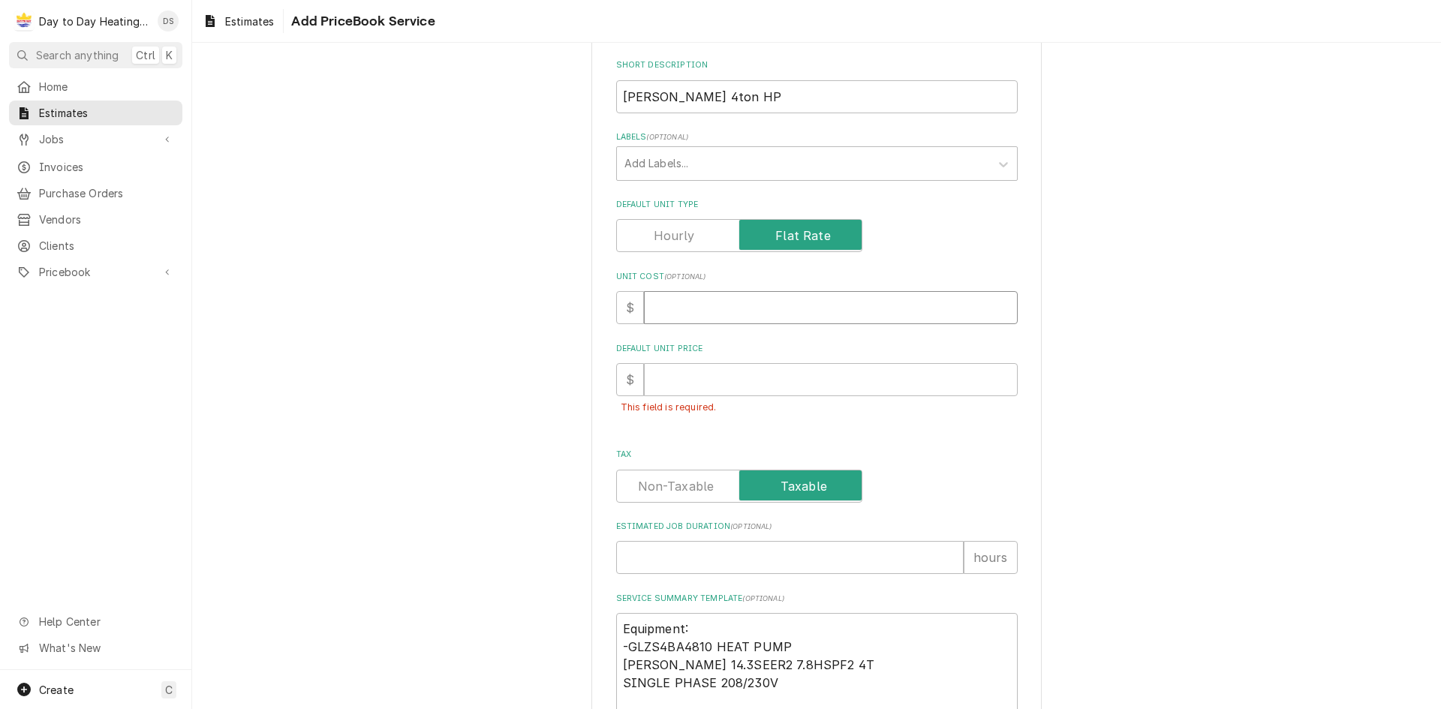
type input "484E45"
type textarea "x"
type input "484E4"
type textarea "x"
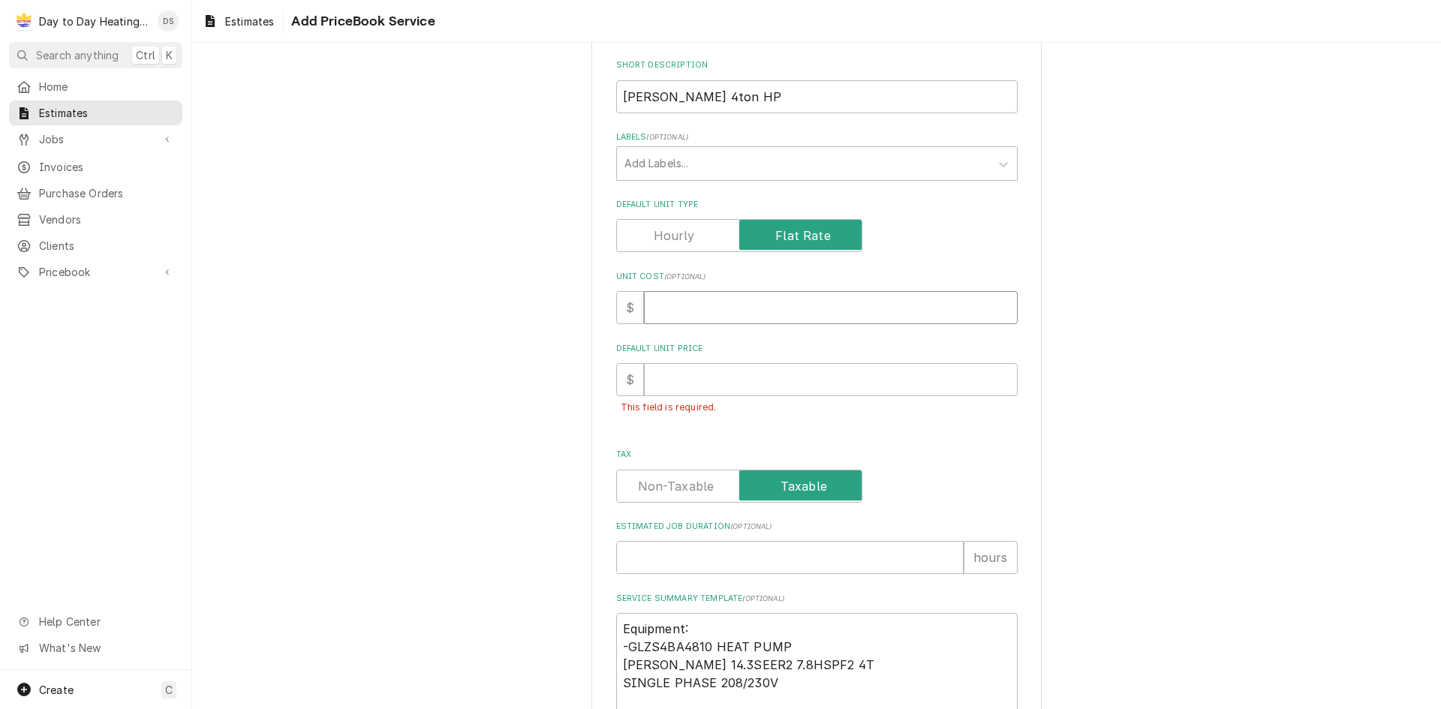
type input "484"
type textarea "x"
type input "48"
type textarea "x"
type input "4"
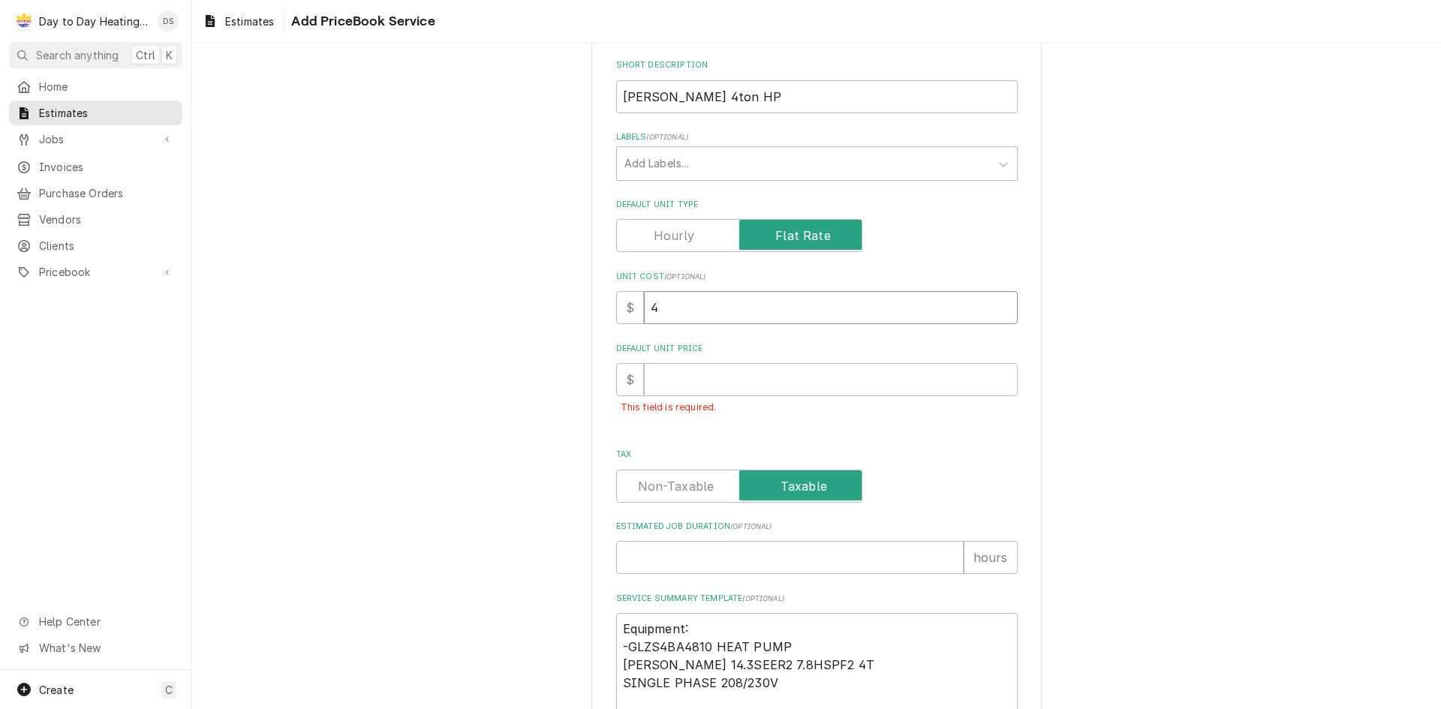
type textarea "x"
click at [678, 386] on input "Default Unit Price" at bounding box center [831, 379] width 374 height 33
paste input "484E45"
type textarea "x"
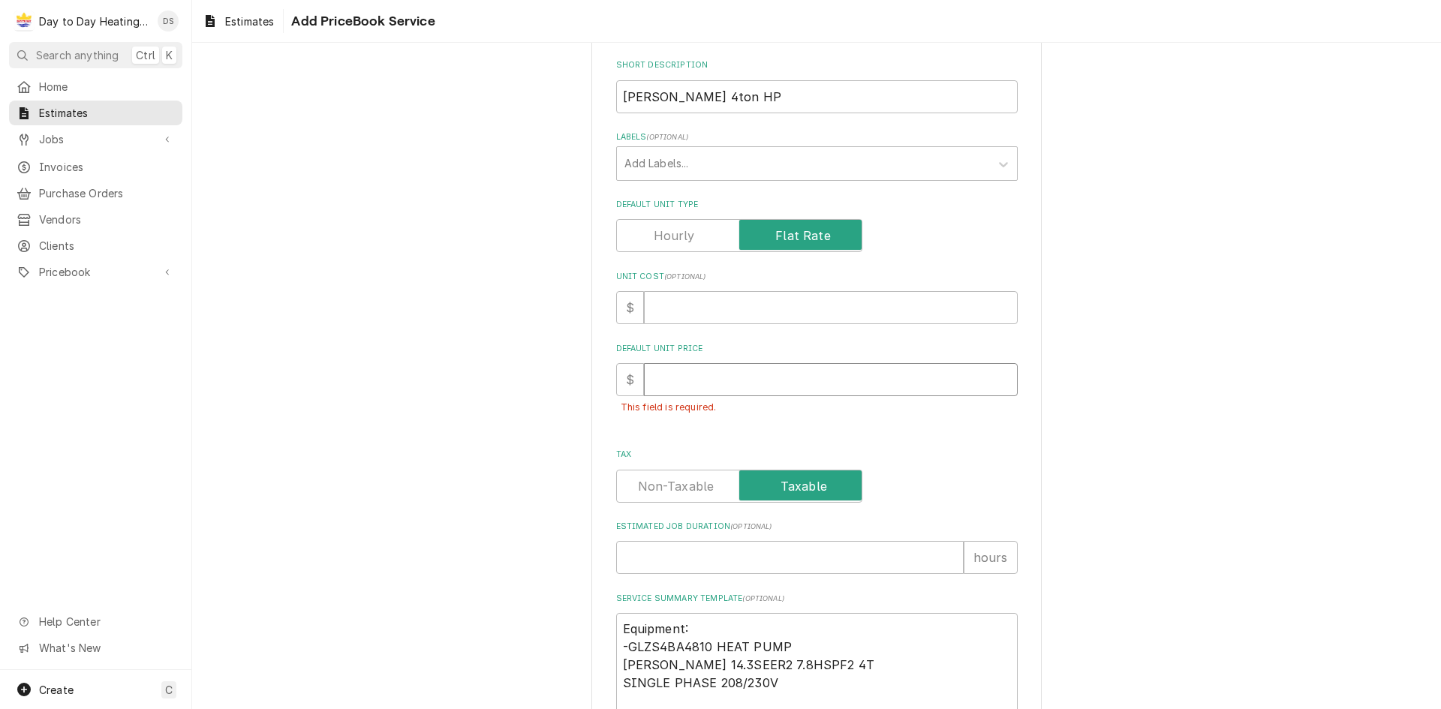
type input "484E45"
type textarea "x"
type input "484E4"
type textarea "x"
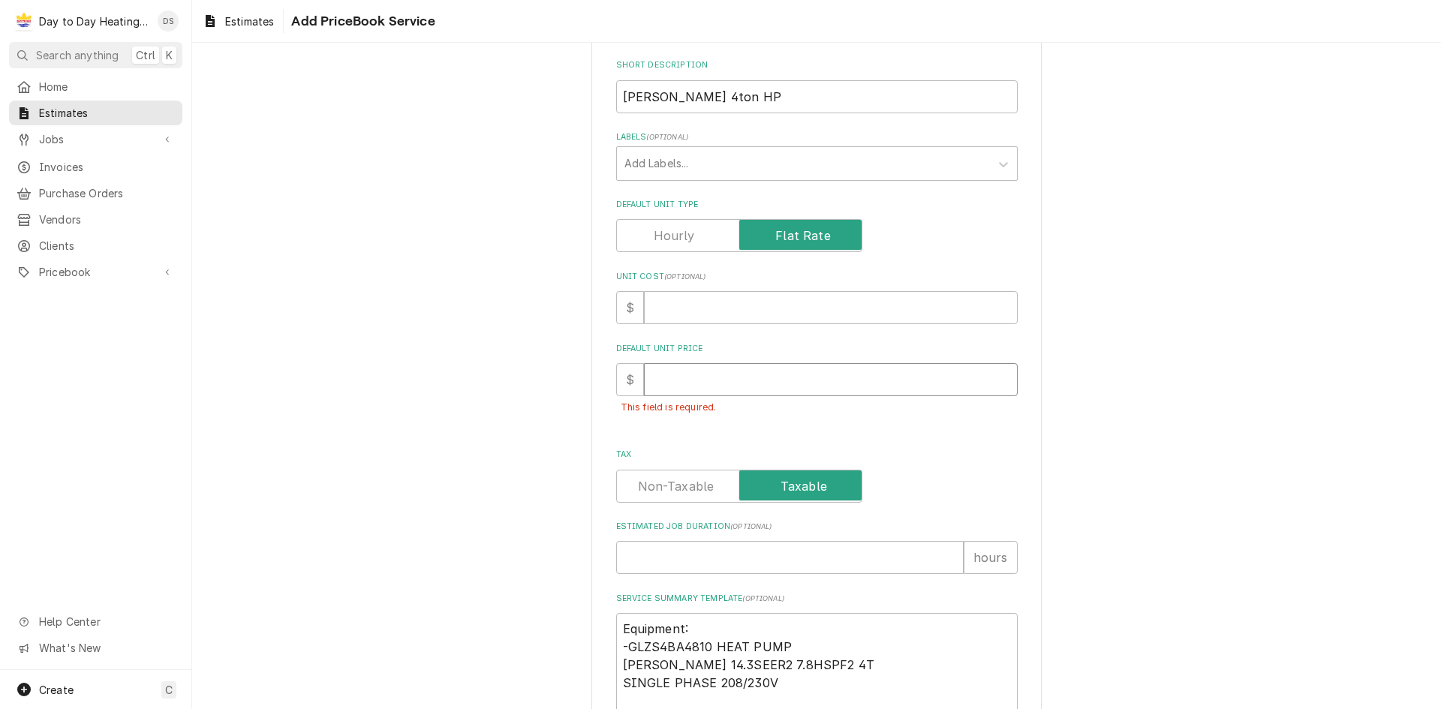
type input "484"
type textarea "x"
type input "48"
type textarea "x"
type input "4"
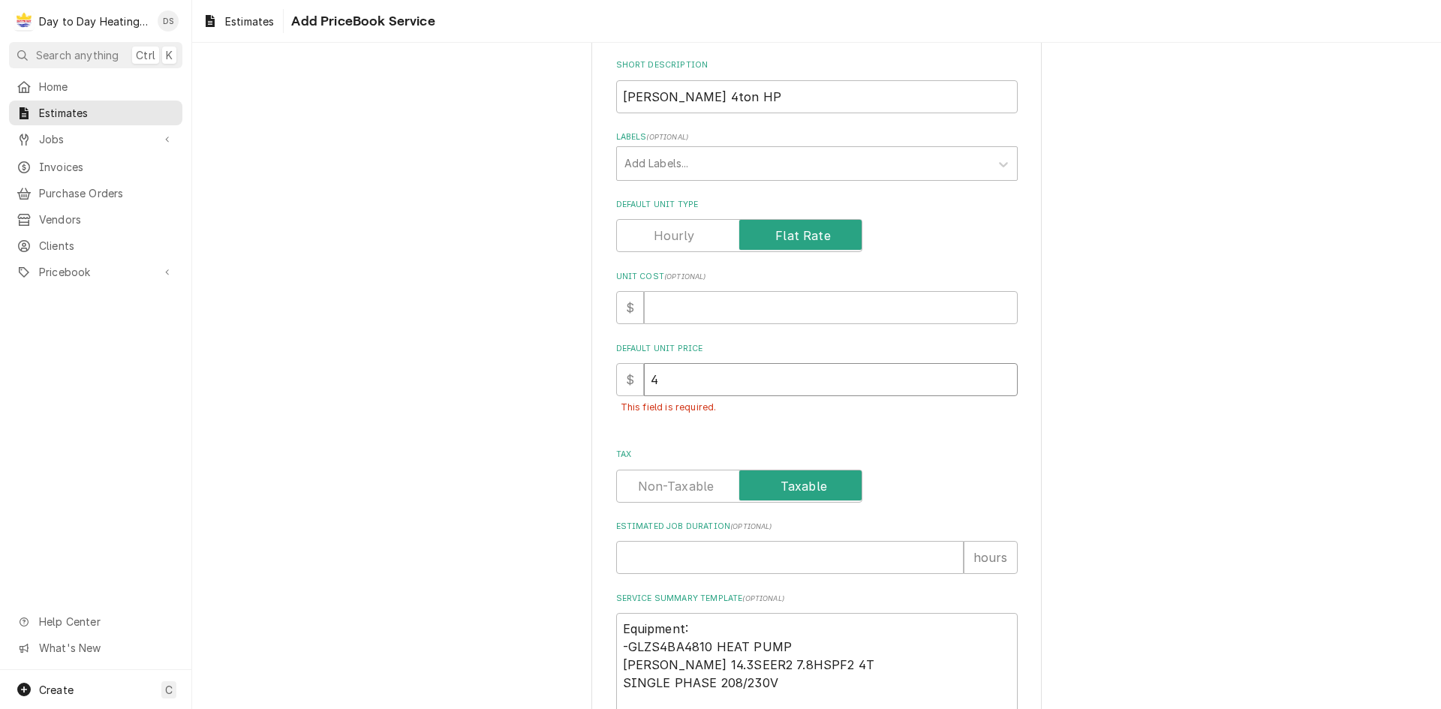
type textarea "x"
click at [705, 392] on input "Default Unit Price" at bounding box center [831, 379] width 374 height 33
type textarea "x"
type input "1"
type textarea "x"
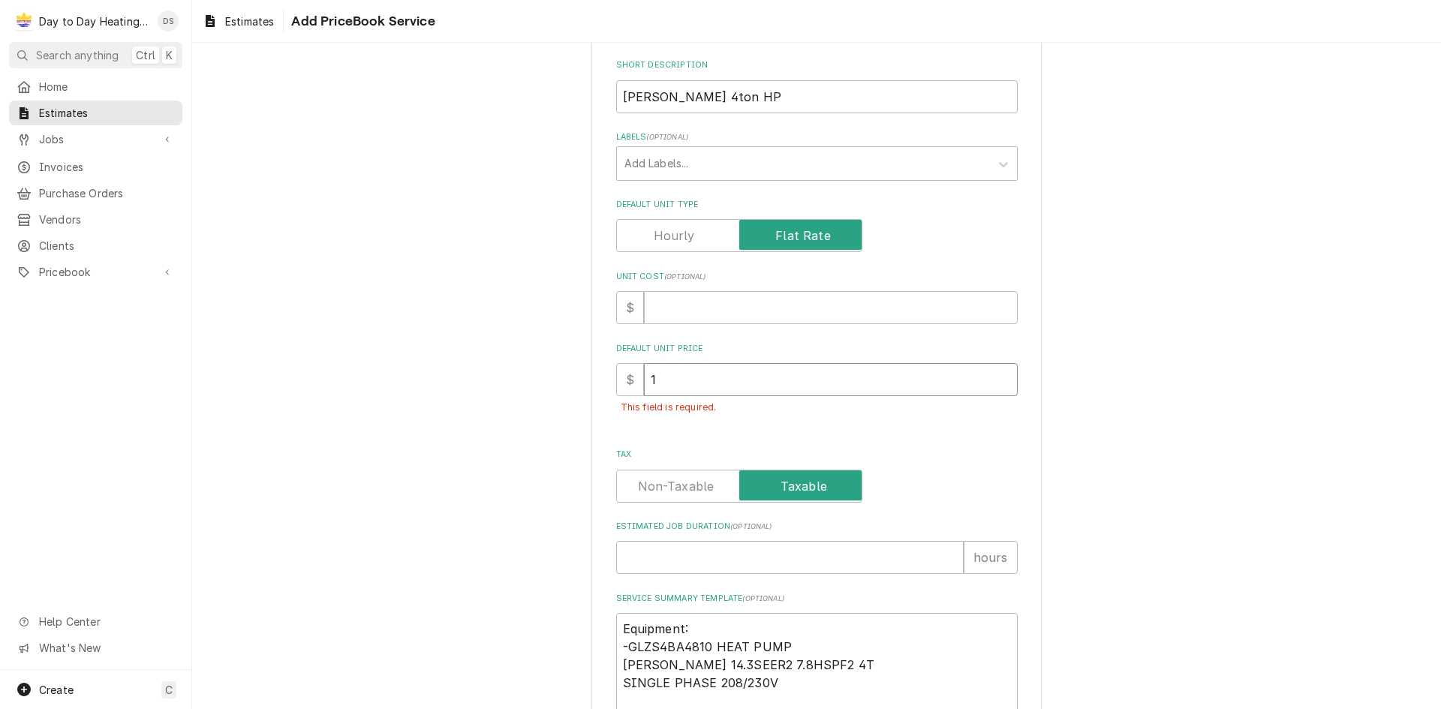
type input "14"
type textarea "x"
type input "140"
type textarea "x"
type input "1401"
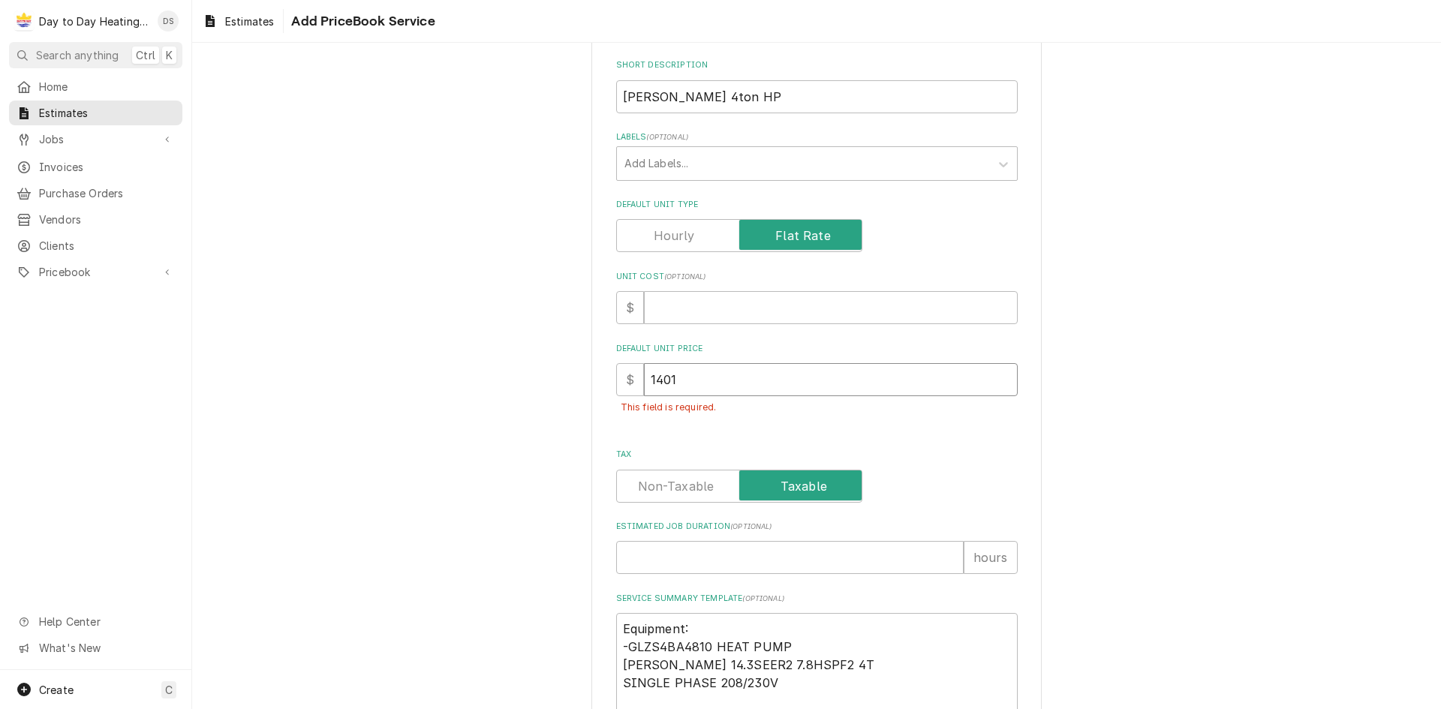
type textarea "x"
type input "14014"
type textarea "x"
type input "14014"
click at [1363, 441] on div "Please provide the following information to create a PriceBook item. Active Sta…" at bounding box center [816, 564] width 1249 height 1457
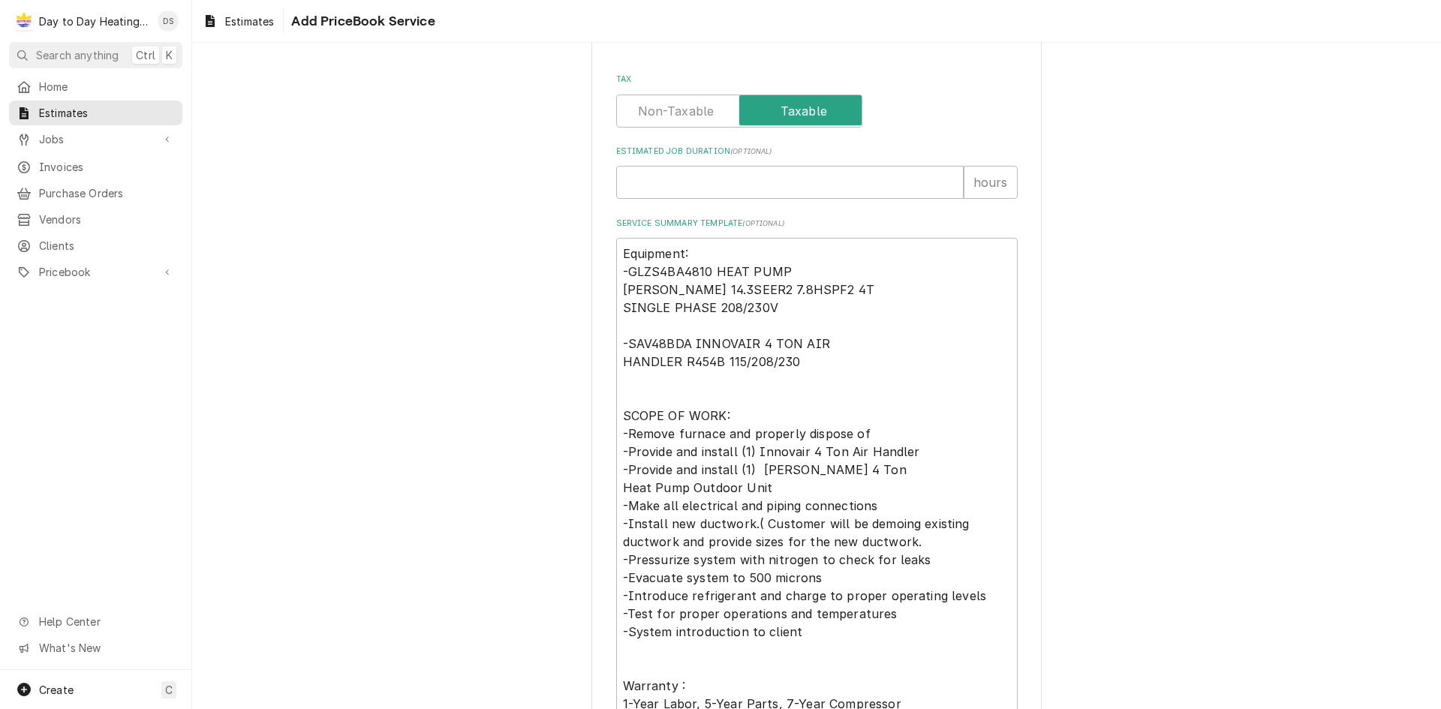
scroll to position [807, 0]
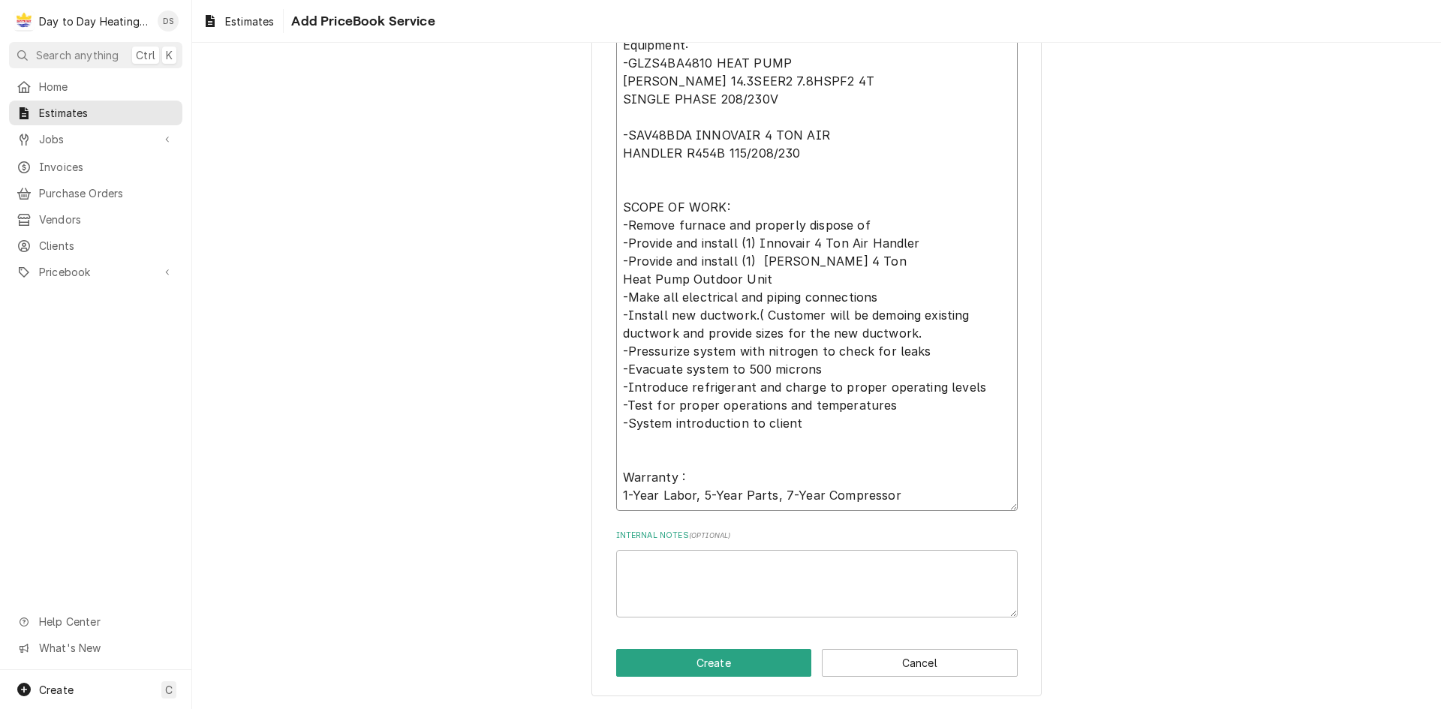
click at [879, 454] on textarea "Equipment: -GLZS4BA4810 HEAT PUMP GOODMAN 14.3SEER2 7.8HSPF2 4T SINGLE PHASE 20…" at bounding box center [816, 270] width 401 height 482
click at [744, 666] on button "Create" at bounding box center [714, 663] width 196 height 28
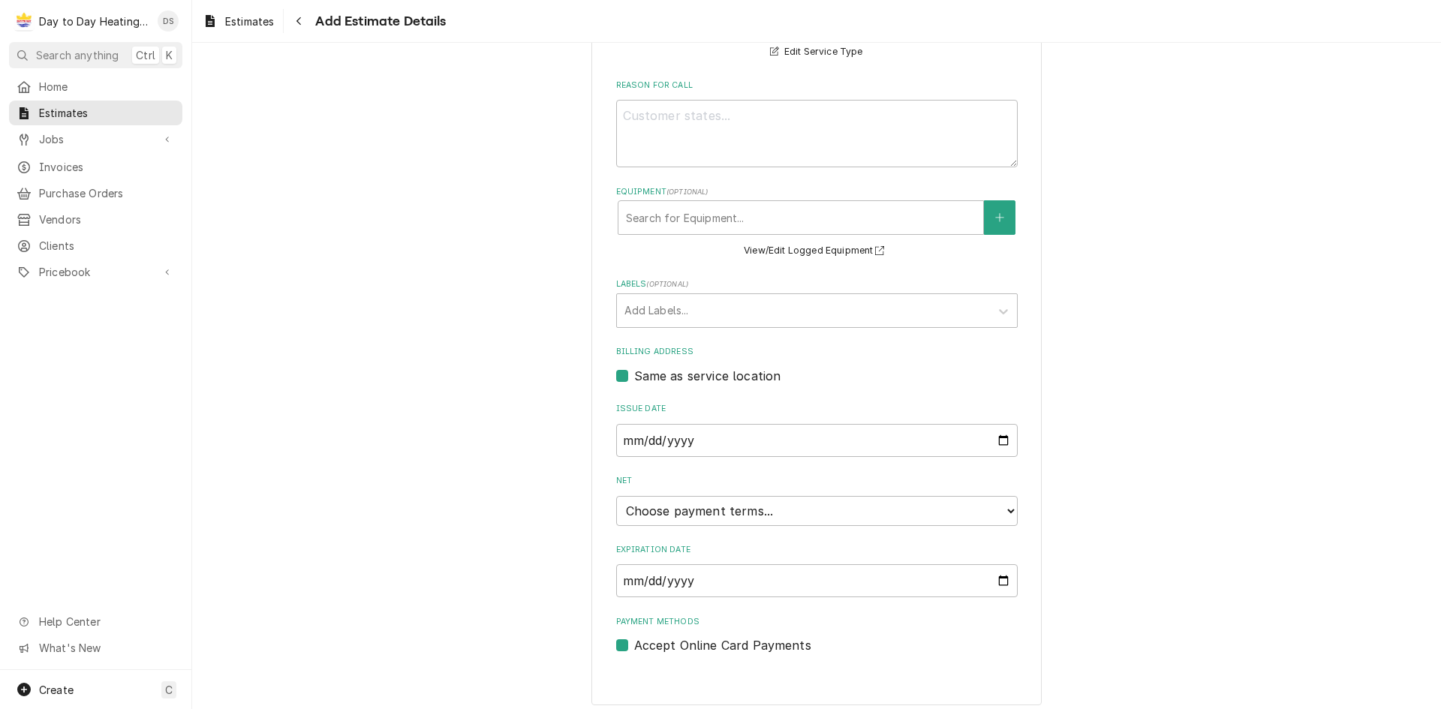
scroll to position [414, 0]
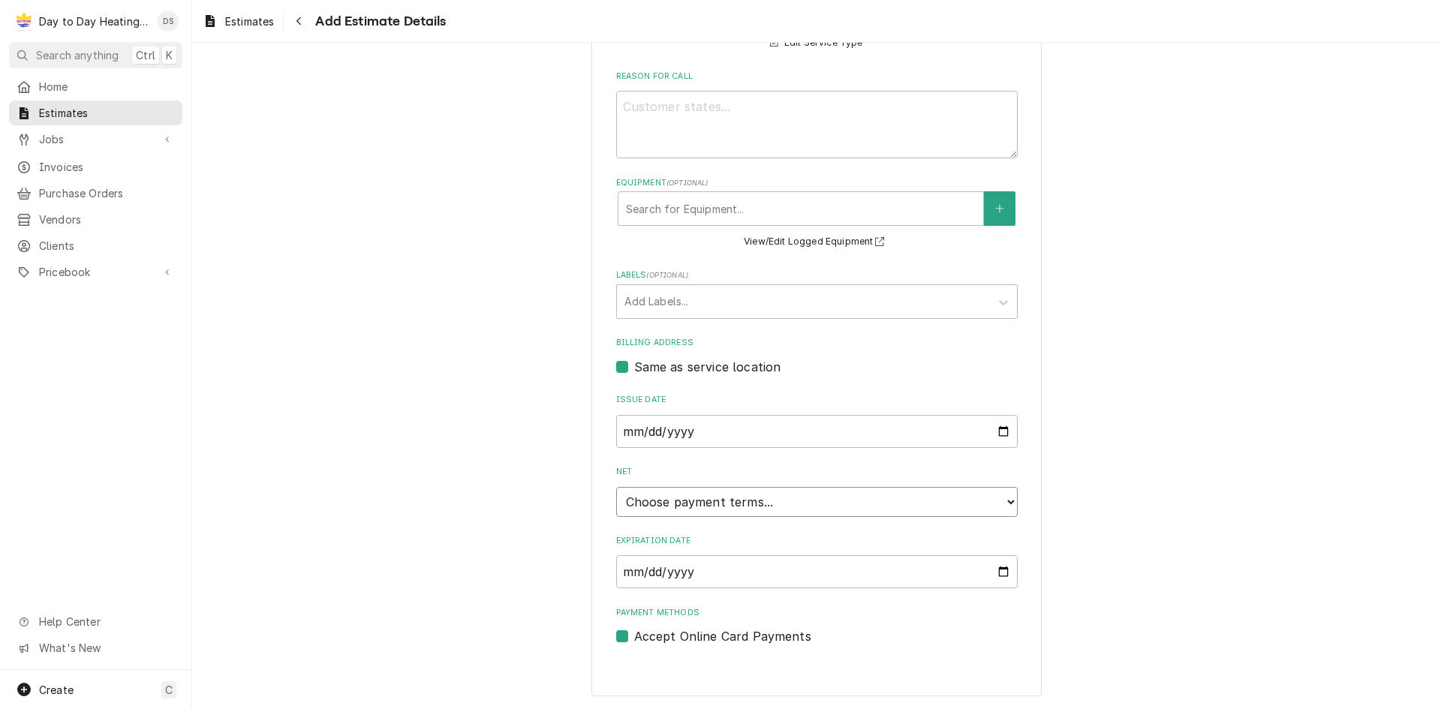
drag, startPoint x: 698, startPoint y: 489, endPoint x: 699, endPoint y: 498, distance: 9.1
click at [698, 489] on select "Choose payment terms... Same Day Net 7 Net 14 Net 21 Net 30 Net 45 Net 60 Net 90" at bounding box center [816, 502] width 401 height 30
type textarea "x"
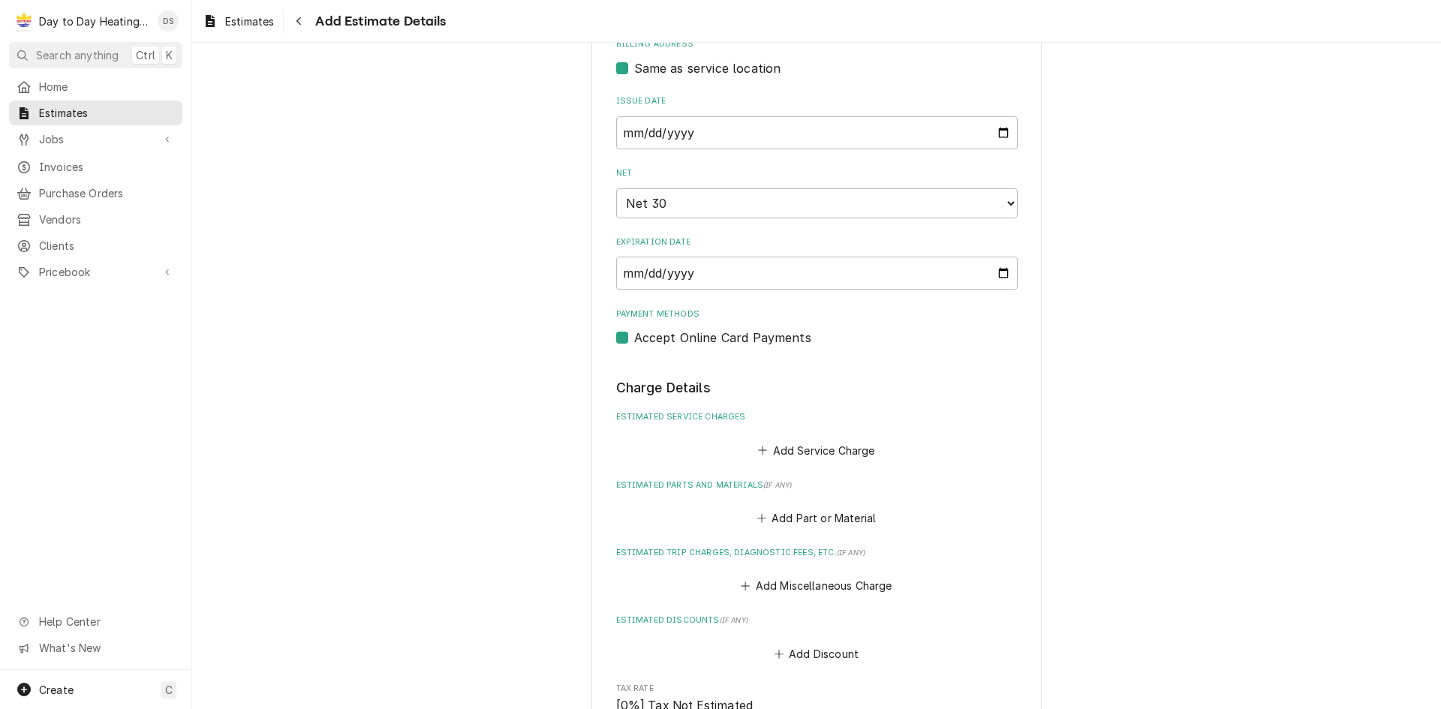
scroll to position [712, 0]
click at [795, 448] on button "Add Service Charge" at bounding box center [817, 451] width 122 height 21
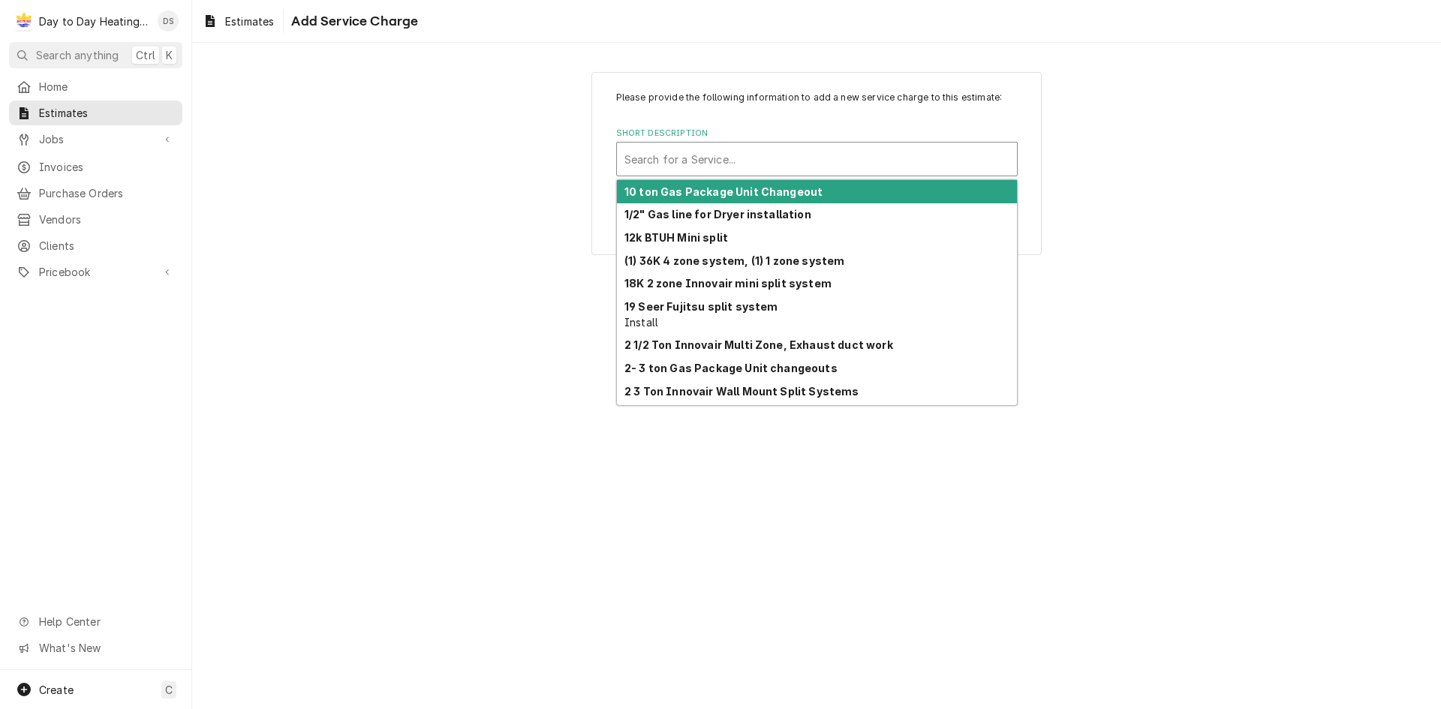
click at [728, 164] on div "Short Description" at bounding box center [816, 159] width 385 height 27
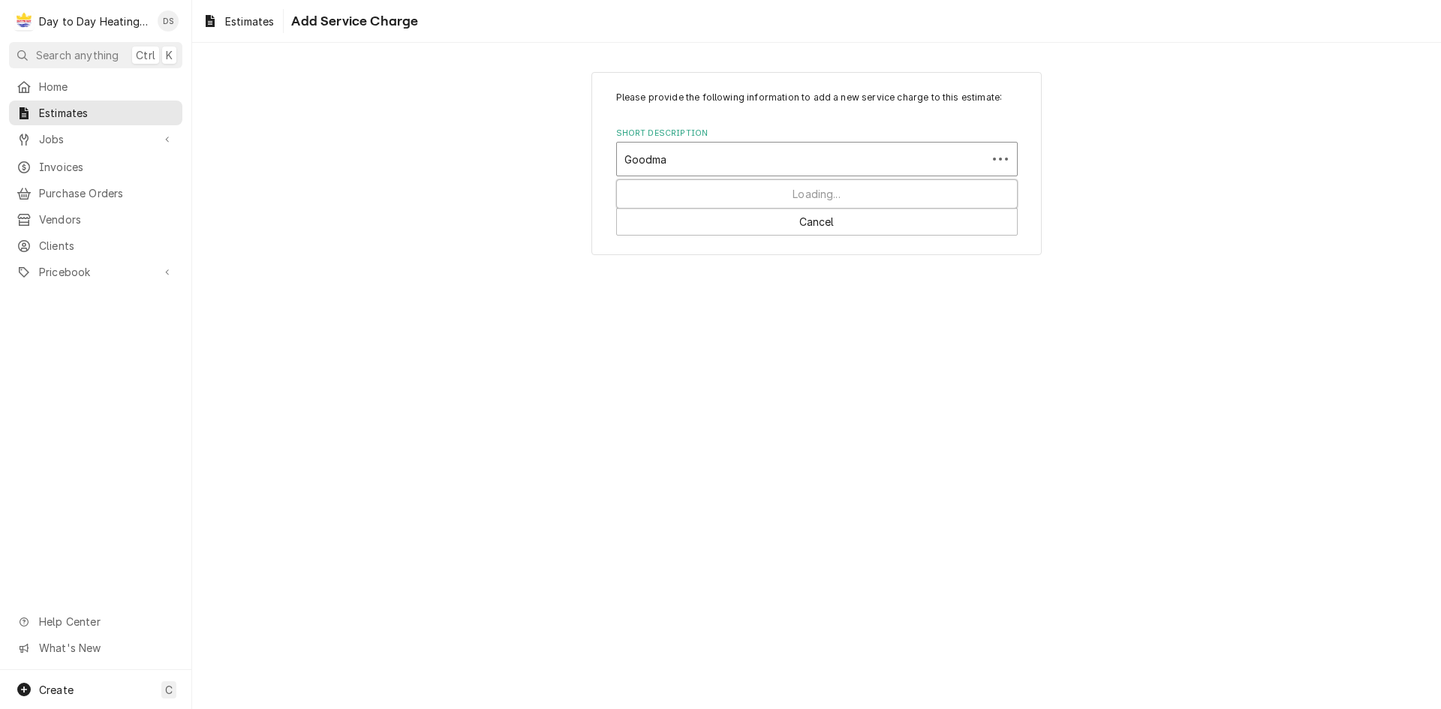
type input "Goodman"
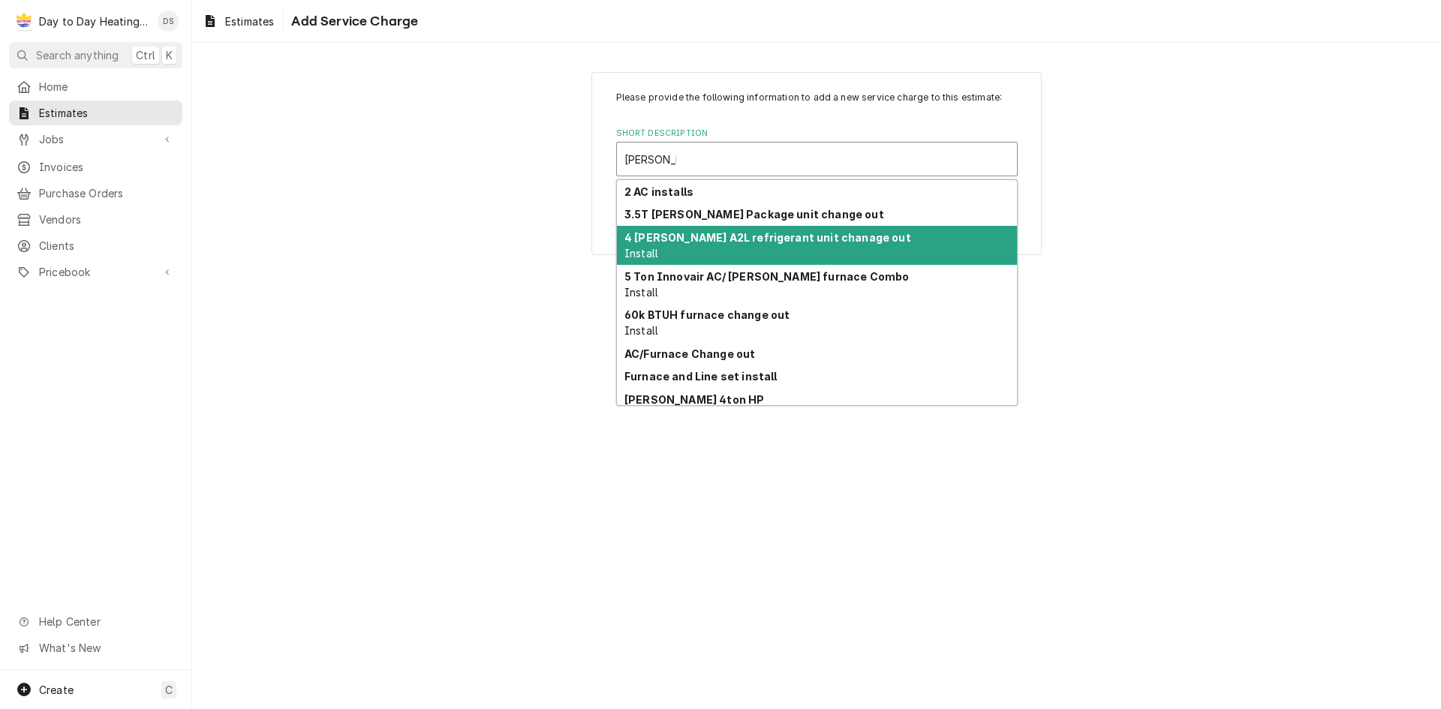
scroll to position [29, 0]
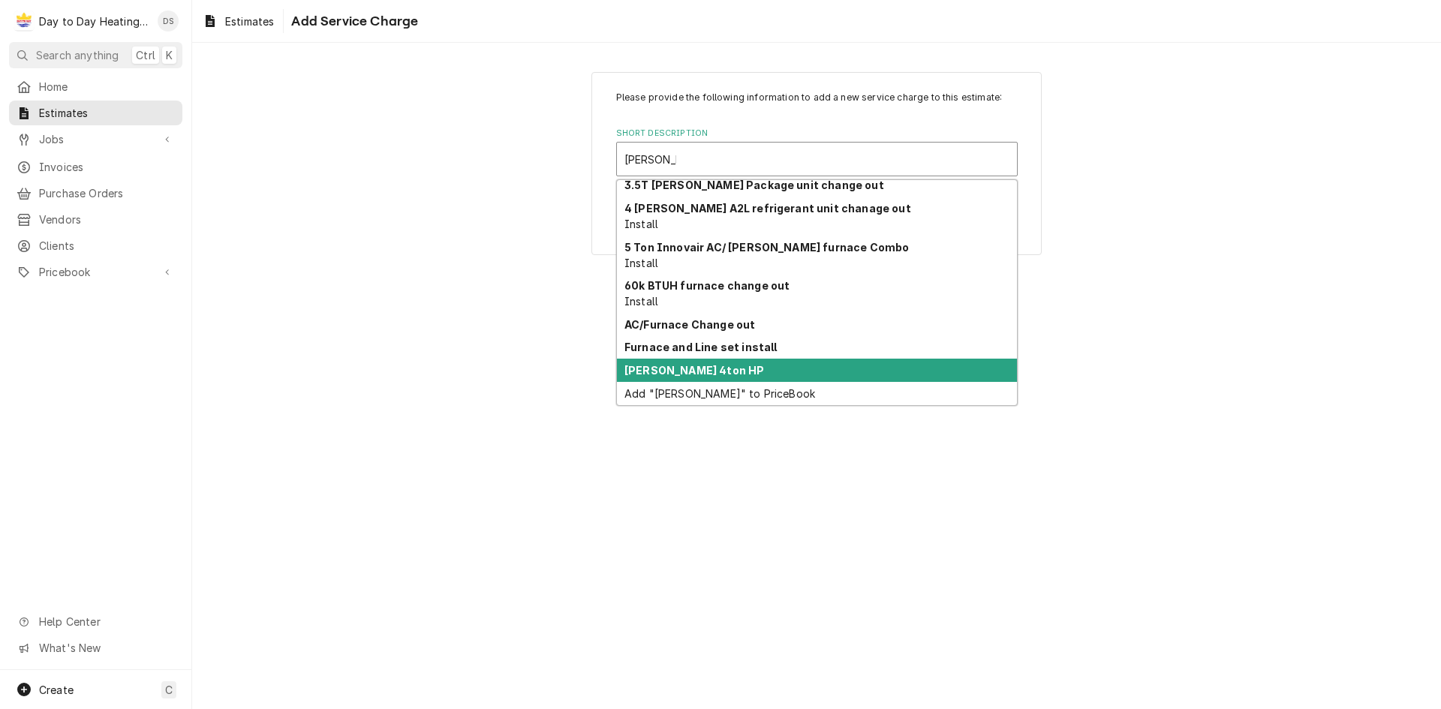
click at [698, 371] on strong "[PERSON_NAME] 4ton HP" at bounding box center [694, 370] width 140 height 13
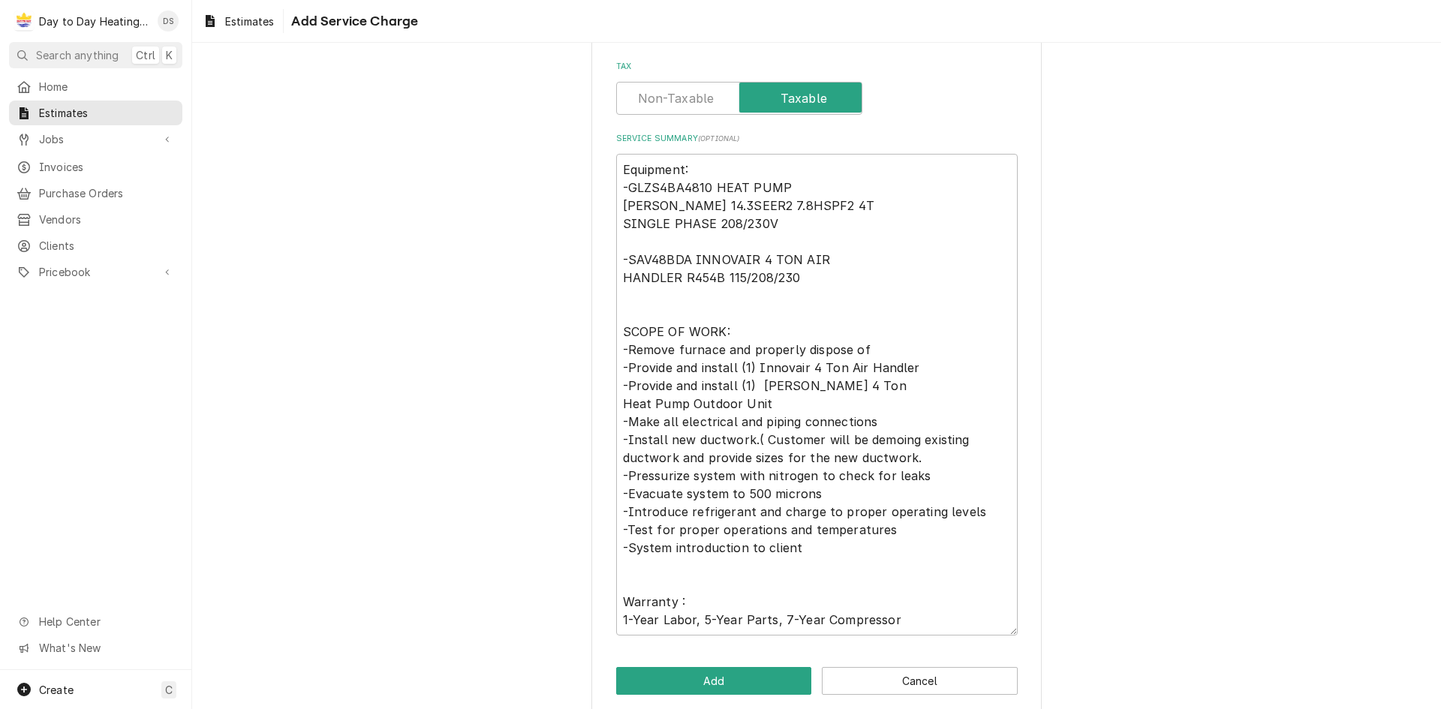
scroll to position [393, 0]
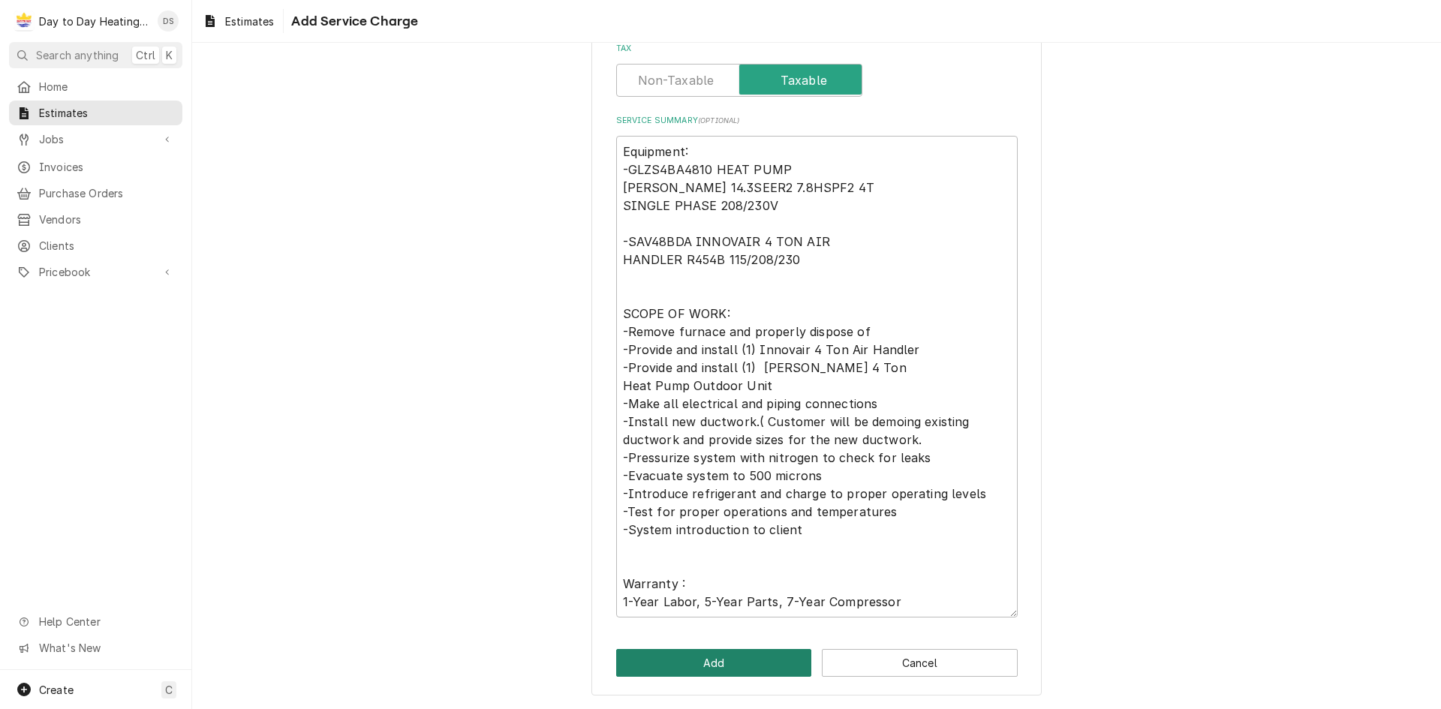
click at [669, 665] on button "Add" at bounding box center [714, 663] width 196 height 28
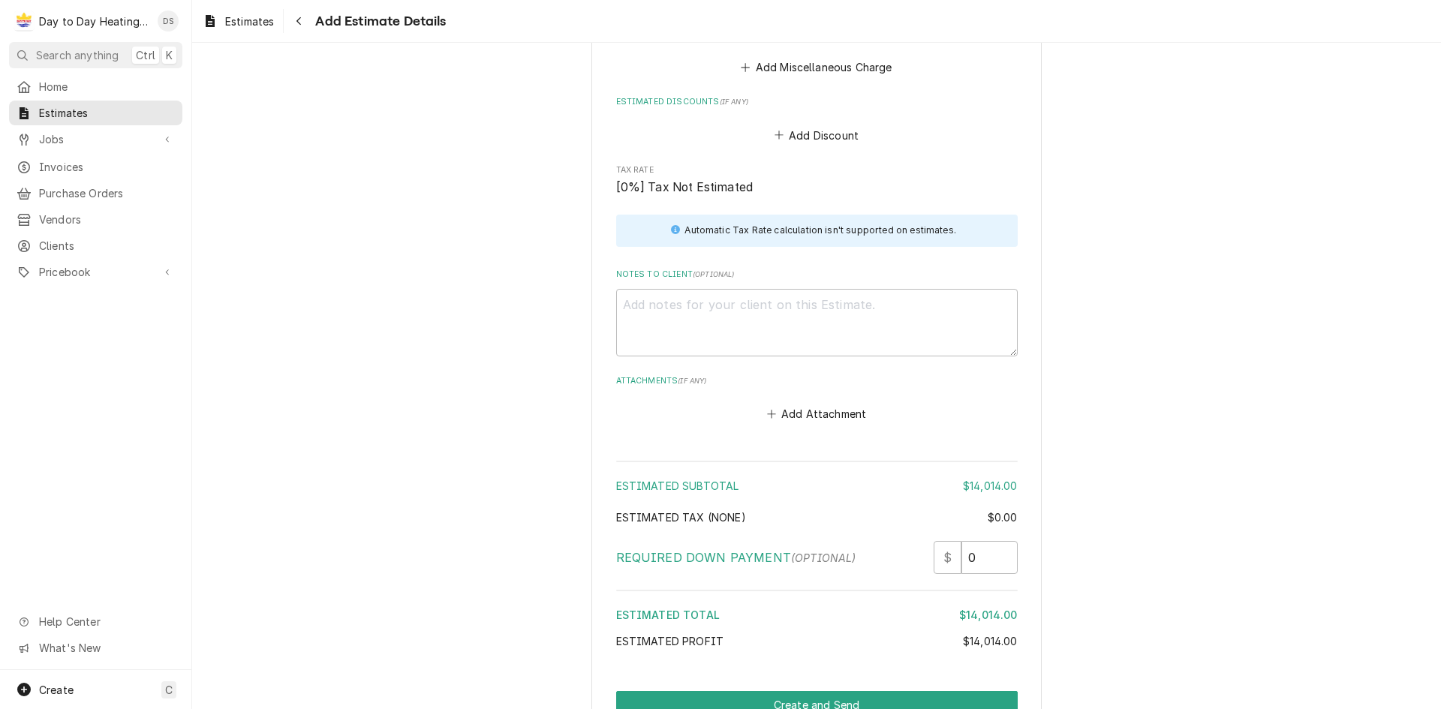
scroll to position [1992, 0]
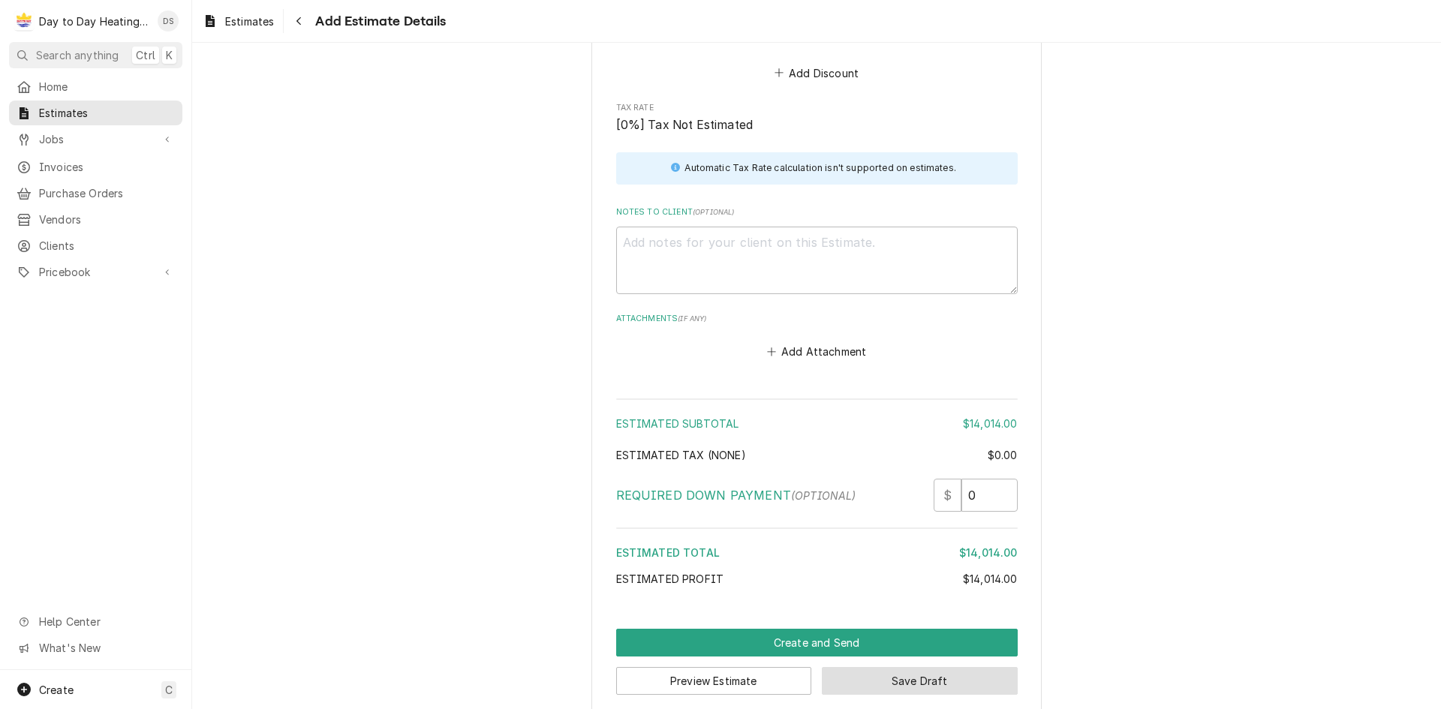
click at [896, 667] on button "Save Draft" at bounding box center [920, 681] width 196 height 28
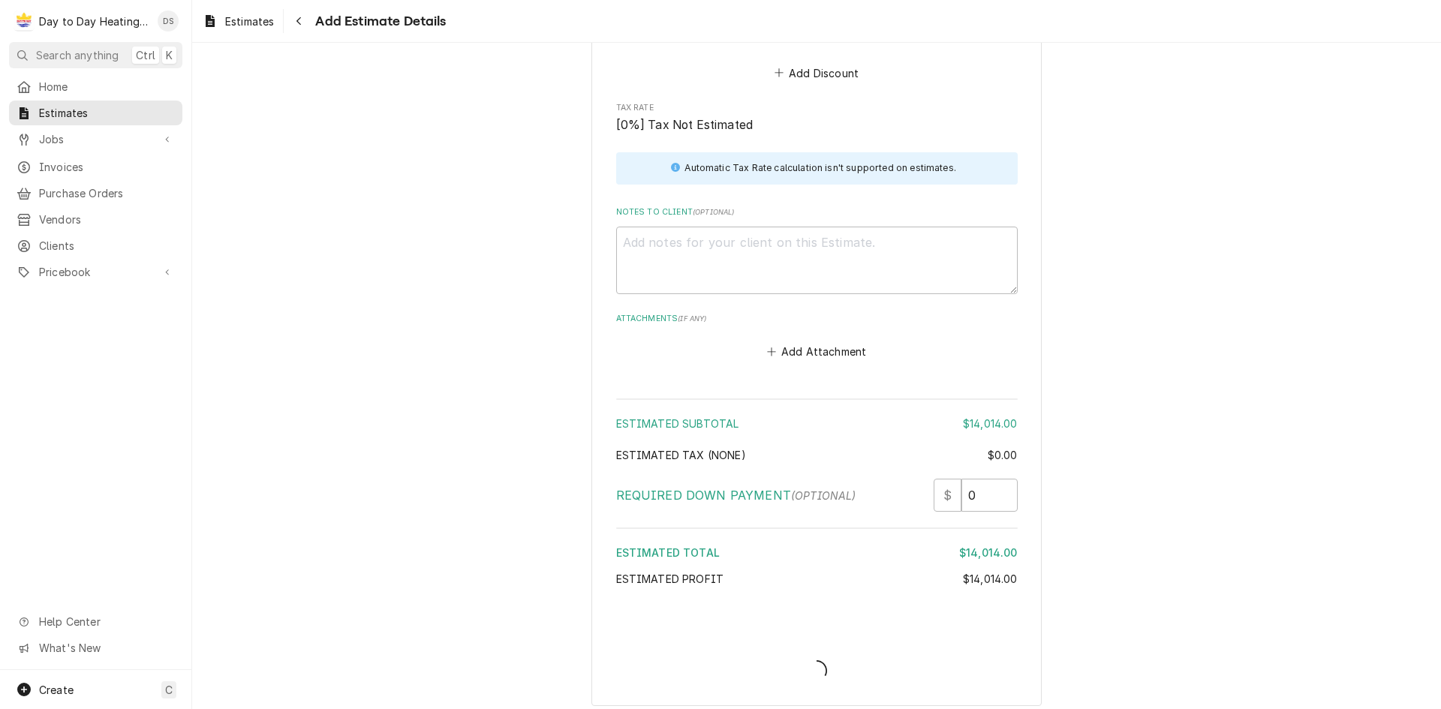
scroll to position [1984, 0]
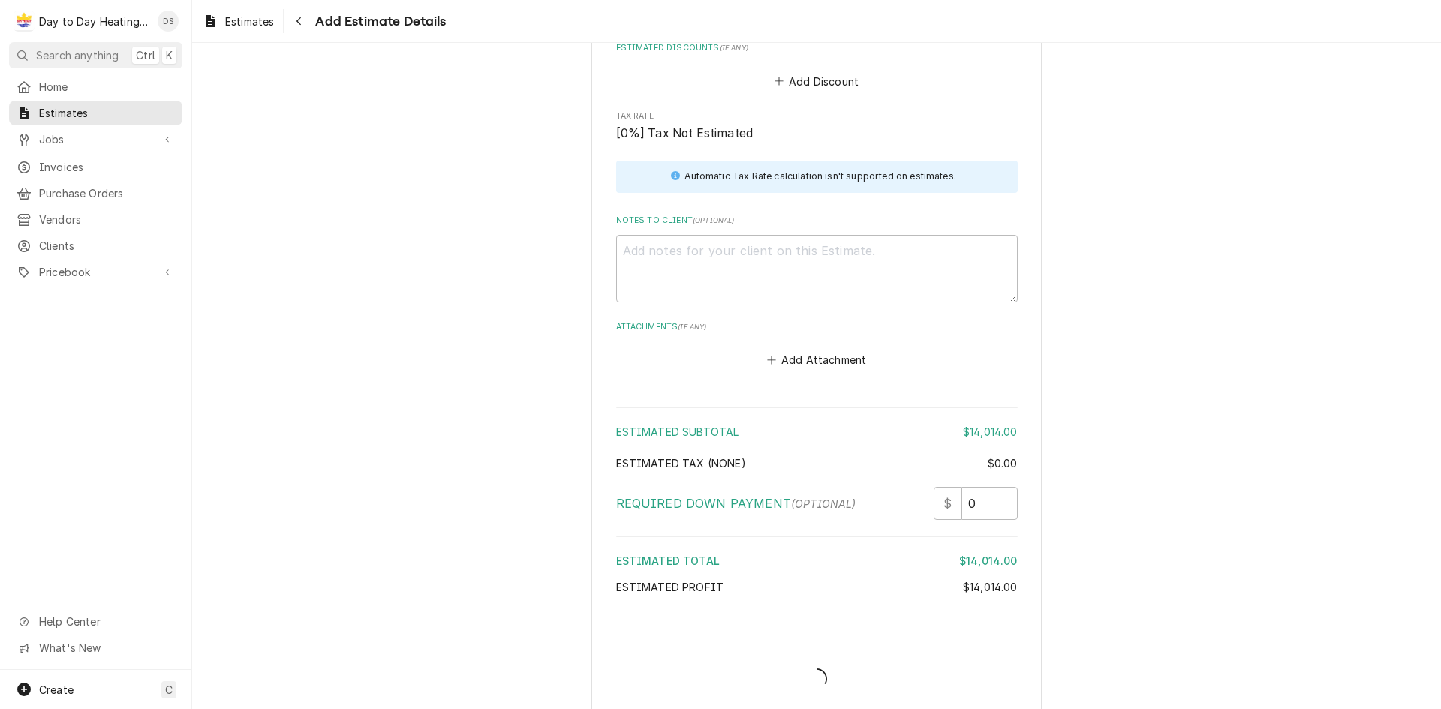
type textarea "x"
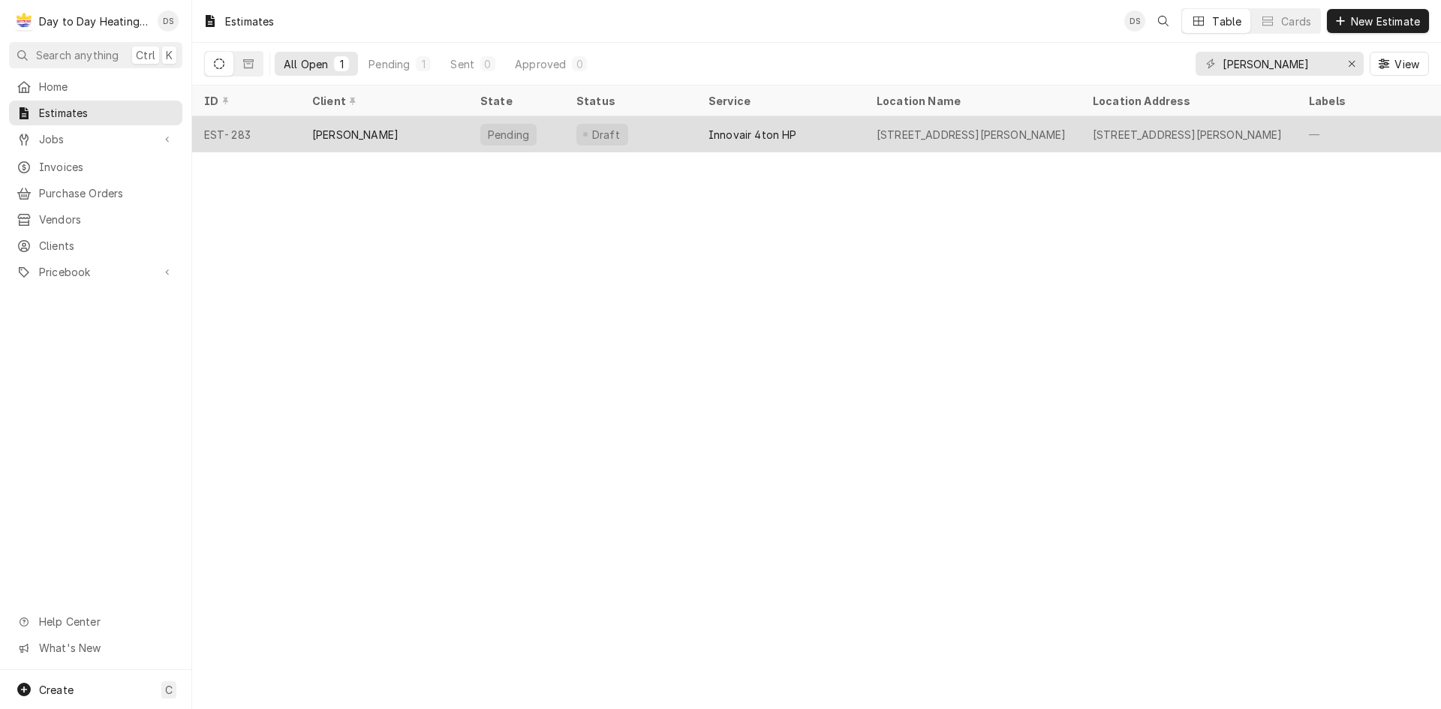
click at [379, 140] on div "[PERSON_NAME]" at bounding box center [384, 134] width 168 height 36
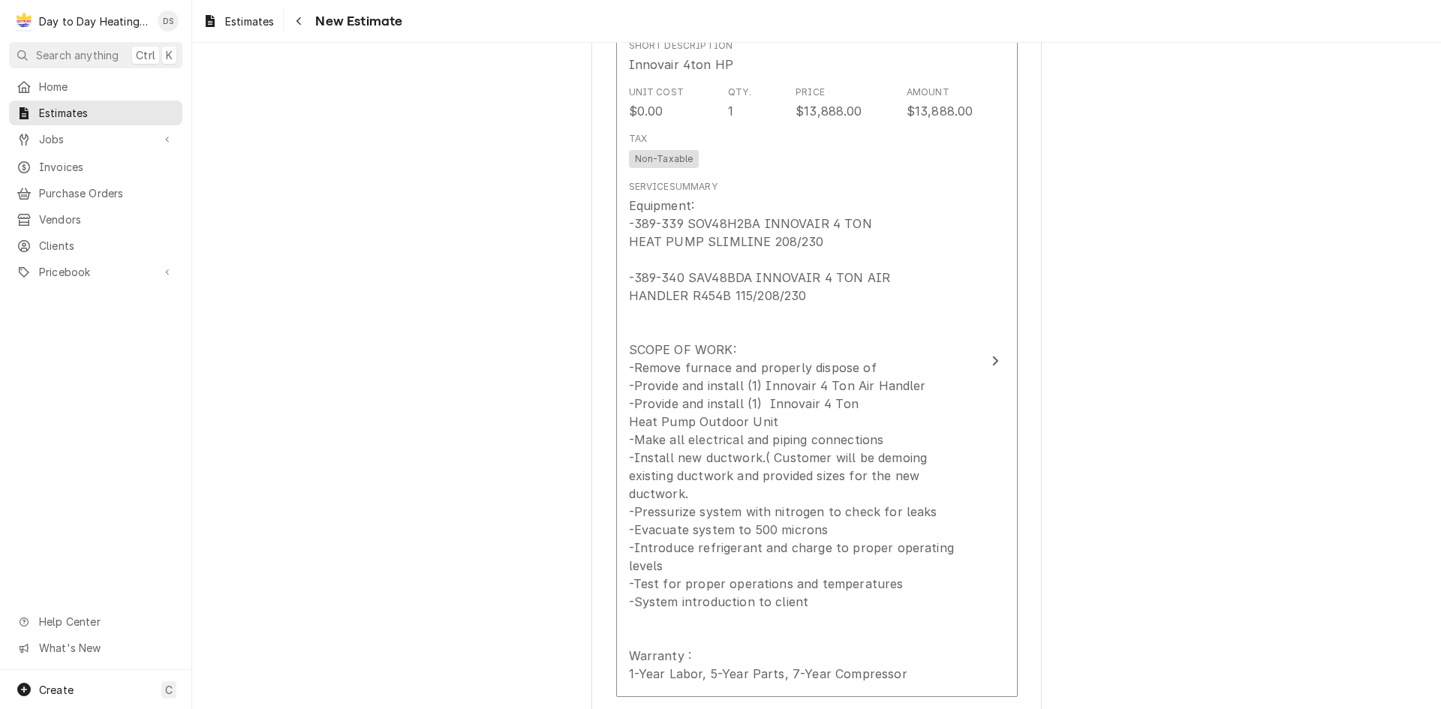
scroll to position [1276, 0]
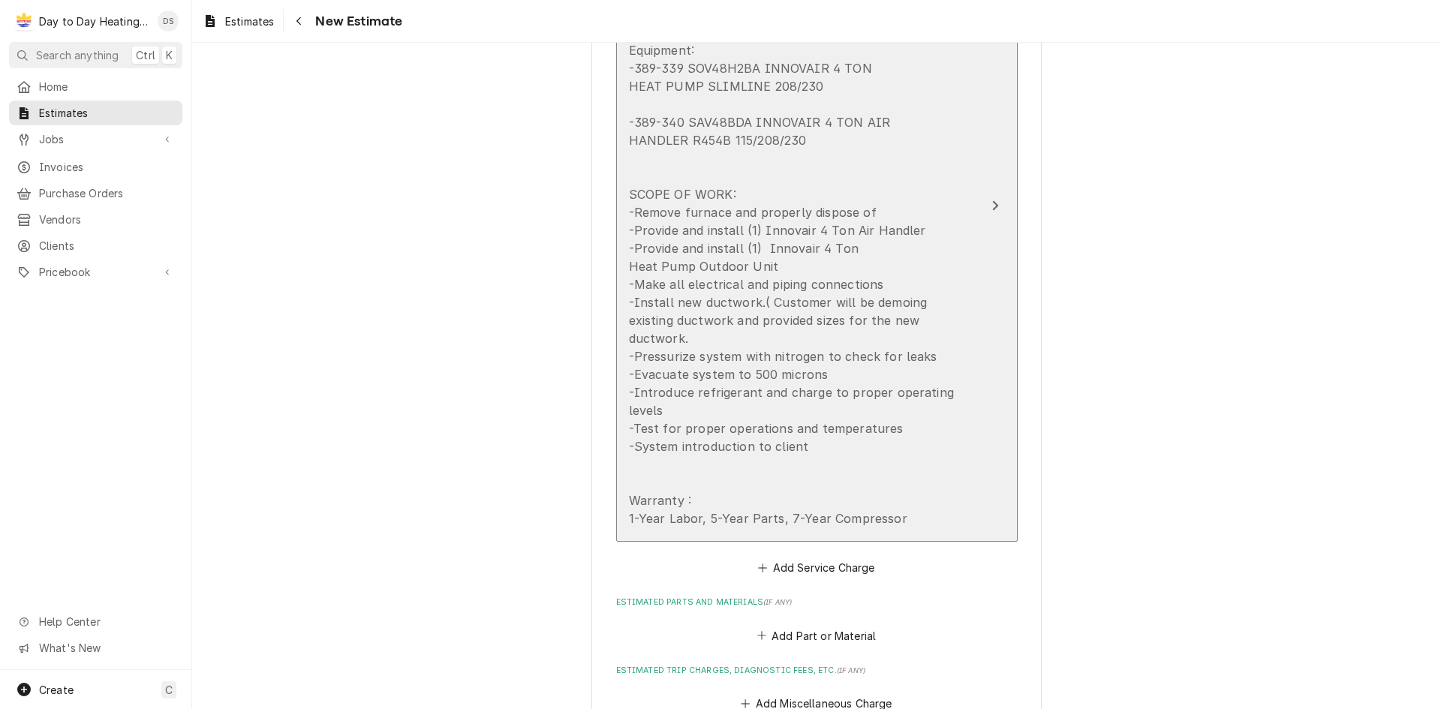
drag, startPoint x: 789, startPoint y: 428, endPoint x: 703, endPoint y: 362, distance: 108.1
click at [703, 362] on div "Equipment: -389-339 SOV48H2BA INNOVAIR 4 TON HEAT PUMP SLIMLINE 208/230 -389-34…" at bounding box center [801, 284] width 344 height 486
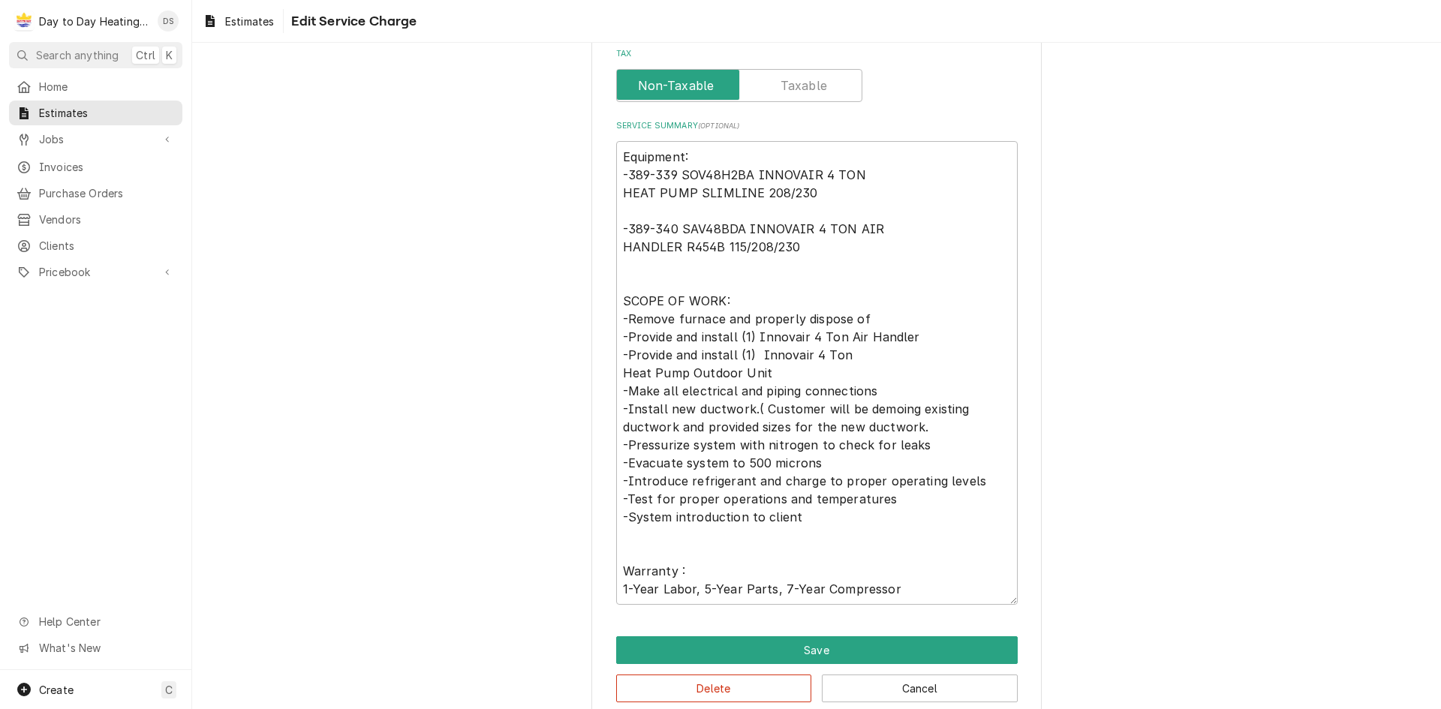
scroll to position [413, 0]
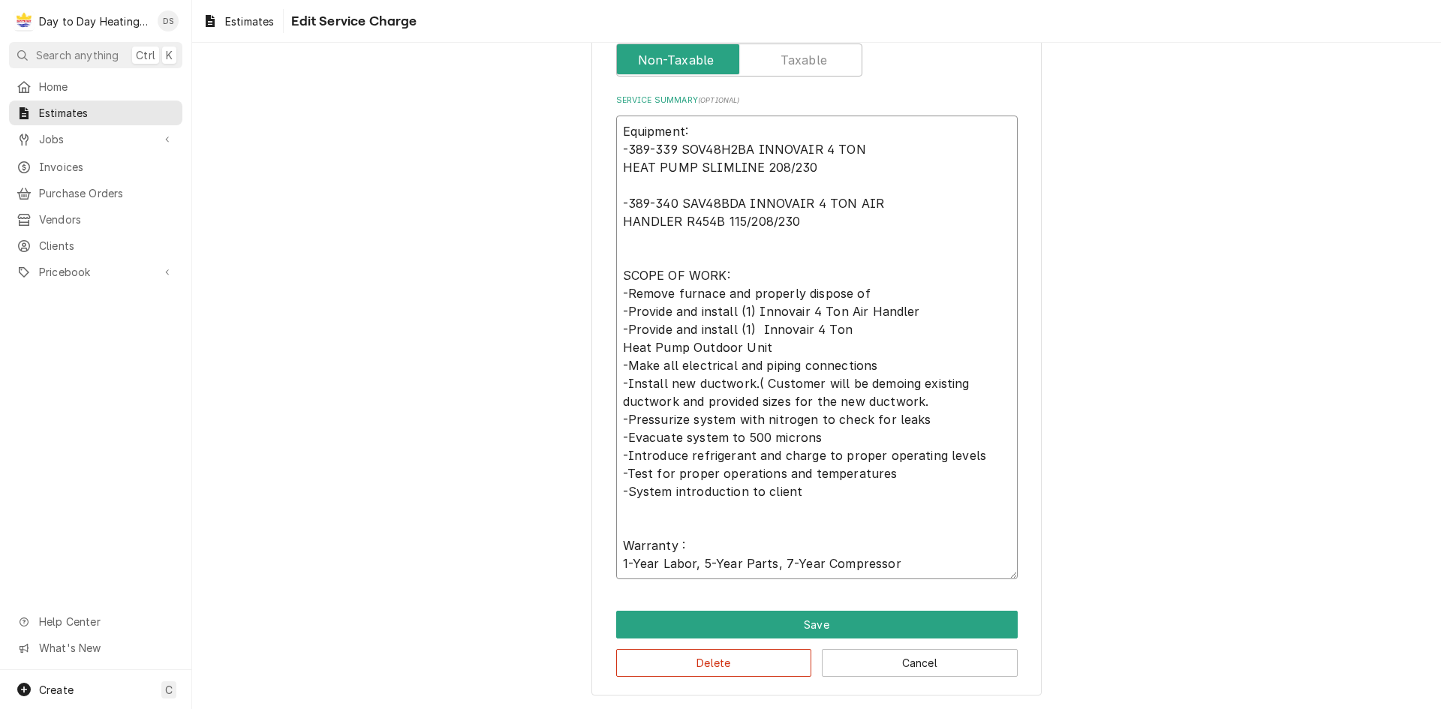
drag, startPoint x: 798, startPoint y: 497, endPoint x: 901, endPoint y: 552, distance: 116.5
click at [791, 496] on textarea "Equipment: -389-339 SOV48H2BA INNOVAIR 4 TON HEAT PUMP SLIMLINE 208/230 -389-34…" at bounding box center [816, 348] width 401 height 464
drag, startPoint x: 857, startPoint y: 544, endPoint x: 613, endPoint y: 129, distance: 481.4
click at [616, 129] on textarea "Equipment: -389-339 SOV48H2BA INNOVAIR 4 TON HEAT PUMP SLIMLINE 208/230 -389-34…" at bounding box center [816, 348] width 401 height 464
type textarea "x"
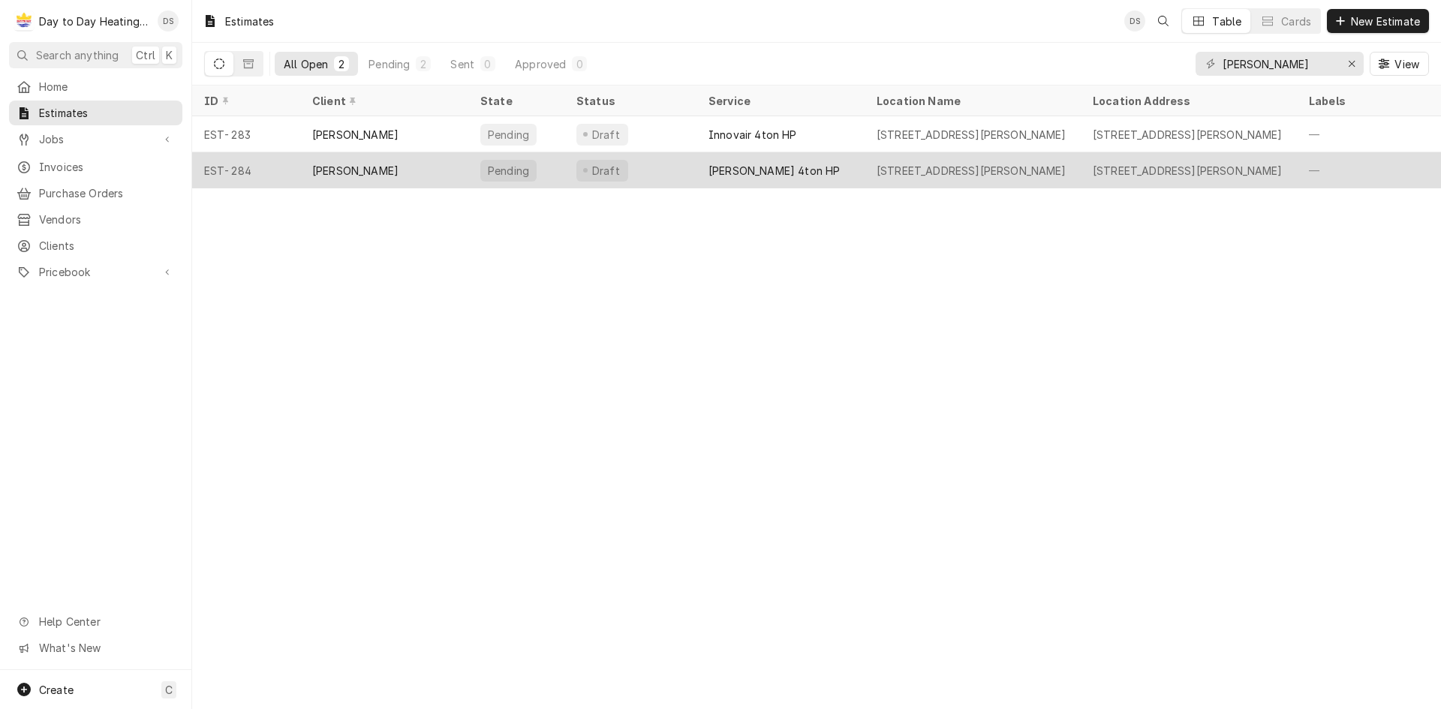
click at [383, 173] on div "[PERSON_NAME]" at bounding box center [384, 170] width 168 height 36
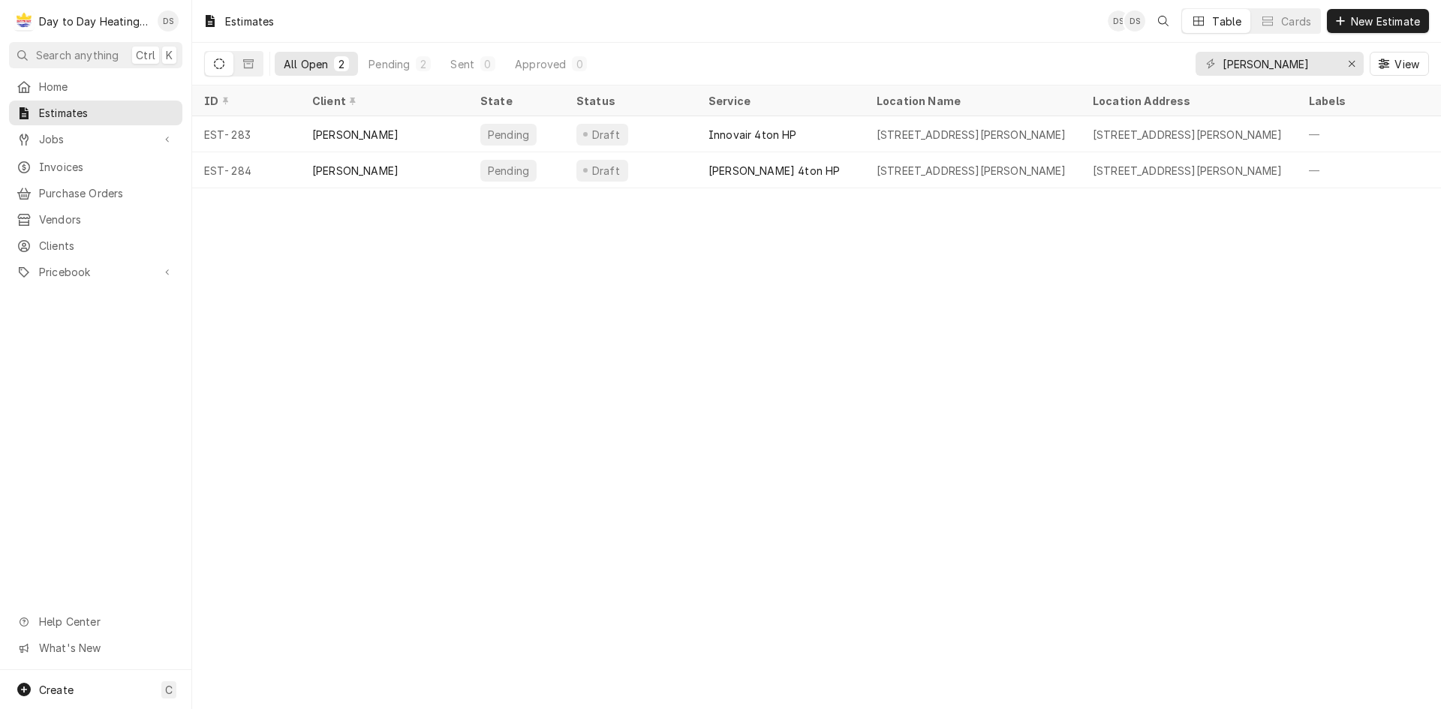
click at [691, 339] on div "Estimates DS DS Table Cards New Estimate All Open 2 Pending 2 Sent 0 Approved 0…" at bounding box center [816, 354] width 1249 height 709
click at [1385, 23] on span "New Estimate" at bounding box center [1385, 22] width 75 height 16
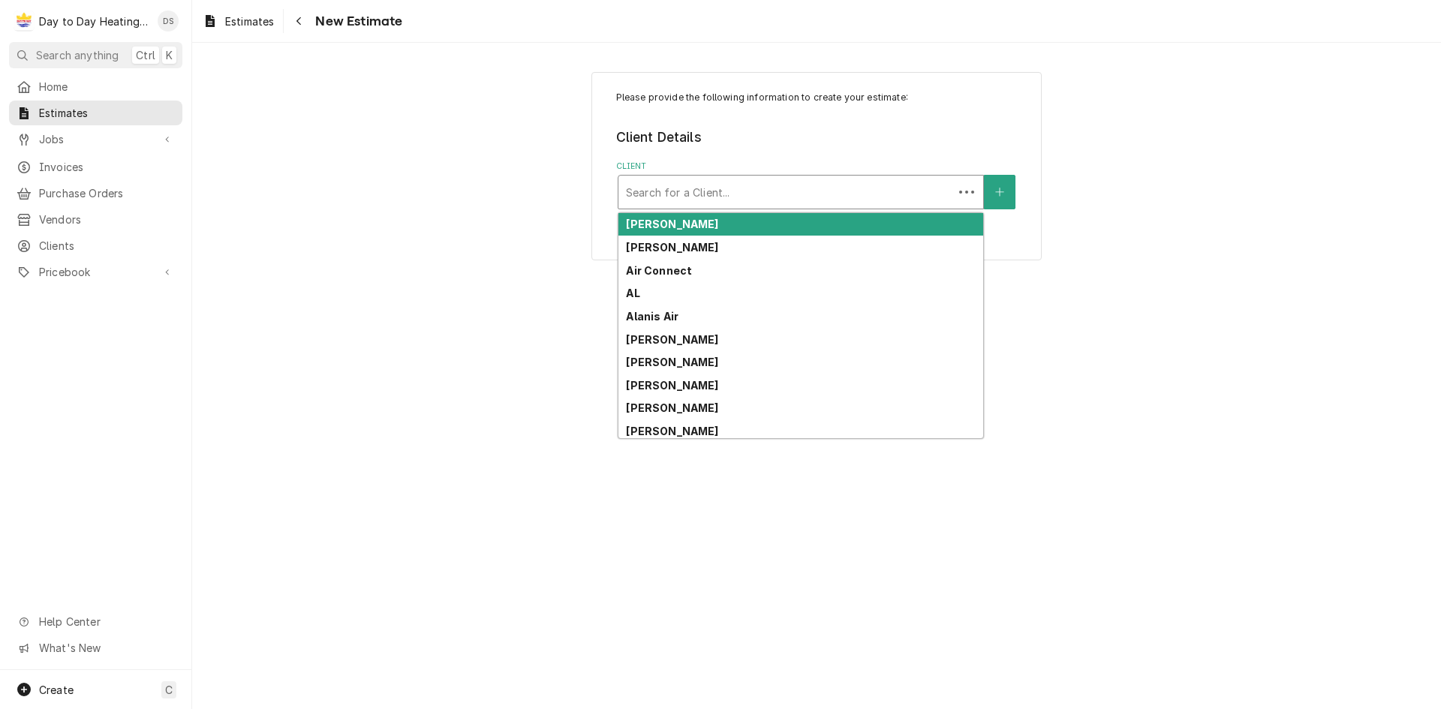
click at [707, 196] on div "Client" at bounding box center [786, 192] width 320 height 27
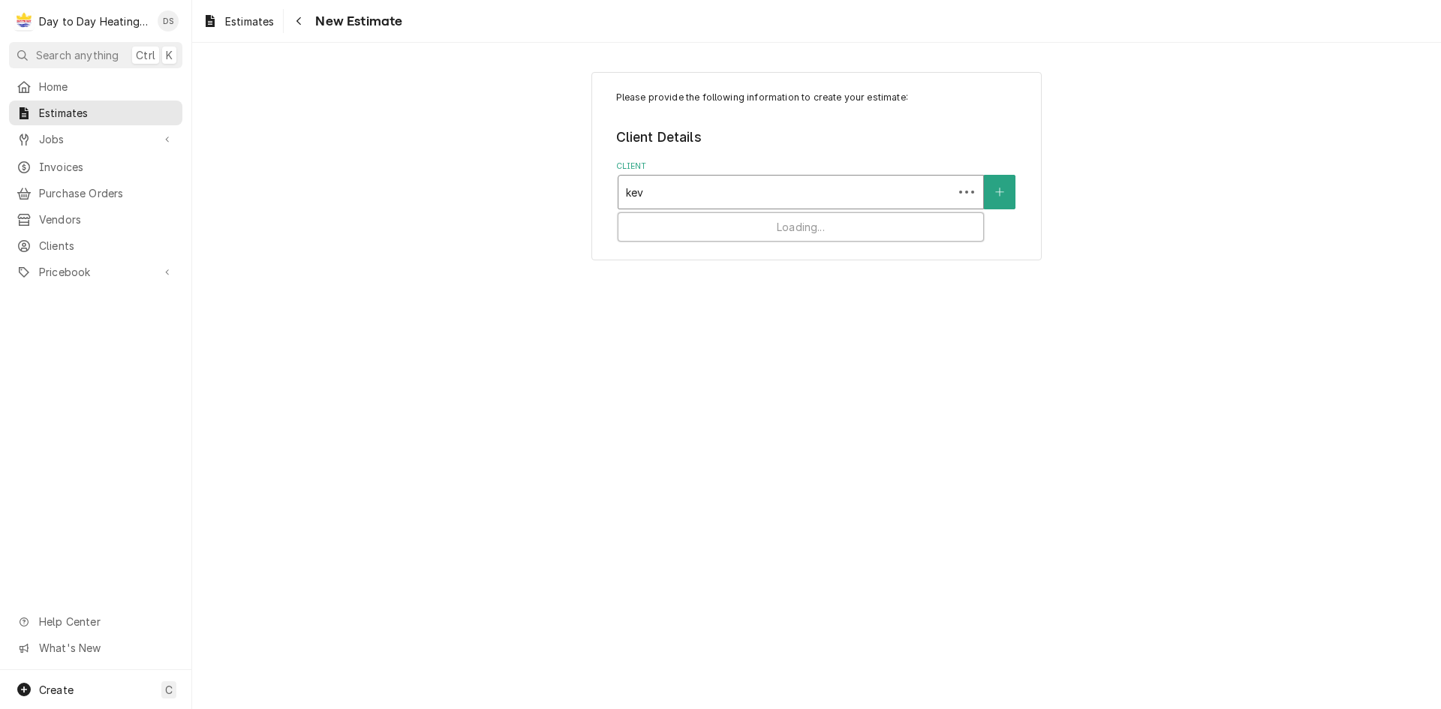
type input "kevi"
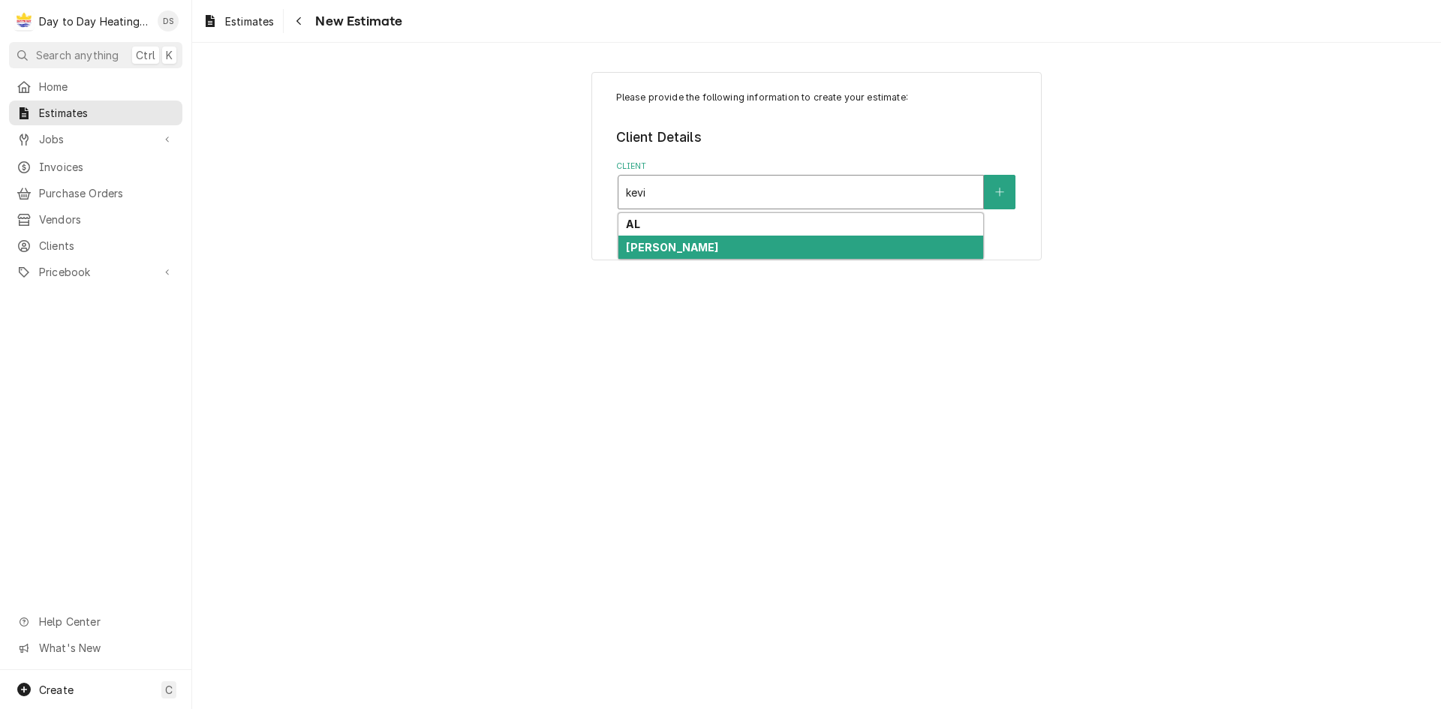
click at [693, 245] on div "[PERSON_NAME]" at bounding box center [800, 247] width 365 height 23
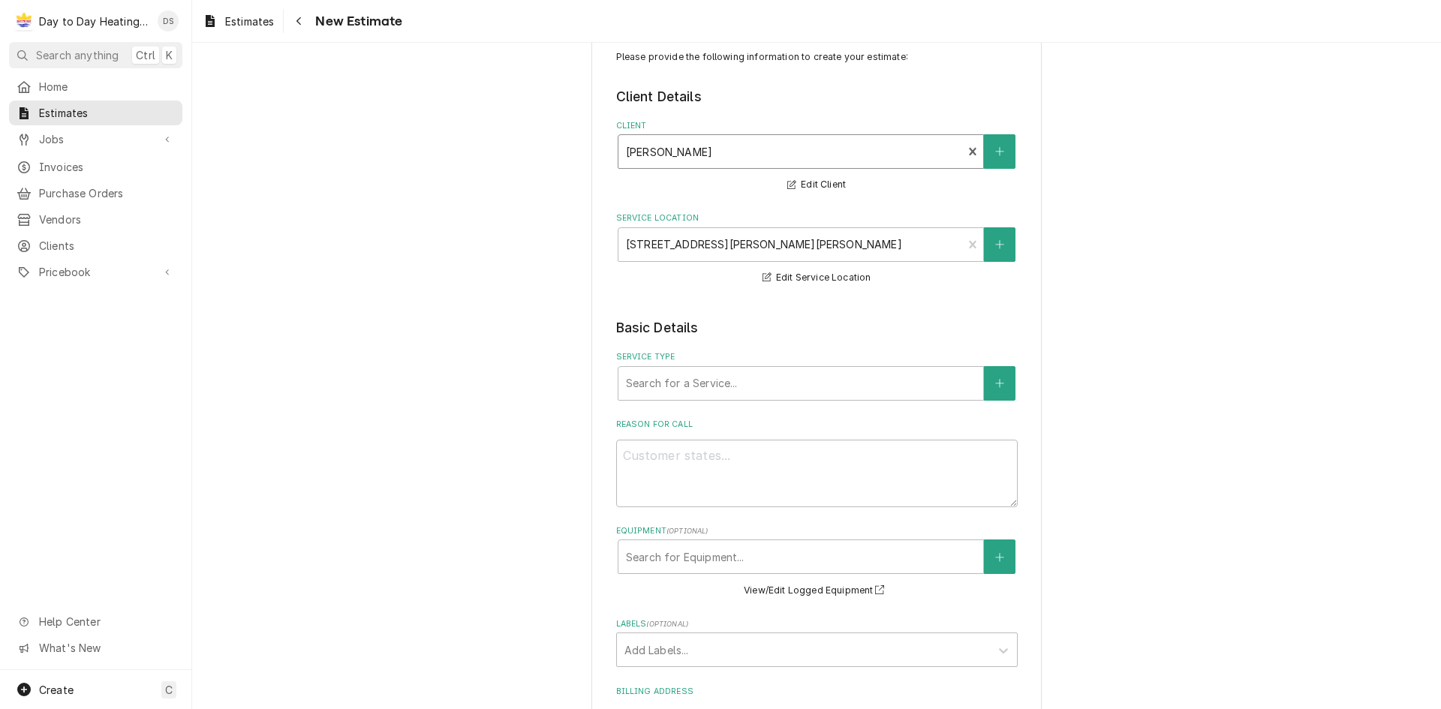
scroll to position [75, 0]
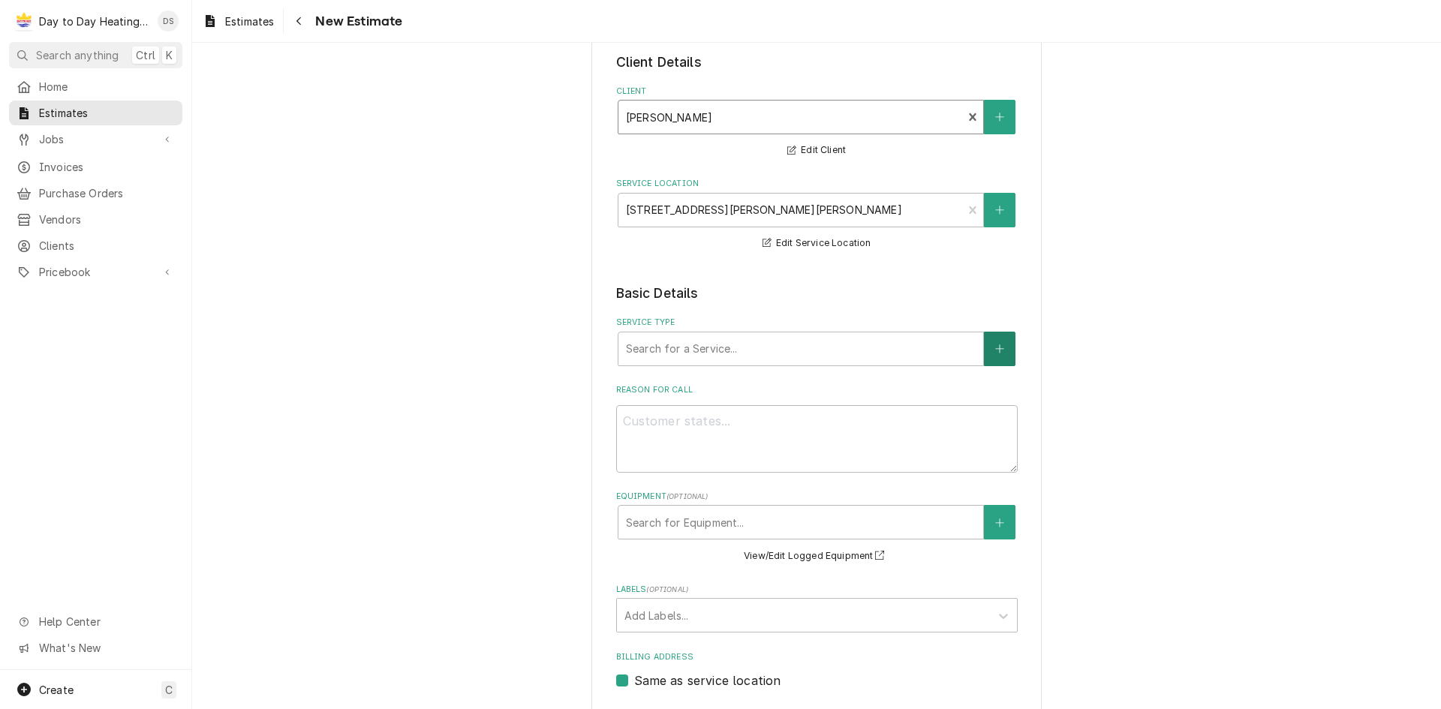
click at [995, 353] on icon "Create New Service" at bounding box center [999, 349] width 9 height 11
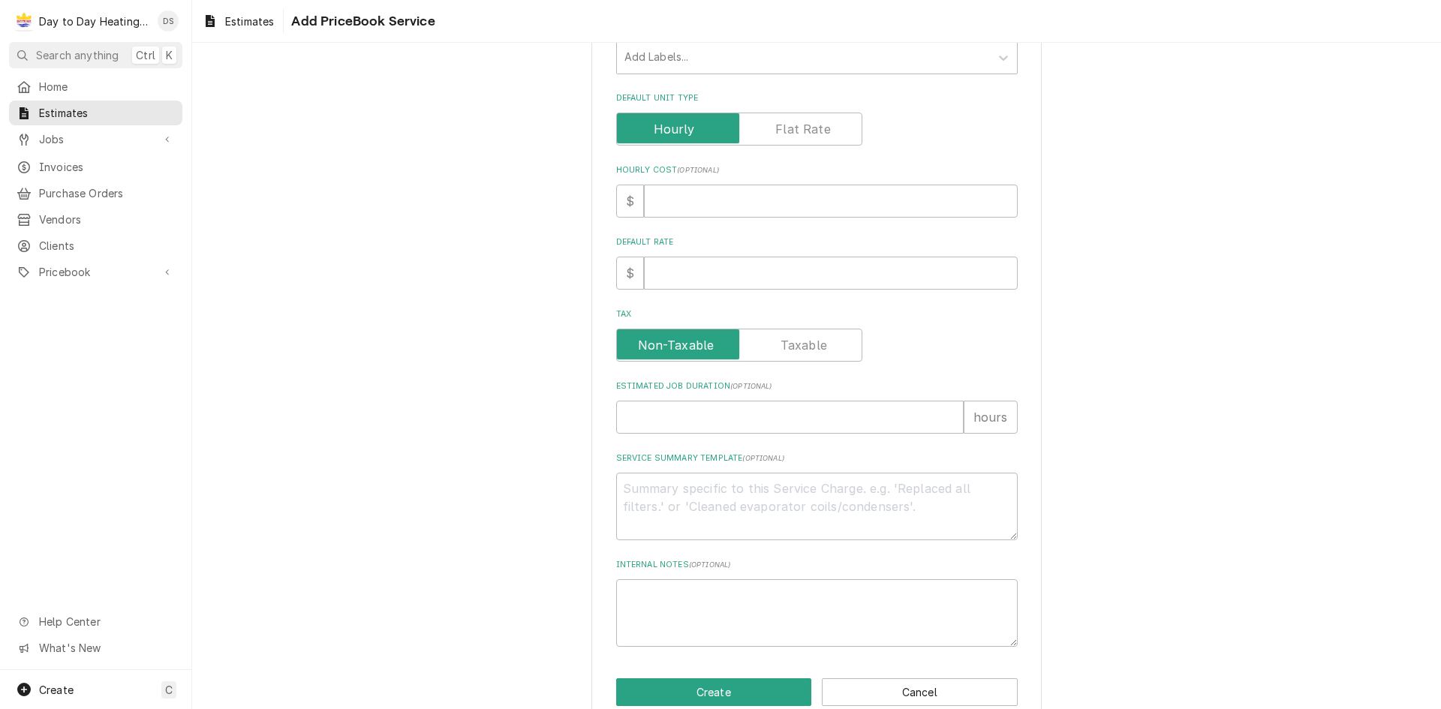
scroll to position [359, 0]
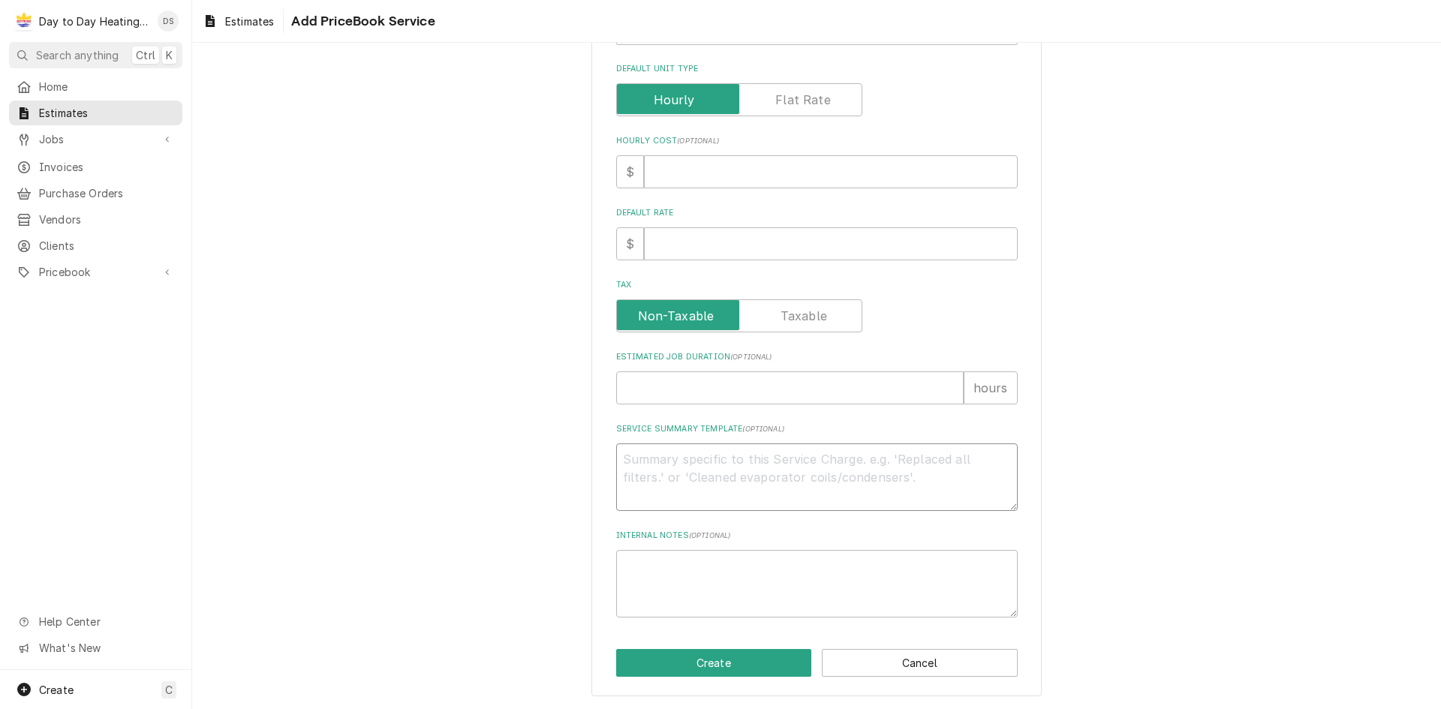
paste textarea "Equipment: -GLZS4BA4810 HEAT PUMP [PERSON_NAME] 14.3SEER2 7.8HSPF2 4T SINGLE PH…"
type textarea "x"
type textarea "Equipment: -GLZS4BA4810 HEAT PUMP [PERSON_NAME] 14.3SEER2 7.8HSPF2 4T SINGLE PH…"
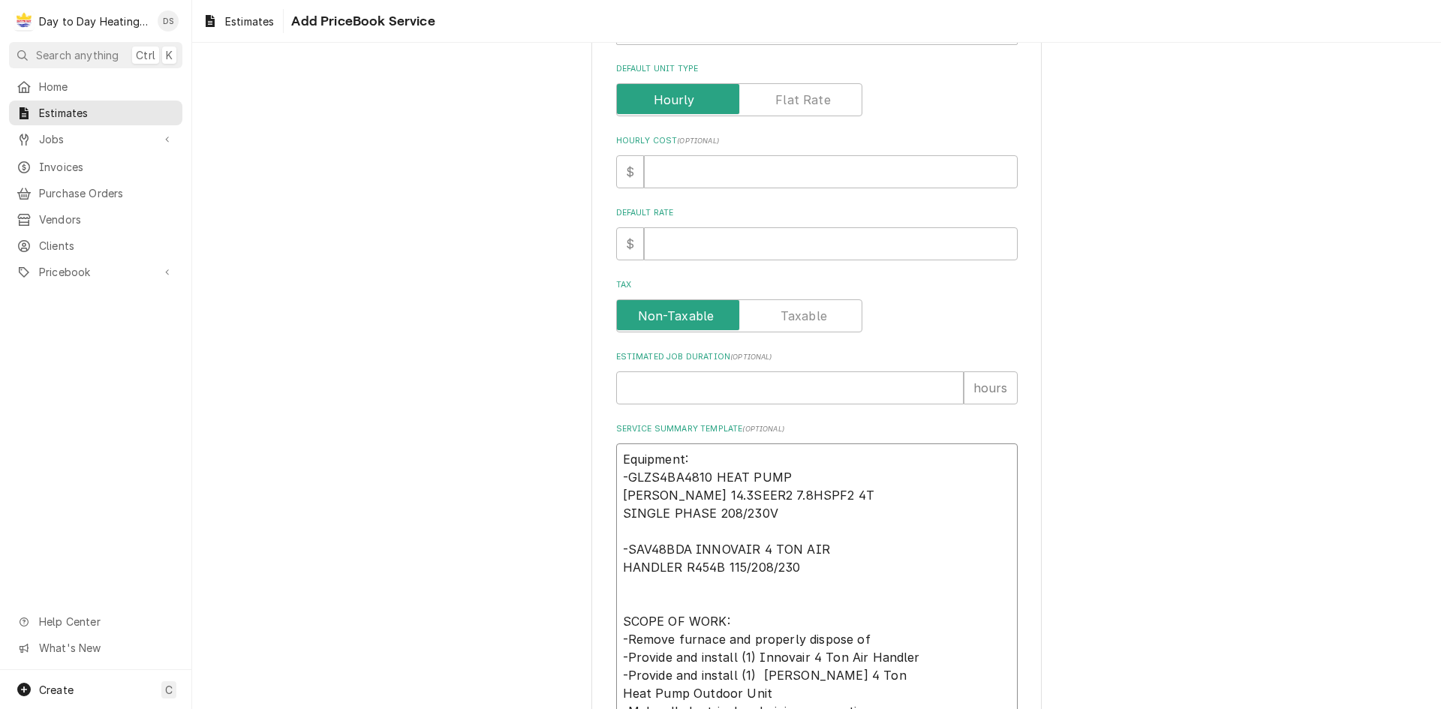
scroll to position [567, 0]
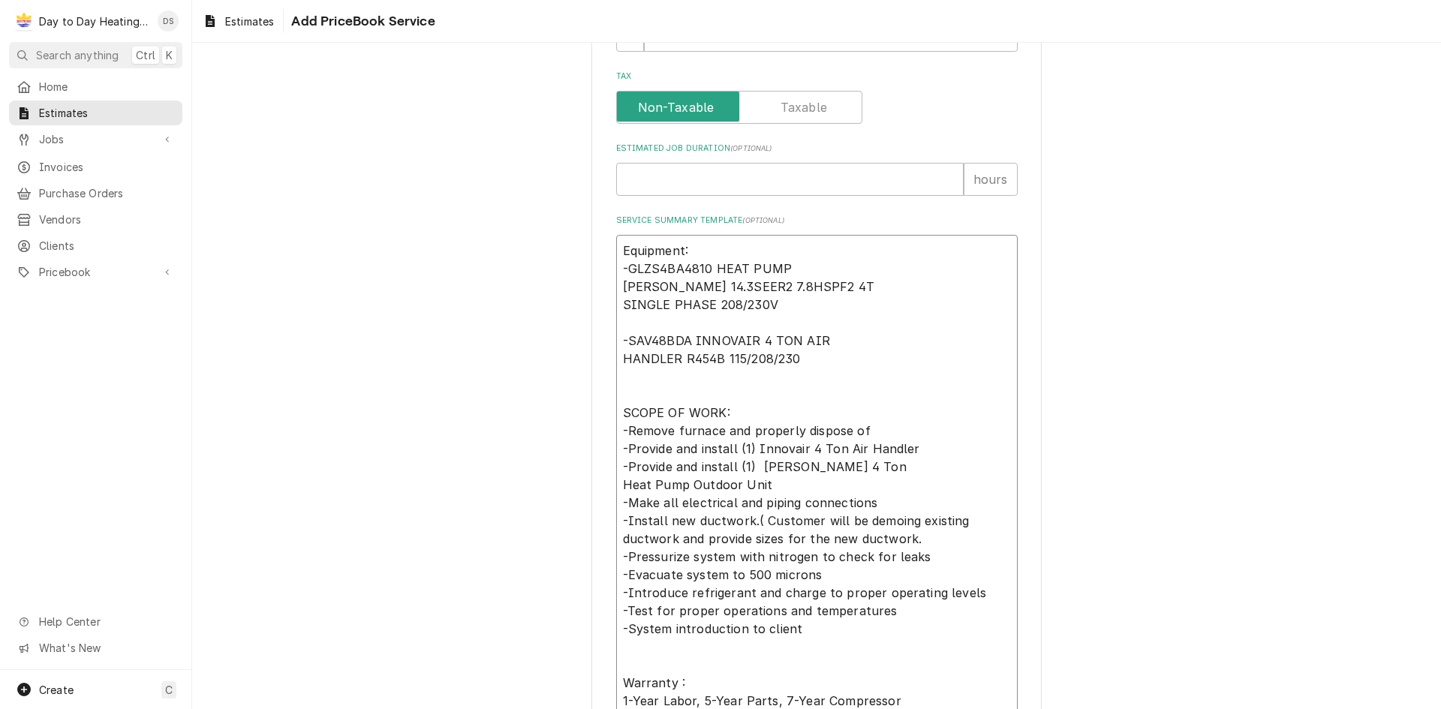
type textarea "x"
type textarea "Equipment: -GLZS4BA4810 HEAT PUMP [PERSON_NAME] 14.3SEER2 7.8HSPF2 4T SINGLE PH…"
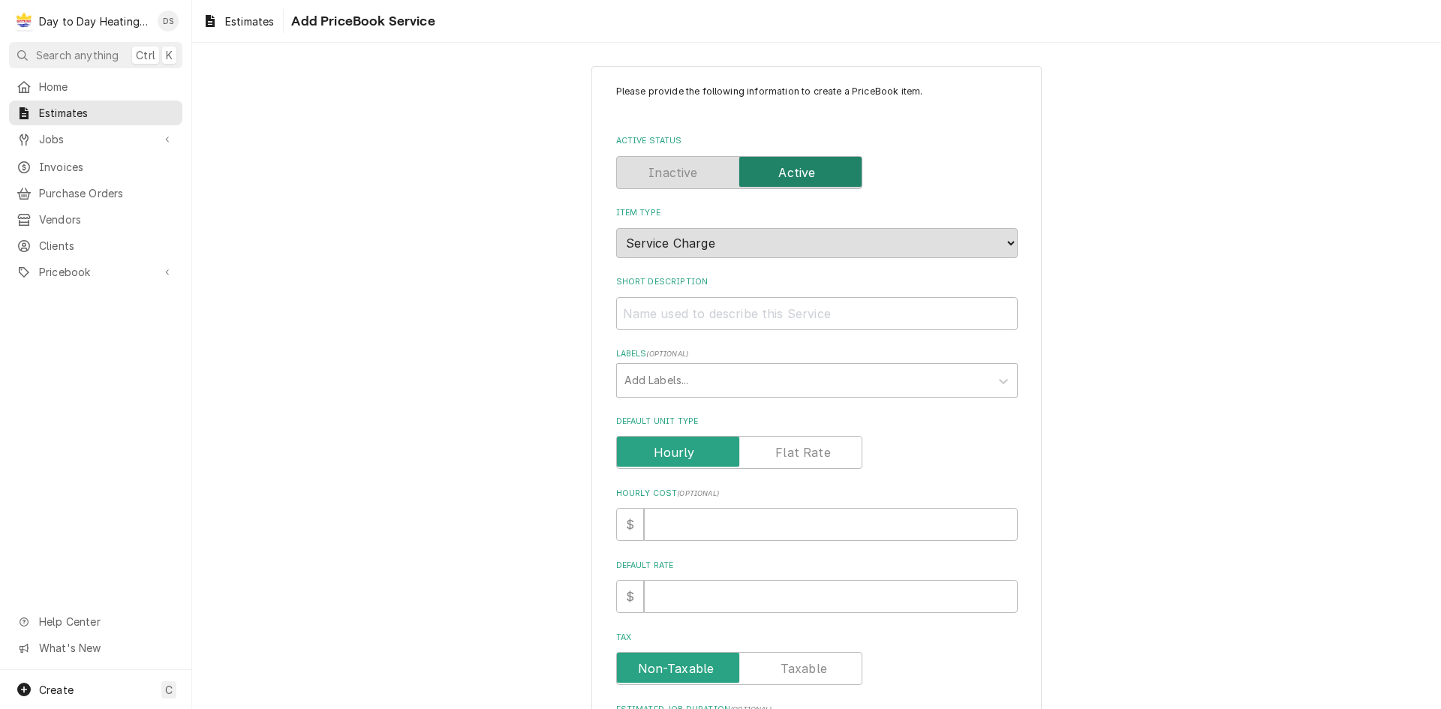
scroll to position [0, 0]
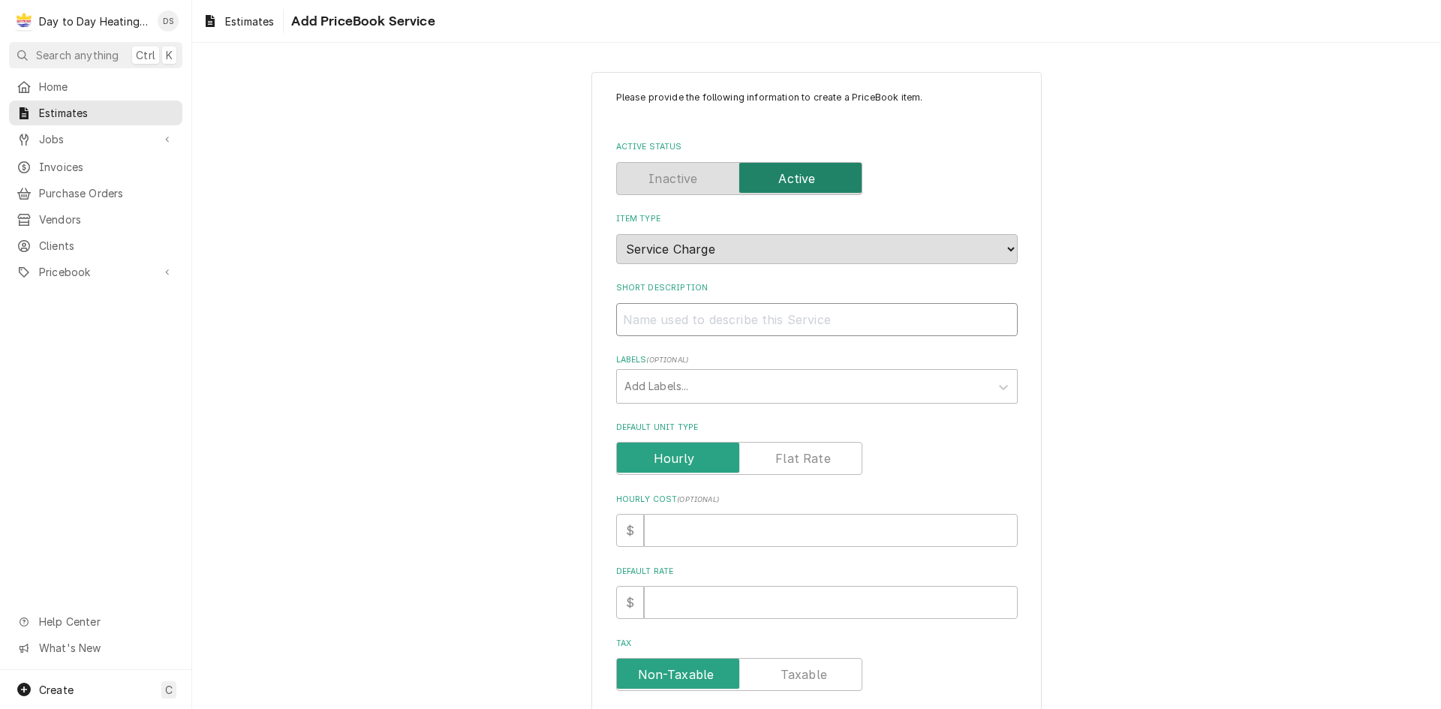
click at [675, 318] on input "Short Description" at bounding box center [816, 319] width 401 height 33
type textarea "x"
type input "A"
type textarea "x"
type input "Ac"
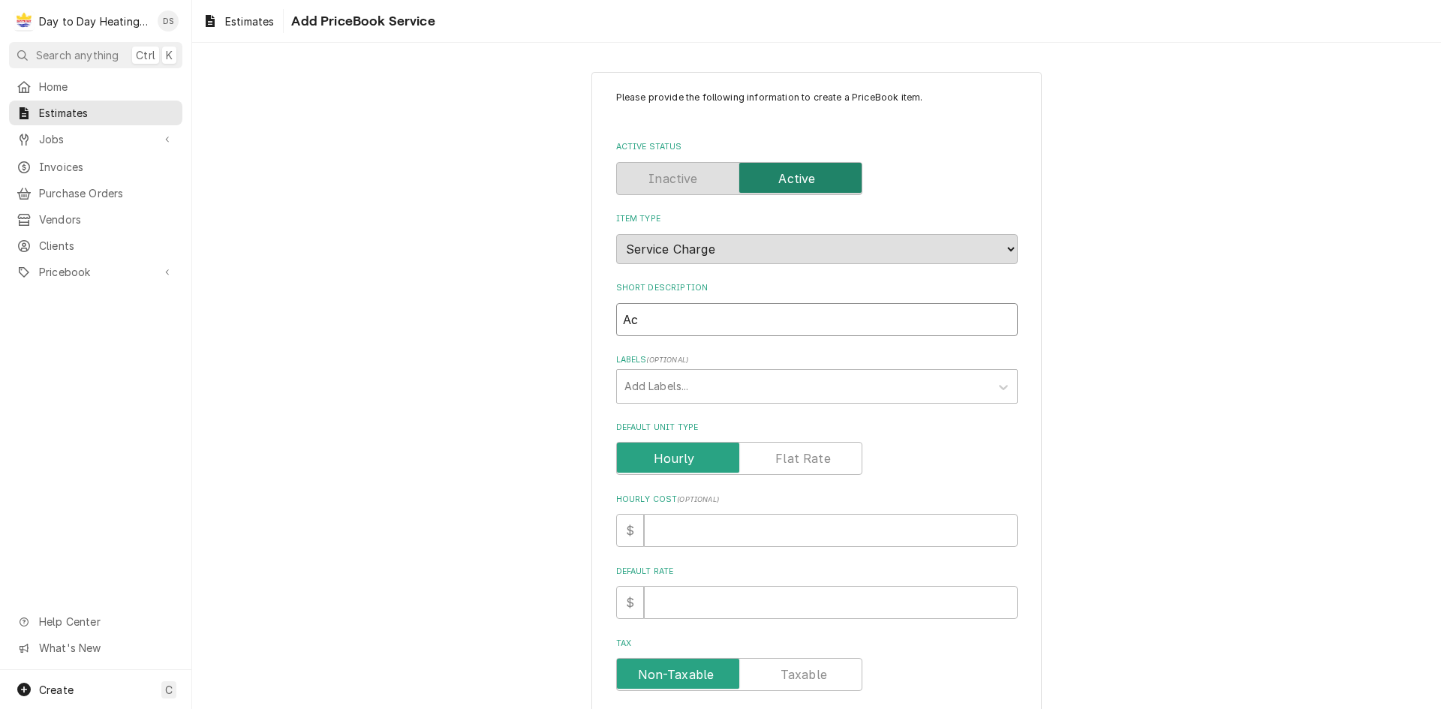
type textarea "x"
type input "AcP"
type textarea "x"
type input "AcPr"
type textarea "x"
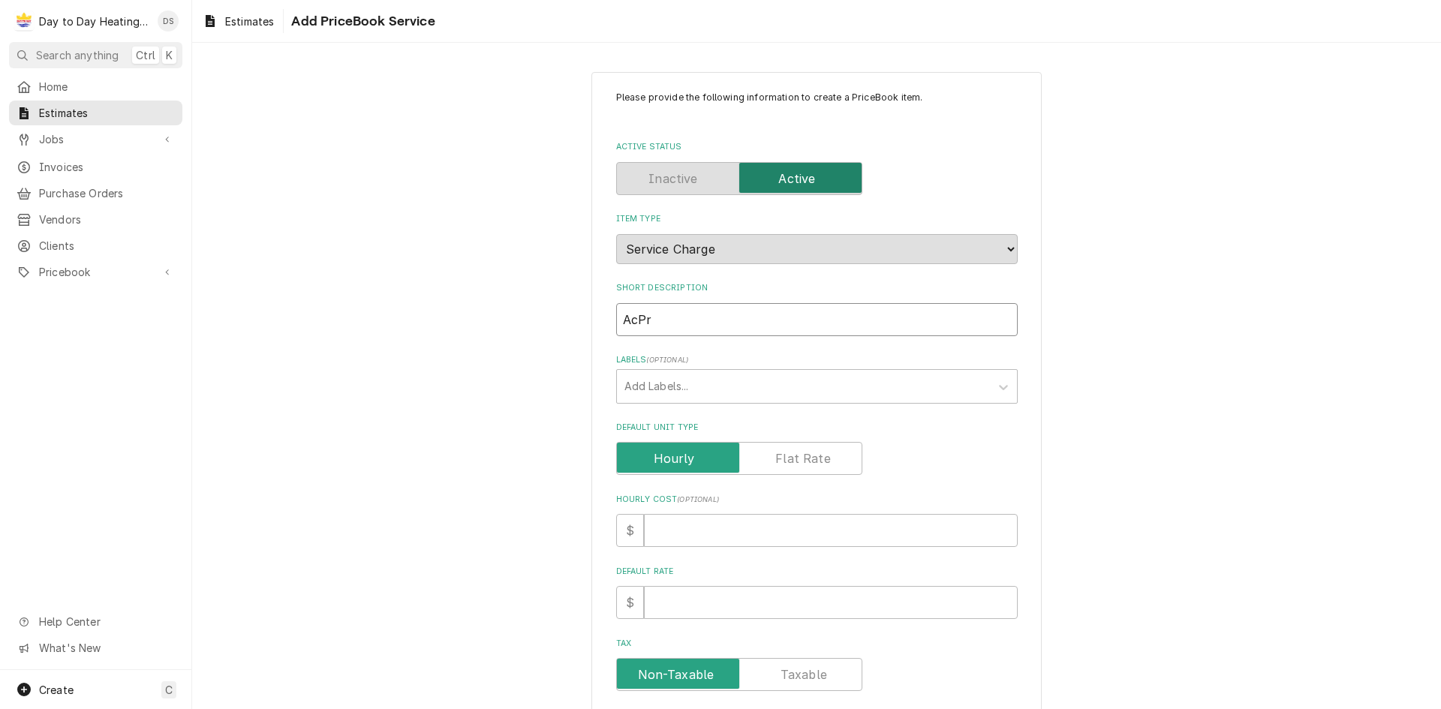
type input "AcPro"
type textarea "x"
type input "AcPro"
type textarea "x"
type input "AcPro 4"
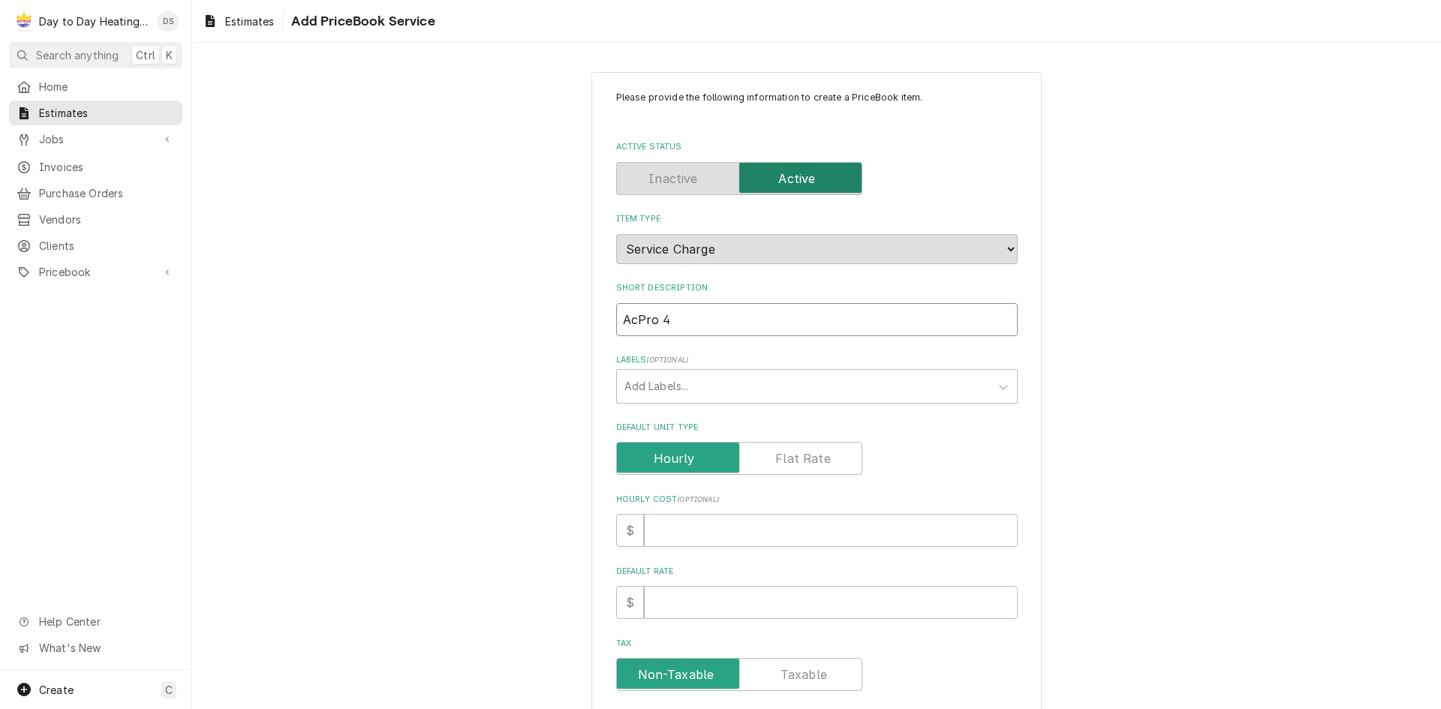
type textarea "x"
type input "AcPro 4"
type textarea "x"
type input "AcPro 4 t"
type textarea "x"
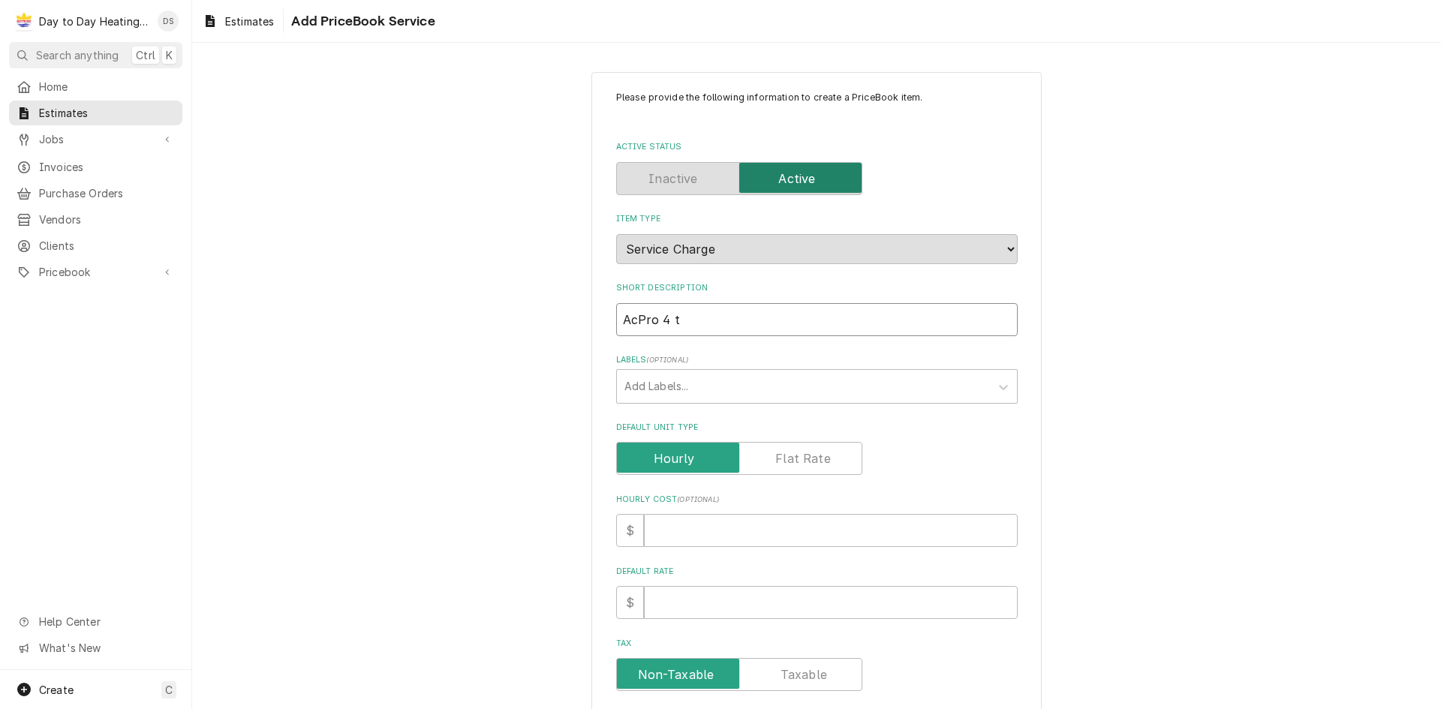
type input "AcPro 4 to"
type textarea "x"
type input "AcPro 4 ton"
type textarea "x"
type input "AcPro 4 to"
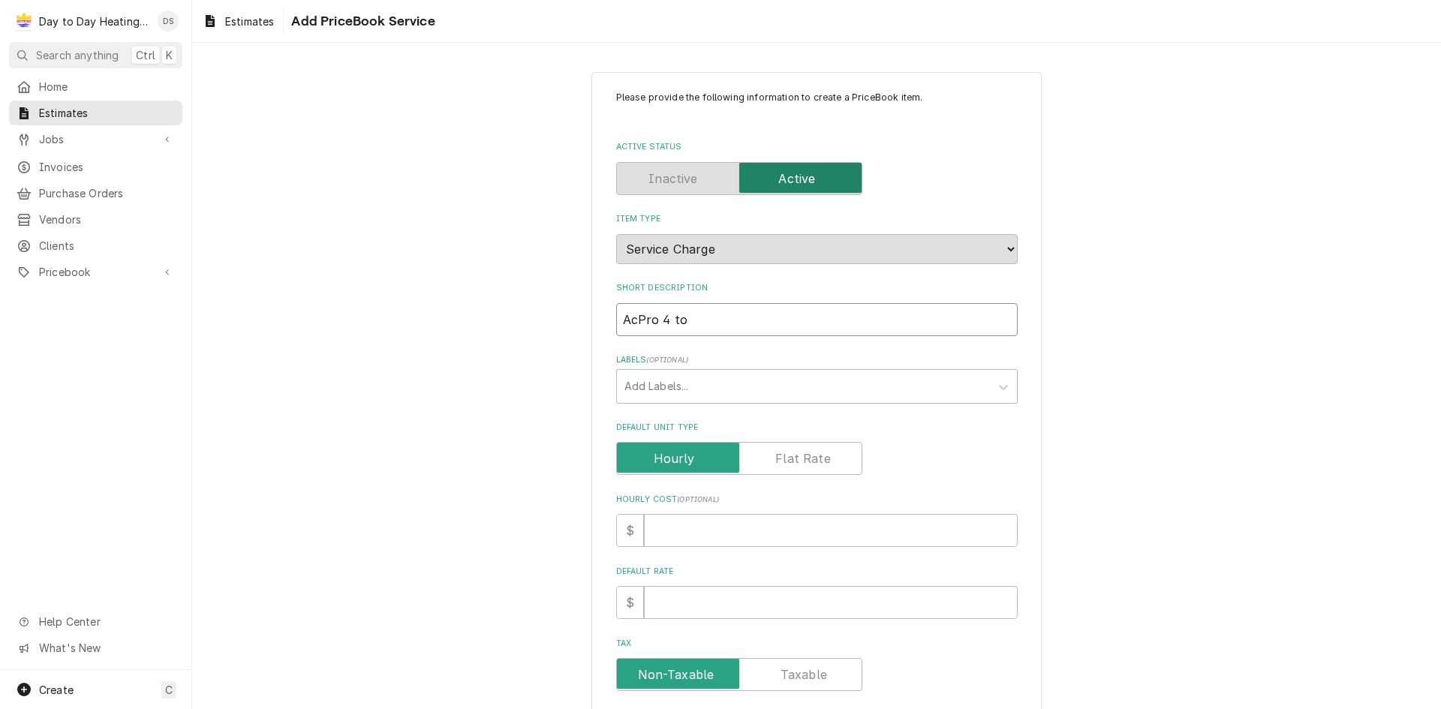
type textarea "x"
type input "AcPro 4 t"
type textarea "x"
type input "AcPro 4"
type textarea "x"
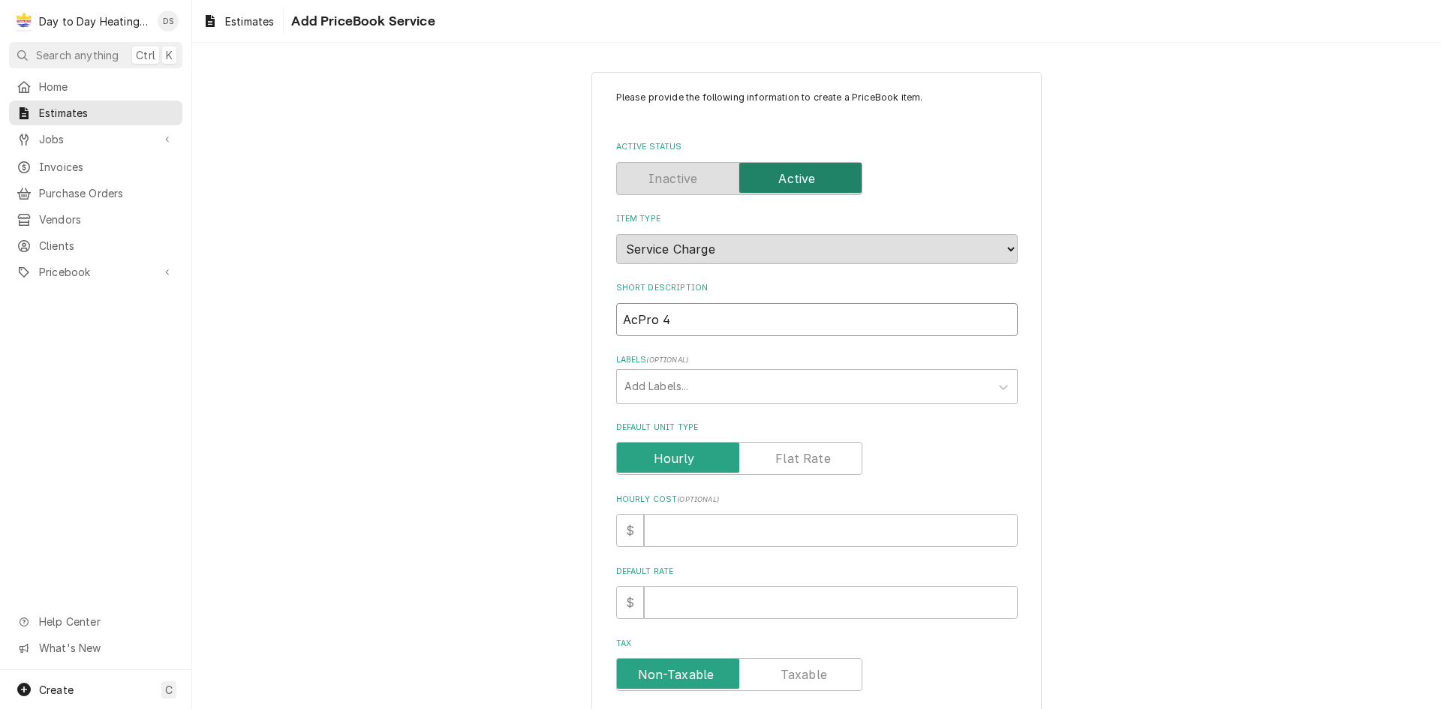
type input "AcPro 4 T"
type textarea "x"
type input "AcPro 4 To"
type textarea "x"
type input "AcPro 4 Ton"
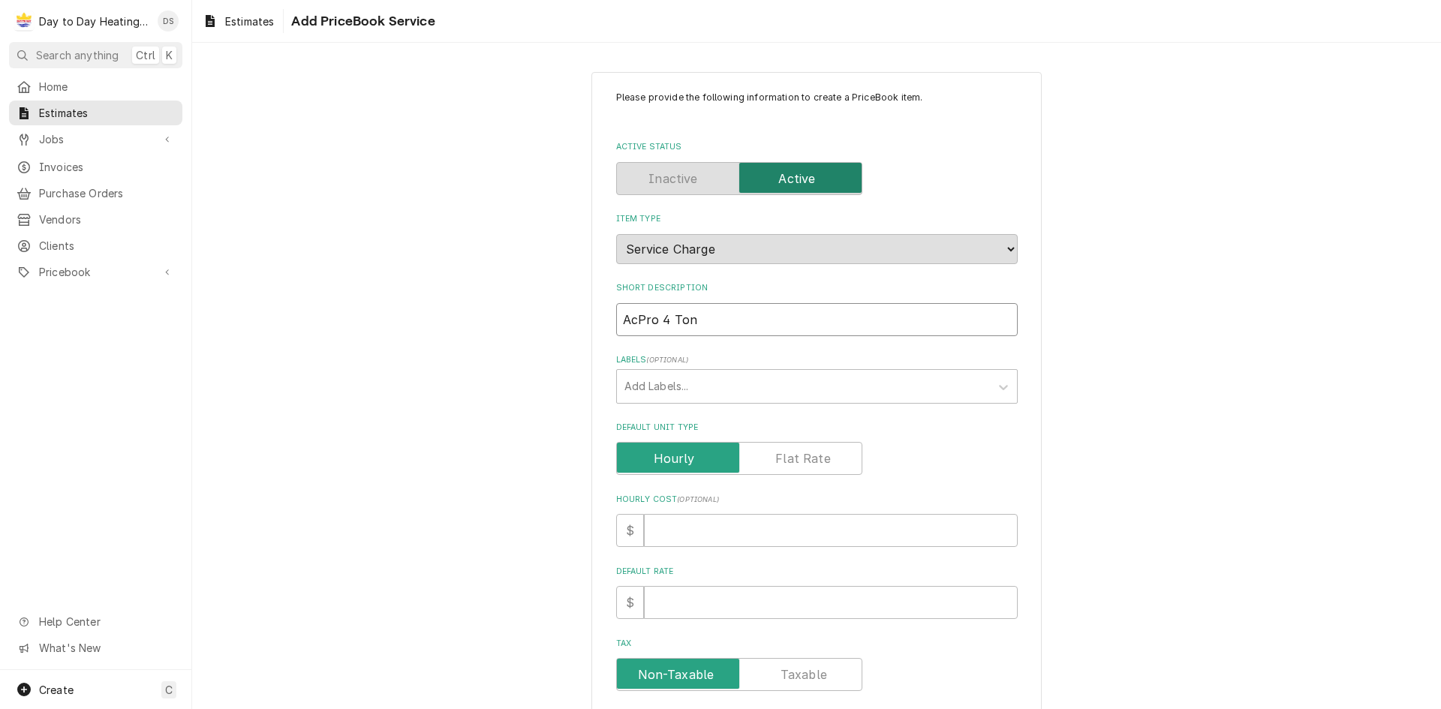
type textarea "x"
type input "AcPro 4 Ton"
type textarea "x"
type input "AcPro 4 Ton H"
type textarea "x"
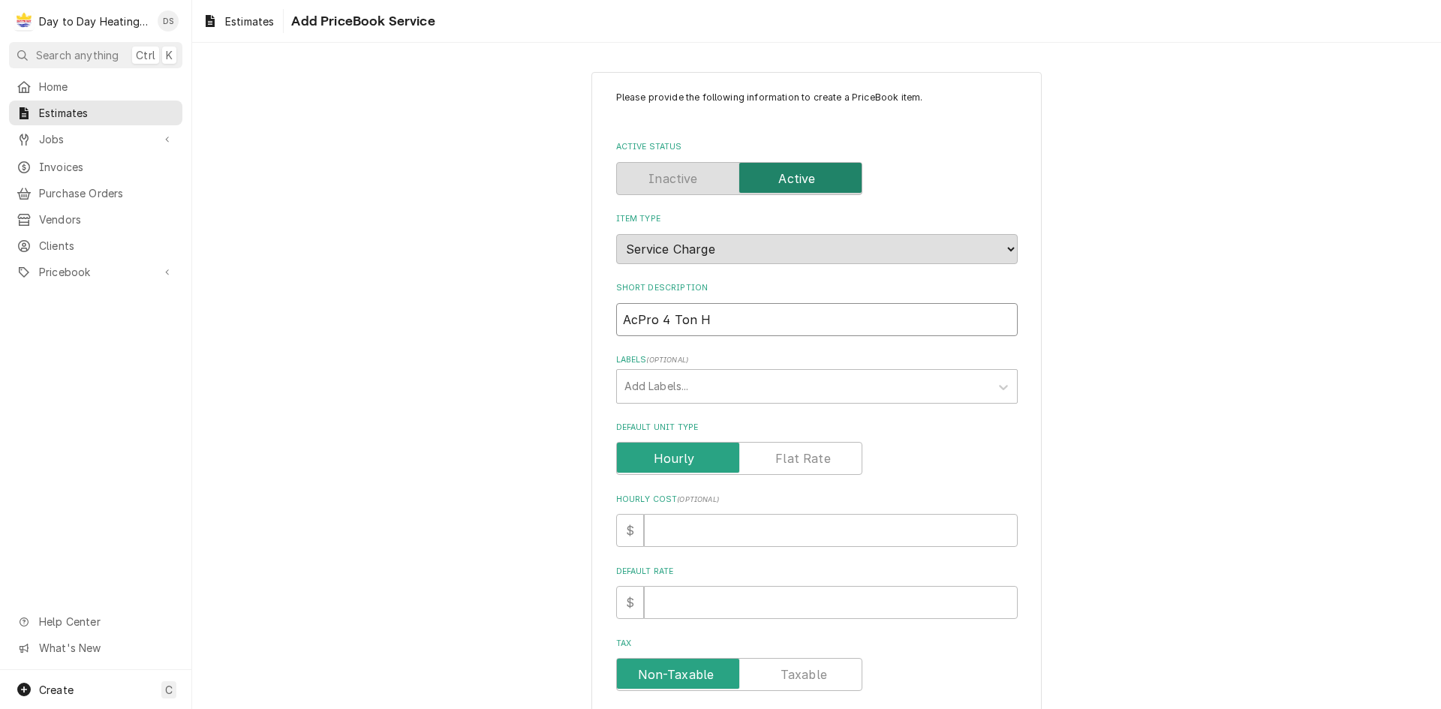
type input "AcPro 4 Ton HP"
type textarea "x"
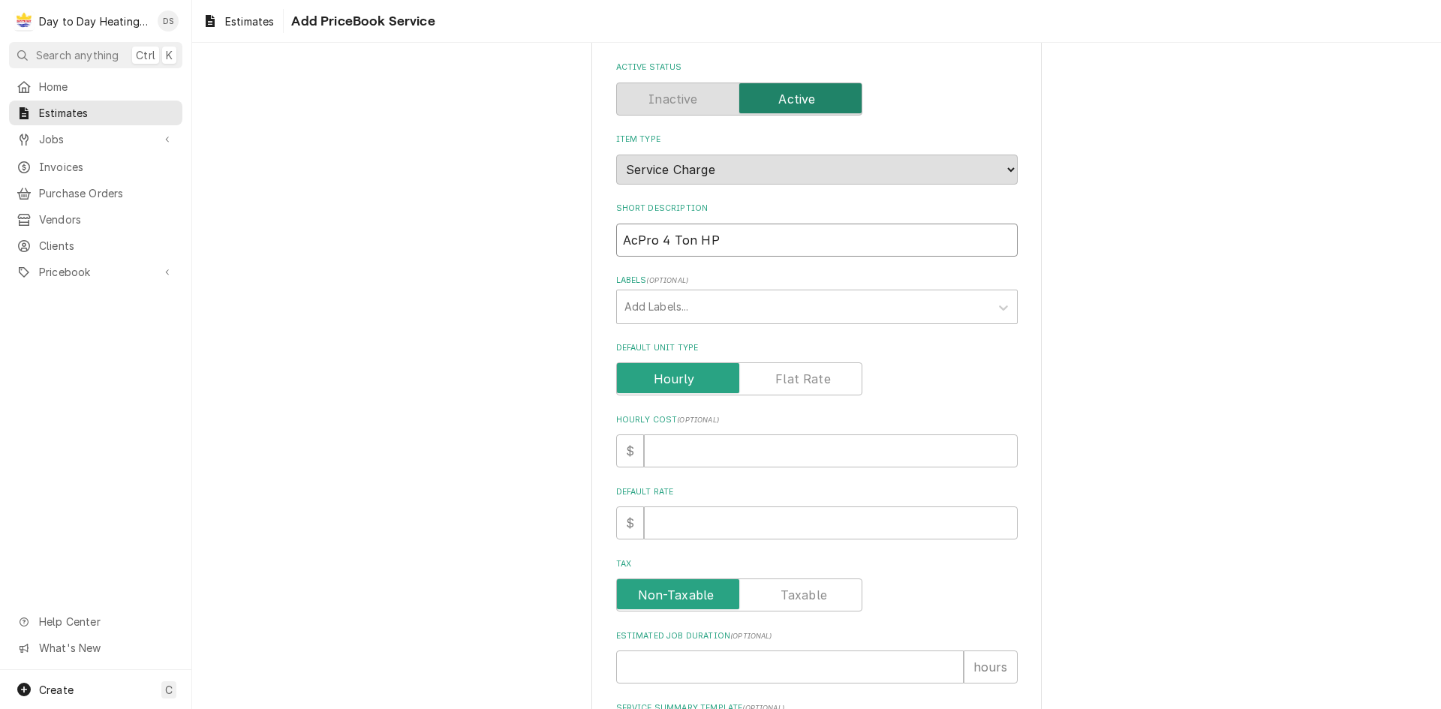
scroll to position [225, 0]
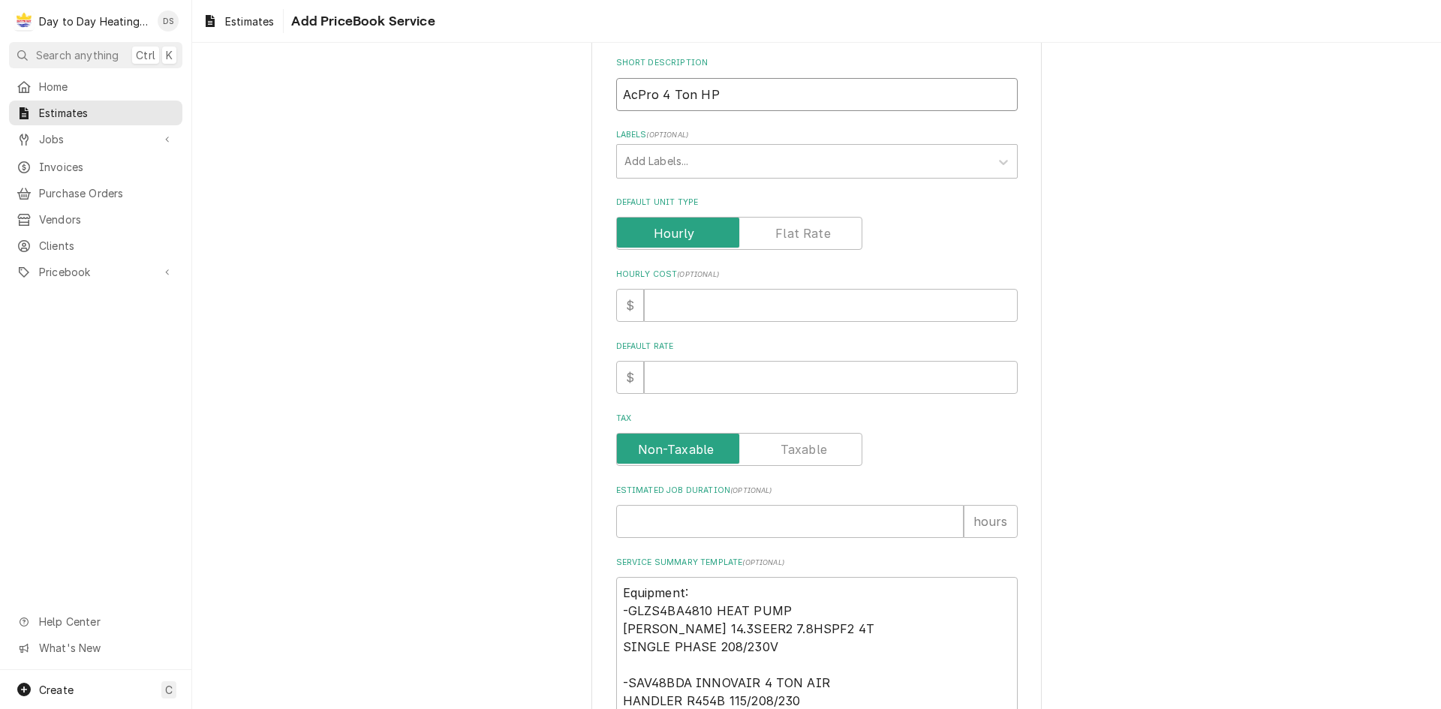
type input "AcPro 4 Ton HP"
click at [789, 240] on label "Default Unit Type" at bounding box center [739, 233] width 246 height 33
click at [789, 240] on input "Default Unit Type" at bounding box center [739, 233] width 233 height 33
checkbox input "true"
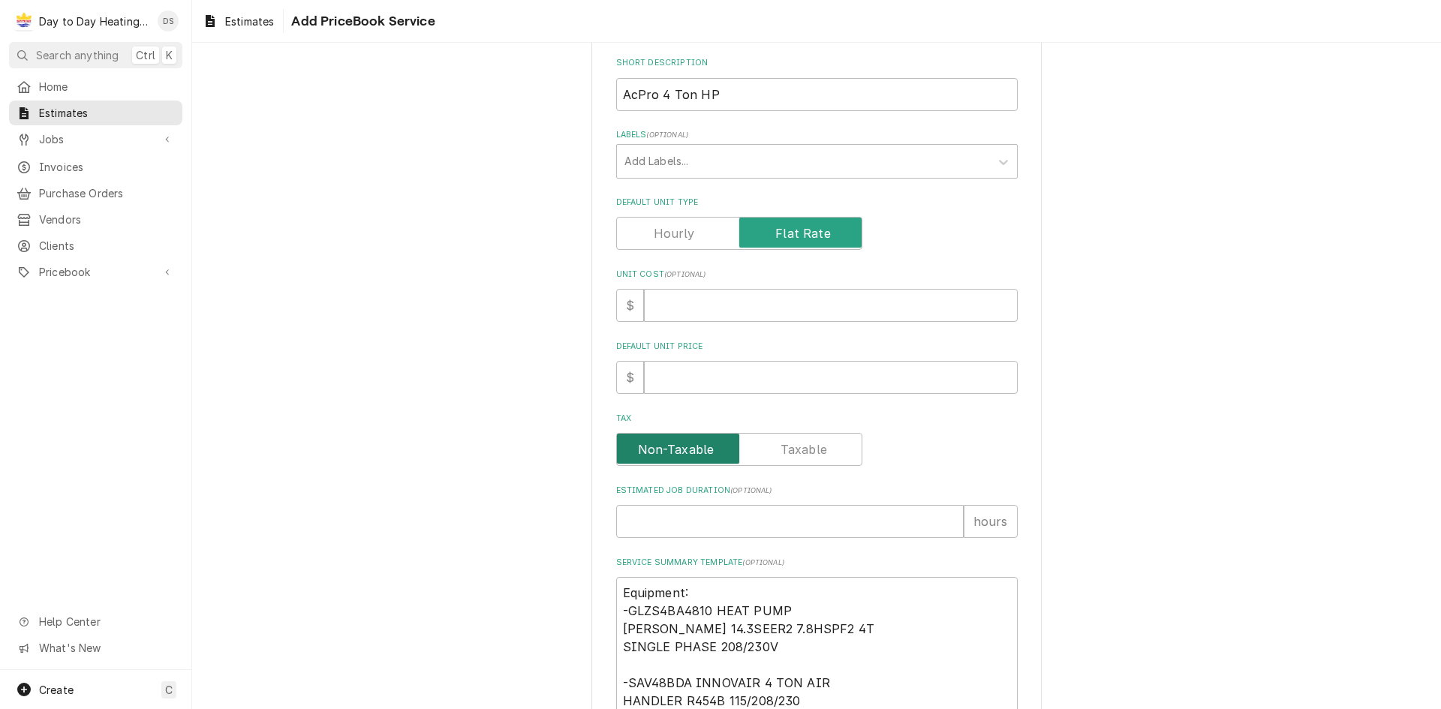
type textarea "x"
click at [810, 440] on input "Tax" at bounding box center [739, 449] width 233 height 33
checkbox input "true"
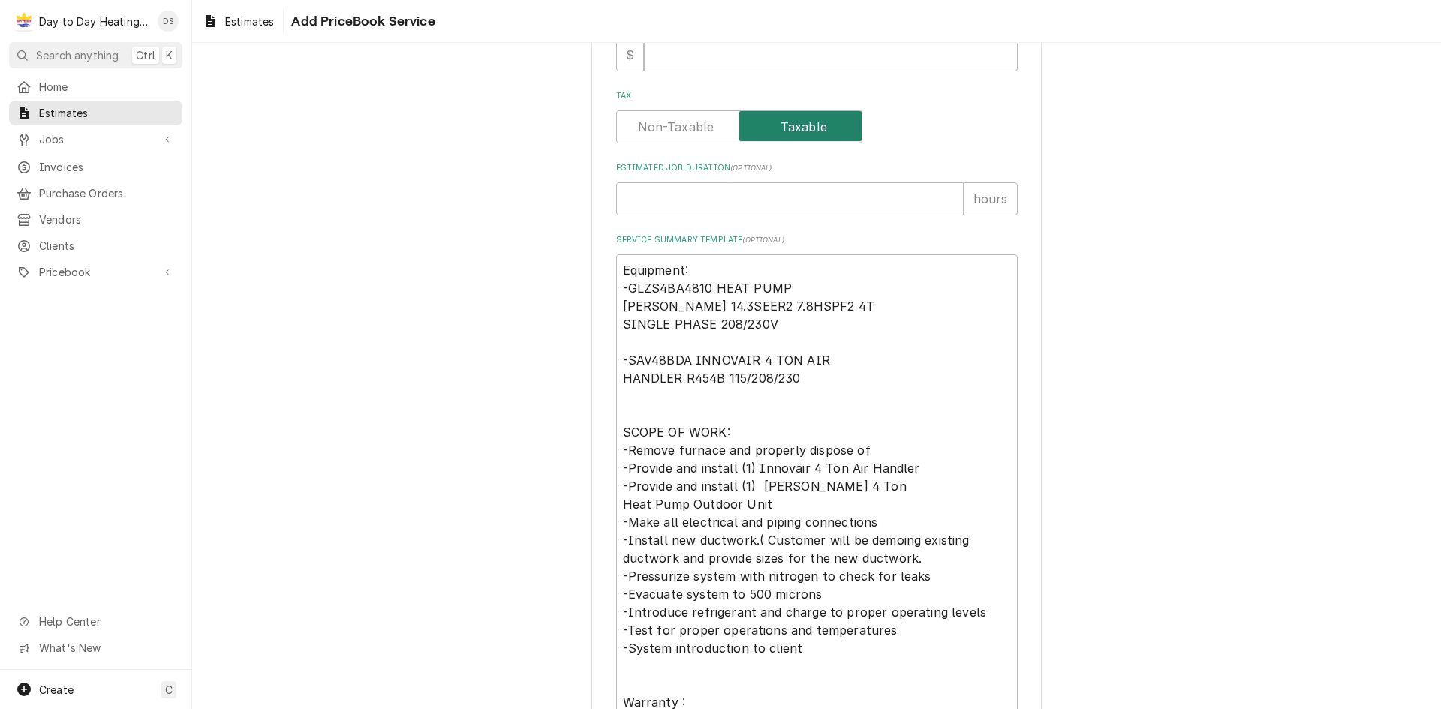
scroll to position [473, 0]
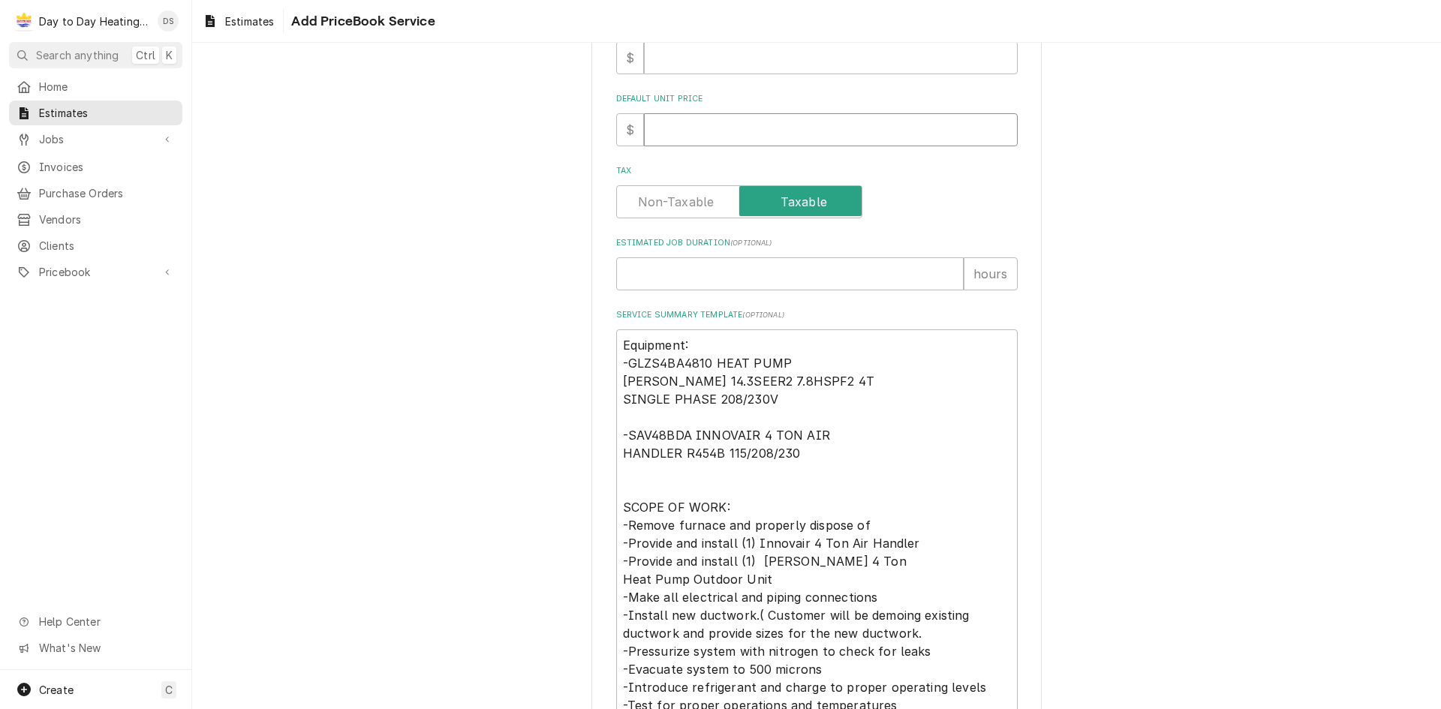
click at [684, 129] on input "Default Unit Price" at bounding box center [831, 129] width 374 height 33
type textarea "x"
type input "1"
type textarea "x"
type input "14"
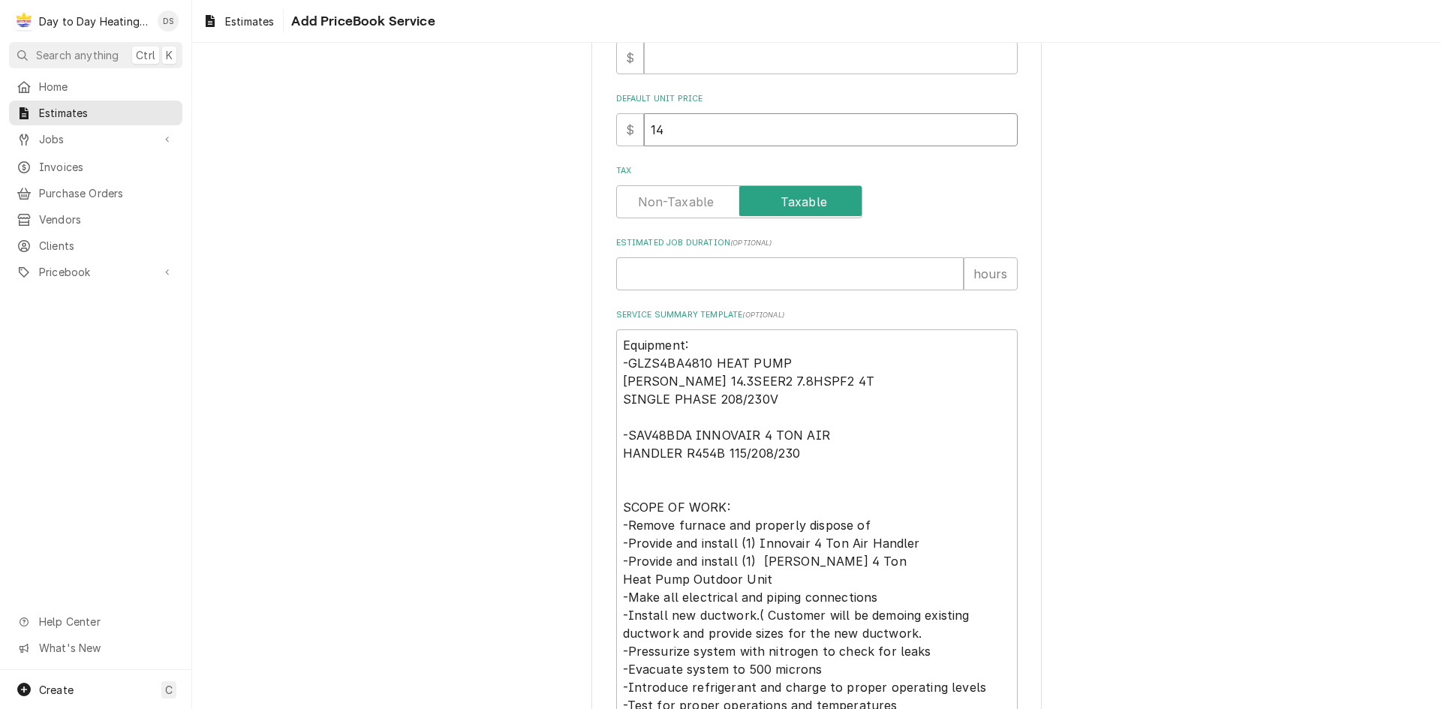
type textarea "x"
type input "140"
type textarea "x"
type input "1405"
type textarea "x"
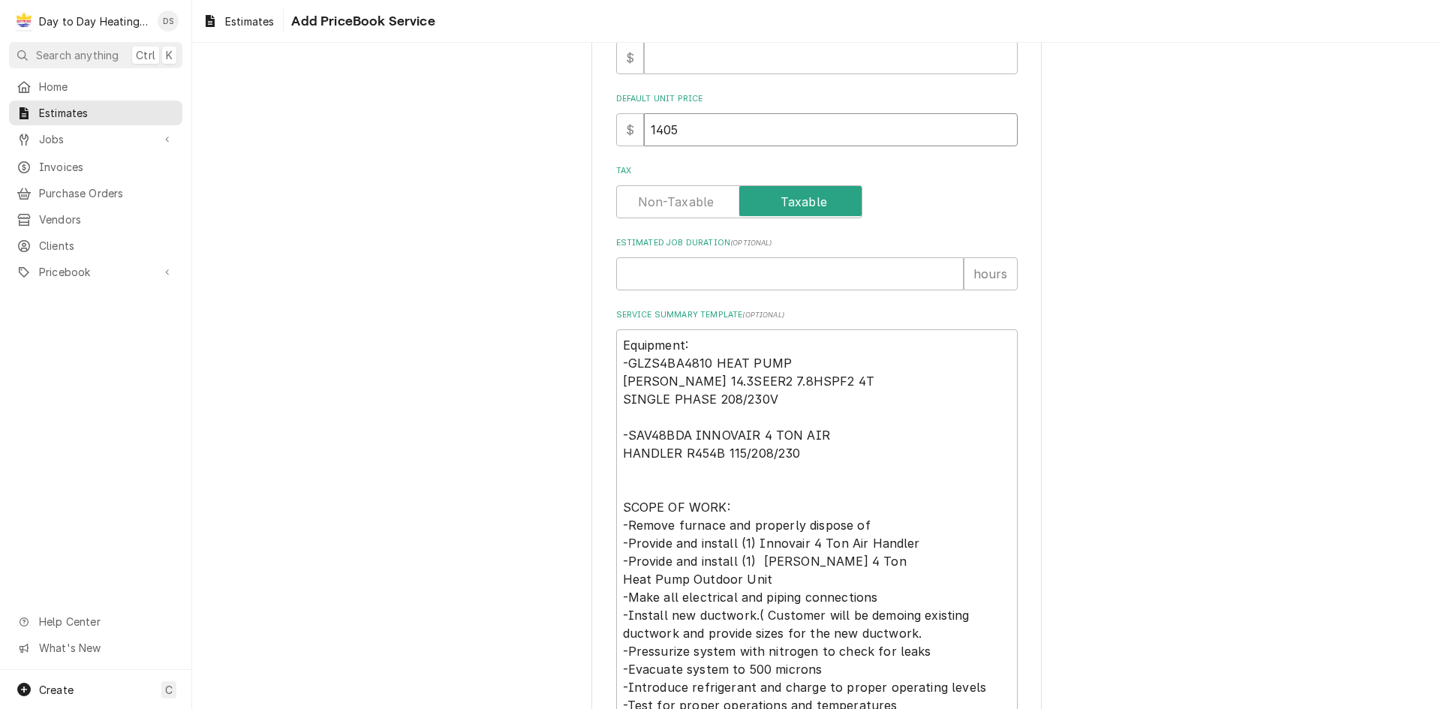
type input "14055"
type textarea "x"
type input "14055.9"
type textarea "x"
type input "14055.99"
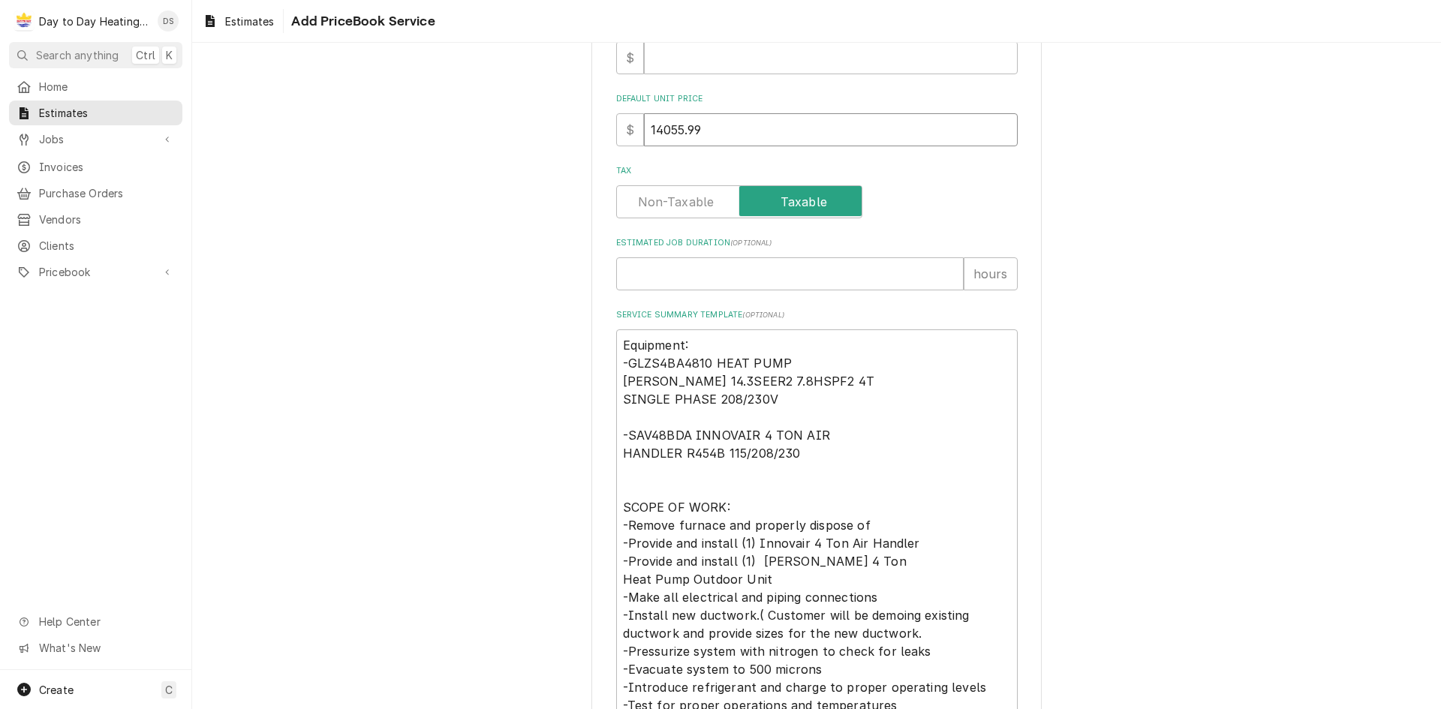
type textarea "x"
type input "14055.9"
type textarea "x"
type input "14055"
type textarea "x"
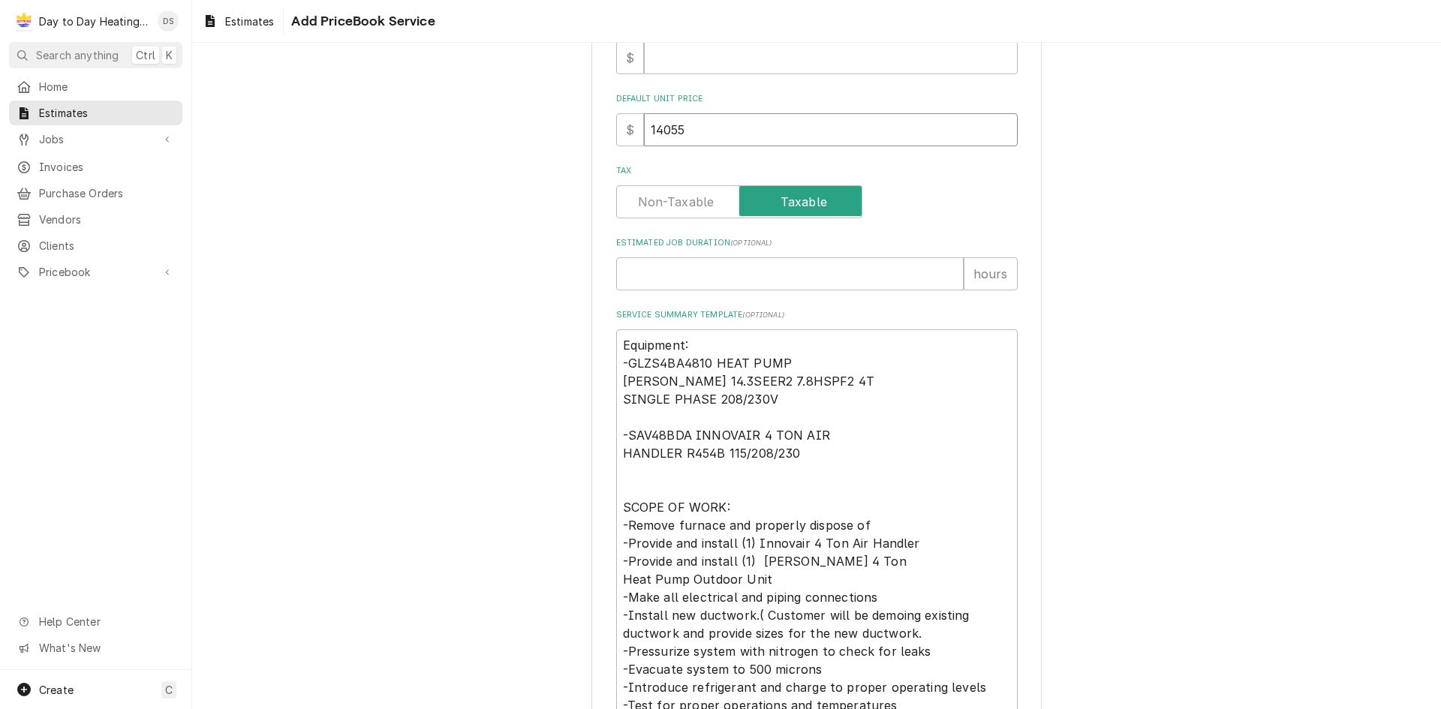
type input "1405"
type textarea "x"
type input "140"
type textarea "x"
type input "140"
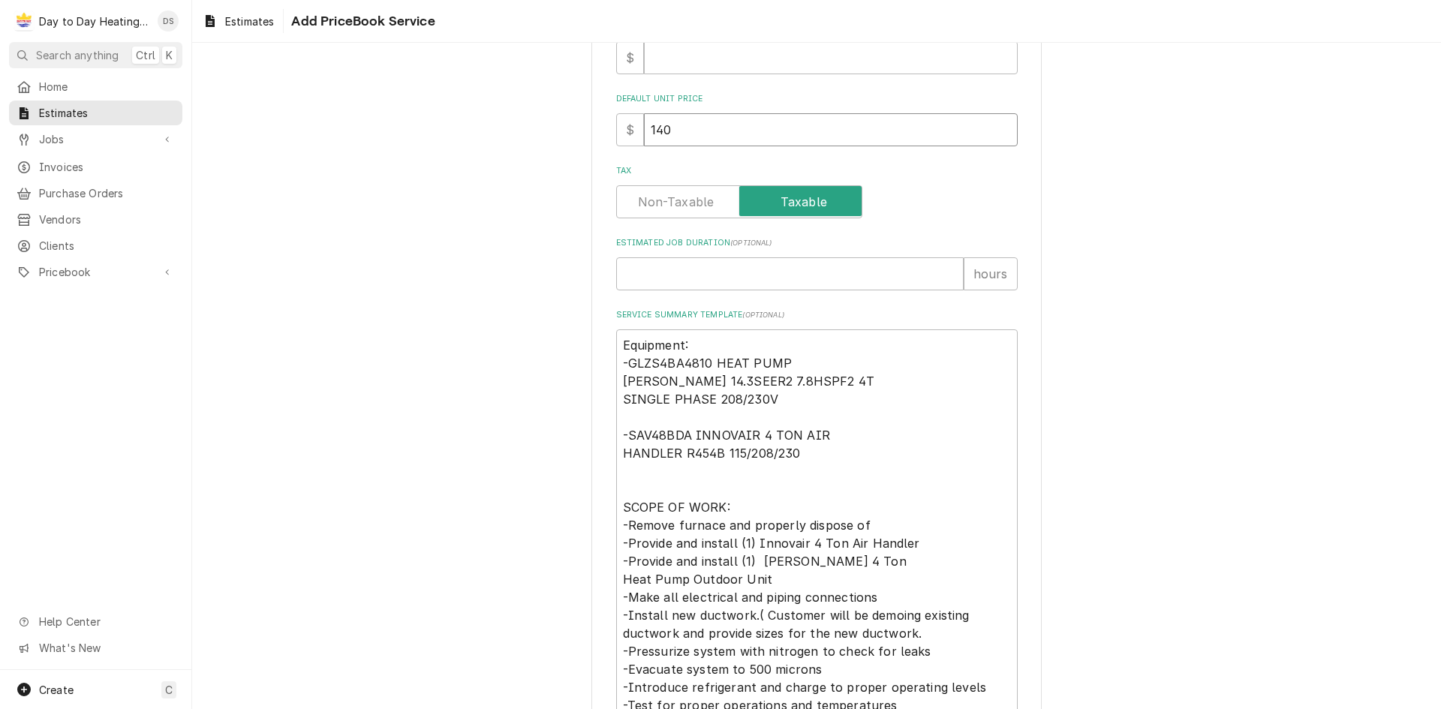
click at [702, 133] on input "140" at bounding box center [831, 129] width 374 height 33
type textarea "x"
type input "14"
type textarea "x"
type input "144"
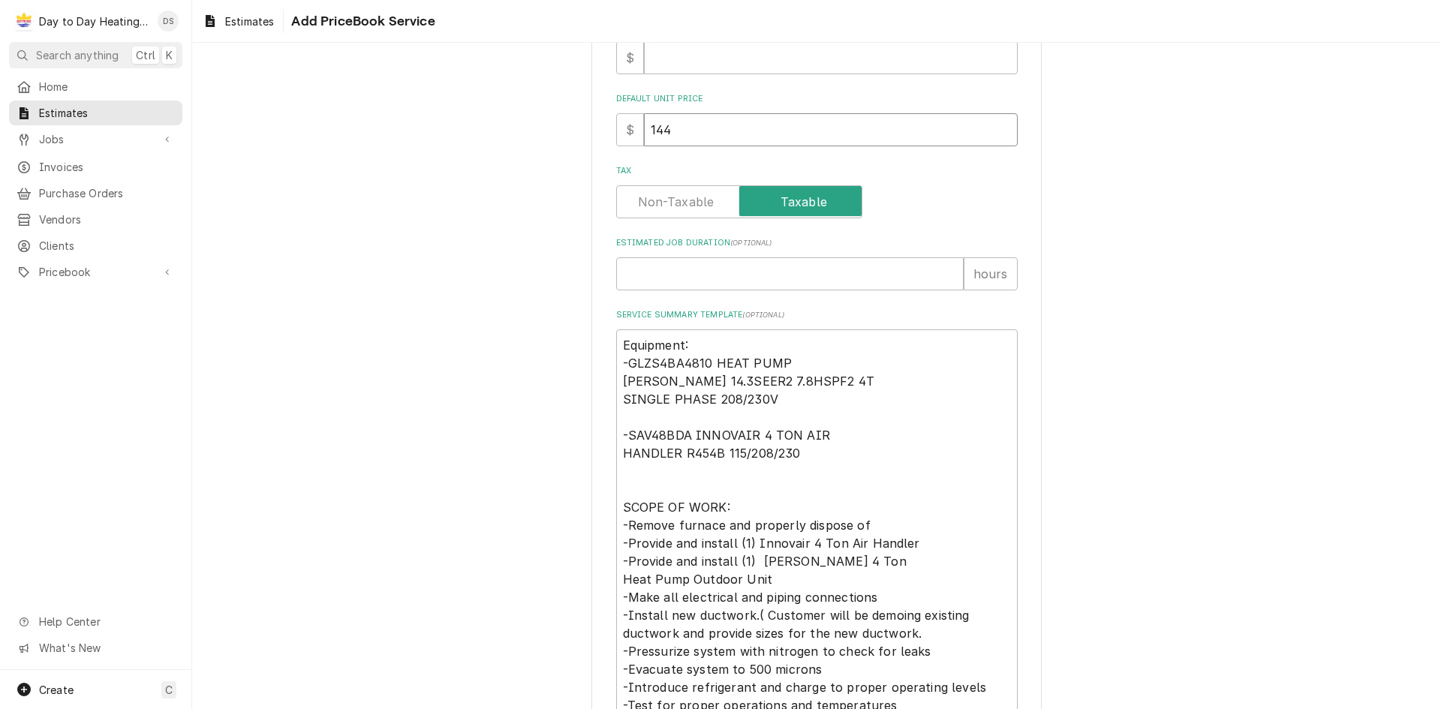
type textarea "x"
type input "14"
type textarea "x"
type input "144"
type textarea "x"
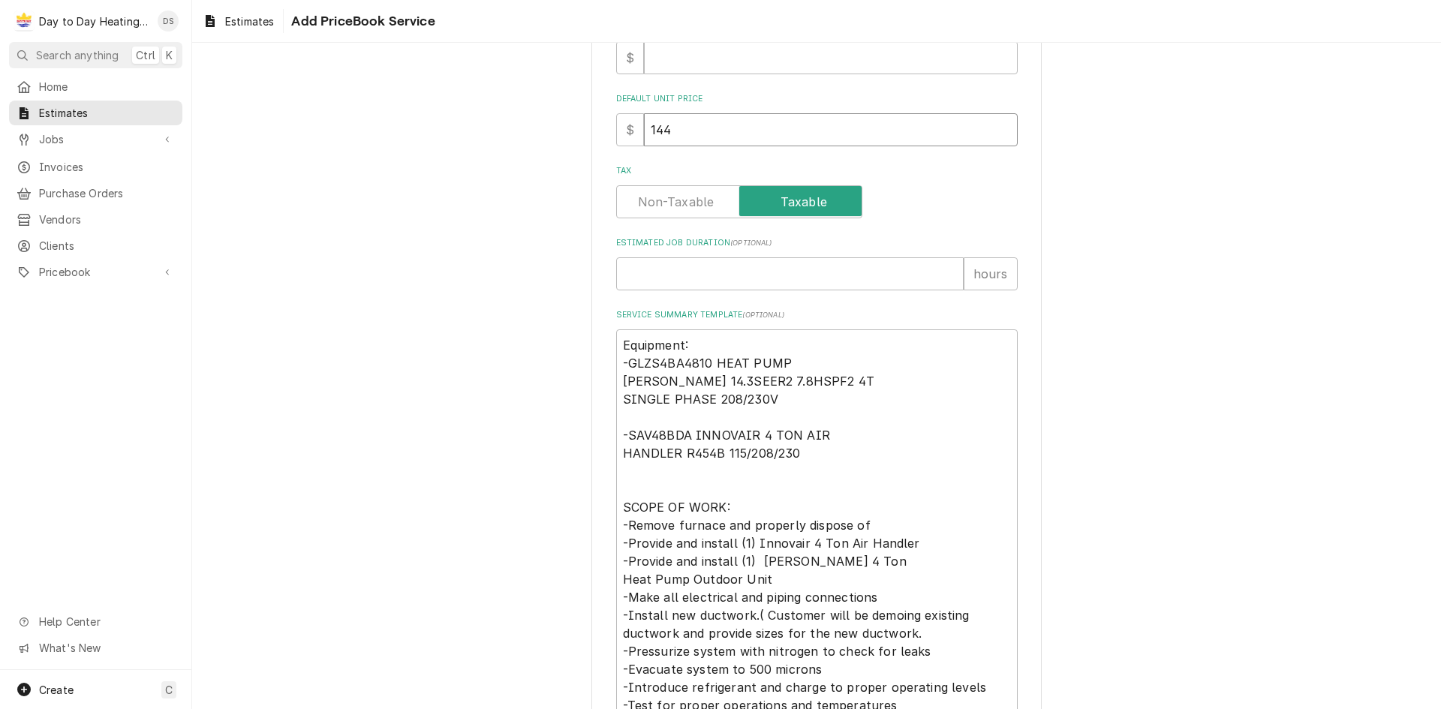
type input "1443"
type textarea "x"
type input "14434"
type textarea "x"
type input "1443"
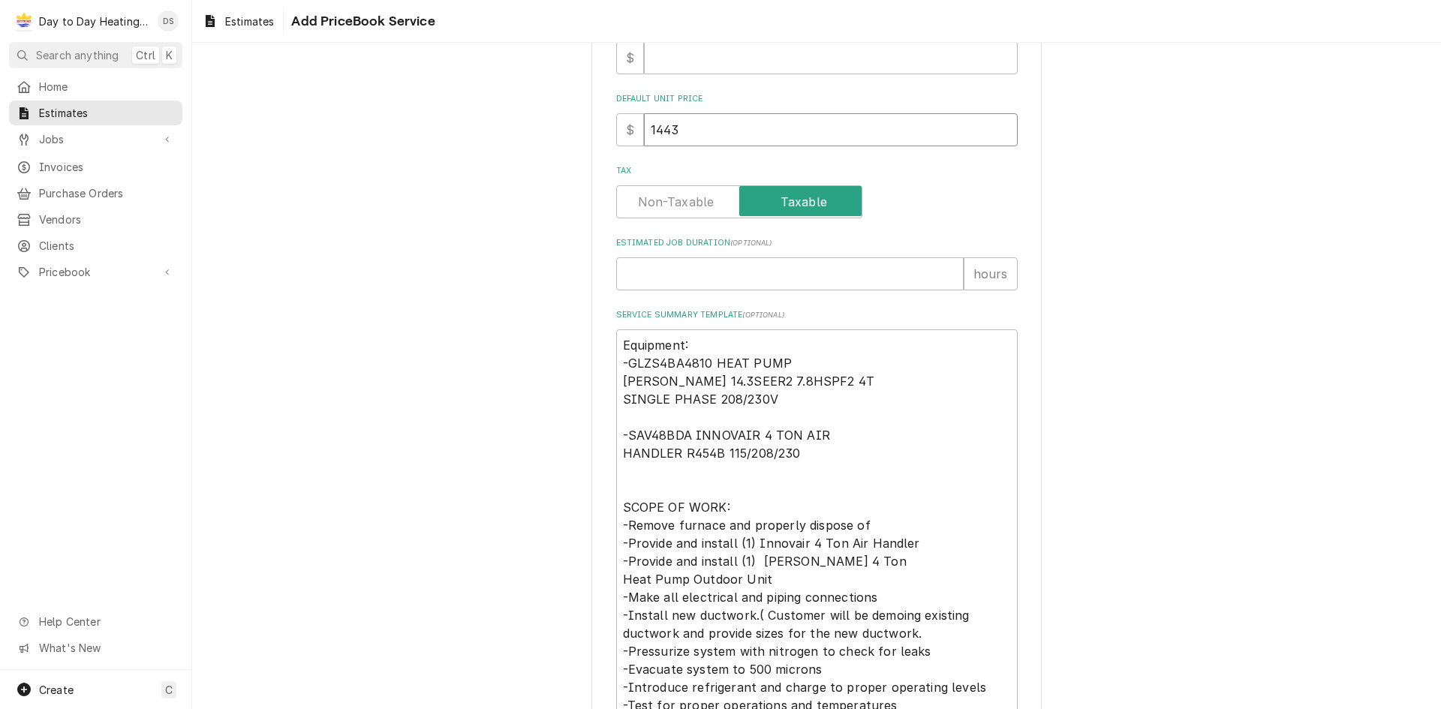
type textarea "x"
type input "14434"
type textarea "x"
type input "1443"
type textarea "x"
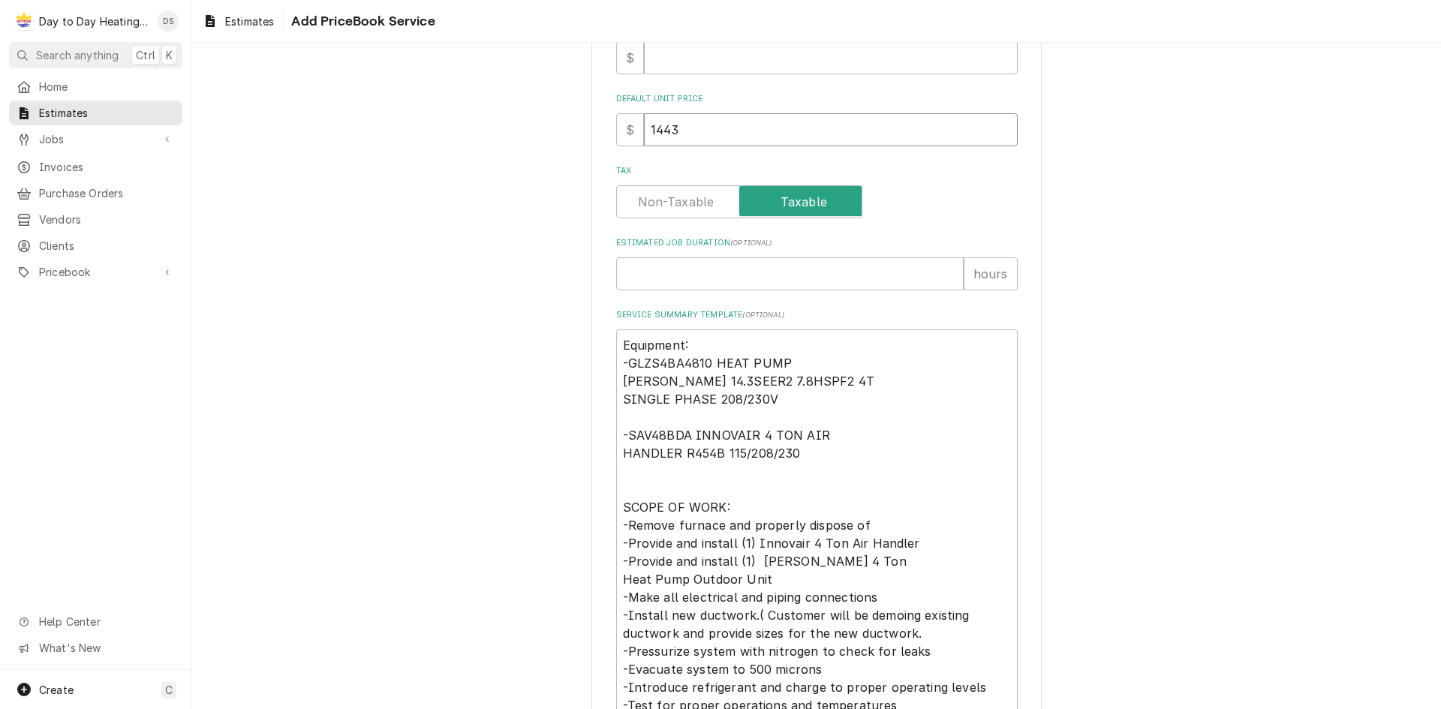
type input "144"
type textarea "x"
type input "14"
type textarea "x"
type input "143"
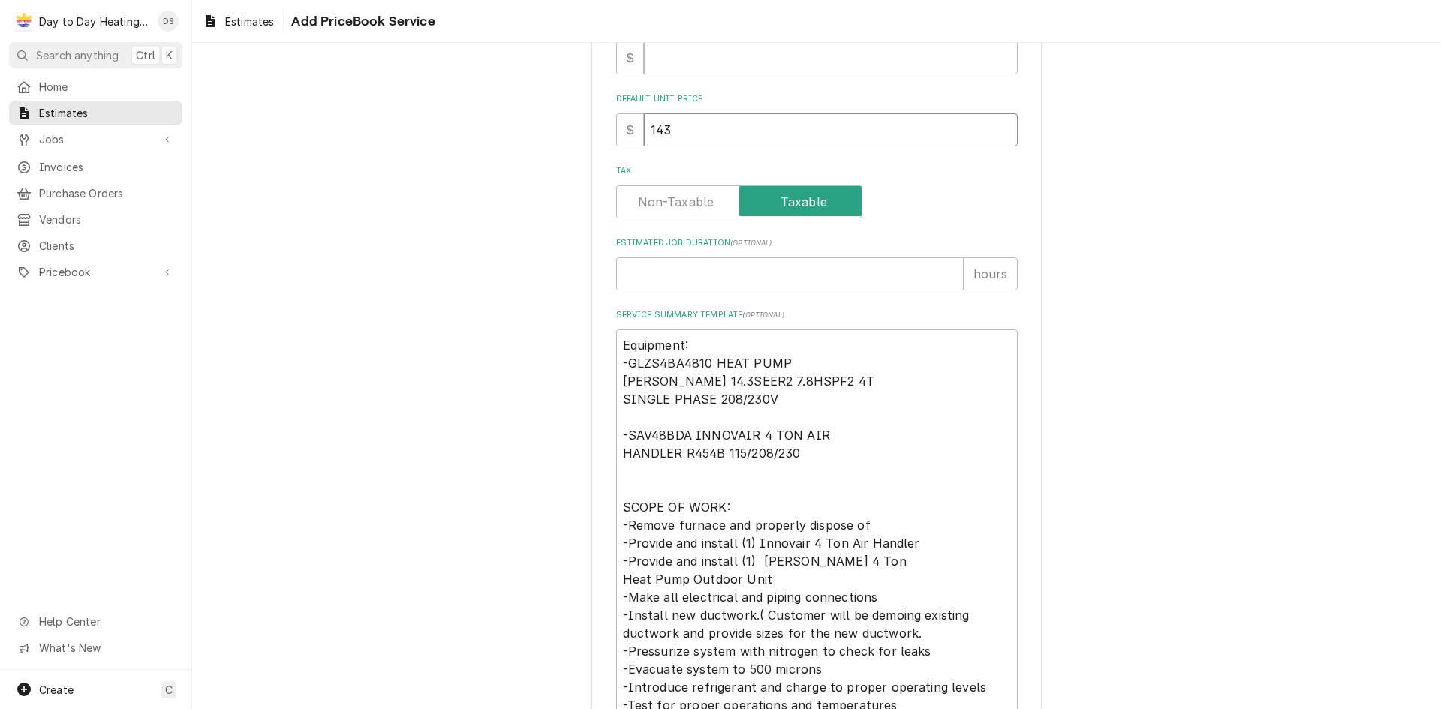
type textarea "x"
type input "1434"
type textarea "x"
type input "14344"
type textarea "x"
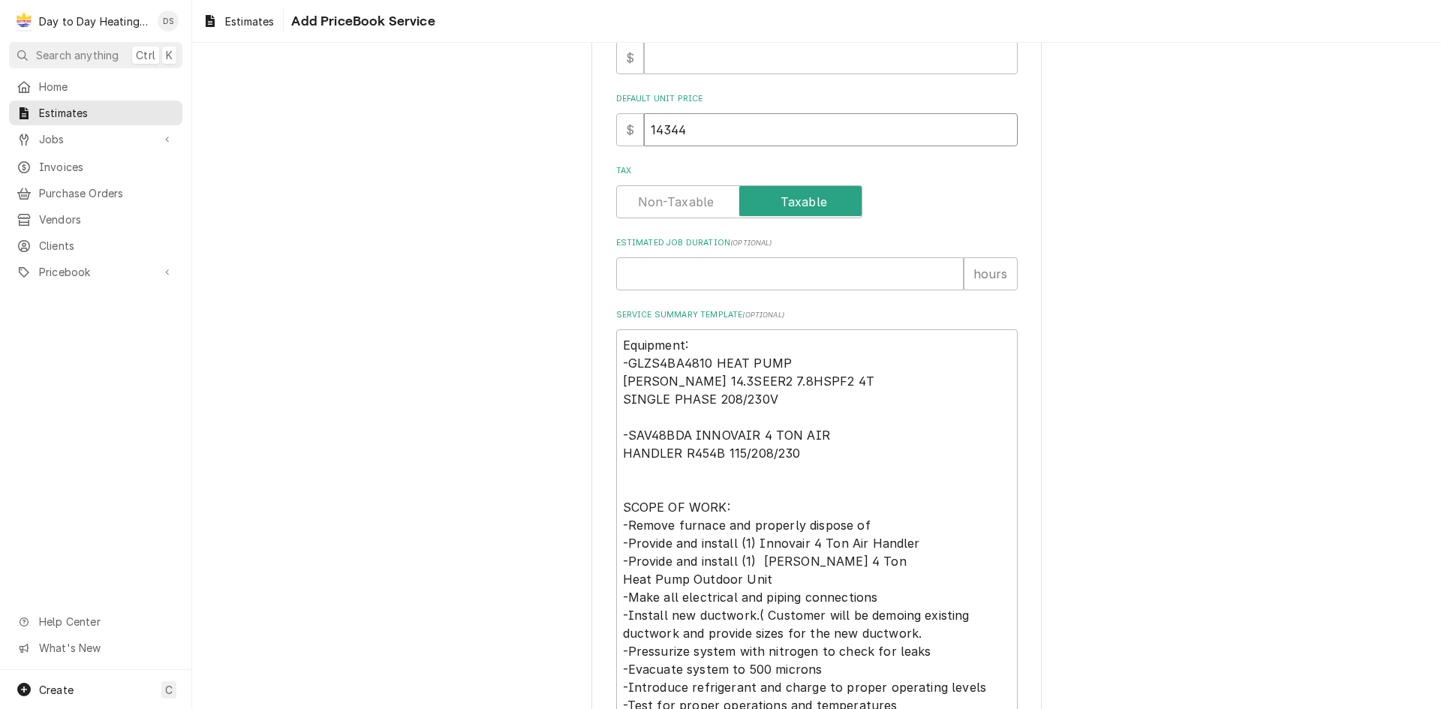
type input "14344"
click at [1304, 260] on div "Please provide the following information to create a PriceBook item. Active Sta…" at bounding box center [816, 298] width 1249 height 1424
drag, startPoint x: 783, startPoint y: 405, endPoint x: 627, endPoint y: 366, distance: 161.6
click at [627, 366] on textarea "Equipment: -GLZS4BA4810 HEAT PUMP [PERSON_NAME] 14.3SEER2 7.8HSPF2 4T SINGLE PH…" at bounding box center [816, 570] width 401 height 482
type textarea "x"
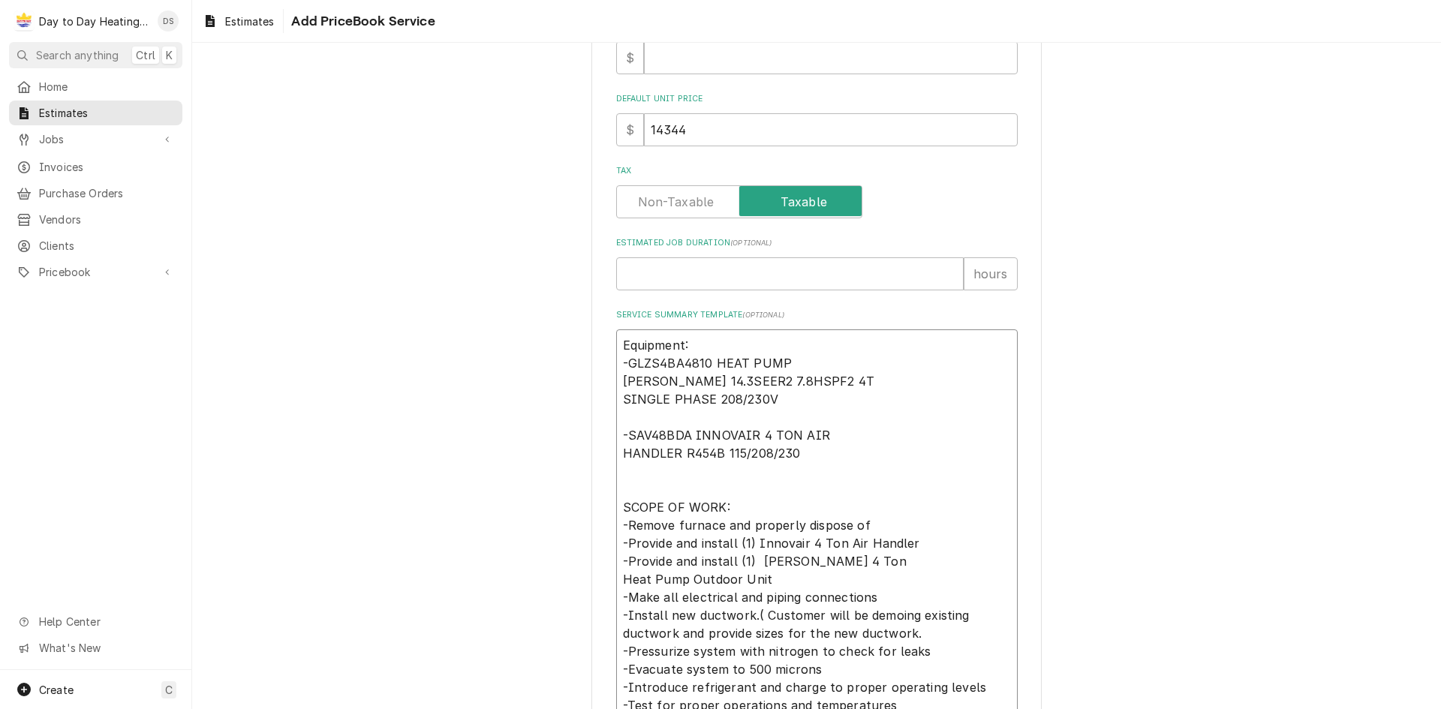
type textarea "Equipment: - -SAV48BDA INNOVAIR 4 TON AIR HANDLER R454B 115/208/230 SCOPE OF WO…"
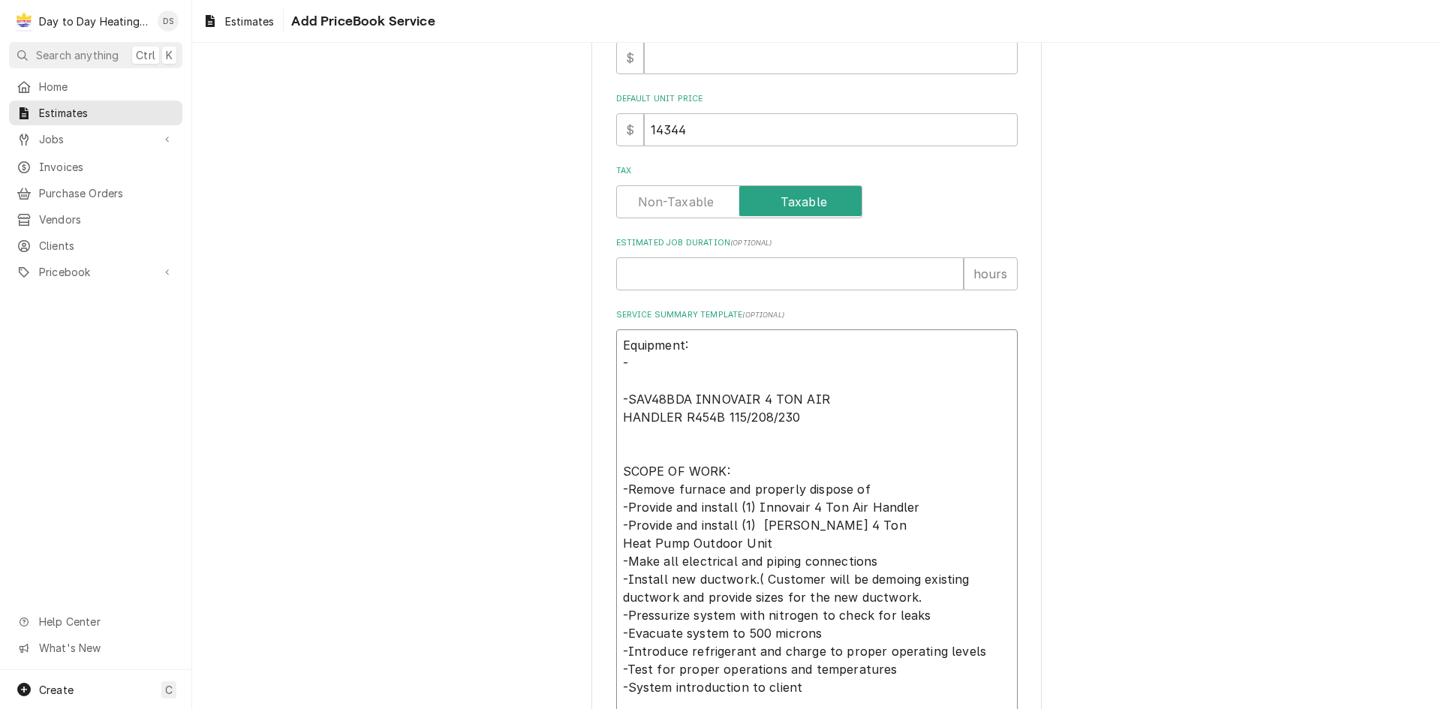
type textarea "x"
type textarea "Equipment: -A -SAV48BDA INNOVAIR 4 TON AIR HANDLER R454B 115/208/230 SCOPE OF W…"
type textarea "x"
type textarea "Equipment: -Ac -SAV48BDA INNOVAIR 4 TON AIR HANDLER R454B 115/208/230 SCOPE OF …"
type textarea "x"
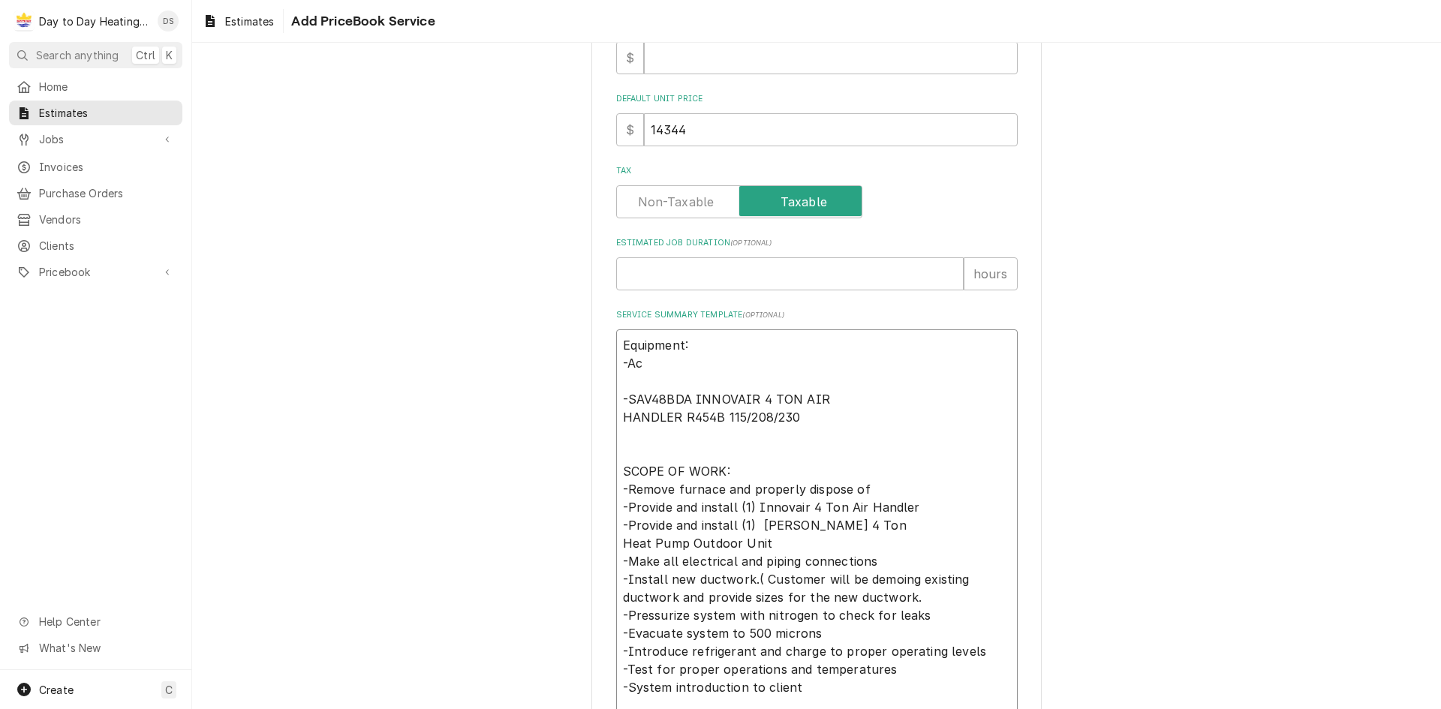
type textarea "Equipment: -A -SAV48BDA INNOVAIR 4 TON AIR HANDLER R454B 115/208/230 SCOPE OF W…"
type textarea "x"
type textarea "Equipment: -AC -SAV48BDA INNOVAIR 4 TON AIR HANDLER R454B 115/208/230 SCOPE OF …"
type textarea "x"
type textarea "Equipment: -AC -SAV48BDA INNOVAIR 4 TON AIR HANDLER R454B 115/208/230 SCOPE OF …"
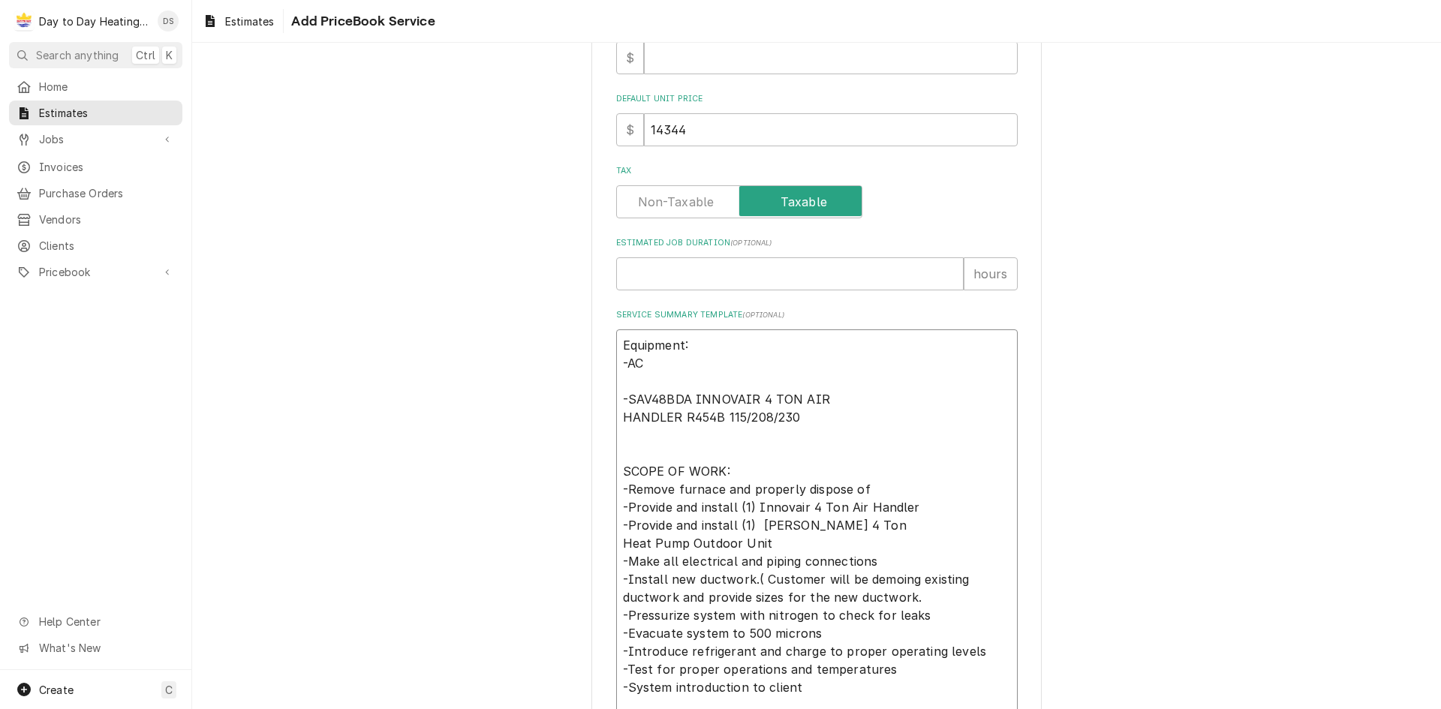
type textarea "x"
type textarea "Equipment: -AC P -SAV48BDA INNOVAIR 4 TON AIR HANDLER R454B 115/208/230 SCOPE O…"
type textarea "x"
type textarea "Equipment: -AC Pr -SAV48BDA INNOVAIR 4 TON AIR HANDLER R454B 115/208/230 SCOPE …"
type textarea "x"
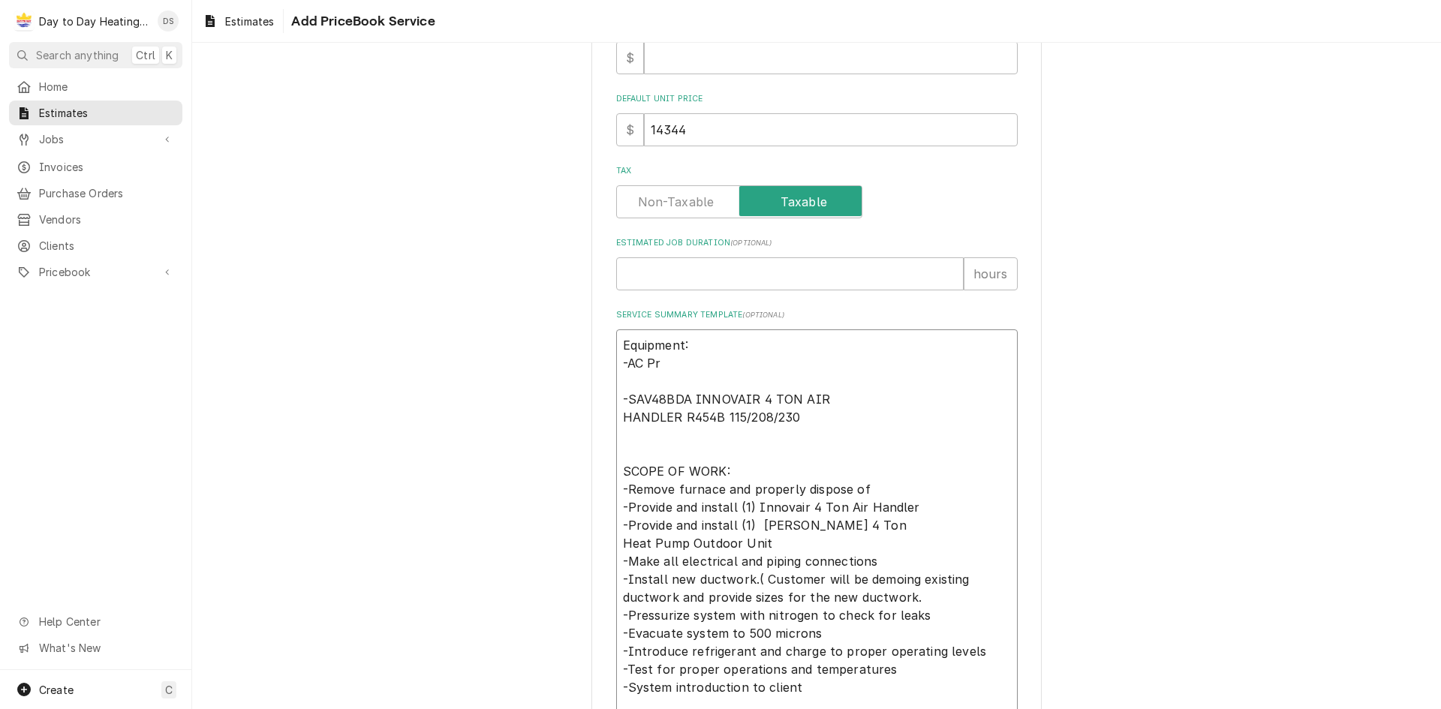
type textarea "Equipment: -AC Pro -SAV48BDA INNOVAIR 4 TON AIR HANDLER R454B 115/208/230 SCOPE…"
type textarea "x"
type textarea "Equipment: -AC Pro- -SAV48BDA INNOVAIR 4 TON AIR HANDLER R454B 115/208/230 SCOP…"
type textarea "x"
type textarea "Equipment: -AC Pro -SAV48BDA INNOVAIR 4 TON AIR HANDLER R454B 115/208/230 SCOPE…"
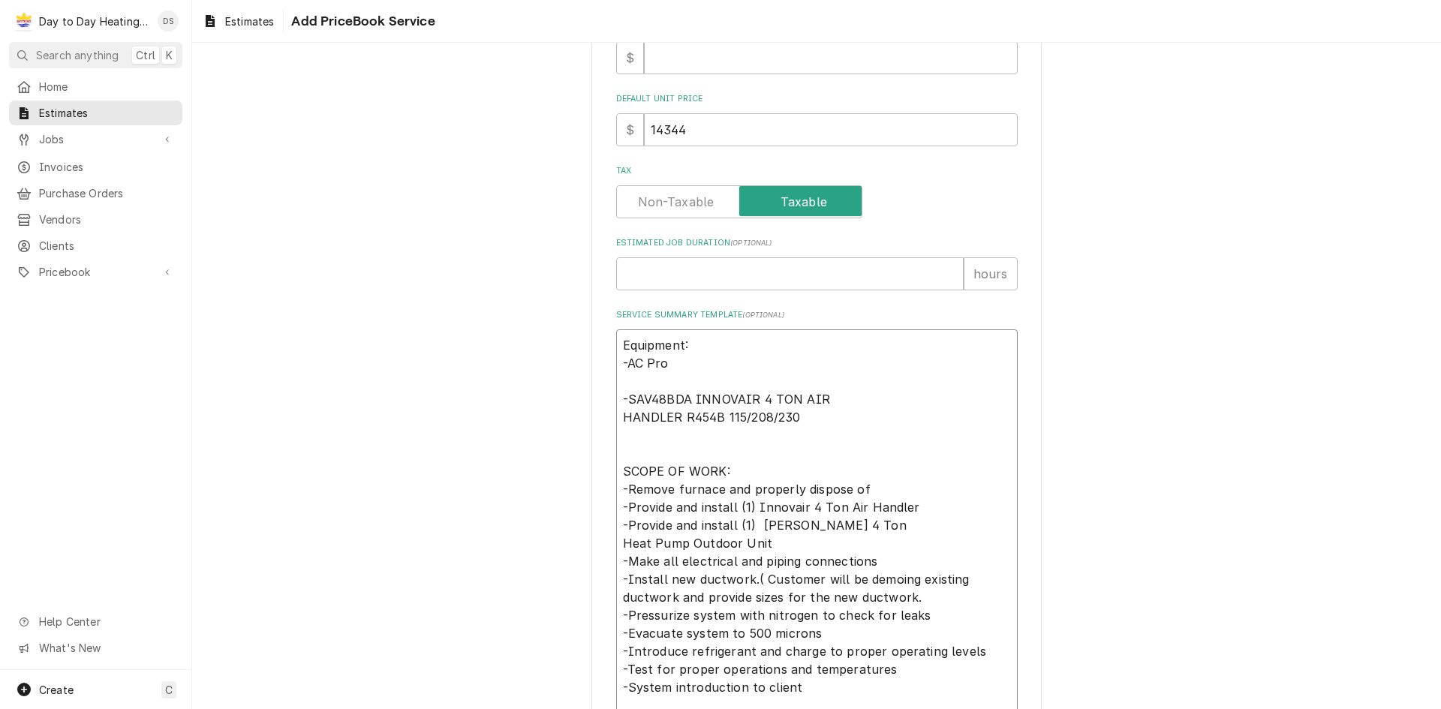
type textarea "x"
type textarea "Equipment: -AC Pro -SAV48BDA INNOVAIR 4 TON AIR HANDLER R454B 115/208/230 SCOPE…"
type textarea "x"
type textarea "Equipment: -AC Pro M -SAV48BDA INNOVAIR 4 TON AIR HANDLER R454B 115/208/230 SCO…"
type textarea "x"
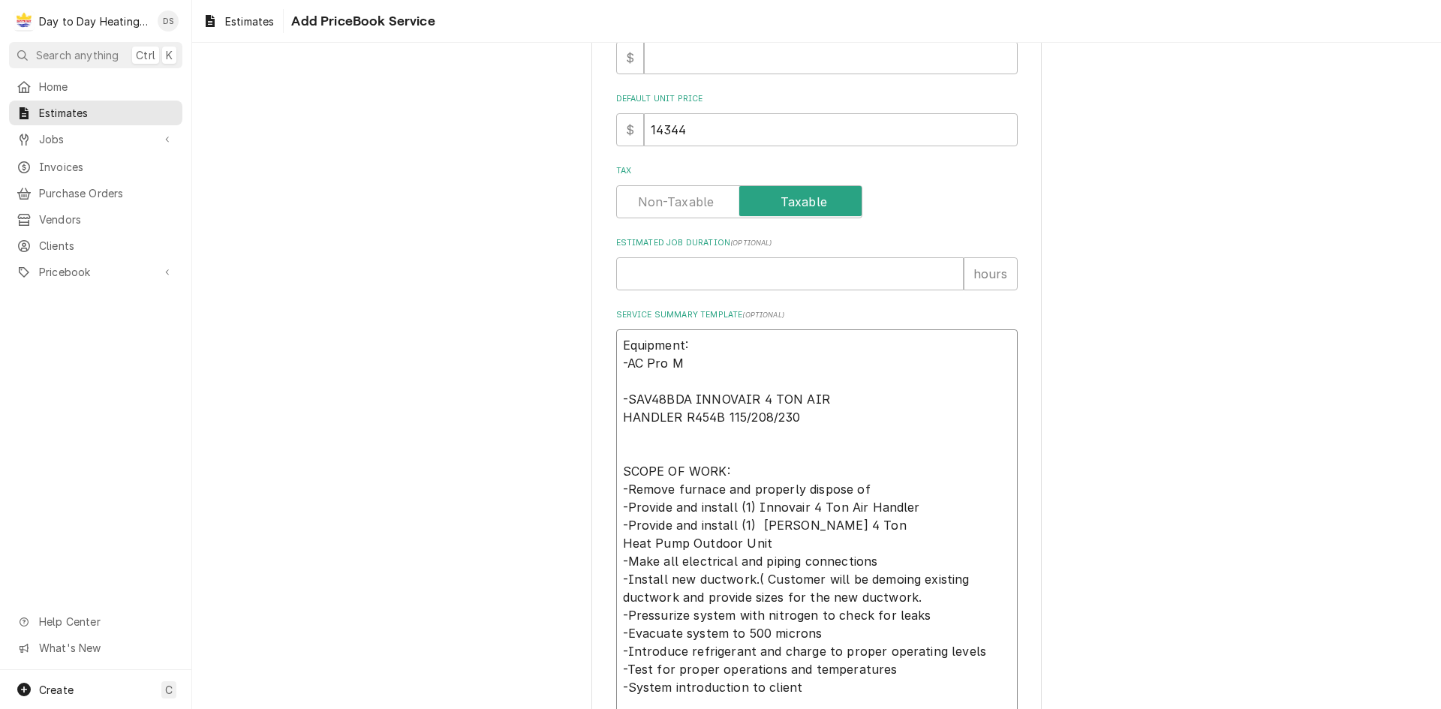
type textarea "Equipment: -AC Pro M- -SAV48BDA INNOVAIR 4 TON AIR HANDLER R454B 115/208/230 SC…"
type textarea "x"
type textarea "Equipment: -AC Pro M-S -SAV48BDA INNOVAIR 4 TON AIR HANDLER R454B 115/208/230 S…"
type textarea "x"
type textarea "Equipment: -AC Pro M-Se -SAV48BDA INNOVAIR 4 TON AIR HANDLER R454B 115/208/230 …"
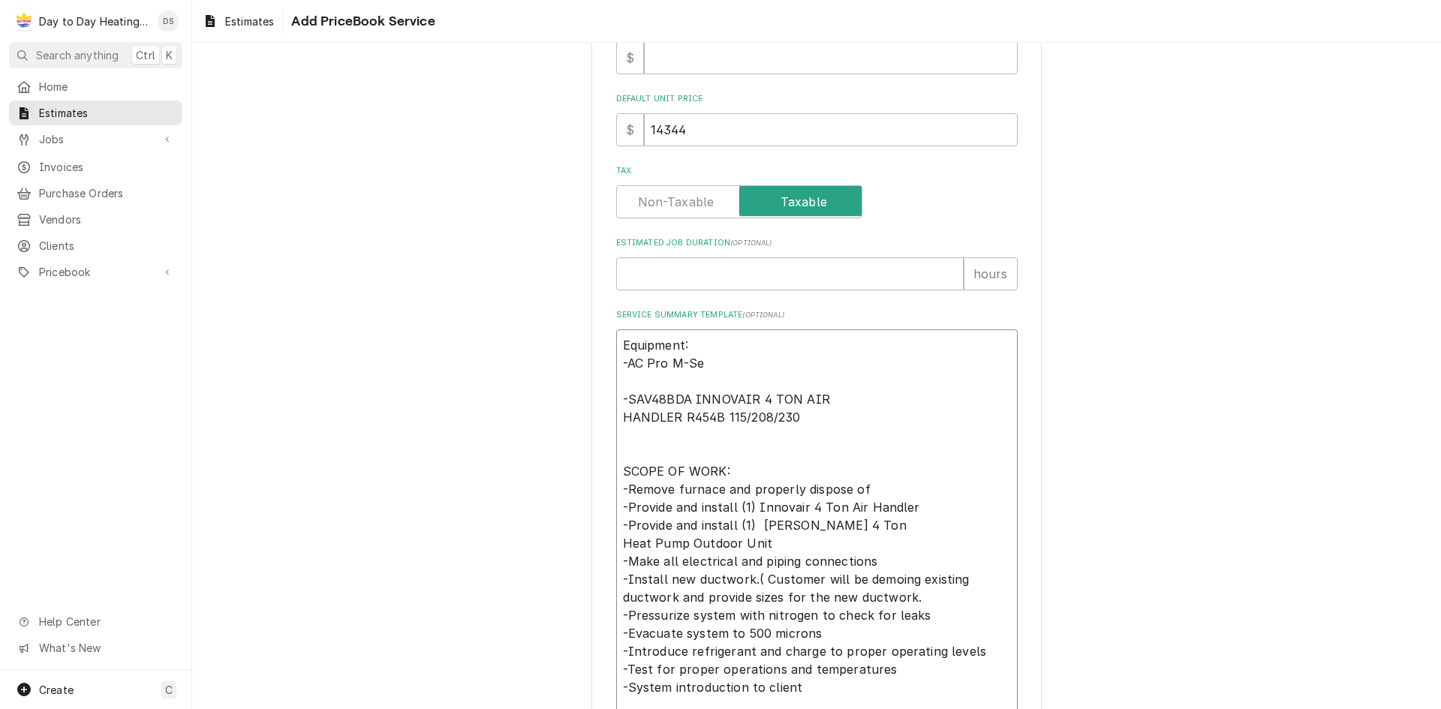
type textarea "x"
type textarea "Equipment: -AC Pro M-Ser -SAV48BDA INNOVAIR 4 TON AIR HANDLER R454B 115/208/230…"
type textarea "x"
type textarea "Equipment: -AC Pro M-Seri -SAV48BDA INNOVAIR 4 TON AIR HANDLER R454B 115/208/23…"
type textarea "x"
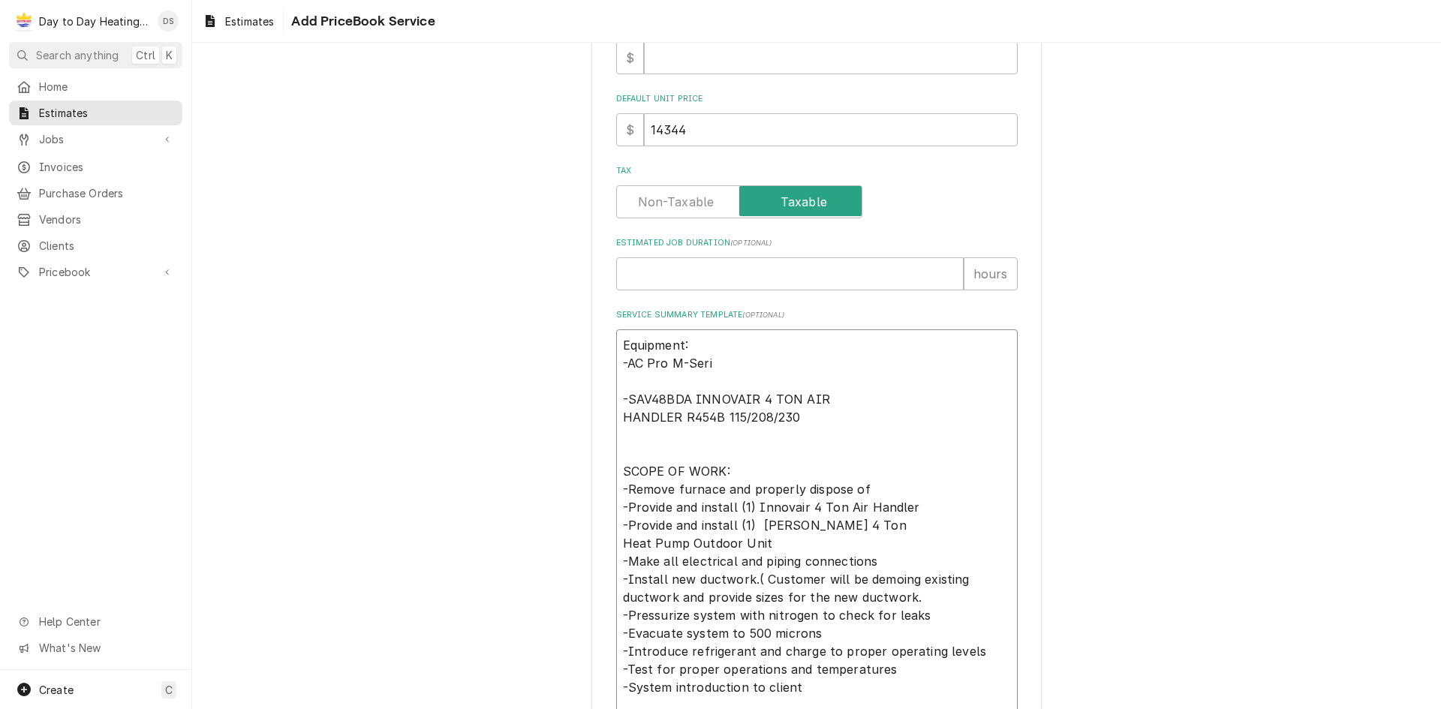
type textarea "Equipment: -AC Pro M-Serie -SAV48BDA INNOVAIR 4 TON AIR HANDLER R454B 115/208/2…"
type textarea "x"
type textarea "Equipment: -AC Pro M-Series -SAV48BDA INNOVAIR 4 TON AIR HANDLER R454B 115/208/…"
type textarea "x"
type textarea "Equipment: -AC Pro M-Series -SAV48BDA INNOVAIR 4 TON AIR HANDLER R454B 115/208/…"
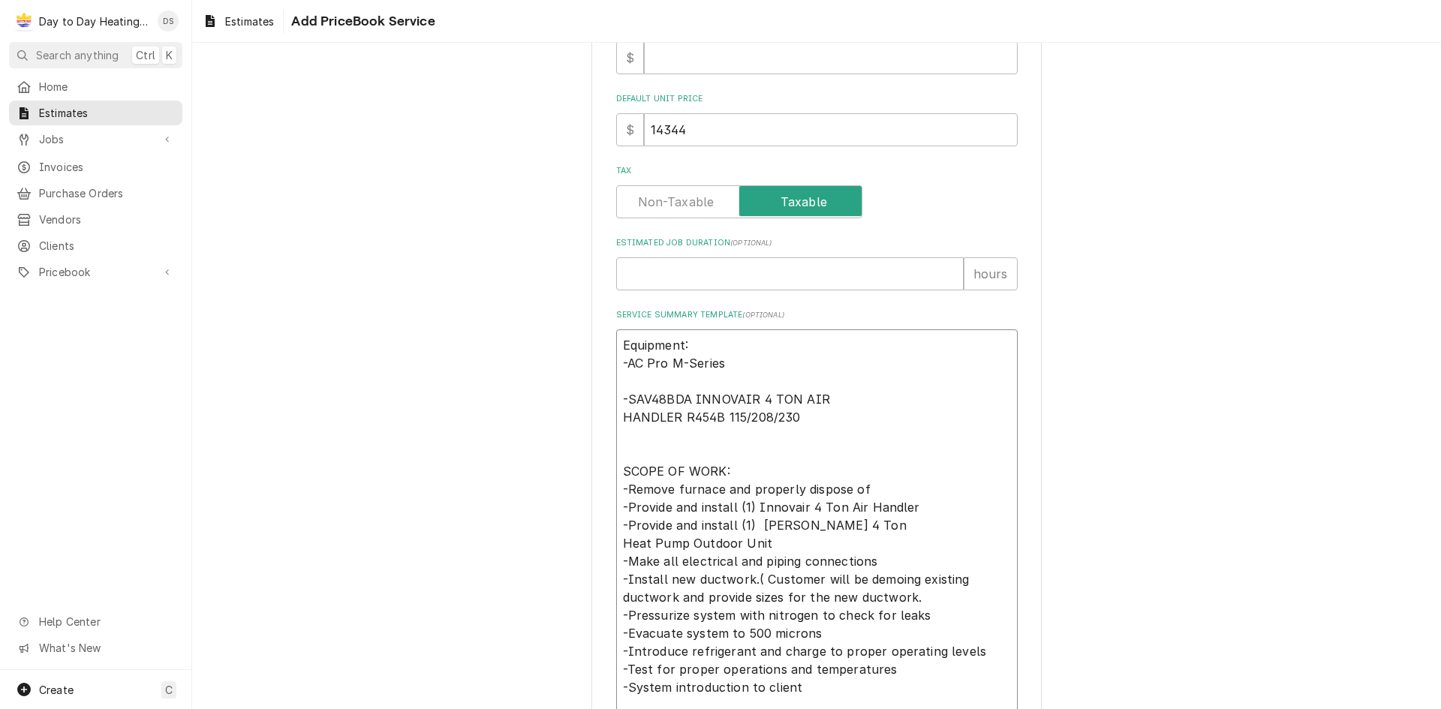
type textarea "x"
type textarea "Equipment: -AC Pro M-Series H -SAV48BDA INNOVAIR 4 TON AIR HANDLER R454B 115/20…"
type textarea "x"
type textarea "Equipment: -AC Pro M-Series HP -SAV48BDA INNOVAIR 4 TON AIR HANDLER R454B 115/2…"
type textarea "x"
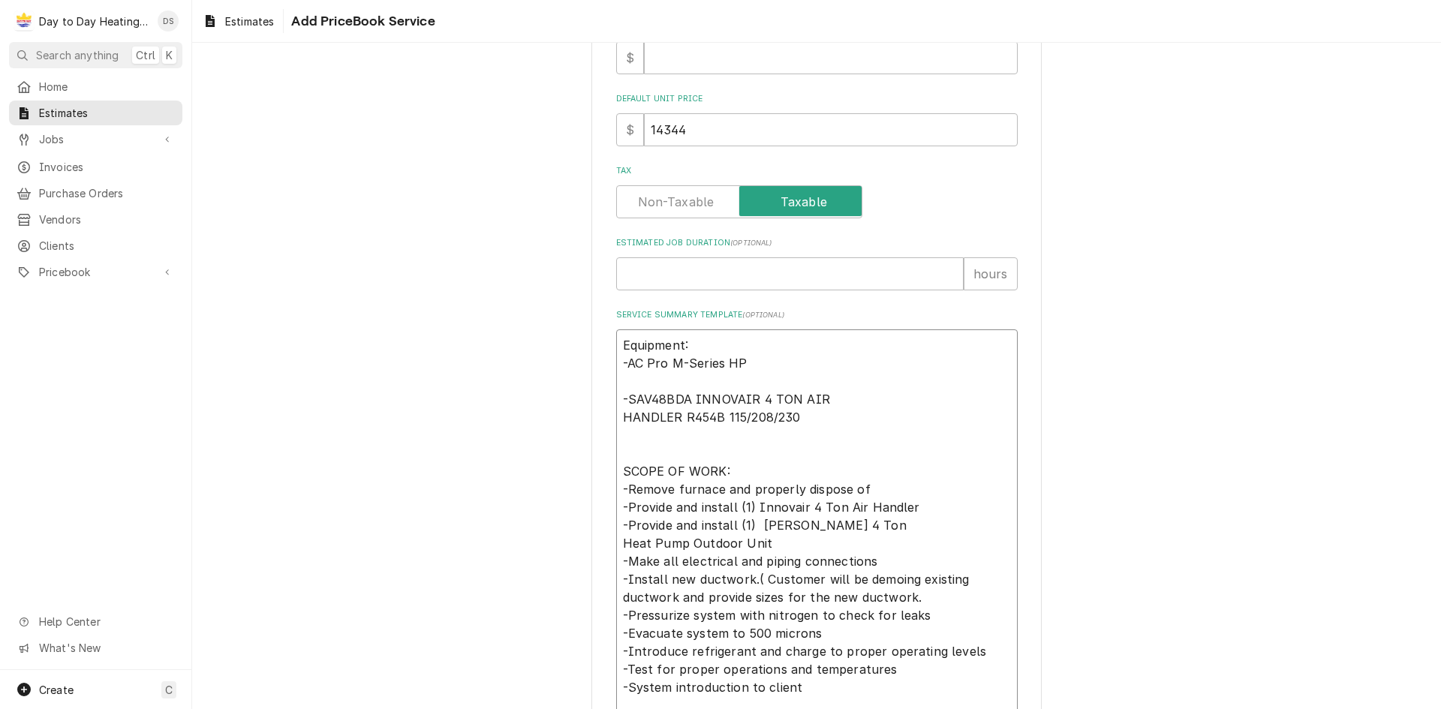
type textarea "Equipment: -AC Pro M-Series HP -SAV48BDA INNOVAIR 4 TON AIR HANDLER R454B 115/2…"
type textarea "x"
type textarea "Equipment: -AC Pro M-Series HP S -SAV48BDA INNOVAIR 4 TON AIR HANDLER R454B 115…"
type textarea "x"
type textarea "Equipment: -AC Pro M-Series HP SP -SAV48BDA INNOVAIR 4 TON AIR HANDLER R454B 11…"
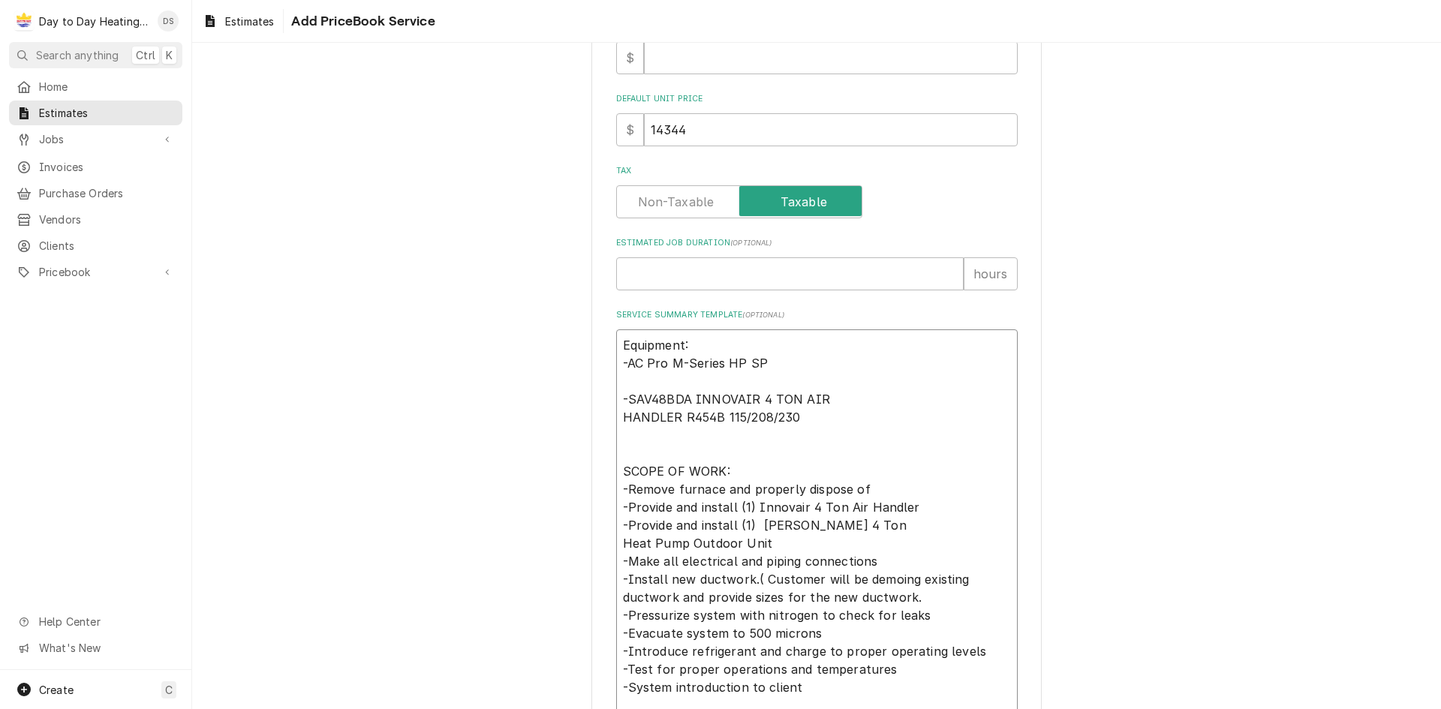
type textarea "x"
type textarea "Equipment: -AC Pro M-Series HP SPH -SAV48BDA INNOVAIR 4 TON AIR HANDLER R454B 1…"
type textarea "x"
type textarea "Equipment: -AC Pro M-Series HP SPHP -SAV48BDA INNOVAIR 4 TON AIR HANDLER R454B …"
type textarea "x"
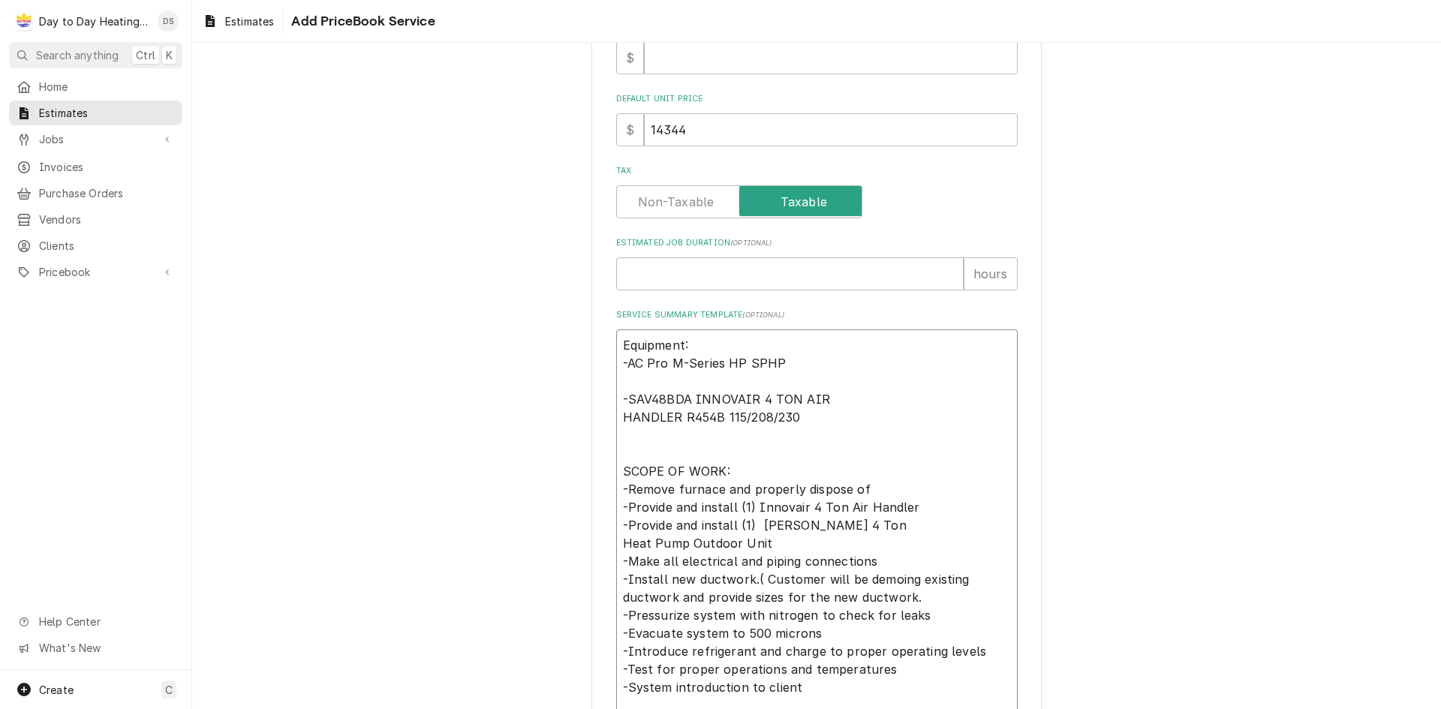
type textarea "Equipment: -AC Pro M-Series HP SPHP- -SAV48BDA INNOVAIR 4 TON AIR HANDLER R454B…"
type textarea "x"
type textarea "Equipment: -AC Pro M-Series HP SPHP-M -SAV48BDA INNOVAIR 4 TON AIR HANDLER R454…"
type textarea "x"
type textarea "Equipment: -AC Pro M-Series HP SPHP-M- -SAV48BDA INNOVAIR 4 TON AIR HANDLER R45…"
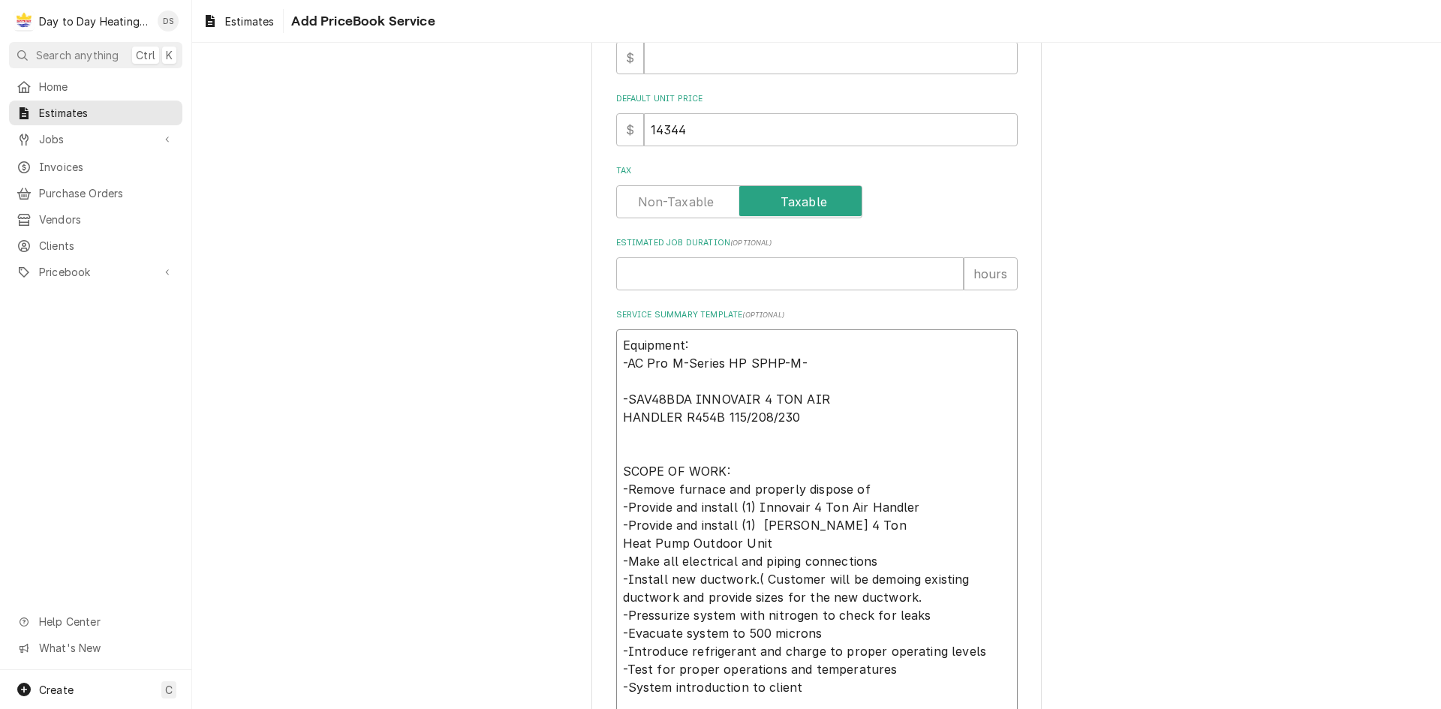
type textarea "x"
type textarea "Equipment: -AC Pro M-Series HP SPHP-M-1 -SAV48BDA INNOVAIR 4 TON AIR HANDLER R4…"
type textarea "x"
type textarea "Equipment: -AC Pro M-Series HP SPHP-M-10 -SAV48BDA INNOVAIR 4 TON AIR HANDLER R…"
type textarea "x"
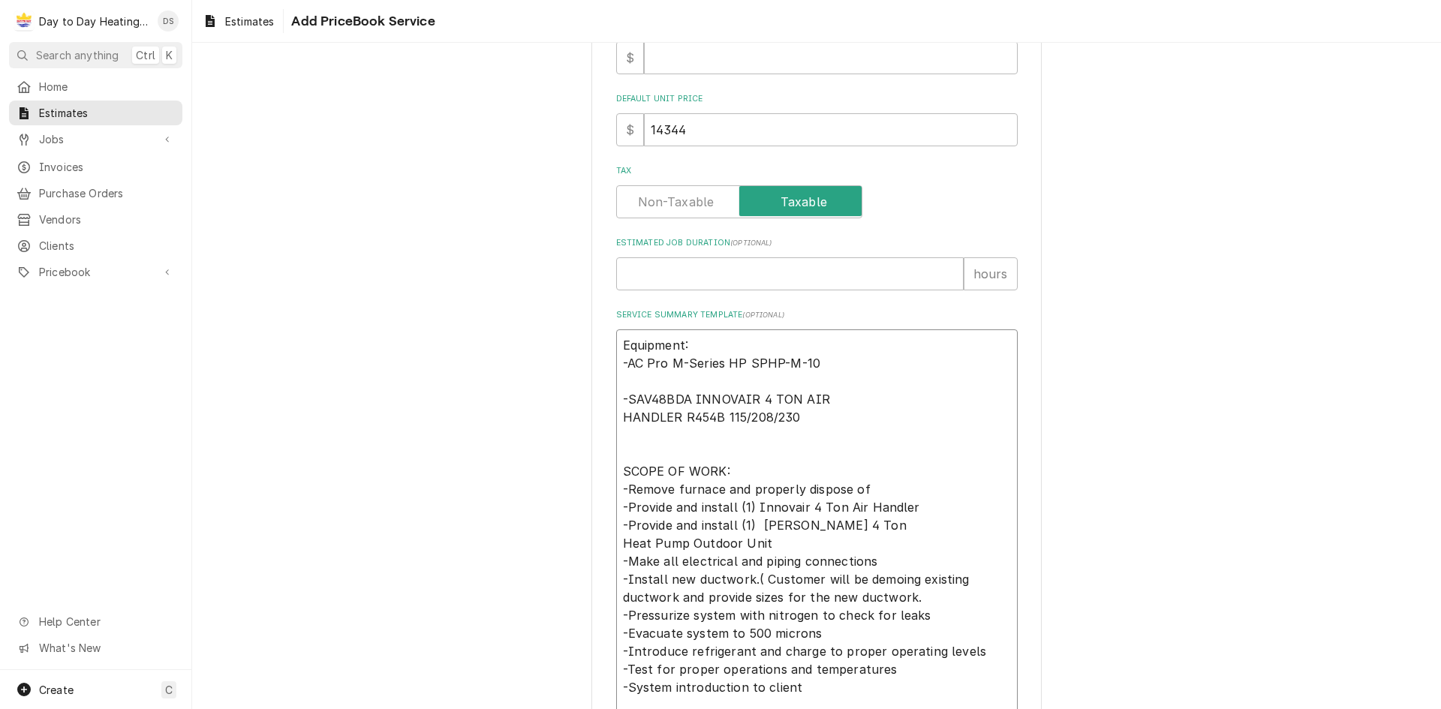
type textarea "Equipment: -AC Pro M-Series HP SPHP-M-104 -SAV48BDA INNOVAIR 4 TON AIR HANDLER …"
type textarea "x"
type textarea "Equipment: -AC Pro M-Series HP SPHP-M-1048 -SAV48BDA INNOVAIR 4 TON AIR HANDLER…"
type textarea "x"
type textarea "Equipment: -AC Pro M-Series HP SPHP-M-1048B -SAV48BDA INNOVAIR 4 TON AIR HANDLE…"
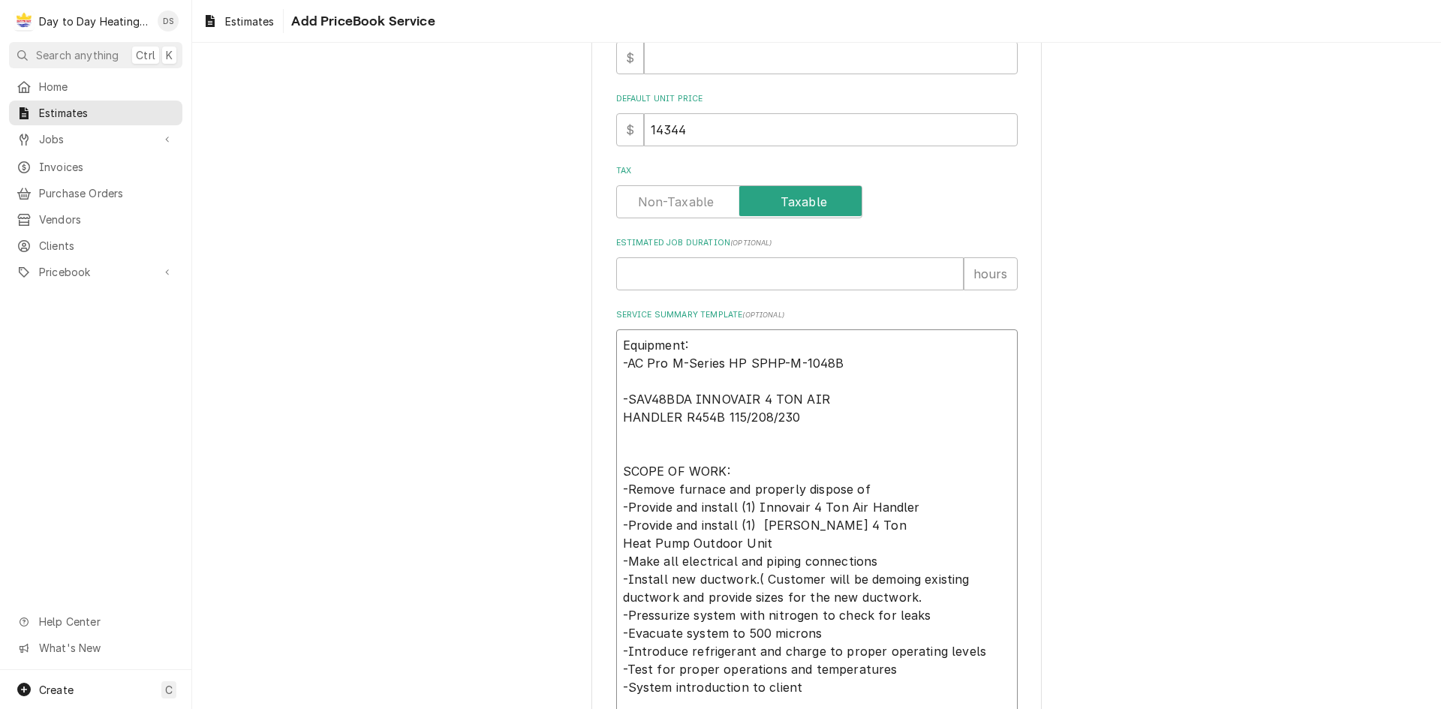
type textarea "x"
type textarea "Equipment: -AC Pro M-Series HP SPHP-M-1048BB -SAV48BDA INNOVAIR 4 TON AIR HANDL…"
type textarea "x"
type textarea "Equipment: -AC Pro M-Series HP SPHP-M-1048BB -SAV48BDA INNOVAIR 4 TON AIR HANDL…"
type textarea "x"
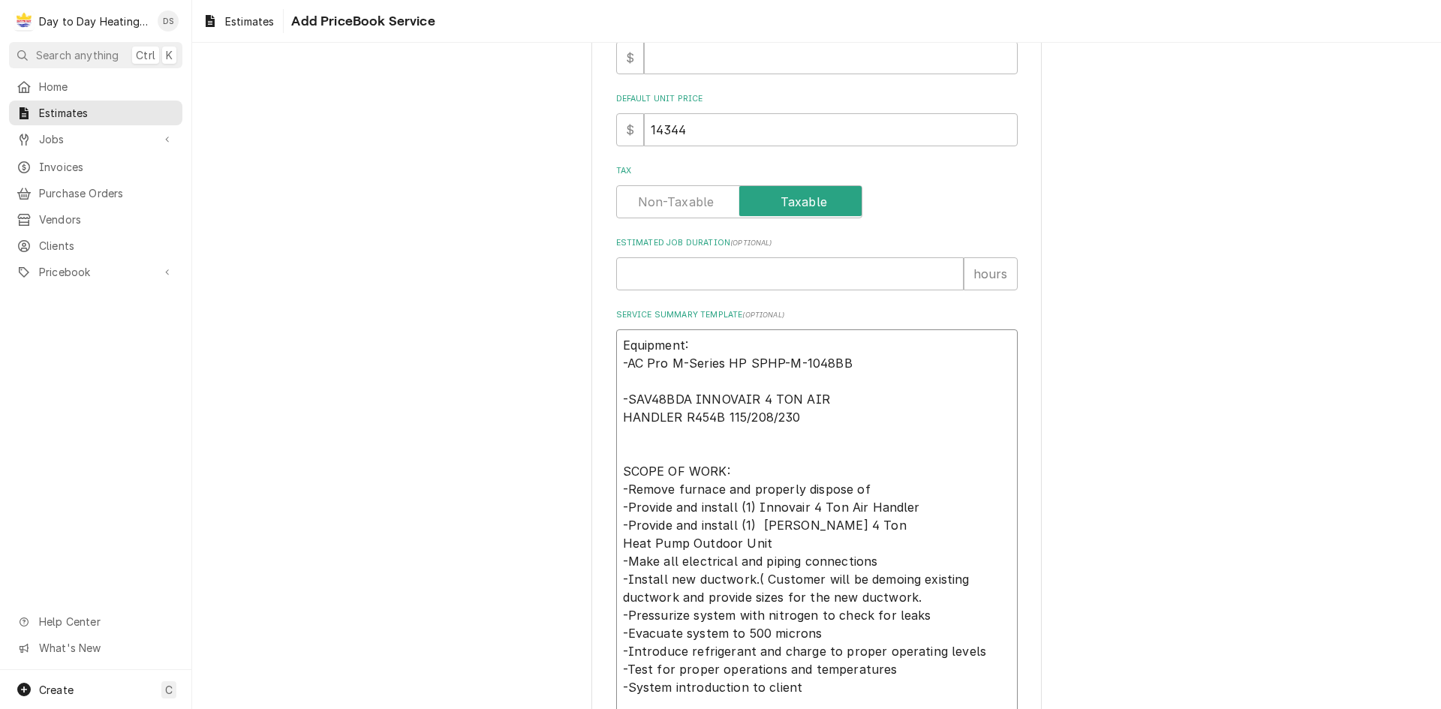
type textarea "Equipment: -AC Pro M-Series HP SPHP-M-1048BB c -SAV48BDA INNOVAIR 4 TON AIR HAN…"
type textarea "x"
type textarea "Equipment: -AC Pro M-Series HP SPHP-M-1048BB co -SAV48BDA INNOVAIR 4 TON AIR HA…"
type textarea "x"
type textarea "Equipment: -AC Pro M-Series HP SPHP-M-1048BB con -SAV48BDA INNOVAIR 4 TON AIR H…"
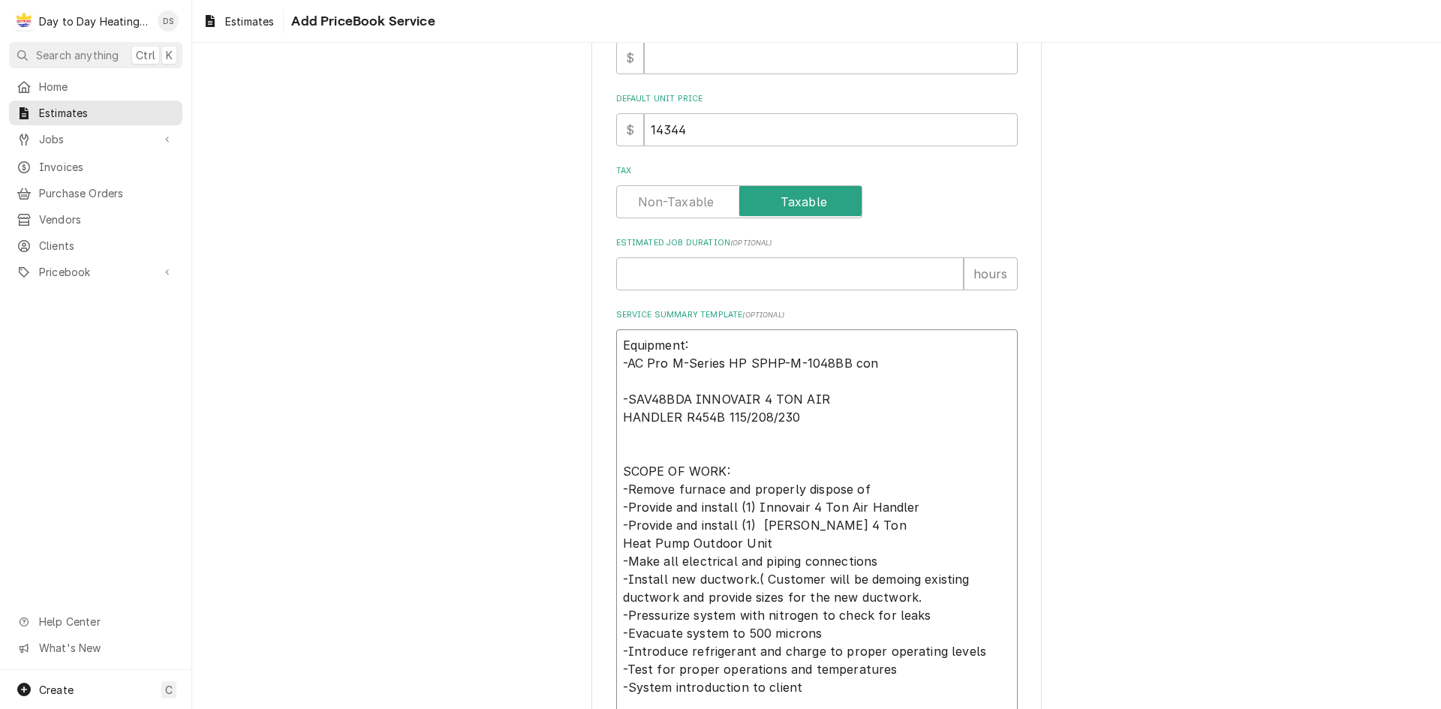
type textarea "x"
type textarea "Equipment: -AC Pro M-Series HP SPHP-M-1048BB cond -SAV48BDA INNOVAIR 4 TON AIR …"
type textarea "x"
type textarea "Equipment: -AC Pro M-Series HP SPHP-M-1048BB cond -SAV48BDA INNOVAIR 4 TON AIR …"
type textarea "x"
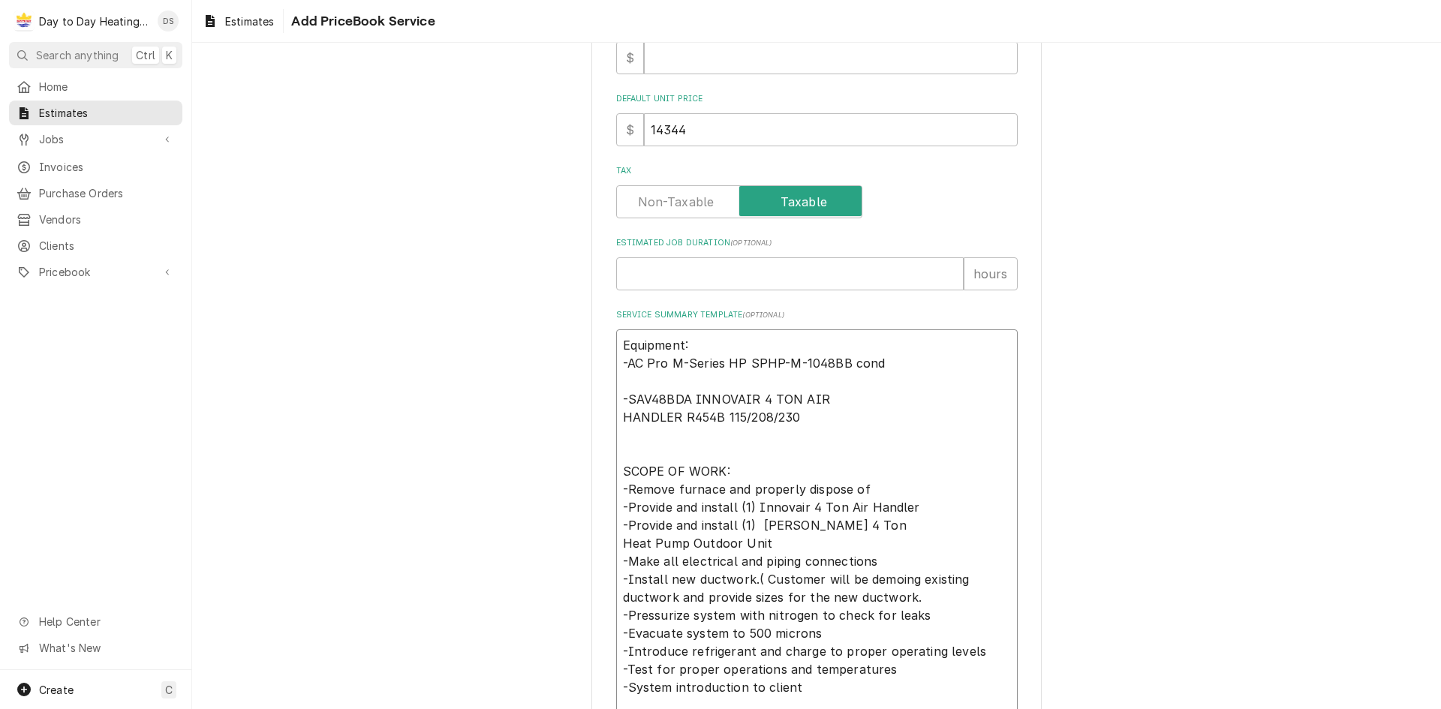
type textarea "Equipment: -AC Pro M-Series HP SPHP-M-1048BB cond 4 -SAV48BDA INNOVAIR 4 TON AI…"
type textarea "x"
type textarea "Equipment: -AC Pro M-Series HP SPHP-M-1048BB cond 4t -SAV48BDA INNOVAIR 4 TON A…"
type textarea "x"
type textarea "Equipment: -AC Pro M-Series HP SPHP-M-1048BB cond 4t -SAV48BDA INNOVAIR 4 TON A…"
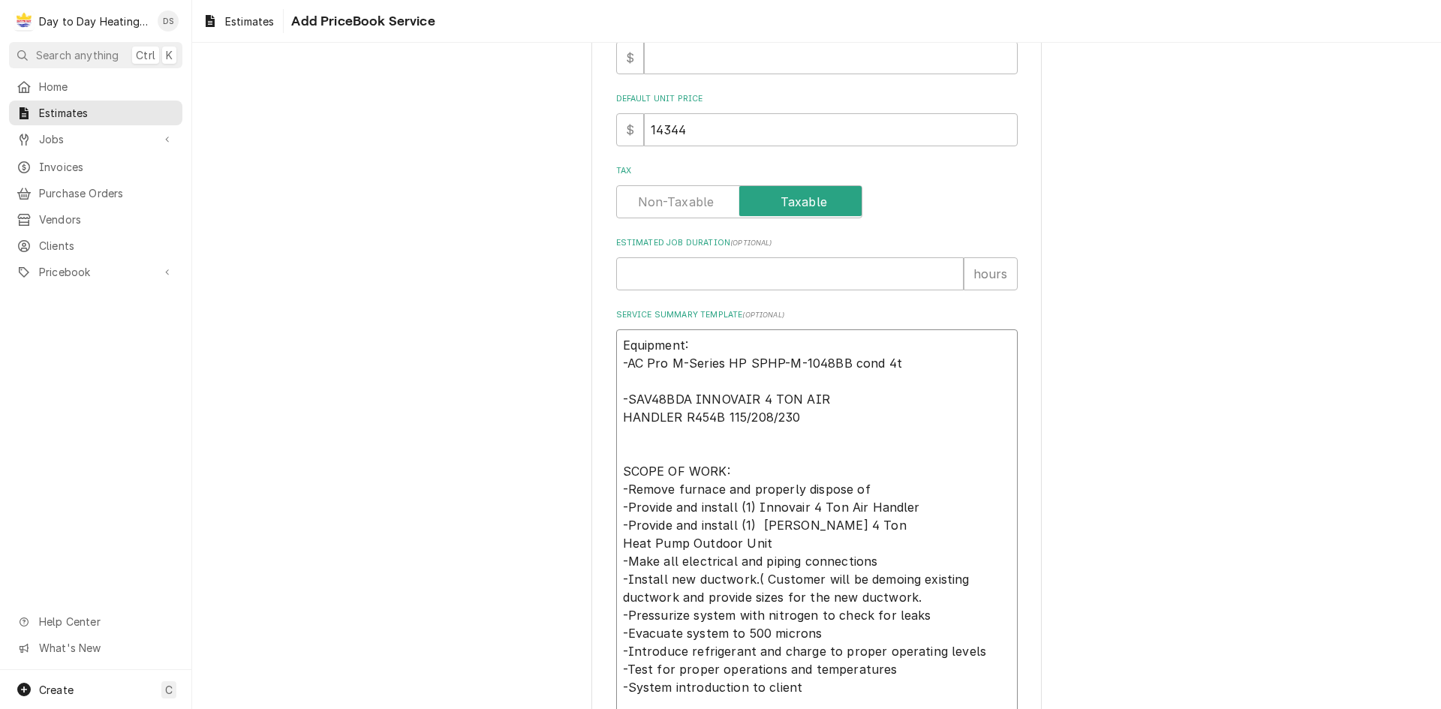
type textarea "x"
type textarea "Equipment: -AC Pro M-Series HP SPHP-M-1048BB cond 4t 2 -SAV48BDA INNOVAIR 4 TON…"
type textarea "x"
drag, startPoint x: 821, startPoint y: 419, endPoint x: 625, endPoint y: 403, distance: 196.5
click at [625, 403] on textarea "Equipment: -AC Pro M-Series HP SPHP-M-1048BB cond 4t 240v -SAV48BDA INNOVAIR 4 …" at bounding box center [816, 552] width 401 height 446
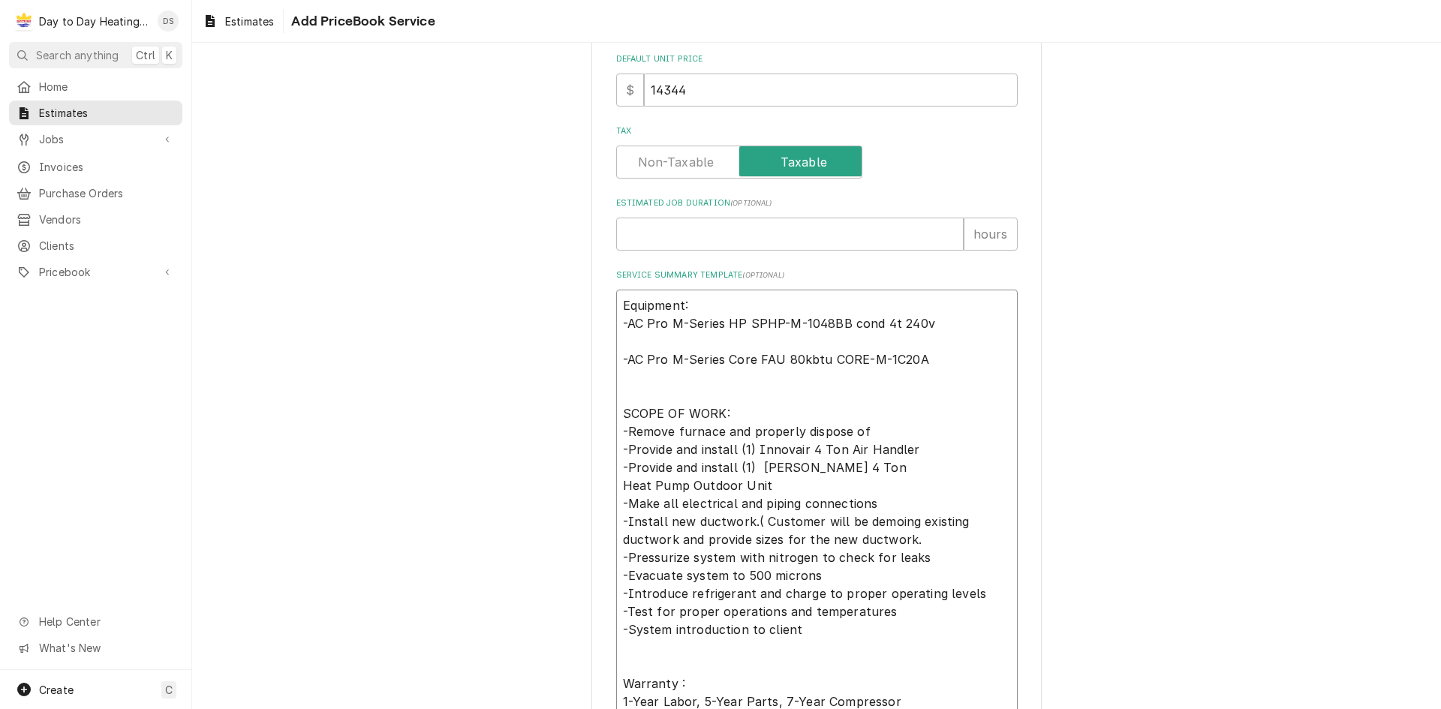
scroll to position [548, 0]
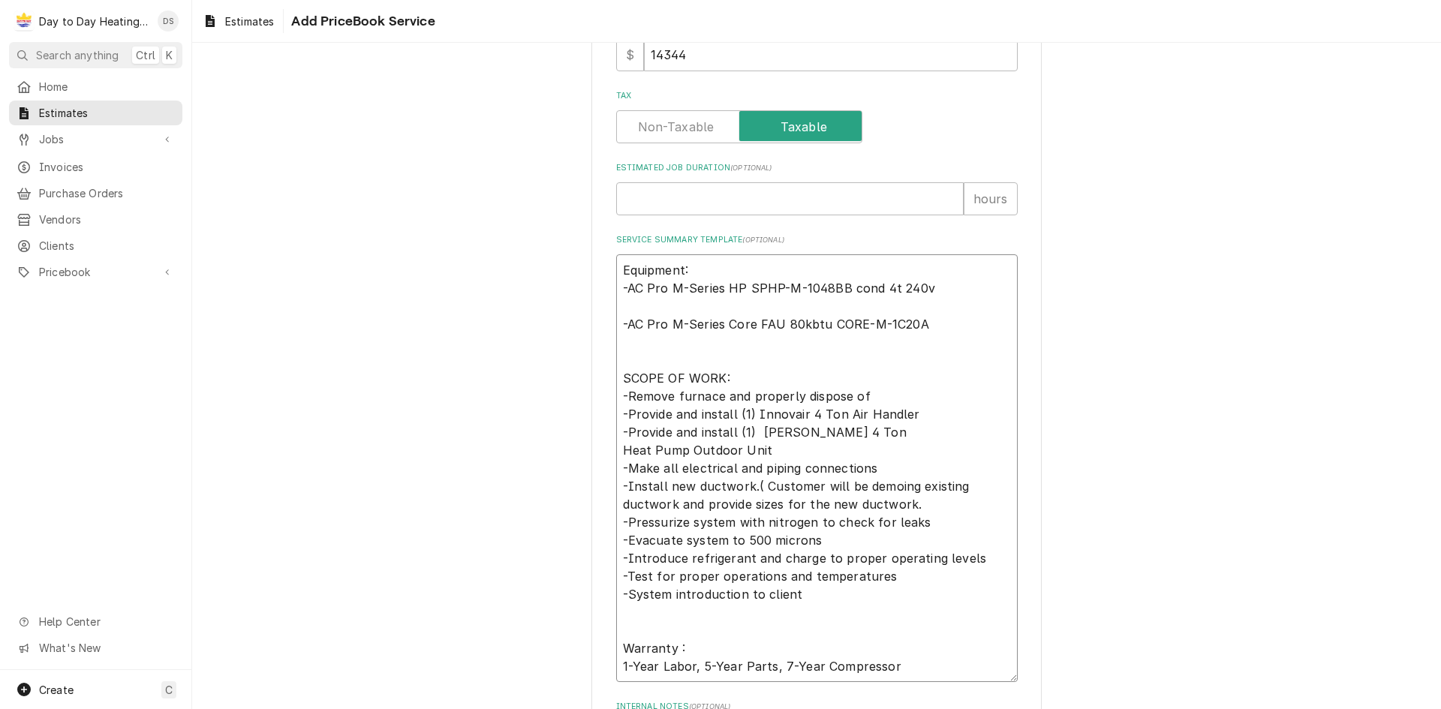
click at [916, 323] on textarea "Equipment: -AC Pro M-Series HP SPHP-M-1048BB cond 4t 240v -AC Pro M-Series Core…" at bounding box center [816, 468] width 401 height 428
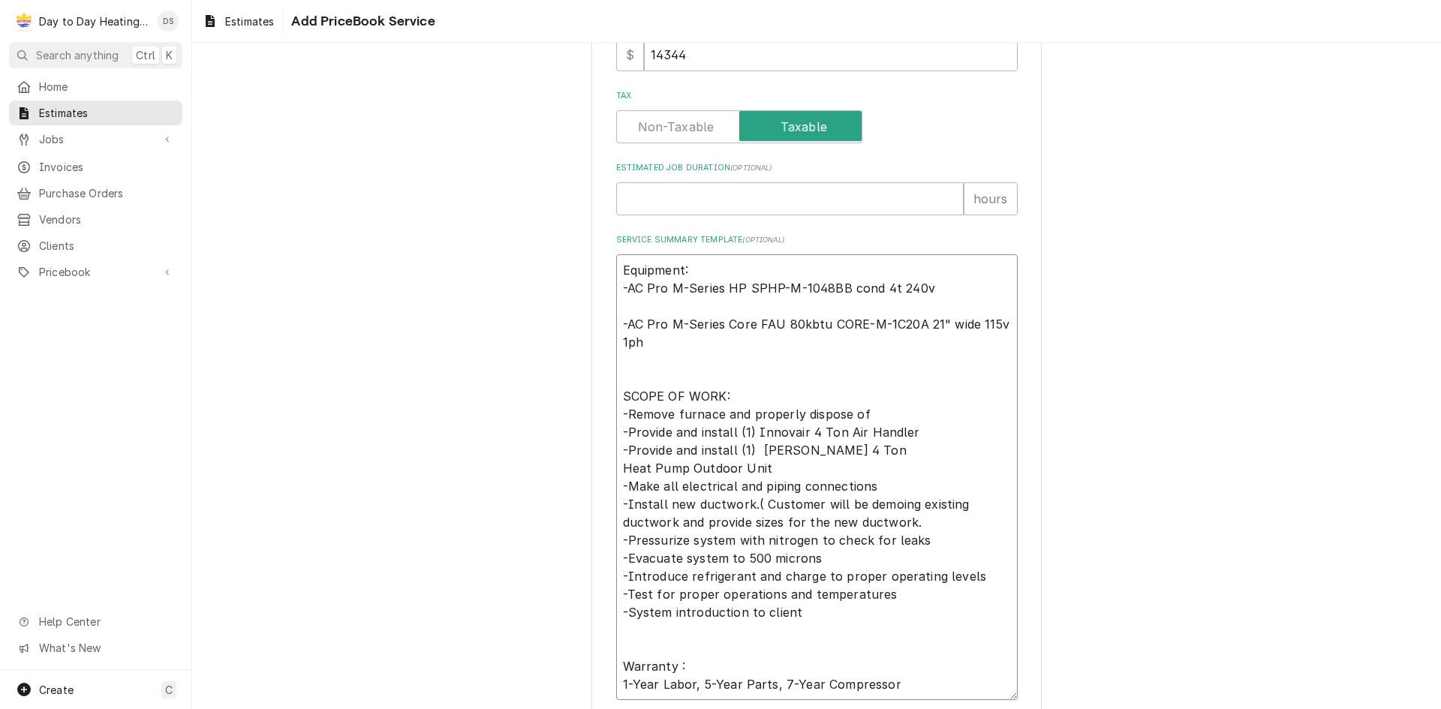
click at [874, 383] on textarea "Equipment: -AC Pro M-Series HP SPHP-M-1048BB cond 4t 240v -AC Pro M-Series Core…" at bounding box center [816, 477] width 401 height 446
drag, startPoint x: 795, startPoint y: 432, endPoint x: 753, endPoint y: 437, distance: 42.4
click at [753, 437] on textarea "Equipment: -AC Pro M-Series HP SPHP-M-1048BB cond 4t 240v -AC Pro M-Series Core…" at bounding box center [816, 477] width 401 height 446
click at [794, 431] on textarea "Equipment: -AC Pro M-Series HP SPHP-M-1048BB cond 4t 240v -AC Pro M-Series Core…" at bounding box center [816, 477] width 401 height 446
drag, startPoint x: 799, startPoint y: 430, endPoint x: 755, endPoint y: 435, distance: 44.5
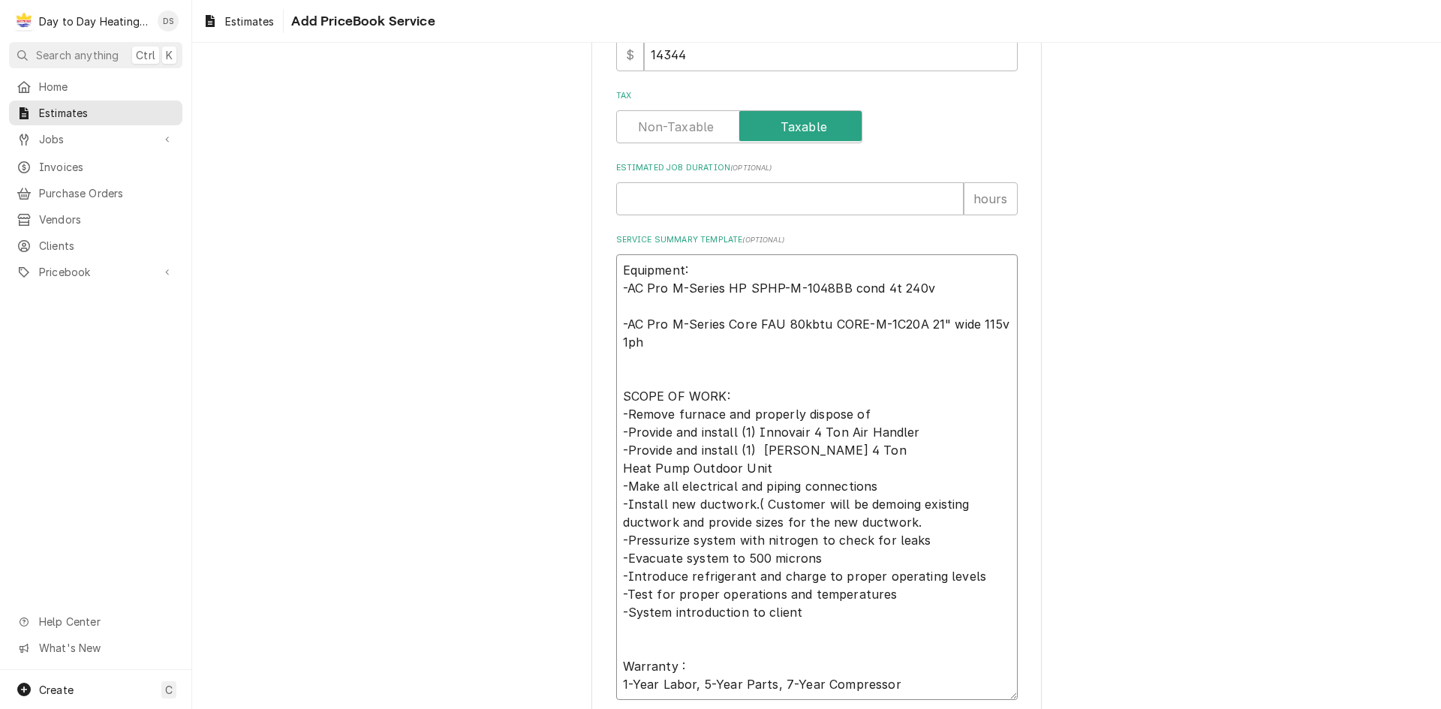
click at [755, 435] on textarea "Equipment: -AC Pro M-Series HP SPHP-M-1048BB cond 4t 240v -AC Pro M-Series Core…" at bounding box center [816, 477] width 401 height 446
drag, startPoint x: 786, startPoint y: 433, endPoint x: 762, endPoint y: 434, distance: 23.3
click at [754, 437] on textarea "Equipment: -AC Pro M-Series HP SPHP-M-1048BB cond 4t 240v -AC Pro M-Series Core…" at bounding box center [816, 477] width 401 height 446
drag, startPoint x: 810, startPoint y: 449, endPoint x: 756, endPoint y: 455, distance: 53.6
click at [756, 455] on textarea "Equipment: -AC Pro M-Series HP SPHP-M-1048BB cond 4t 240v -AC Pro M-Series Core…" at bounding box center [816, 477] width 401 height 446
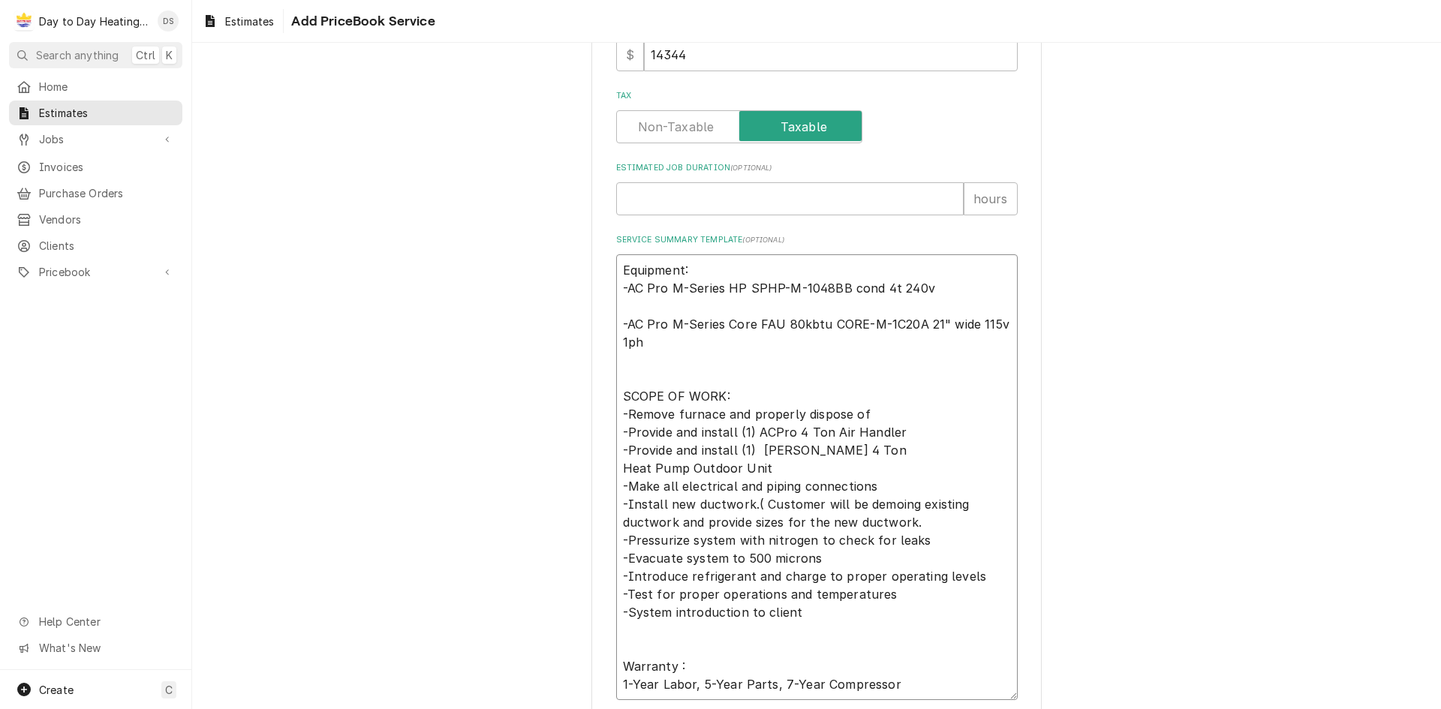
paste textarea "ACPro"
click at [911, 462] on textarea "Equipment: -AC Pro M-Series HP SPHP-M-1048BB cond 4t 240v -AC Pro M-Series Core…" at bounding box center [816, 477] width 401 height 446
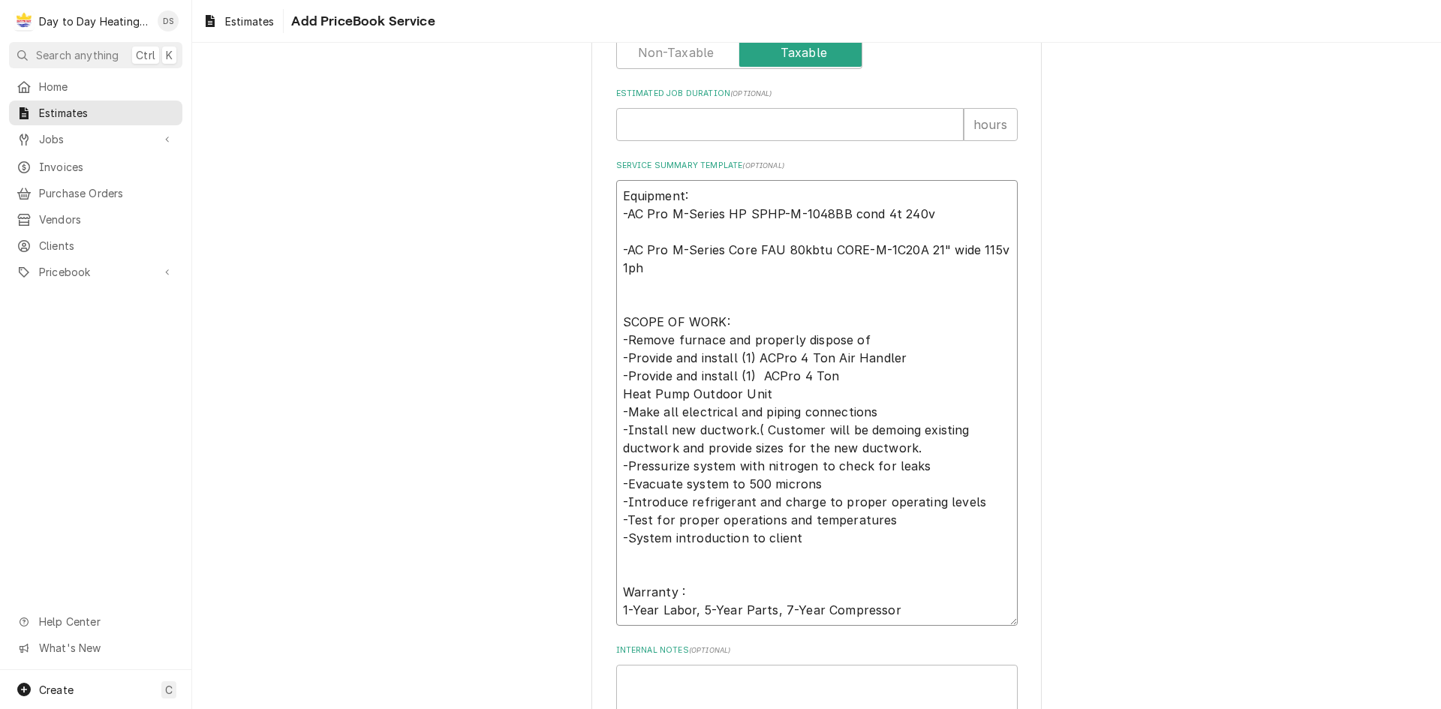
scroll to position [698, 0]
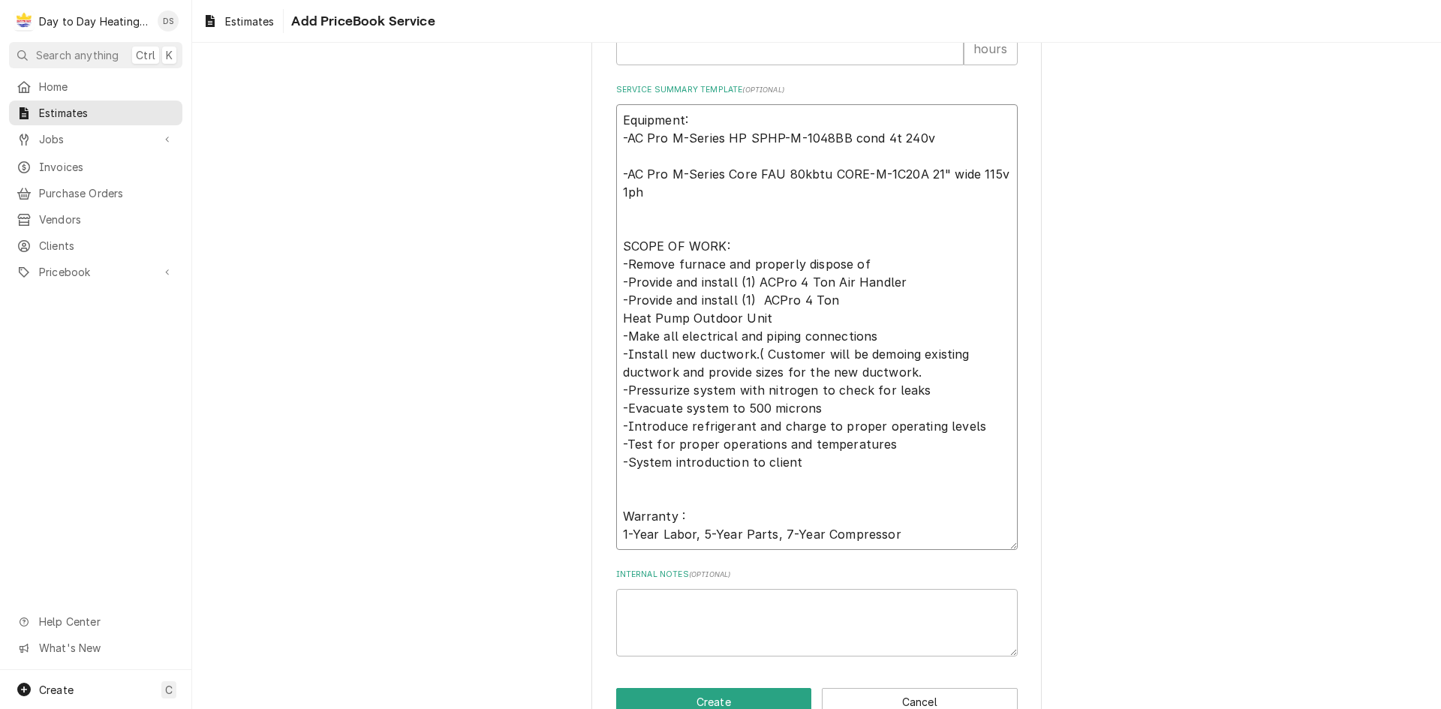
drag, startPoint x: 905, startPoint y: 351, endPoint x: 861, endPoint y: 350, distance: 44.3
click at [861, 350] on textarea "Equipment: -AC Pro M-Series HP SPHP-M-1048BB cond 4t 240v -AC Pro M-Series Core…" at bounding box center [816, 327] width 401 height 446
paste textarea "lish"
click at [698, 374] on textarea "Equipment: -AC Pro M-Series HP SPHP-M-1048BB cond 4t 240v -AC Pro M-Series Core…" at bounding box center [816, 327] width 401 height 446
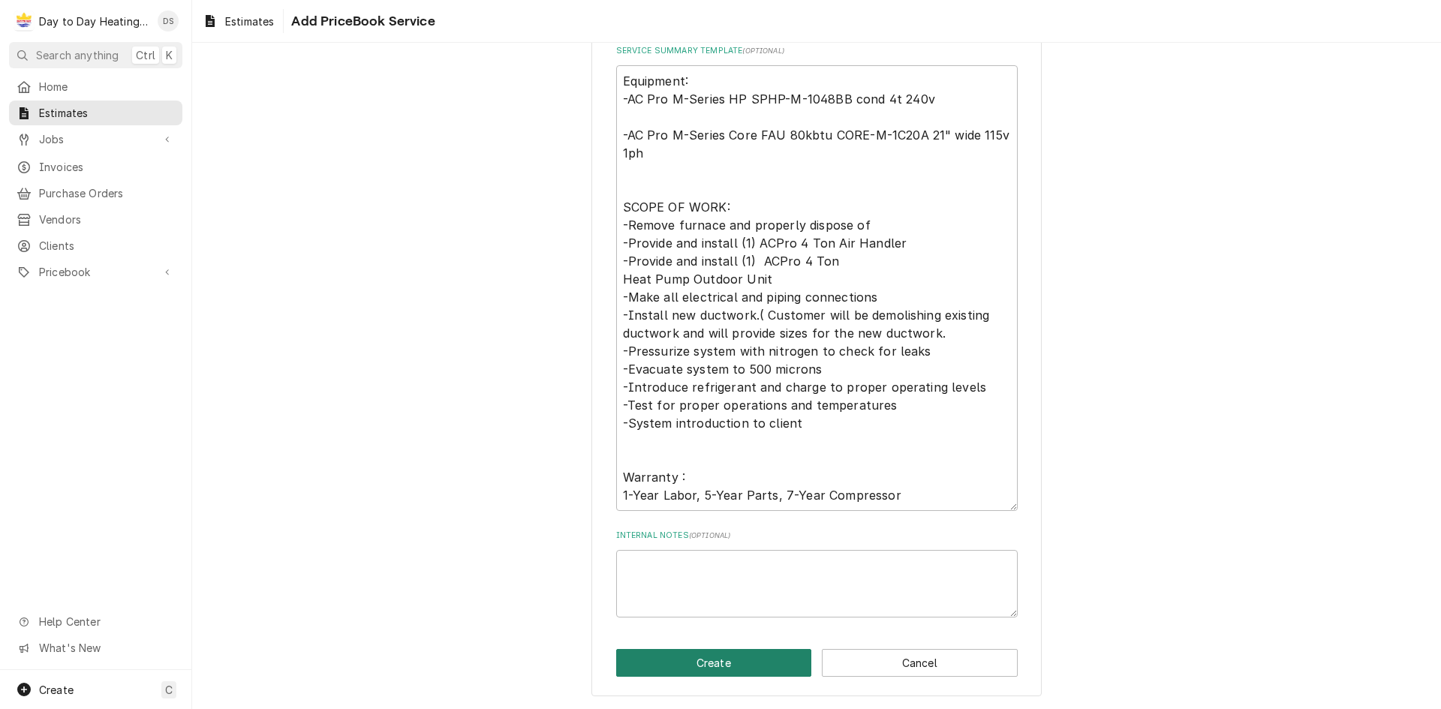
click at [767, 661] on button "Create" at bounding box center [714, 663] width 196 height 28
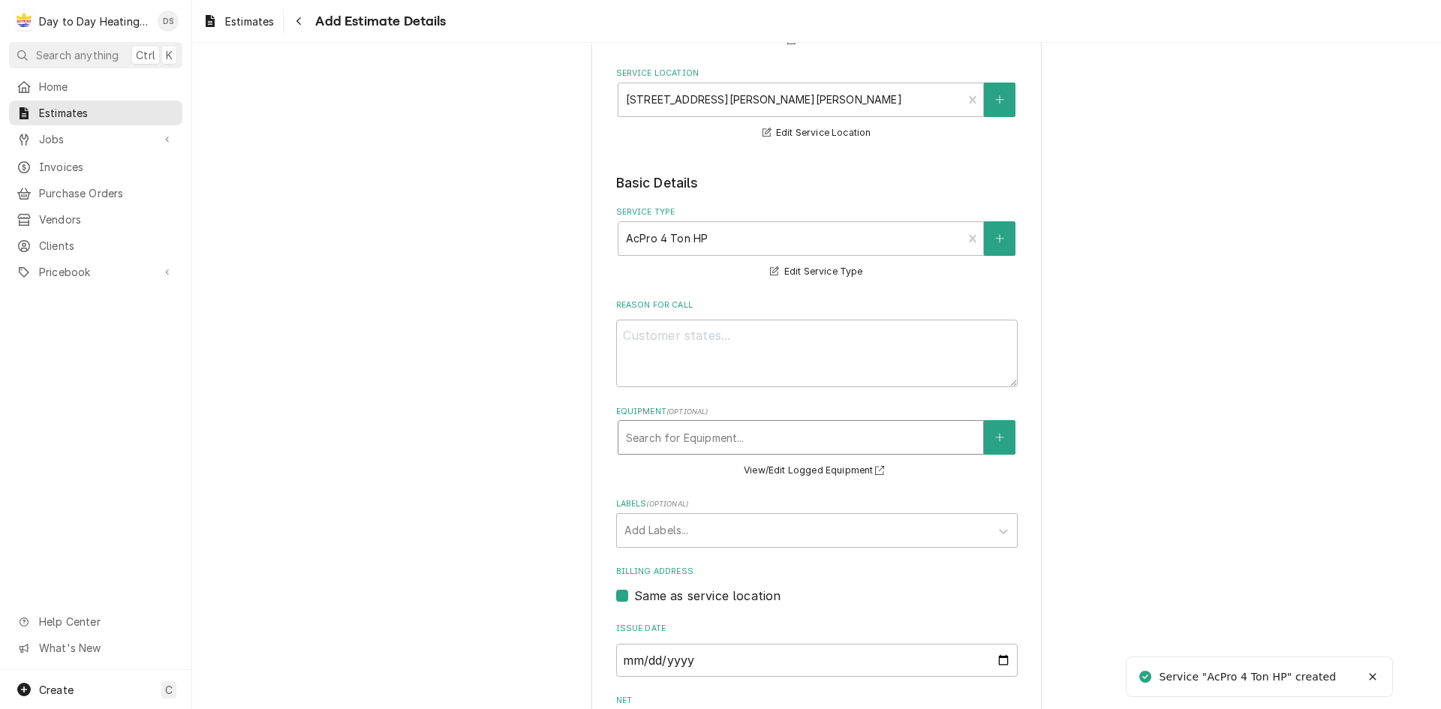
scroll to position [414, 0]
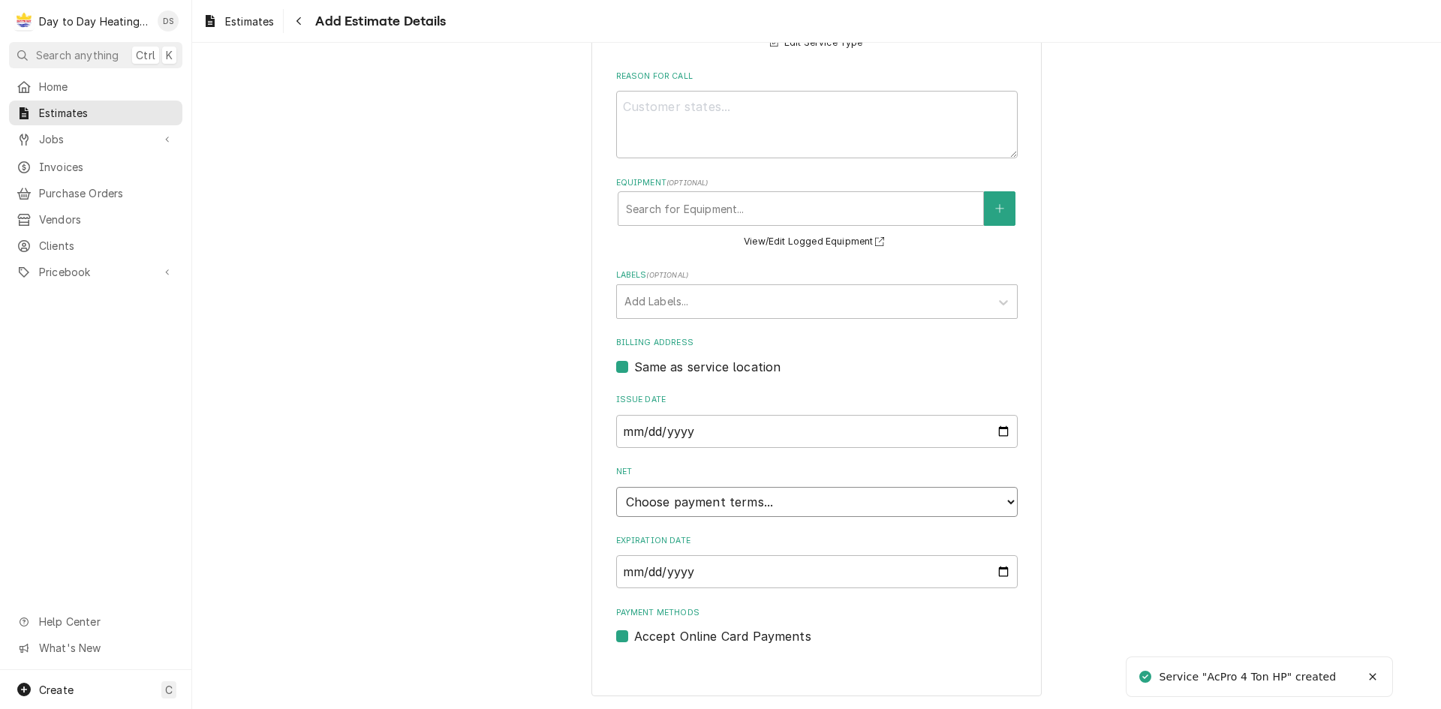
click at [800, 498] on select "Choose payment terms... Same Day Net 7 Net 14 Net 21 Net 30 Net 45 Net 60 Net 90" at bounding box center [816, 502] width 401 height 30
click at [599, 516] on div "Please provide the following information to create your estimate: Client Detail…" at bounding box center [816, 177] width 450 height 1039
click at [682, 507] on select "Choose payment terms... Same Day Net 7 Net 14 Net 21 Net 30 Net 45 Net 60 Net 90" at bounding box center [816, 502] width 401 height 30
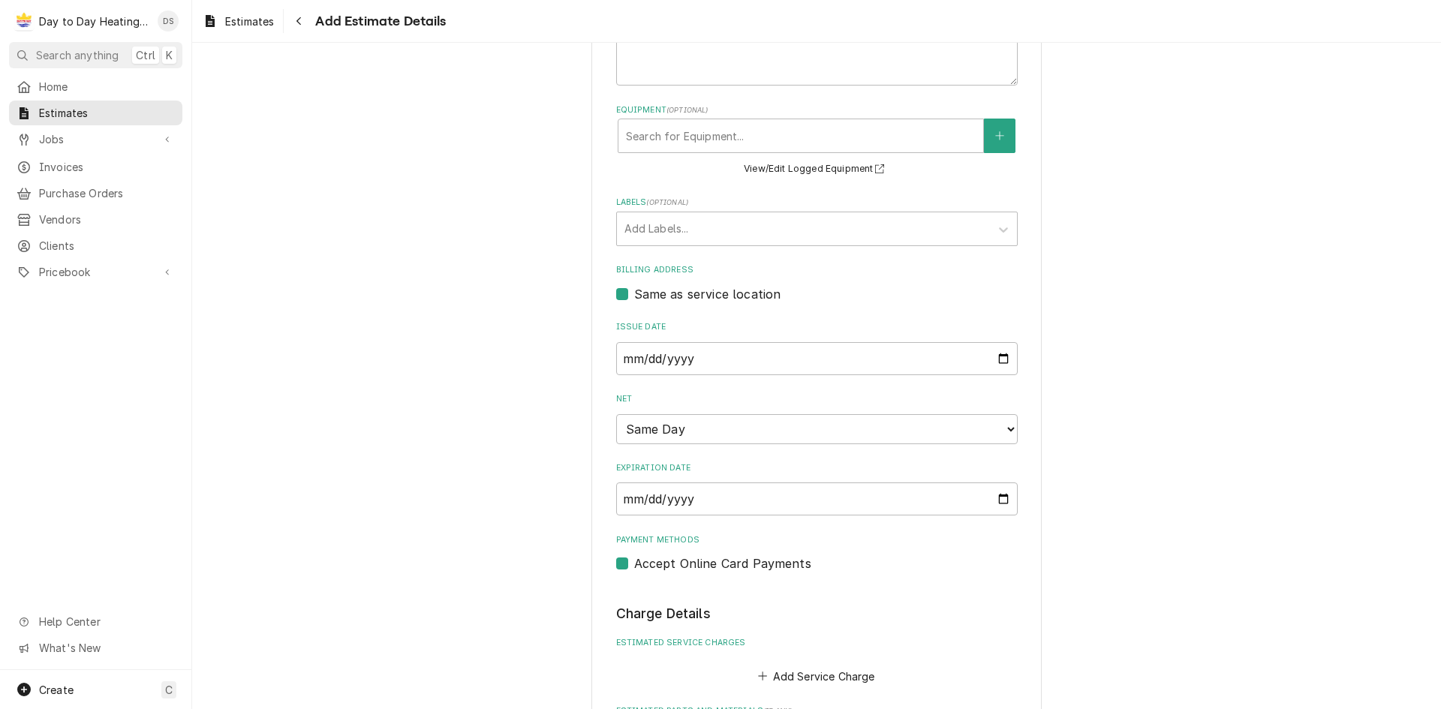
scroll to position [562, 0]
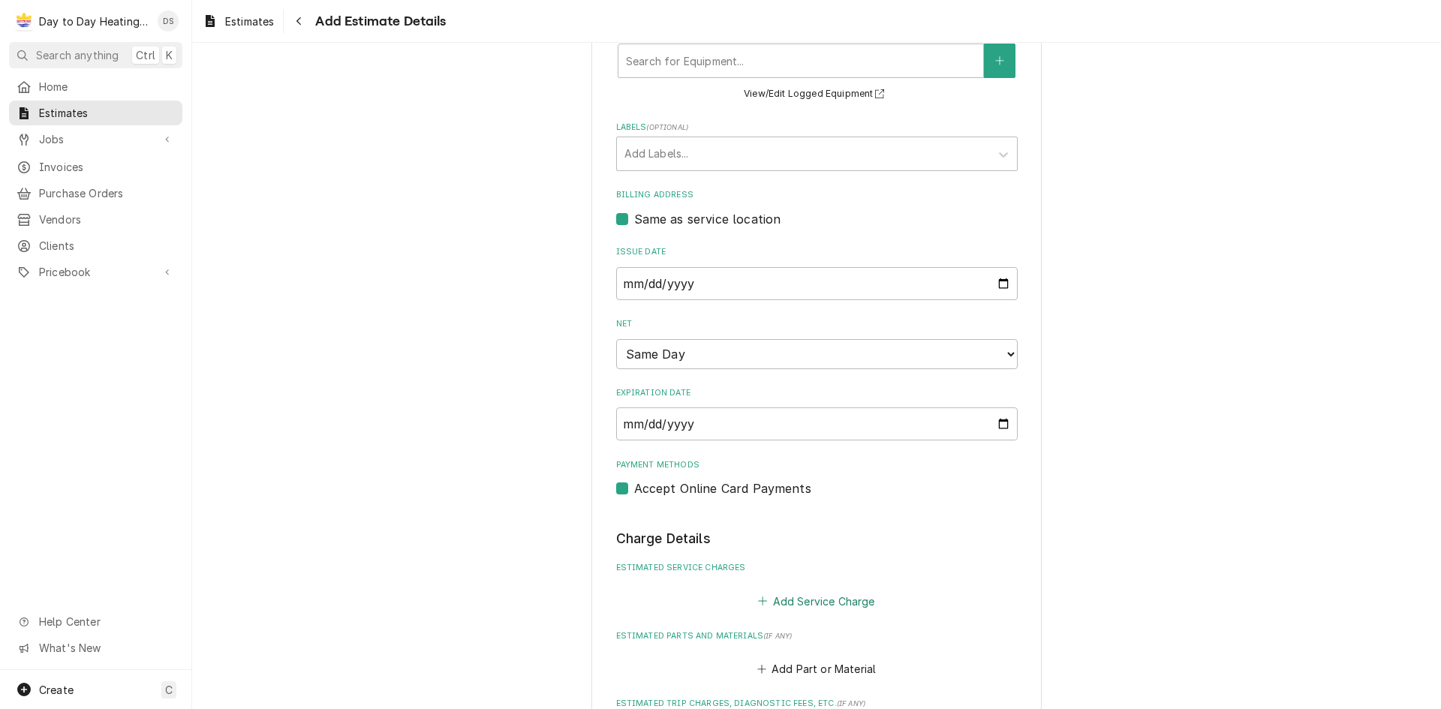
click at [792, 603] on button "Add Service Charge" at bounding box center [817, 601] width 122 height 21
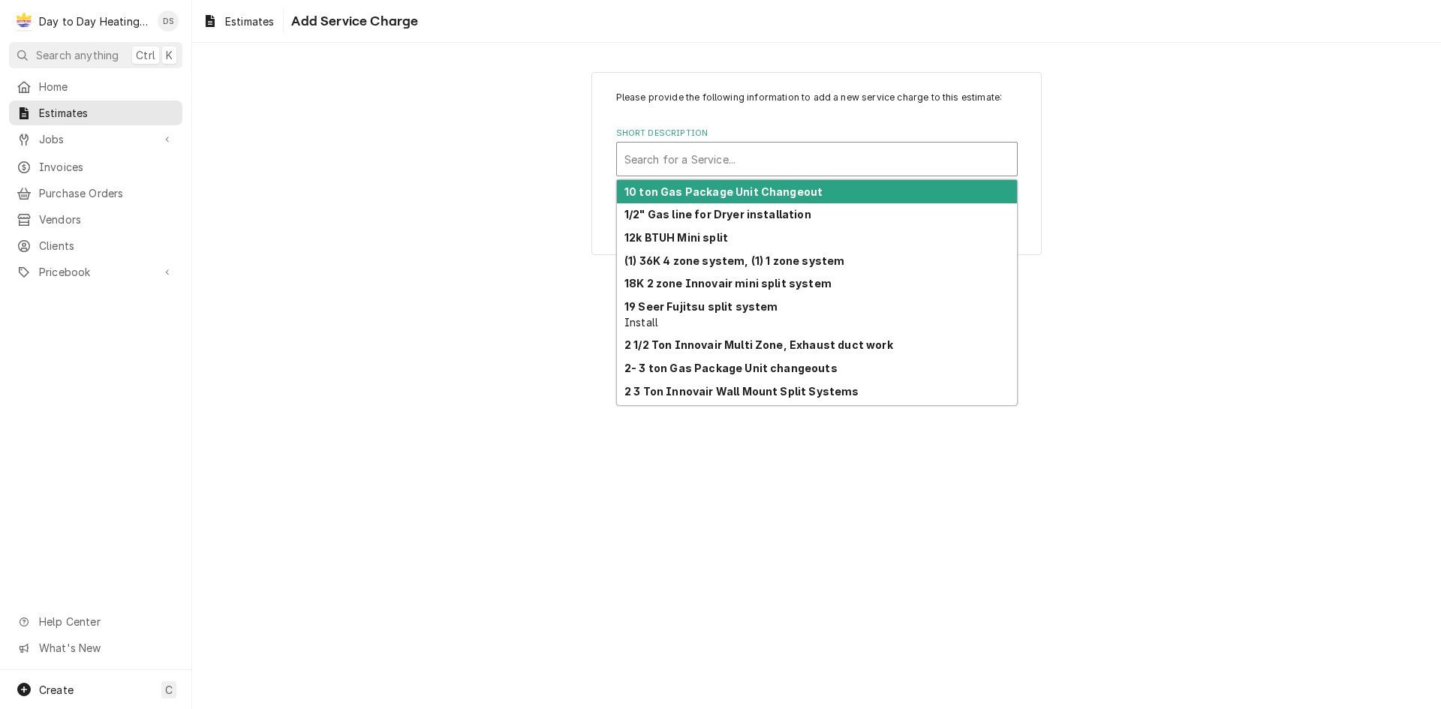
click at [801, 159] on div "Short Description" at bounding box center [816, 159] width 385 height 27
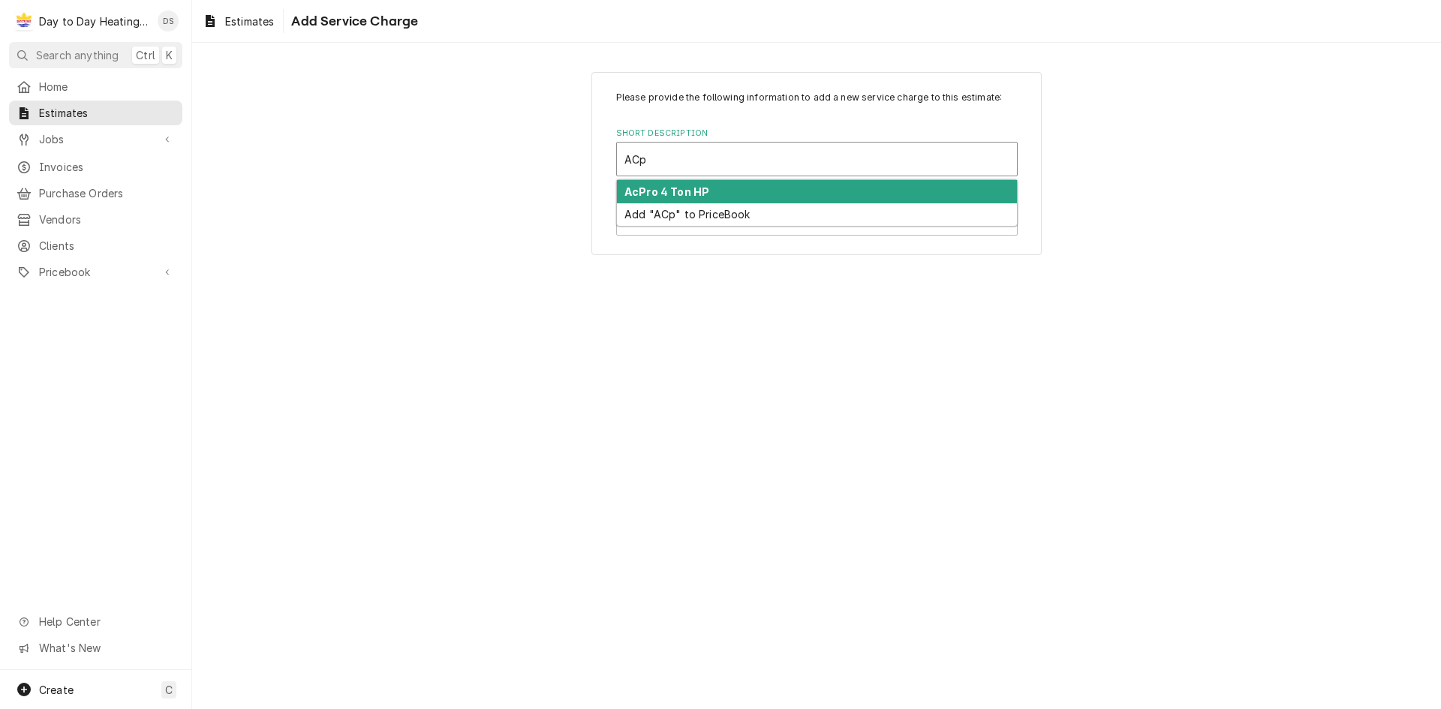
click at [749, 193] on div "AcPro 4 Ton HP" at bounding box center [817, 191] width 400 height 23
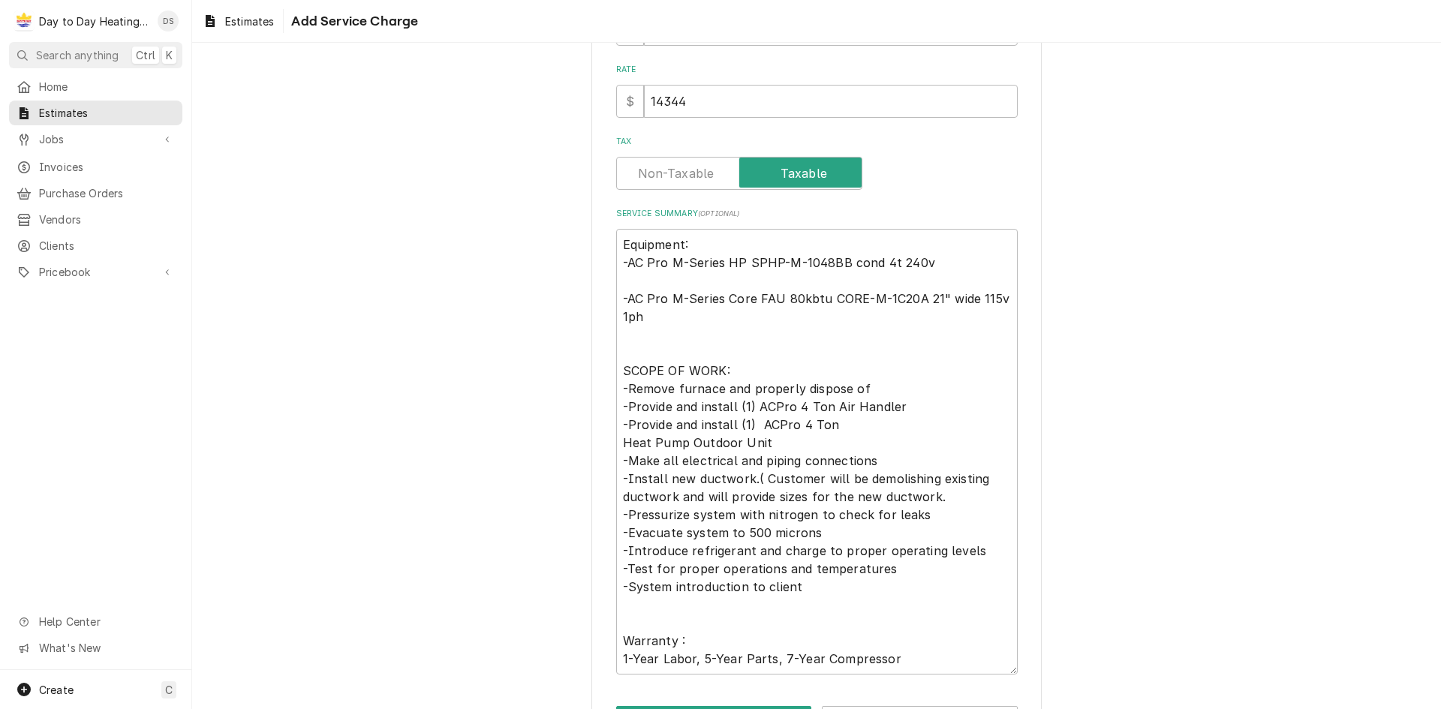
scroll to position [357, 0]
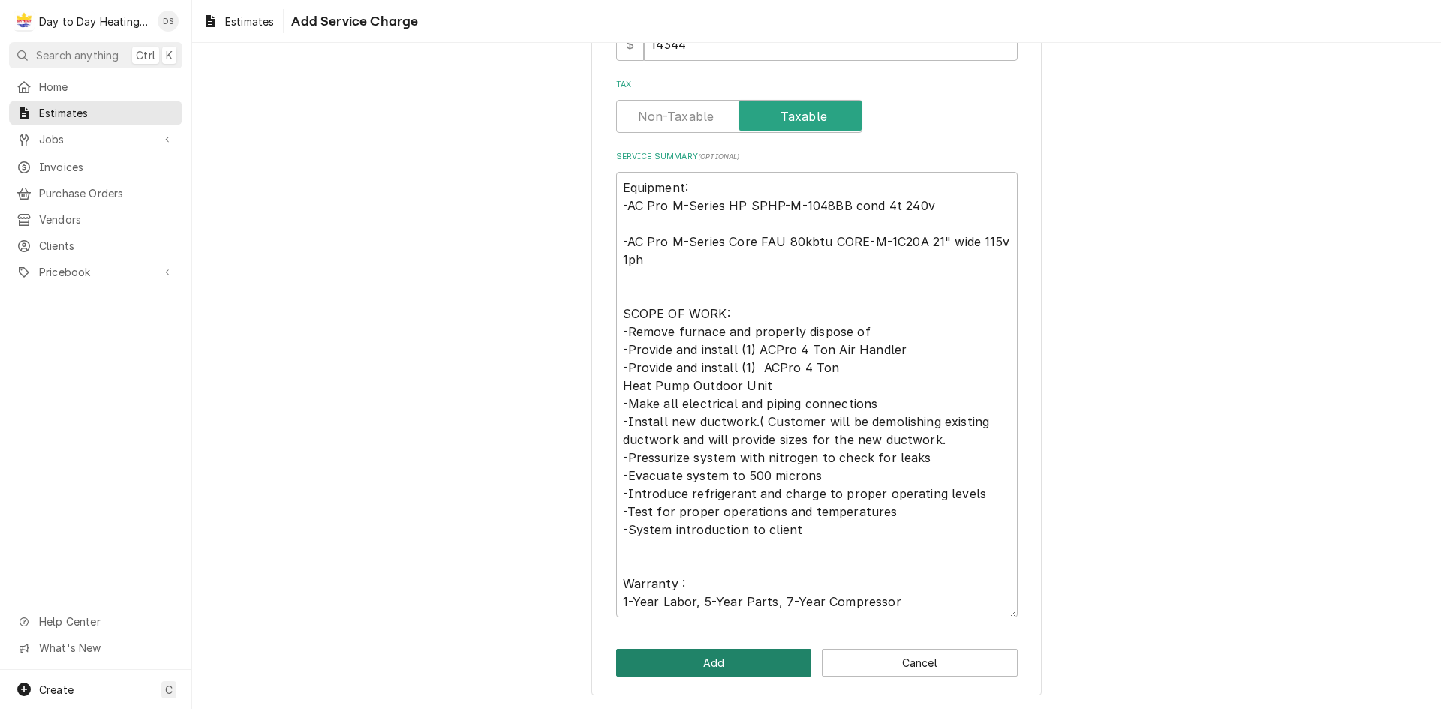
click at [754, 658] on button "Add" at bounding box center [714, 663] width 196 height 28
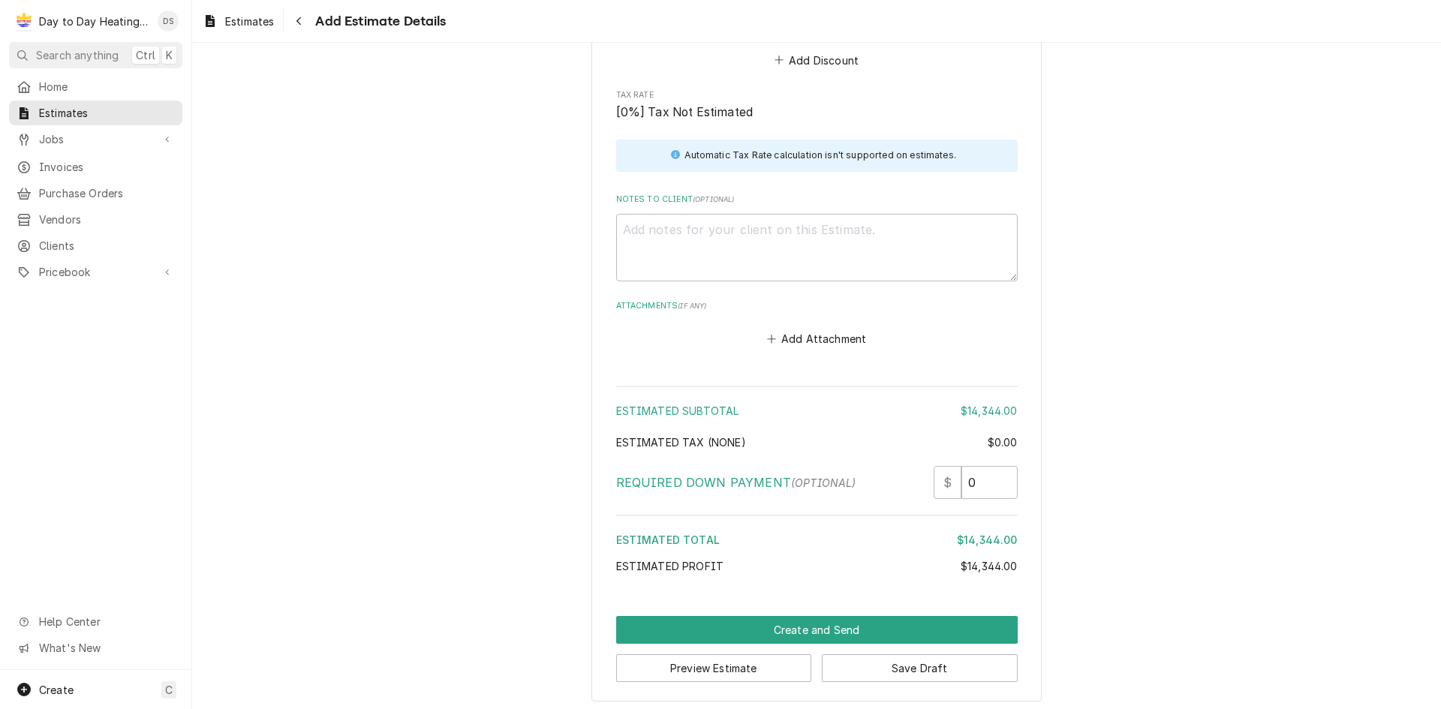
scroll to position [1974, 0]
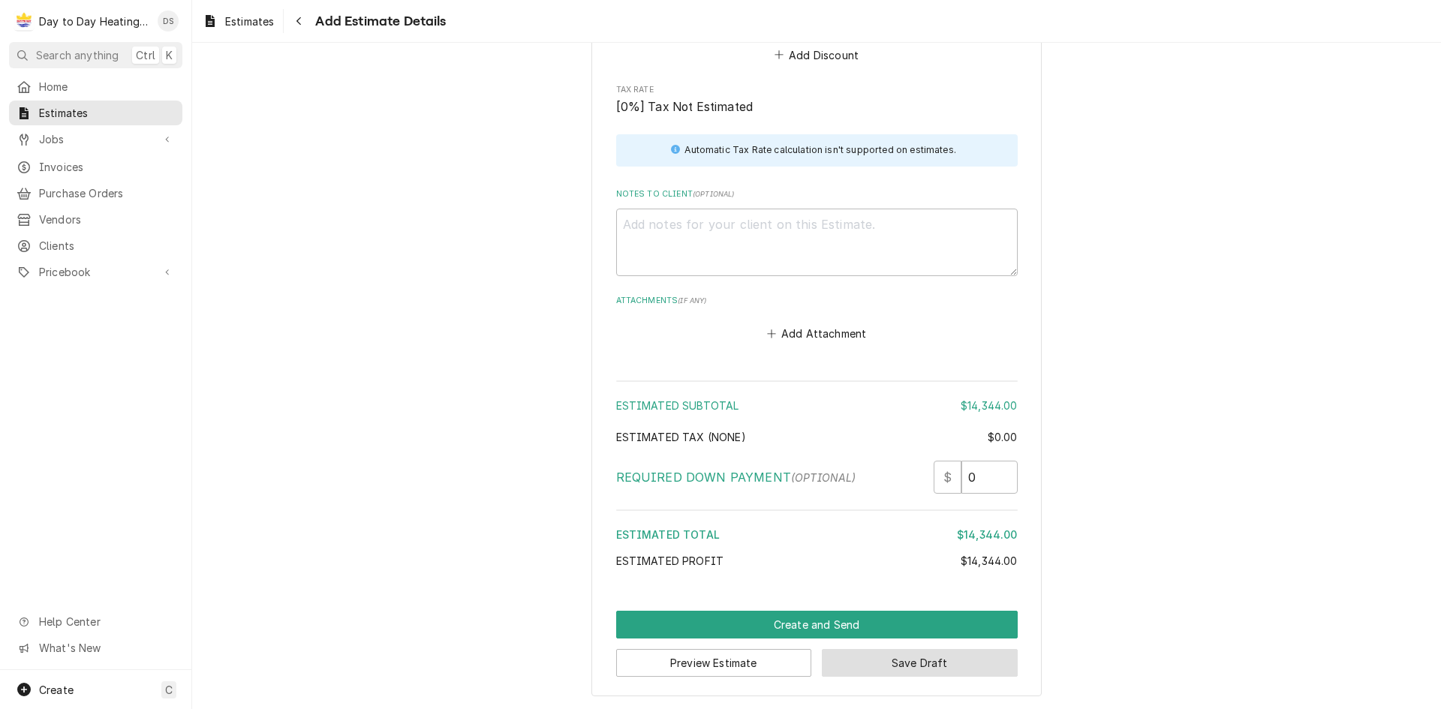
click at [862, 661] on button "Save Draft" at bounding box center [920, 663] width 196 height 28
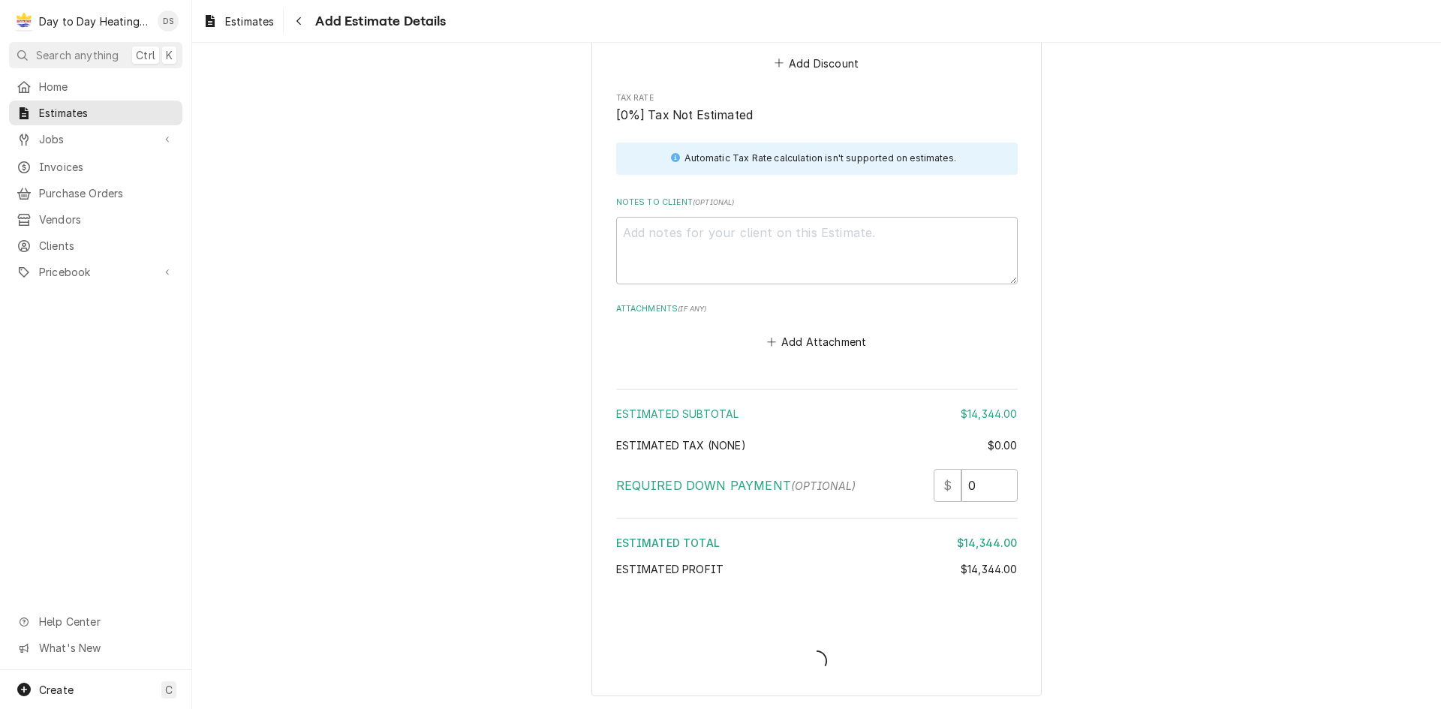
scroll to position [1966, 0]
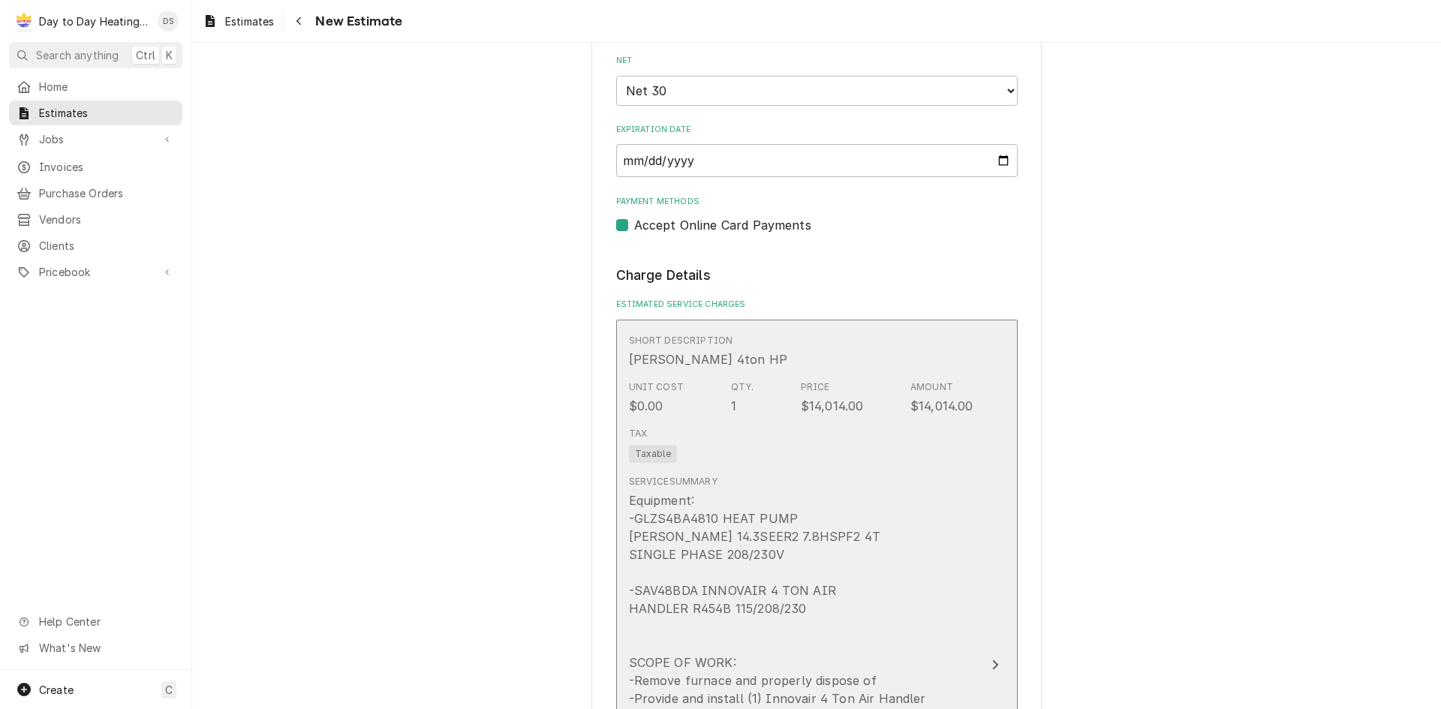
scroll to position [1126, 0]
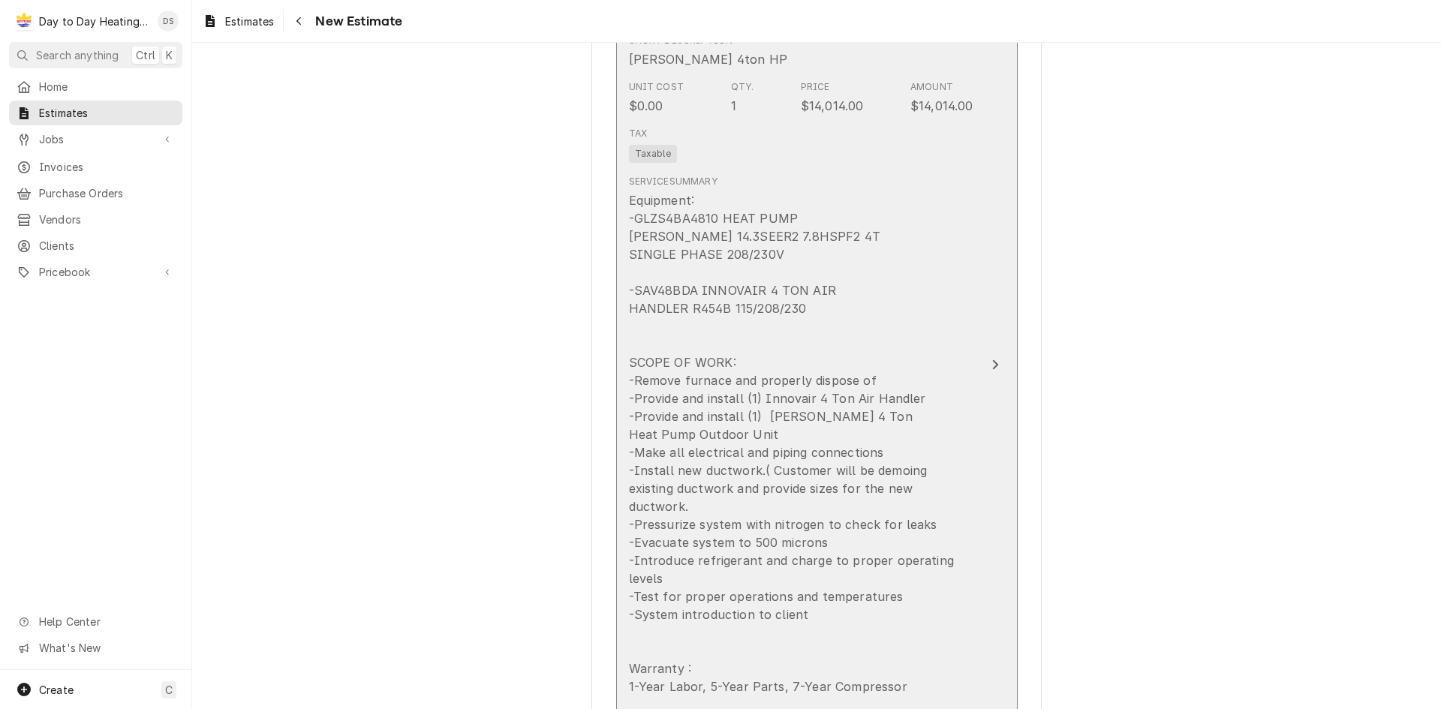
click at [948, 359] on div "Equipment: -GLZS4BA4810 HEAT PUMP [PERSON_NAME] 14.3SEER2 7.8HSPF2 4T SINGLE PH…" at bounding box center [801, 443] width 344 height 504
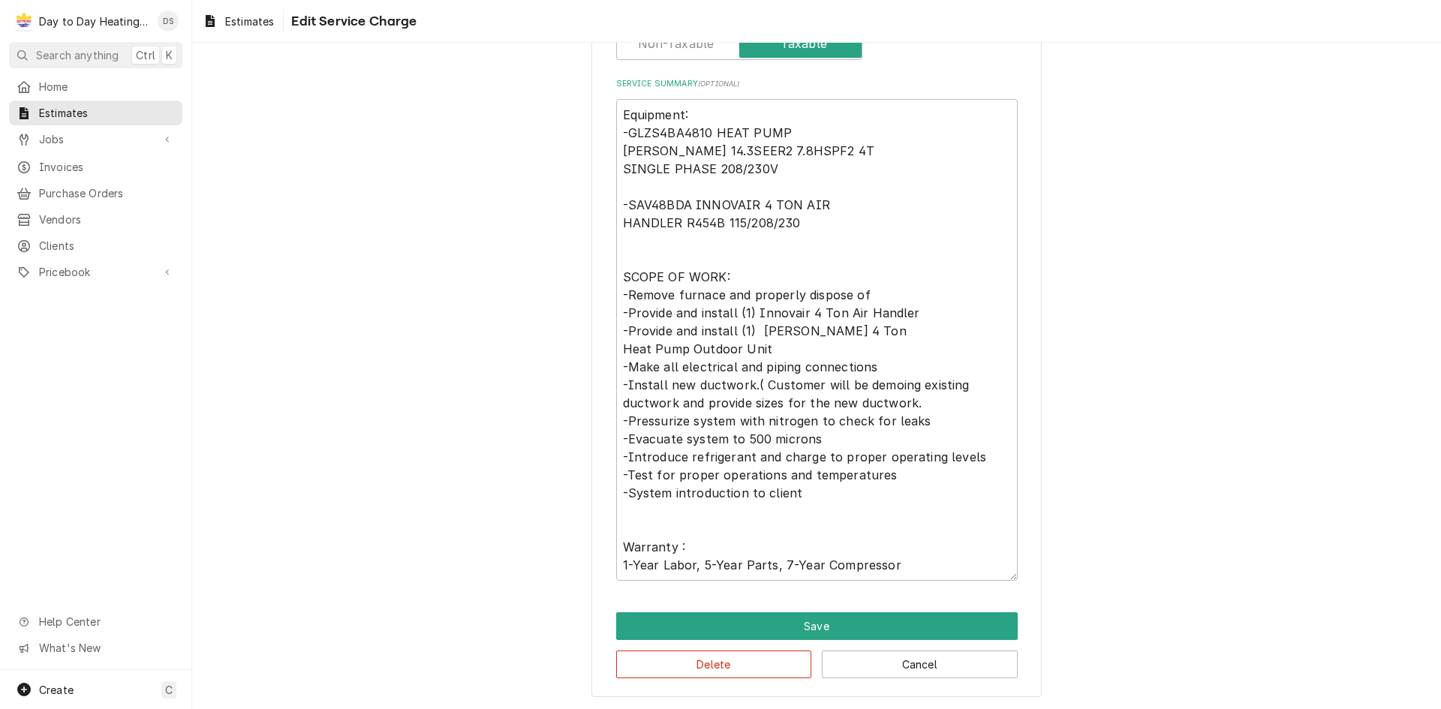
scroll to position [432, 0]
drag, startPoint x: 903, startPoint y: 561, endPoint x: 616, endPoint y: 117, distance: 528.7
click at [616, 117] on textarea "Equipment: -GLZS4BA4810 HEAT PUMP [PERSON_NAME] 14.3SEER2 7.8HSPF2 4T SINGLE PH…" at bounding box center [816, 339] width 401 height 482
type textarea "x"
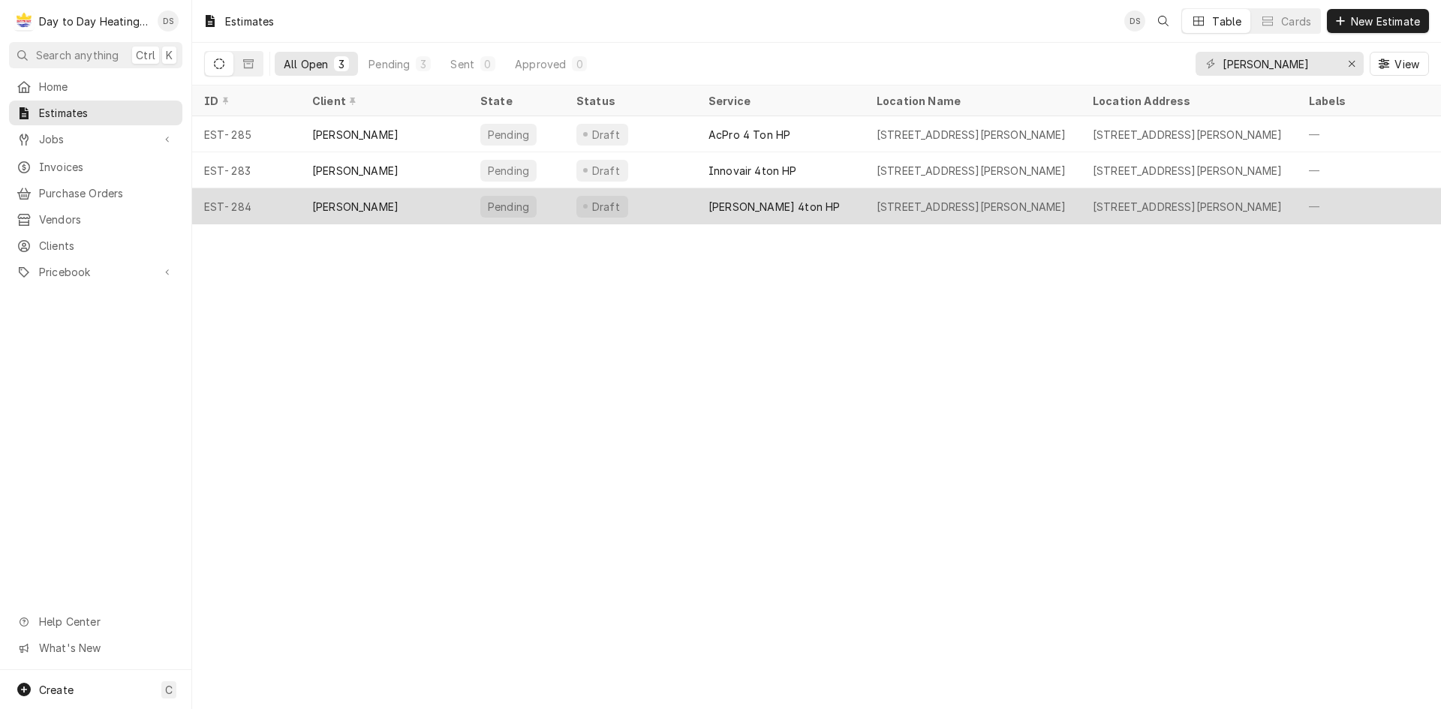
click at [358, 199] on div "[PERSON_NAME]" at bounding box center [355, 207] width 86 height 16
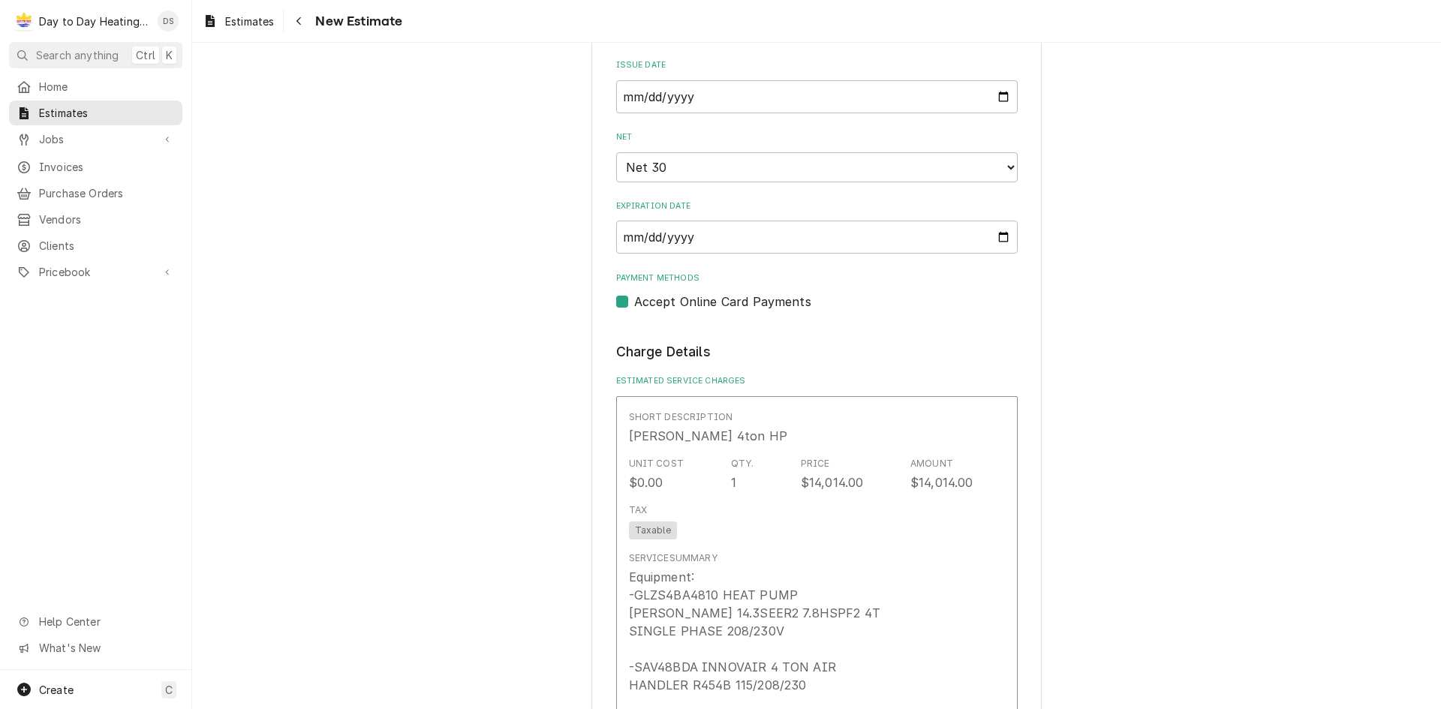
scroll to position [750, 0]
drag, startPoint x: 804, startPoint y: 169, endPoint x: 790, endPoint y: 178, distance: 16.9
click at [804, 169] on select "Choose payment terms... Same Day Net 7 Net 14 Net 21 Net 30 Net 45 Net 60 Net 90" at bounding box center [816, 166] width 401 height 30
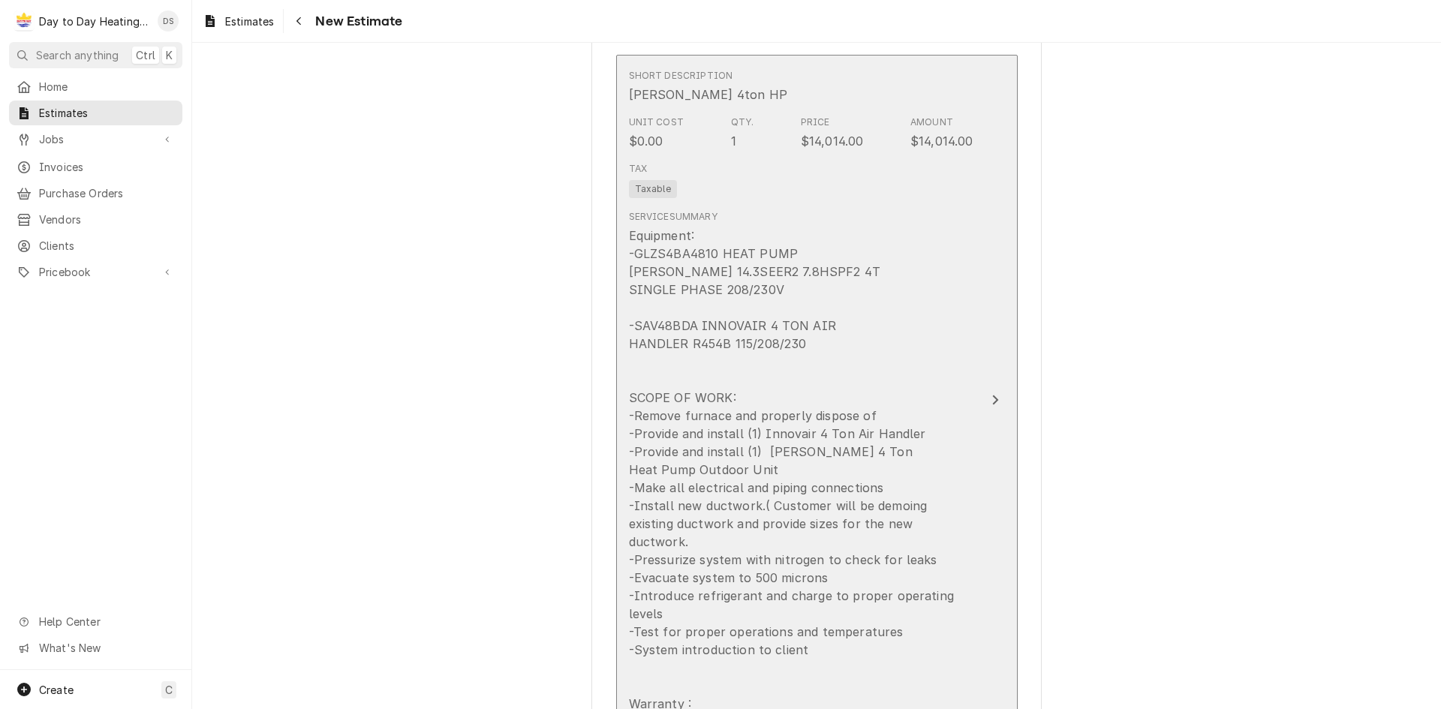
scroll to position [1126, 0]
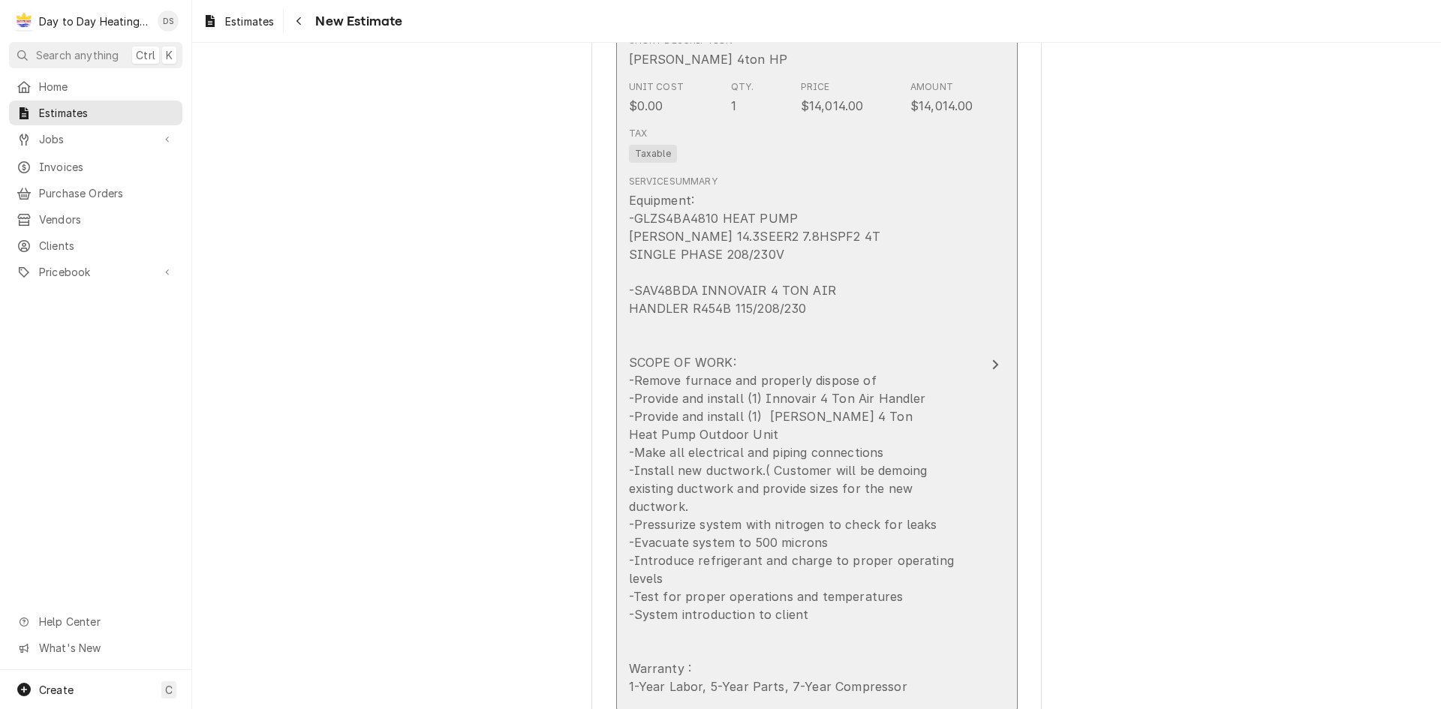
click at [985, 357] on div "Update Line Item" at bounding box center [995, 365] width 20 height 18
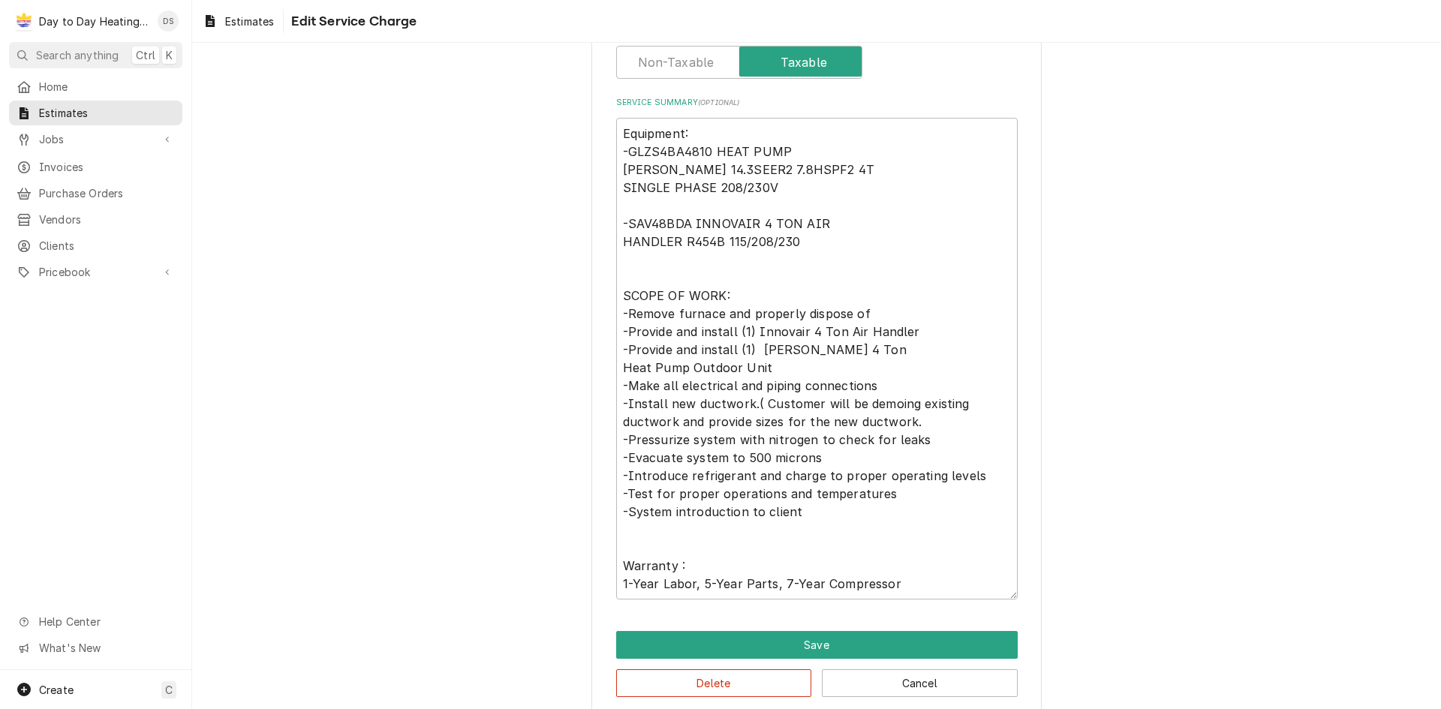
scroll to position [432, 0]
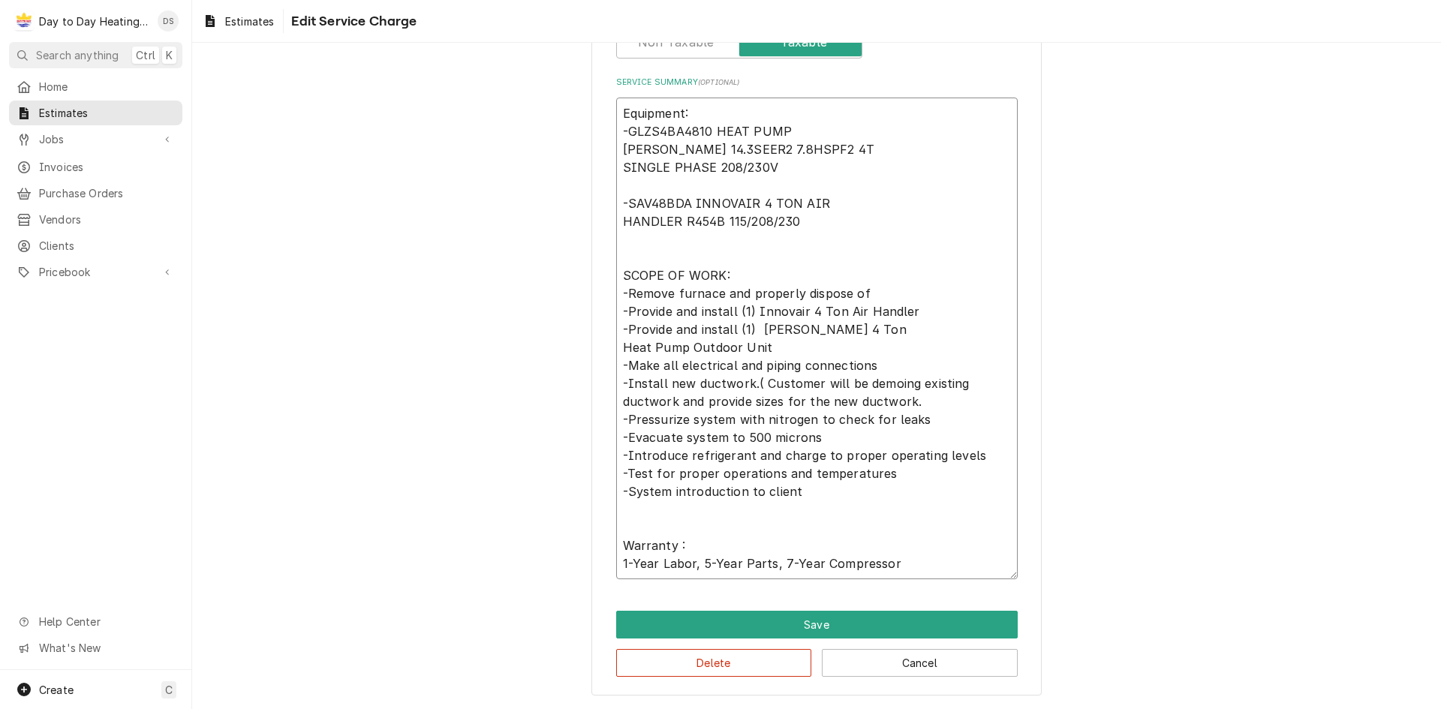
drag, startPoint x: 905, startPoint y: 386, endPoint x: 865, endPoint y: 385, distance: 40.5
click at [860, 386] on textarea "Equipment: -GLZS4BA4810 HEAT PUMP [PERSON_NAME] 14.3SEER2 7.8HSPF2 4T SINGLE PH…" at bounding box center [816, 339] width 401 height 482
paste textarea "lish"
type textarea "x"
type textarea "Equipment: -GLZS4BA4810 HEAT PUMP [PERSON_NAME] 14.3SEER2 7.8HSPF2 4T SINGLE PH…"
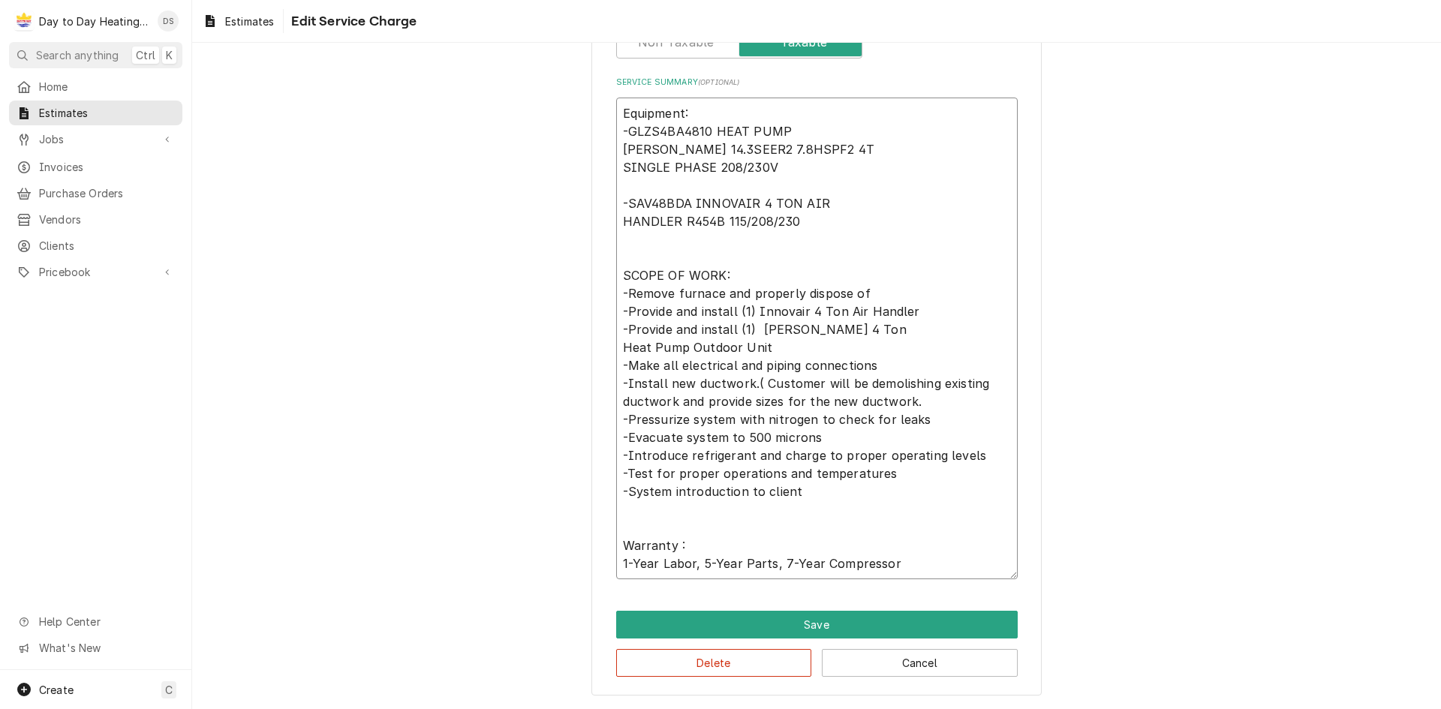
type textarea "x"
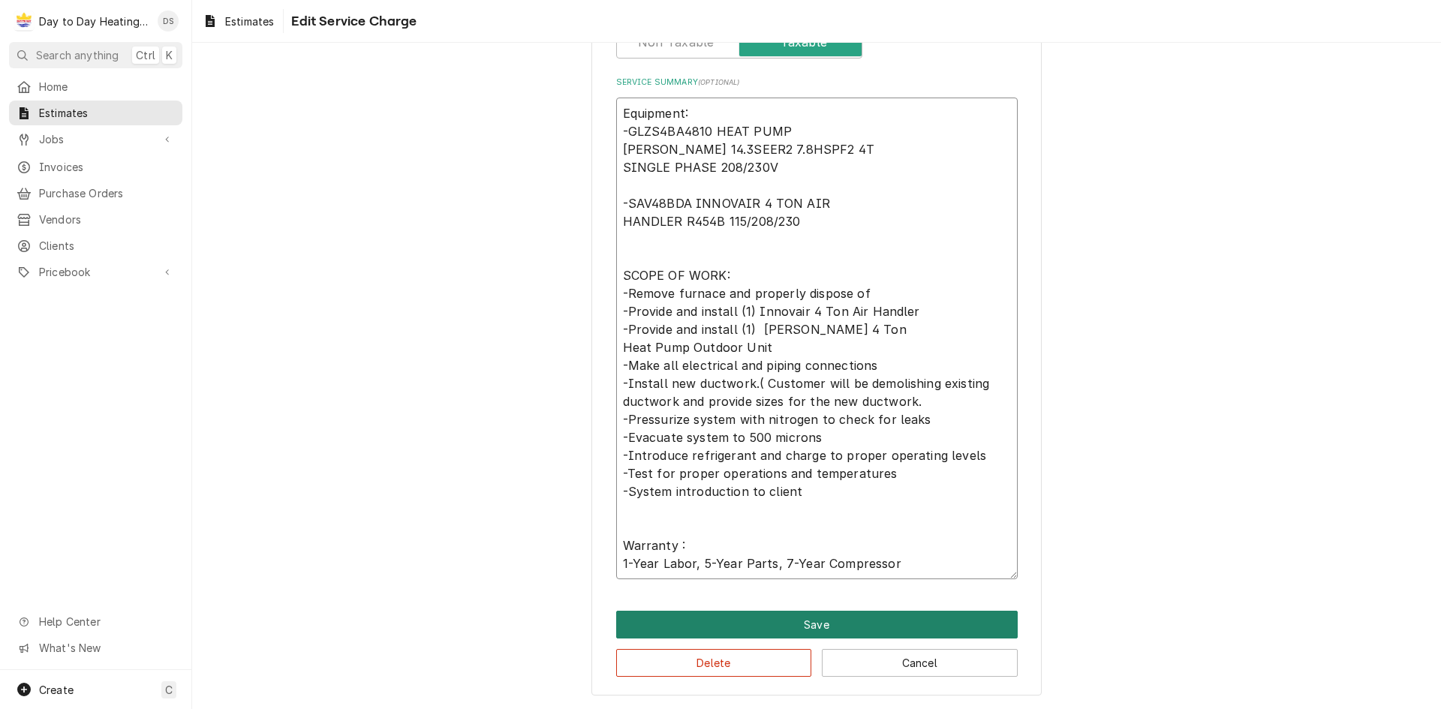
type textarea "Equipment: -GLZS4BA4810 HEAT PUMP GOODMAN 14.3SEER2 7.8HSPF2 4T SINGLE PHASE 20…"
click at [780, 615] on button "Save" at bounding box center [816, 625] width 401 height 28
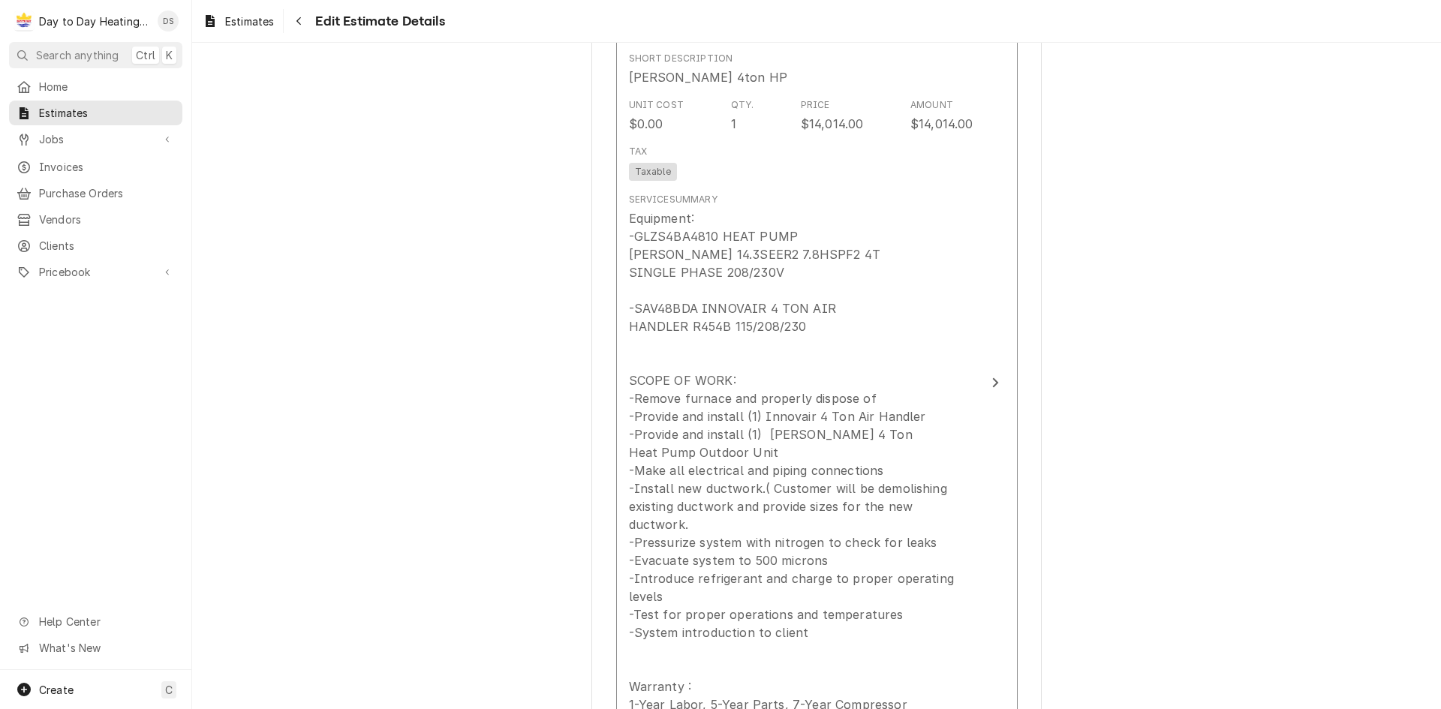
type textarea "x"
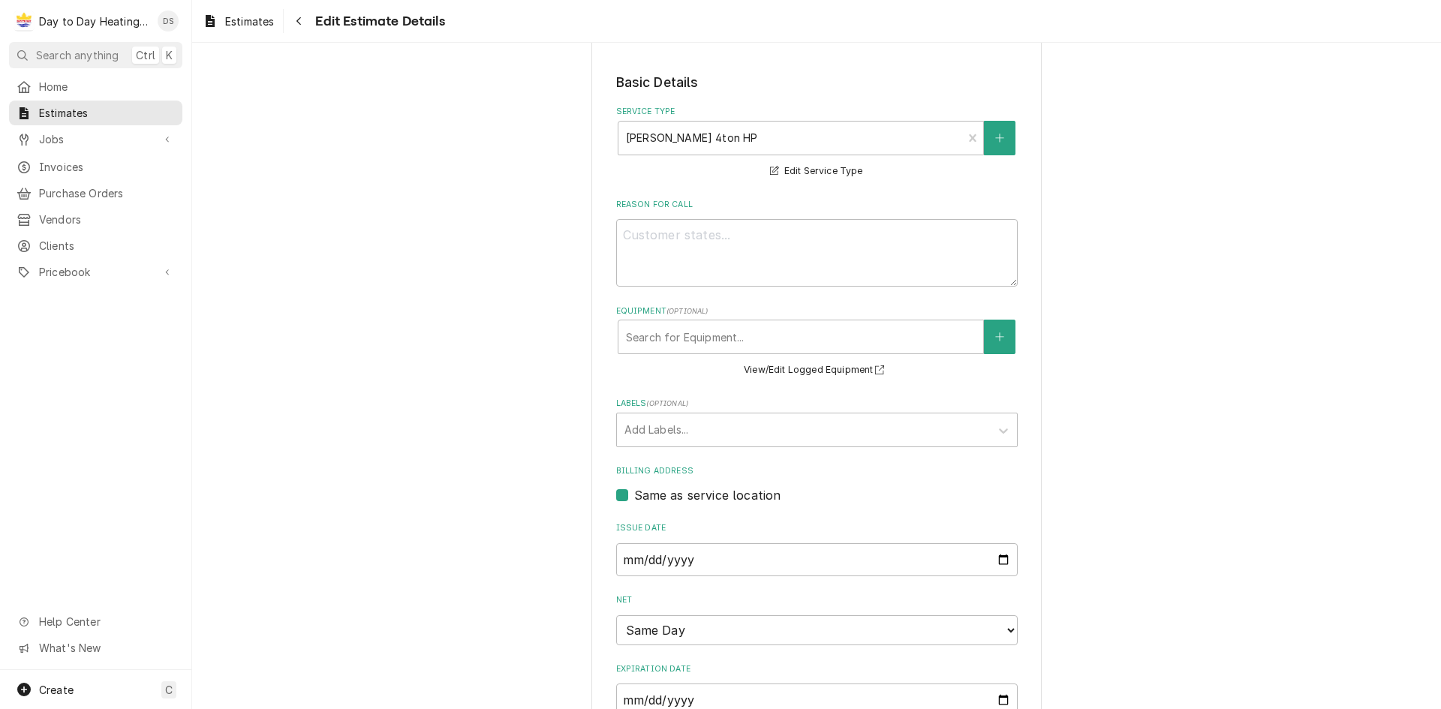
scroll to position [282, 0]
click at [298, 17] on icon "Navigate back" at bounding box center [299, 21] width 7 height 11
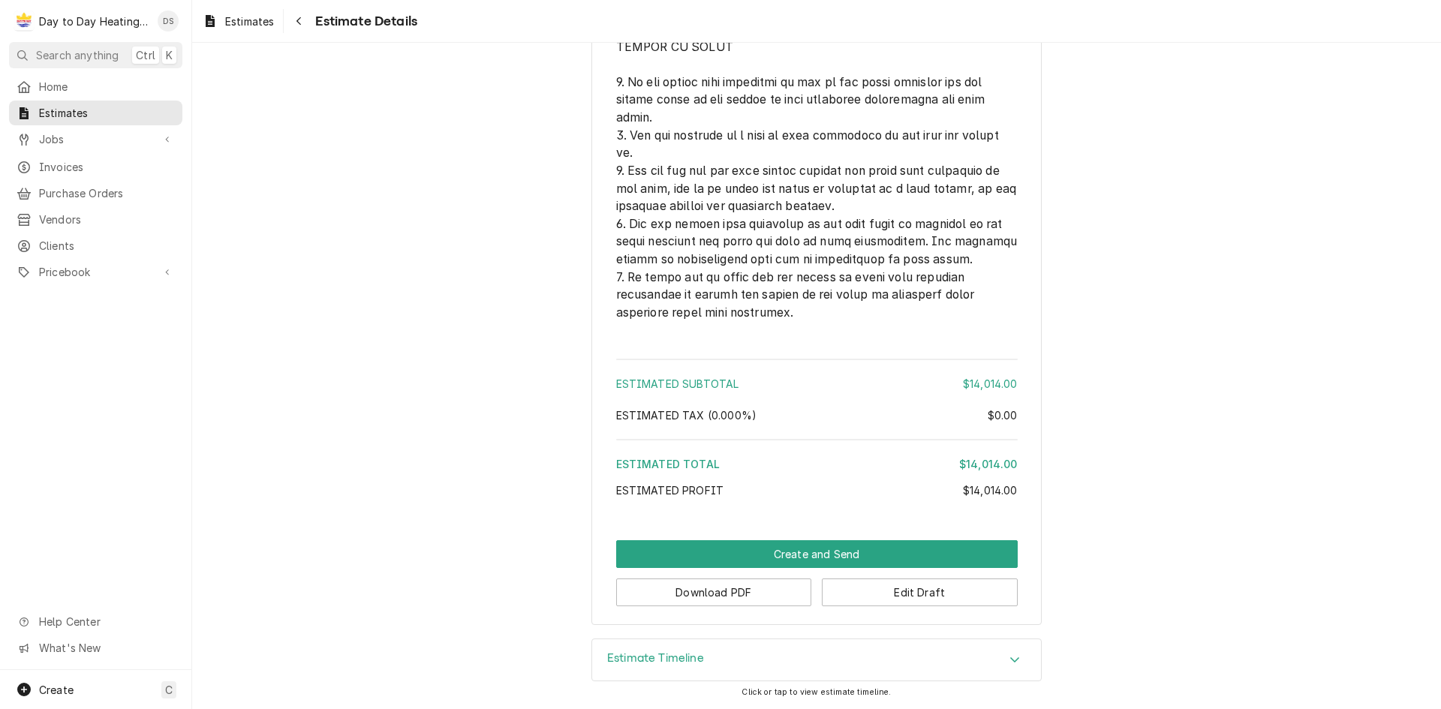
scroll to position [3592, 0]
click at [916, 595] on button "Edit Draft" at bounding box center [920, 593] width 196 height 28
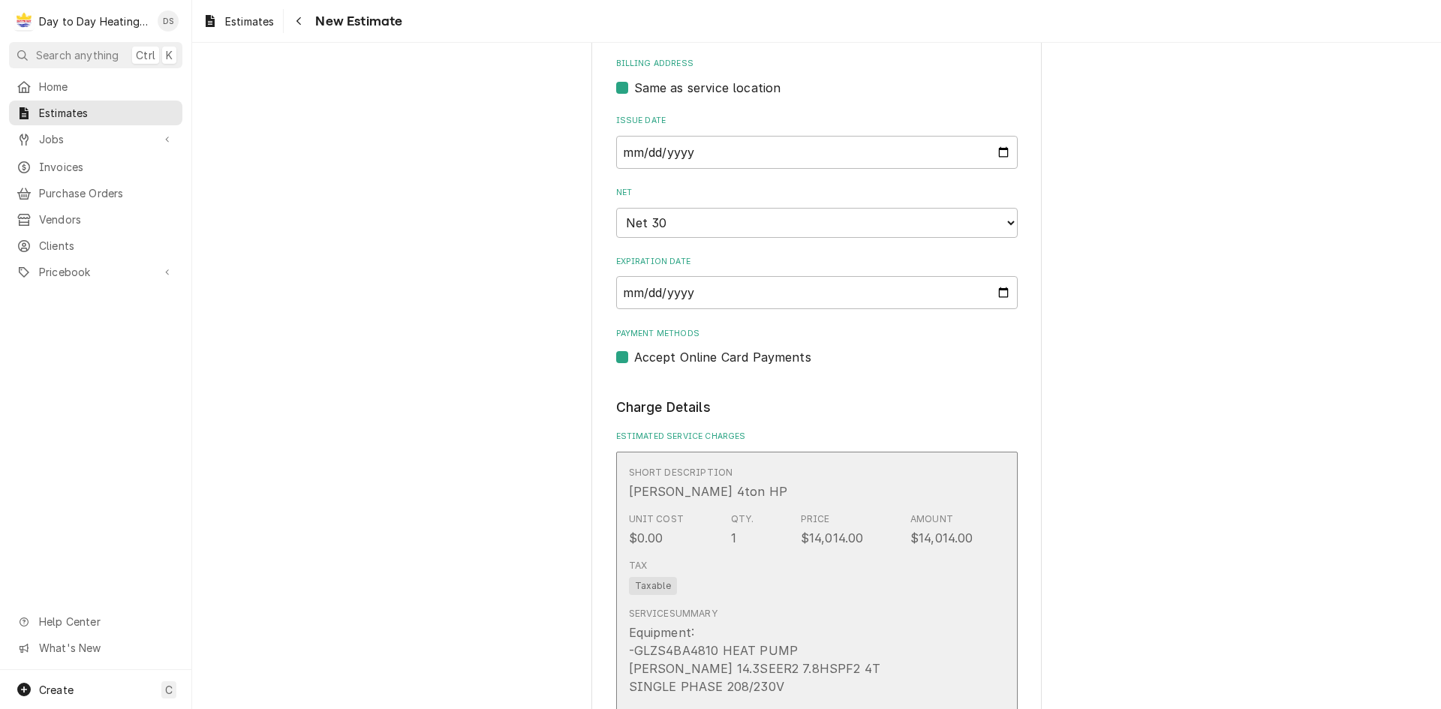
scroll to position [901, 0]
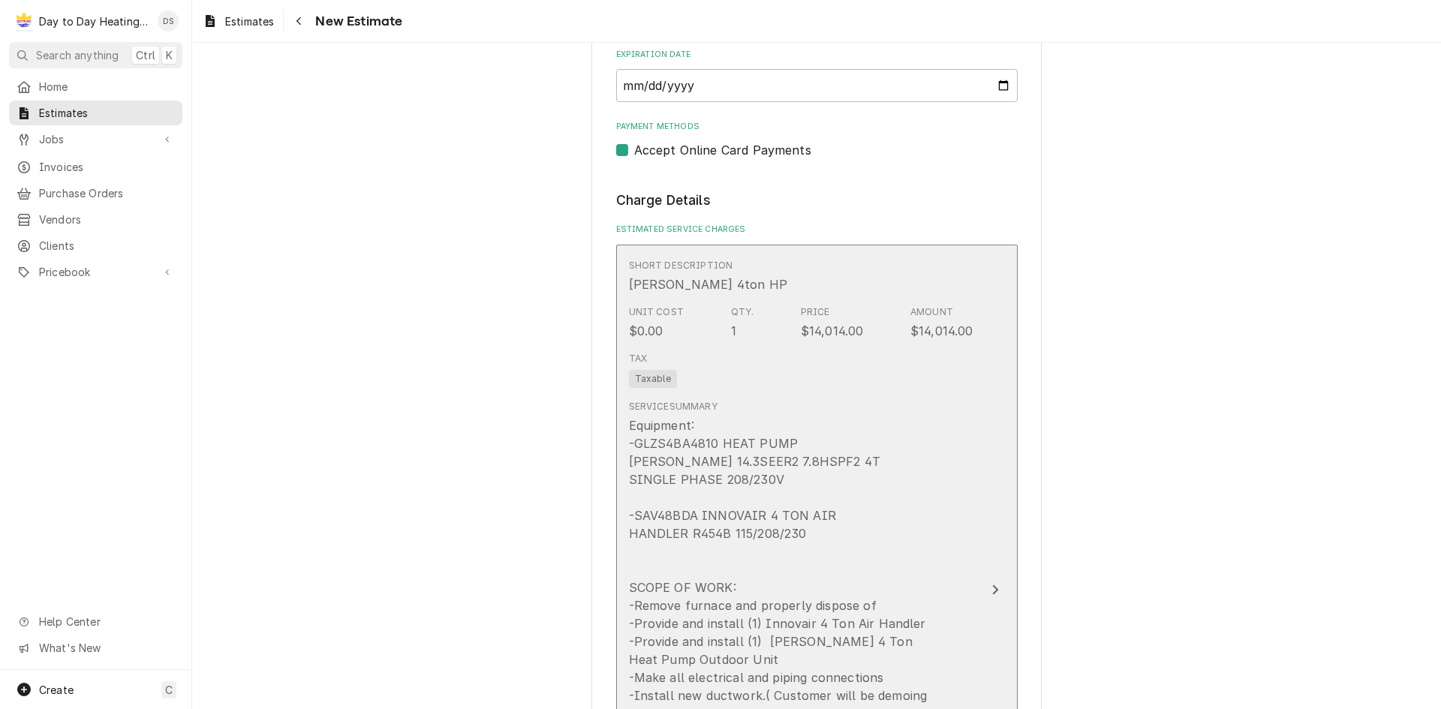
click at [982, 568] on button "Short Description [PERSON_NAME] 4ton HP Unit Cost $0.00 Qty. 1 Price $14,014.00…" at bounding box center [816, 590] width 401 height 691
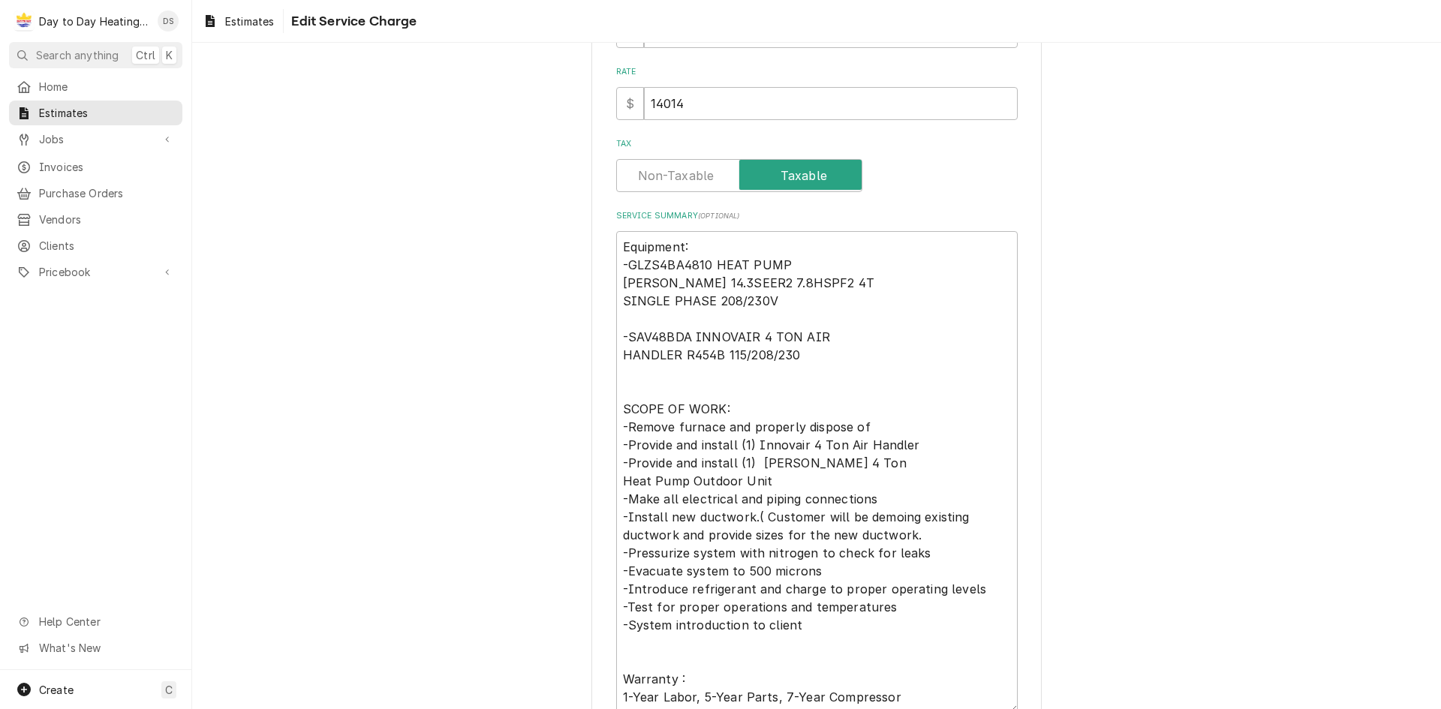
scroll to position [300, 0]
drag, startPoint x: 907, startPoint y: 513, endPoint x: 883, endPoint y: 515, distance: 23.4
click at [862, 510] on textarea "Equipment: -GLZS4BA4810 HEAT PUMP [PERSON_NAME] 14.3SEER2 7.8HSPF2 4T SINGLE PH…" at bounding box center [816, 470] width 401 height 482
drag, startPoint x: 884, startPoint y: 515, endPoint x: 935, endPoint y: 534, distance: 54.4
click at [935, 534] on textarea "Equipment: -GLZS4BA4810 HEAT PUMP [PERSON_NAME] 14.3SEER2 7.8HSPF2 4T SINGLE PH…" at bounding box center [816, 470] width 401 height 482
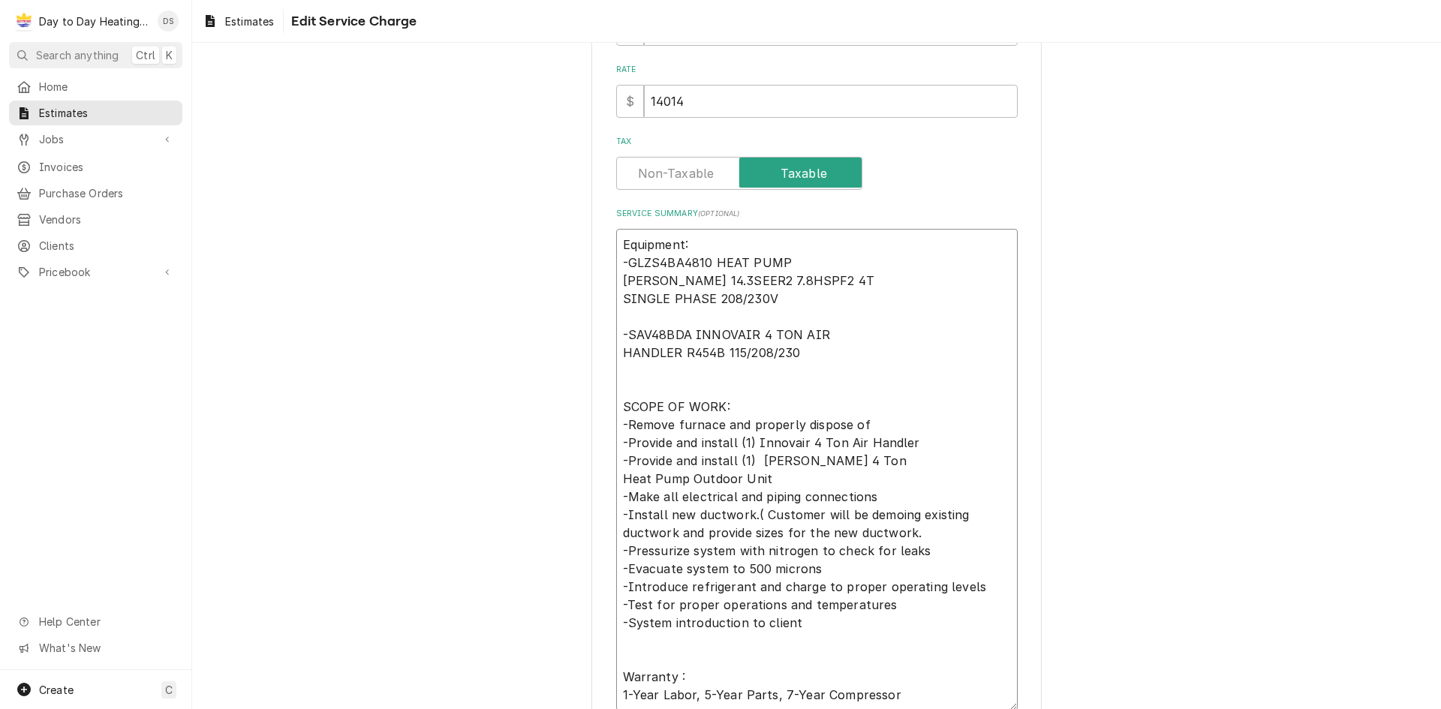
drag, startPoint x: 910, startPoint y: 513, endPoint x: 858, endPoint y: 518, distance: 52.7
click at [858, 518] on textarea "Equipment: -GLZS4BA4810 HEAT PUMP [PERSON_NAME] 14.3SEER2 7.8HSPF2 4T SINGLE PH…" at bounding box center [816, 470] width 401 height 482
paste textarea "lishing"
type textarea "x"
type textarea "Equipment: -GLZS4BA4810 HEAT PUMP [PERSON_NAME] 14.3SEER2 7.8HSPF2 4T SINGLE PH…"
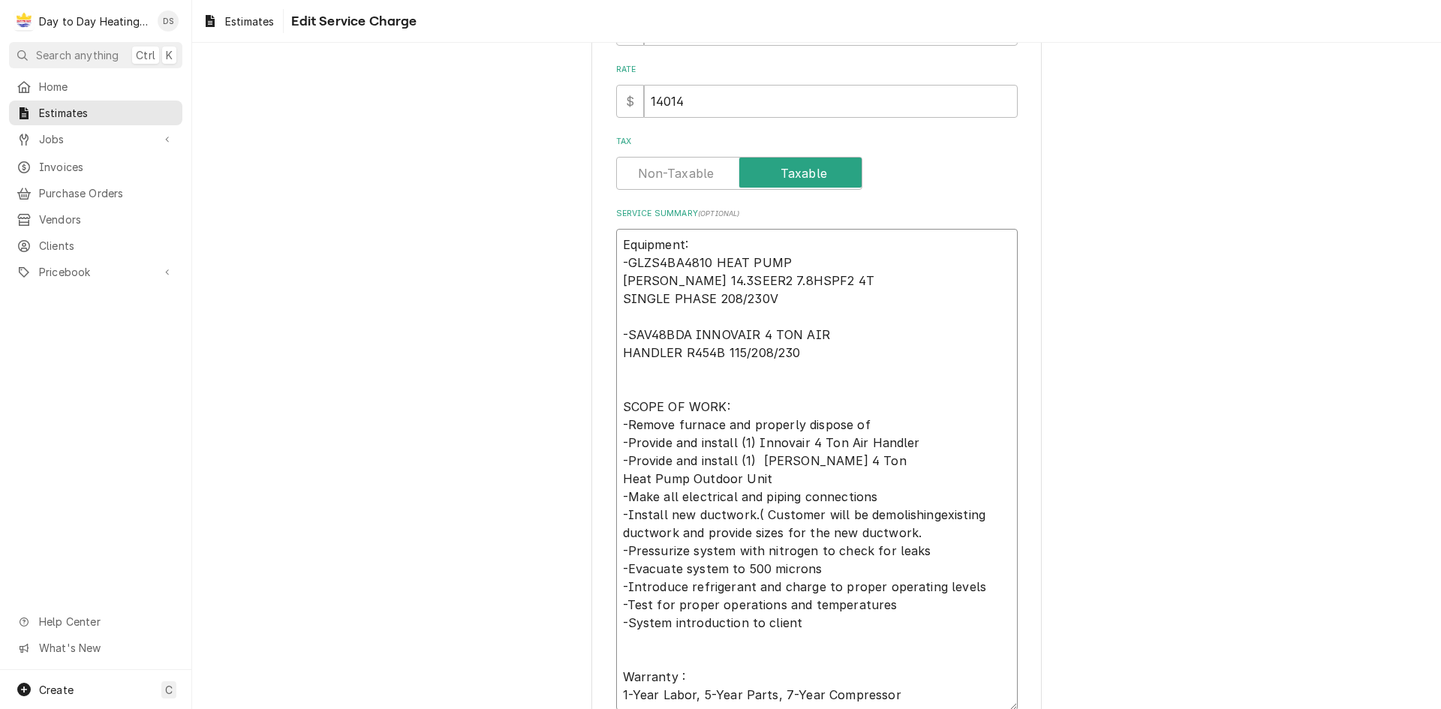
type textarea "x"
type textarea "Equipment: -GLZS4BA4810 HEAT PUMP [PERSON_NAME] 14.3SEER2 7.8HSPF2 4T SINGLE PH…"
click at [747, 535] on textarea "Equipment: -GLZS4BA4810 HEAT PUMP [PERSON_NAME] 14.3SEER2 7.8HSPF2 4T SINGLE PH…" at bounding box center [816, 470] width 401 height 482
type textarea "x"
type textarea "Equipment: -GLZS4BA4810 HEAT PUMP [PERSON_NAME] 14.3SEER2 7.8HSPF2 4T SINGLE PH…"
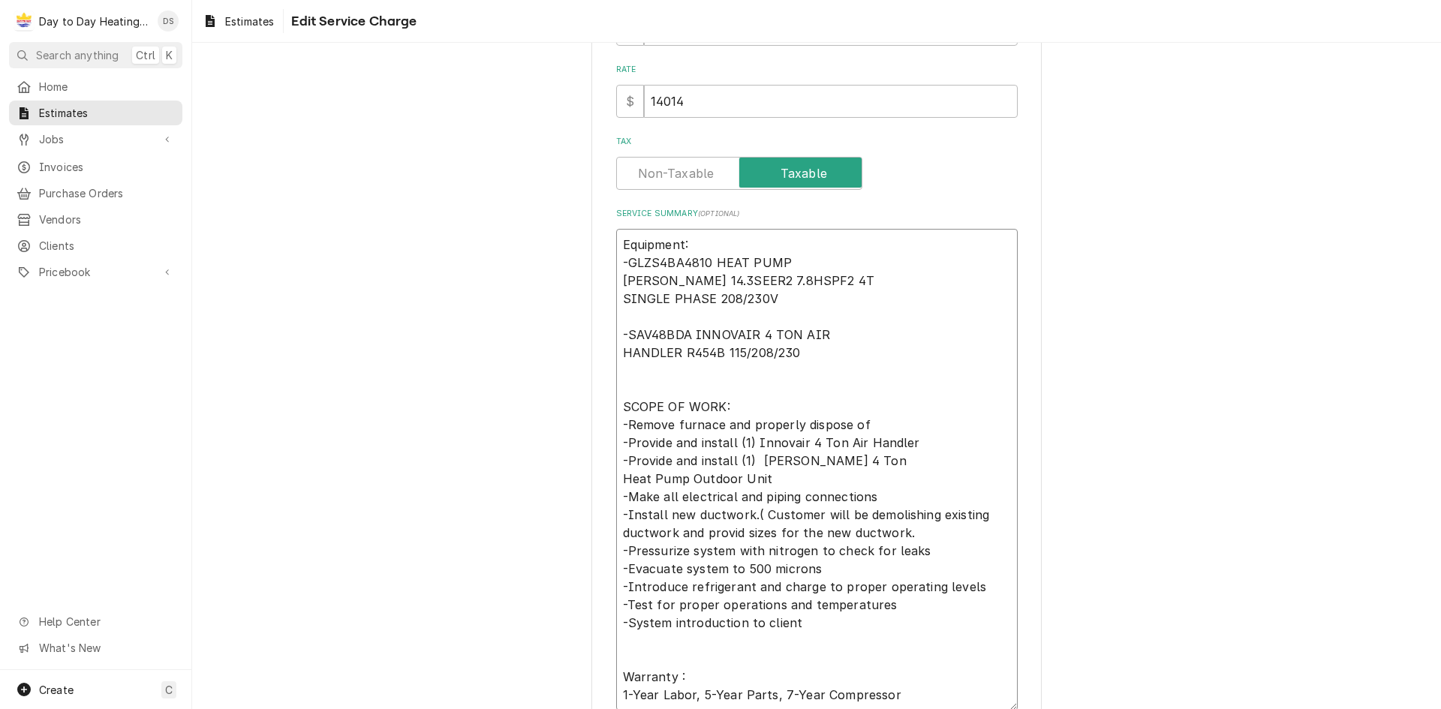
type textarea "x"
type textarea "Equipment: -GLZS4BA4810 HEAT PUMP [PERSON_NAME] 14.3SEER2 7.8HSPF2 4T SINGLE PH…"
click at [699, 532] on textarea "Equipment: -GLZS4BA4810 HEAT PUMP [PERSON_NAME] 14.3SEER2 7.8HSPF2 4T SINGLE PH…" at bounding box center [816, 470] width 401 height 482
type textarea "x"
type textarea "Equipment: -GLZS4BA4810 HEAT PUMP [PERSON_NAME] 14.3SEER2 7.8HSPF2 4T SINGLE PH…"
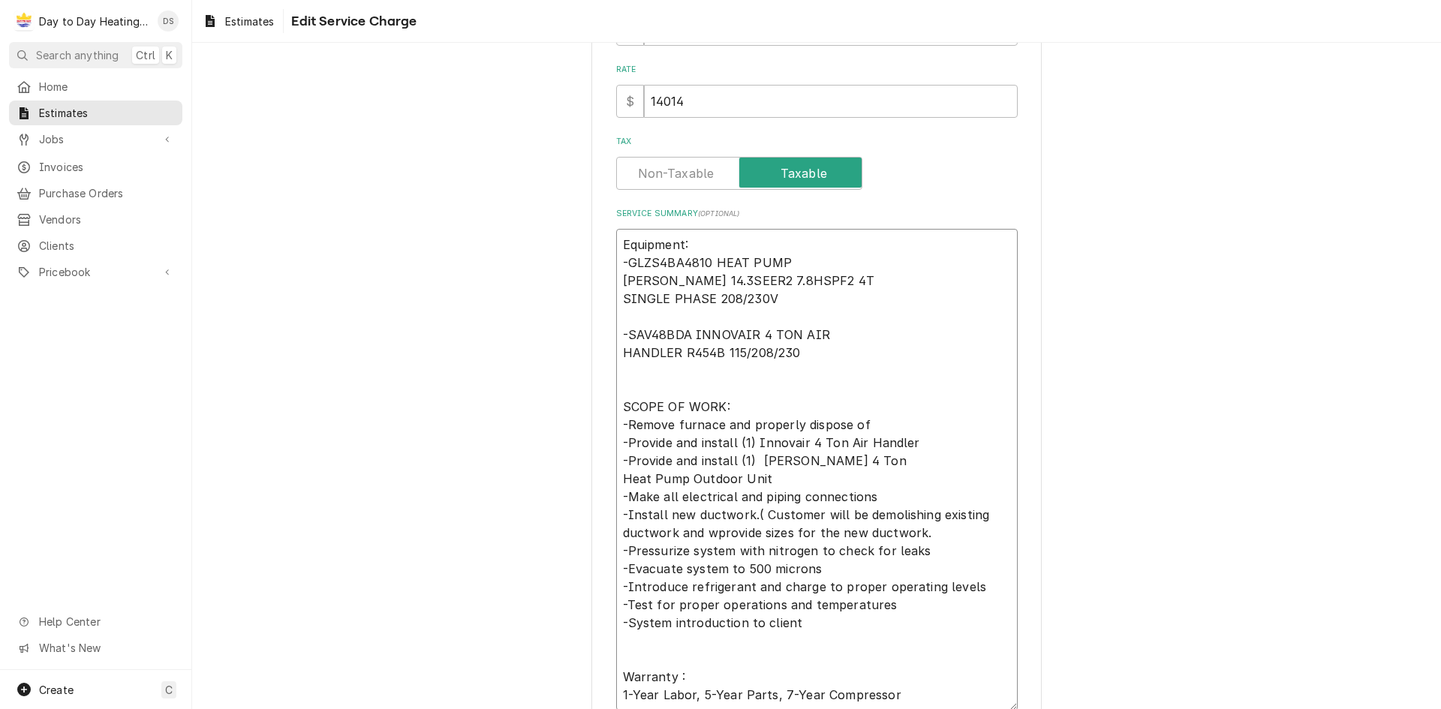
type textarea "x"
type textarea "Equipment: -GLZS4BA4810 HEAT PUMP [PERSON_NAME] 14.3SEER2 7.8HSPF2 4T SINGLE PH…"
type textarea "x"
type textarea "Equipment: -GLZS4BA4810 HEAT PUMP [PERSON_NAME] 14.3SEER2 7.8HSPF2 4T SINGLE PH…"
type textarea "x"
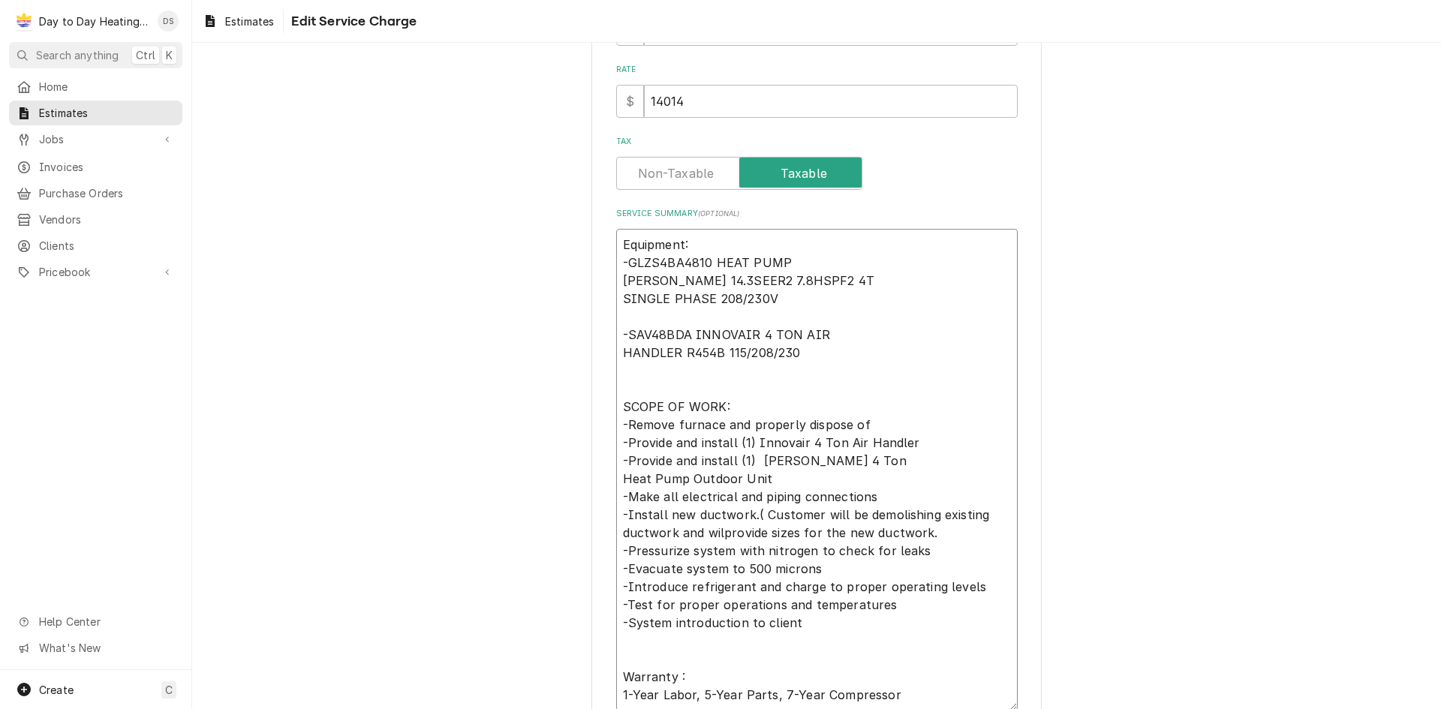
type textarea "Equipment: -GLZS4BA4810 HEAT PUMP [PERSON_NAME] 14.3SEER2 7.8HSPF2 4T SINGLE PH…"
type textarea "x"
type textarea "Equipment: -GLZS4BA4810 HEAT PUMP [PERSON_NAME] 14.3SEER2 7.8HSPF2 4T SINGLE PH…"
type textarea "x"
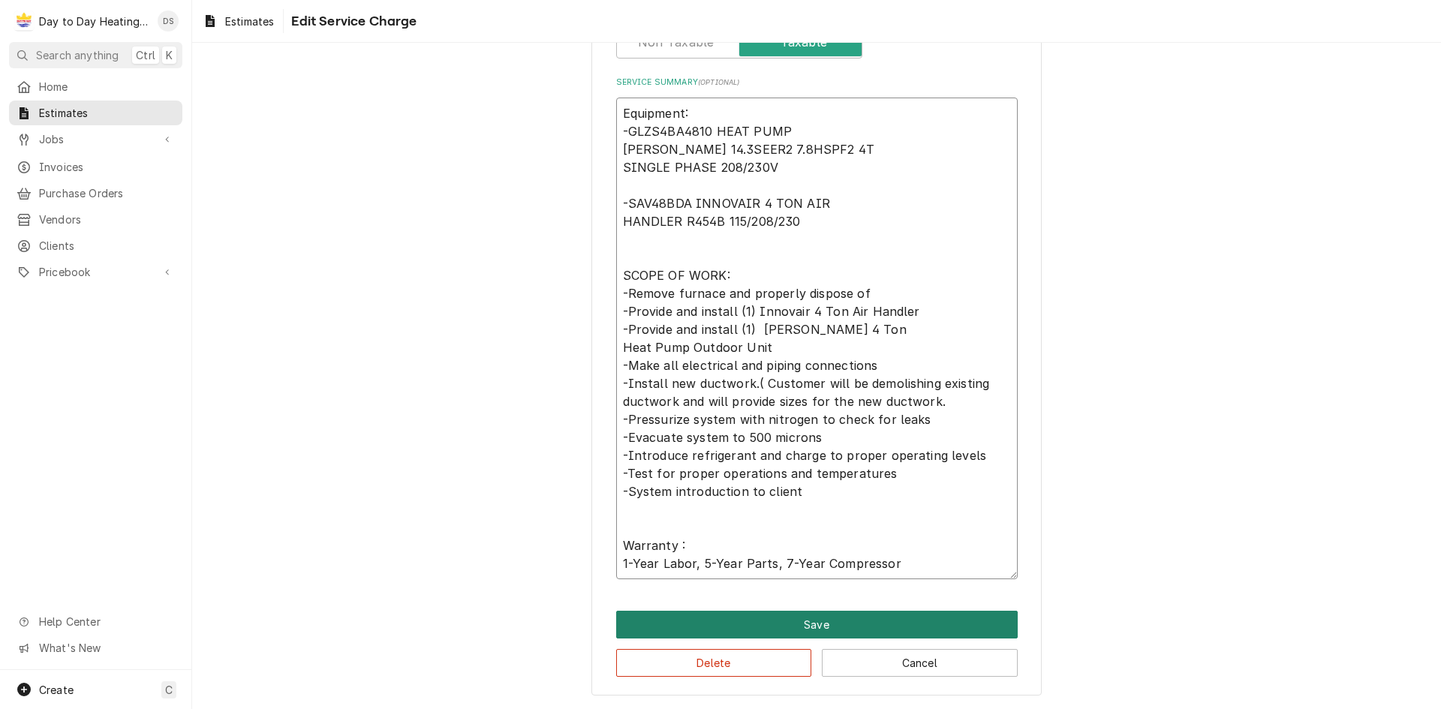
type textarea "Equipment: -GLZS4BA4810 HEAT PUMP [PERSON_NAME] 14.3SEER2 7.8HSPF2 4T SINGLE PH…"
click at [867, 625] on button "Save" at bounding box center [816, 625] width 401 height 28
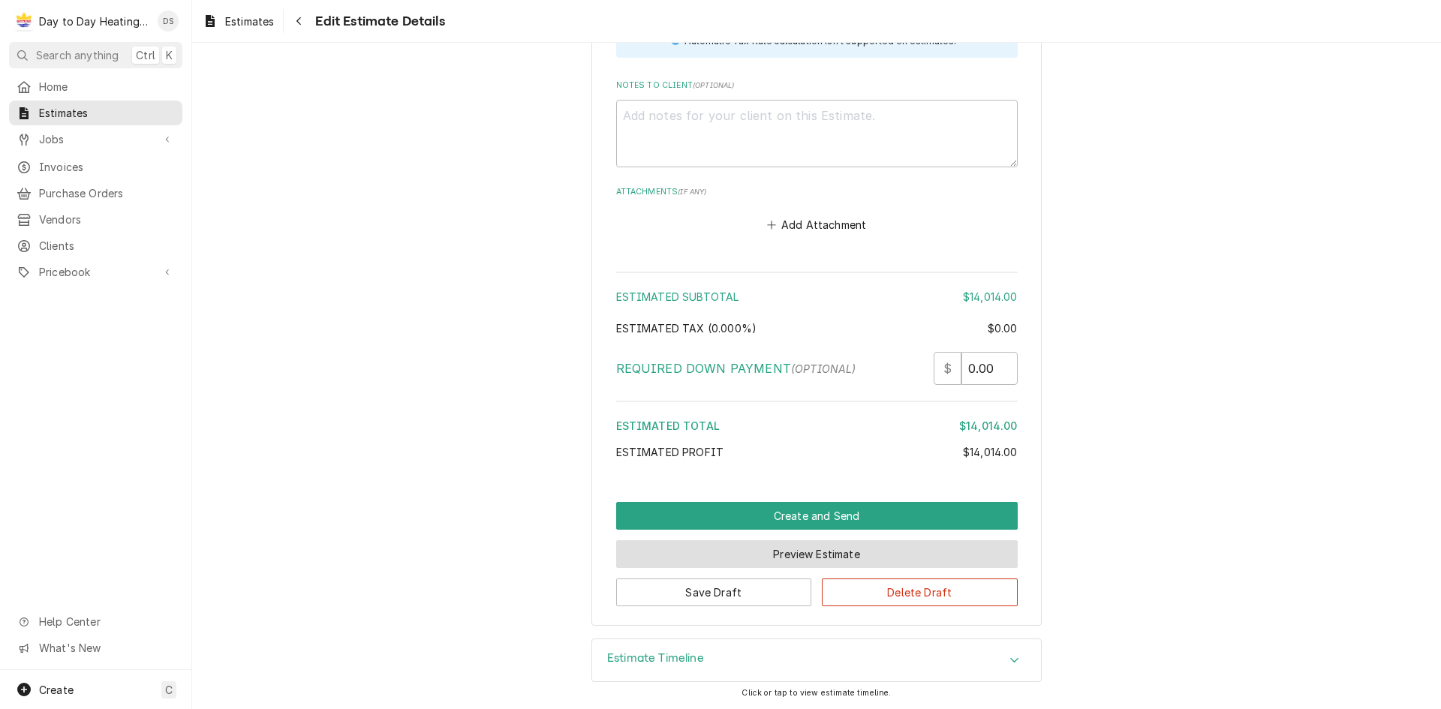
scroll to position [2120, 0]
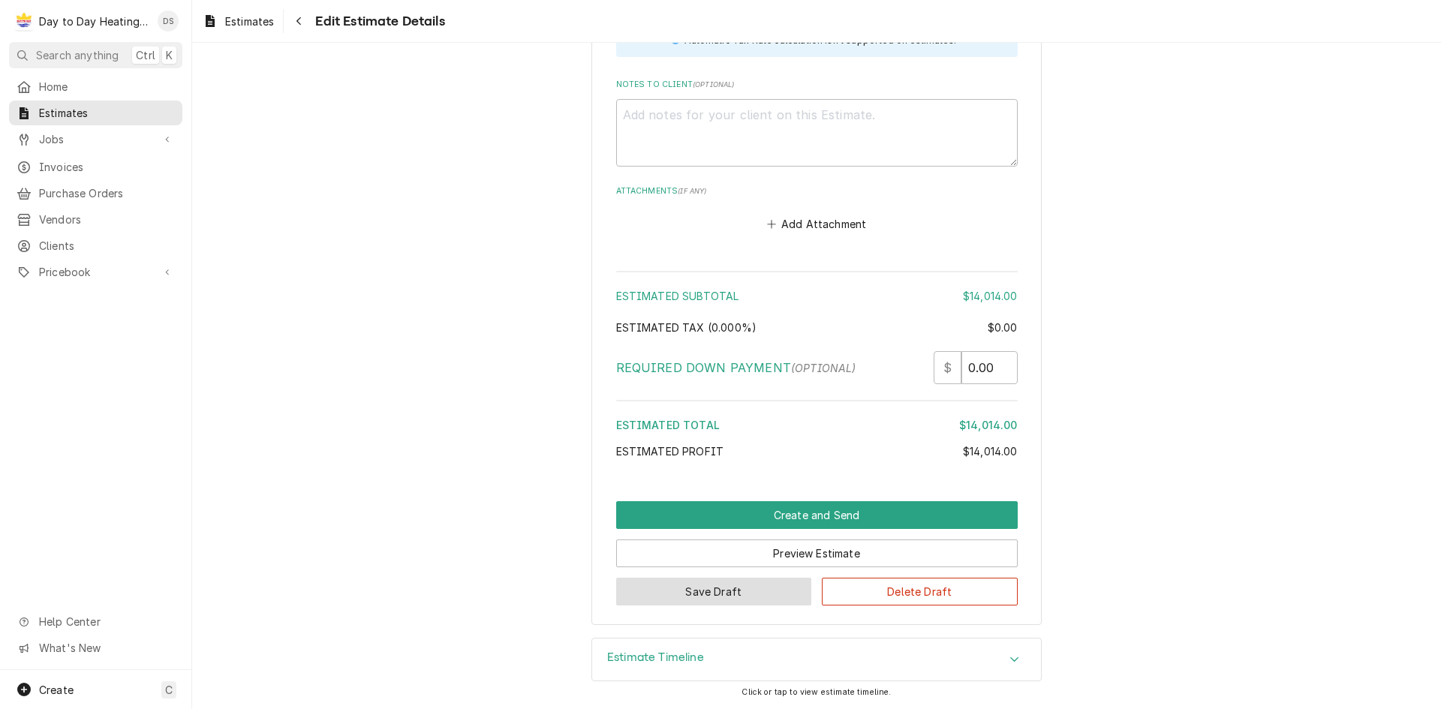
click at [745, 597] on button "Save Draft" at bounding box center [714, 592] width 196 height 28
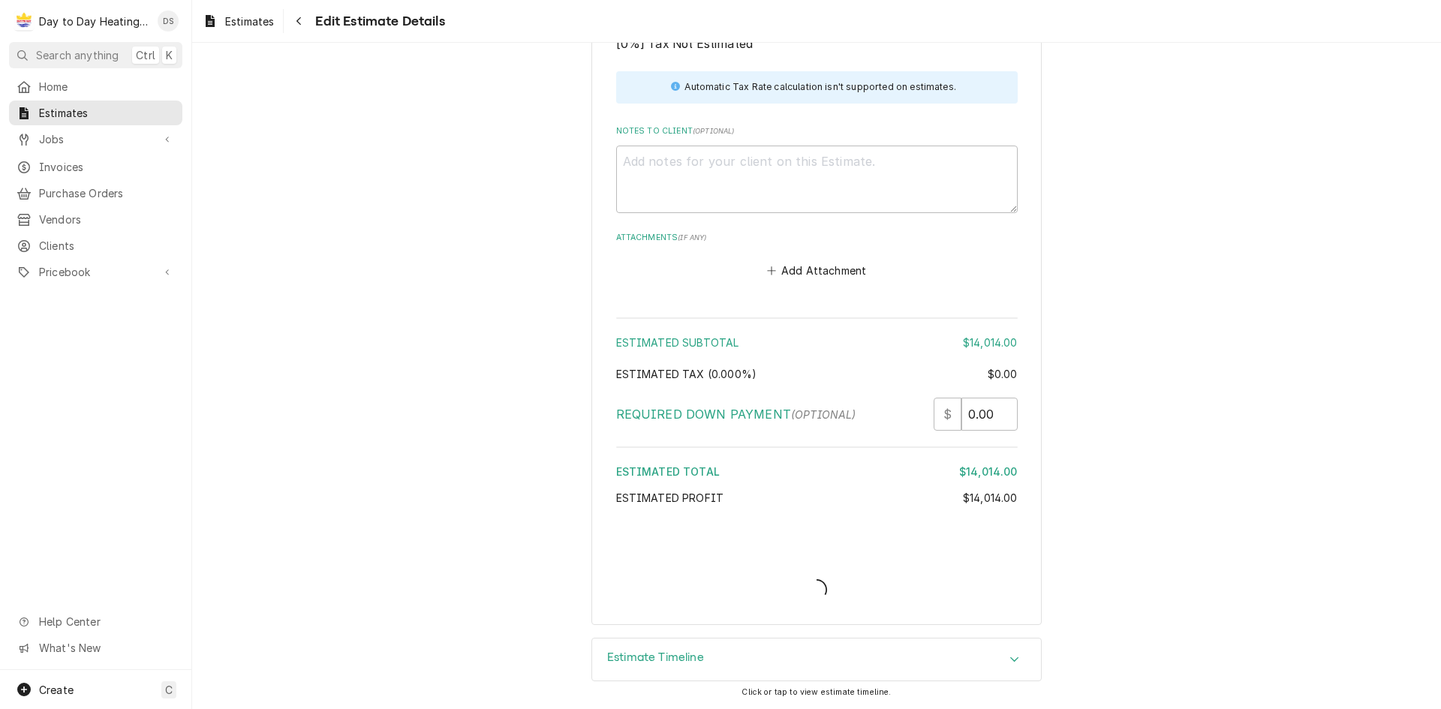
scroll to position [2073, 0]
type textarea "x"
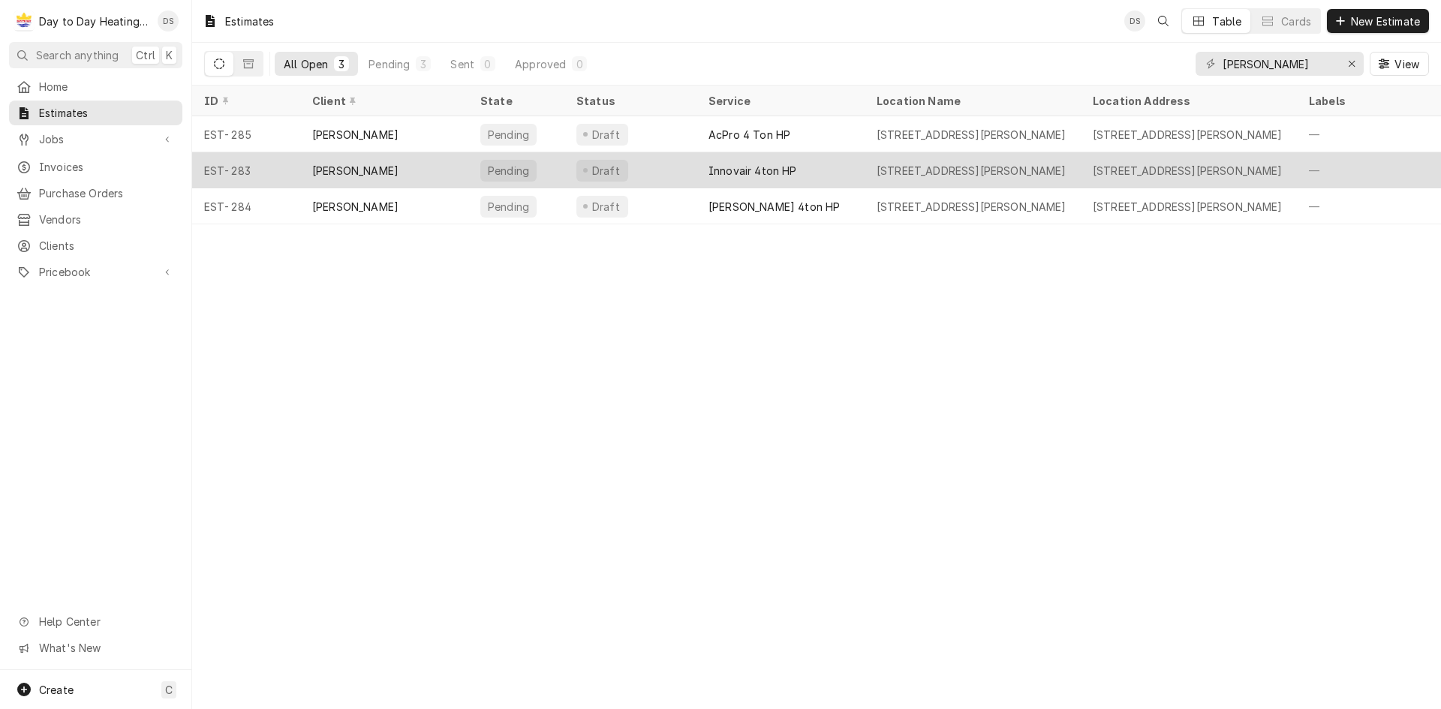
click at [374, 174] on div "[PERSON_NAME]" at bounding box center [384, 170] width 168 height 36
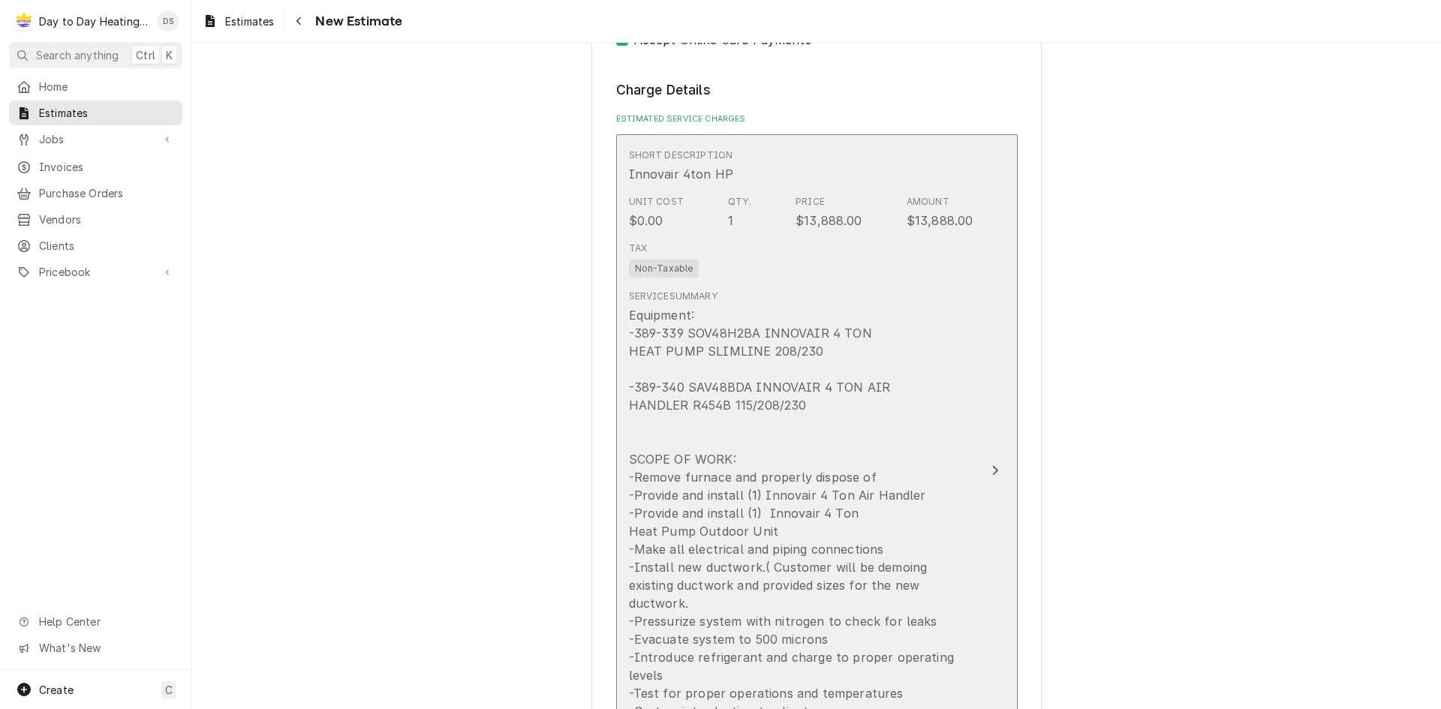
scroll to position [1201, 0]
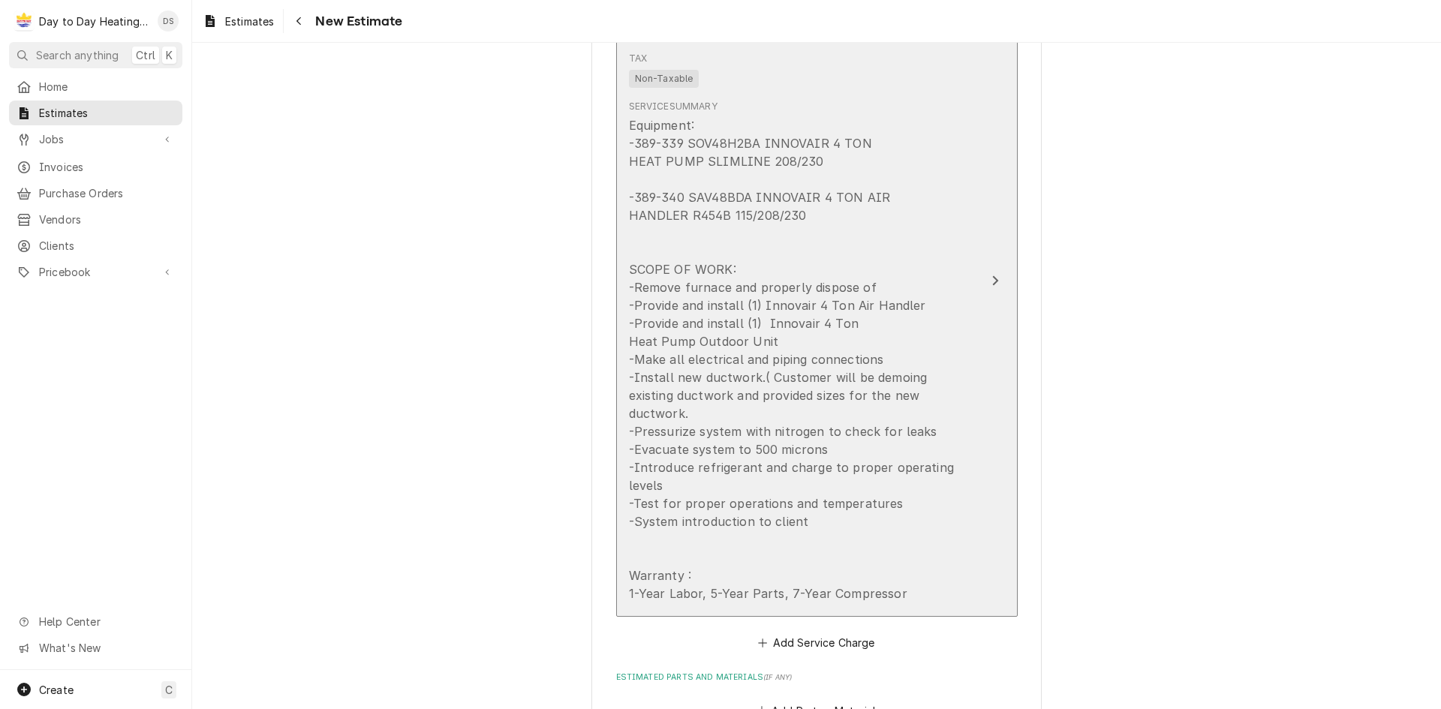
click at [991, 275] on icon "Update Line Item" at bounding box center [995, 281] width 8 height 12
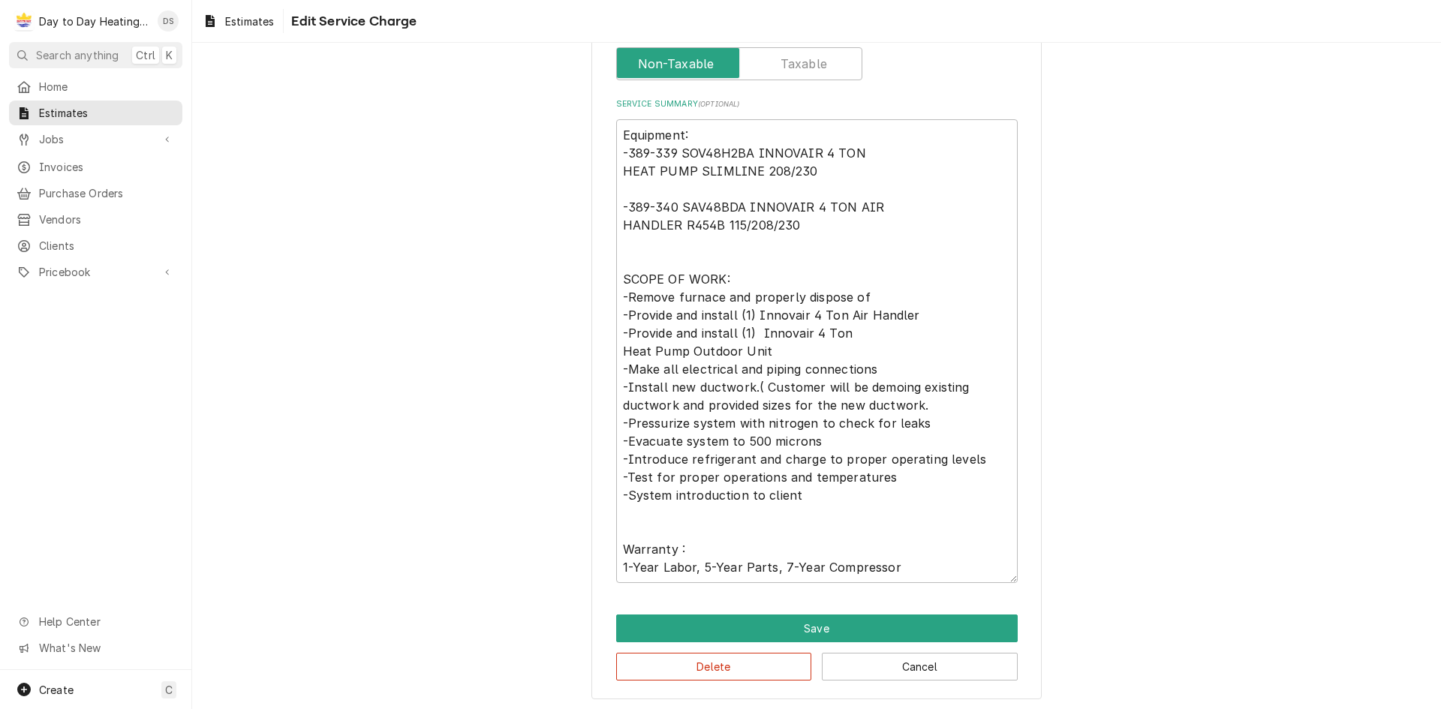
scroll to position [413, 0]
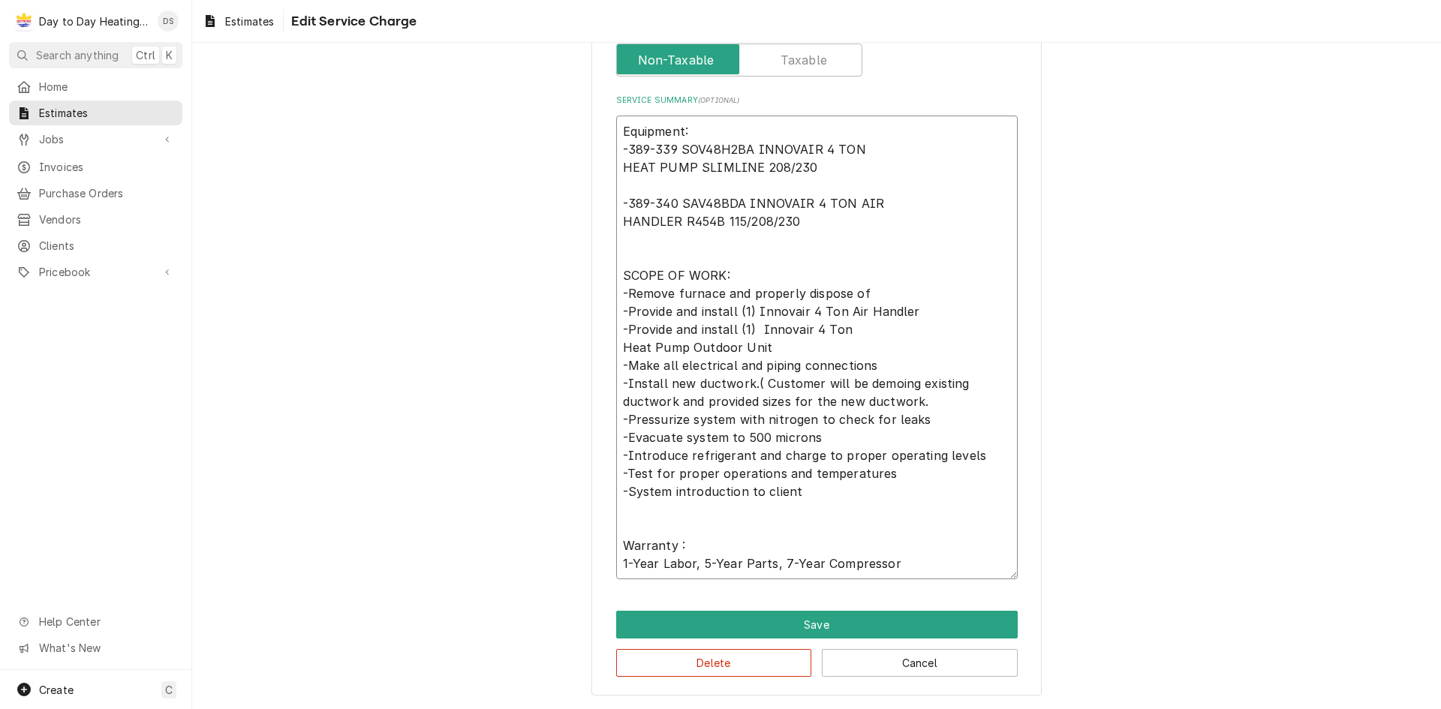
drag, startPoint x: 907, startPoint y: 384, endPoint x: 859, endPoint y: 387, distance: 48.1
click at [859, 387] on textarea "Equipment: -389-339 SOV48H2BA INNOVAIR 4 TON HEAT PUMP SLIMLINE 208/230 -389-34…" at bounding box center [816, 348] width 401 height 464
paste textarea "lish"
type textarea "x"
type textarea "Equipment: -389-339 SOV48H2BA INNOVAIR 4 TON HEAT PUMP SLIMLINE 208/230 -389-34…"
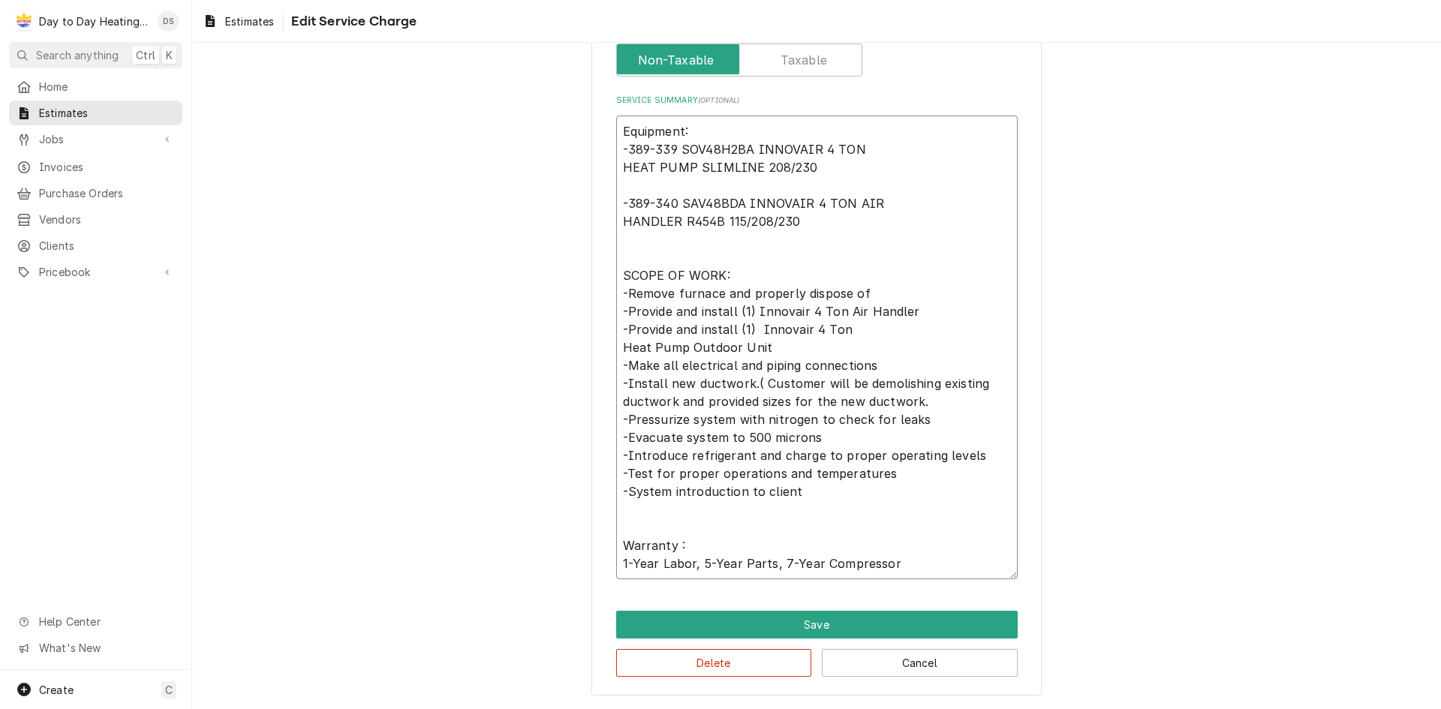
click at [699, 401] on textarea "Equipment: -389-339 SOV48H2BA INNOVAIR 4 TON HEAT PUMP SLIMLINE 208/230 -389-34…" at bounding box center [816, 348] width 401 height 464
type textarea "x"
type textarea "Equipment: -389-339 SOV48H2BA INNOVAIR 4 TON HEAT PUMP SLIMLINE 208/230 -389-34…"
type textarea "x"
type textarea "Equipment: -389-339 SOV48H2BA INNOVAIR 4 TON HEAT PUMP SLIMLINE 208/230 -389-34…"
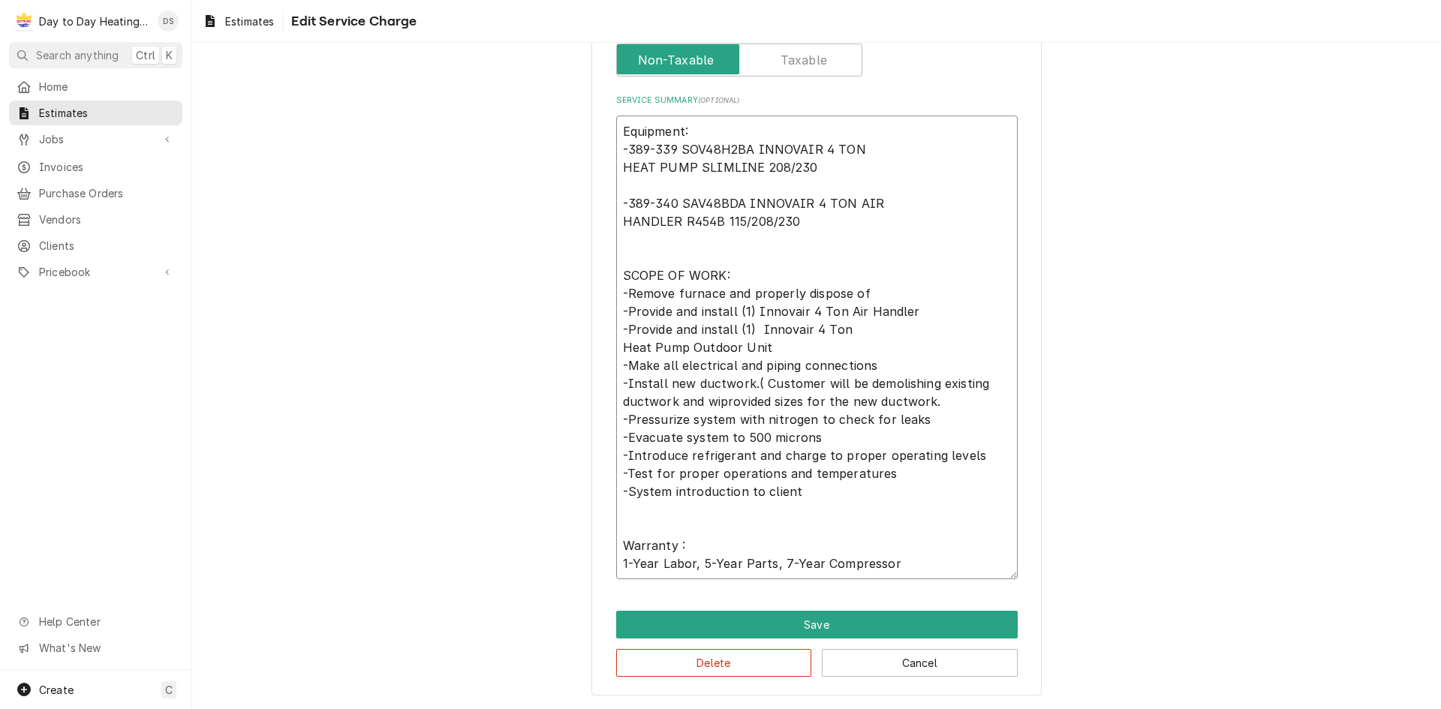
type textarea "x"
type textarea "Equipment: -389-339 SOV48H2BA INNOVAIR 4 TON HEAT PUMP SLIMLINE 208/230 -389-34…"
type textarea "x"
type textarea "Equipment: -389-339 SOV48H2BA INNOVAIR 4 TON HEAT PUMP SLIMLINE 208/230 -389-34…"
type textarea "x"
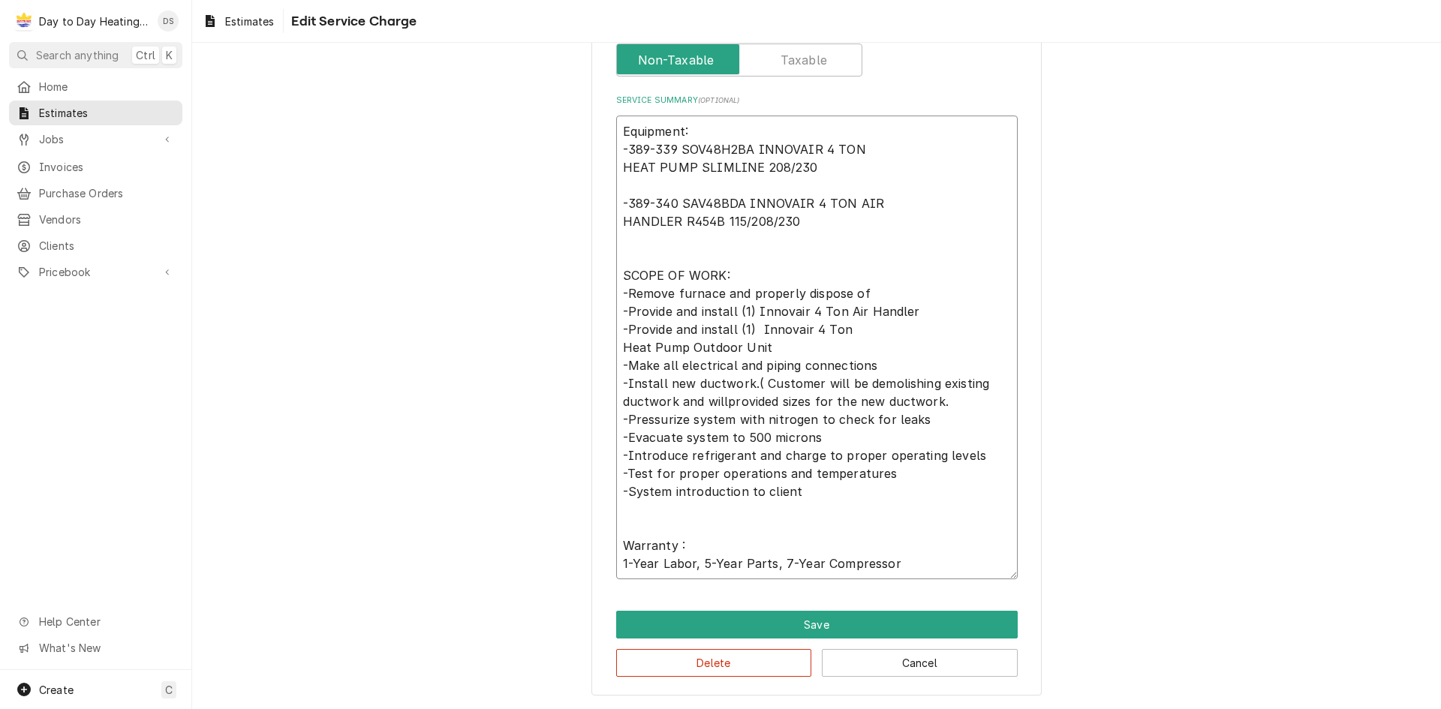
type textarea "Equipment: -389-339 SOV48H2BA INNOVAIR 4 TON HEAT PUMP SLIMLINE 208/230 -389-34…"
click at [775, 405] on textarea "Equipment: -389-339 SOV48H2BA INNOVAIR 4 TON HEAT PUMP SLIMLINE 208/230 -389-34…" at bounding box center [816, 348] width 401 height 464
type textarea "x"
type textarea "Equipment: -389-339 SOV48H2BA INNOVAIR 4 TON HEAT PUMP SLIMLINE 208/230 -389-34…"
type textarea "x"
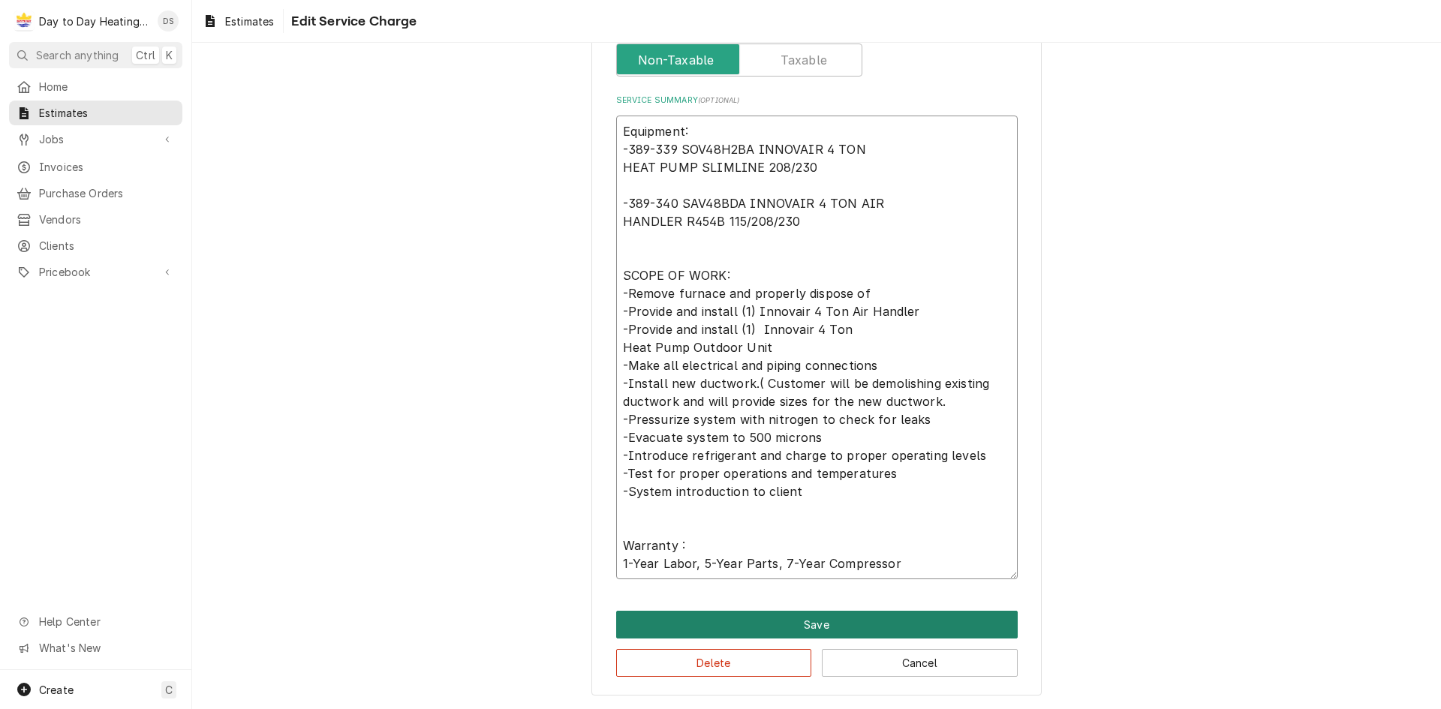
type textarea "Equipment: -389-339 SOV48H2BA INNOVAIR 4 TON HEAT PUMP SLIMLINE 208/230 -389-34…"
click at [742, 627] on button "Save" at bounding box center [816, 625] width 401 height 28
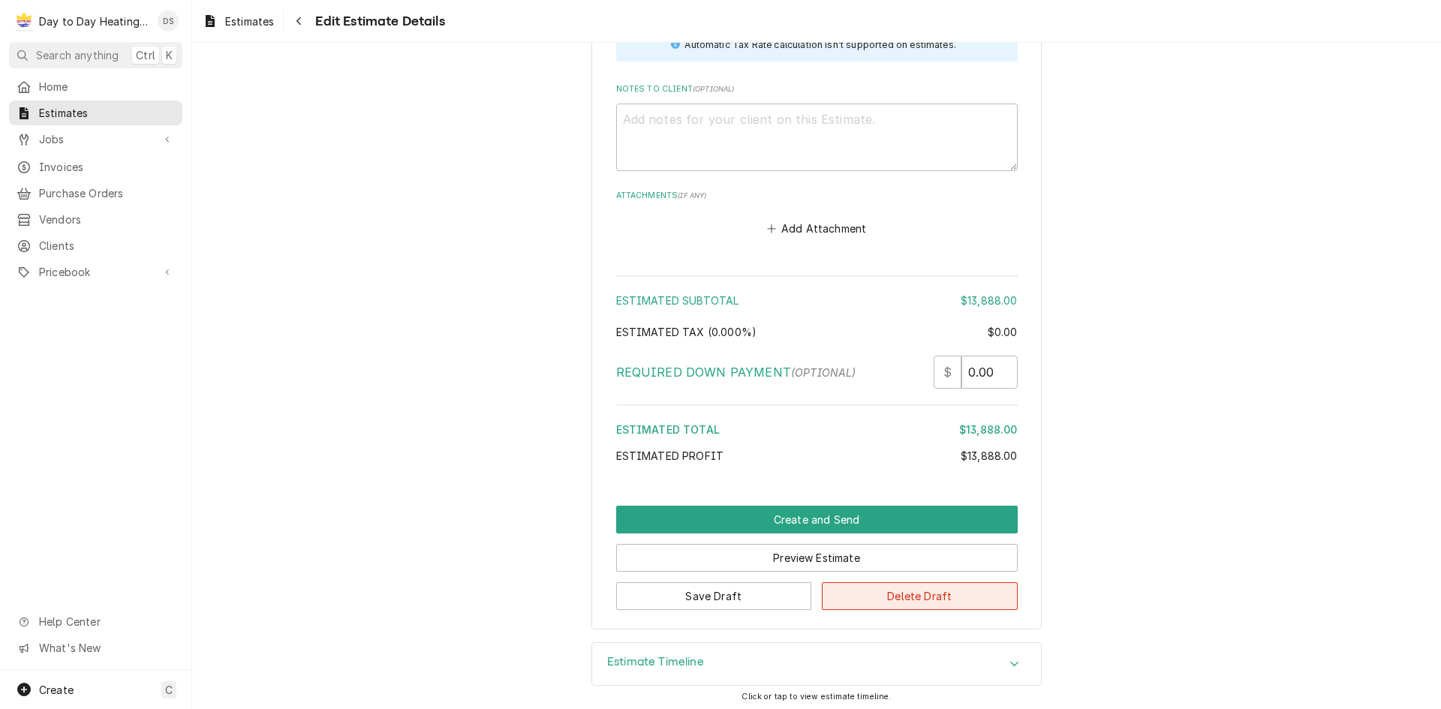
scroll to position [2102, 0]
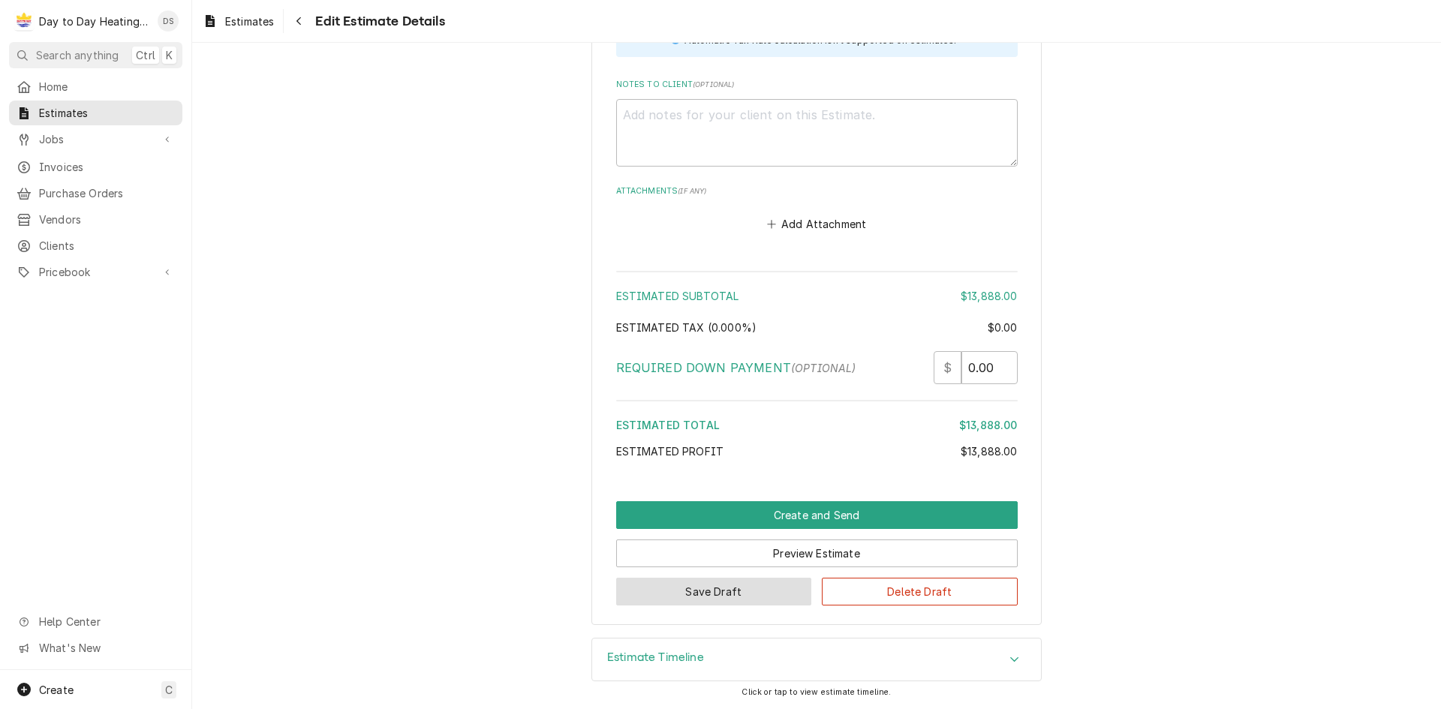
click at [770, 595] on button "Save Draft" at bounding box center [714, 592] width 196 height 28
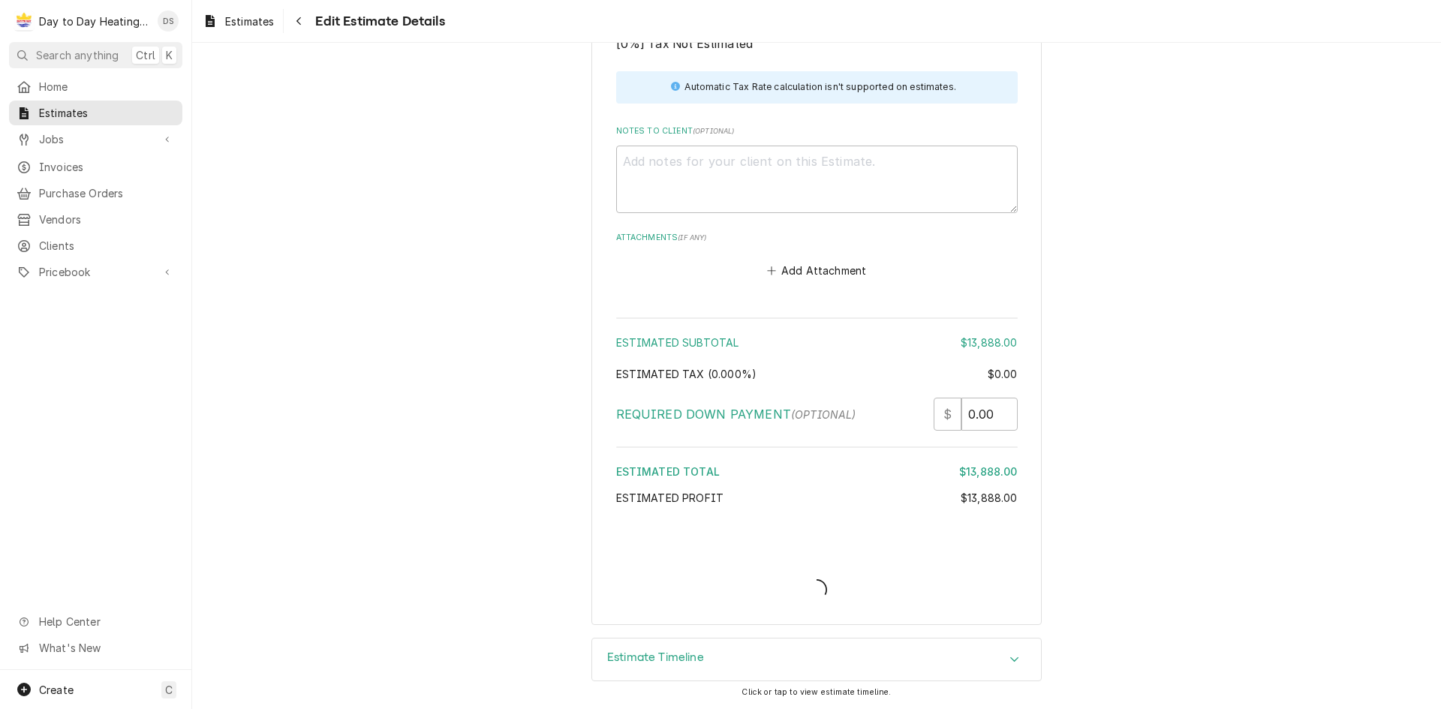
type textarea "x"
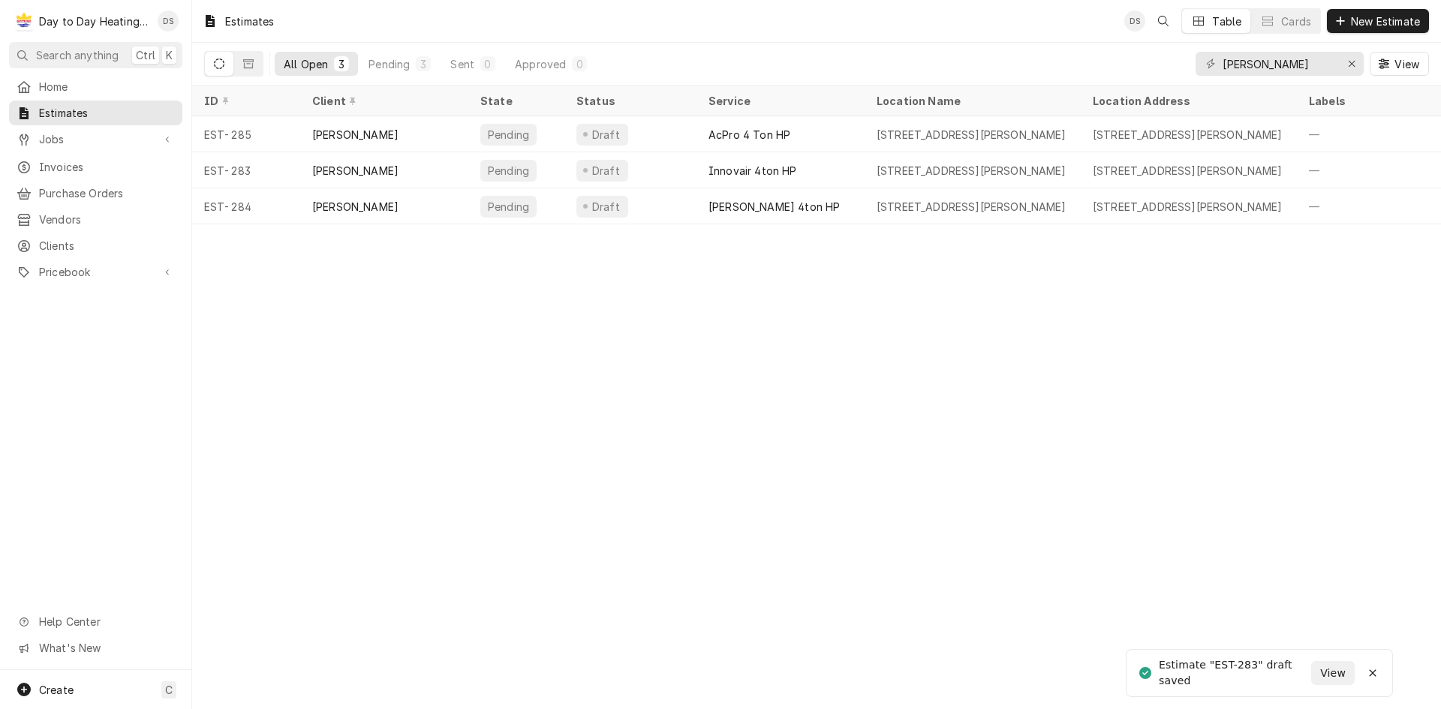
click at [690, 515] on div "Estimates DS Table Cards New Estimate All Open 3 Pending 3 Sent 0 Approved 0 [P…" at bounding box center [816, 354] width 1249 height 709
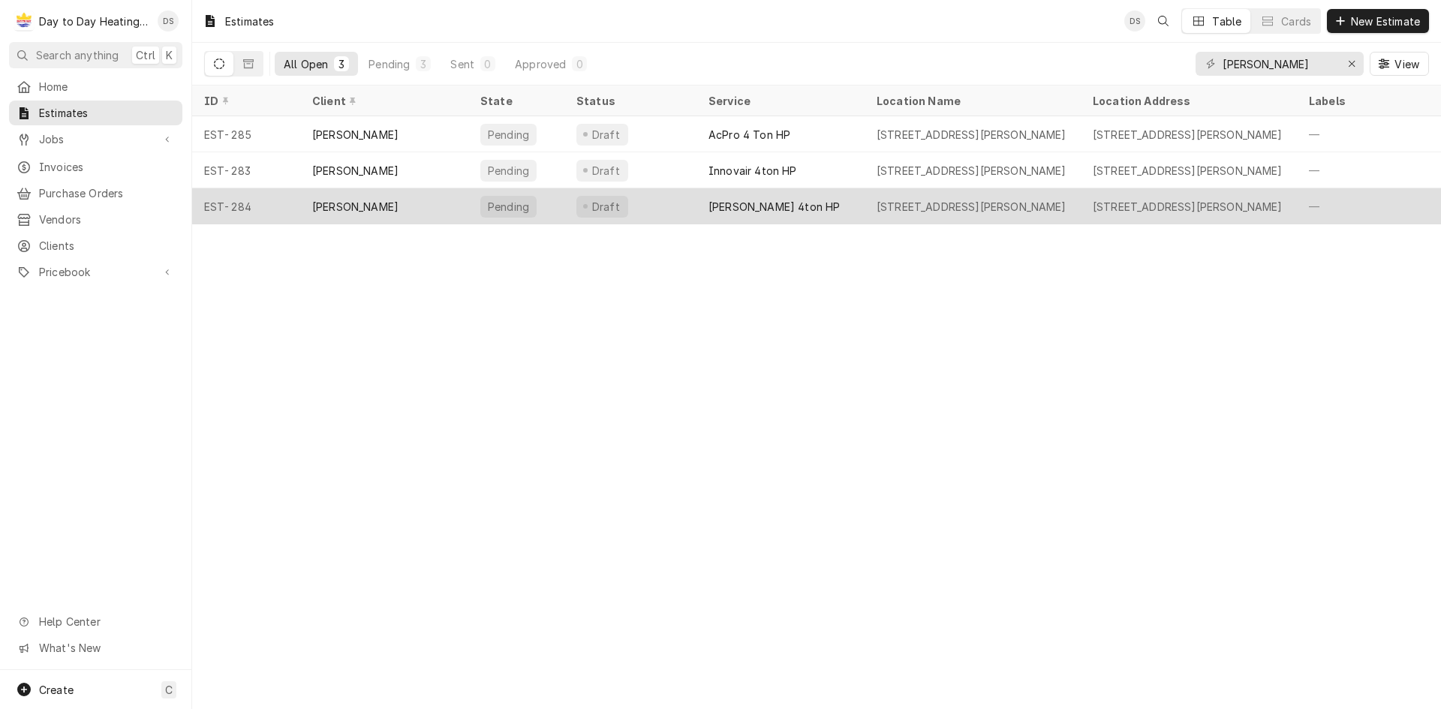
click at [702, 200] on div "Goodman 4ton HP" at bounding box center [780, 206] width 168 height 36
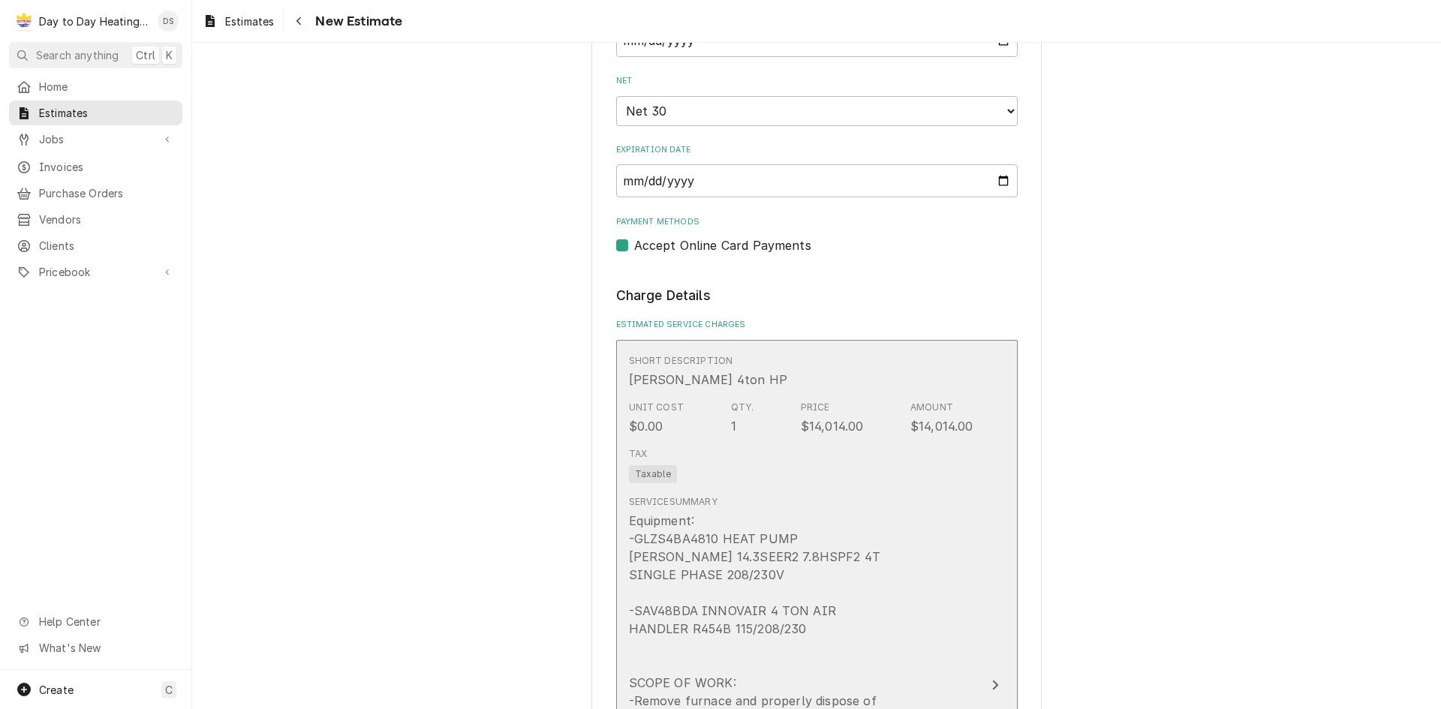
scroll to position [901, 0]
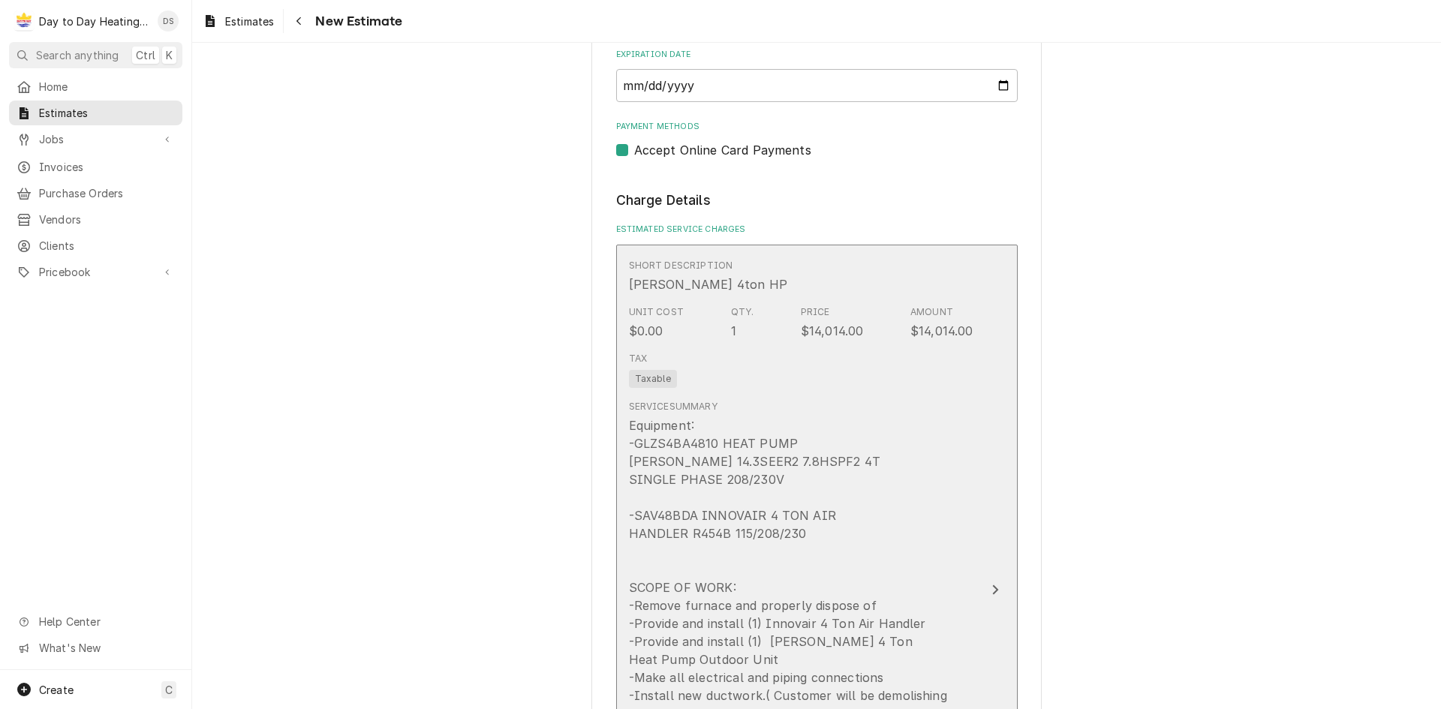
click at [899, 449] on div "Equipment: -GLZS4BA4810 HEAT PUMP [PERSON_NAME] 14.3SEER2 7.8HSPF2 4T SINGLE PH…" at bounding box center [801, 668] width 344 height 504
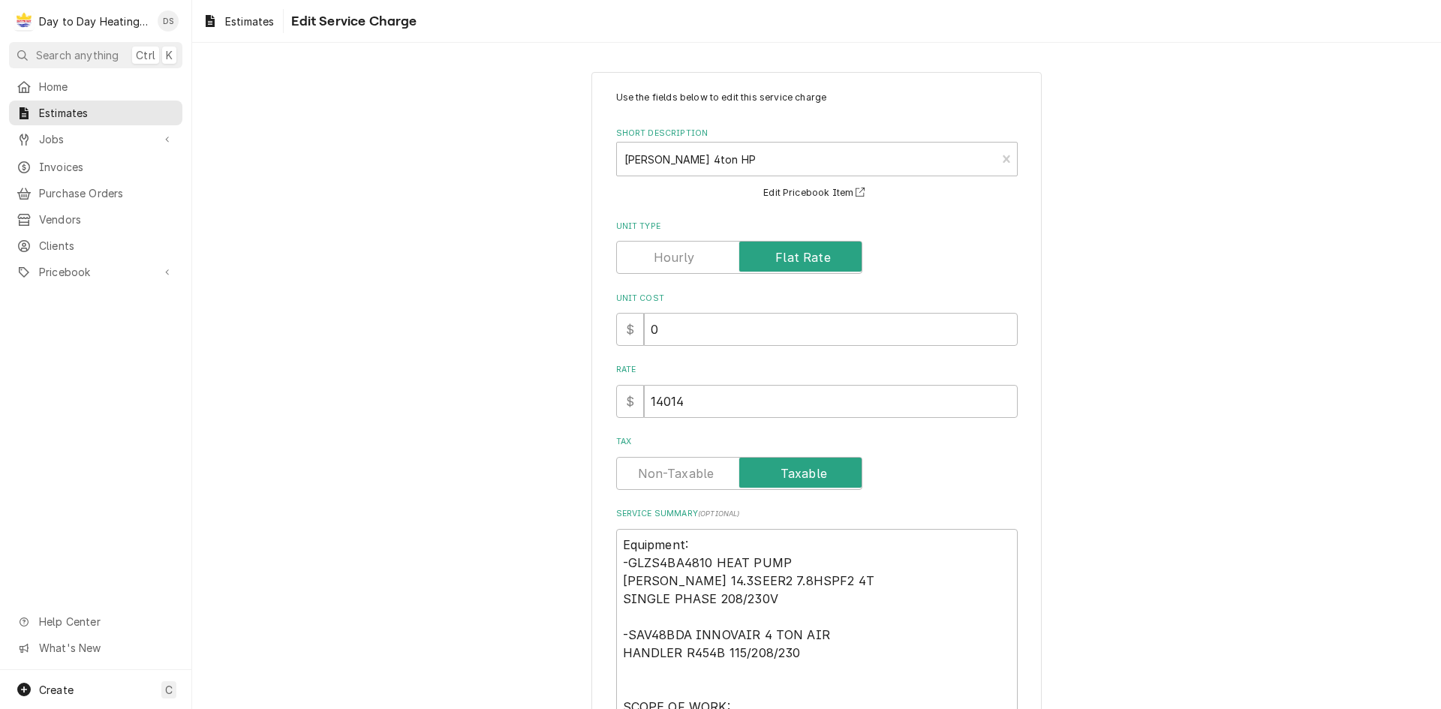
scroll to position [225, 0]
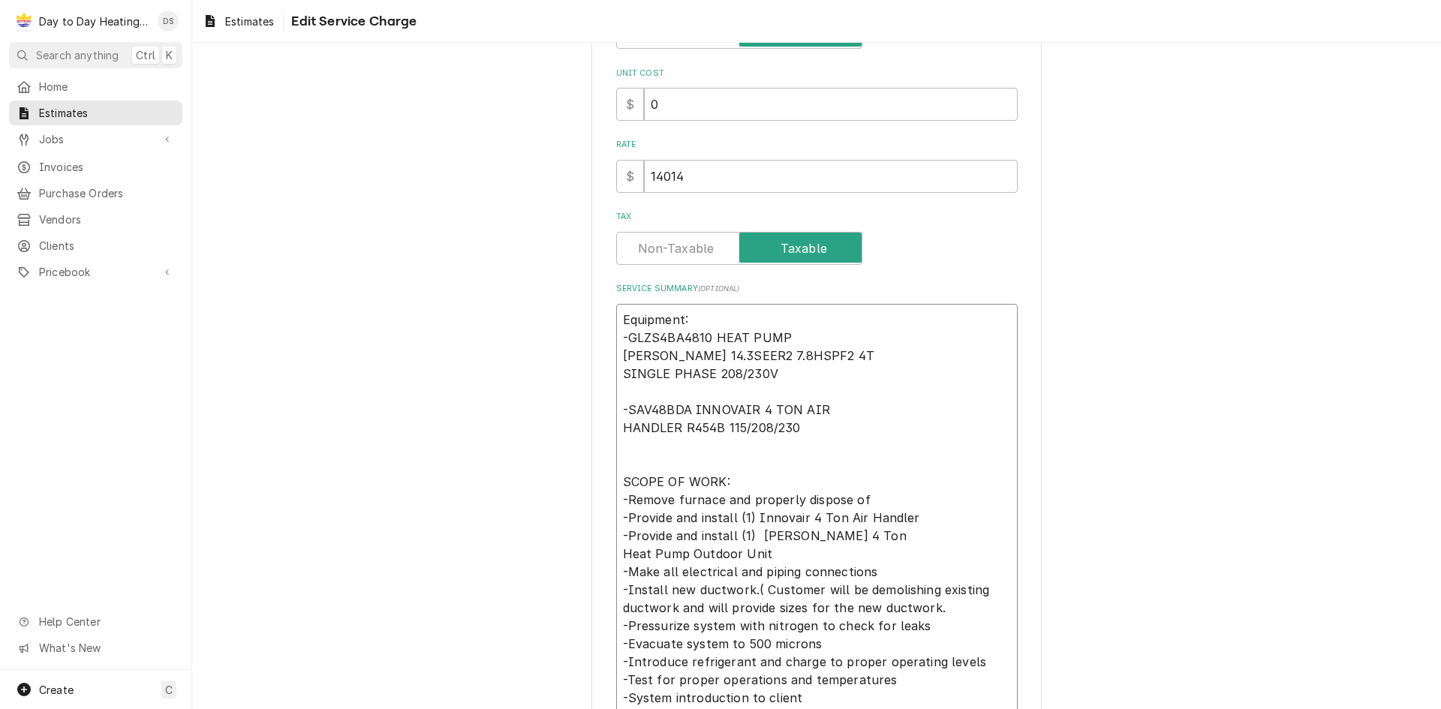
drag, startPoint x: 767, startPoint y: 380, endPoint x: 625, endPoint y: 337, distance: 148.4
click at [625, 337] on textarea "Equipment: -GLZS4BA4810 HEAT PUMP [PERSON_NAME] 14.3SEER2 7.8HSPF2 4T SINGLE PH…" at bounding box center [816, 545] width 401 height 482
type textarea "x"
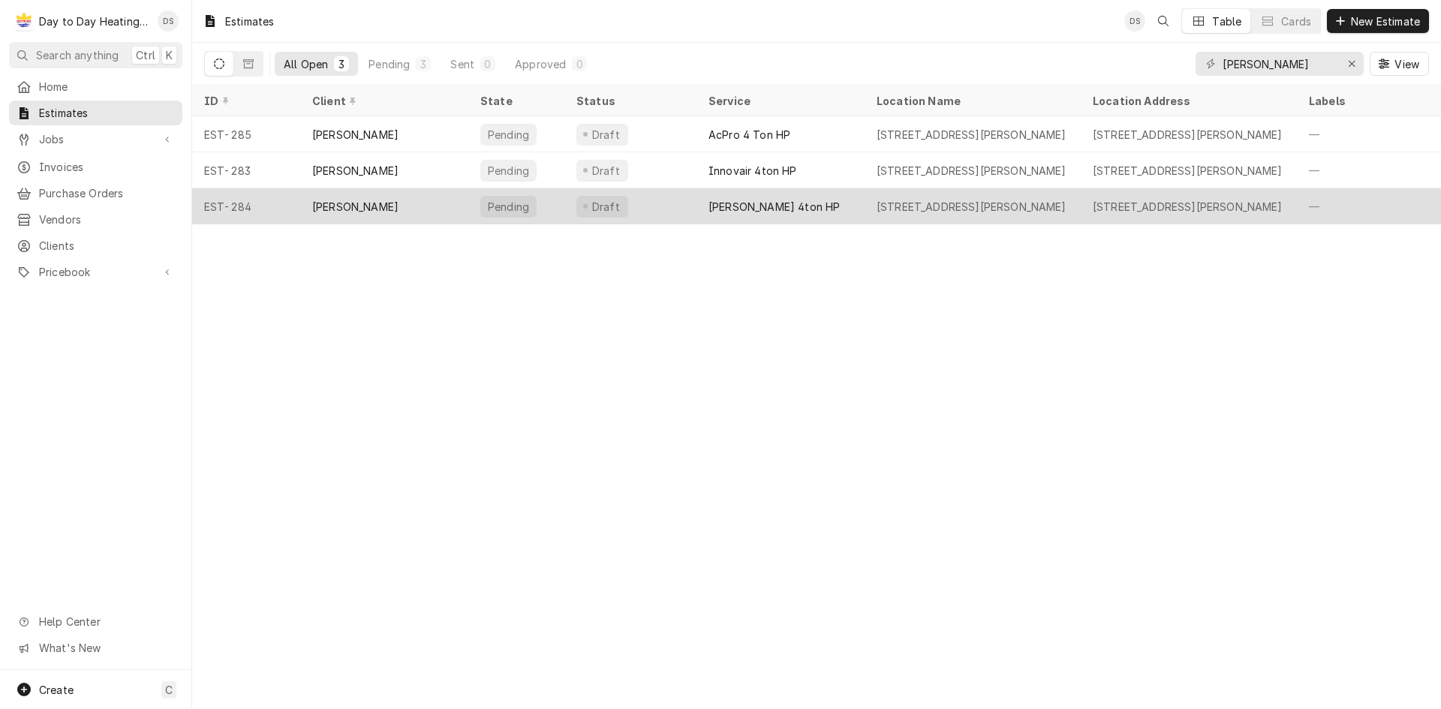
click at [353, 213] on div "[PERSON_NAME]" at bounding box center [384, 206] width 168 height 36
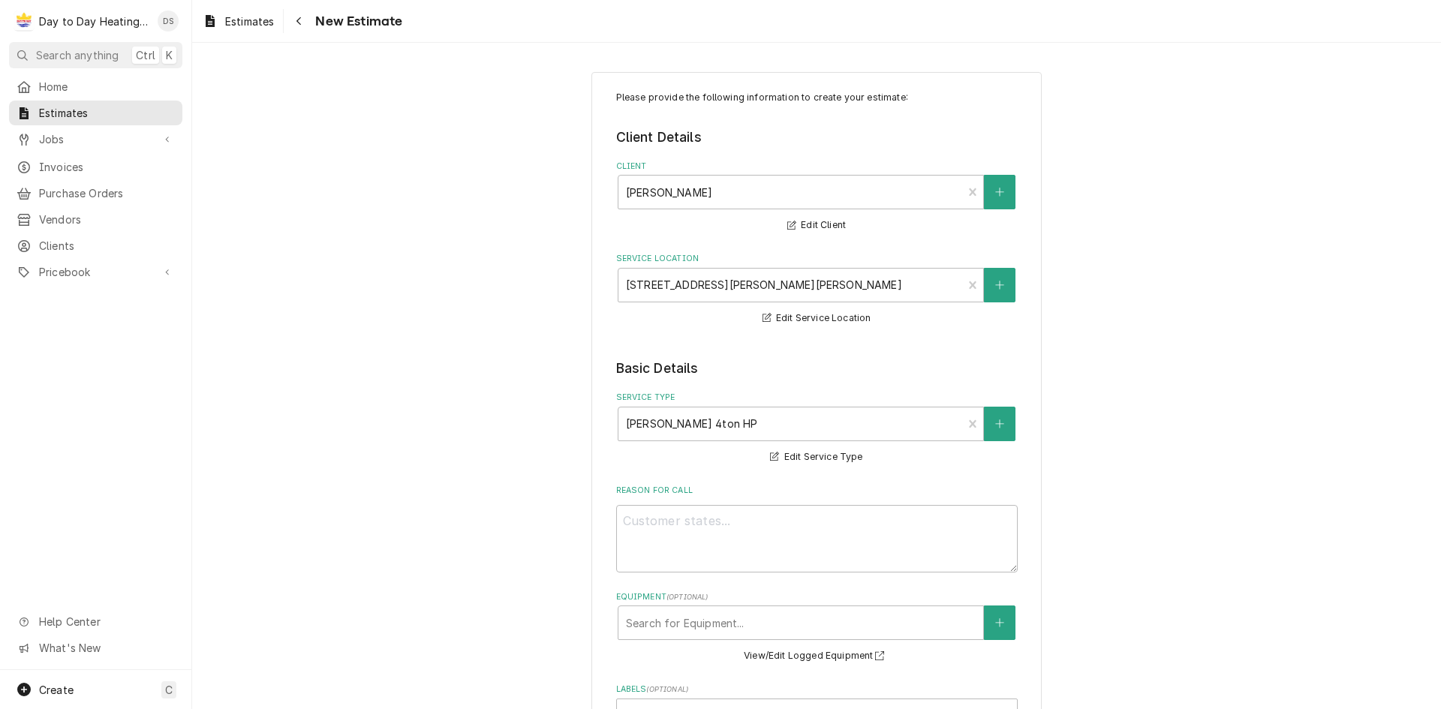
type textarea "x"
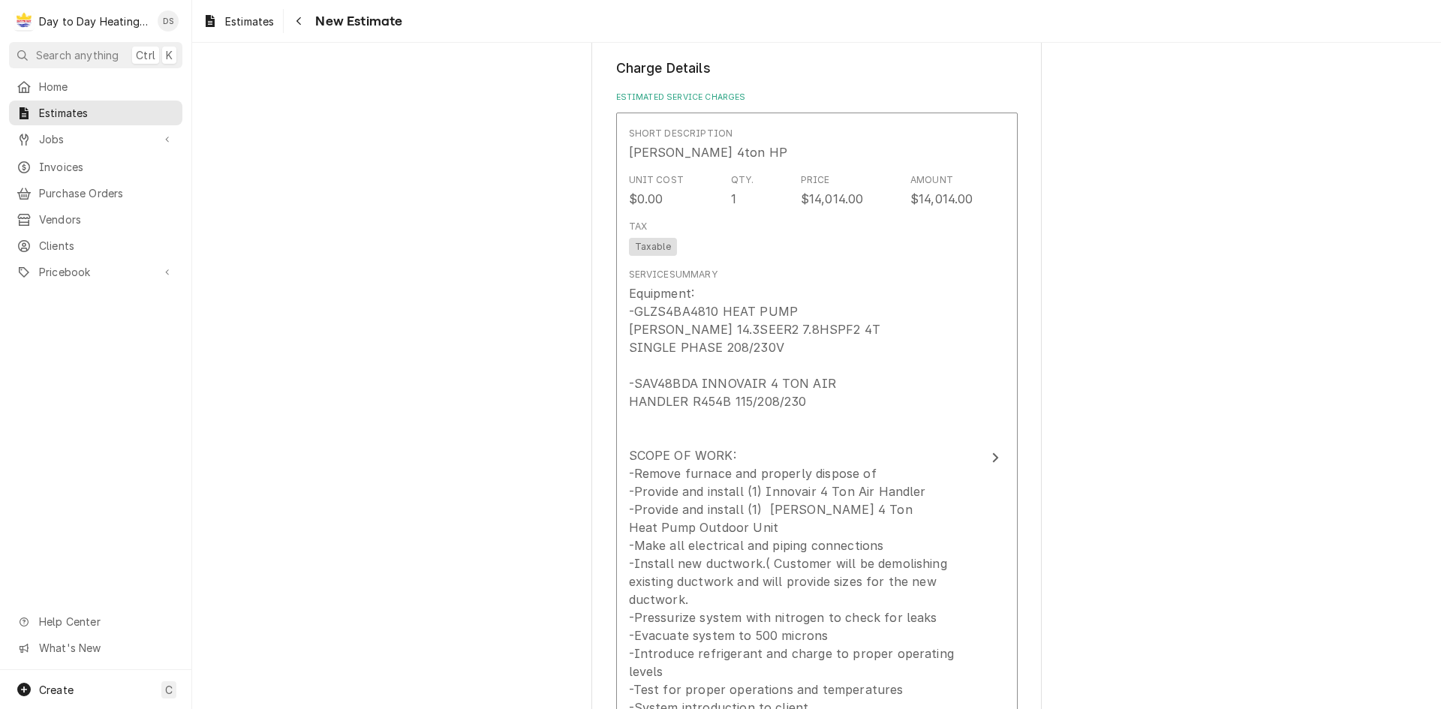
scroll to position [1051, 0]
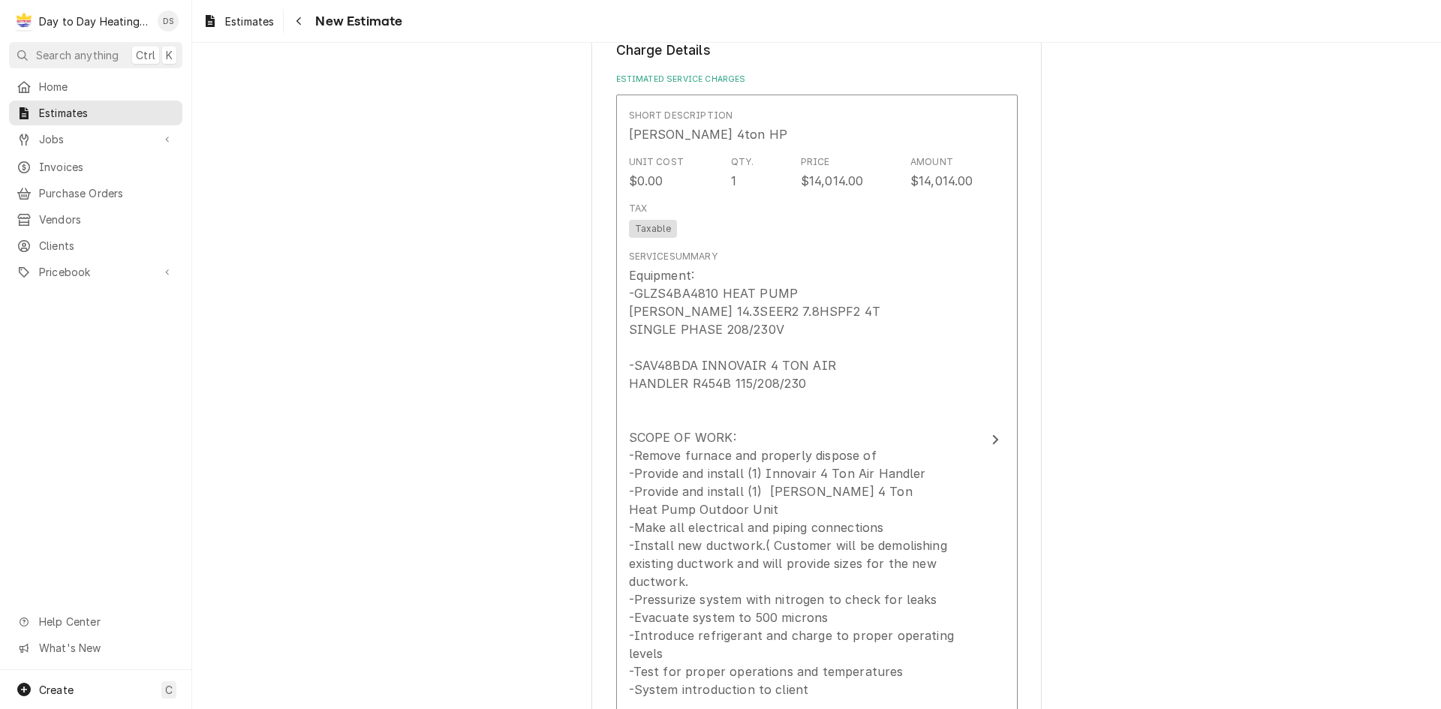
drag, startPoint x: 455, startPoint y: 213, endPoint x: 442, endPoint y: 214, distance: 12.8
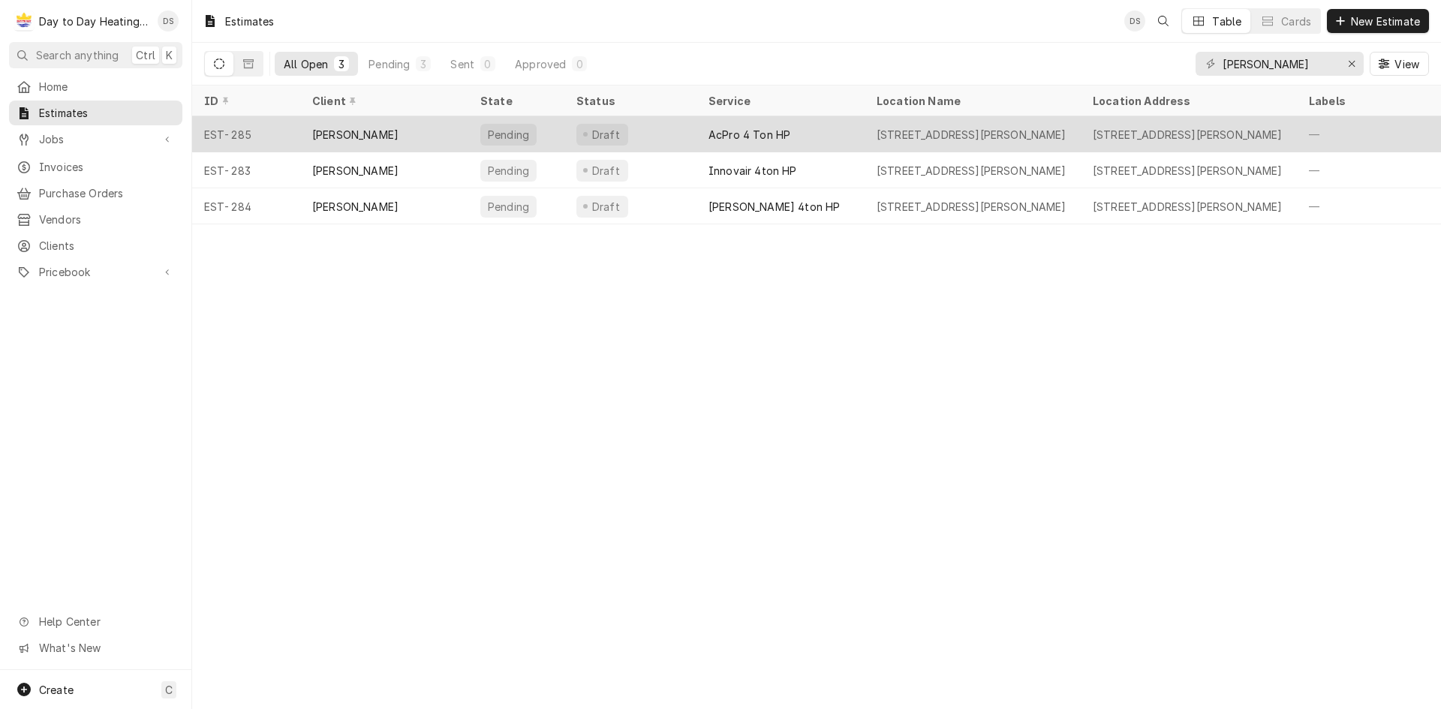
click at [347, 129] on div "[PERSON_NAME]" at bounding box center [355, 135] width 86 height 16
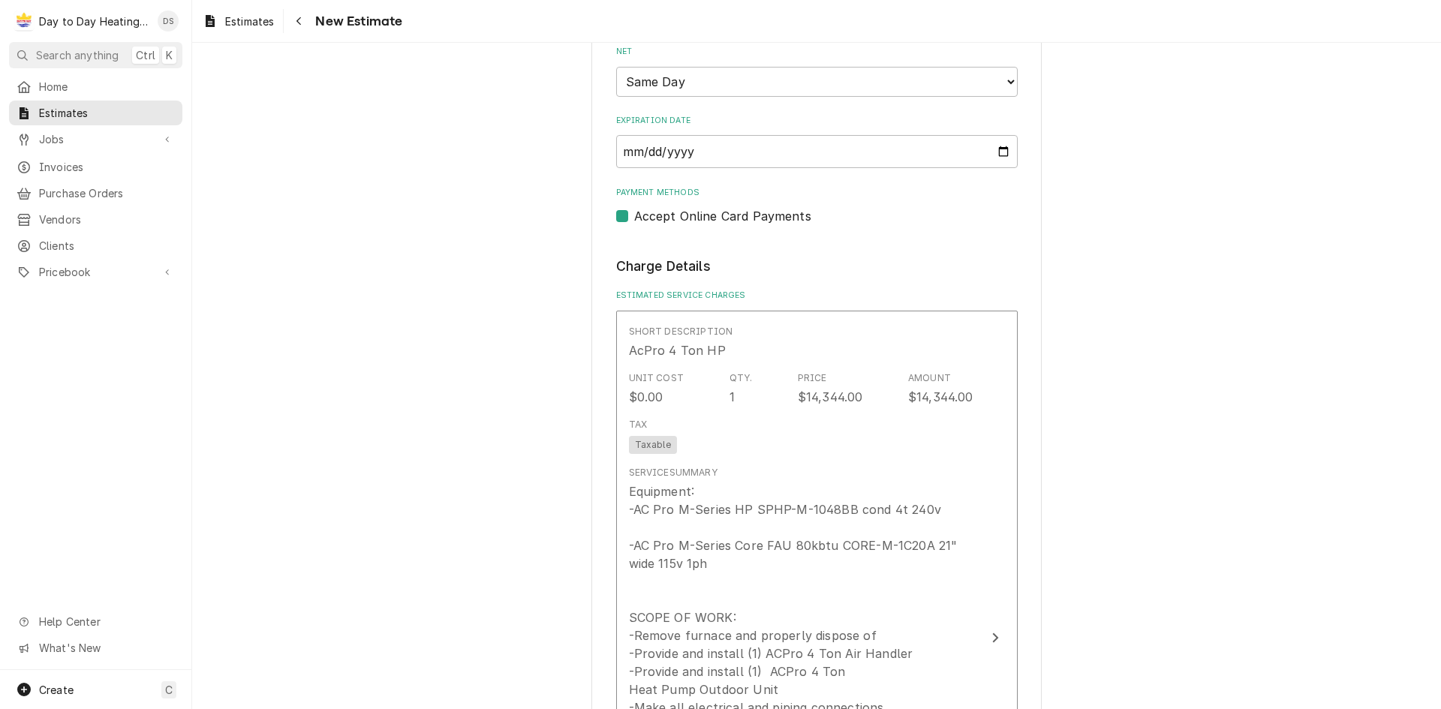
scroll to position [1051, 0]
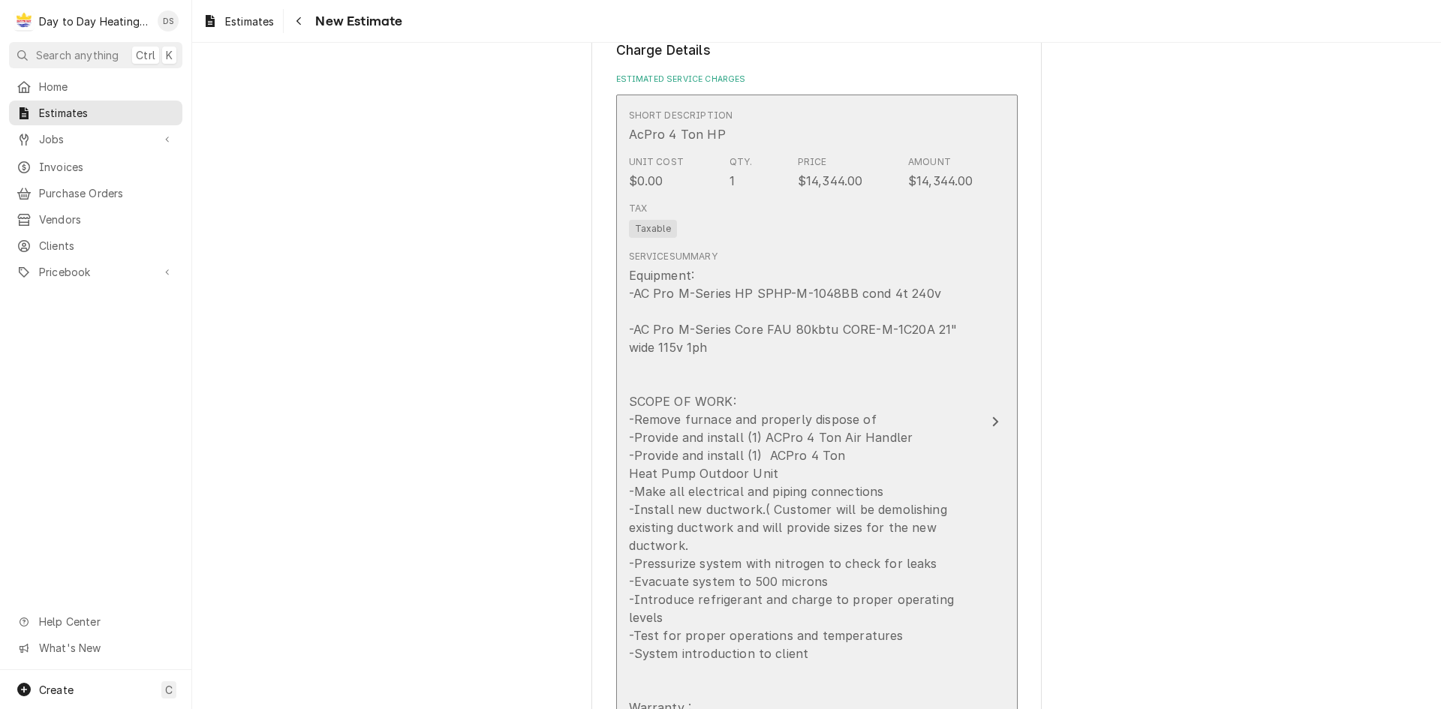
click at [749, 296] on div "Equipment: -AC Pro M-Series HP SPHP-M-1048BB cond 4t 240v -AC Pro M-Series Core…" at bounding box center [801, 500] width 344 height 468
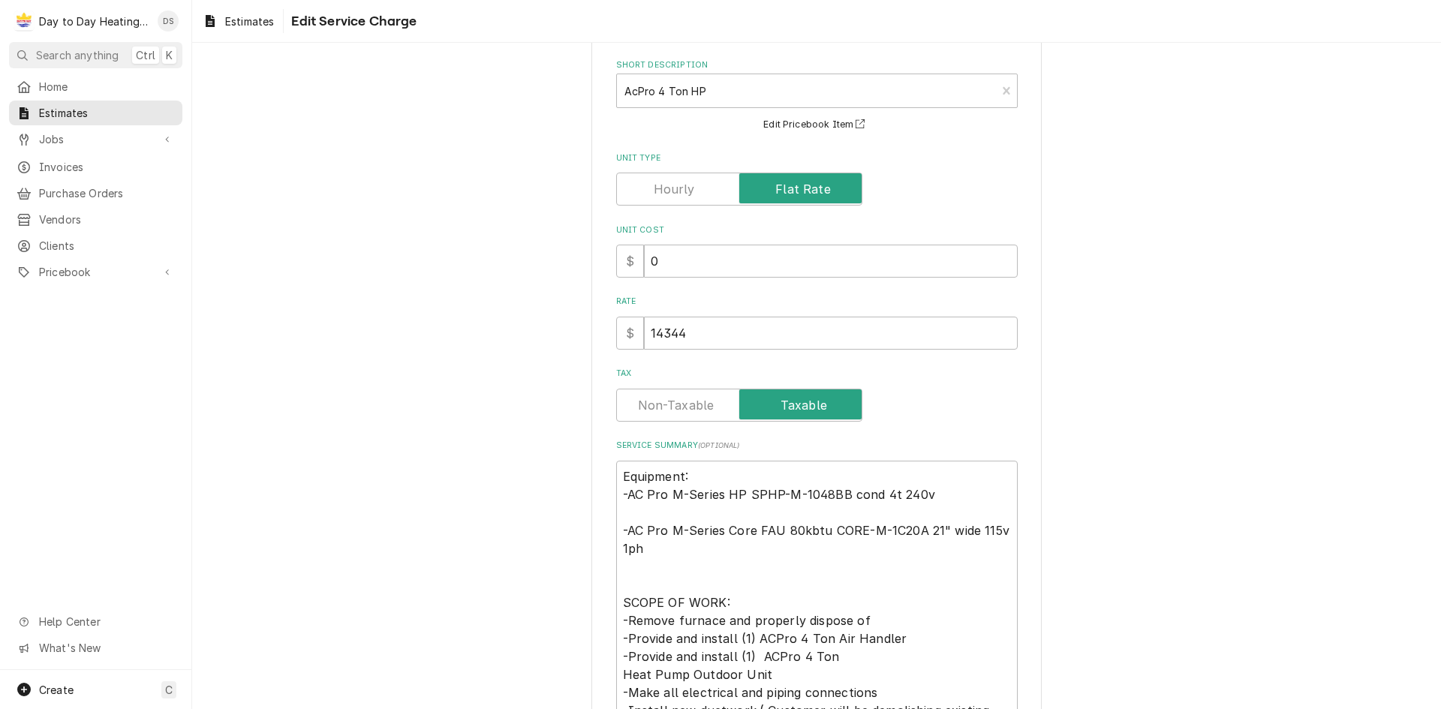
scroll to position [150, 0]
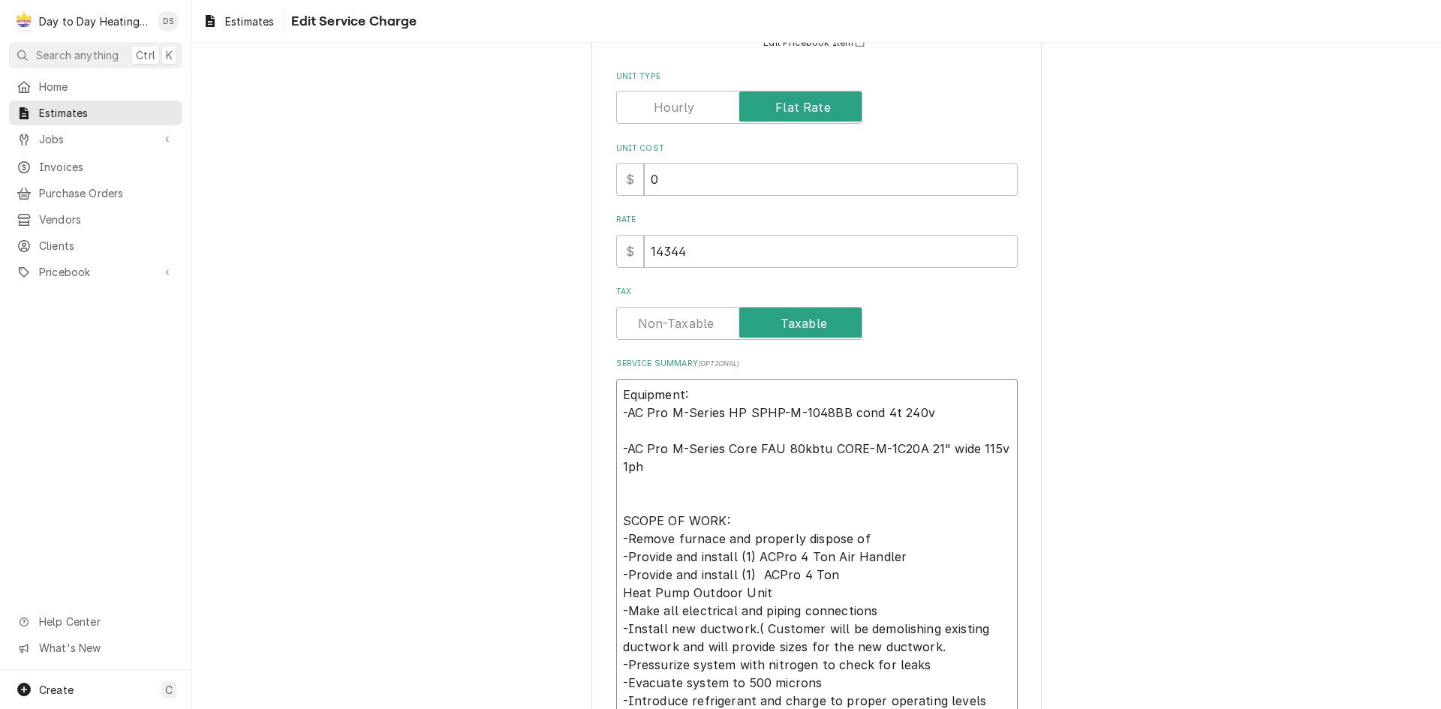
drag, startPoint x: 924, startPoint y: 414, endPoint x: 621, endPoint y: 417, distance: 303.2
click at [620, 418] on textarea "Equipment: -AC Pro M-Series HP SPHP-M-1048BB cond 4t 240v -AC Pro M-Series Core…" at bounding box center [816, 602] width 401 height 446
drag, startPoint x: 626, startPoint y: 448, endPoint x: 640, endPoint y: 468, distance: 24.8
click at [640, 468] on textarea "Equipment: -AC Pro M-Series HP SPHP-M-1048BB cond 4t 240v -AC Pro M-Series Core…" at bounding box center [816, 602] width 401 height 446
click at [1119, 489] on div "Use the fields below to edit this service charge Short Description AcPro 4 Ton …" at bounding box center [816, 431] width 1249 height 1046
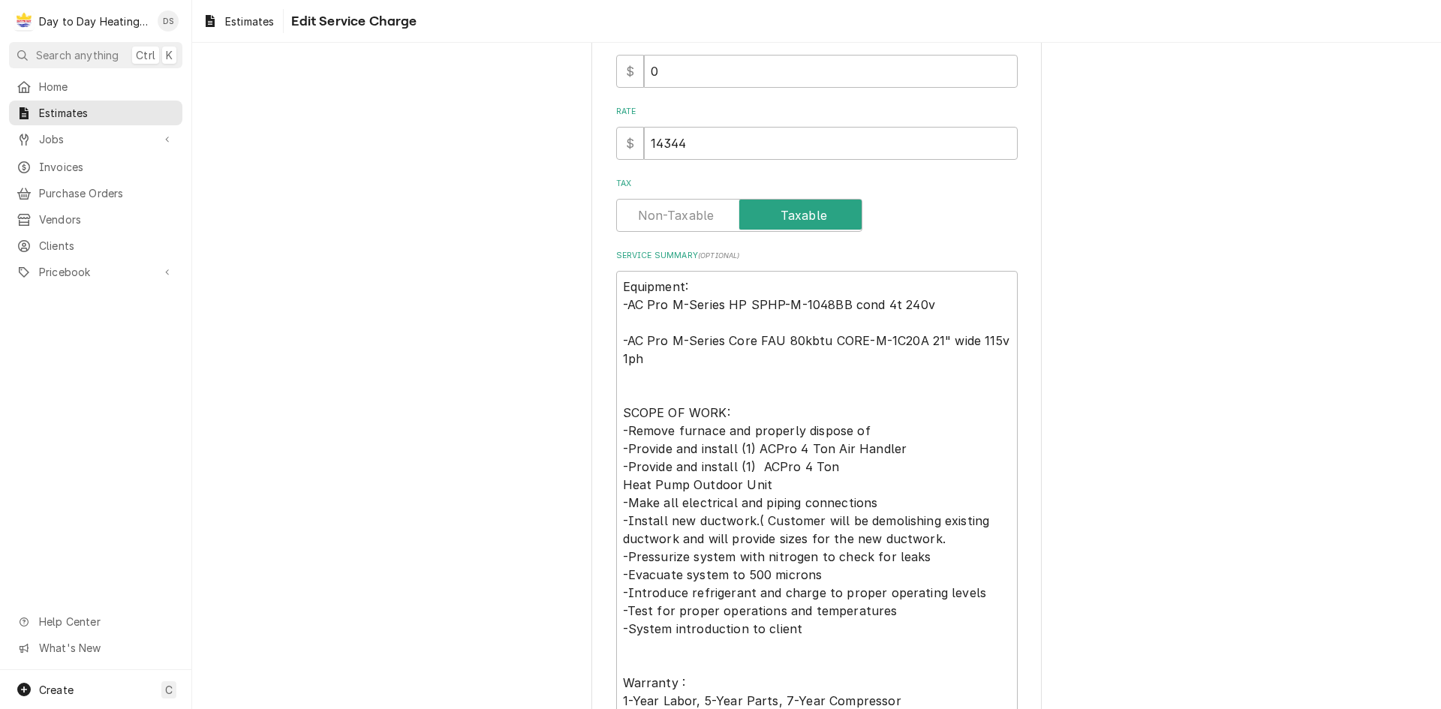
scroll to position [395, 0]
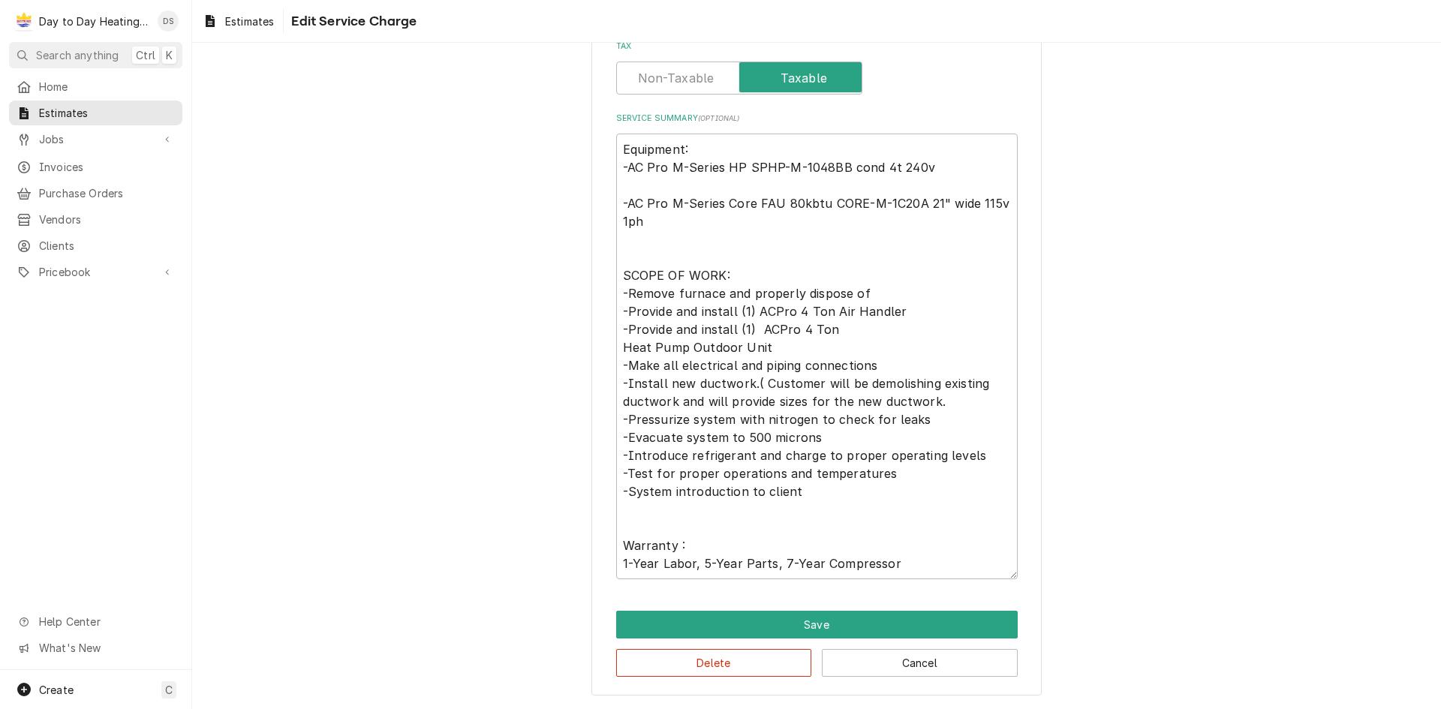
type textarea "x"
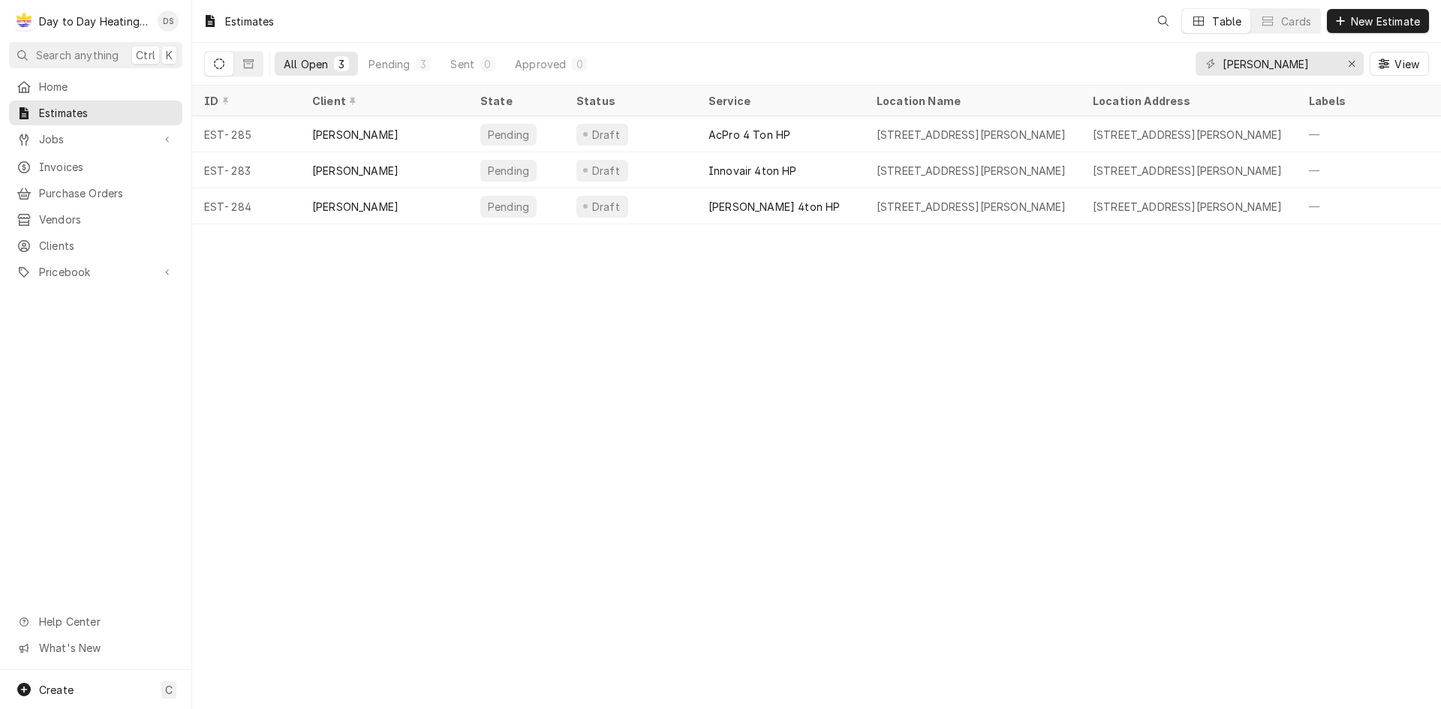
click at [617, 326] on div "Estimates Table Cards New Estimate All Open 3 Pending 3 Sent 0 Approved 0 [PERS…" at bounding box center [816, 354] width 1249 height 709
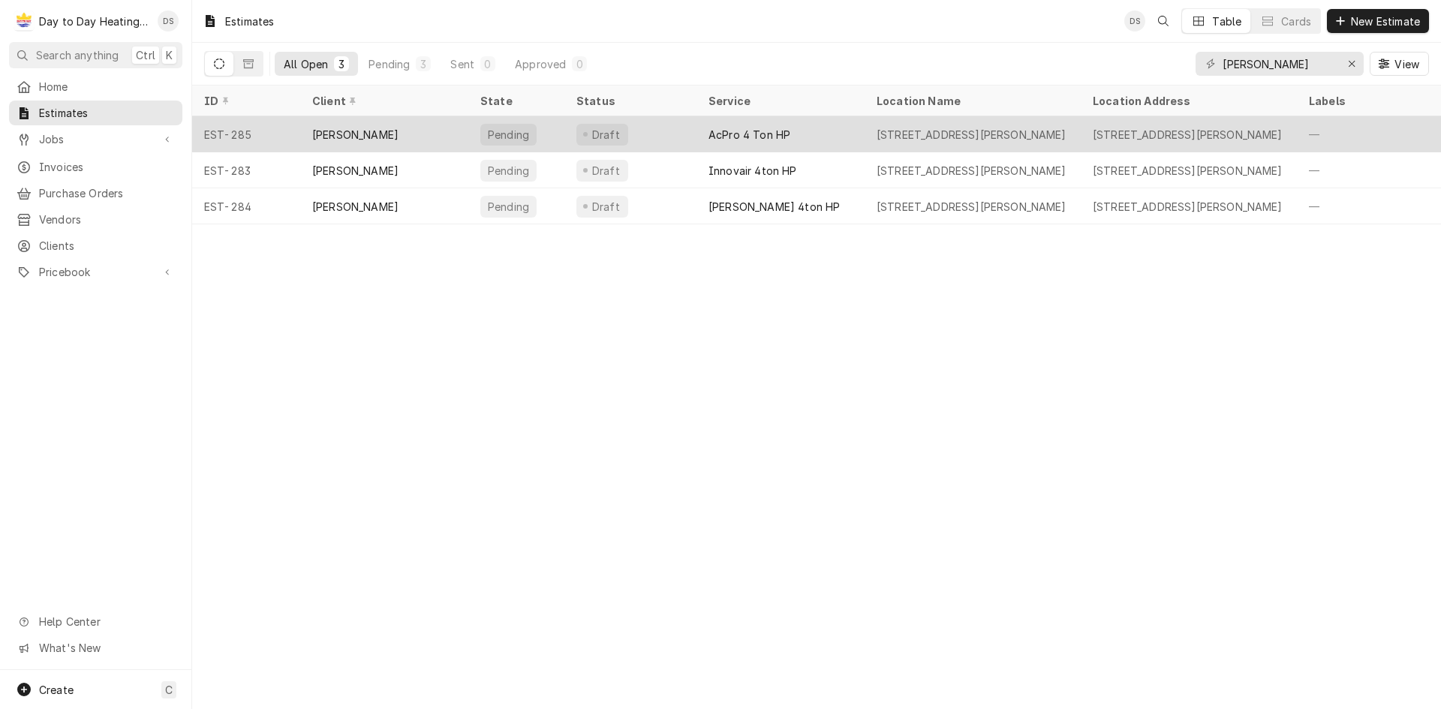
click at [454, 137] on div "[PERSON_NAME]" at bounding box center [384, 134] width 168 height 36
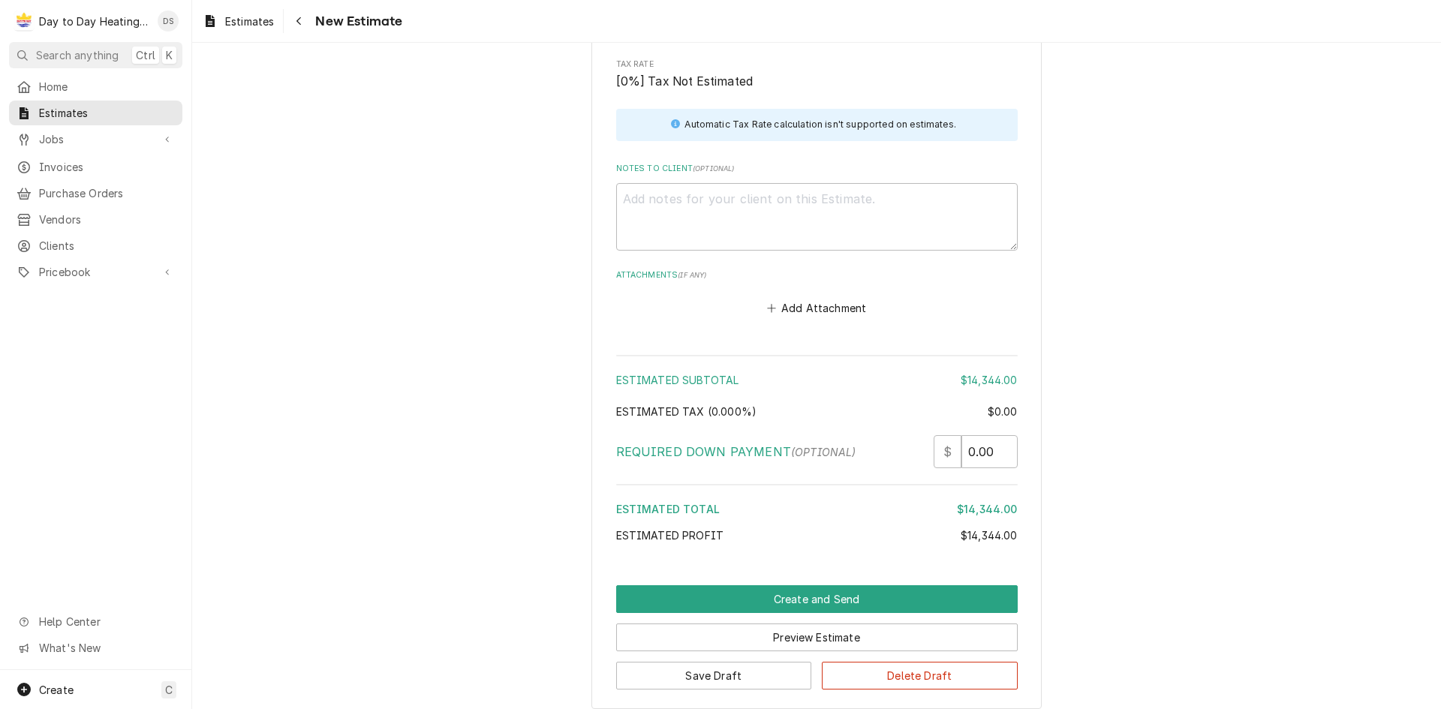
scroll to position [2084, 0]
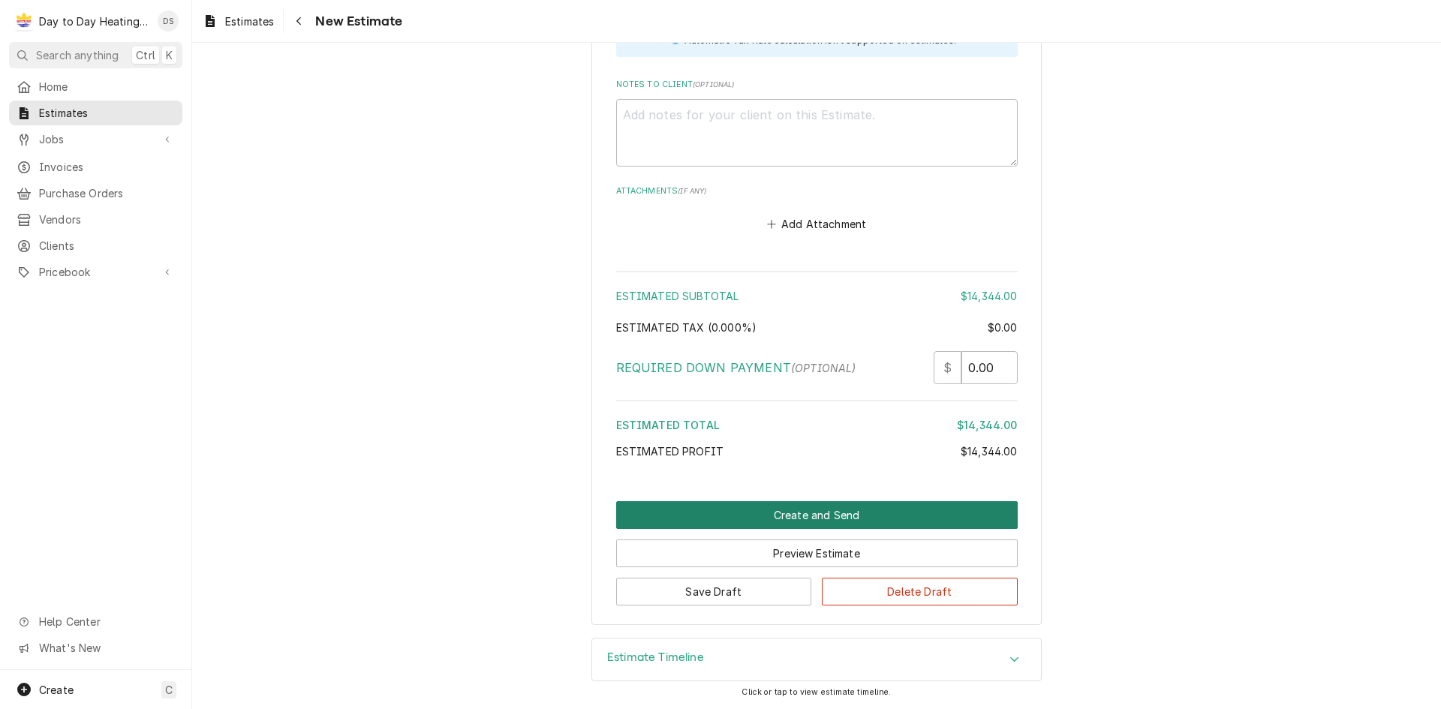
click at [798, 513] on button "Create and Send" at bounding box center [816, 515] width 401 height 28
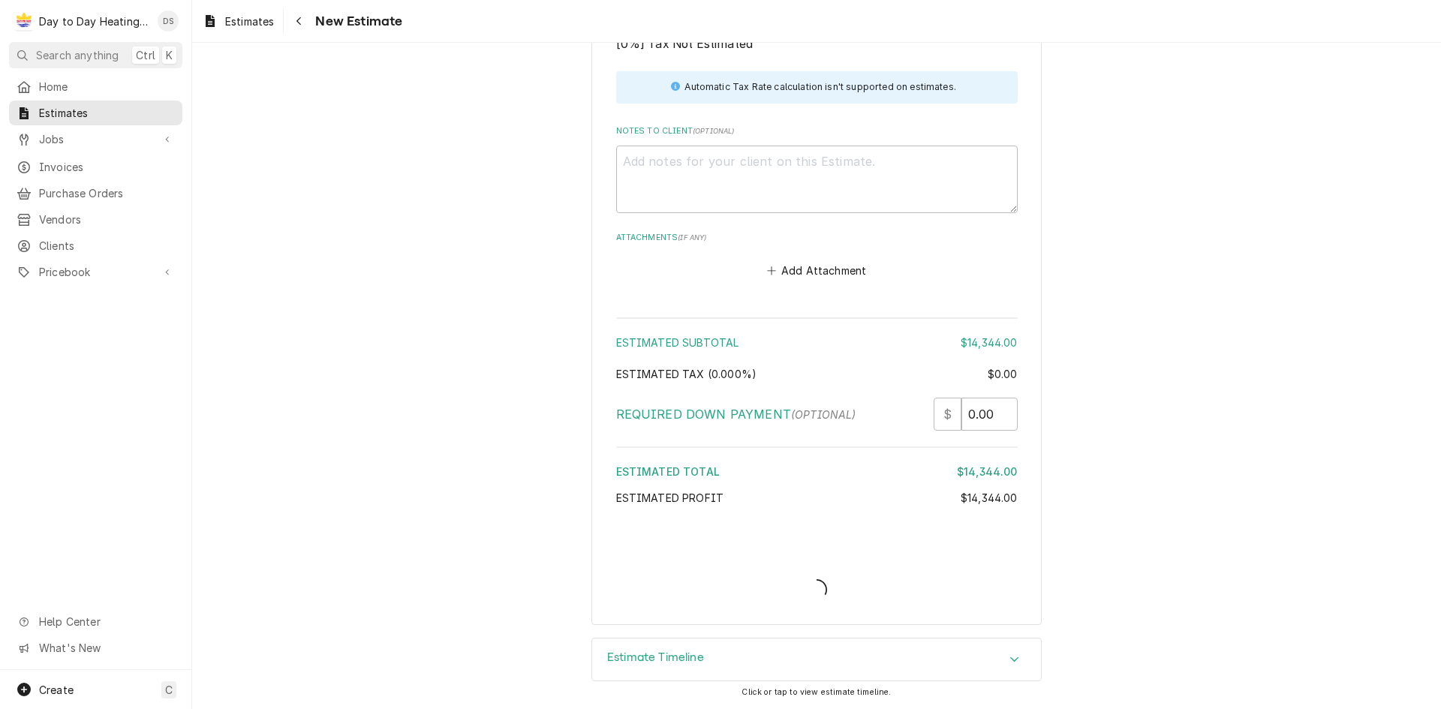
type textarea "x"
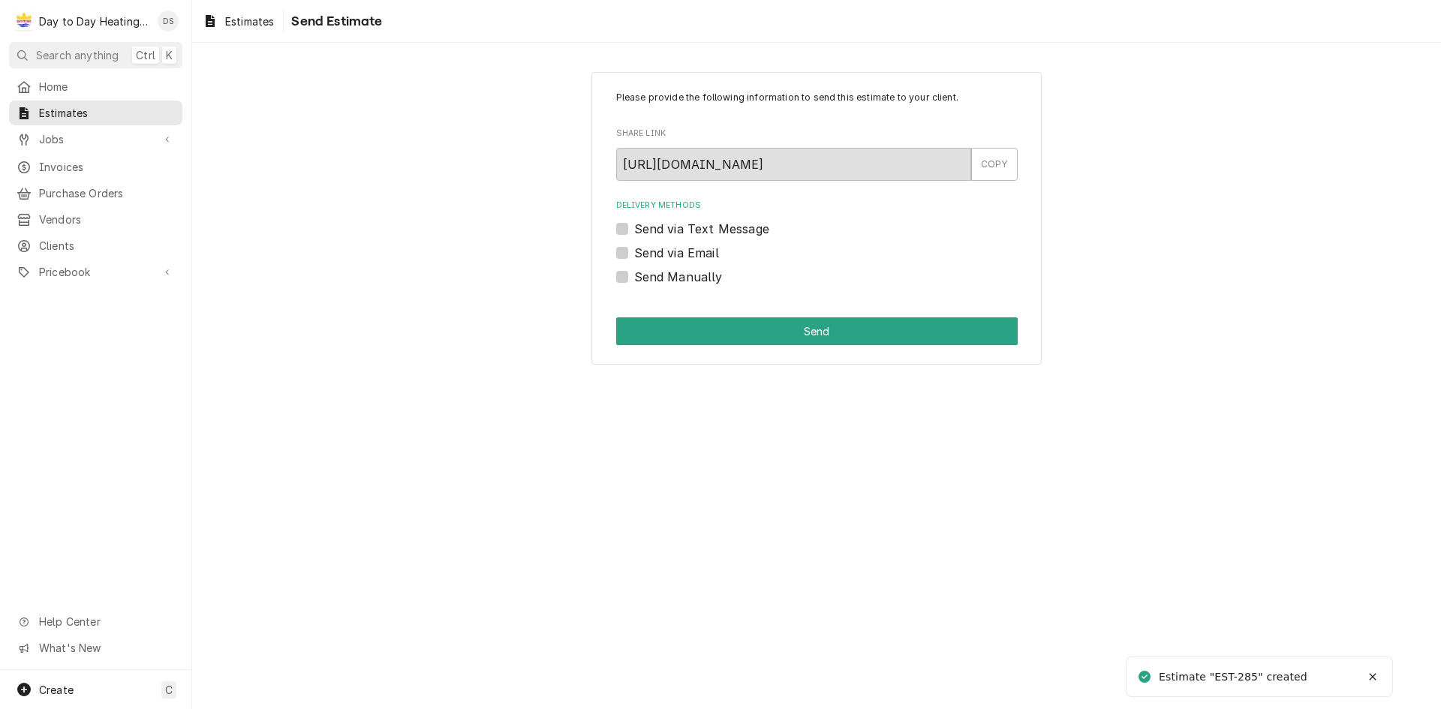
click at [661, 255] on label "Send via Email" at bounding box center [676, 253] width 85 height 18
click at [661, 255] on input "Send via Email" at bounding box center [834, 260] width 401 height 33
checkbox input "true"
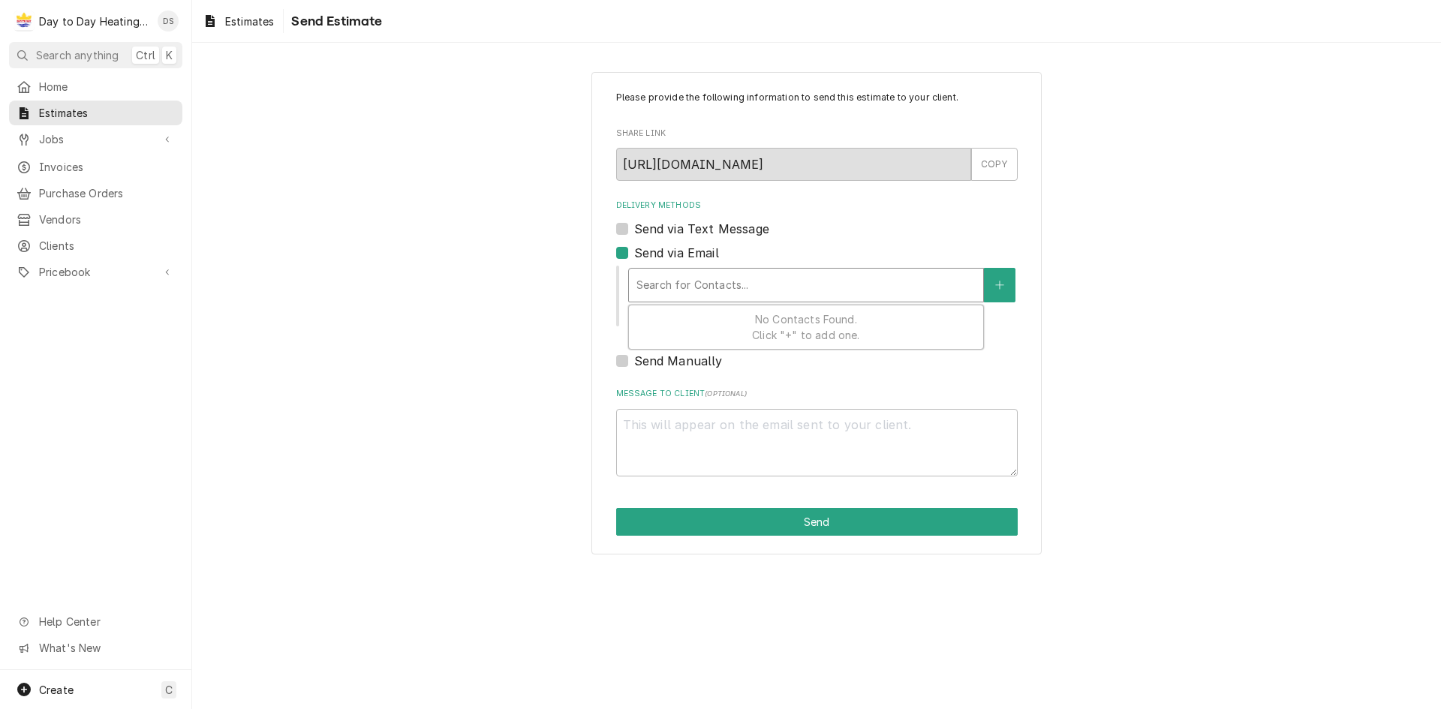
click at [763, 288] on div "Delivery Methods" at bounding box center [805, 285] width 339 height 27
type textarea "x"
type input "K"
type textarea "x"
type input "KJ"
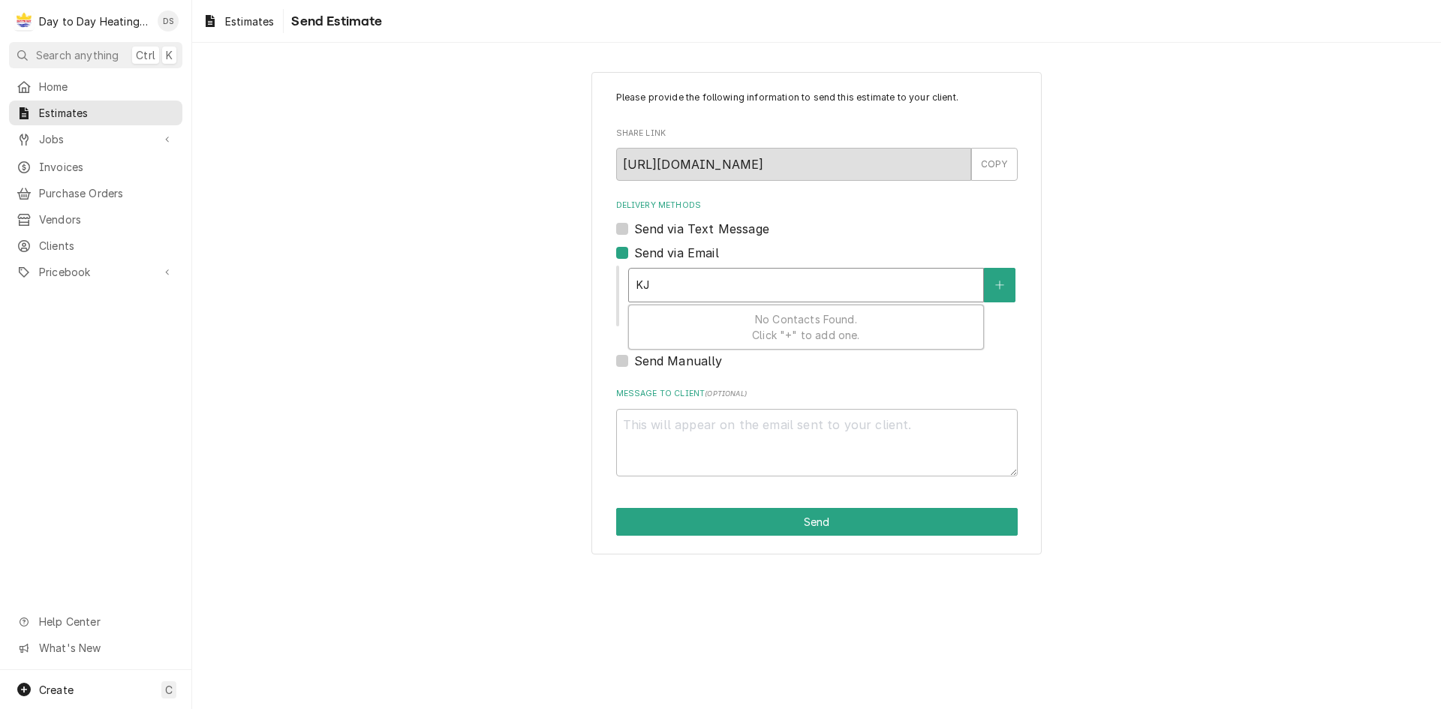
type textarea "x"
type input "KJl"
type textarea "x"
type input "KJli"
type textarea "x"
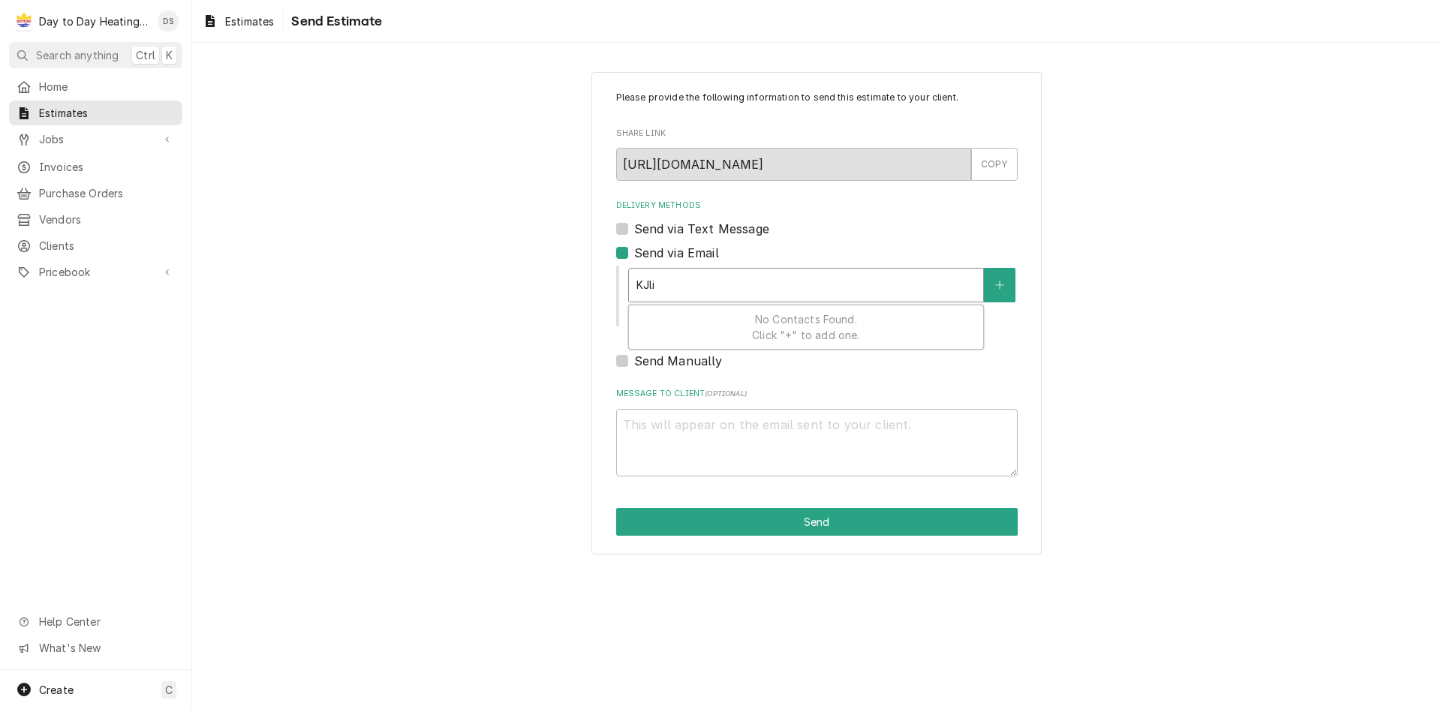
type input "KJlin"
type textarea "x"
type input "KJli"
type textarea "x"
type input "KJl"
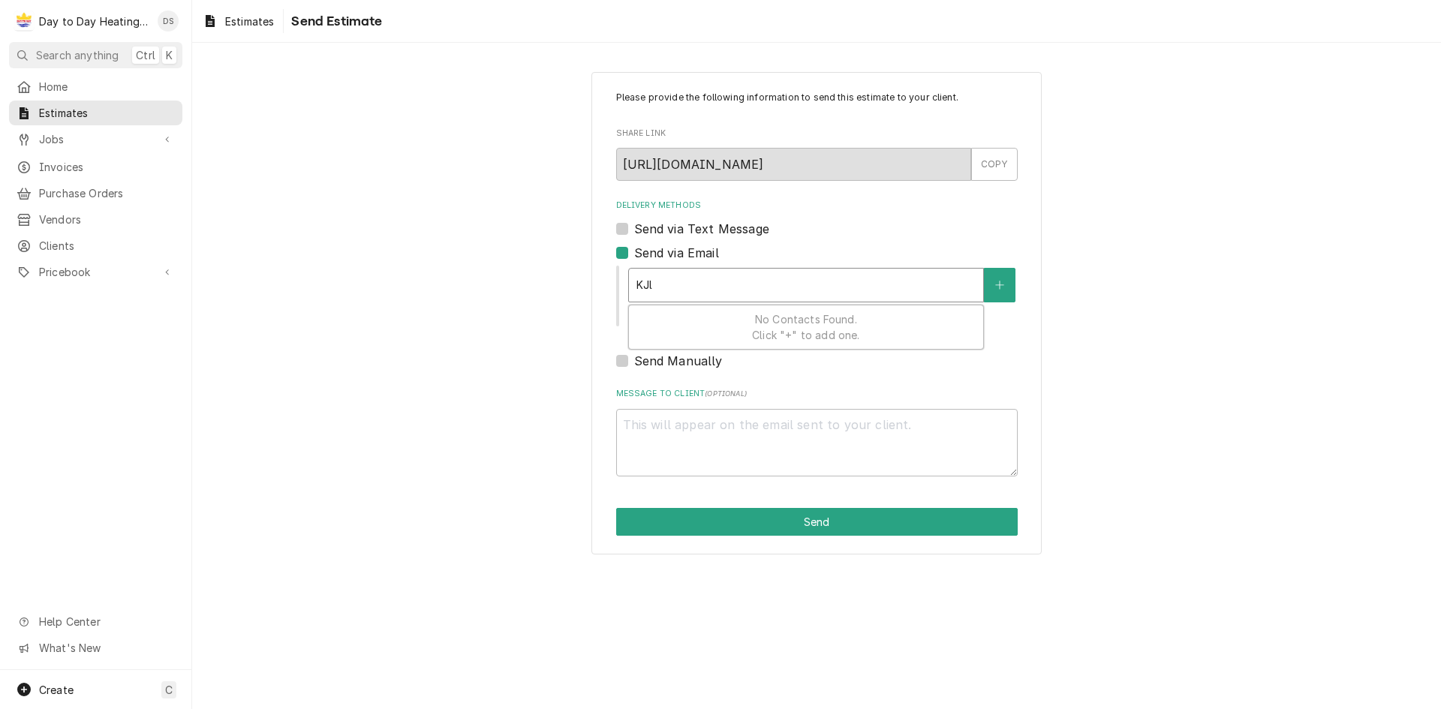
type textarea "x"
type input "KJ"
type textarea "x"
type input "K"
type textarea "x"
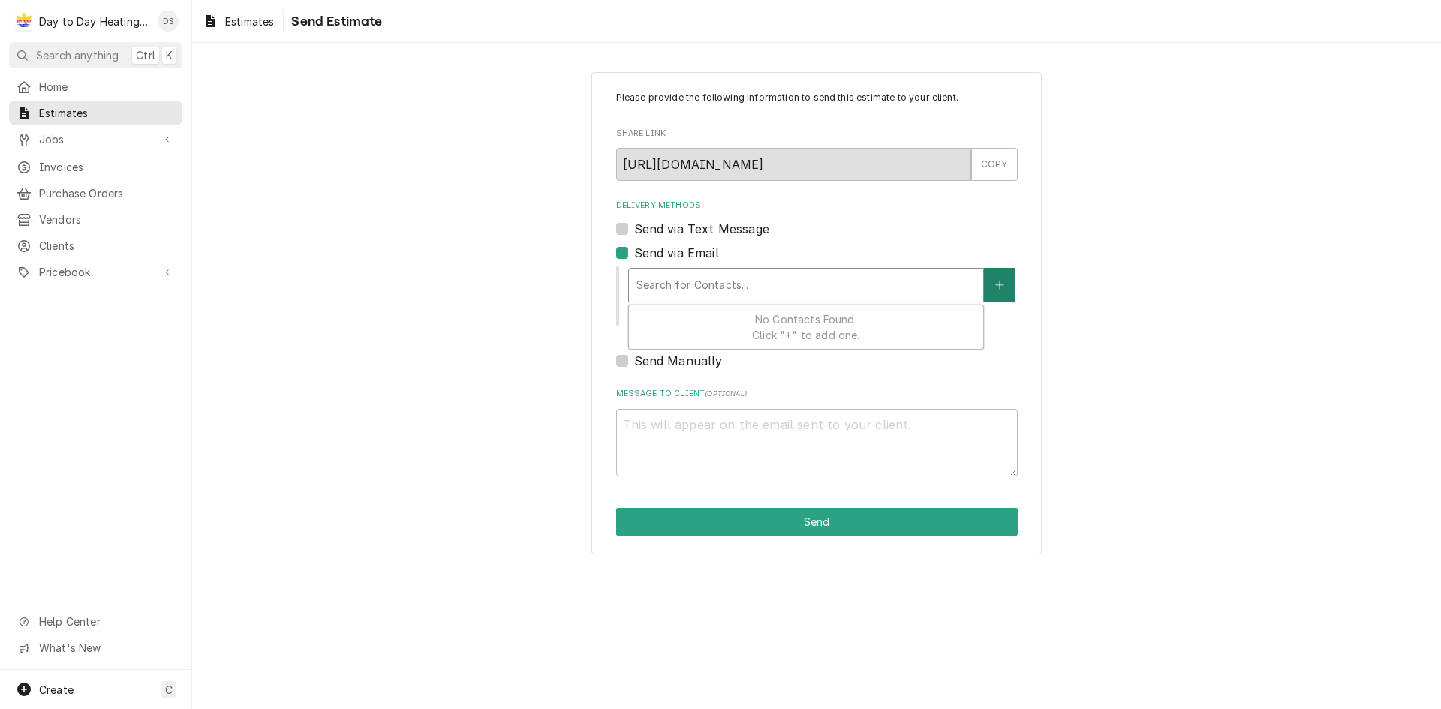
click at [1005, 284] on button "Delivery Methods" at bounding box center [1000, 285] width 32 height 35
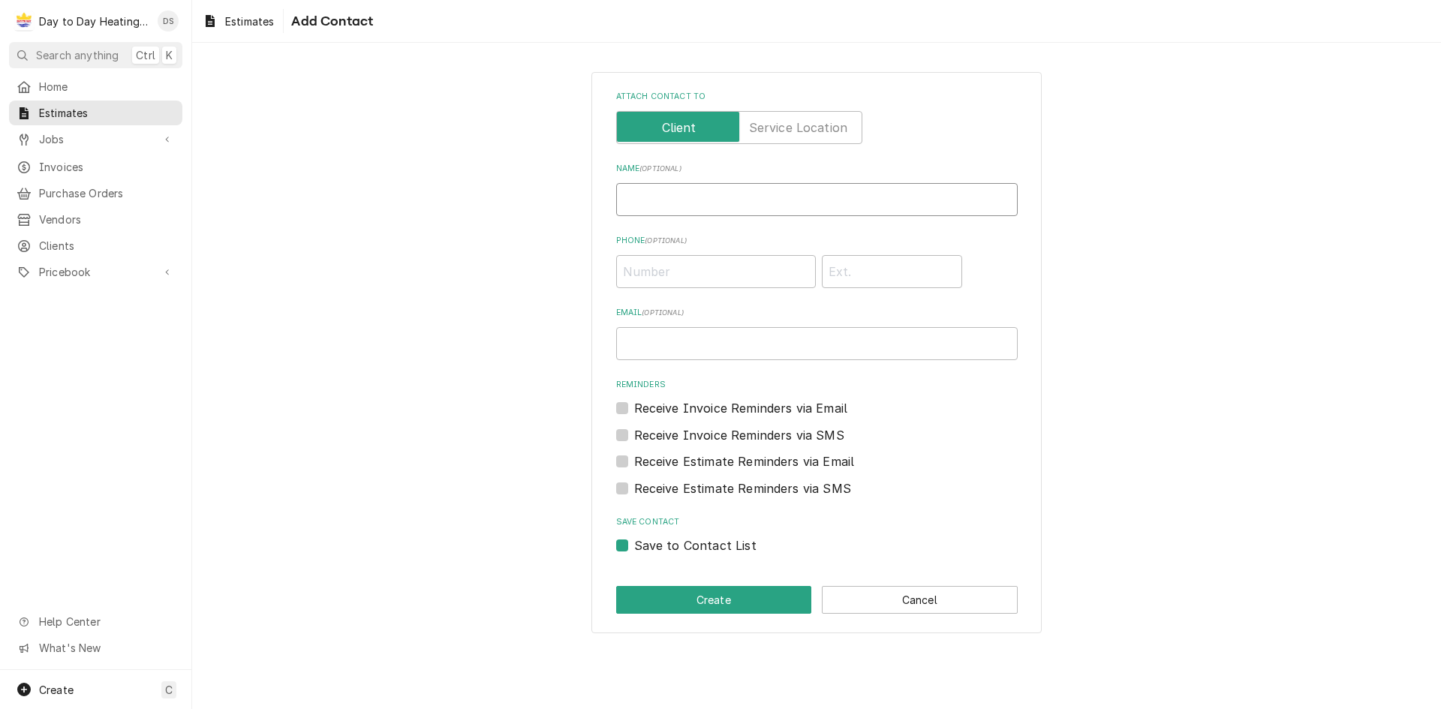
click at [693, 200] on input "Name ( optional )" at bounding box center [816, 199] width 401 height 33
type input "Kevin Lilley"
click at [669, 341] on input "Email ( optional )" at bounding box center [816, 343] width 401 height 33
click at [682, 267] on input "Phone ( optional )" at bounding box center [716, 271] width 200 height 33
type input "6"
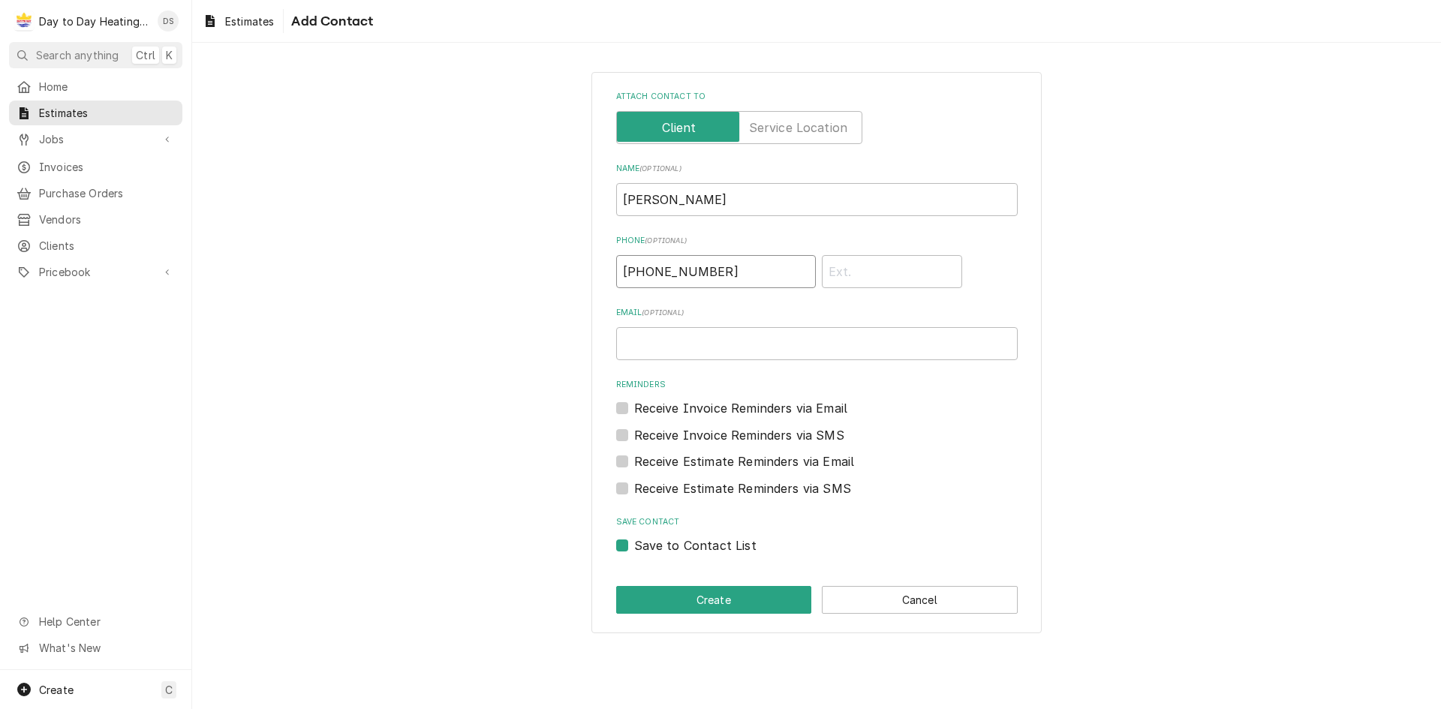
type input "(858) 354-1268"
click at [761, 353] on input "Email ( optional )" at bounding box center [816, 343] width 401 height 33
type input "K"
type input "[EMAIL_ADDRESS][DOMAIN_NAME]"
click at [665, 548] on label "Save to Contact List" at bounding box center [695, 546] width 122 height 18
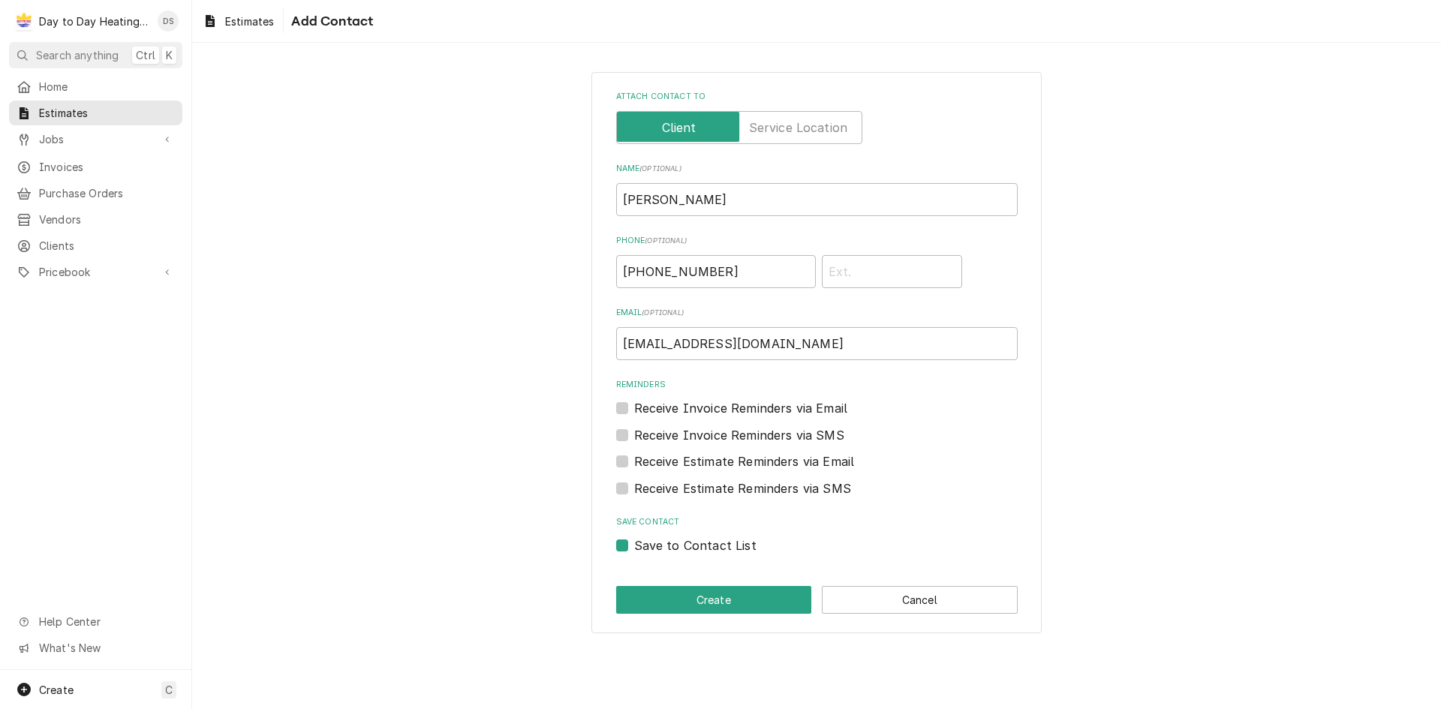
click at [665, 548] on input "Save to Contact List" at bounding box center [834, 553] width 401 height 33
click at [703, 549] on label "Save to Contact List" at bounding box center [695, 546] width 122 height 18
click at [703, 549] on input "Save to Contact List" at bounding box center [834, 553] width 401 height 33
checkbox input "true"
click at [760, 601] on button "Create" at bounding box center [714, 600] width 196 height 28
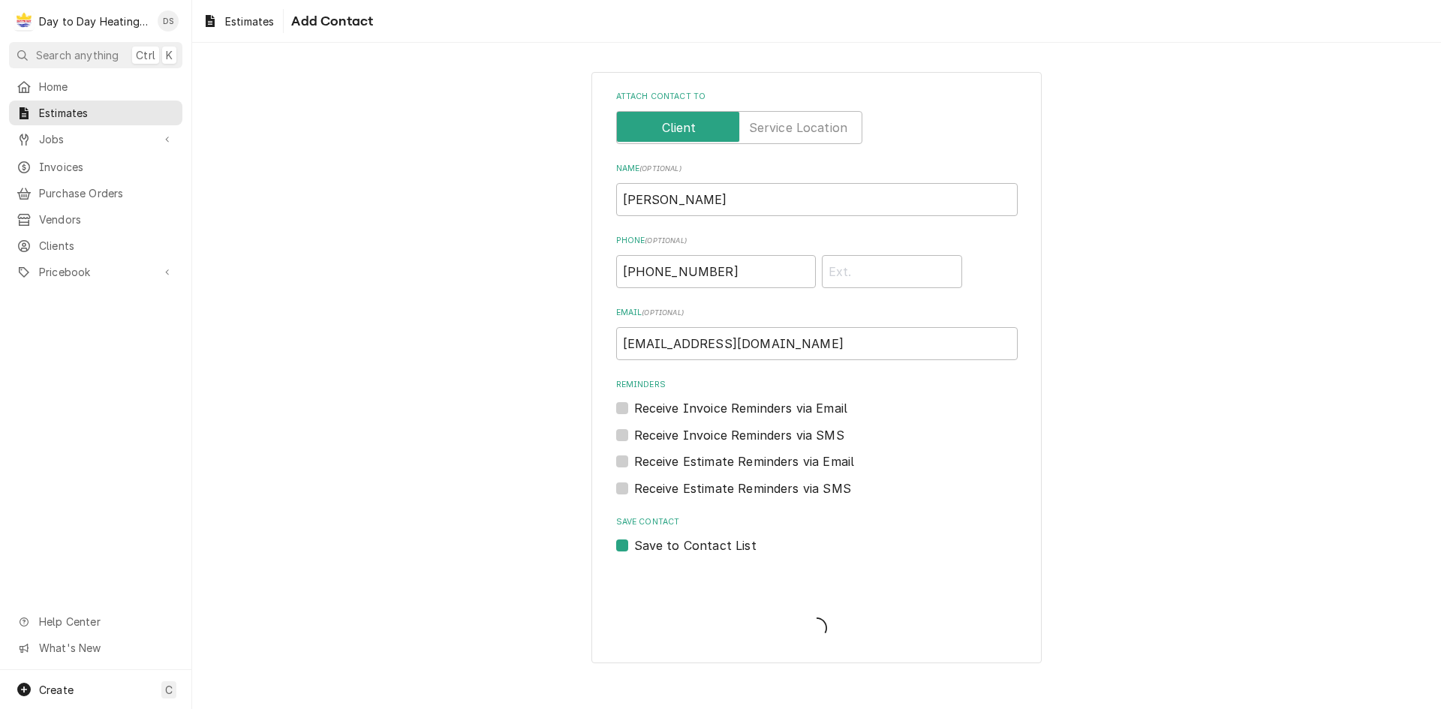
type textarea "x"
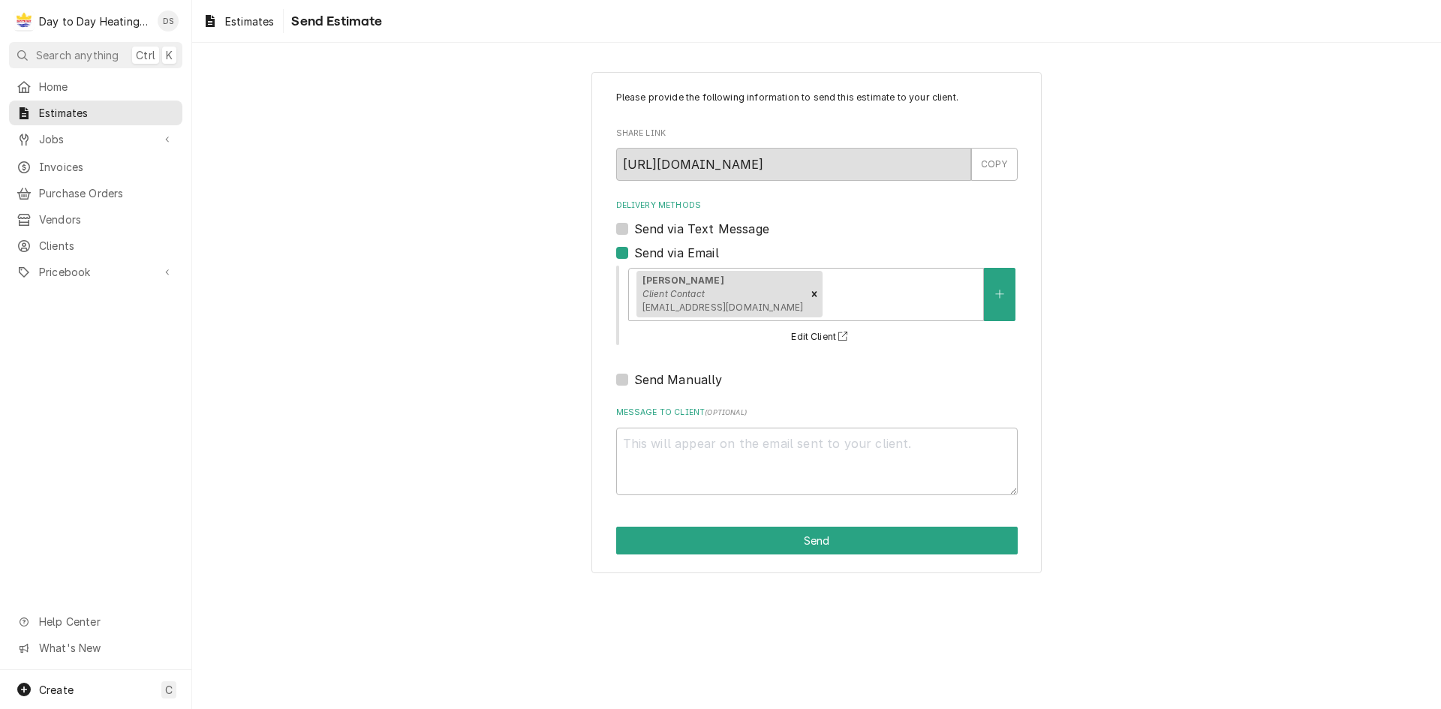
click at [634, 231] on label "Send via Text Message" at bounding box center [701, 229] width 135 height 18
click at [634, 231] on input "Send via Text Message" at bounding box center [834, 236] width 401 height 33
checkbox input "true"
type textarea "x"
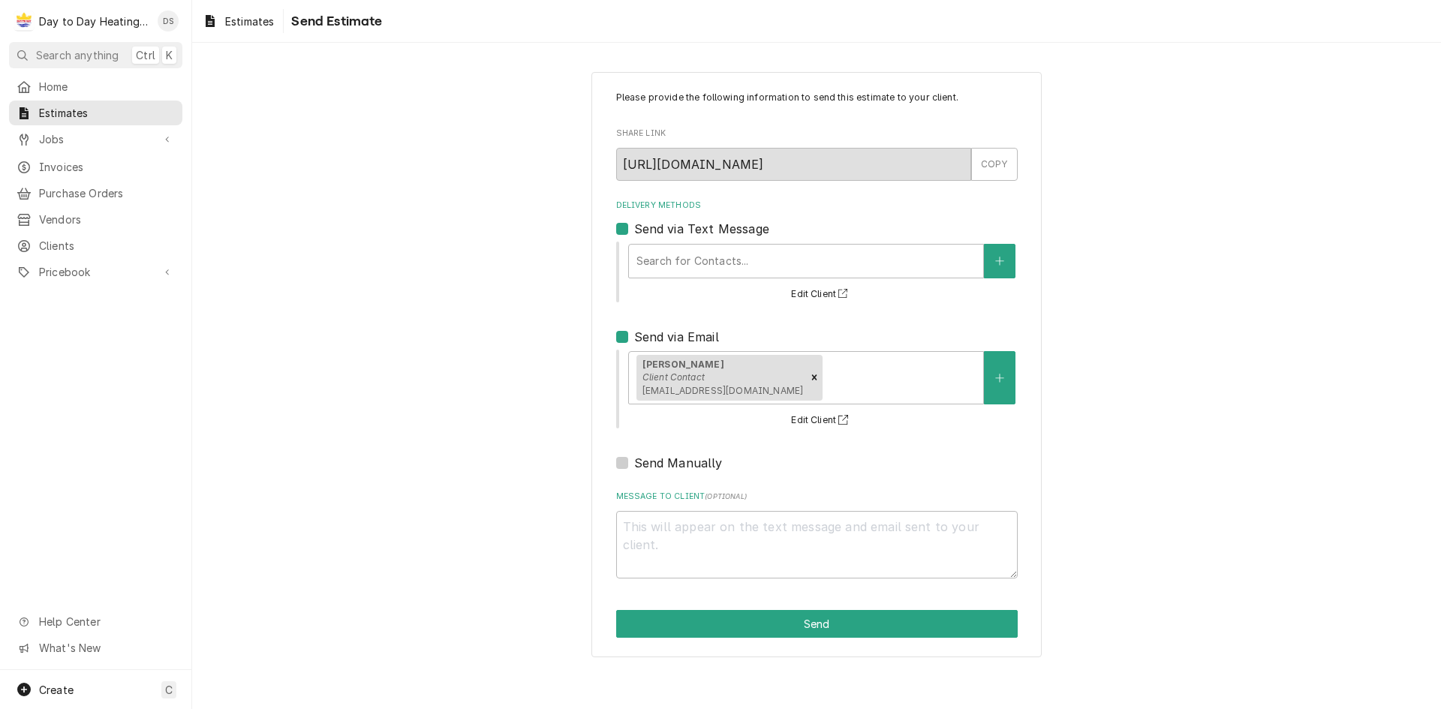
click at [634, 230] on label "Send via Text Message" at bounding box center [701, 229] width 135 height 18
click at [634, 230] on input "Send via Text Message" at bounding box center [834, 236] width 401 height 33
checkbox input "false"
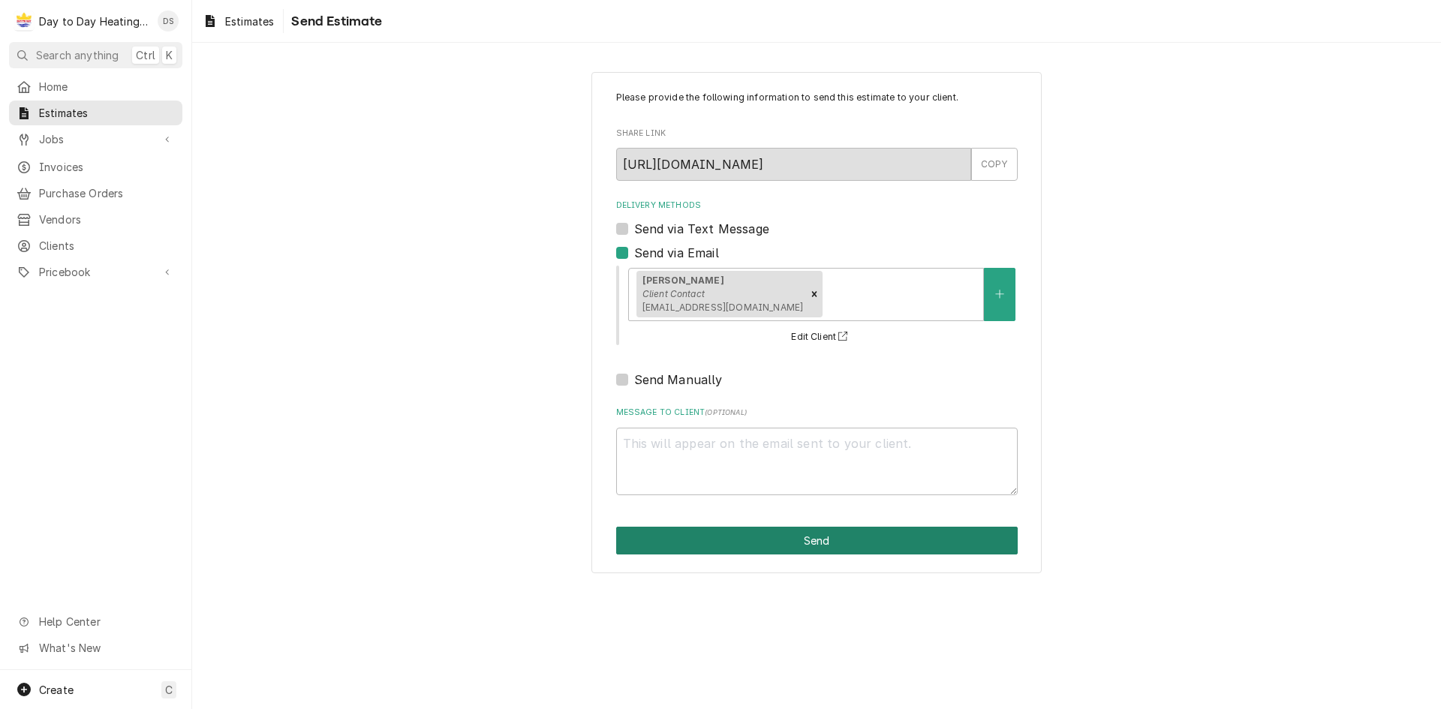
click at [828, 542] on button "Send" at bounding box center [816, 541] width 401 height 28
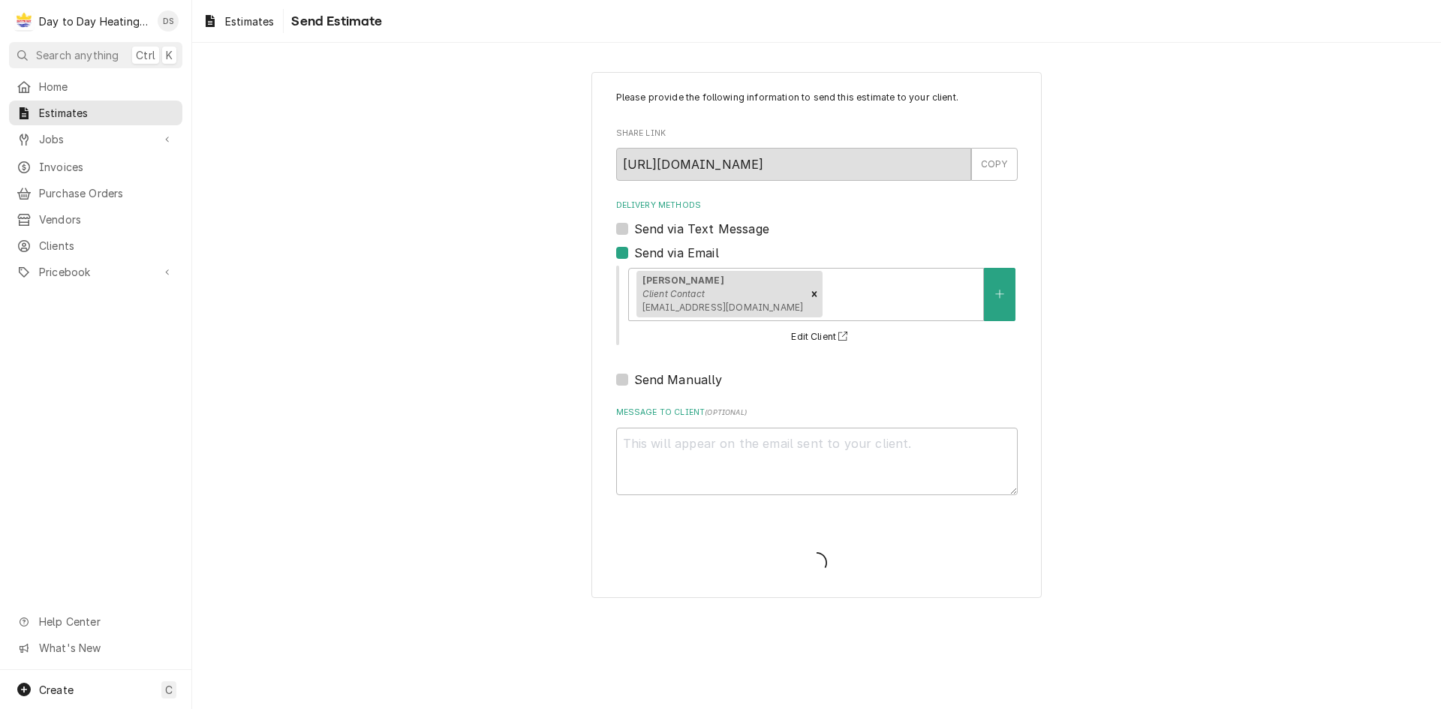
type textarea "x"
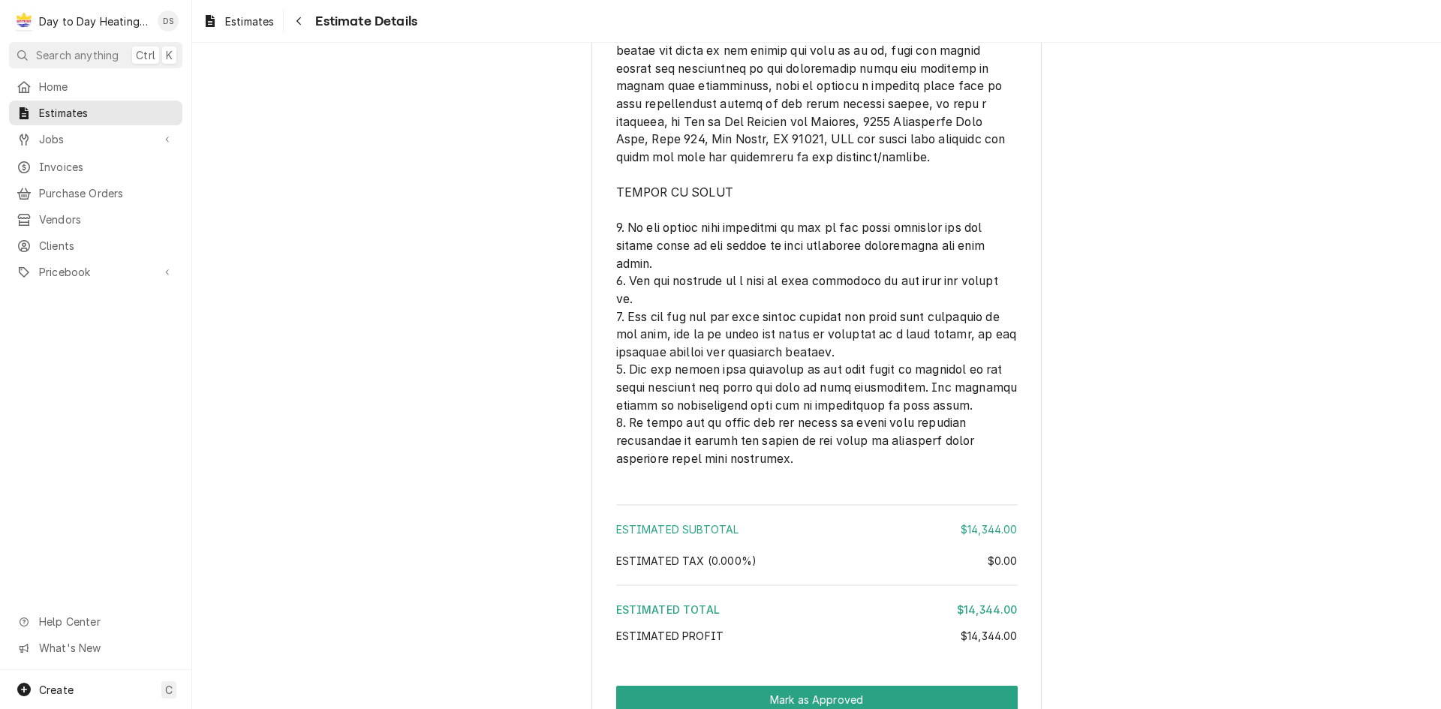
scroll to position [3222, 0]
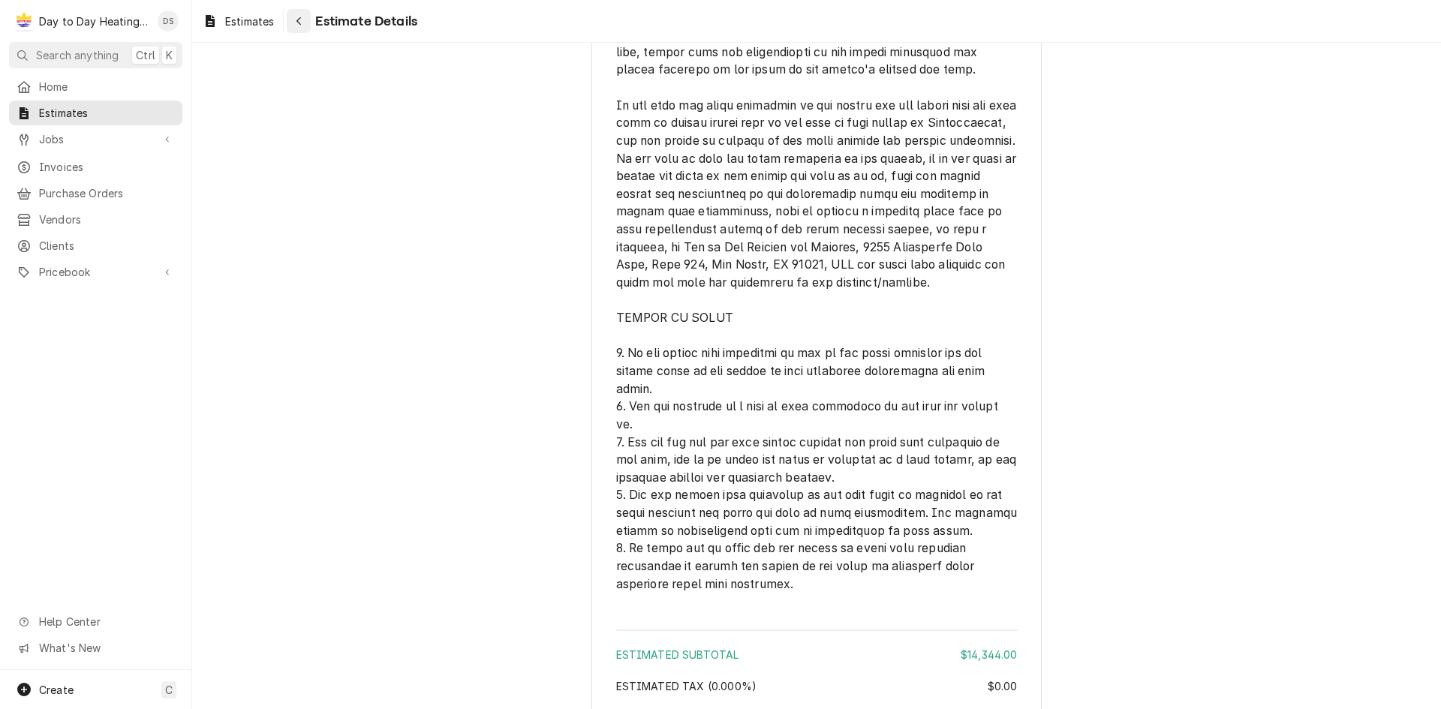
click at [303, 19] on div "Navigate back" at bounding box center [298, 21] width 15 height 15
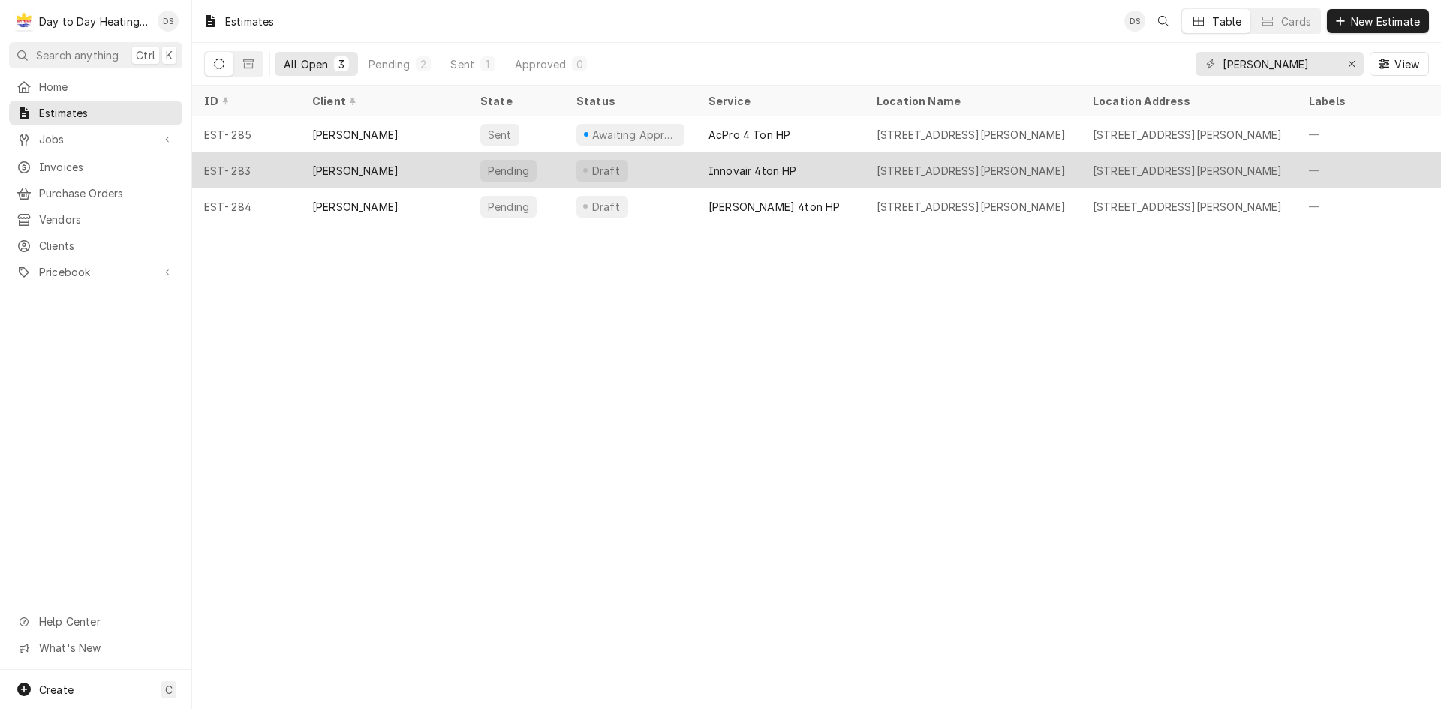
click at [630, 167] on div "Draft" at bounding box center [630, 170] width 132 height 36
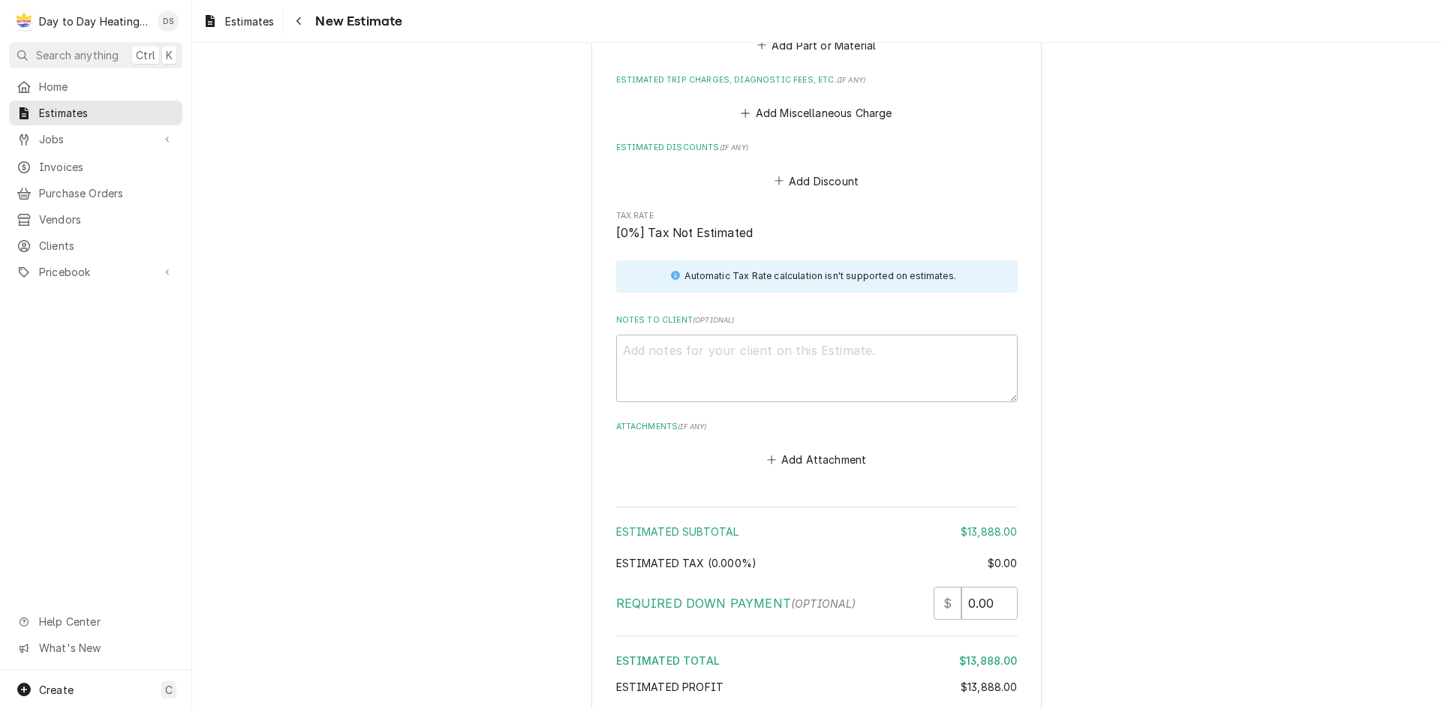
scroll to position [2102, 0]
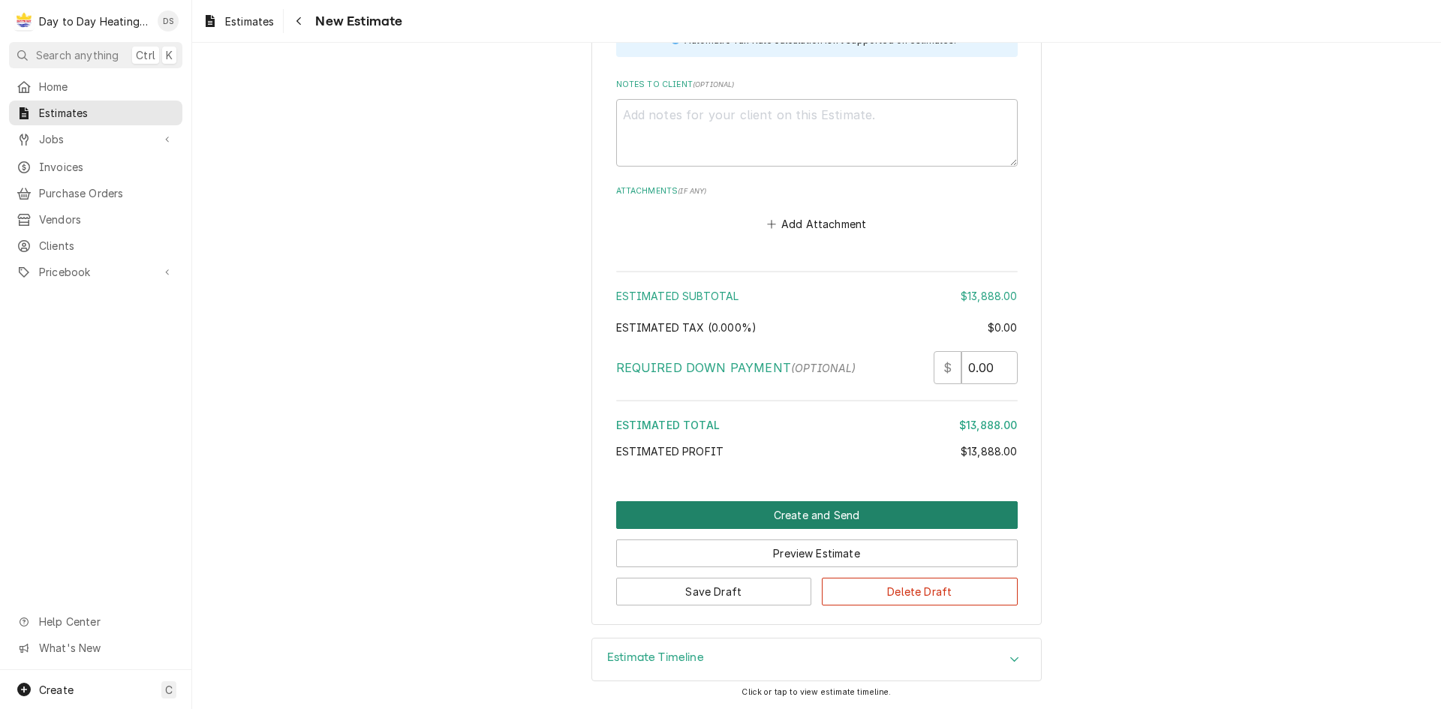
click at [836, 510] on button "Create and Send" at bounding box center [816, 515] width 401 height 28
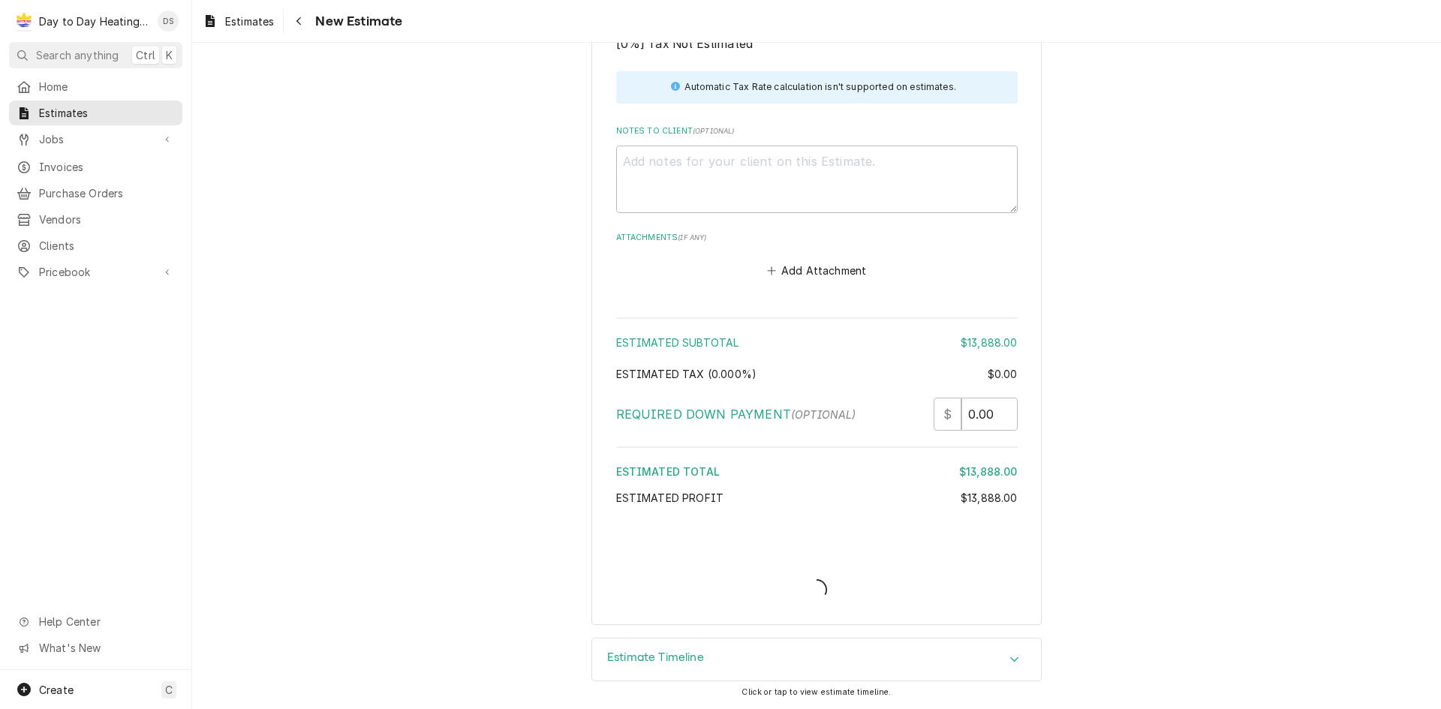
type textarea "x"
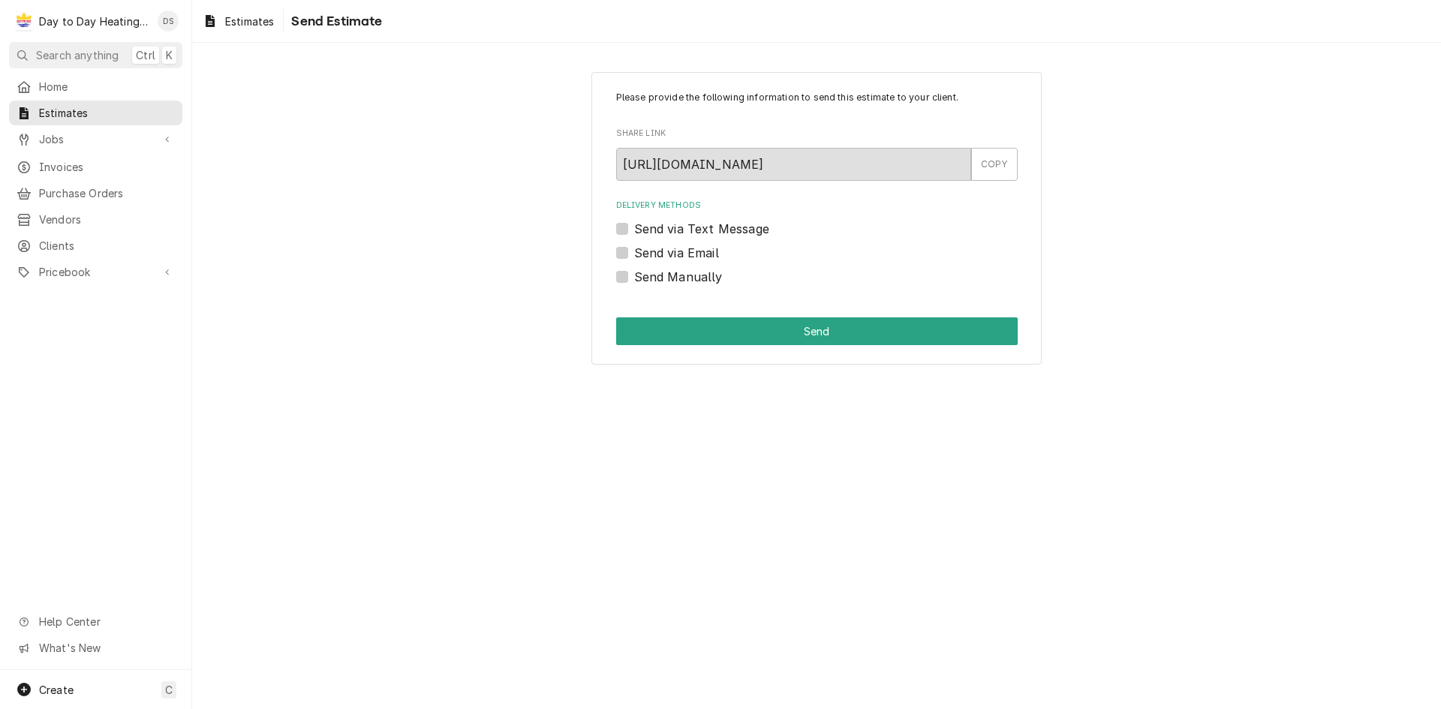
click at [639, 253] on label "Send via Email" at bounding box center [676, 253] width 85 height 18
click at [639, 253] on input "Send via Email" at bounding box center [834, 260] width 401 height 33
checkbox input "true"
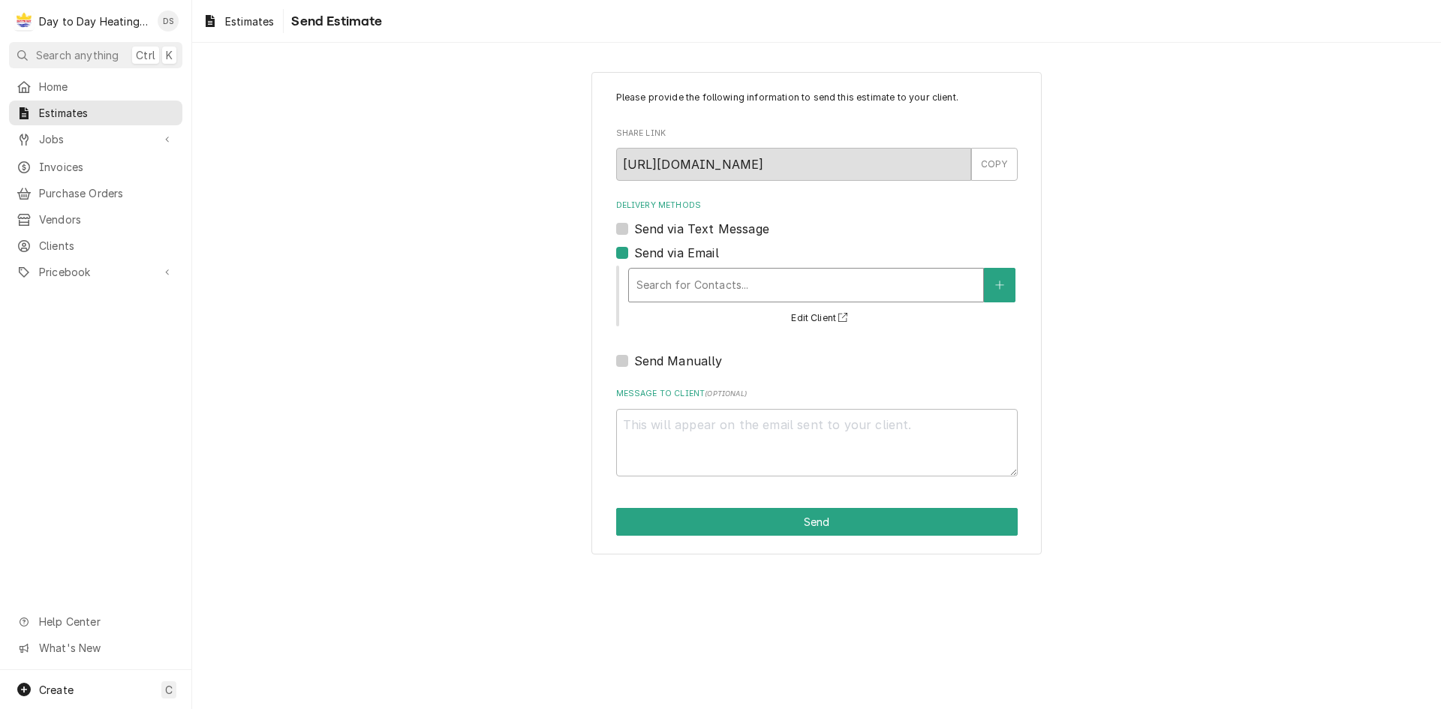
click at [723, 284] on div "Delivery Methods" at bounding box center [805, 285] width 339 height 27
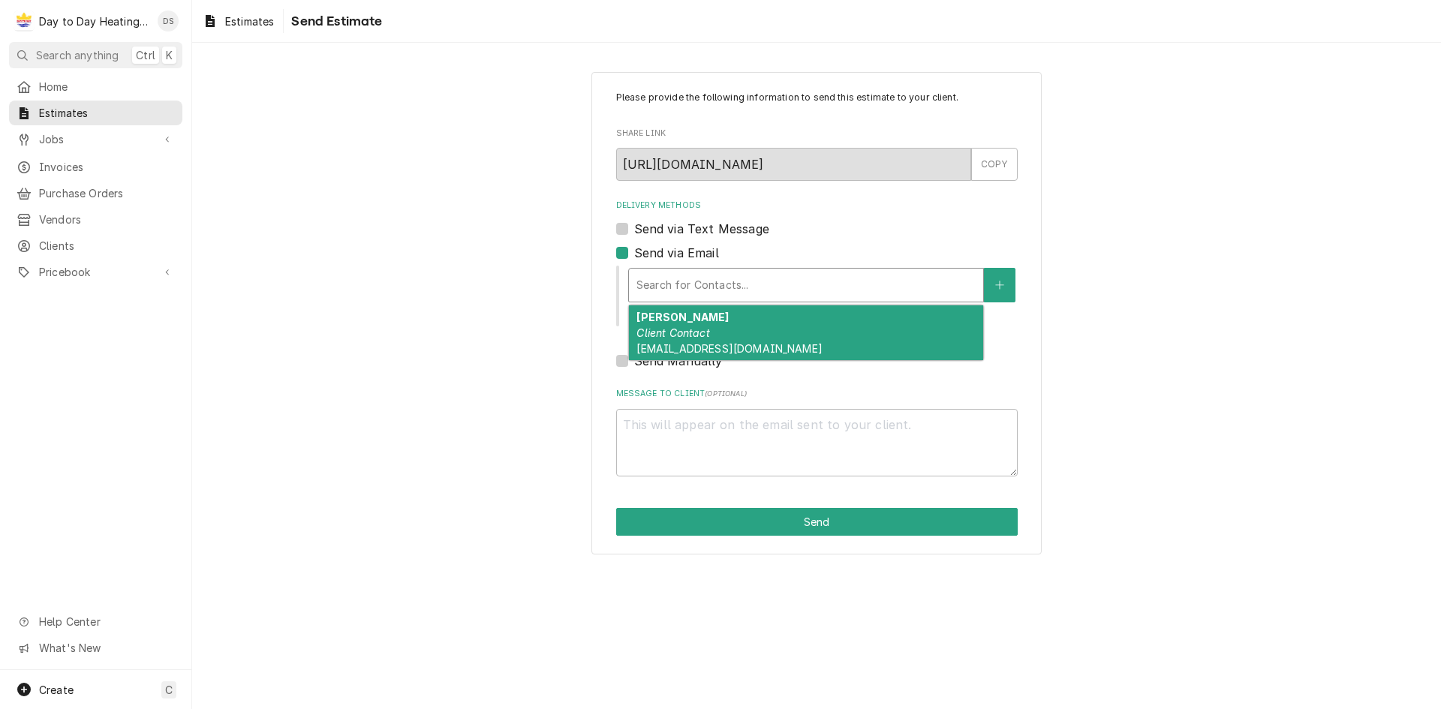
click at [695, 331] on em "Client Contact" at bounding box center [672, 332] width 73 height 13
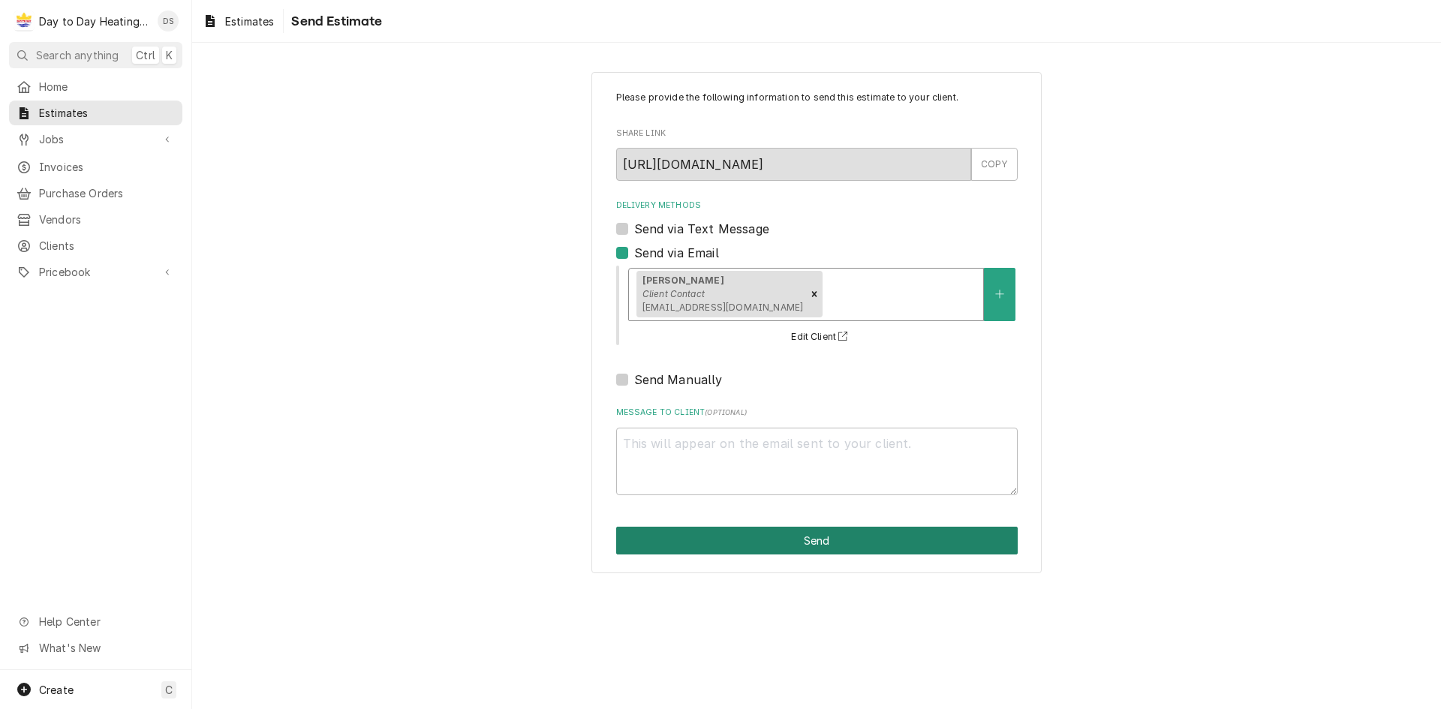
click at [908, 539] on button "Send" at bounding box center [816, 541] width 401 height 28
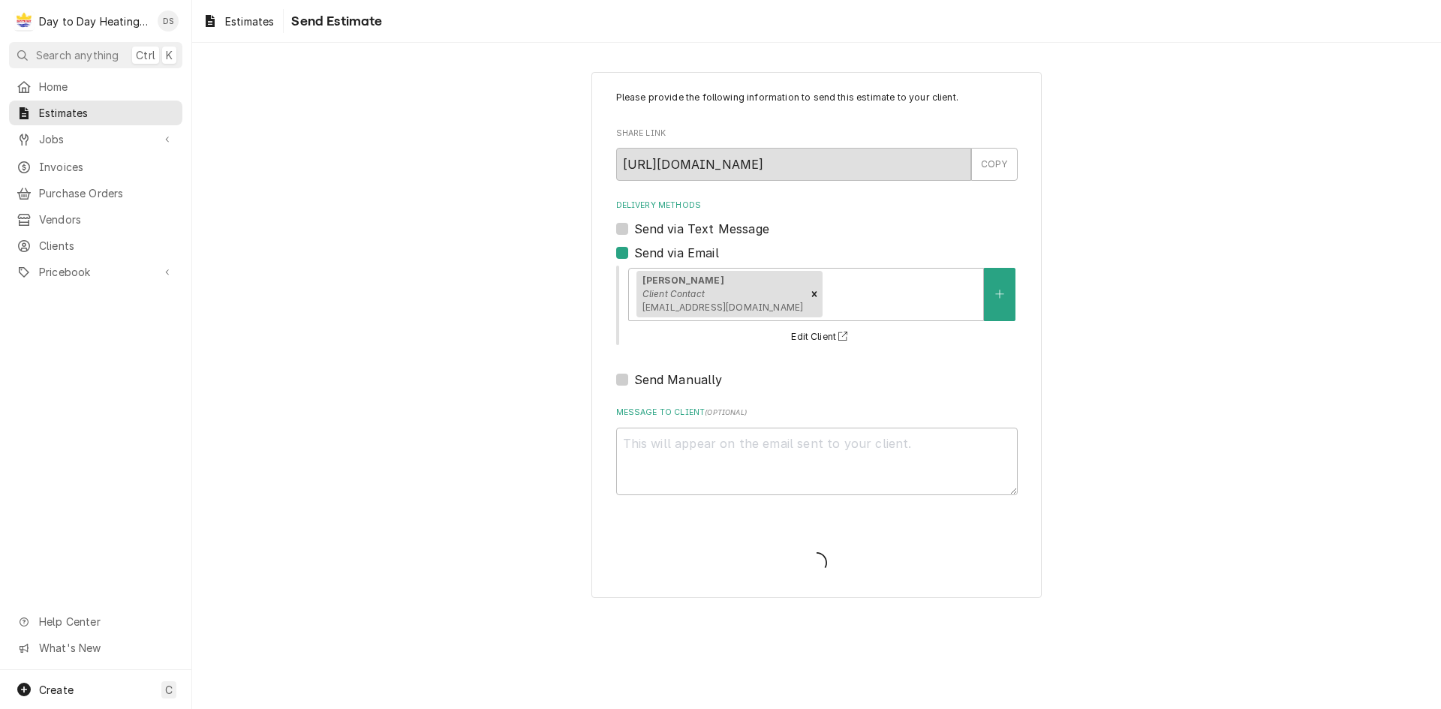
type textarea "x"
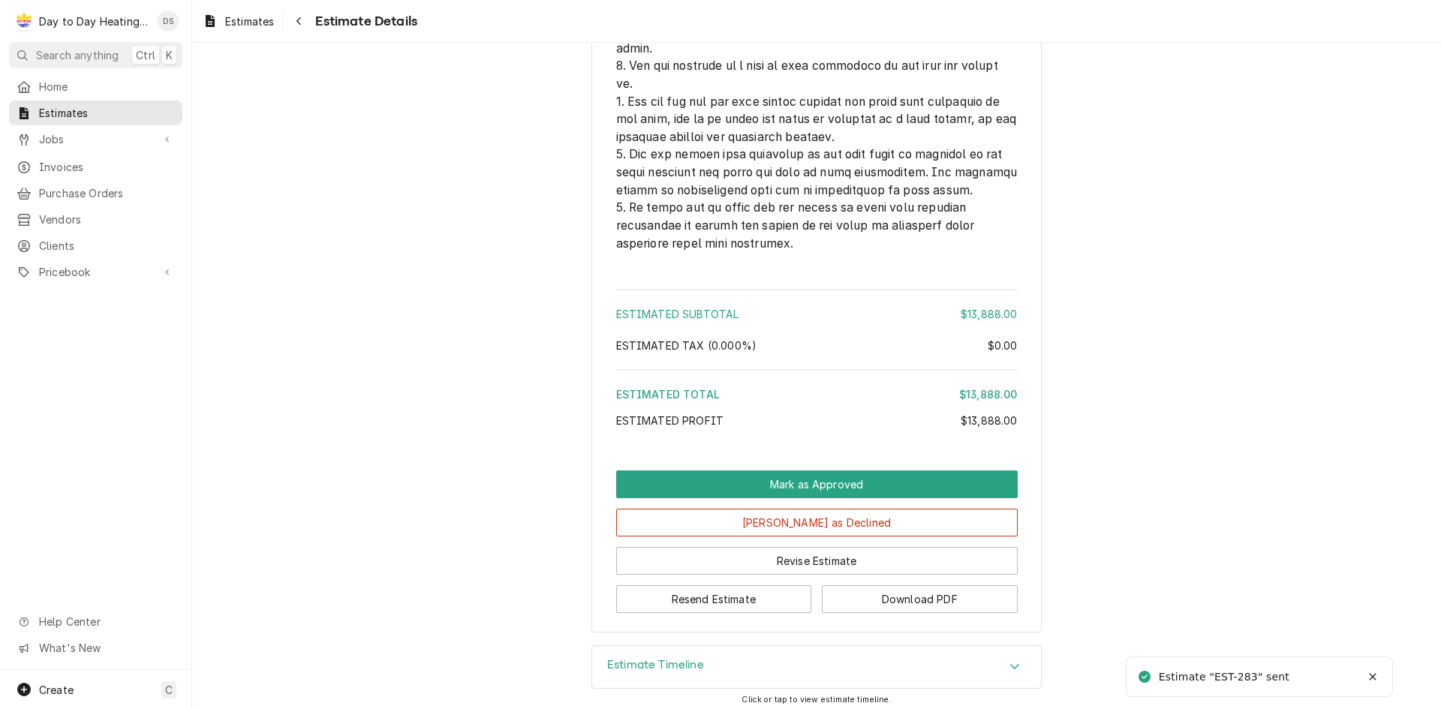
scroll to position [3704, 0]
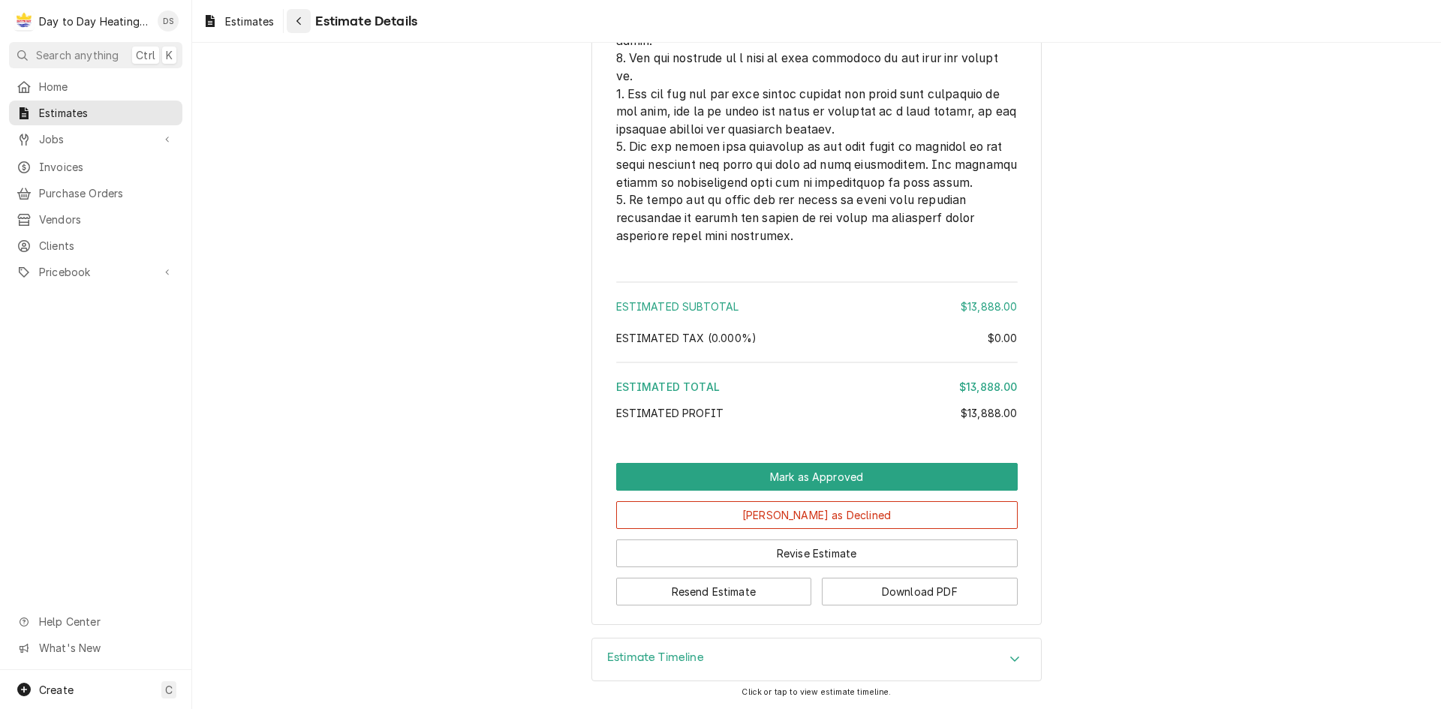
click at [297, 16] on div "Navigate back" at bounding box center [298, 21] width 15 height 15
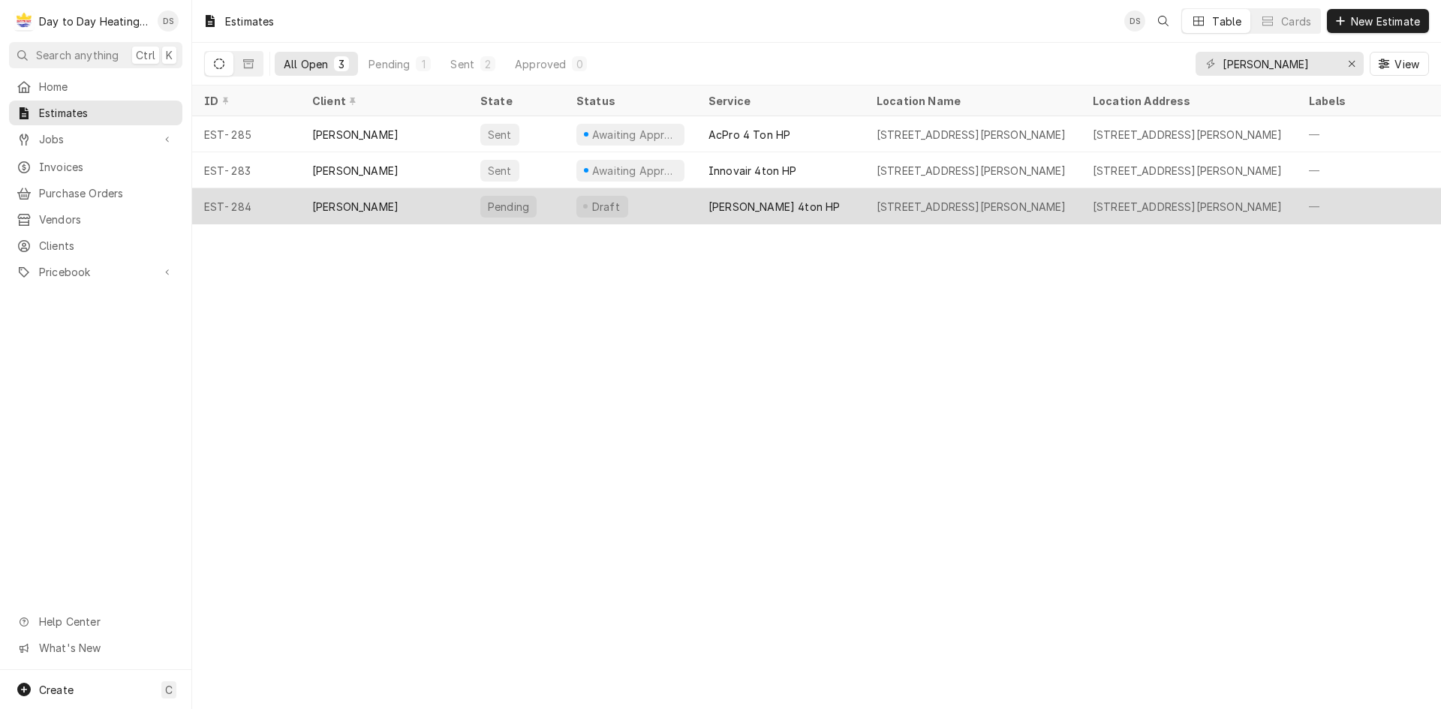
click at [441, 211] on div "[PERSON_NAME]" at bounding box center [384, 206] width 168 height 36
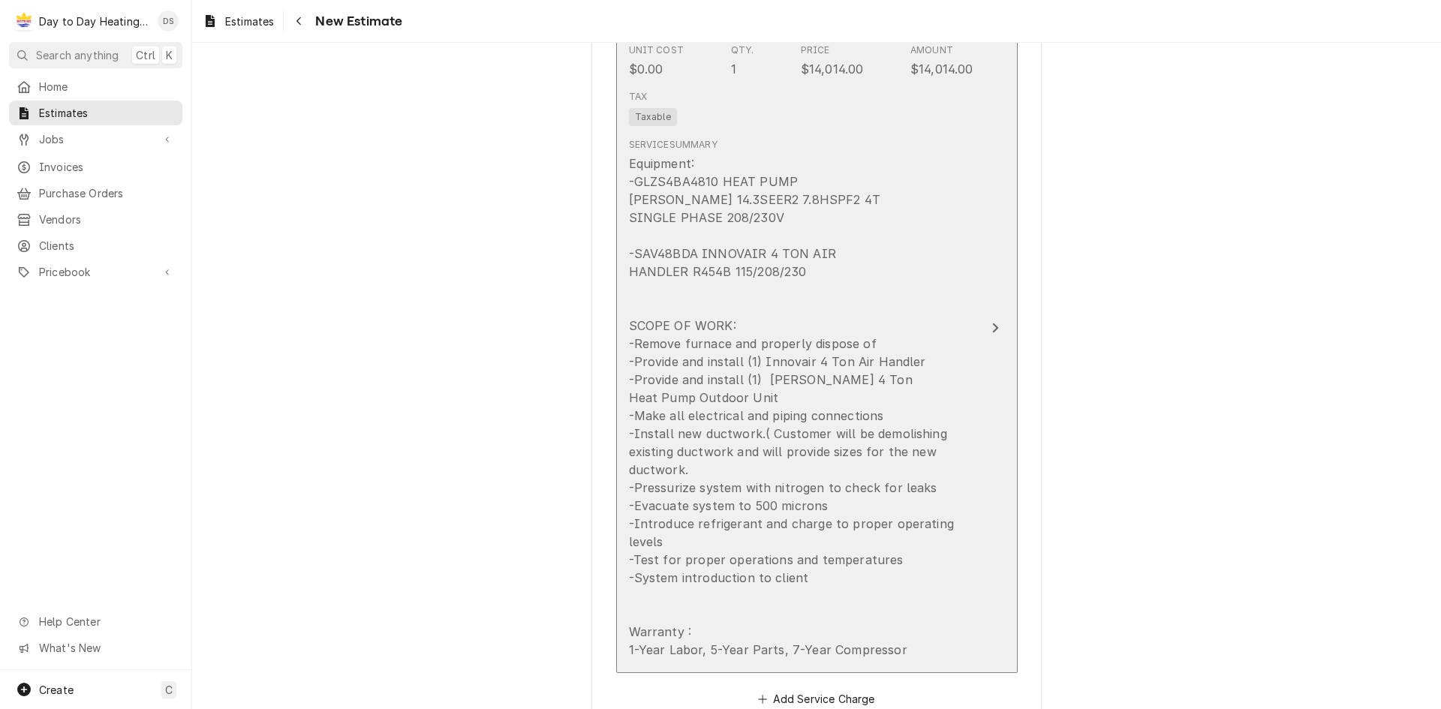
scroll to position [1144, 0]
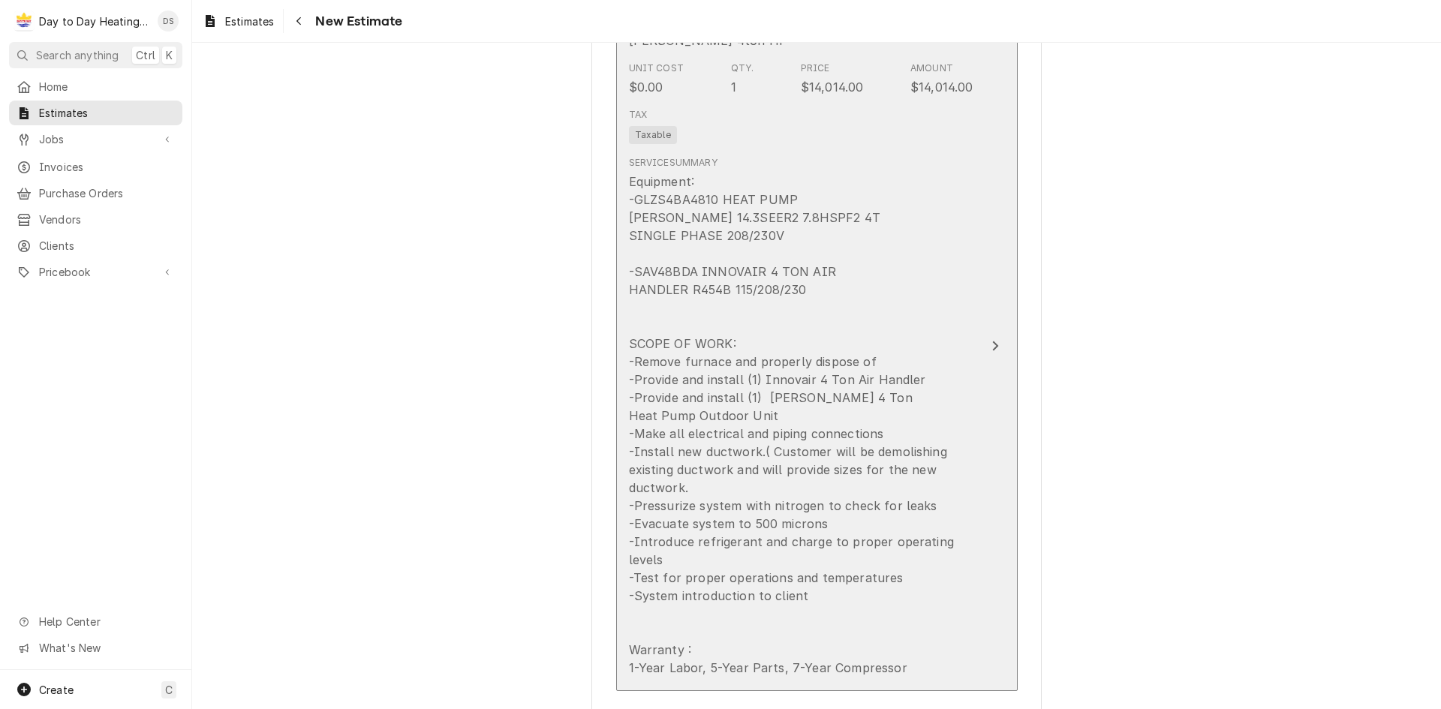
click at [964, 354] on div "Equipment: -GLZS4BA4810 HEAT PUMP [PERSON_NAME] 14.3SEER2 7.8HSPF2 4T SINGLE PH…" at bounding box center [801, 425] width 344 height 504
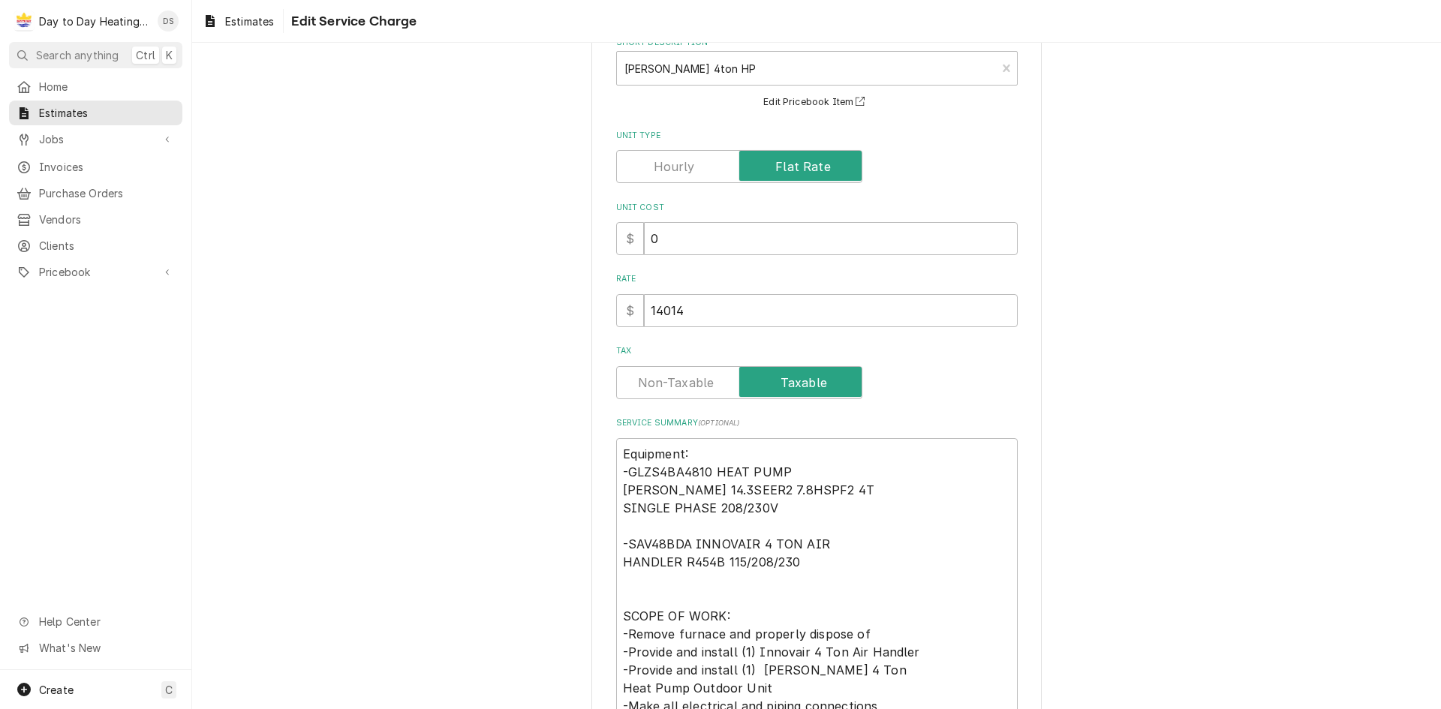
scroll to position [432, 0]
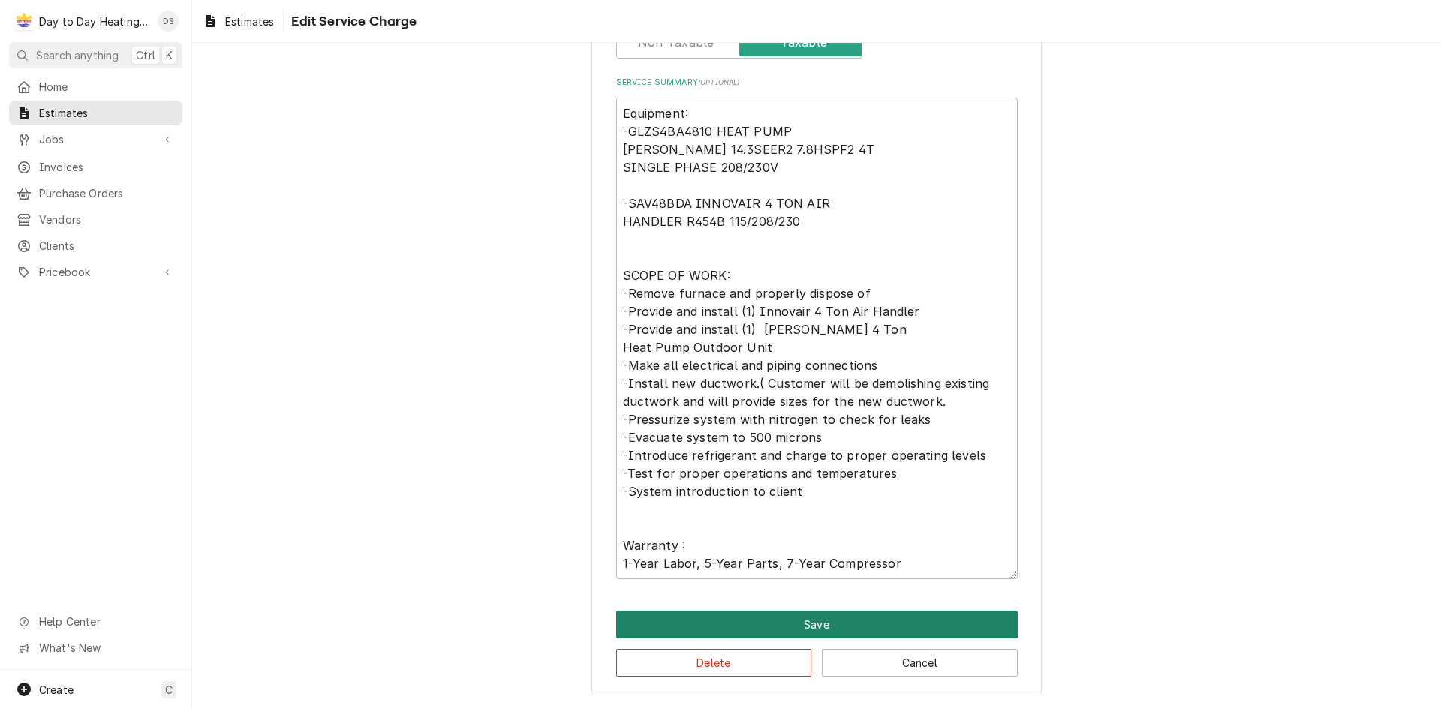
click at [804, 614] on button "Save" at bounding box center [816, 625] width 401 height 28
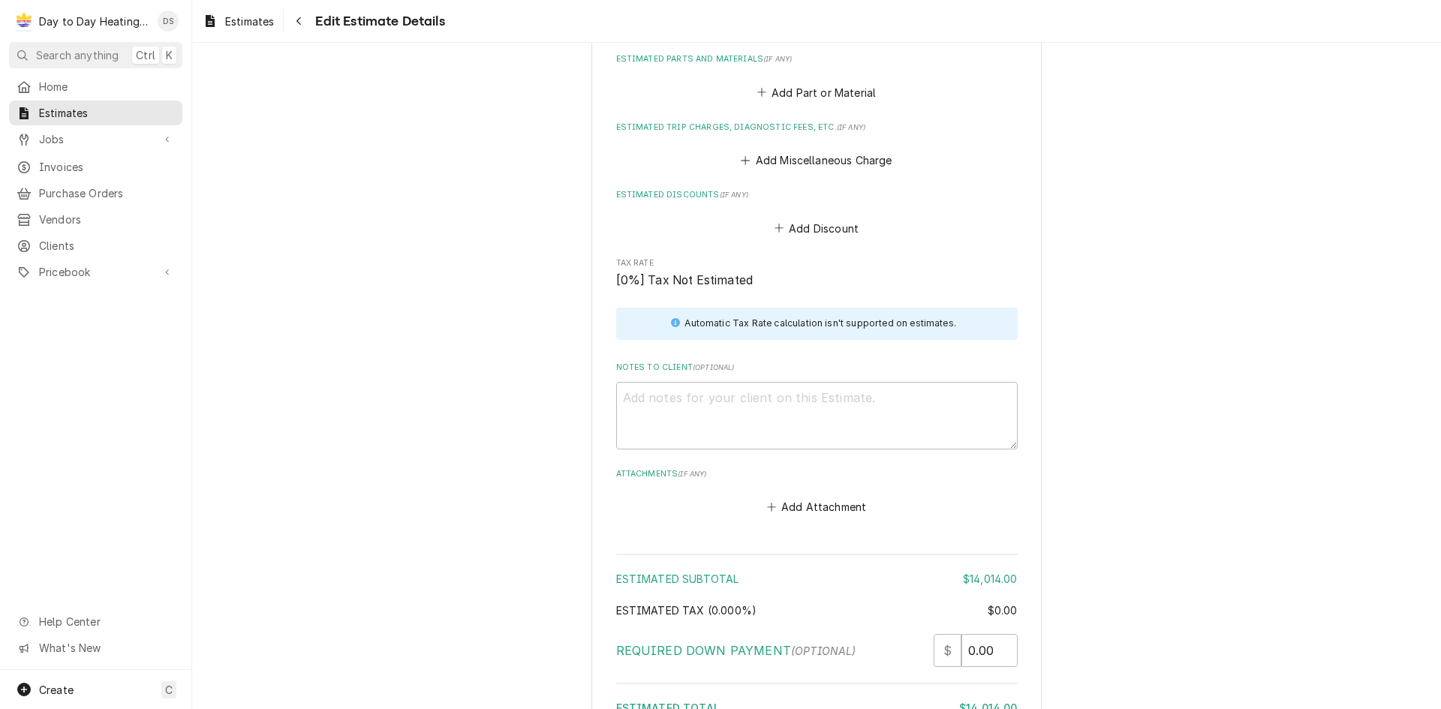
scroll to position [2120, 0]
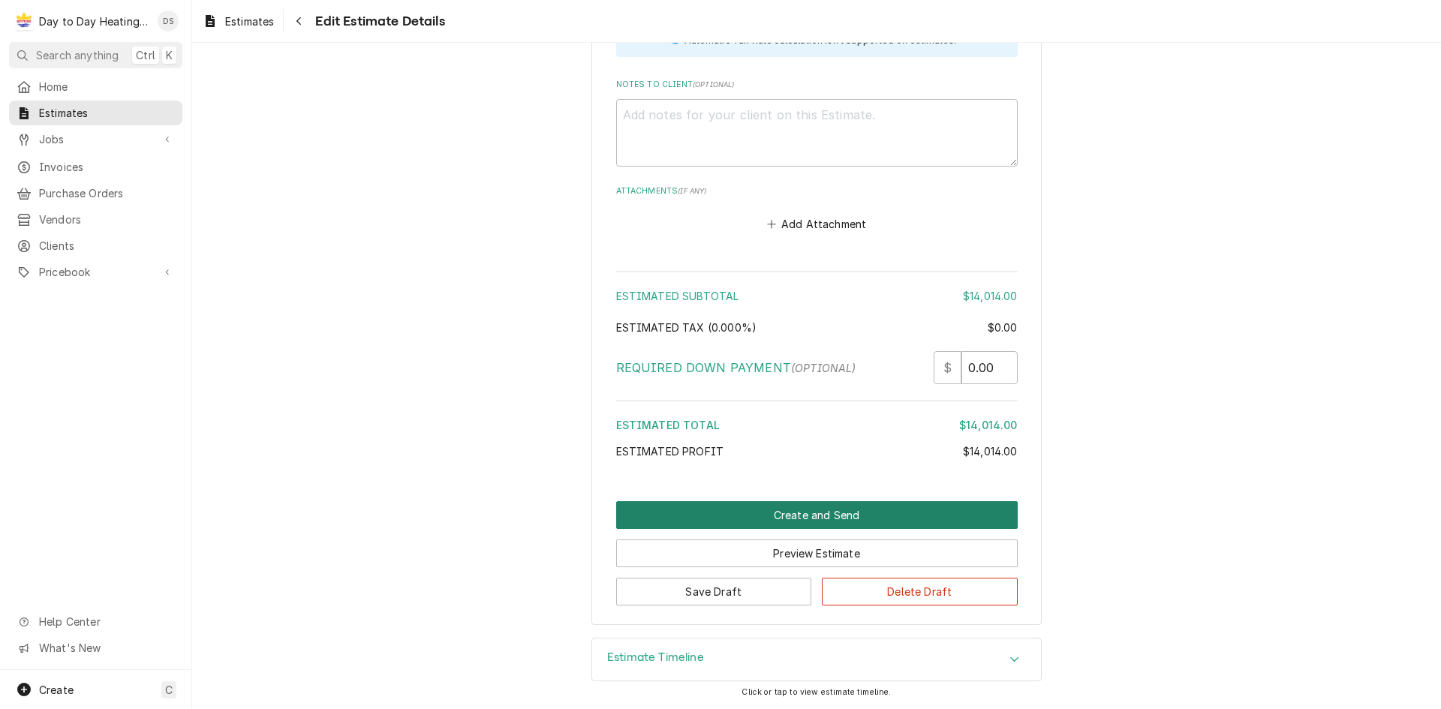
click at [893, 522] on button "Create and Send" at bounding box center [816, 515] width 401 height 28
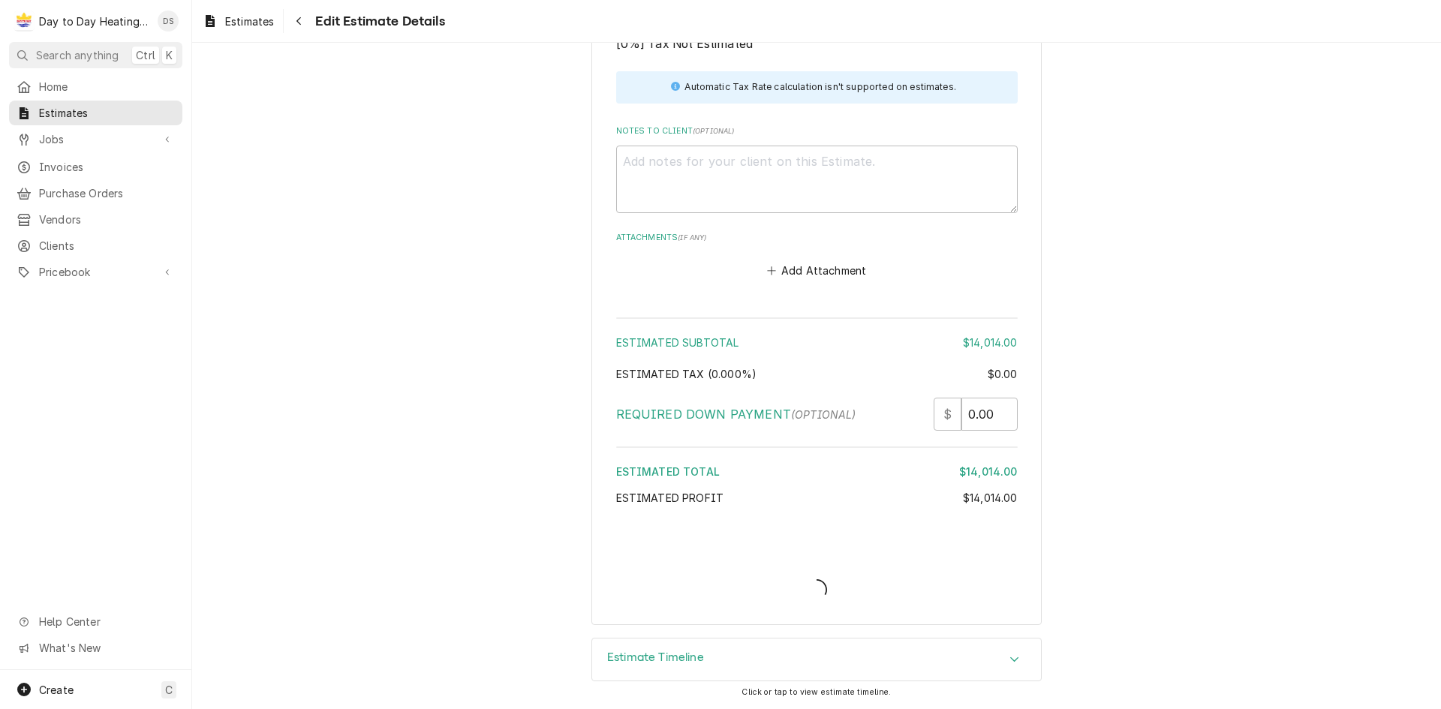
scroll to position [2073, 0]
type textarea "x"
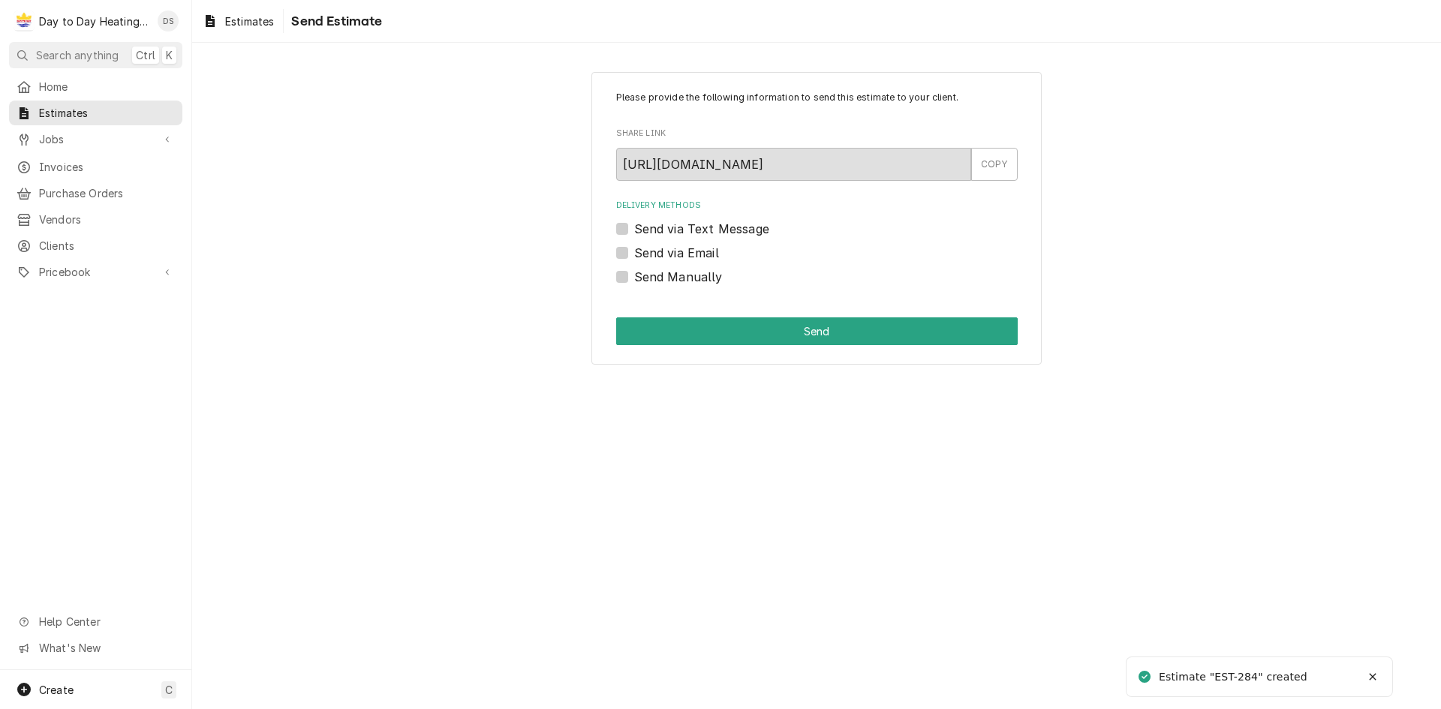
click at [651, 248] on label "Send via Email" at bounding box center [676, 253] width 85 height 18
click at [651, 248] on input "Send via Email" at bounding box center [834, 260] width 401 height 33
checkbox input "true"
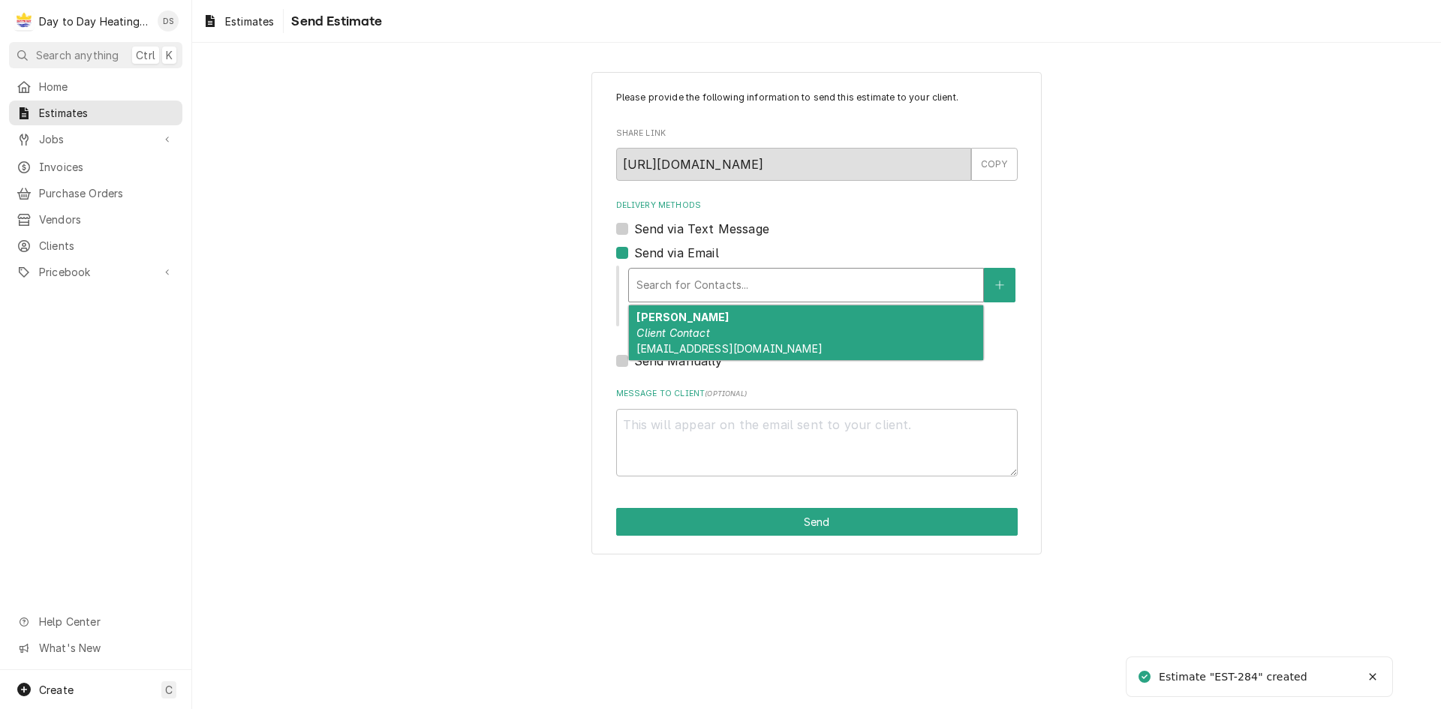
click at [735, 278] on div "Delivery Methods" at bounding box center [805, 285] width 339 height 27
click at [735, 338] on div "[PERSON_NAME] Client Contact [EMAIL_ADDRESS][DOMAIN_NAME]" at bounding box center [806, 332] width 354 height 55
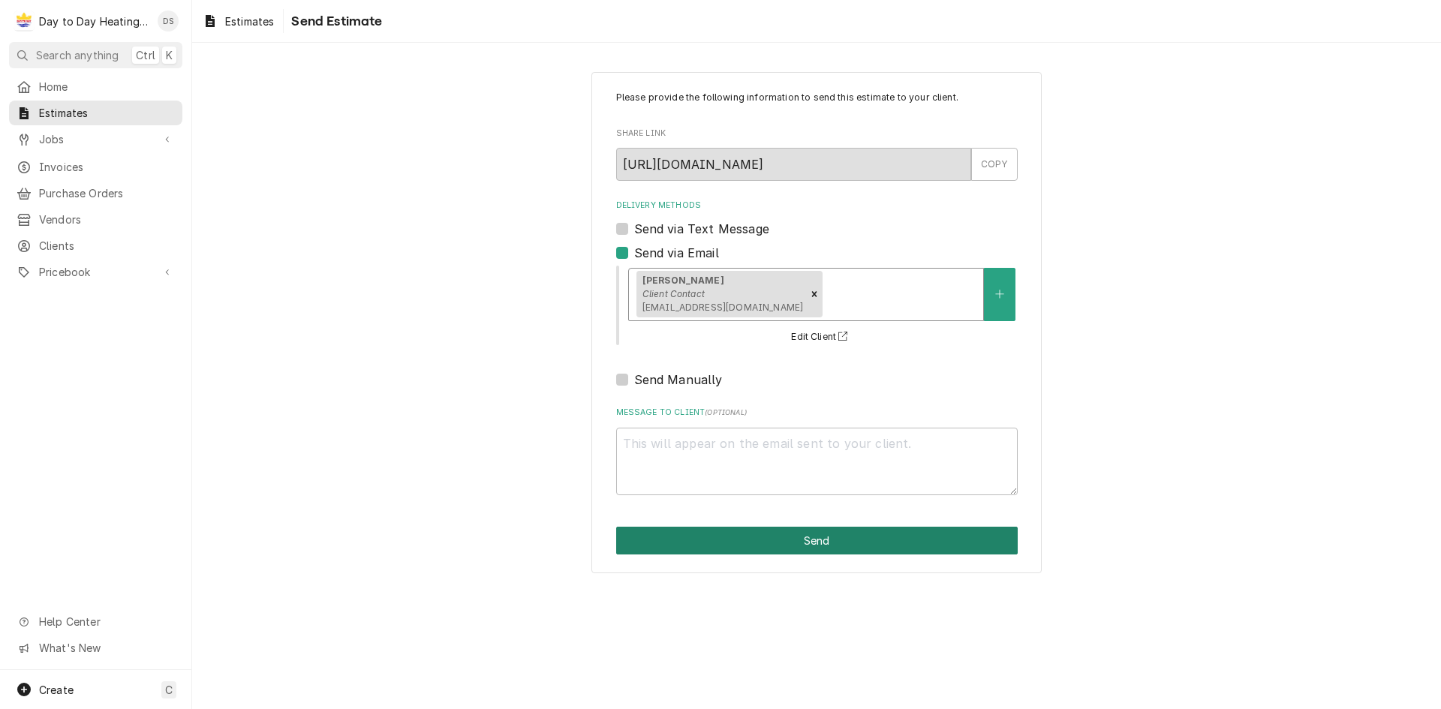
click at [871, 537] on button "Send" at bounding box center [816, 541] width 401 height 28
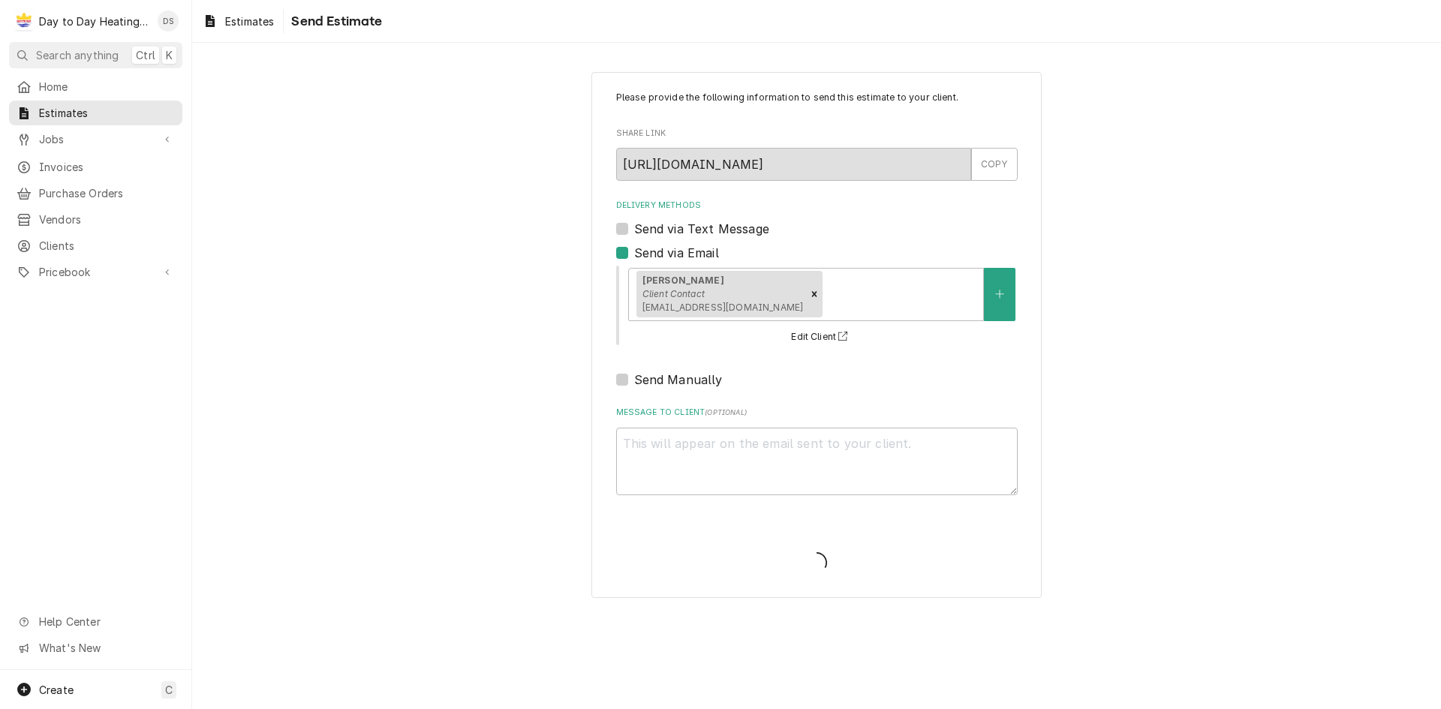
type textarea "x"
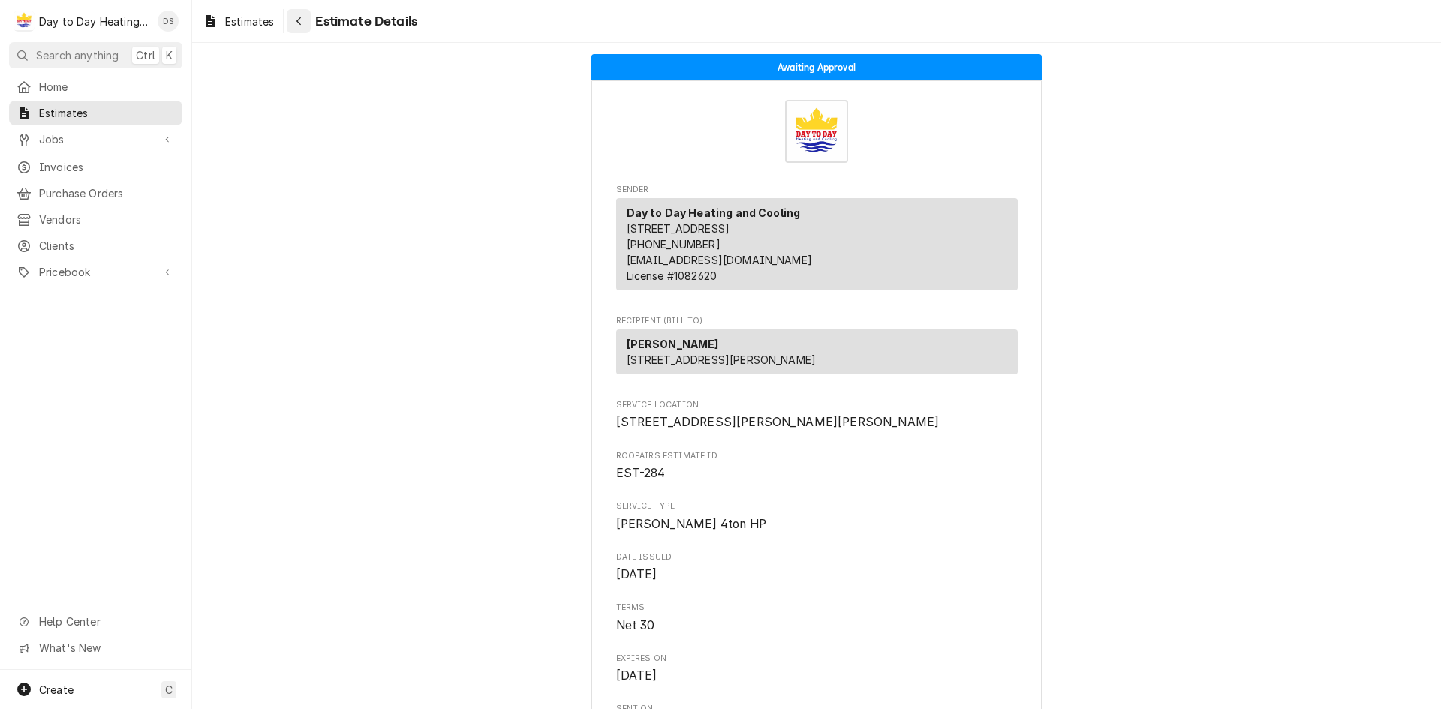
drag, startPoint x: 330, startPoint y: 32, endPoint x: 311, endPoint y: 23, distance: 21.2
click at [329, 32] on div "Estimate Details" at bounding box center [352, 21] width 131 height 24
click at [306, 17] on div "Navigate back" at bounding box center [298, 21] width 15 height 15
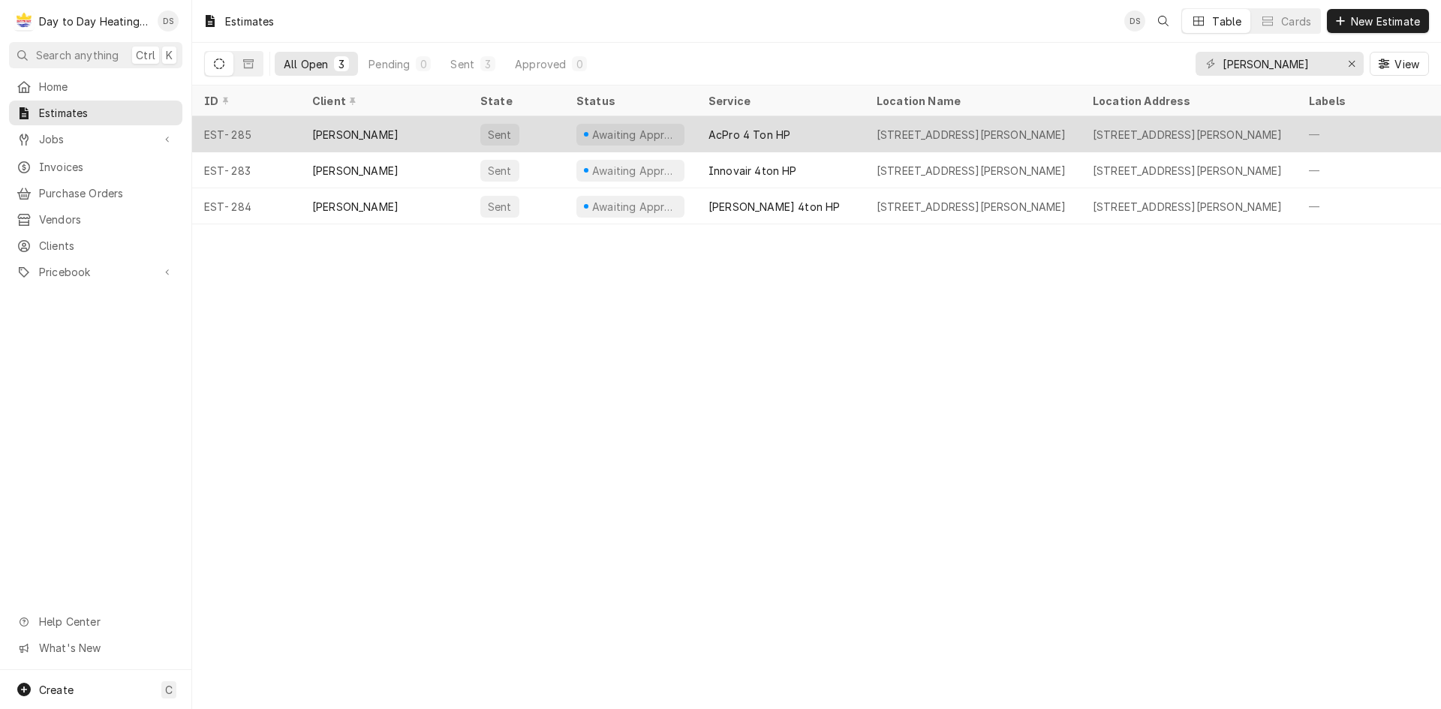
click at [411, 124] on div "[PERSON_NAME]" at bounding box center [384, 134] width 168 height 36
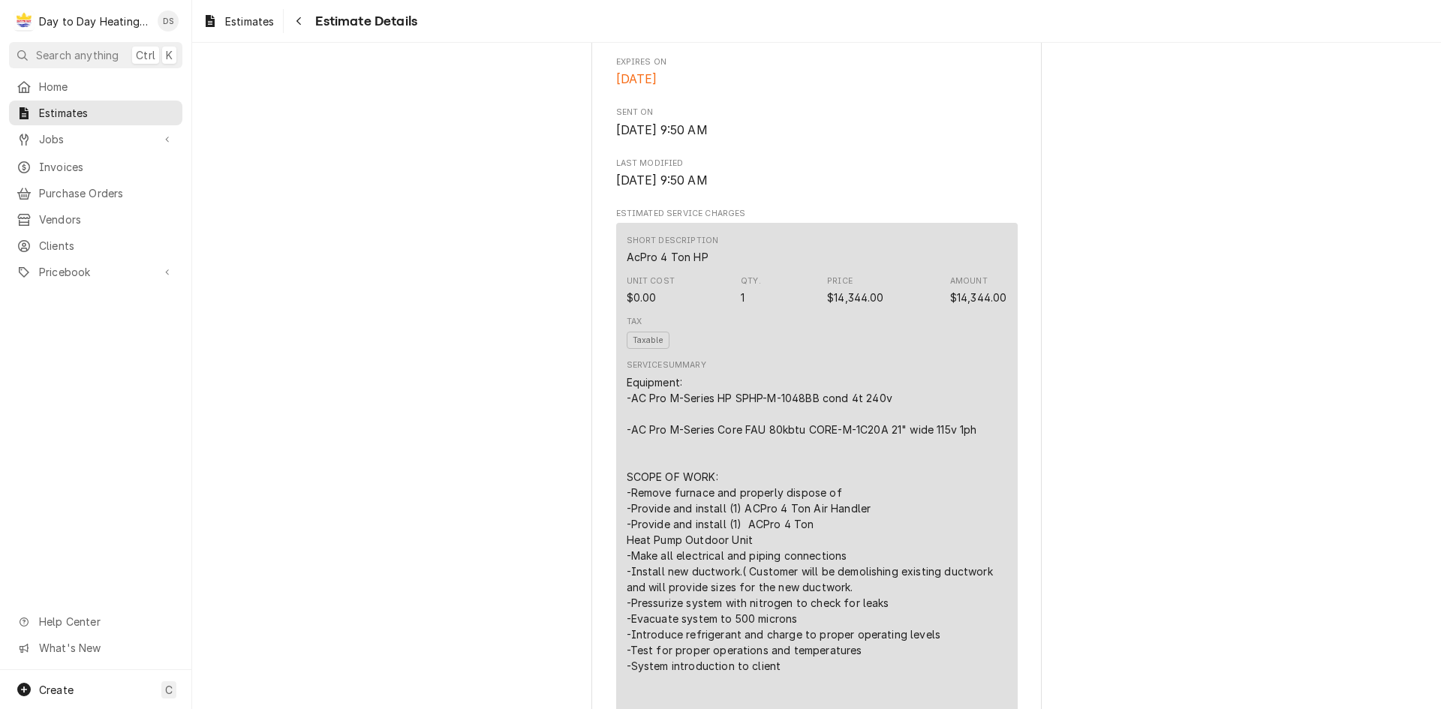
scroll to position [600, 0]
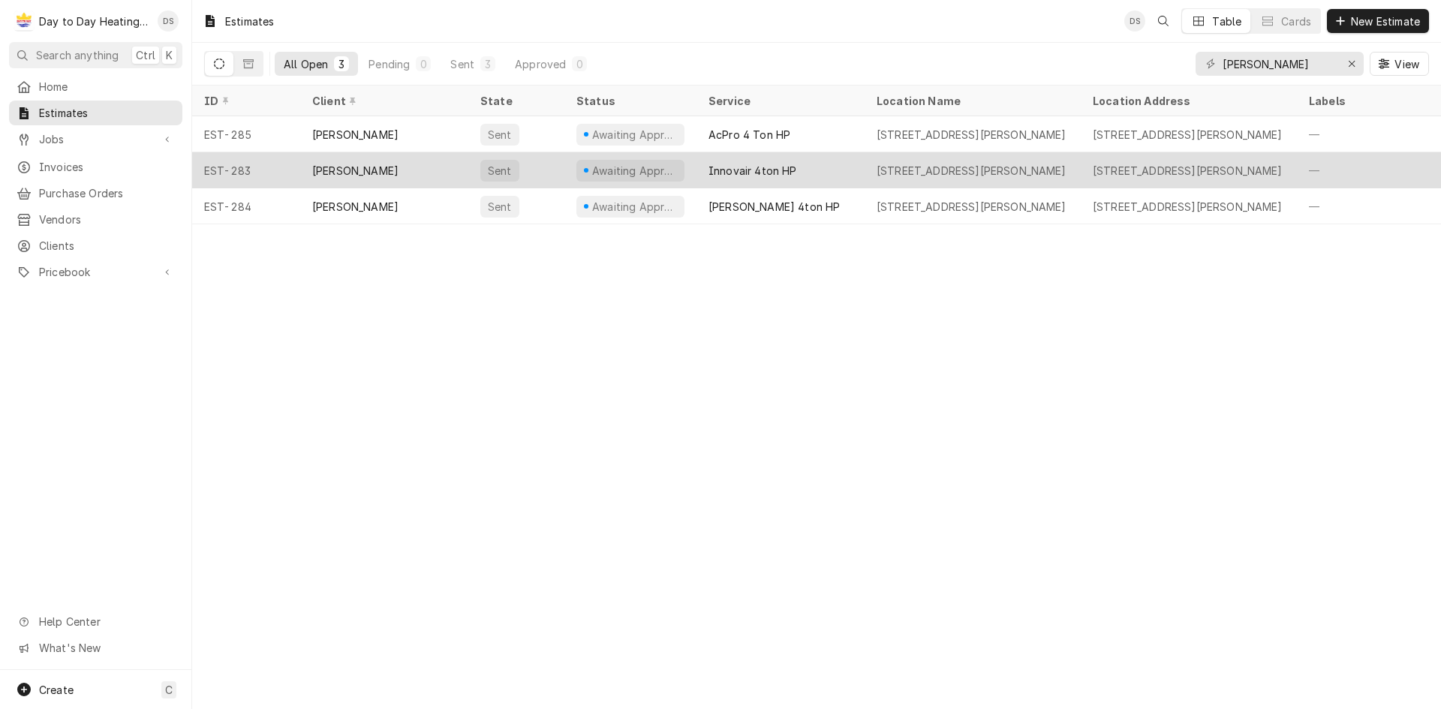
click at [401, 166] on div "[PERSON_NAME]" at bounding box center [384, 170] width 168 height 36
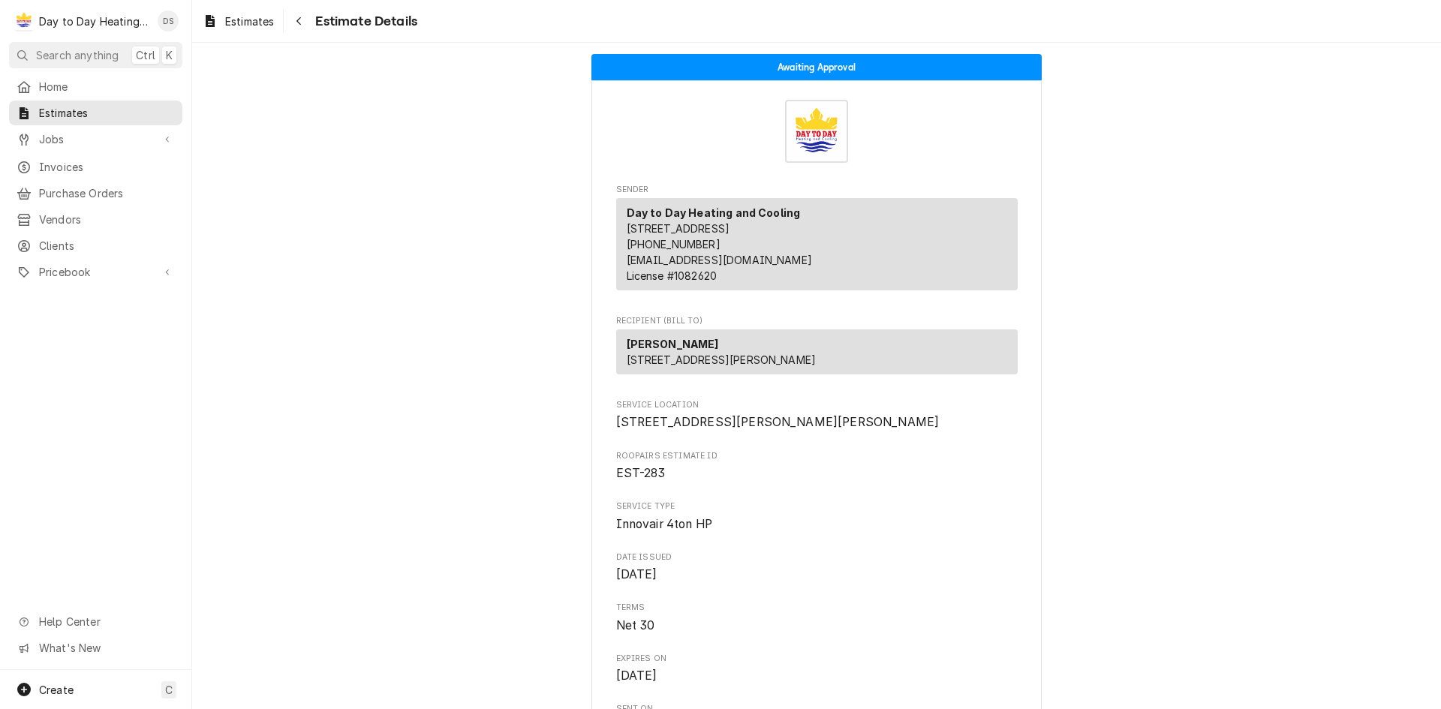
scroll to position [300, 0]
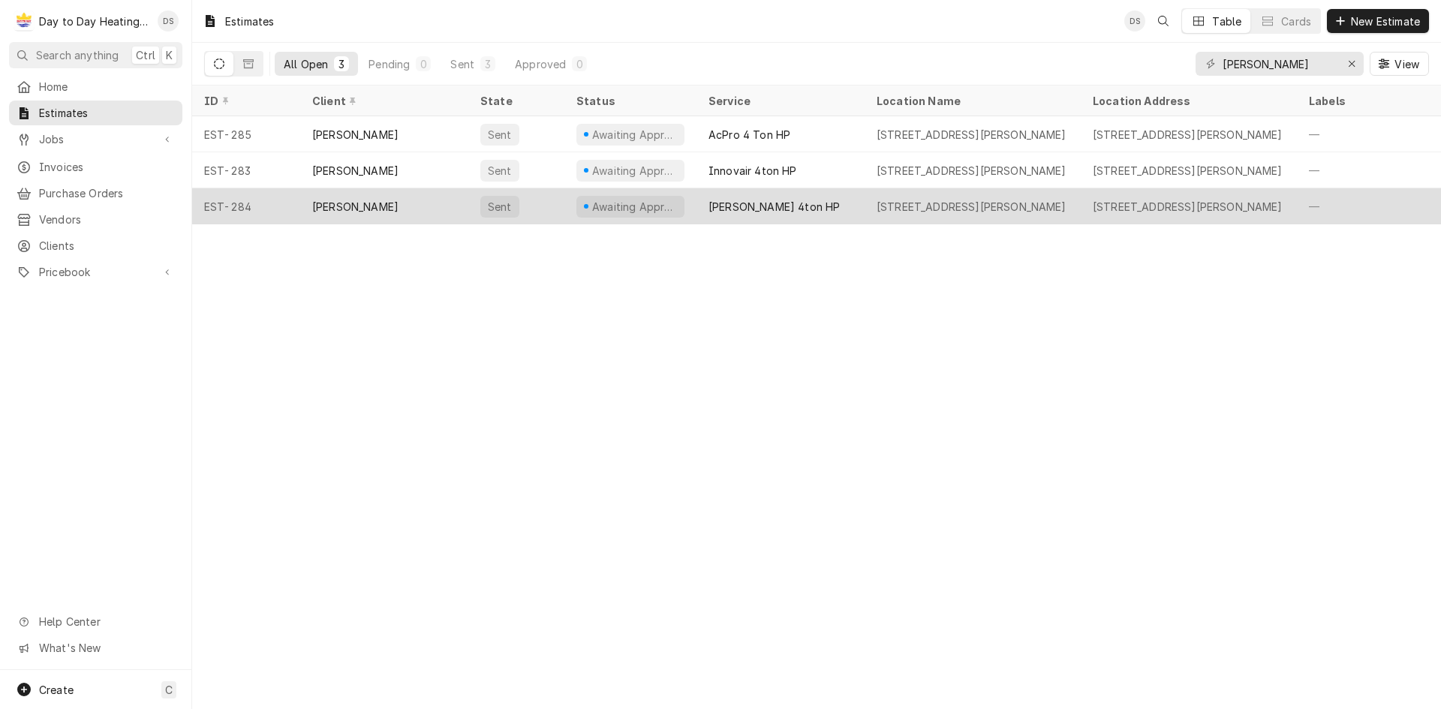
click at [400, 202] on div "[PERSON_NAME]" at bounding box center [384, 206] width 168 height 36
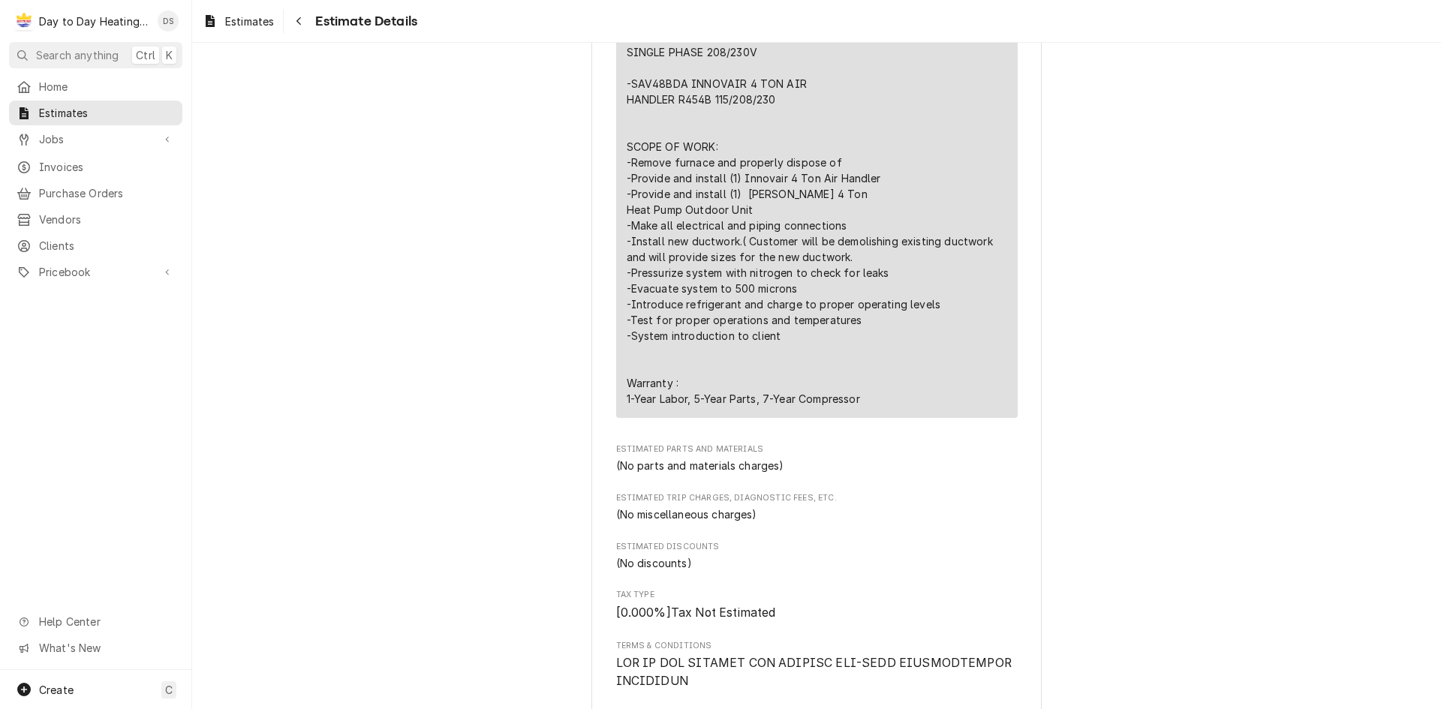
scroll to position [976, 0]
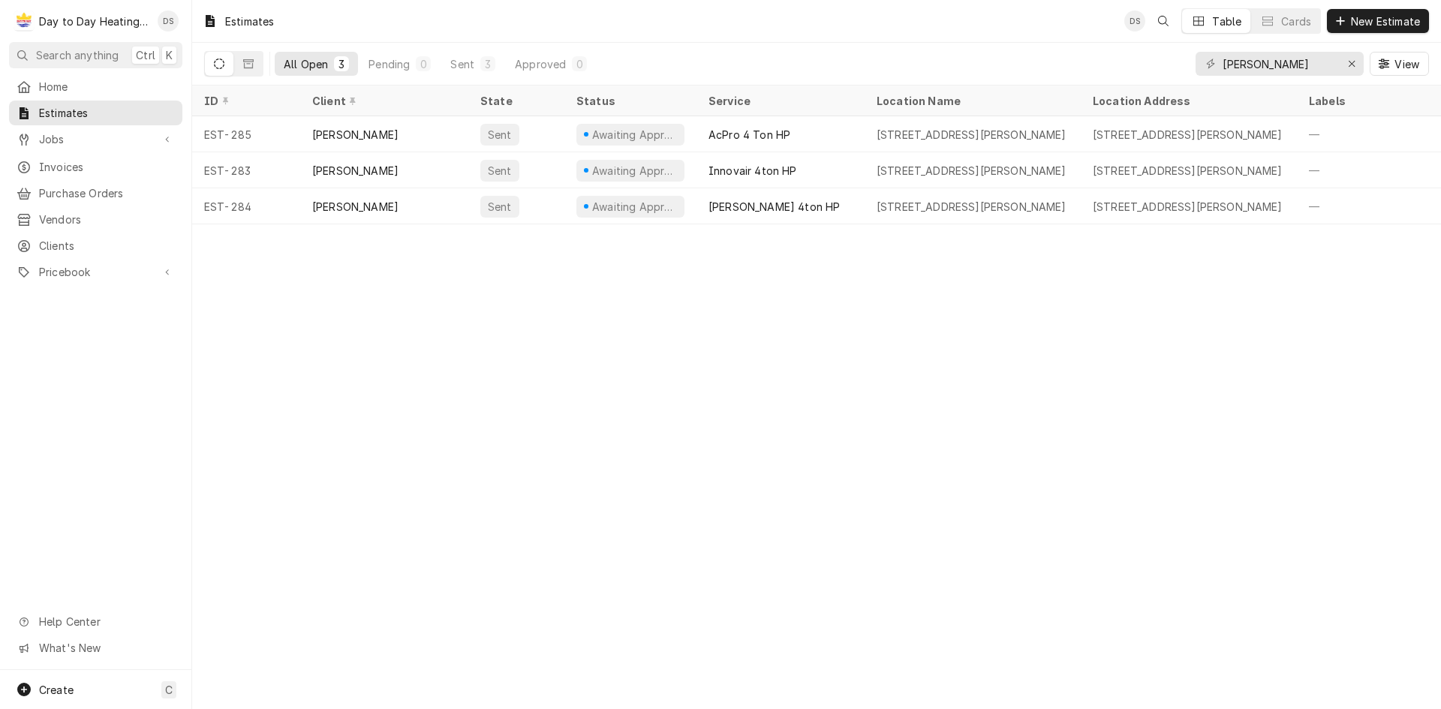
drag, startPoint x: 597, startPoint y: 346, endPoint x: 600, endPoint y: 317, distance: 28.6
click at [599, 345] on div "Estimates DS Table Cards New Estimate All Open 3 Pending 0 Sent 3 Approved 0 [P…" at bounding box center [816, 354] width 1249 height 709
